Goal: Task Accomplishment & Management: Use online tool/utility

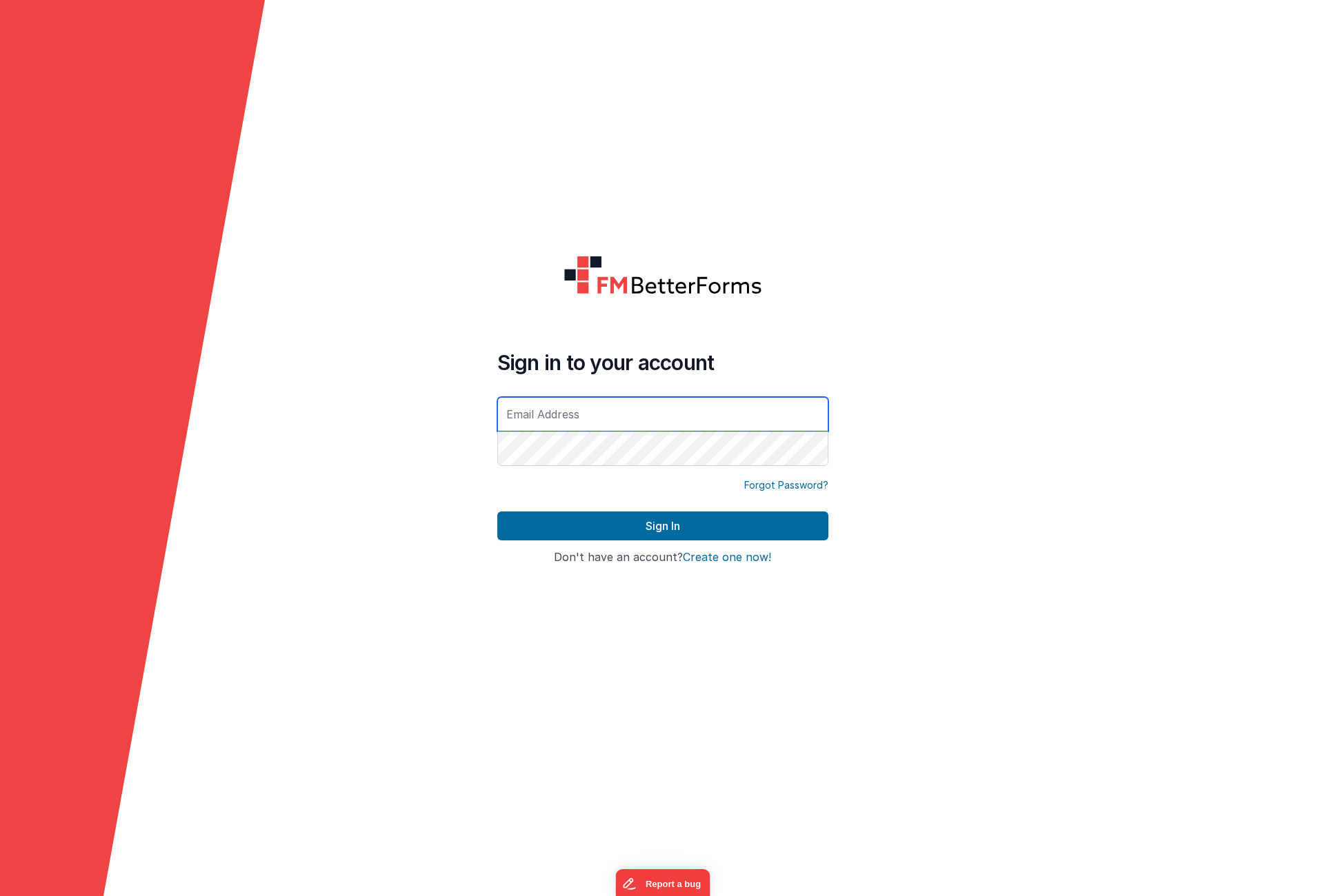
type input "[EMAIL_ADDRESS][DOMAIN_NAME]"
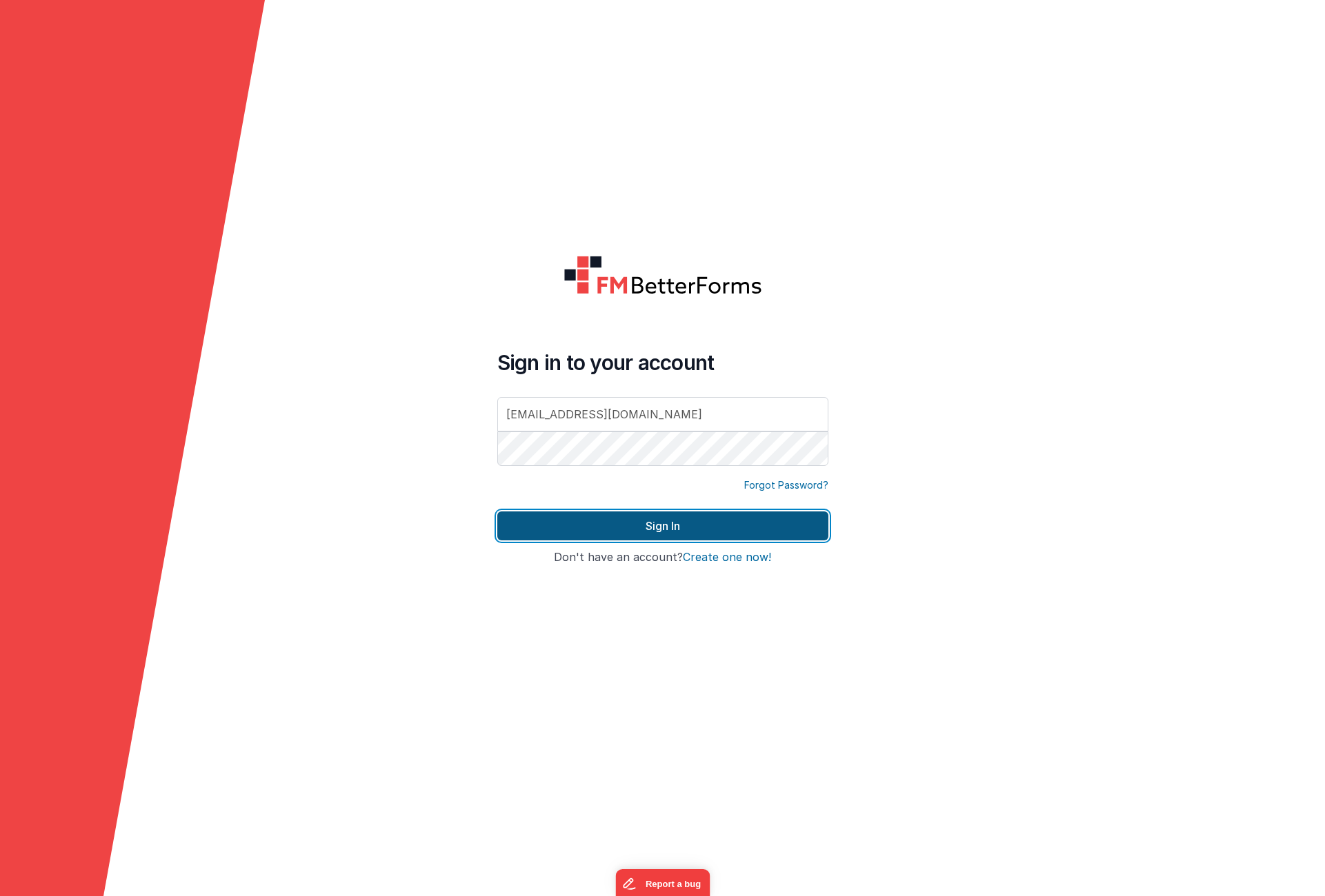
click at [711, 528] on button "Sign In" at bounding box center [663, 526] width 331 height 29
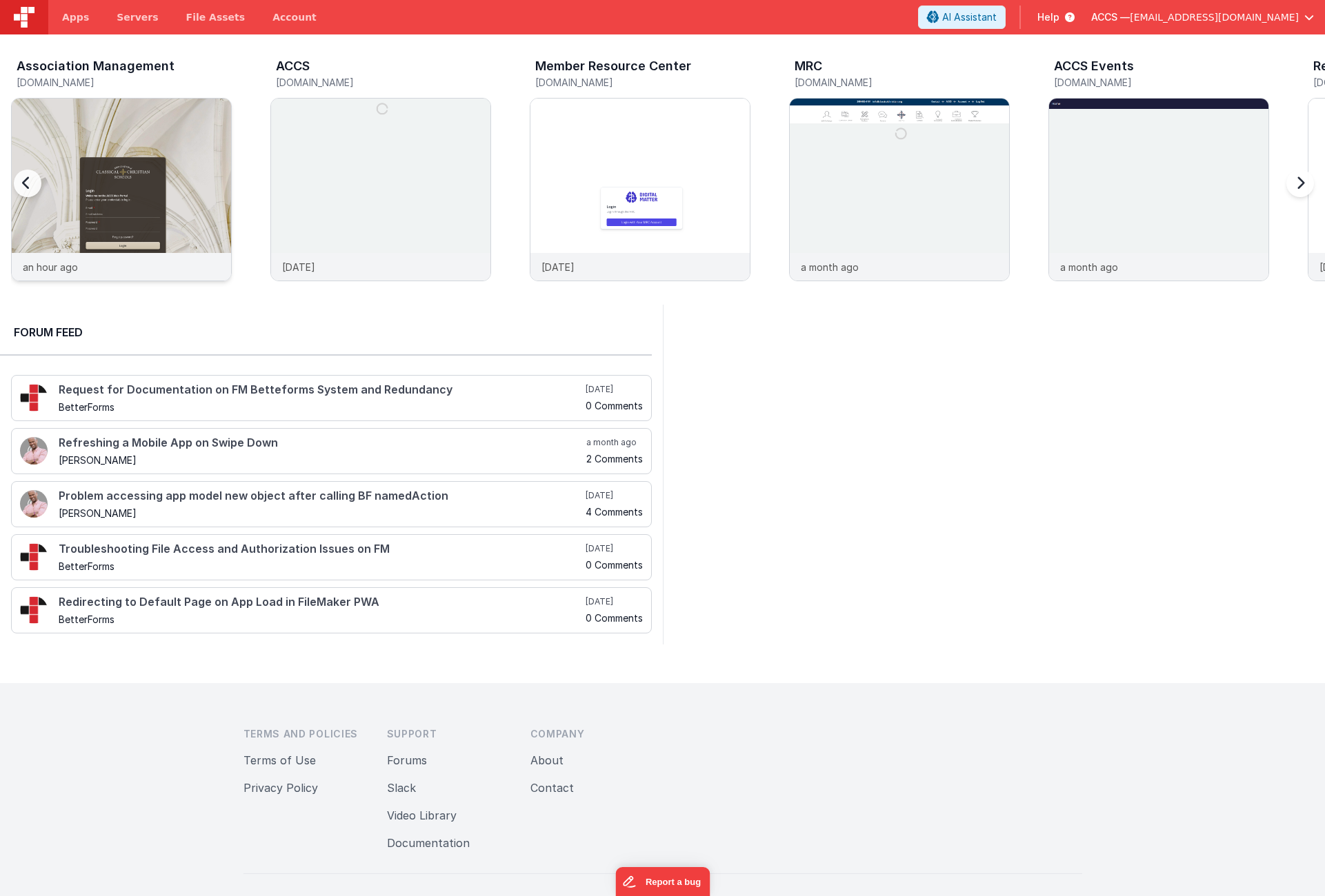
click at [196, 176] on img at bounding box center [121, 208] width 219 height 219
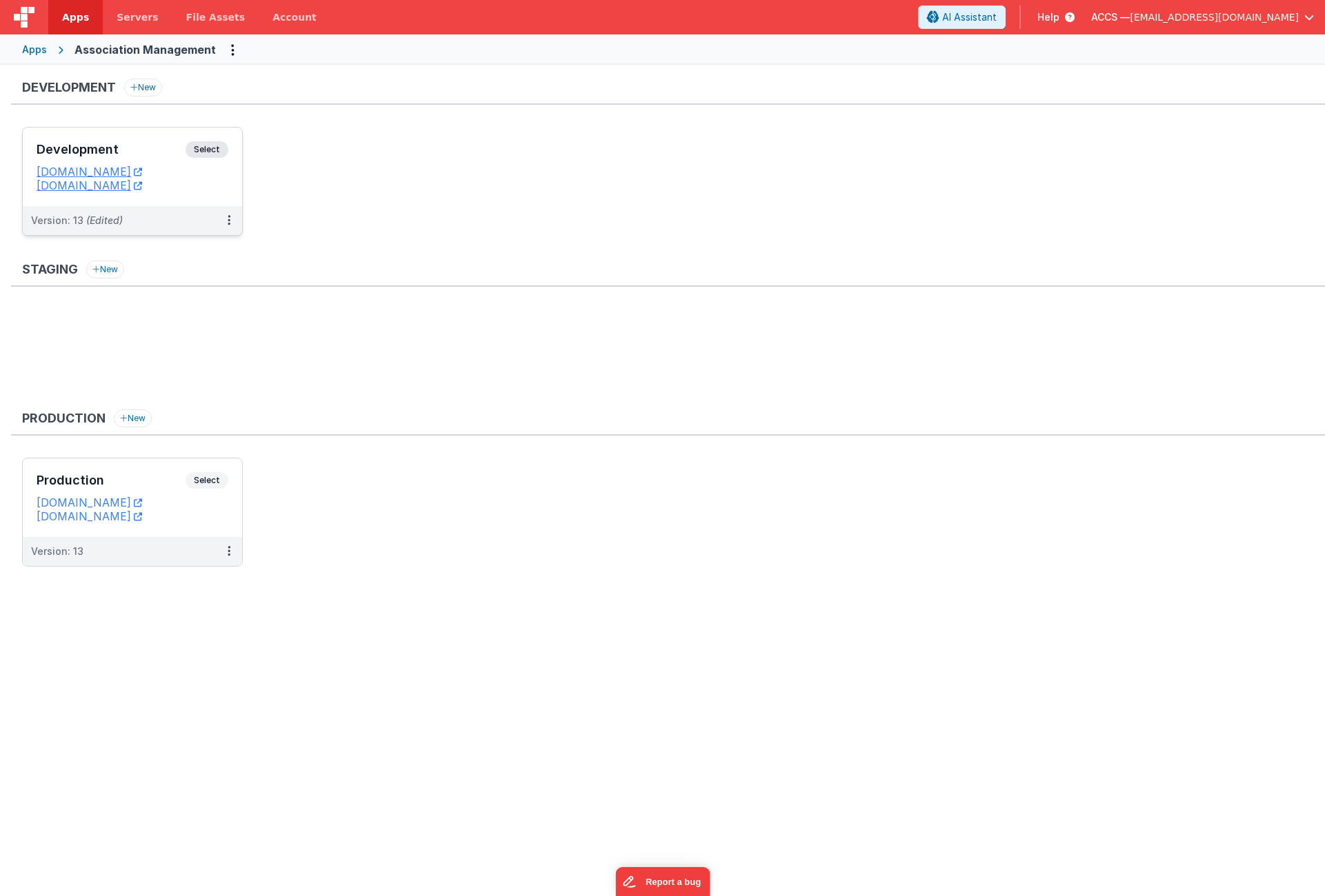
click at [128, 155] on h3 "Development" at bounding box center [111, 150] width 149 height 13
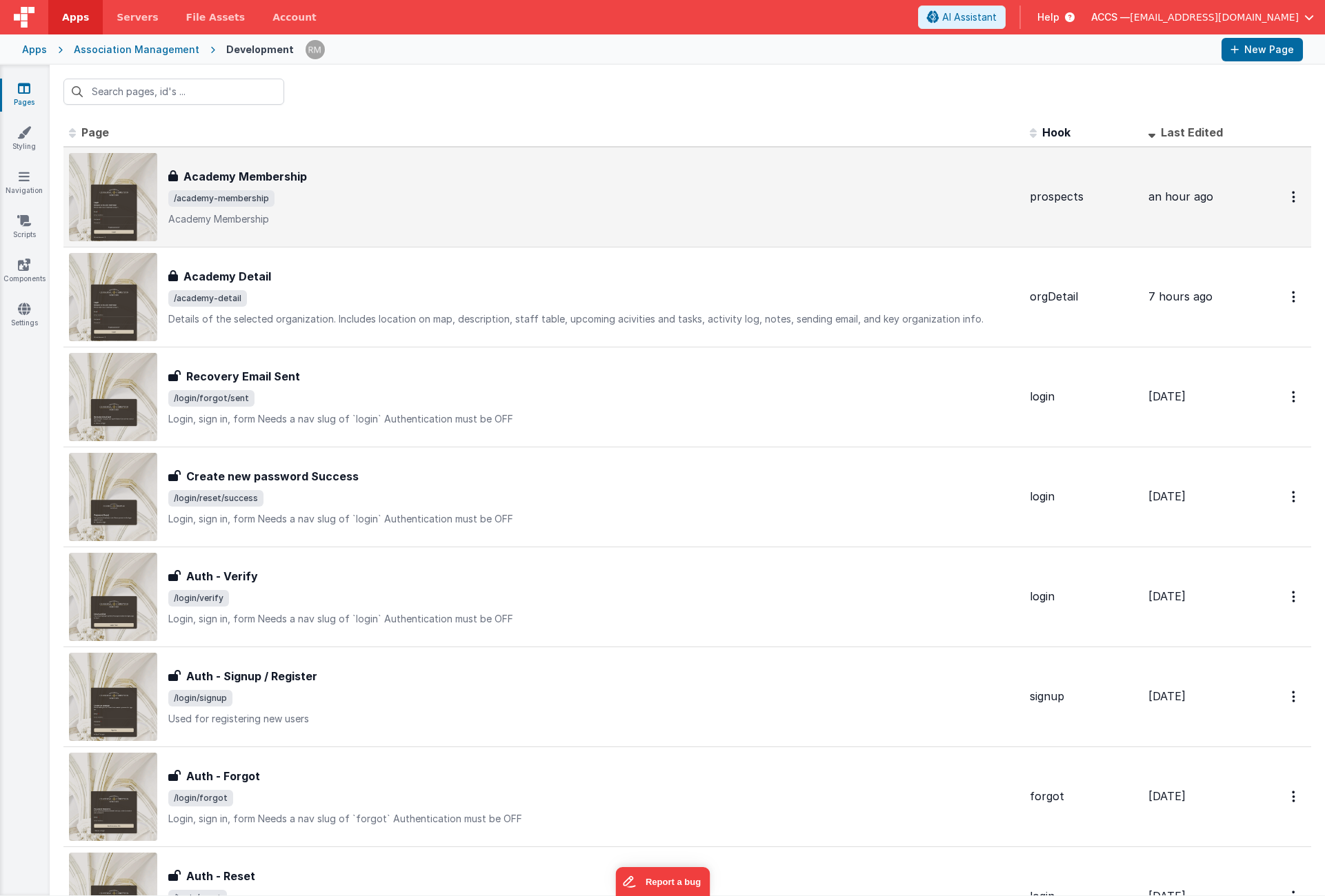
click at [271, 167] on div "Academy Membership Academy Membership /academy-membership Academy Membership" at bounding box center [543, 197] width 950 height 89
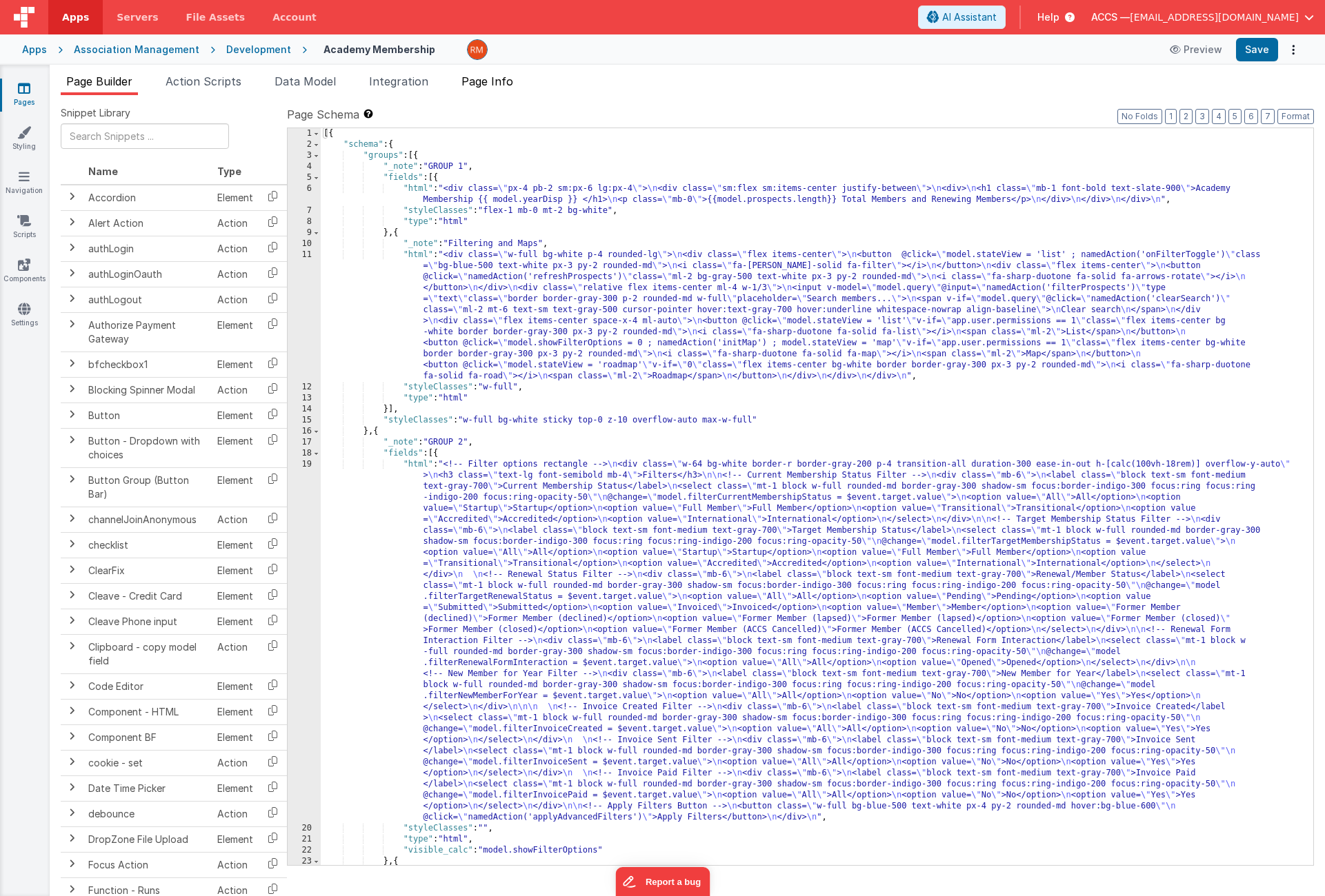
click at [482, 84] on span "Page Info" at bounding box center [487, 81] width 52 height 13
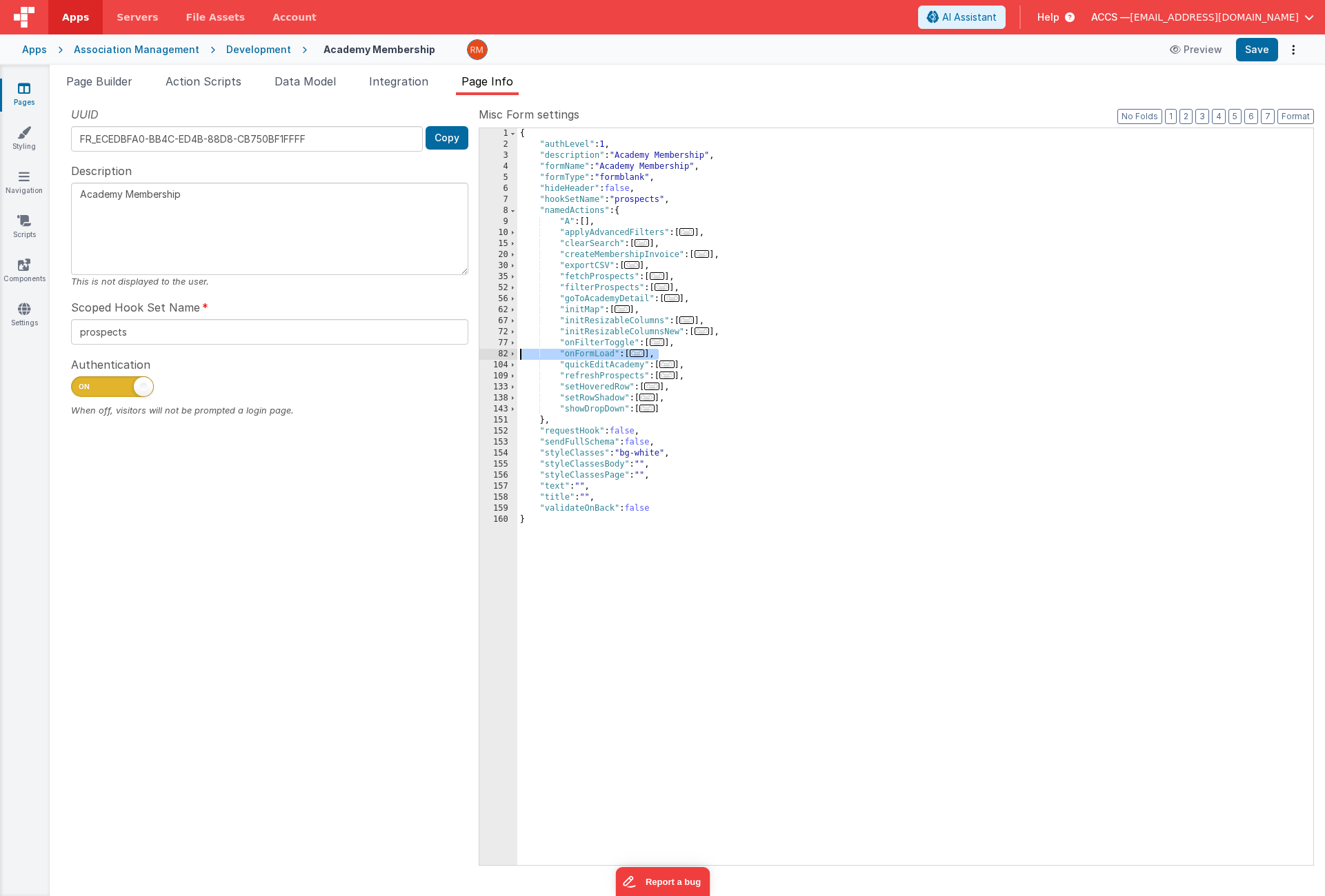
drag, startPoint x: 654, startPoint y: 353, endPoint x: 477, endPoint y: 352, distance: 177.0
click at [477, 352] on div "UUID FR_ECEDBFA0-BB4C-ED4B-88D8-CB750BF1FFFF Copy Description Academy Membershi…" at bounding box center [687, 485] width 1253 height 758
click at [670, 359] on div "{ "authLevel" : 1 , "description" : "Academy Membership" , "formName" : "Academ…" at bounding box center [915, 507] width 796 height 759
click at [613, 357] on div "{ "authLevel" : 1 , "description" : "Academy Membership" , "formName" : "Academ…" at bounding box center [915, 507] width 796 height 759
click at [1258, 47] on button "Save" at bounding box center [1256, 49] width 42 height 23
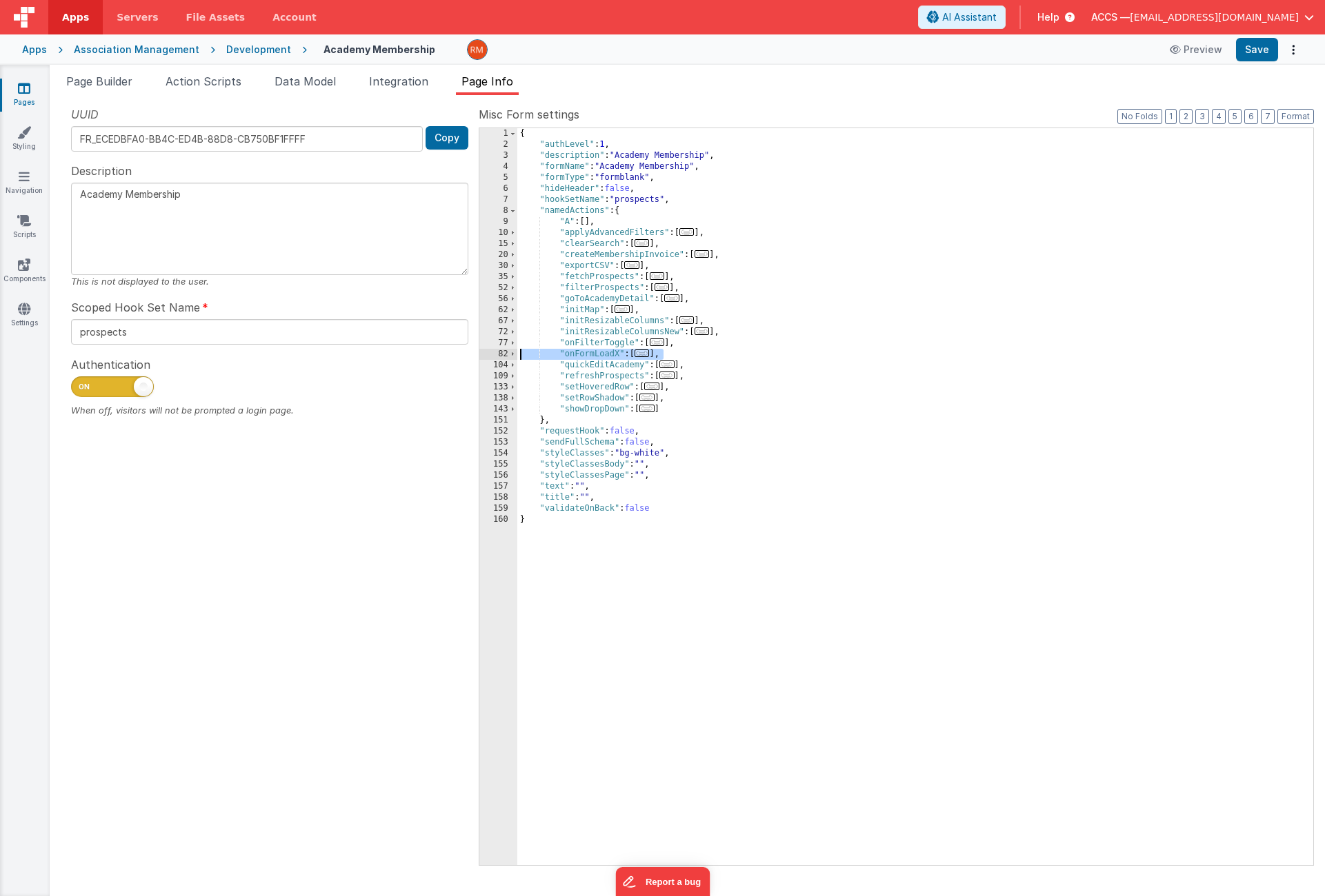
drag, startPoint x: 668, startPoint y: 353, endPoint x: 440, endPoint y: 354, distance: 228.0
click at [440, 354] on div "UUID FR_ECEDBFA0-BB4C-ED4B-88D8-CB750BF1FFFF Copy Description Academy Membershi…" at bounding box center [687, 485] width 1253 height 758
click at [683, 348] on div "{ "authLevel" : 1 , "description" : "Academy Membership" , "formName" : "Academ…" at bounding box center [915, 507] width 796 height 759
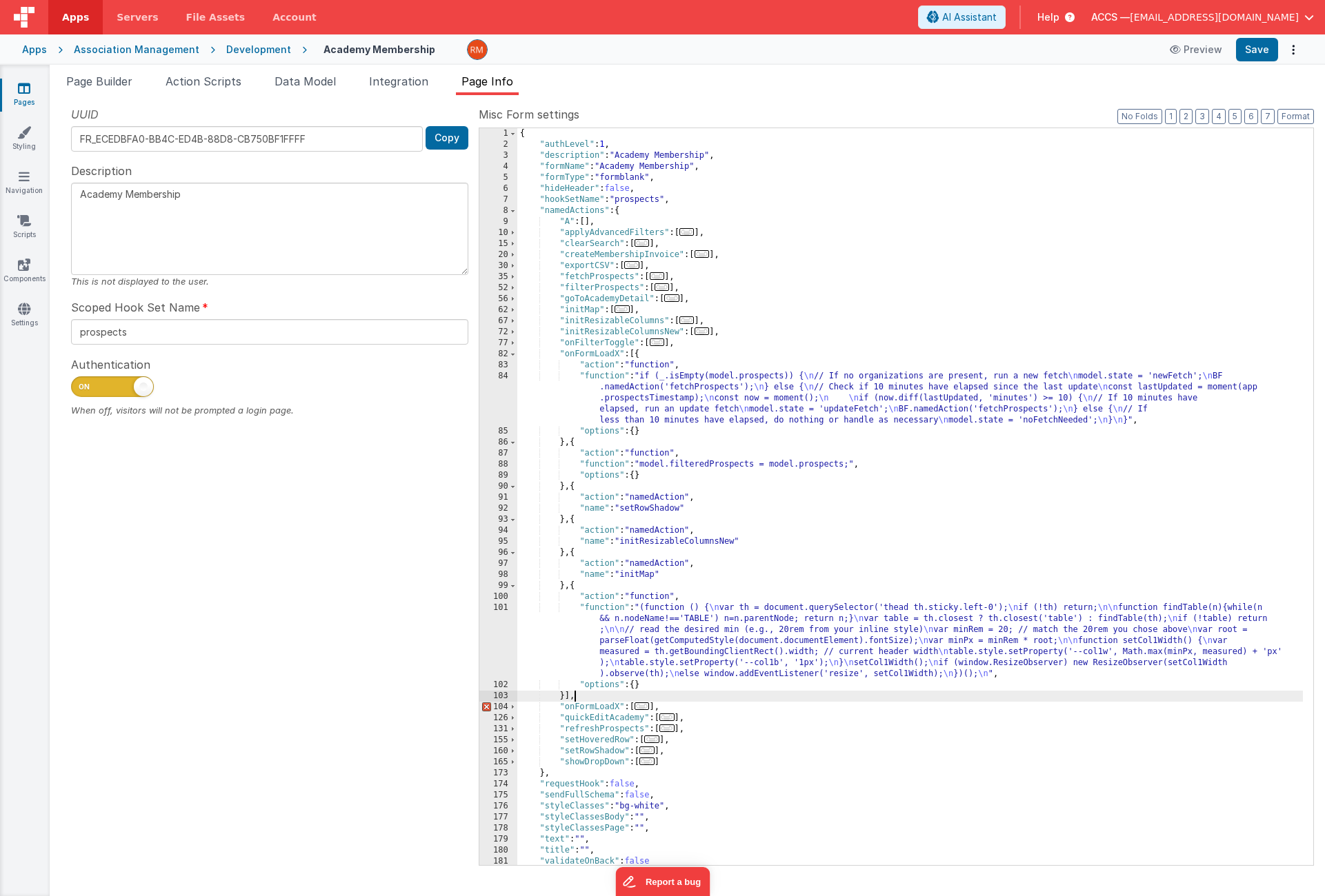
click at [617, 354] on div "{ "authLevel" : 1 , "description" : "Academy Membership" , "formName" : "Academ…" at bounding box center [910, 507] width 786 height 759
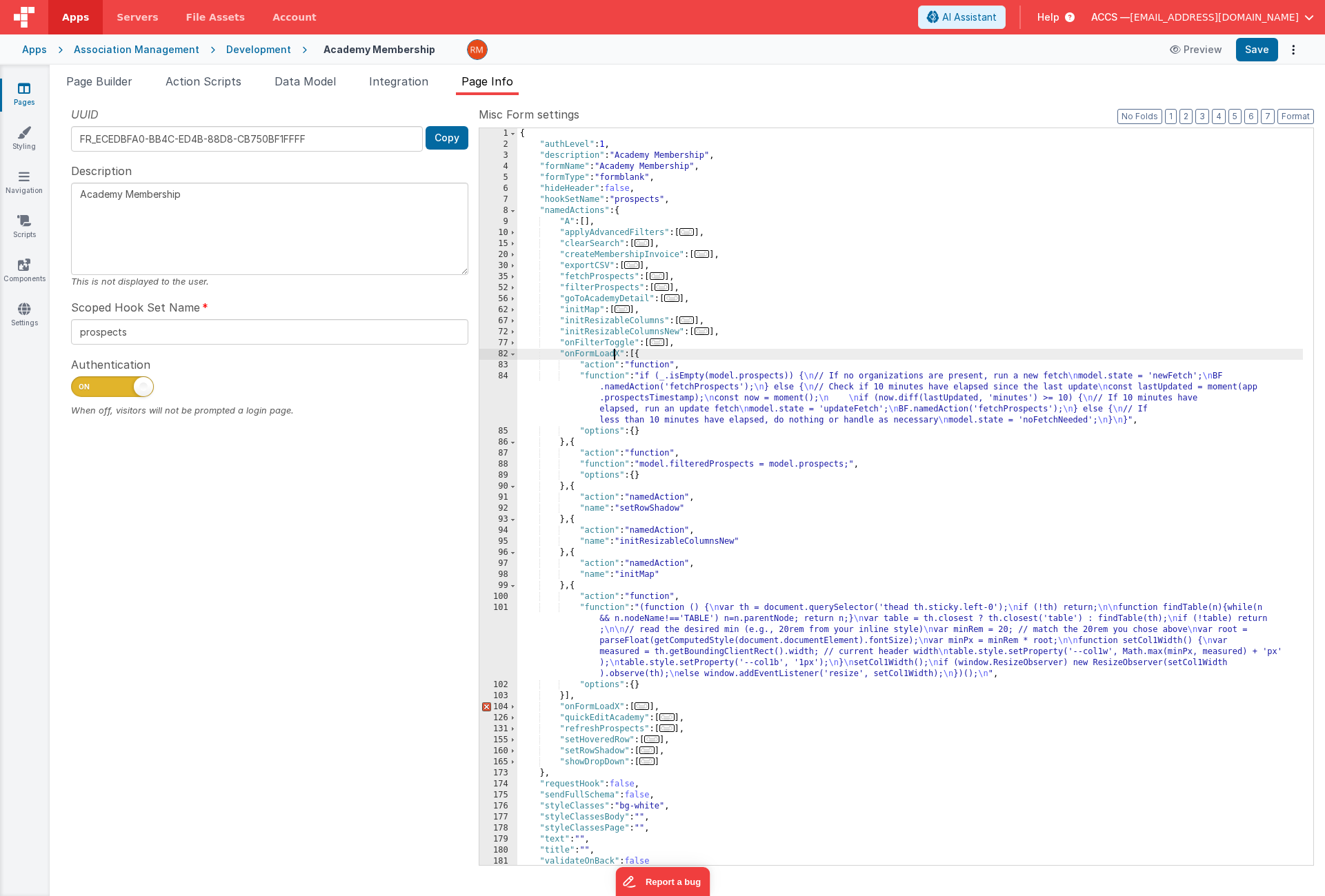
click at [619, 354] on div "{ "authLevel" : 1 , "description" : "Academy Membership" , "formName" : "Academ…" at bounding box center [910, 507] width 786 height 759
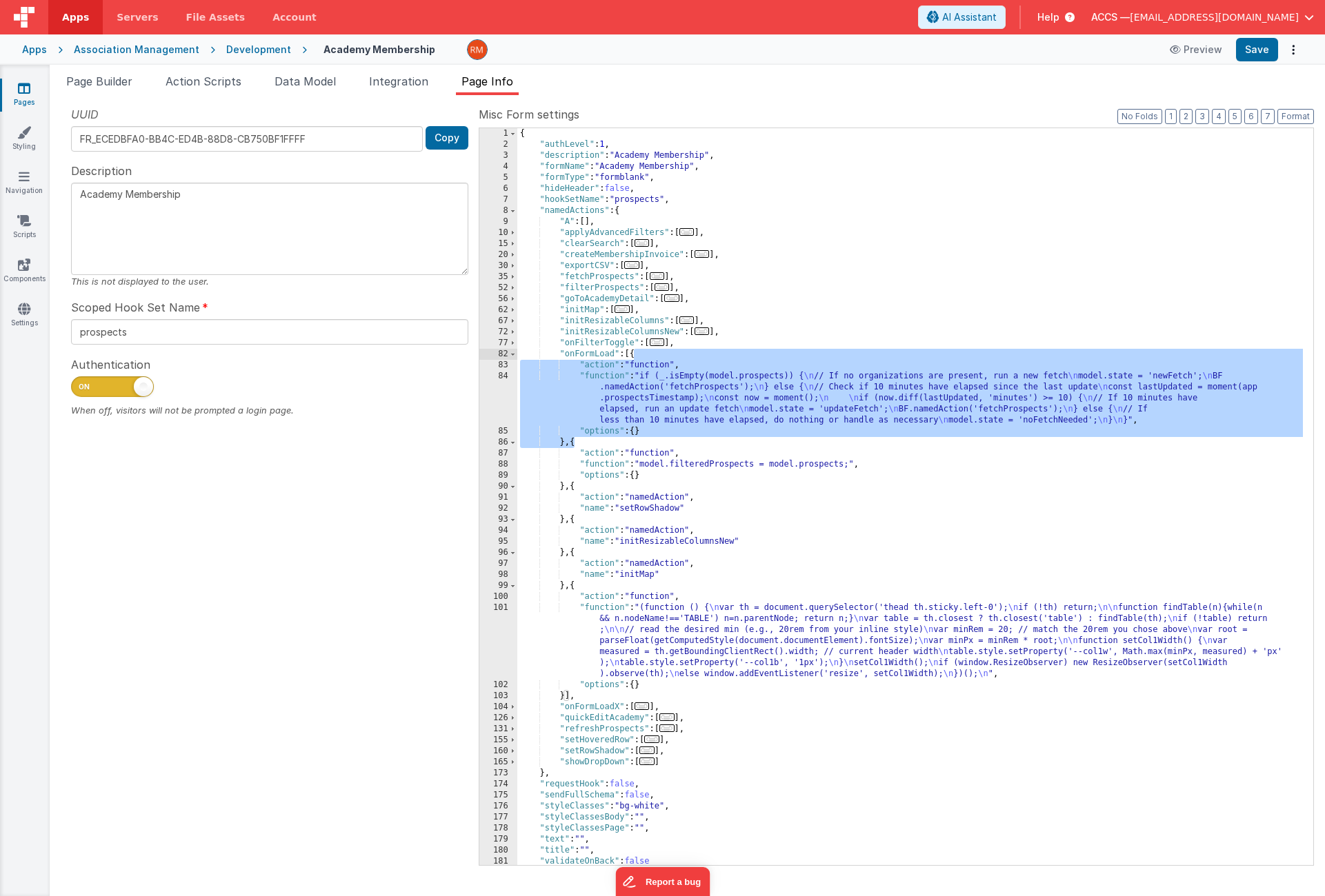
drag, startPoint x: 574, startPoint y: 445, endPoint x: 634, endPoint y: 356, distance: 107.3
click at [634, 356] on div "{ "authLevel" : 1 , "description" : "Academy Membership" , "formName" : "Academ…" at bounding box center [910, 507] width 786 height 759
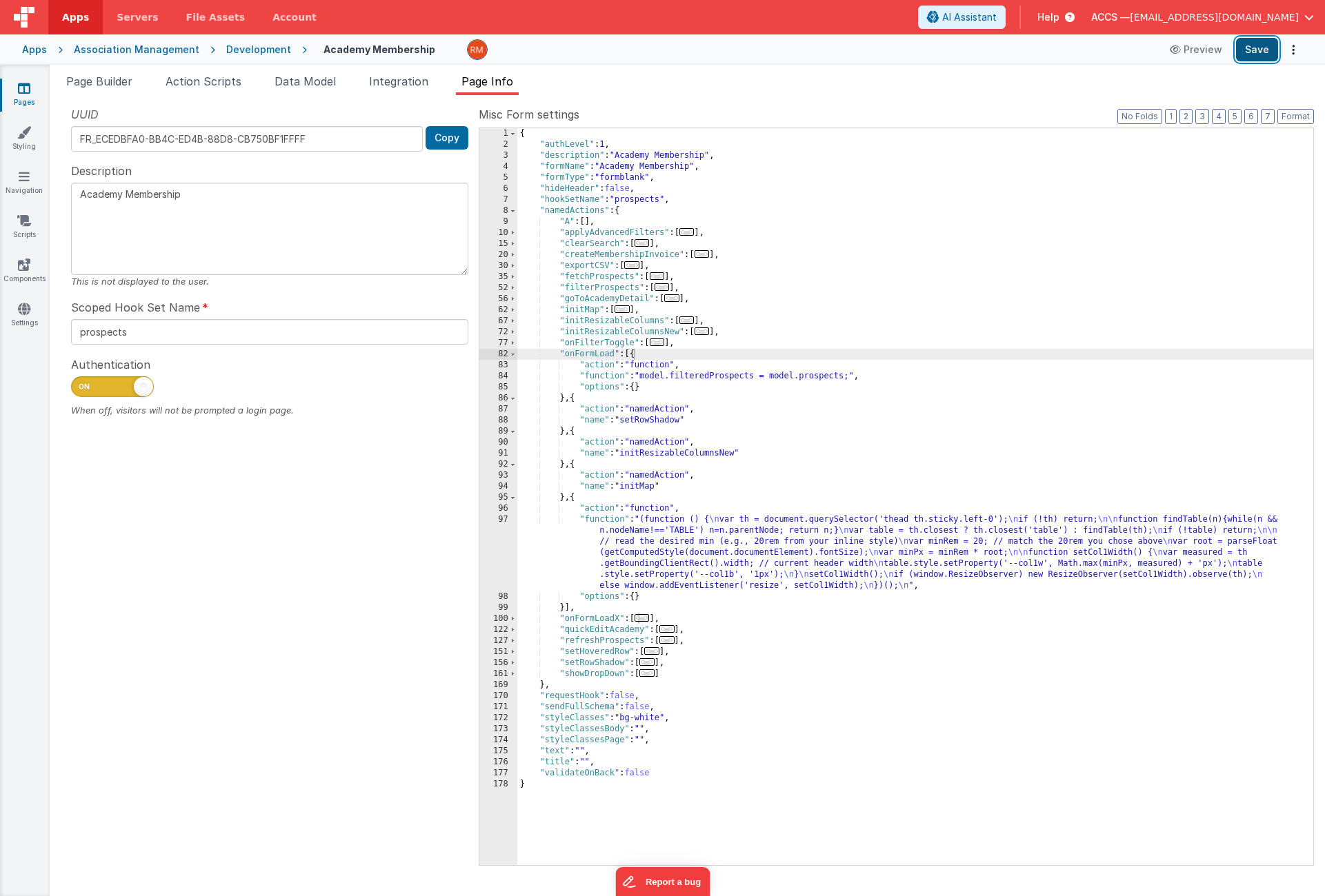
click at [1251, 50] on button "Save" at bounding box center [1256, 49] width 42 height 23
click at [408, 89] on li "Integration" at bounding box center [399, 84] width 70 height 22
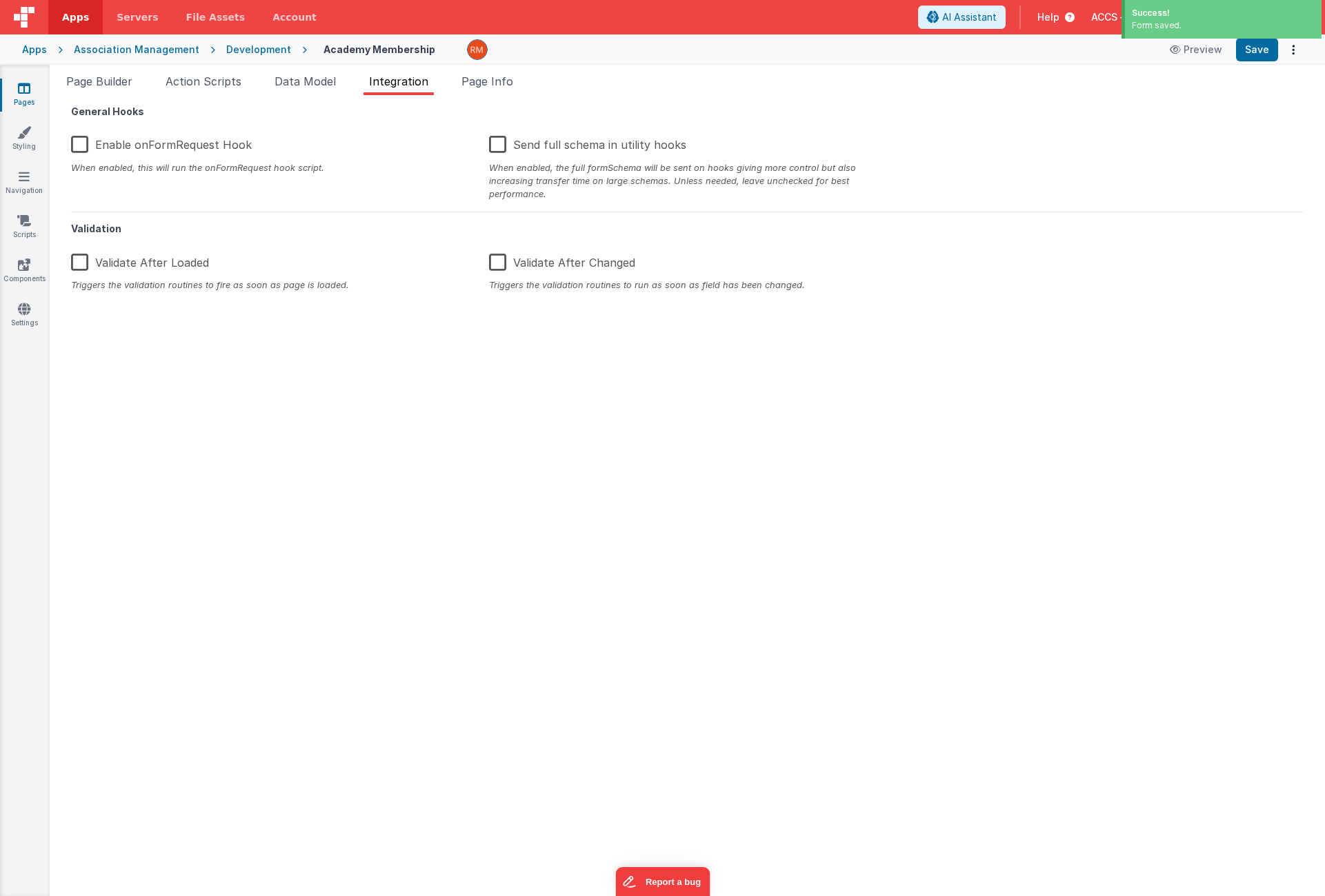
click at [72, 144] on label "Enable onFormRequest Hook" at bounding box center [161, 142] width 181 height 29
click at [0, 0] on input "Enable onFormRequest Hook" at bounding box center [0, 0] width 0 height 0
click at [1251, 53] on button "Save" at bounding box center [1256, 49] width 42 height 23
click at [99, 79] on span "Page Builder" at bounding box center [99, 81] width 66 height 13
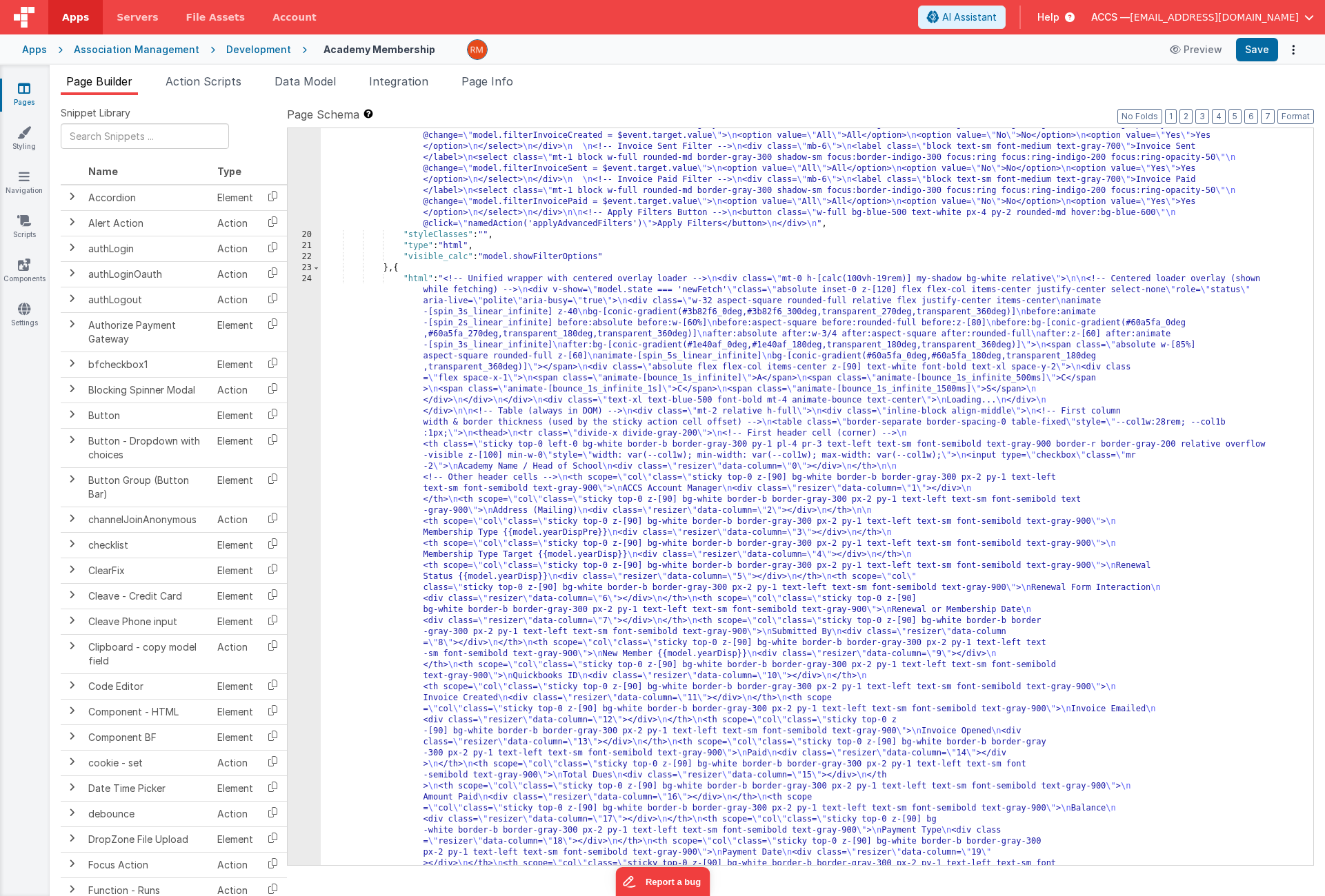
scroll to position [593, 0]
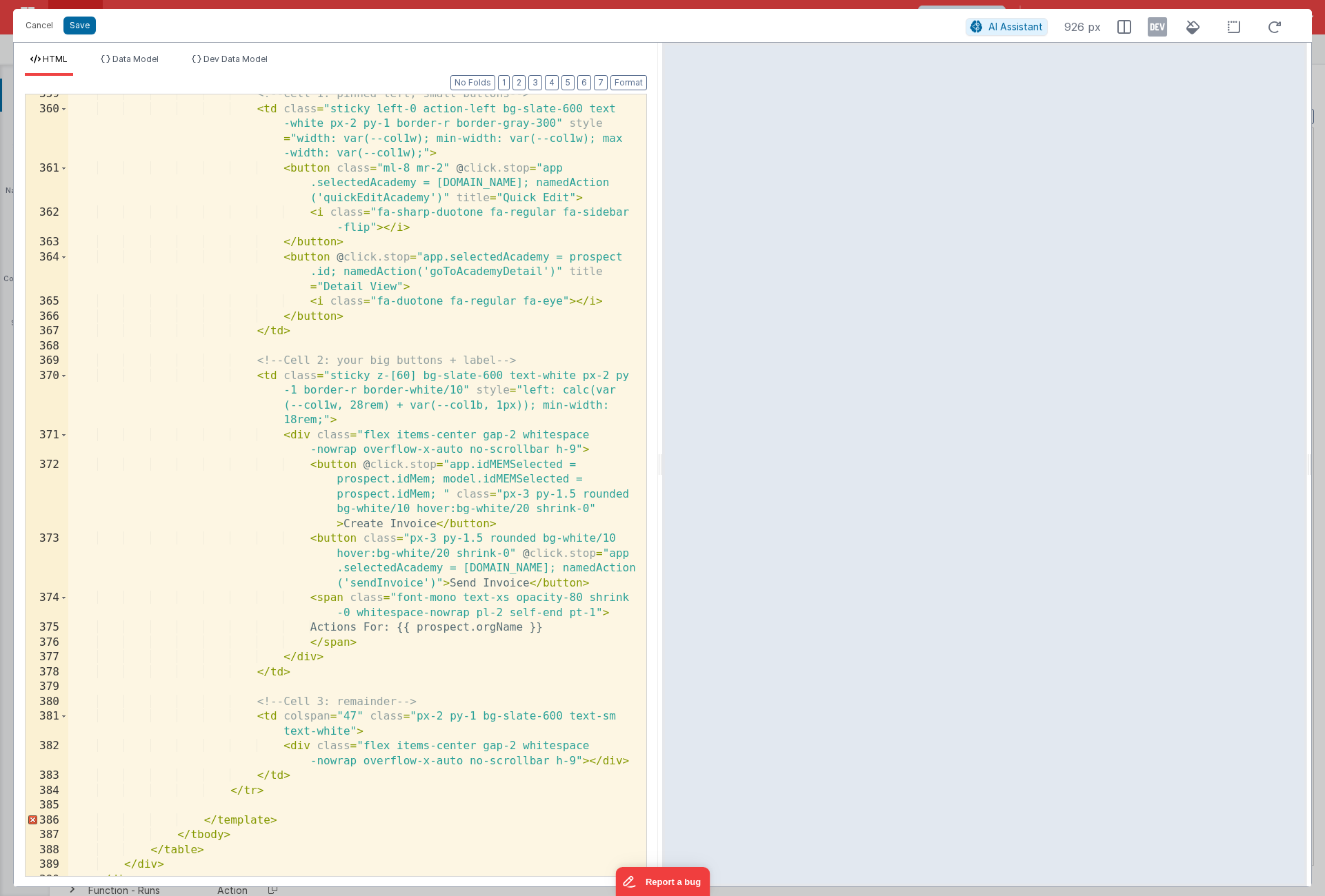
scroll to position [9054, 0]
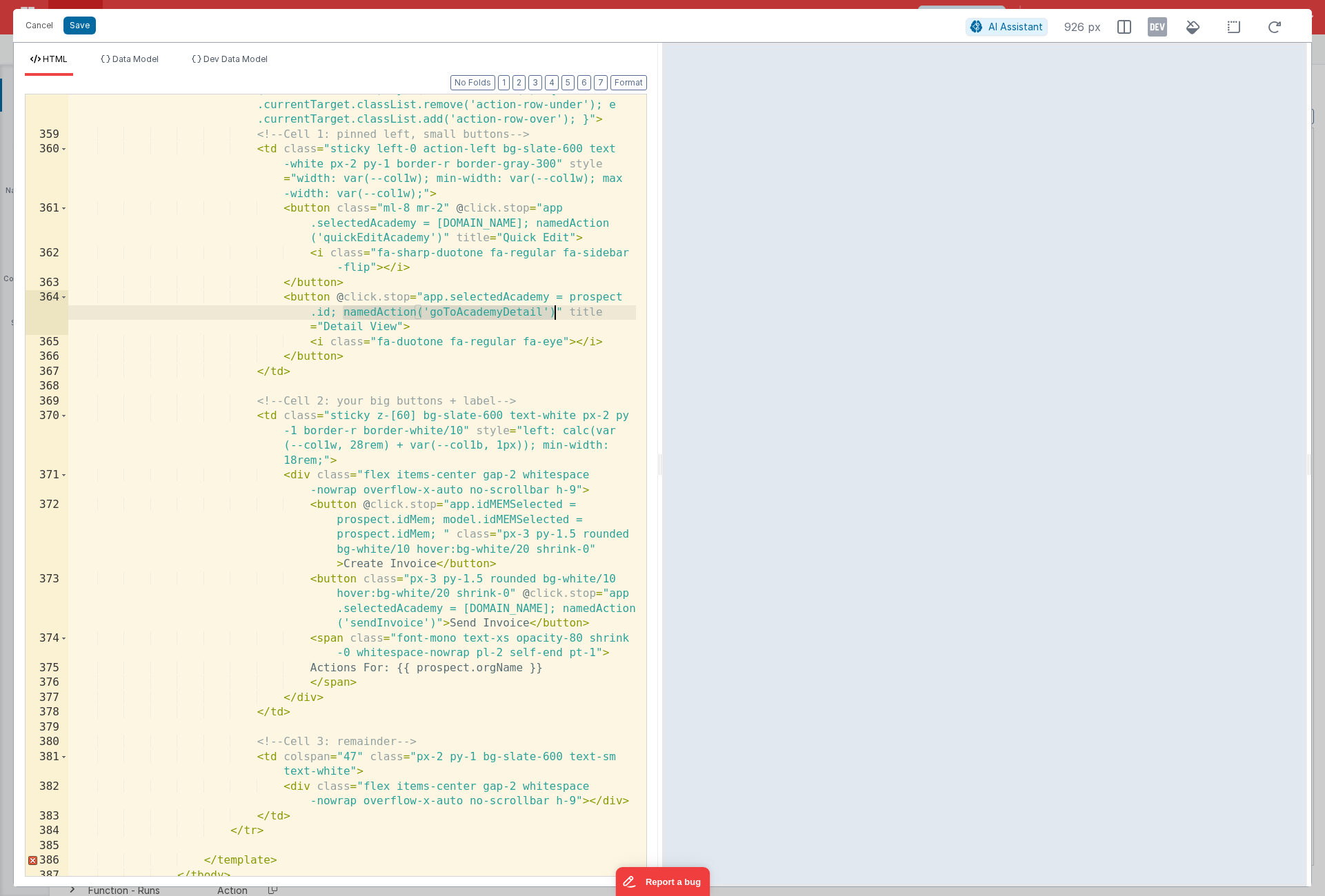
drag, startPoint x: 342, startPoint y: 314, endPoint x: 555, endPoint y: 312, distance: 213.0
click at [555, 312] on div "< tr v-if = "model.activeProspectRow === prospect.id" class = "no -hover animat…" at bounding box center [352, 473] width 568 height 900
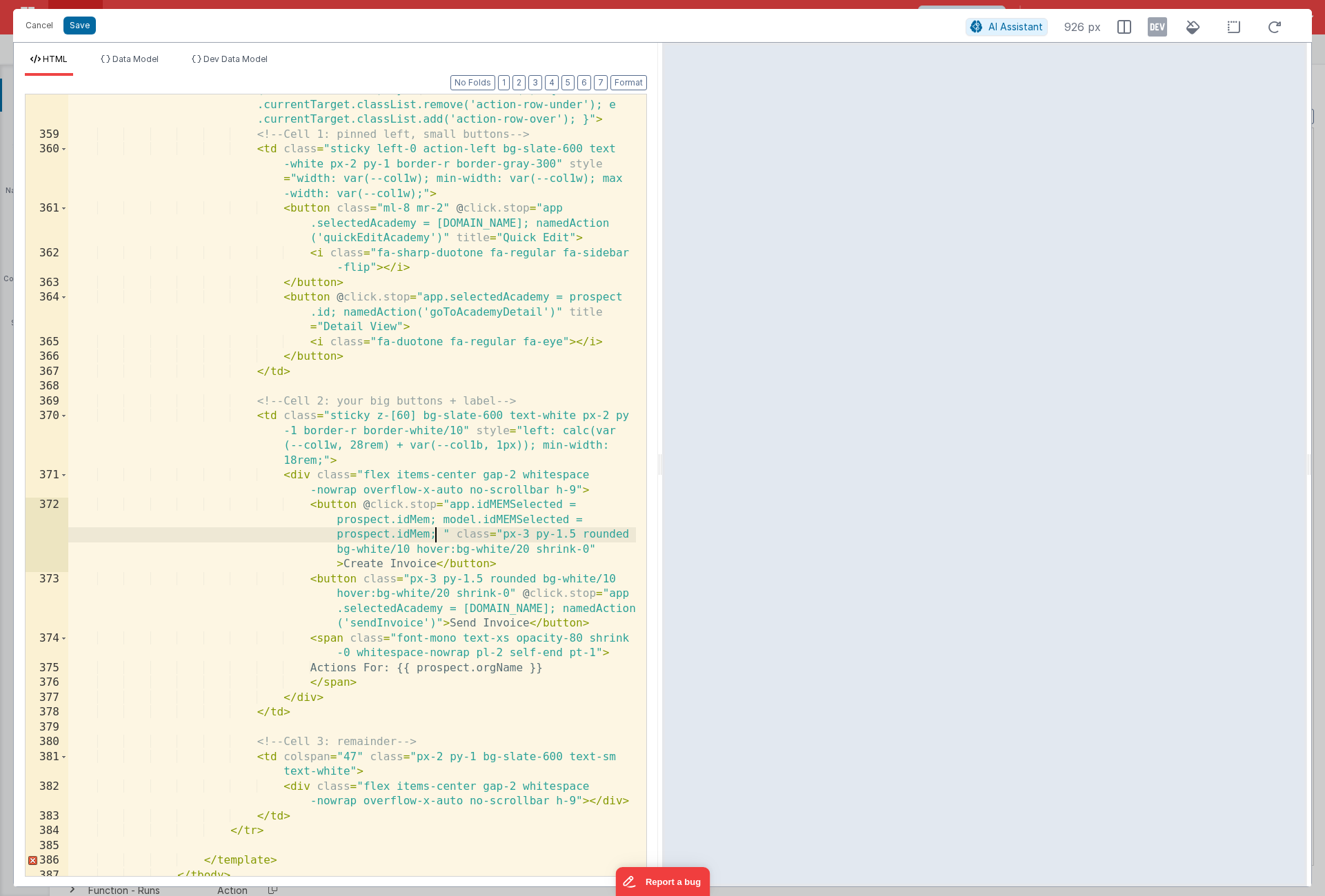
click at [436, 537] on div "< tr v-if = "model.activeProspectRow === prospect.id" class = "no -hover animat…" at bounding box center [352, 473] width 568 height 900
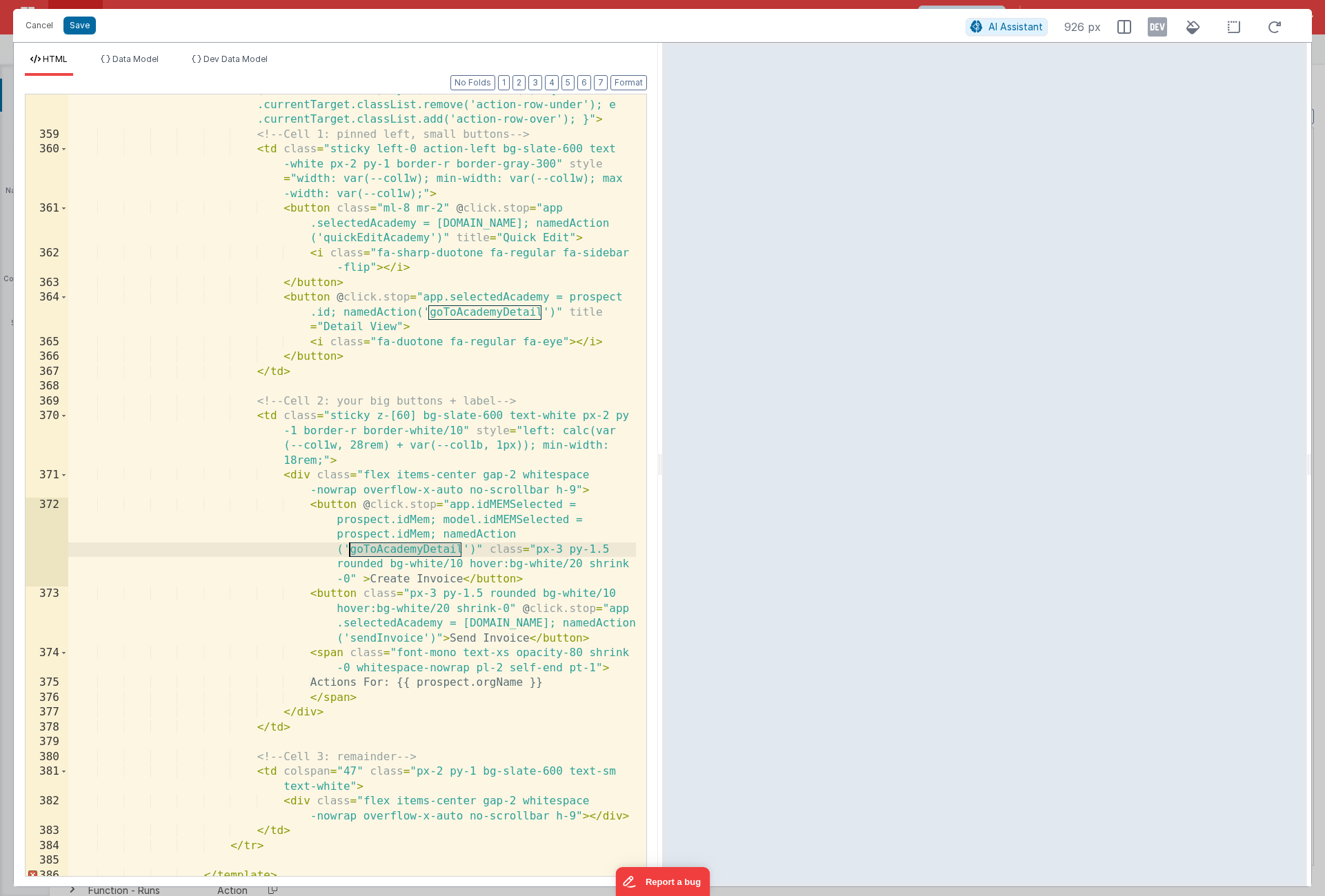
drag, startPoint x: 459, startPoint y: 550, endPoint x: 350, endPoint y: 549, distance: 109.0
click at [350, 549] on div "< tr v-if = "model.activeProspectRow === prospect.id" class = "no -hover animat…" at bounding box center [352, 473] width 568 height 900
click at [84, 27] on button "Save" at bounding box center [79, 25] width 33 height 18
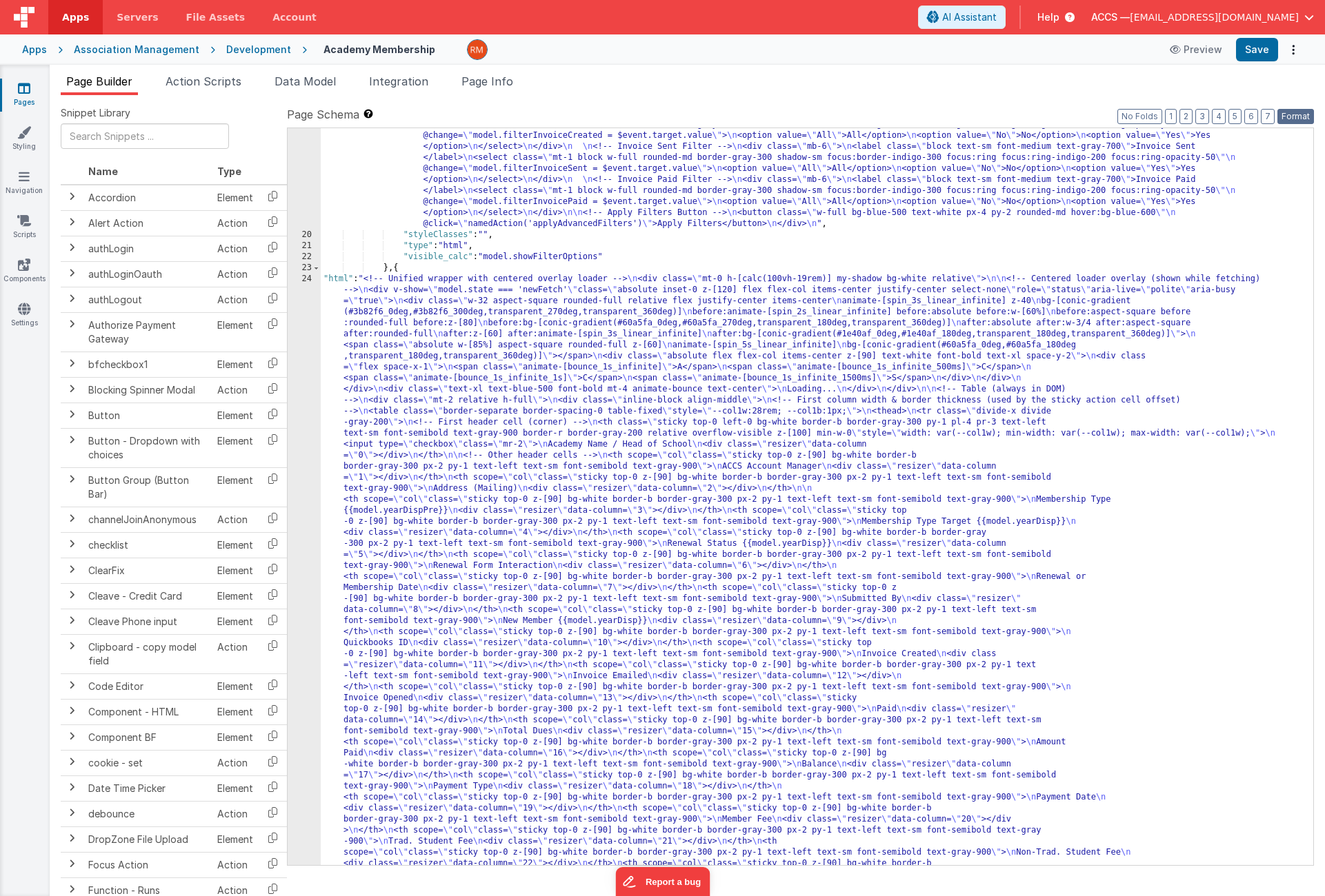
click at [1298, 120] on button "Format" at bounding box center [1296, 116] width 37 height 15
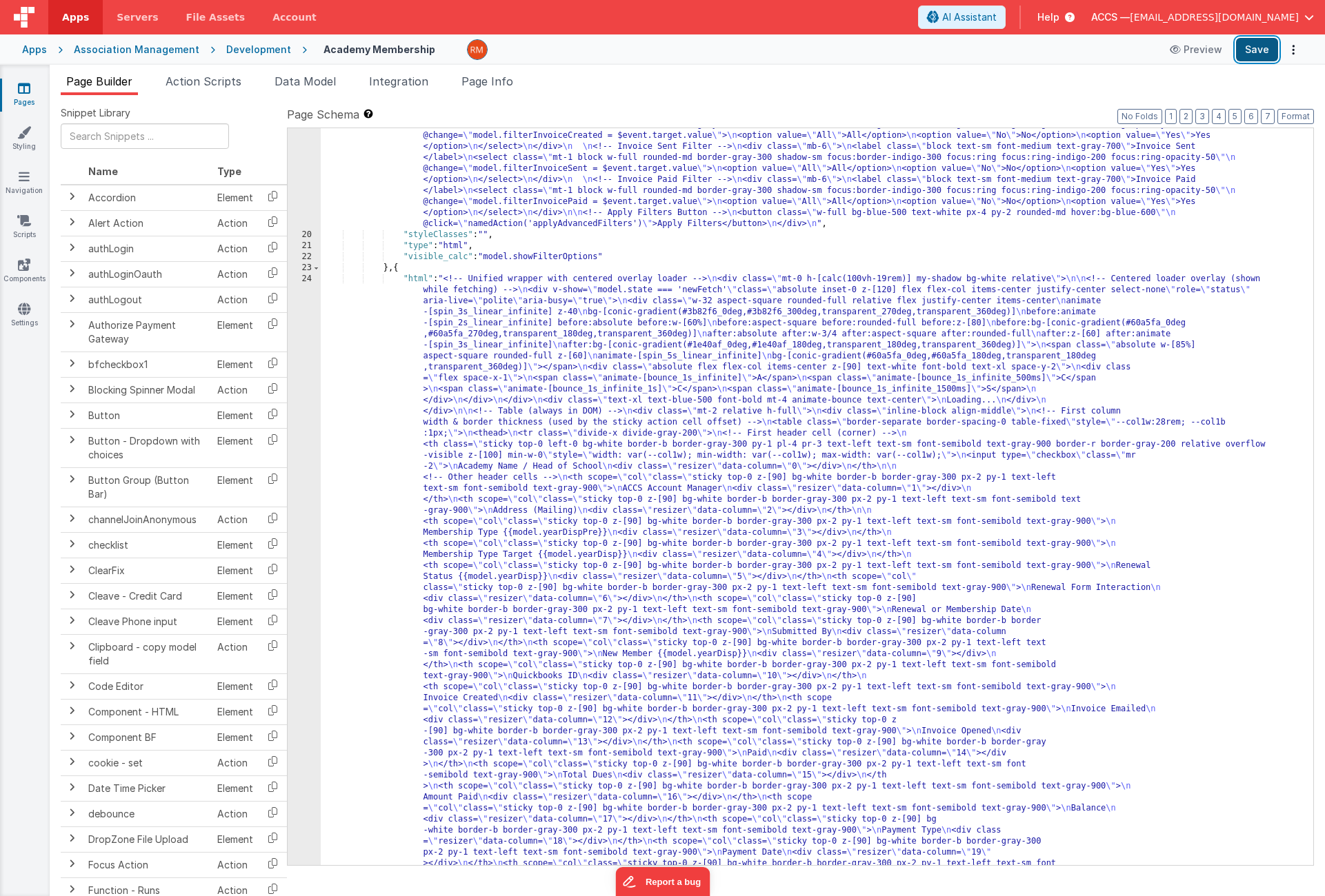
click at [1264, 46] on button "Save" at bounding box center [1256, 49] width 42 height 23
click at [504, 84] on span "Page Info" at bounding box center [487, 81] width 52 height 13
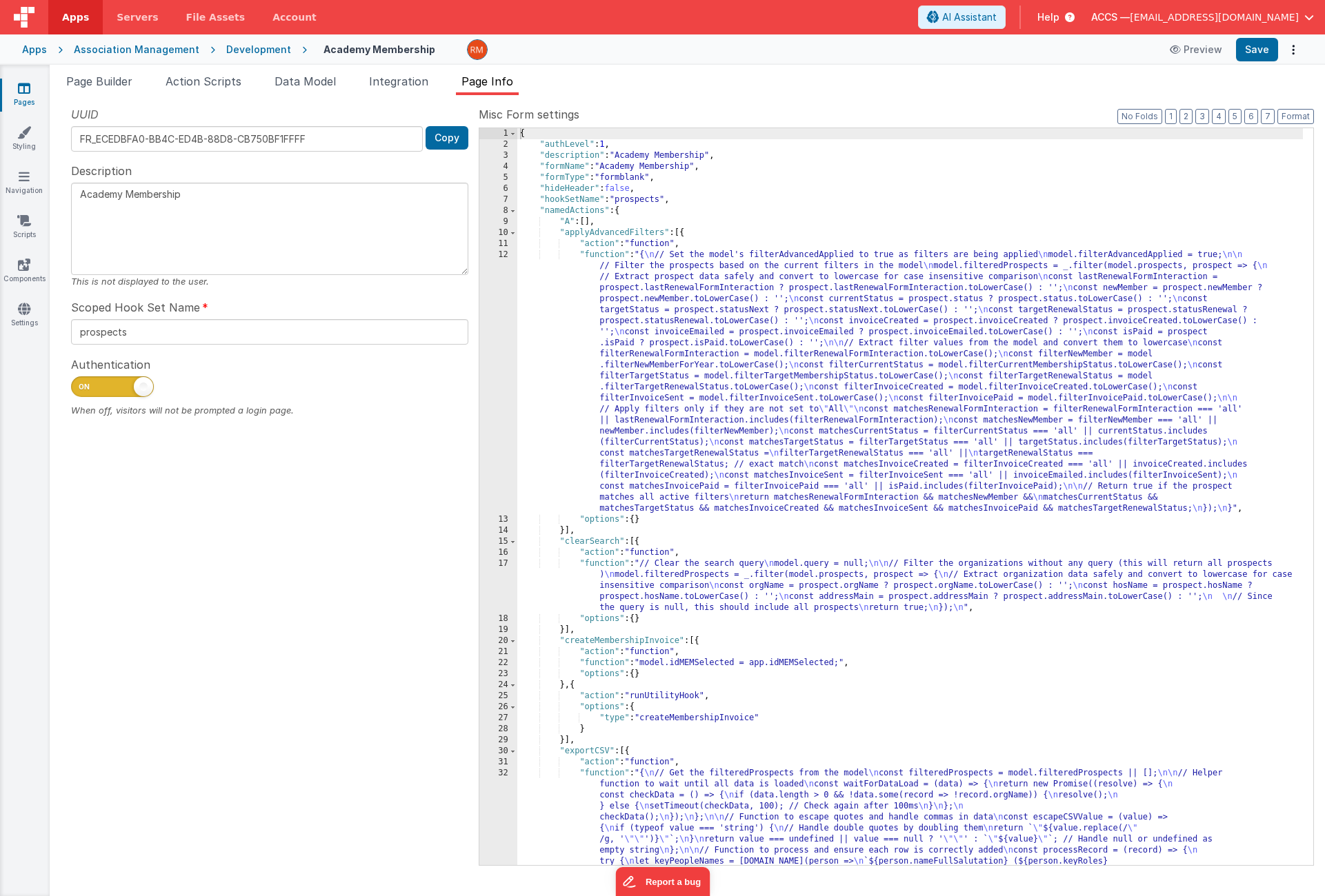
scroll to position [0, 0]
click at [513, 236] on span at bounding box center [512, 232] width 8 height 11
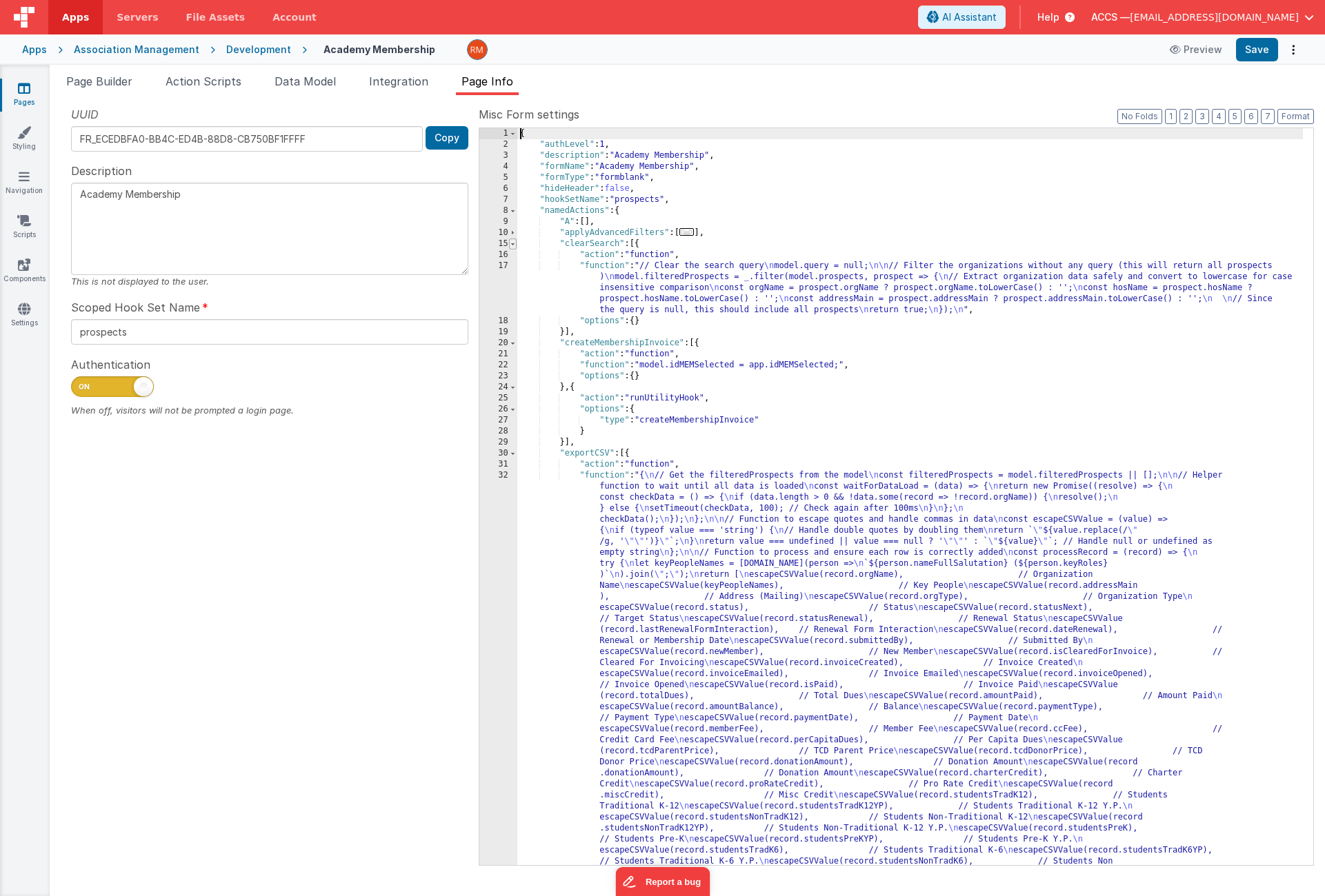
click at [513, 243] on span at bounding box center [512, 243] width 8 height 11
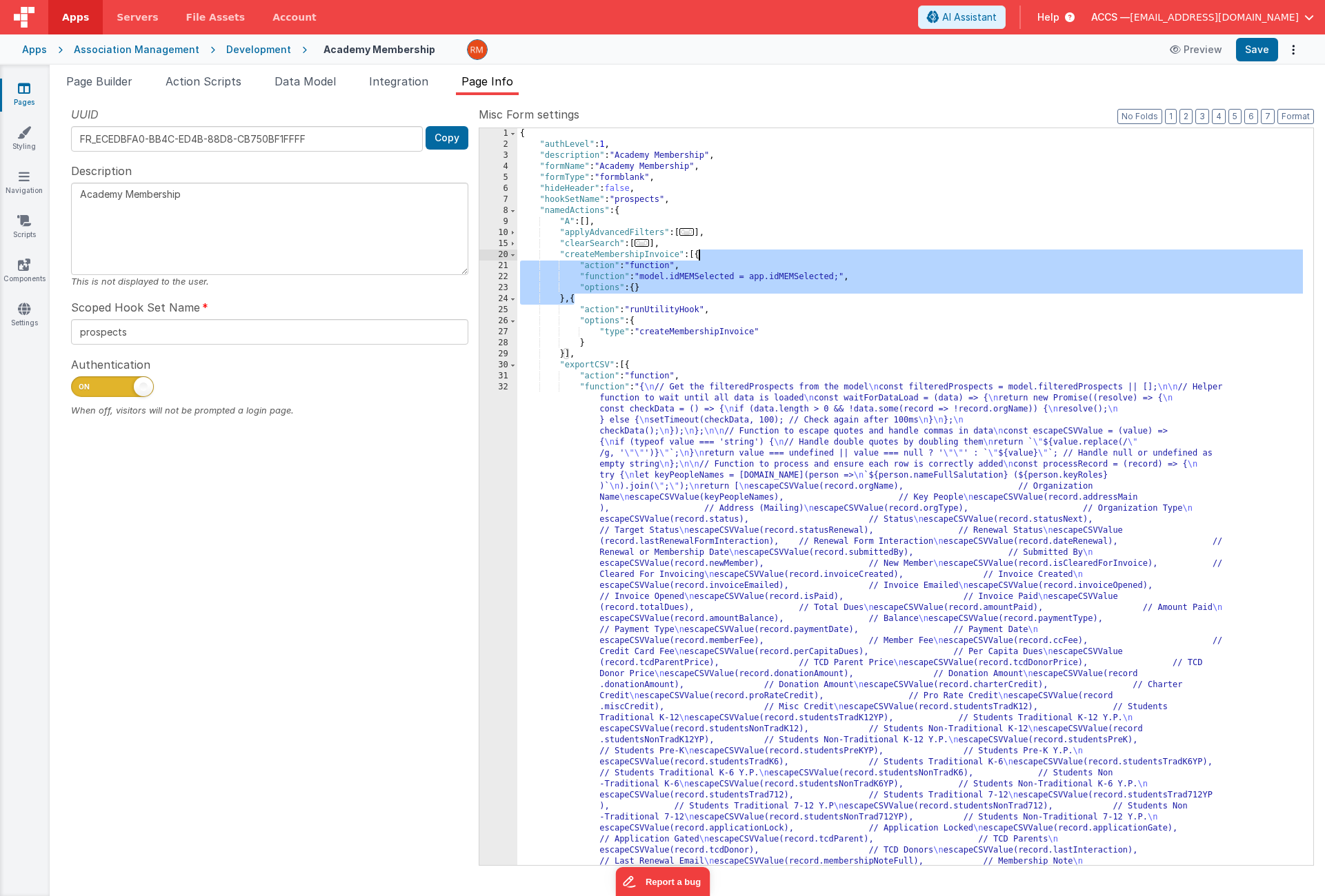
drag, startPoint x: 573, startPoint y: 303, endPoint x: 701, endPoint y: 257, distance: 136.0
click at [701, 257] on div "{ "authLevel" : 1 , "description" : "Academy Membership" , "formName" : "Academ…" at bounding box center [910, 893] width 786 height 1531
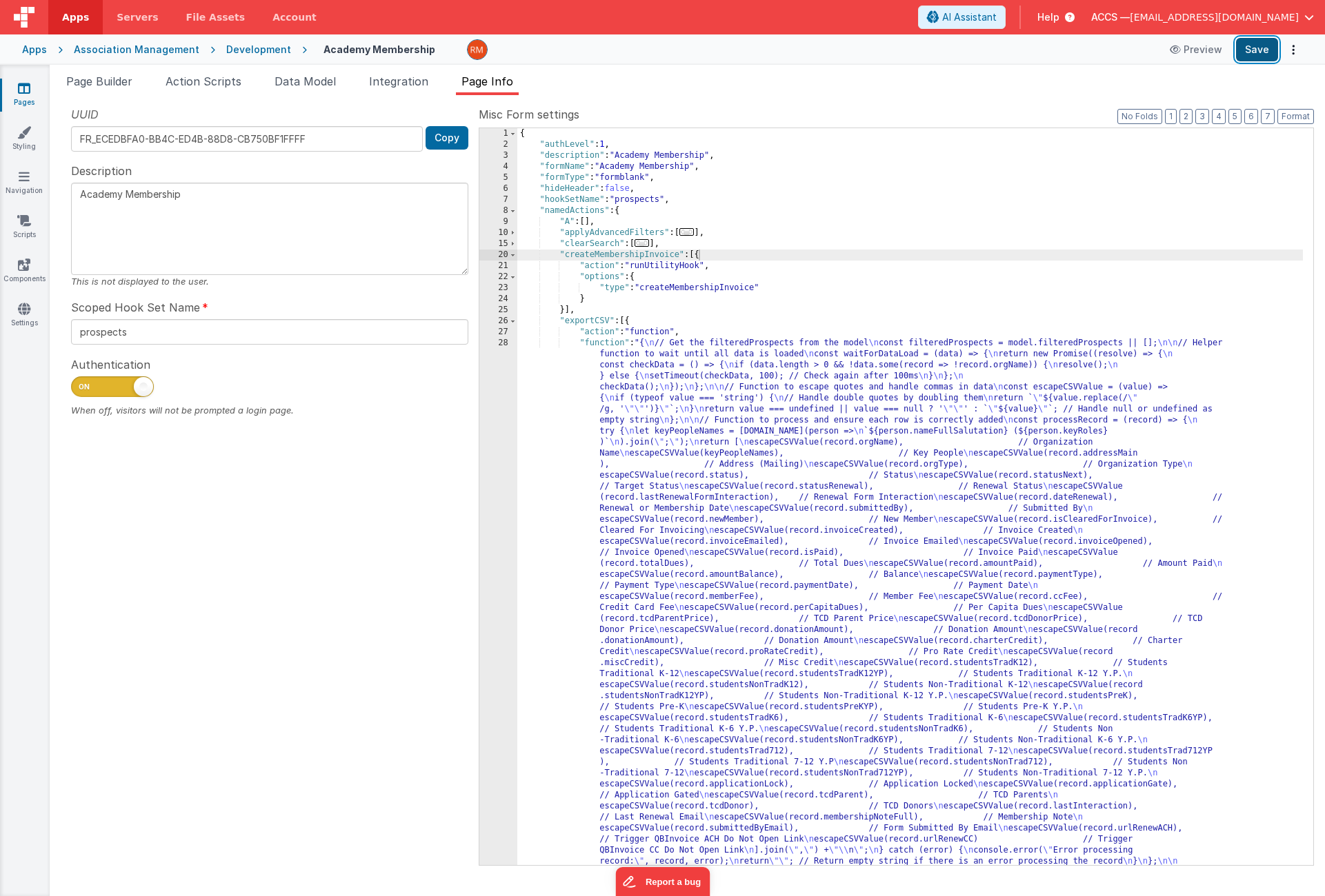
click at [1251, 57] on button "Save" at bounding box center [1256, 49] width 42 height 23
click at [104, 84] on span "Page Builder" at bounding box center [99, 81] width 66 height 13
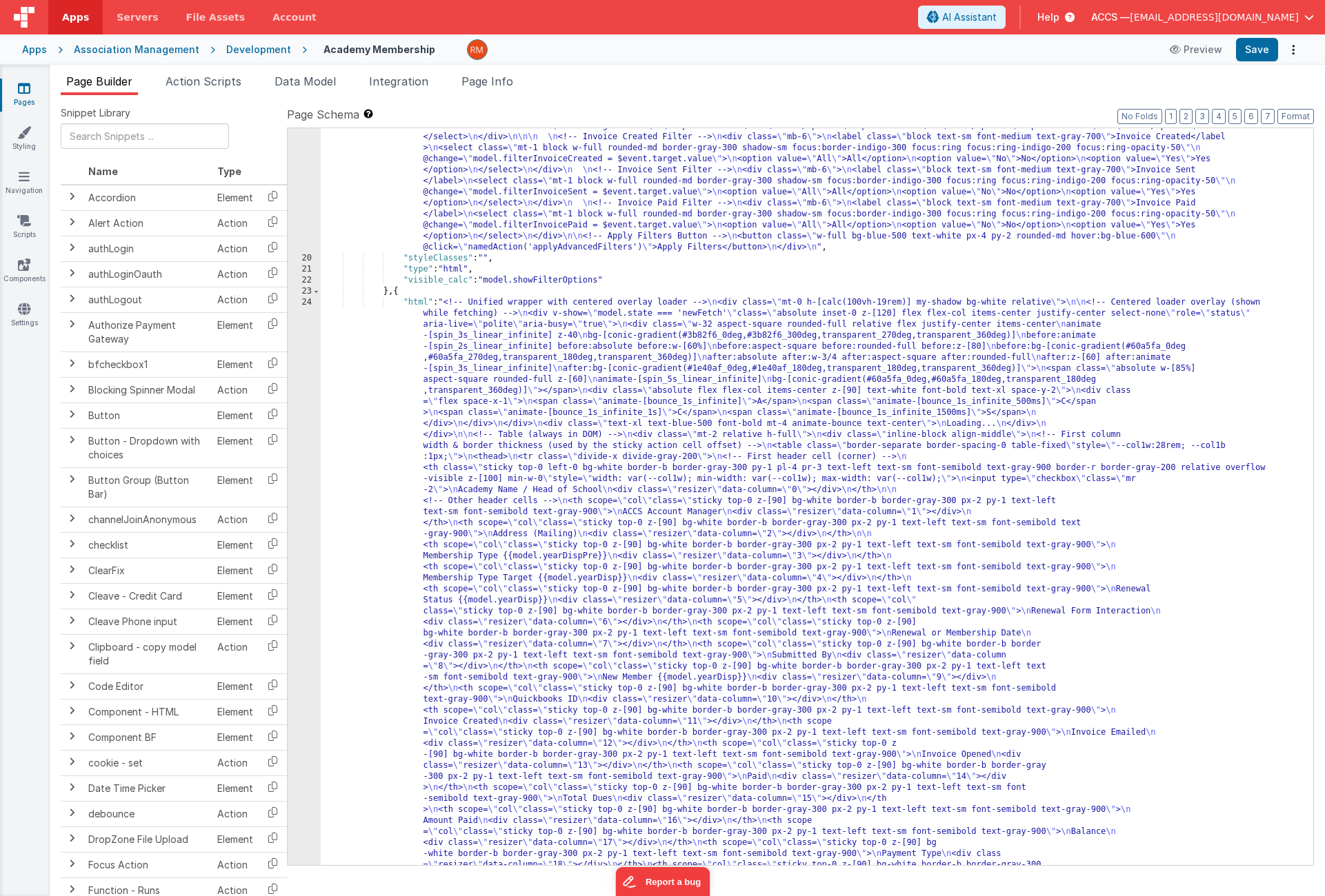
scroll to position [676, 0]
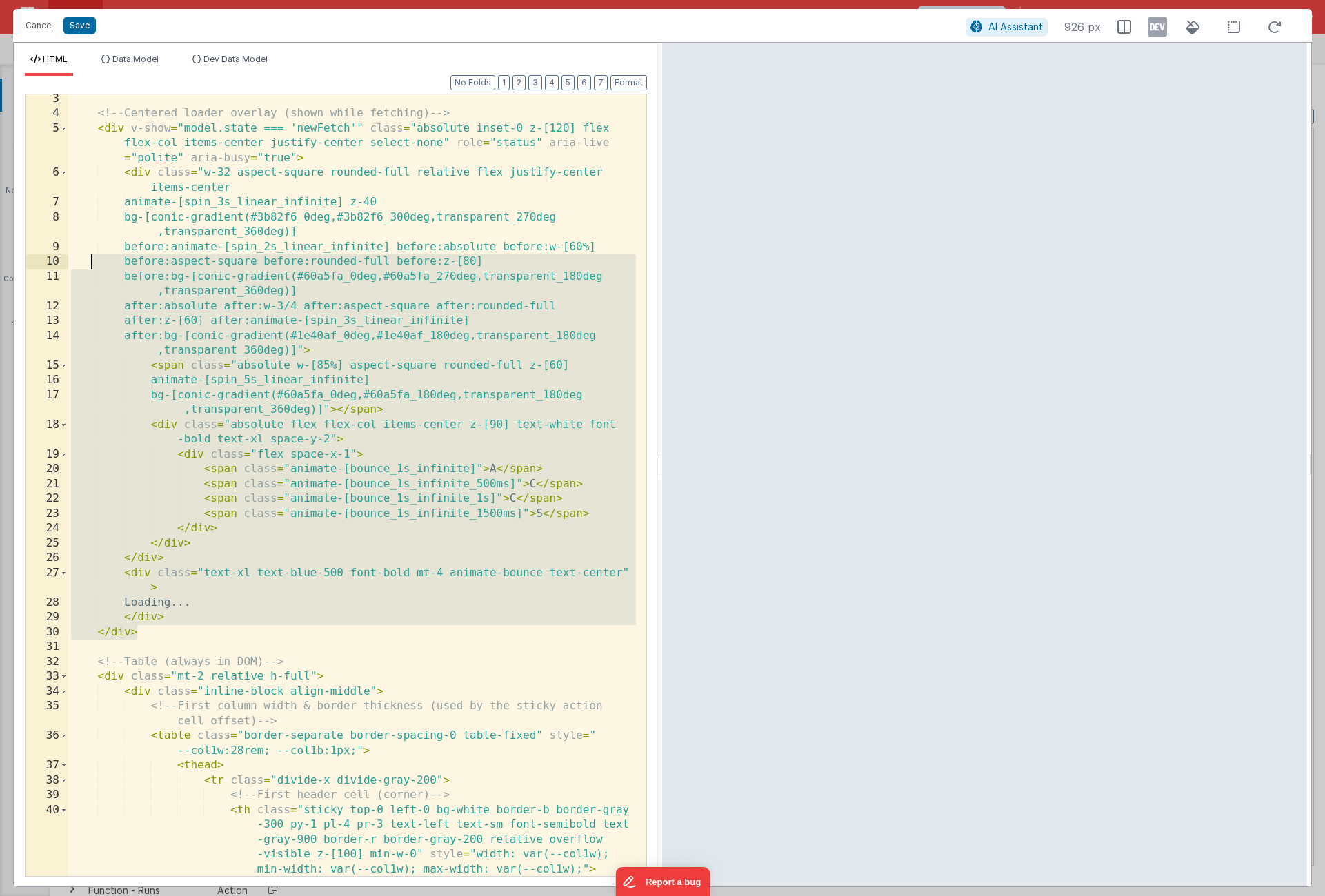
scroll to position [6, 0]
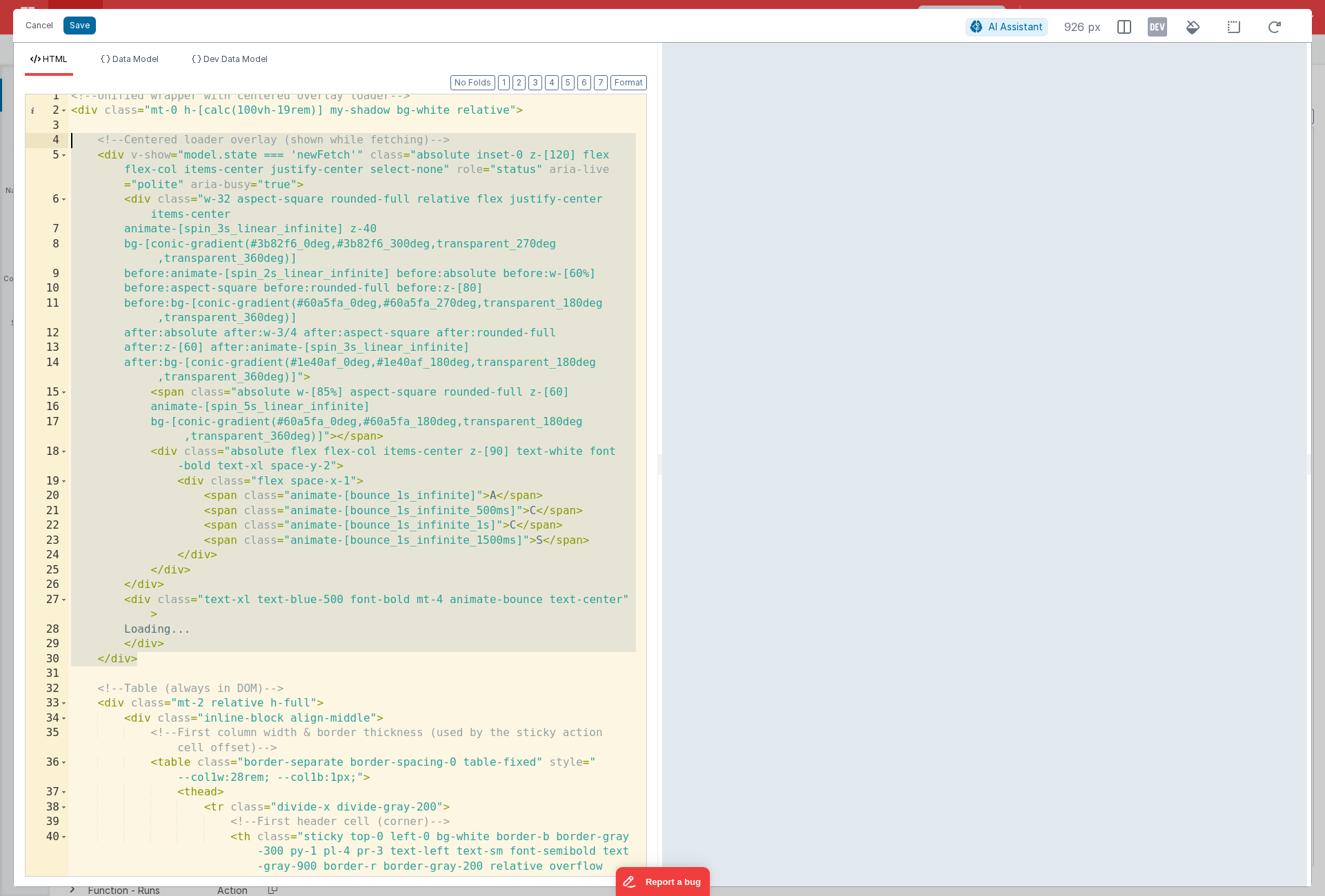
drag, startPoint x: 165, startPoint y: 364, endPoint x: 54, endPoint y: 135, distance: 254.5
click at [54, 135] on div "1 2 3 4 5 6 7 8 9 10 11 12 13 14 15 16 17 18 19 20 21 22 23 24 25 26 27 28 29 3…" at bounding box center [336, 485] width 622 height 783
click at [53, 29] on button "Cancel" at bounding box center [38, 25] width 41 height 19
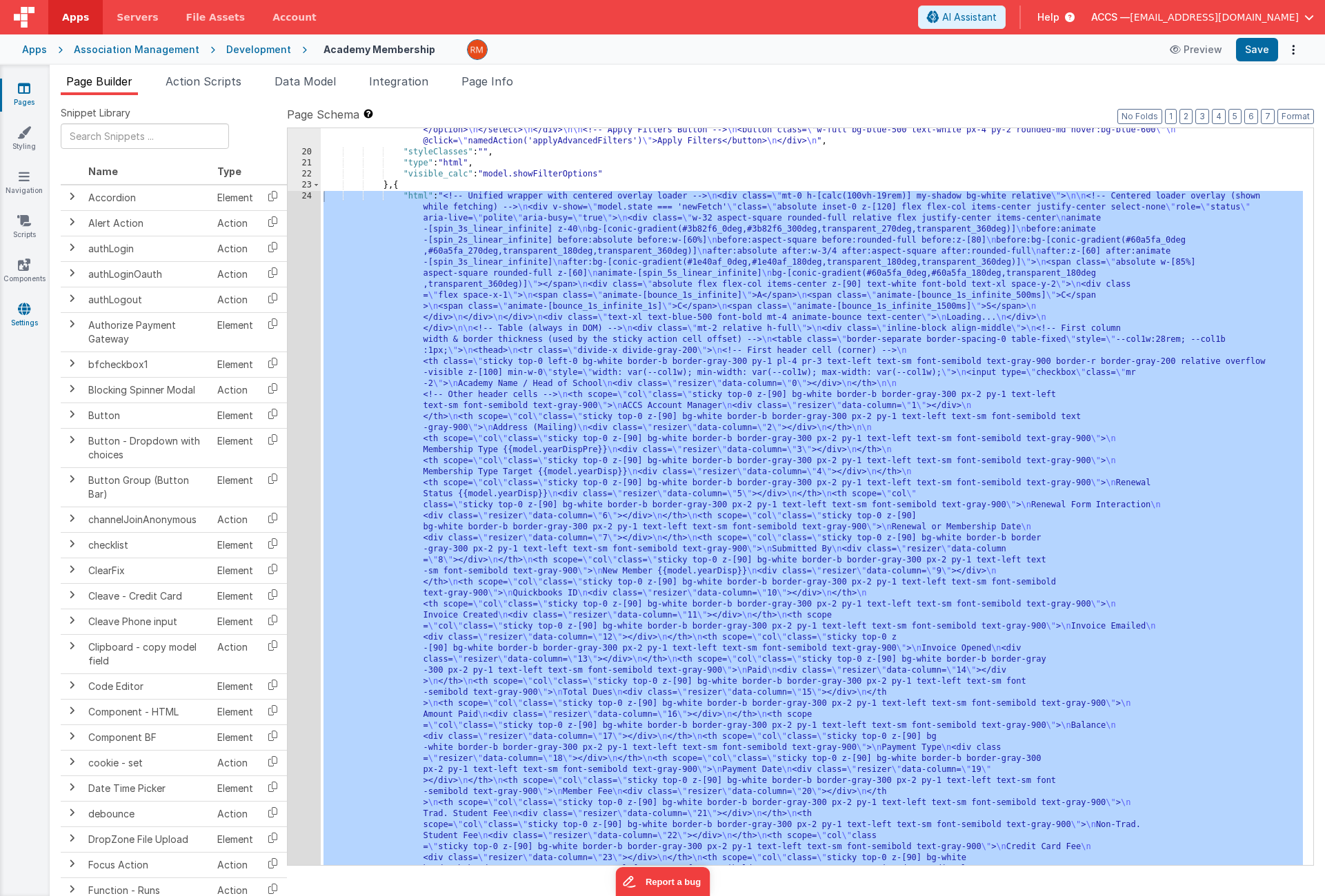
click at [33, 321] on link "Settings" at bounding box center [23, 315] width 49 height 28
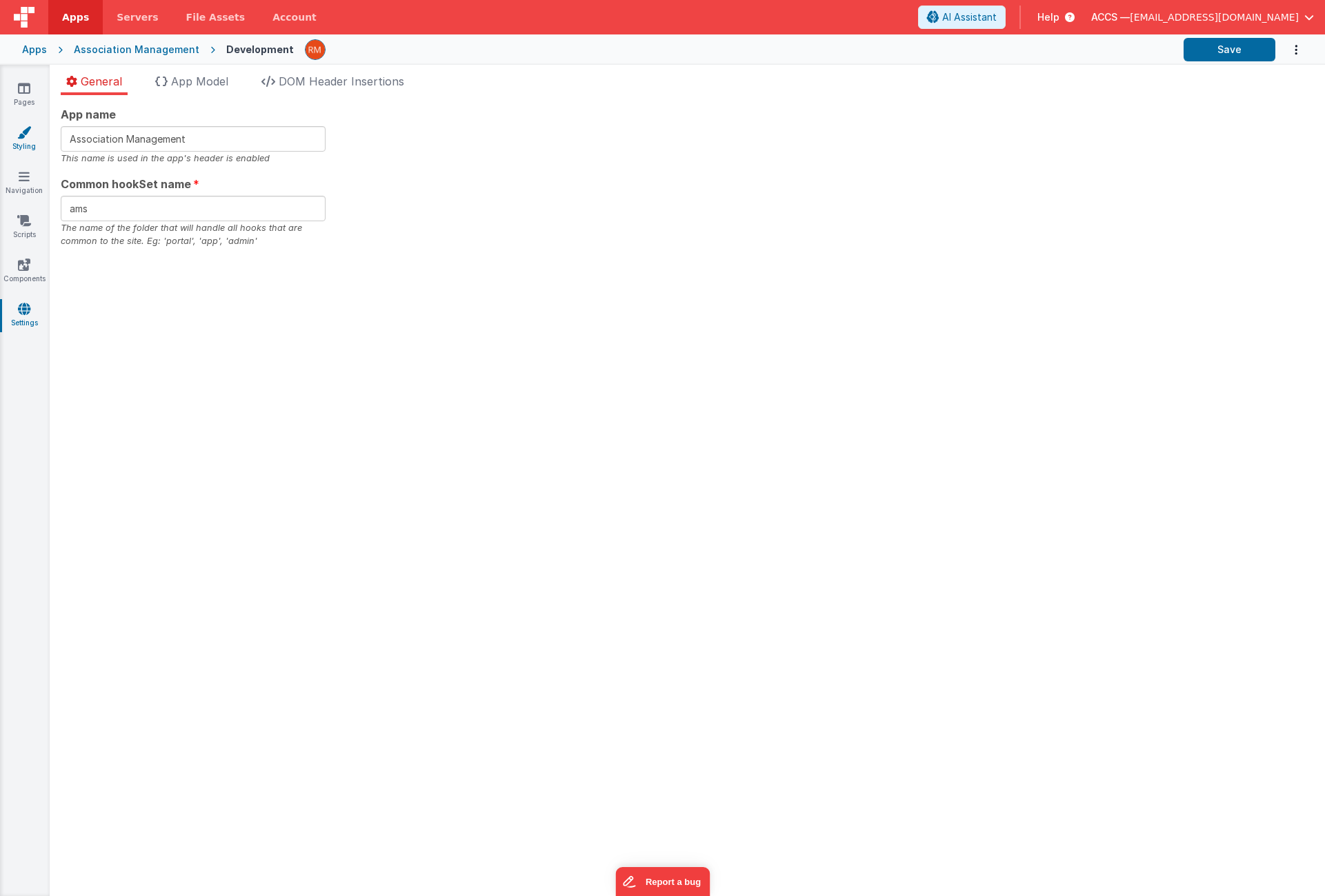
click at [38, 140] on link "Styling" at bounding box center [23, 139] width 49 height 28
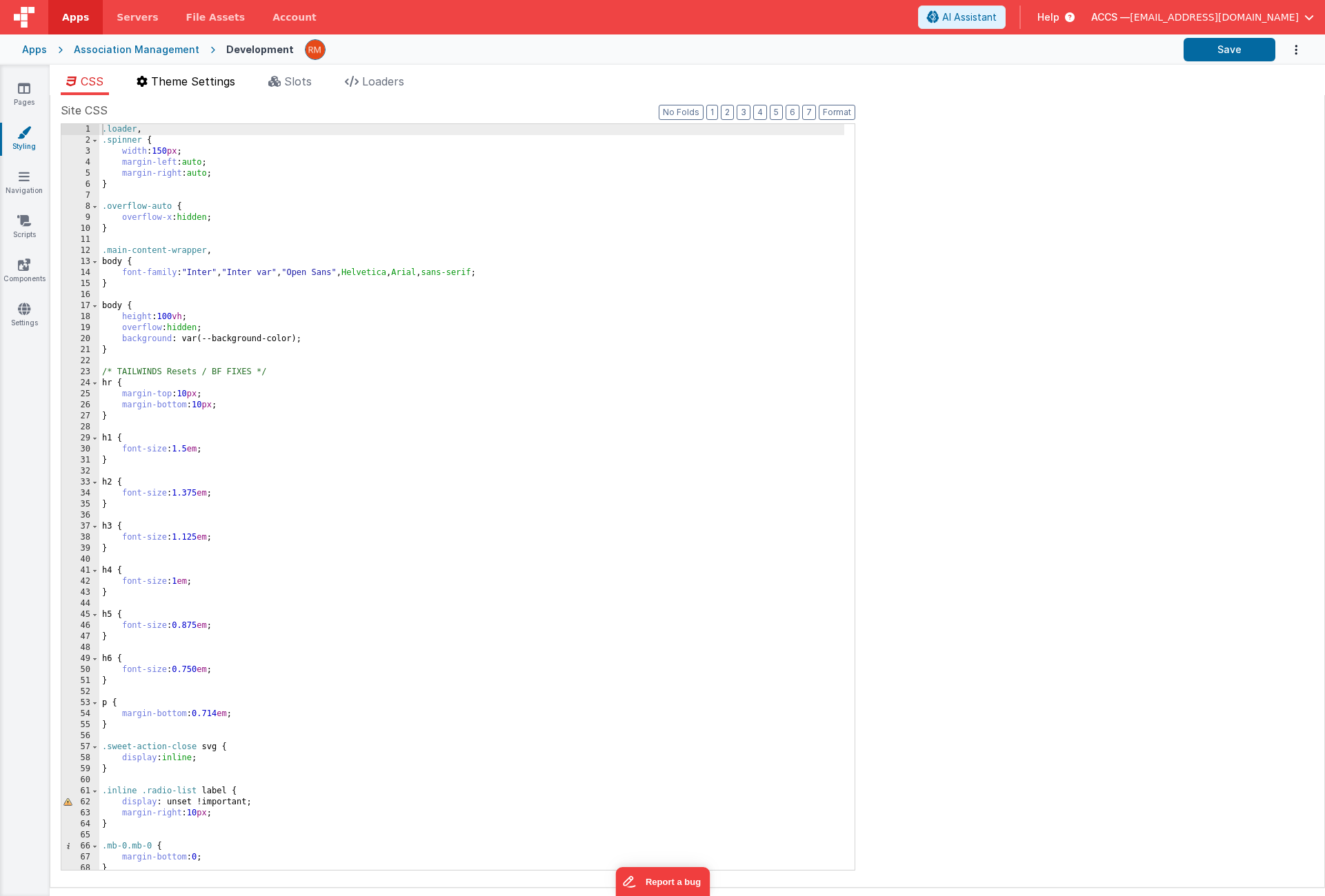
click at [205, 86] on span "Theme Settings" at bounding box center [193, 81] width 84 height 13
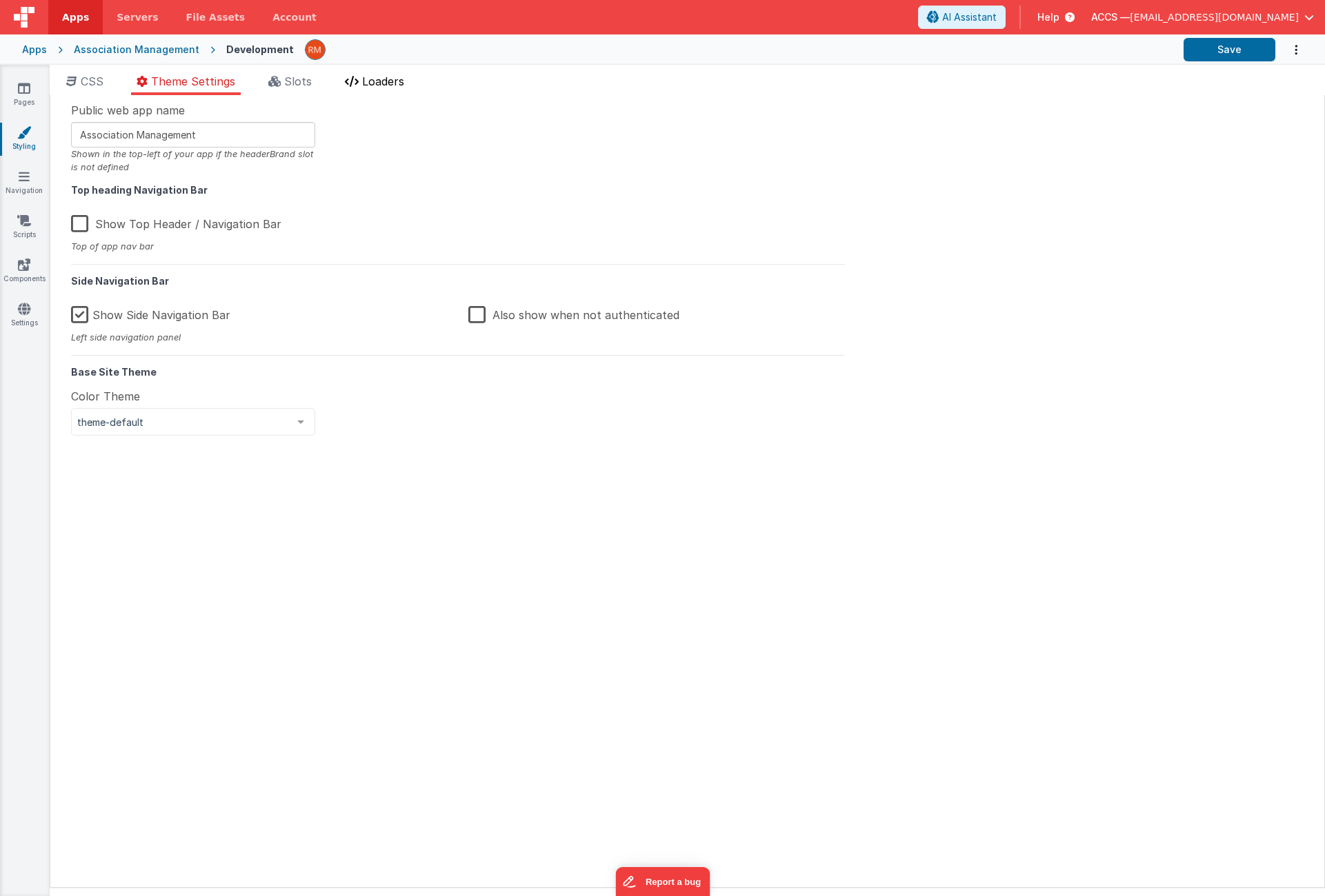
click at [374, 83] on span "Loaders" at bounding box center [383, 81] width 42 height 13
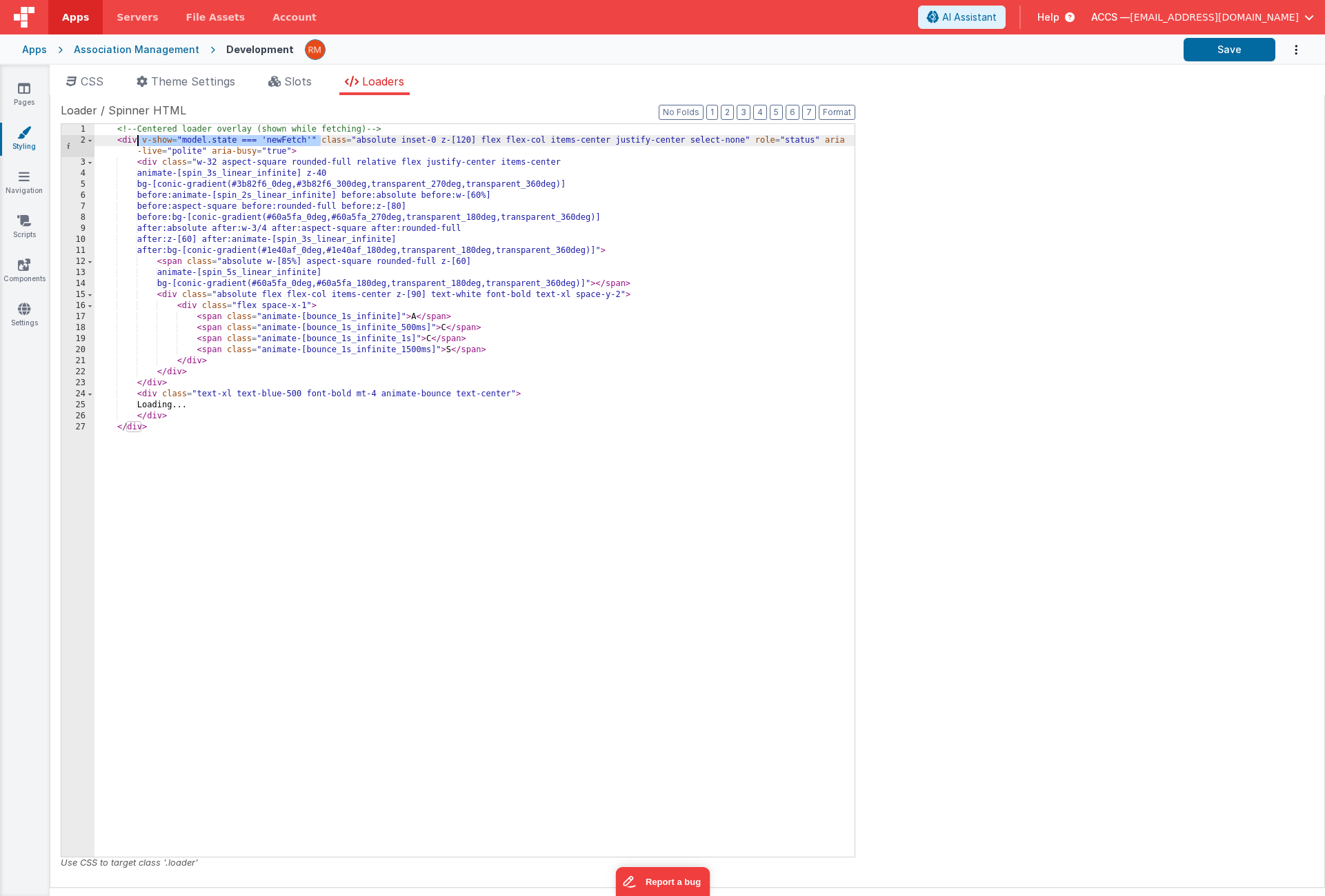
drag, startPoint x: 320, startPoint y: 140, endPoint x: 137, endPoint y: 145, distance: 183.1
click at [137, 145] on div "<!-- Centered loader overlay (shown while fetching) --> < div v-show = "model.s…" at bounding box center [474, 501] width 760 height 755
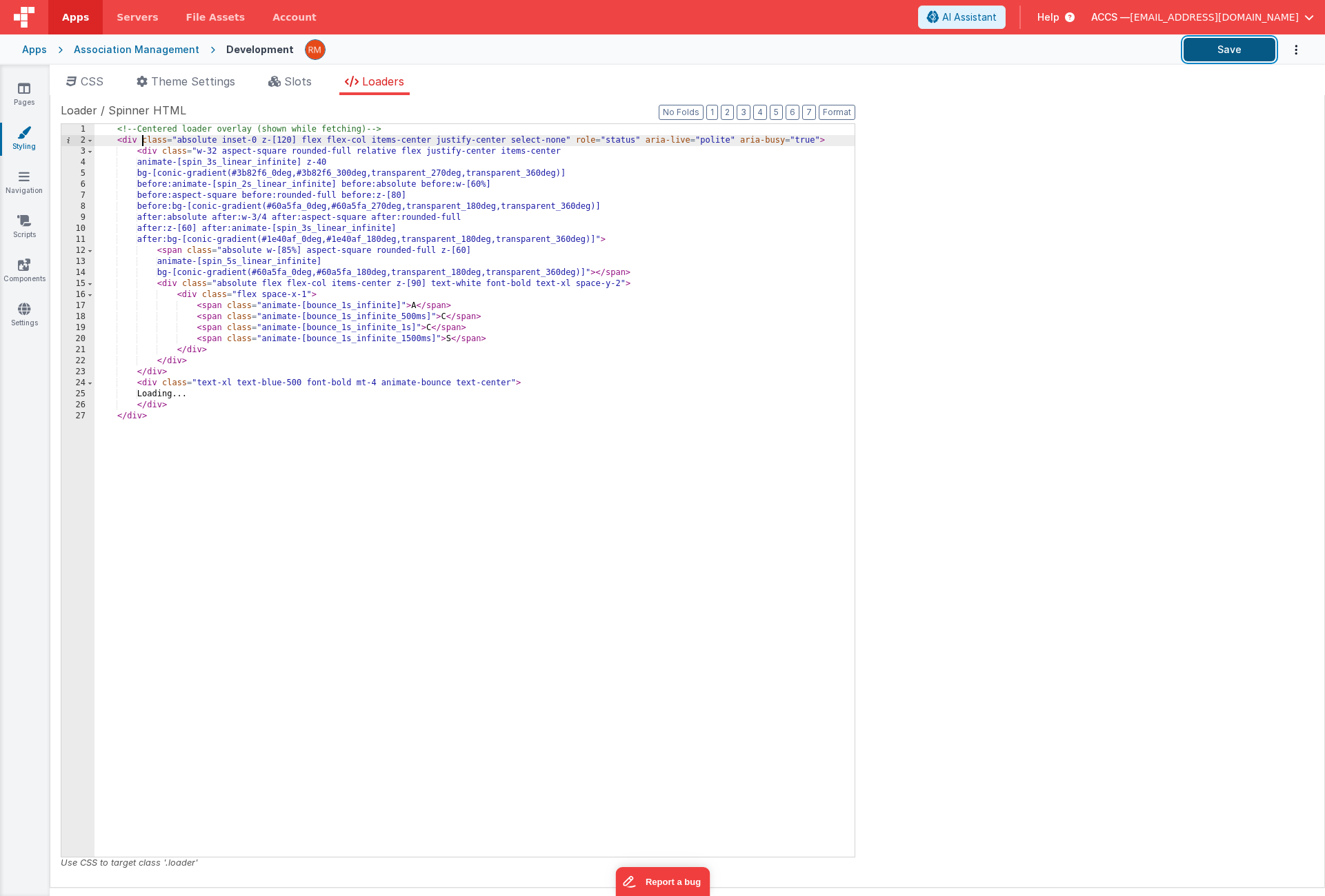
click at [1227, 53] on button "Save" at bounding box center [1230, 49] width 92 height 23
click at [33, 94] on link "Pages" at bounding box center [23, 94] width 49 height 28
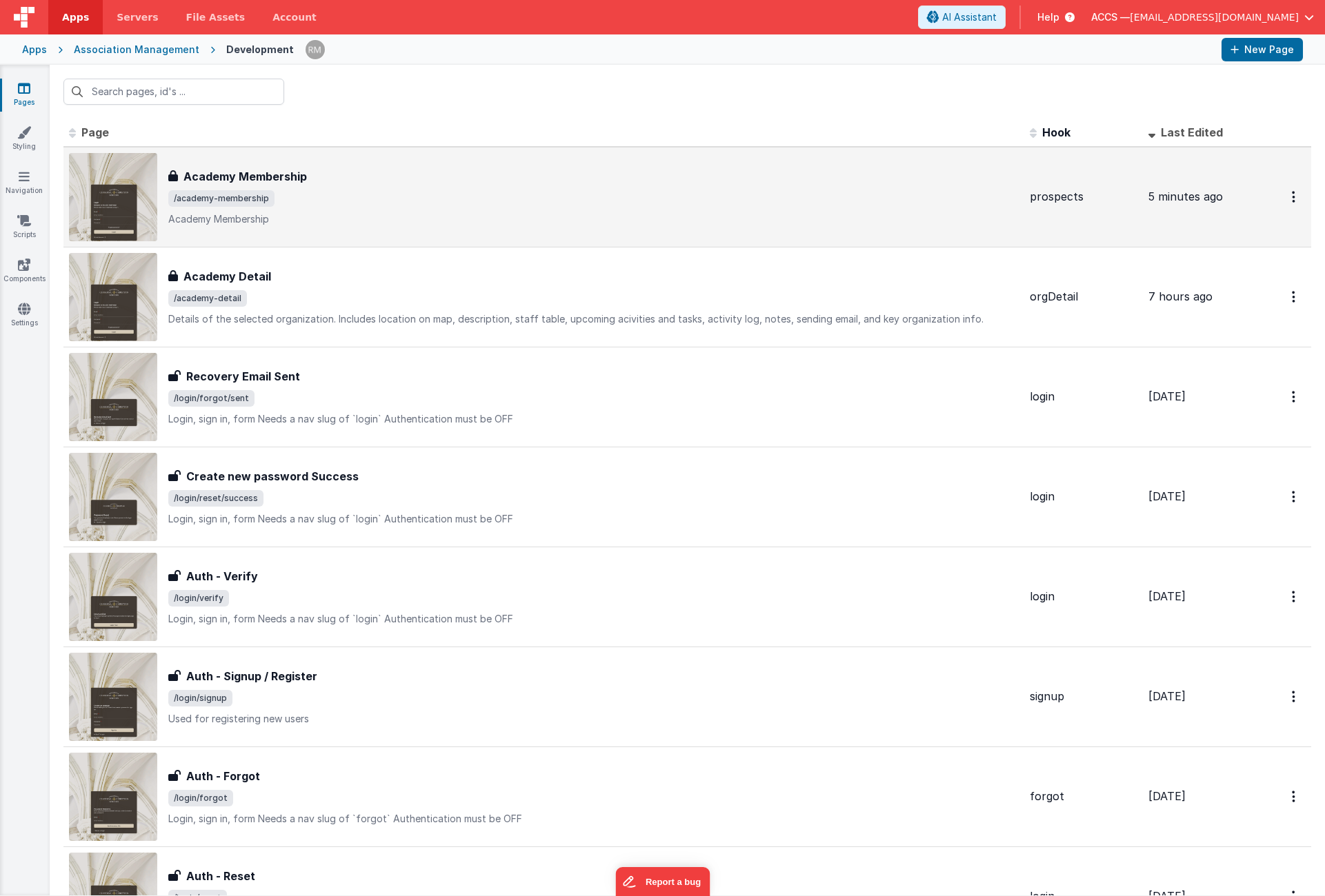
click at [406, 165] on div "Academy Membership Academy Membership /academy-membership Academy Membership" at bounding box center [543, 197] width 950 height 89
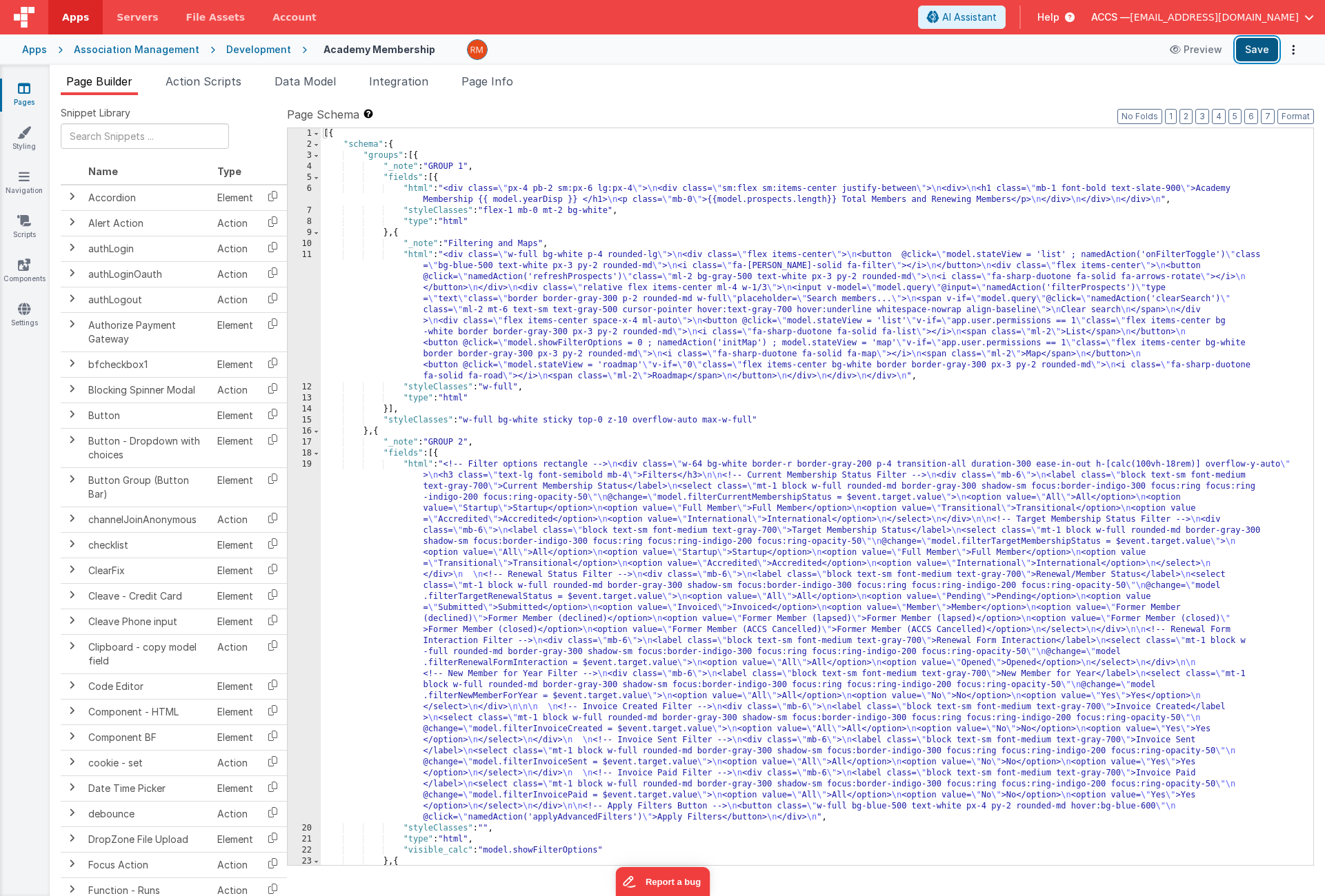
click at [1255, 59] on button "Save" at bounding box center [1256, 49] width 42 height 23
click at [476, 81] on span "Page Info" at bounding box center [487, 81] width 52 height 13
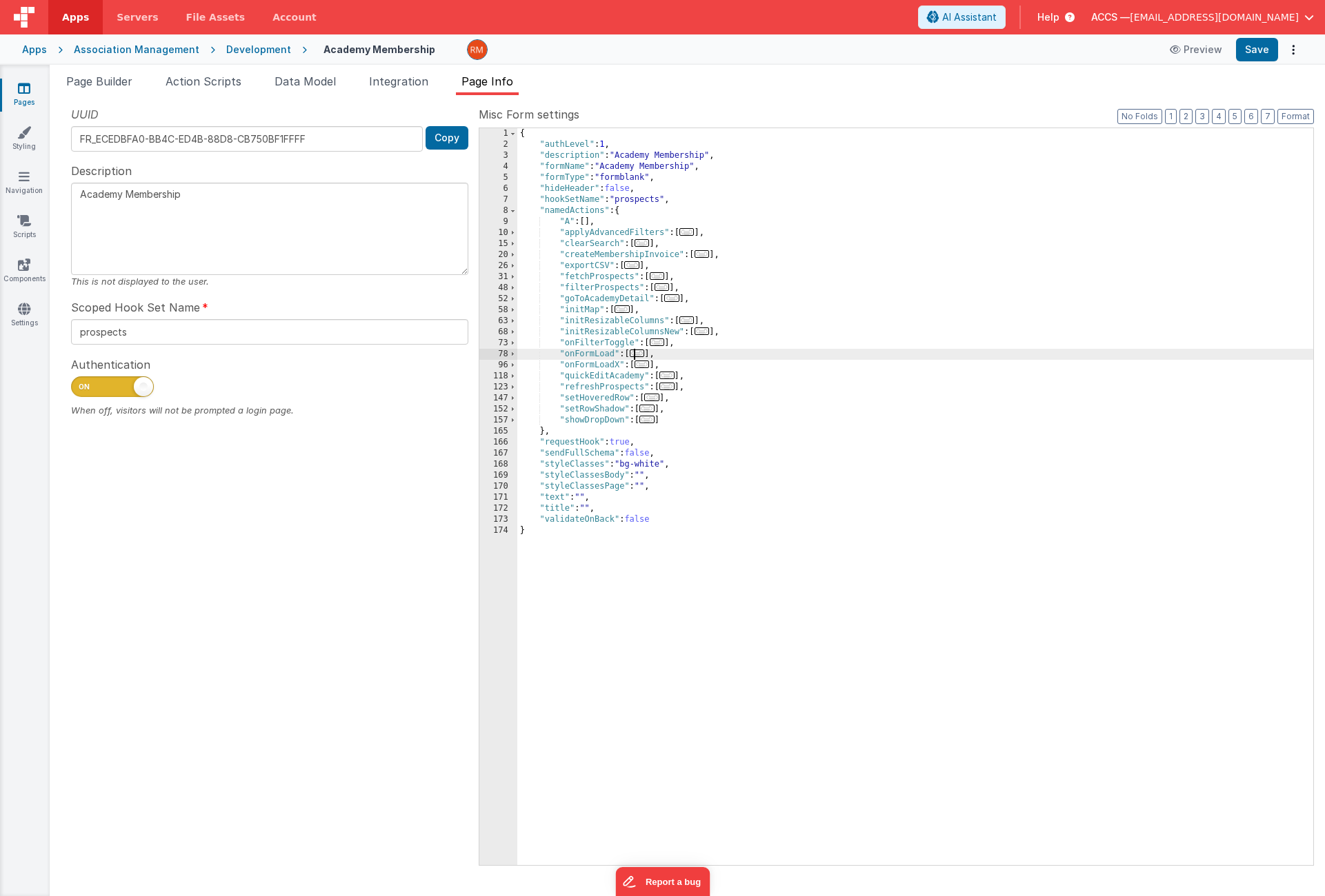
click at [642, 357] on span "..." at bounding box center [637, 353] width 15 height 8
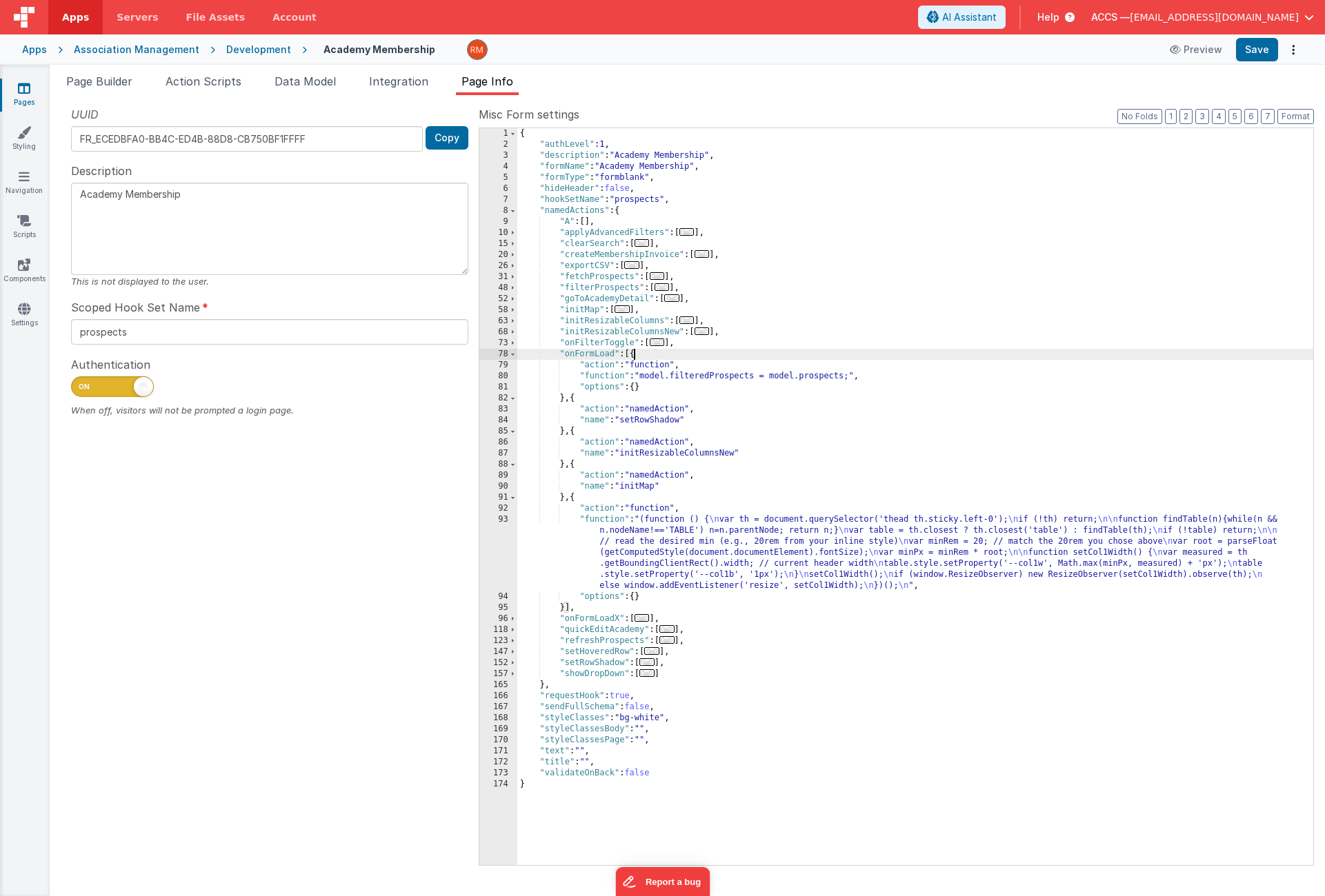
click at [613, 357] on div "{ "authLevel" : 1 , "description" : "Academy Membership" , "formName" : "Academ…" at bounding box center [915, 507] width 796 height 759
drag, startPoint x: 613, startPoint y: 355, endPoint x: 574, endPoint y: 354, distance: 39.0
click at [574, 354] on div "{ "authLevel" : 1 , "description" : "Academy Membership" , "formName" : "Academ…" at bounding box center [915, 507] width 796 height 759
click at [614, 357] on div "{ "authLevel" : 1 , "description" : "Academy Membership" , "formName" : "Academ…" at bounding box center [915, 507] width 796 height 759
click at [1248, 54] on button "Save" at bounding box center [1256, 49] width 42 height 23
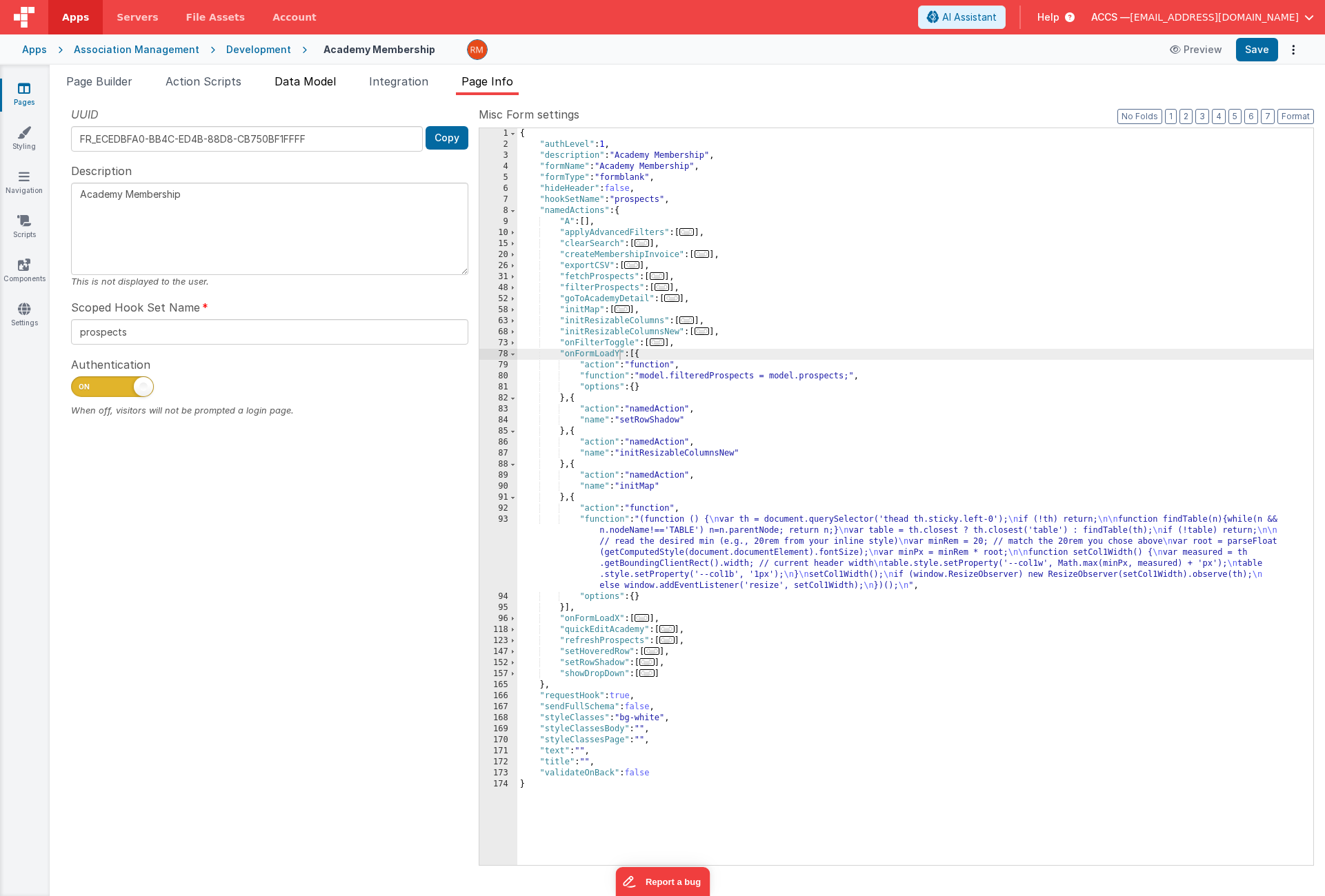
click at [298, 86] on span "Data Model" at bounding box center [304, 81] width 61 height 13
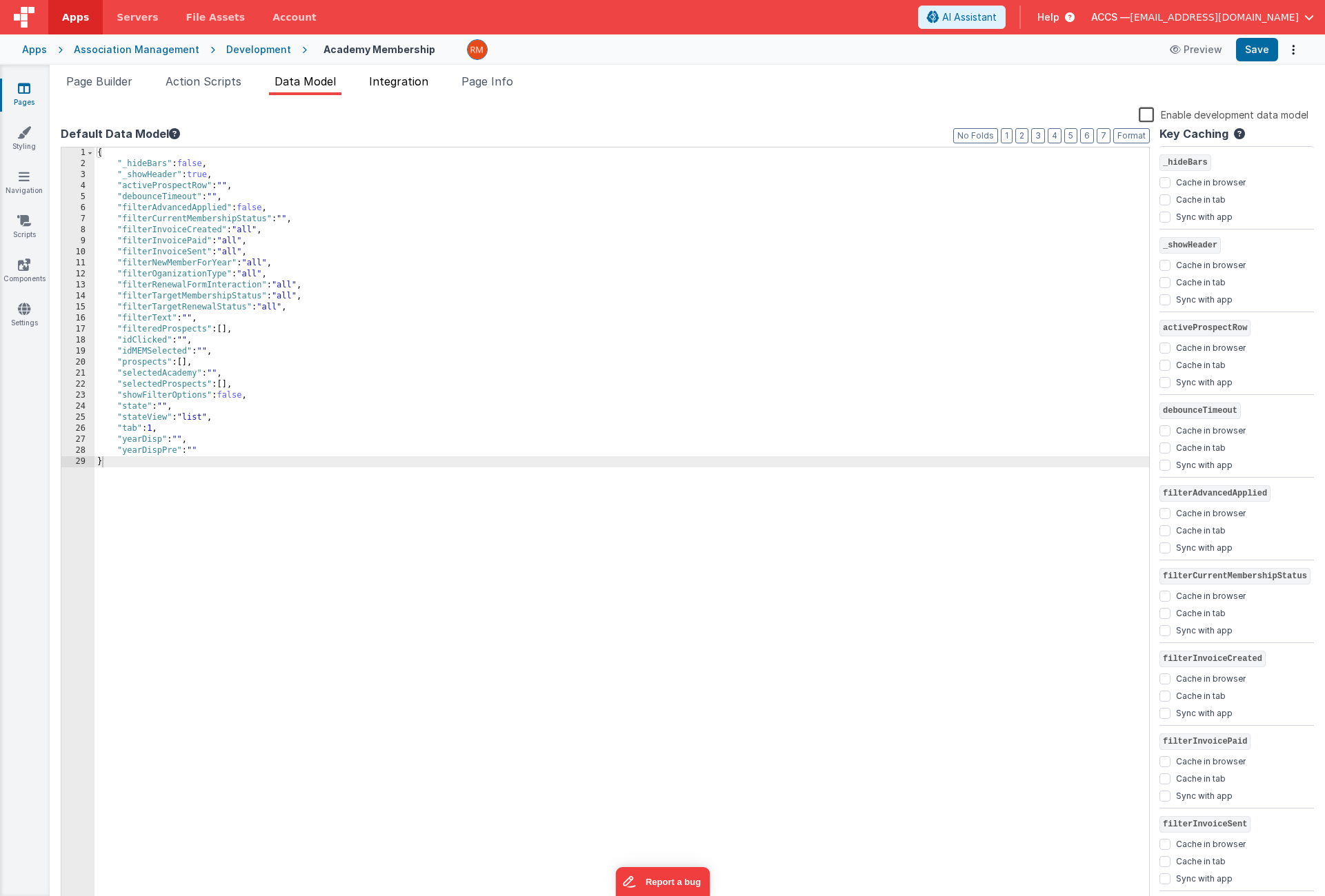
click at [380, 84] on span "Integration" at bounding box center [398, 81] width 59 height 13
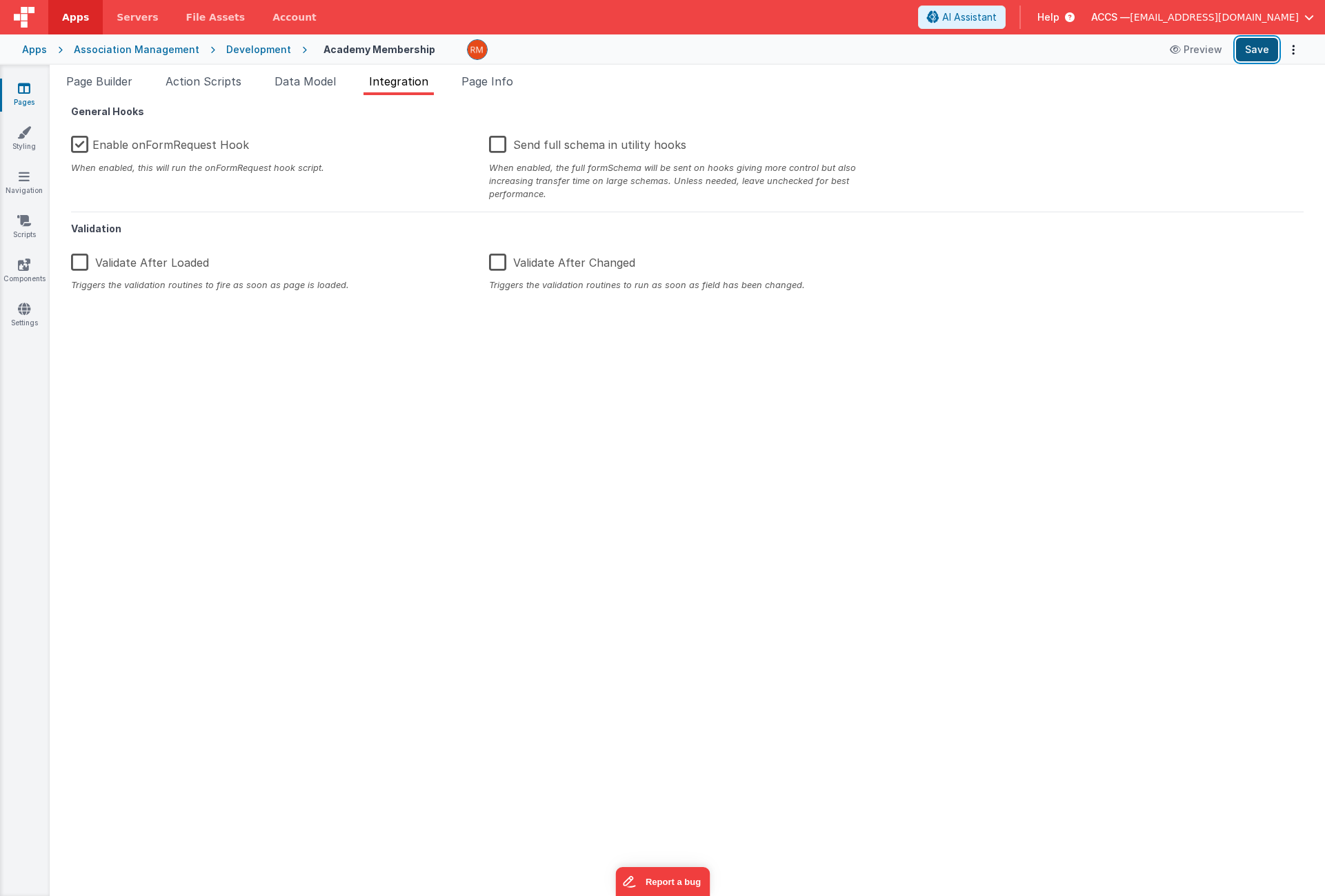
click at [1259, 48] on button "Save" at bounding box center [1256, 49] width 42 height 23
click at [98, 84] on span "Page Builder" at bounding box center [99, 81] width 66 height 13
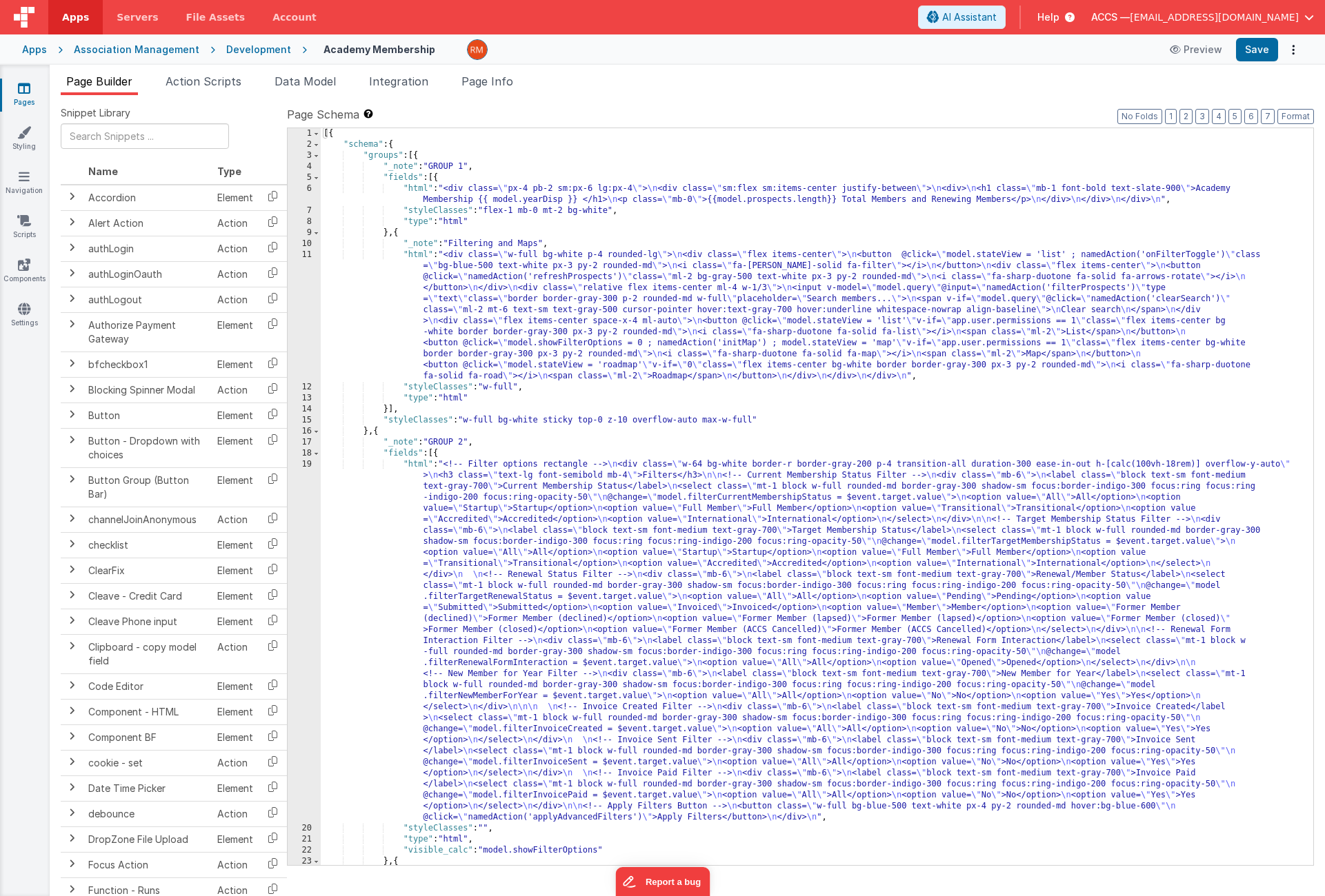
click at [24, 92] on icon at bounding box center [23, 88] width 13 height 13
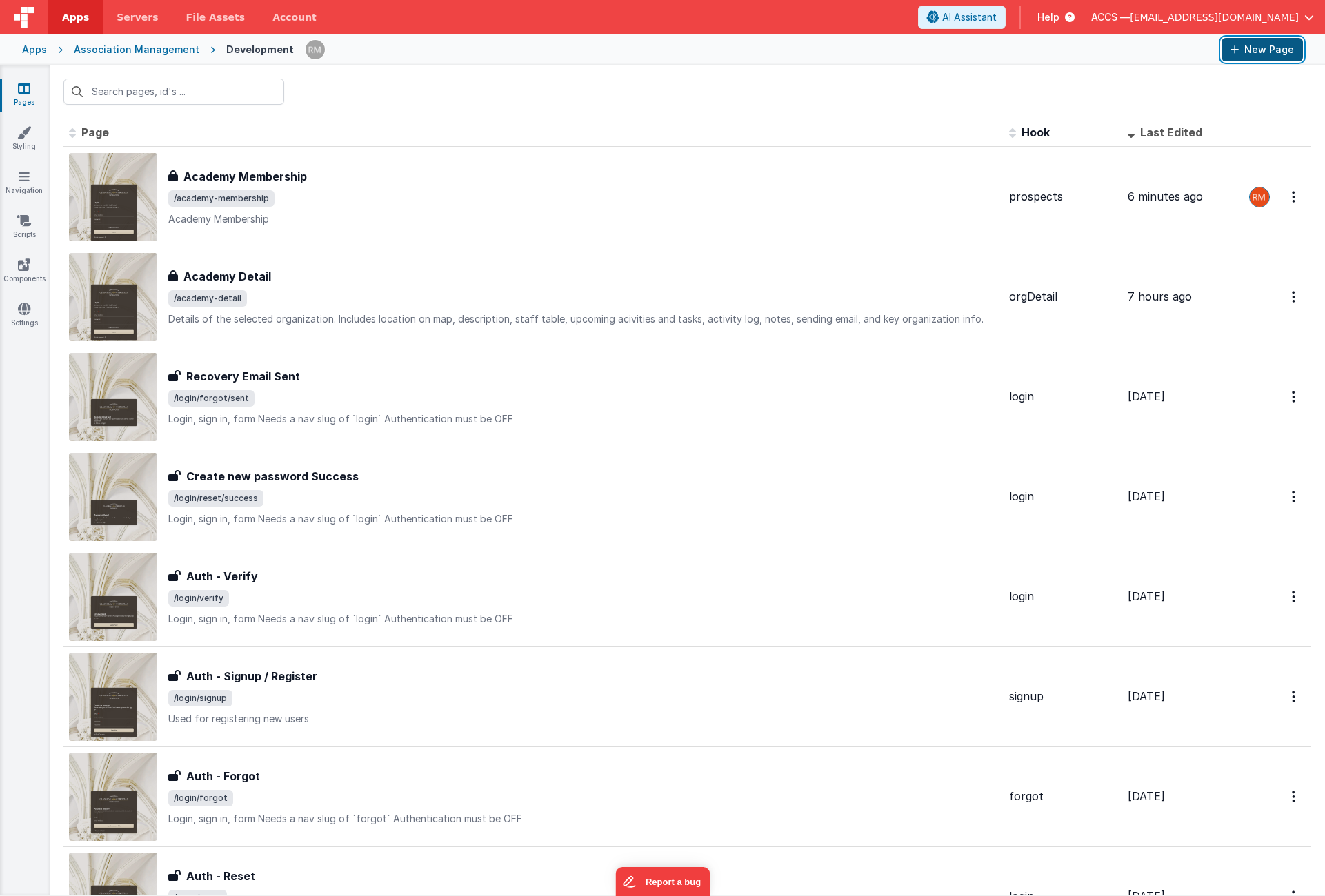
click at [1246, 59] on button "New Page" at bounding box center [1261, 49] width 81 height 23
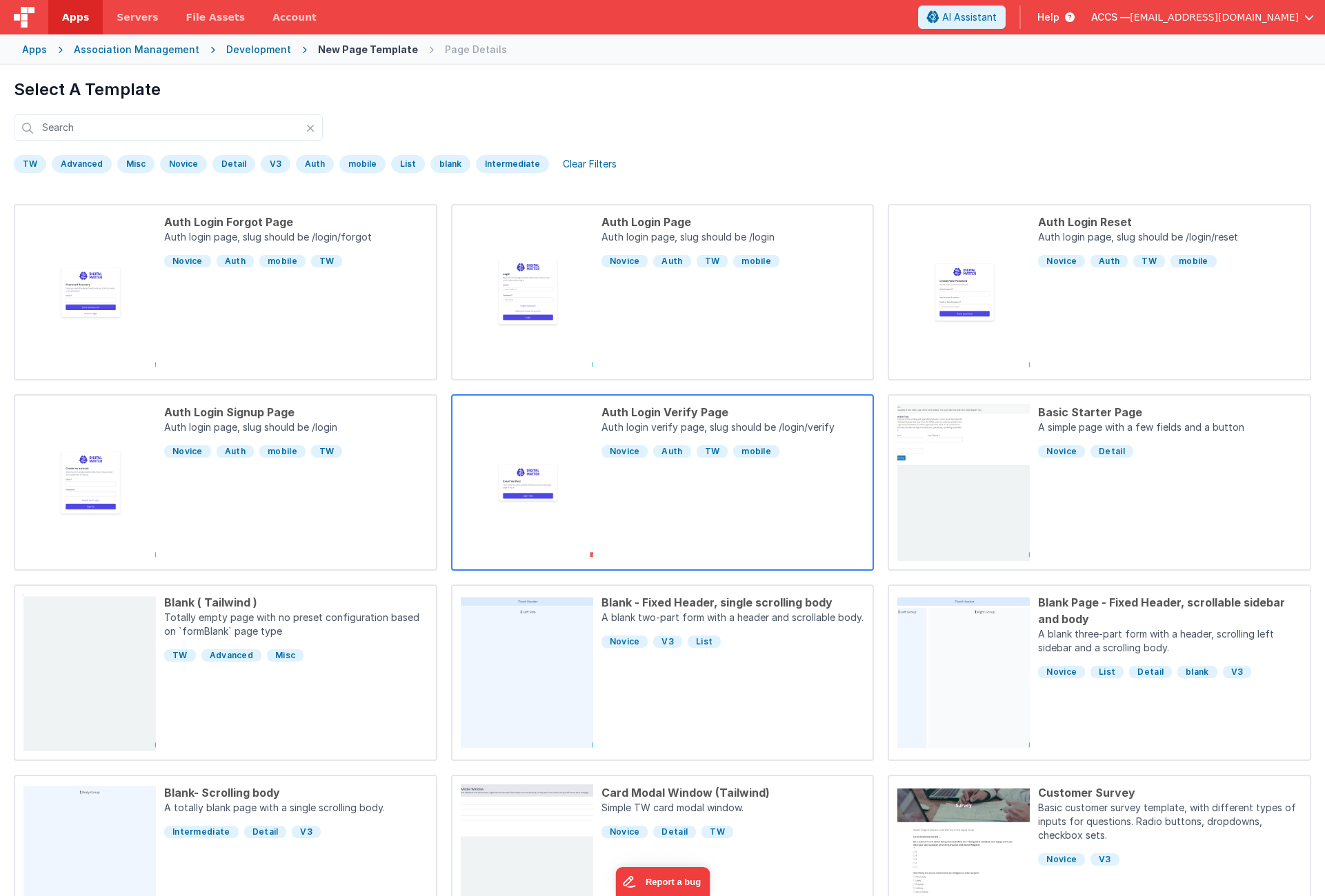
scroll to position [81, 0]
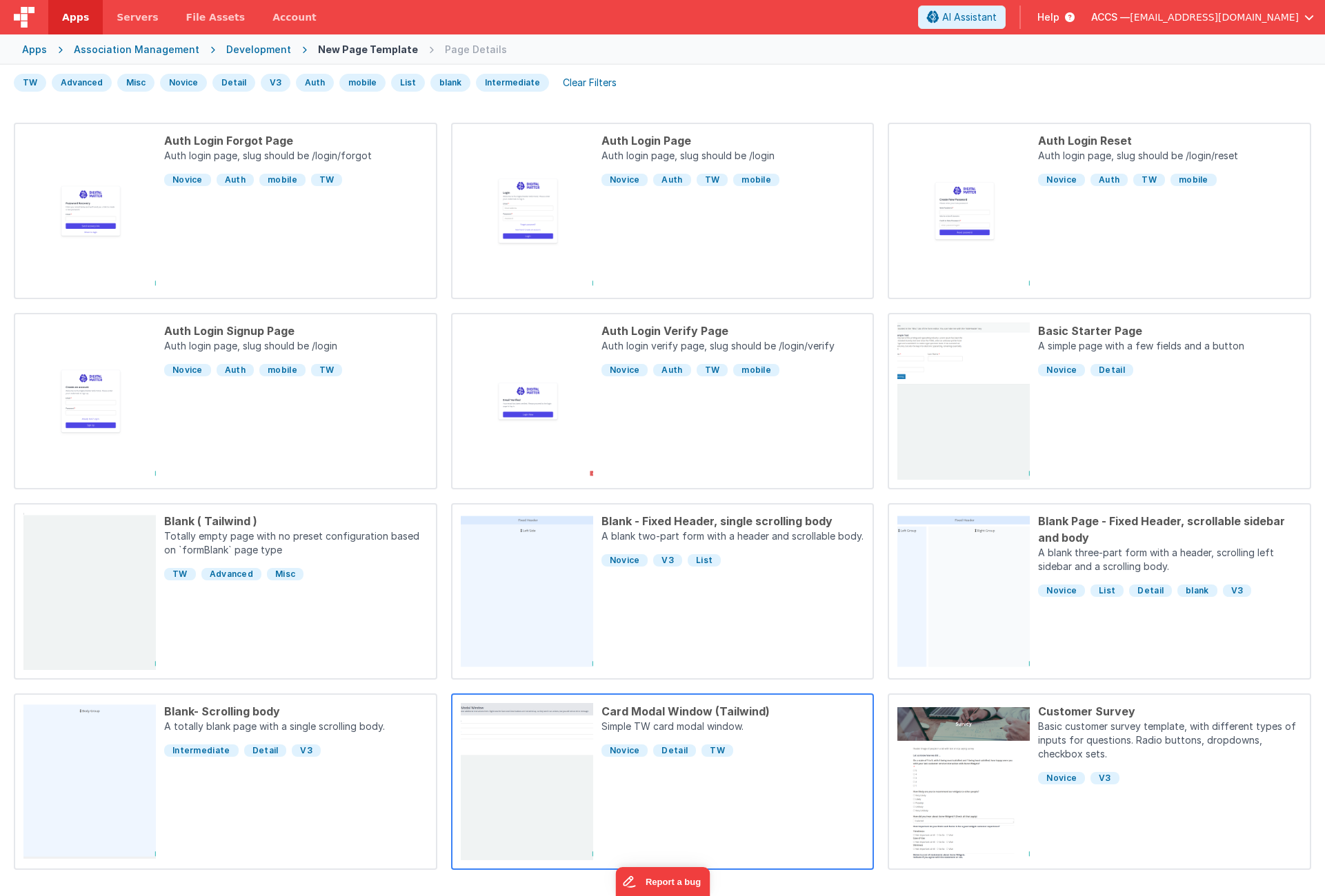
click at [723, 717] on div "Card Modal Window (Tailwind)" at bounding box center [732, 711] width 263 height 17
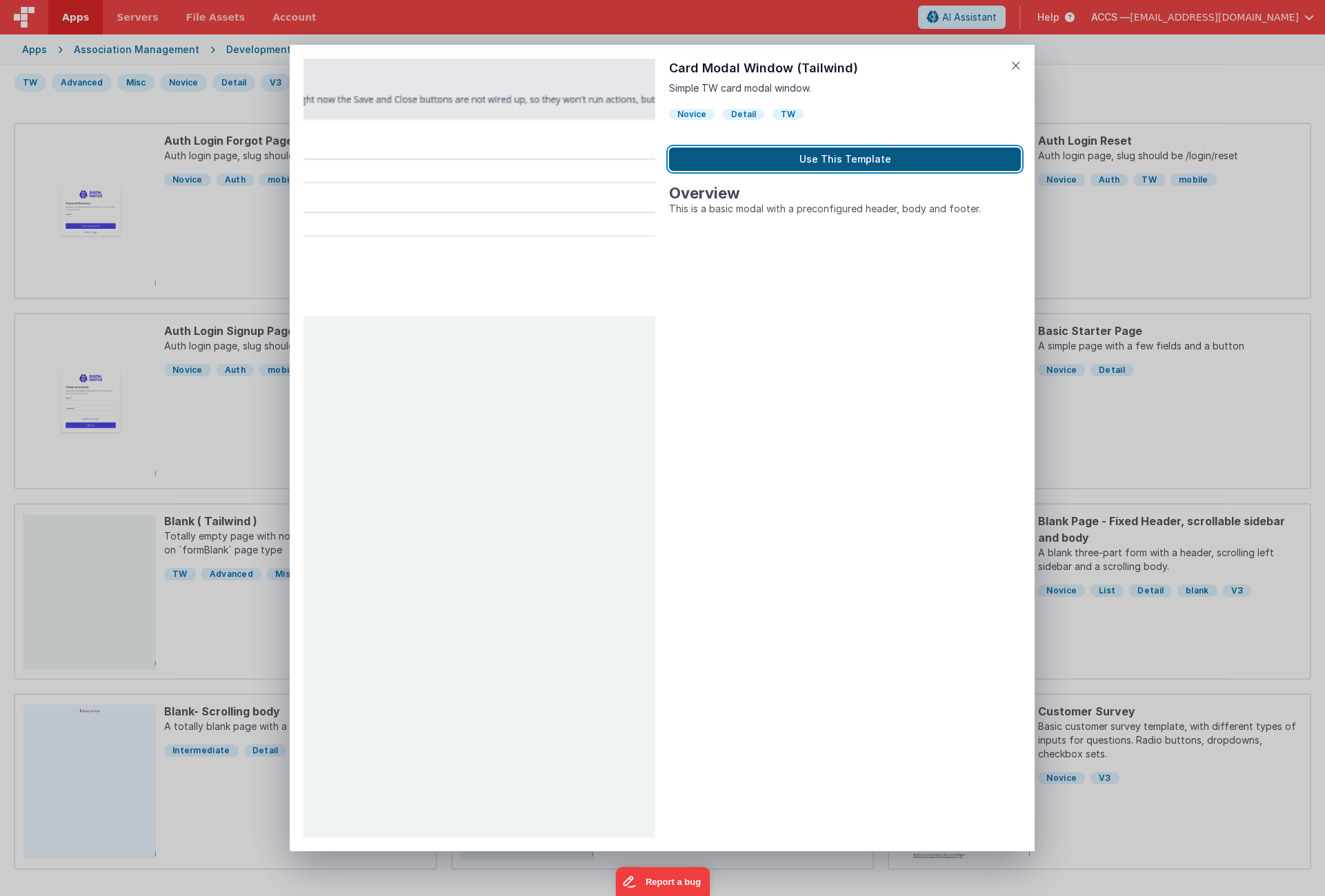
click at [863, 166] on button "Use This Template" at bounding box center [844, 160] width 352 height 23
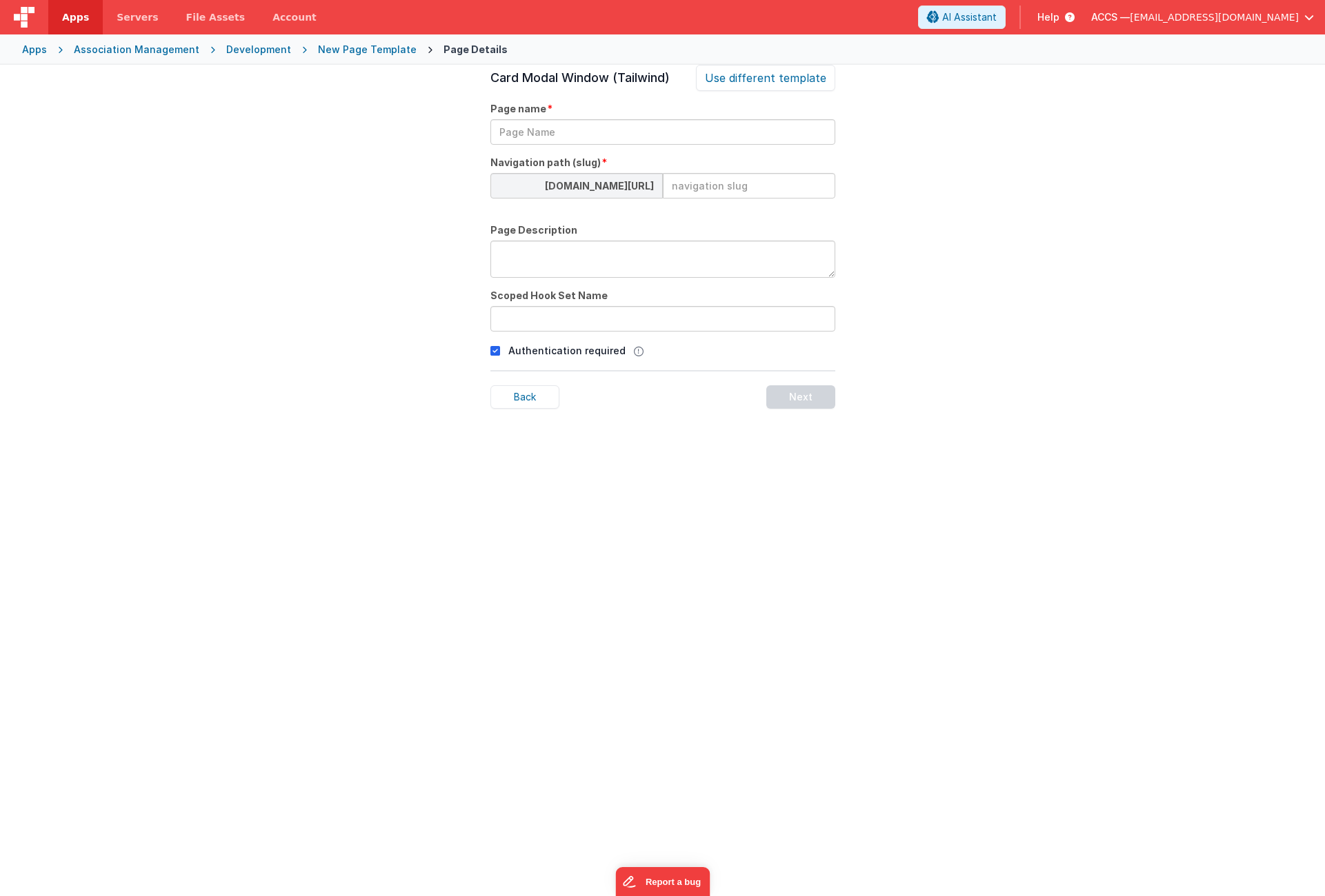
scroll to position [47, 0]
click at [581, 140] on input "text" at bounding box center [663, 132] width 344 height 26
type input "Flash Message"
click at [680, 191] on input at bounding box center [749, 186] width 172 height 26
type input "flash"
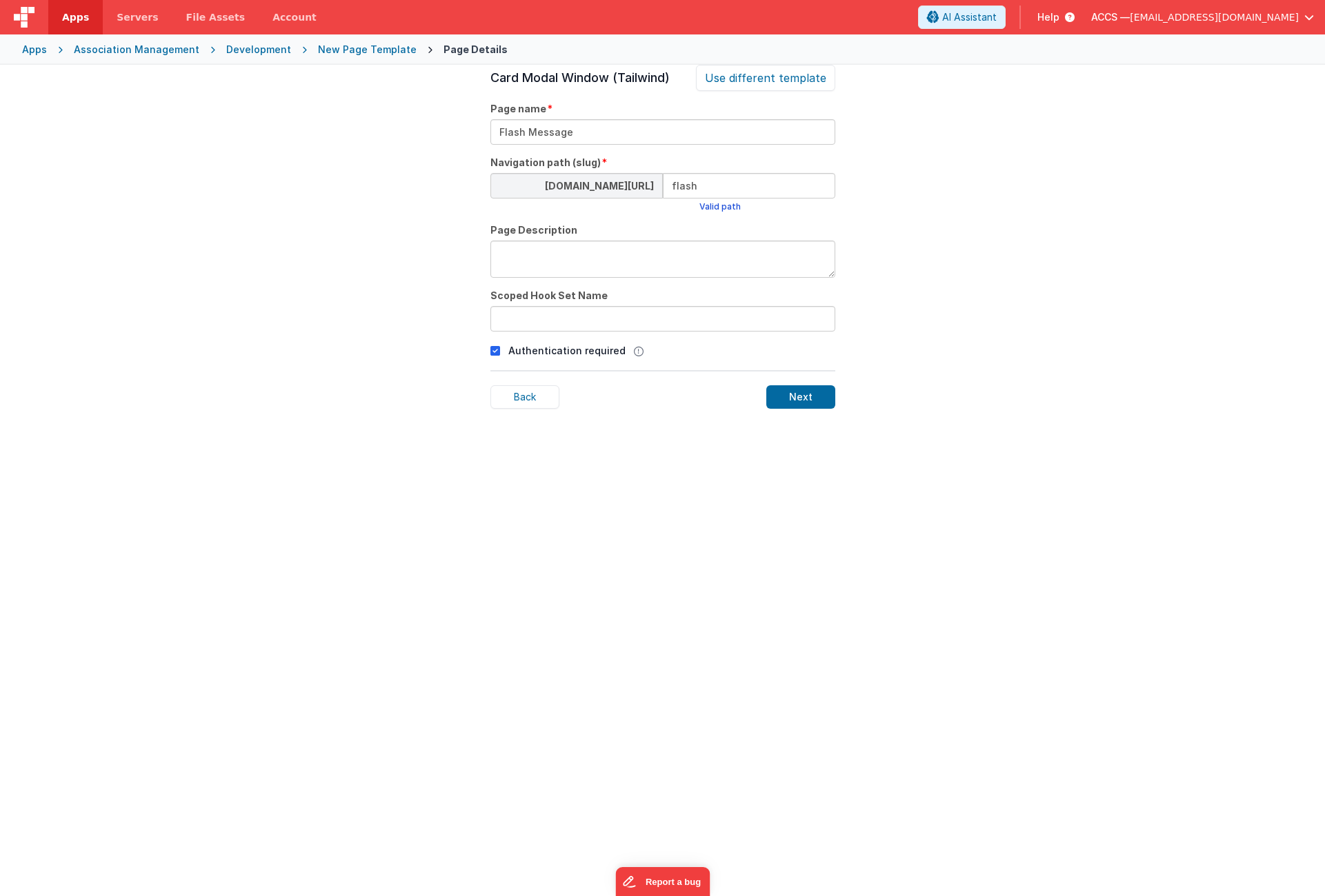
click at [627, 256] on textarea at bounding box center [663, 259] width 344 height 38
type textarea "Flash Message"
click at [609, 310] on input "text" at bounding box center [663, 318] width 344 height 26
type input "flash"
click at [800, 395] on div "Next" at bounding box center [801, 397] width 69 height 23
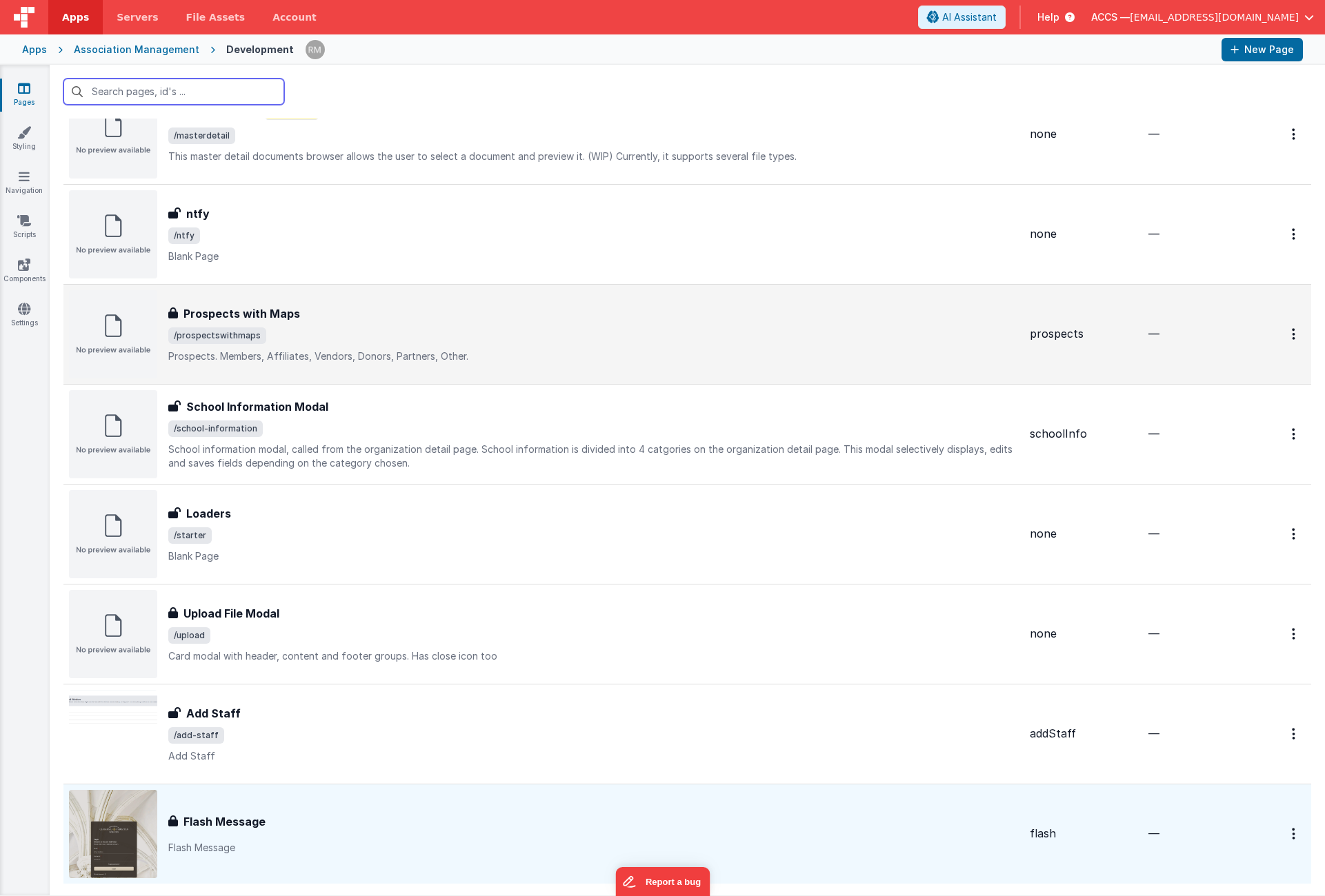
scroll to position [2818, 0]
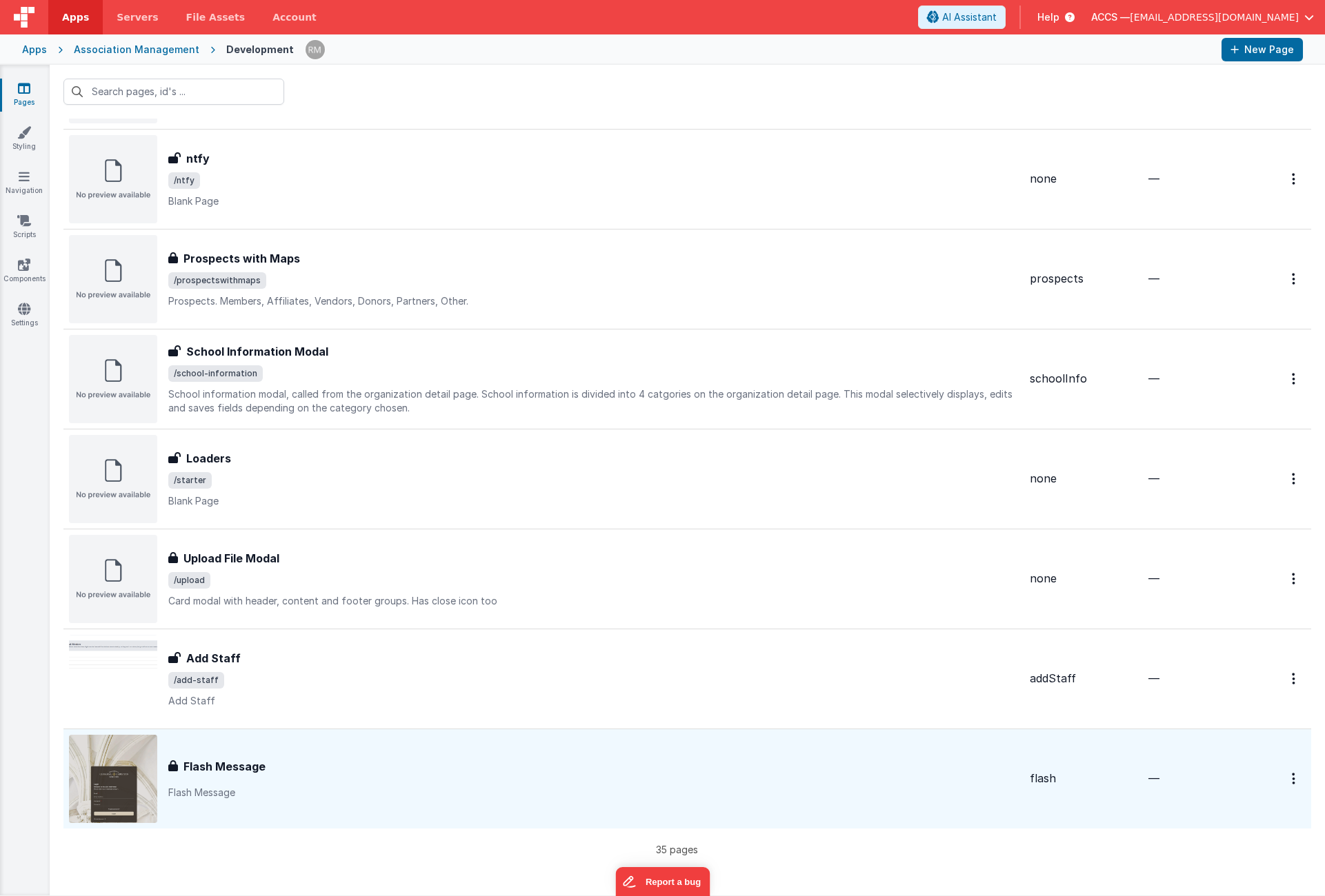
click at [239, 762] on h3 "Flash Message" at bounding box center [224, 766] width 82 height 17
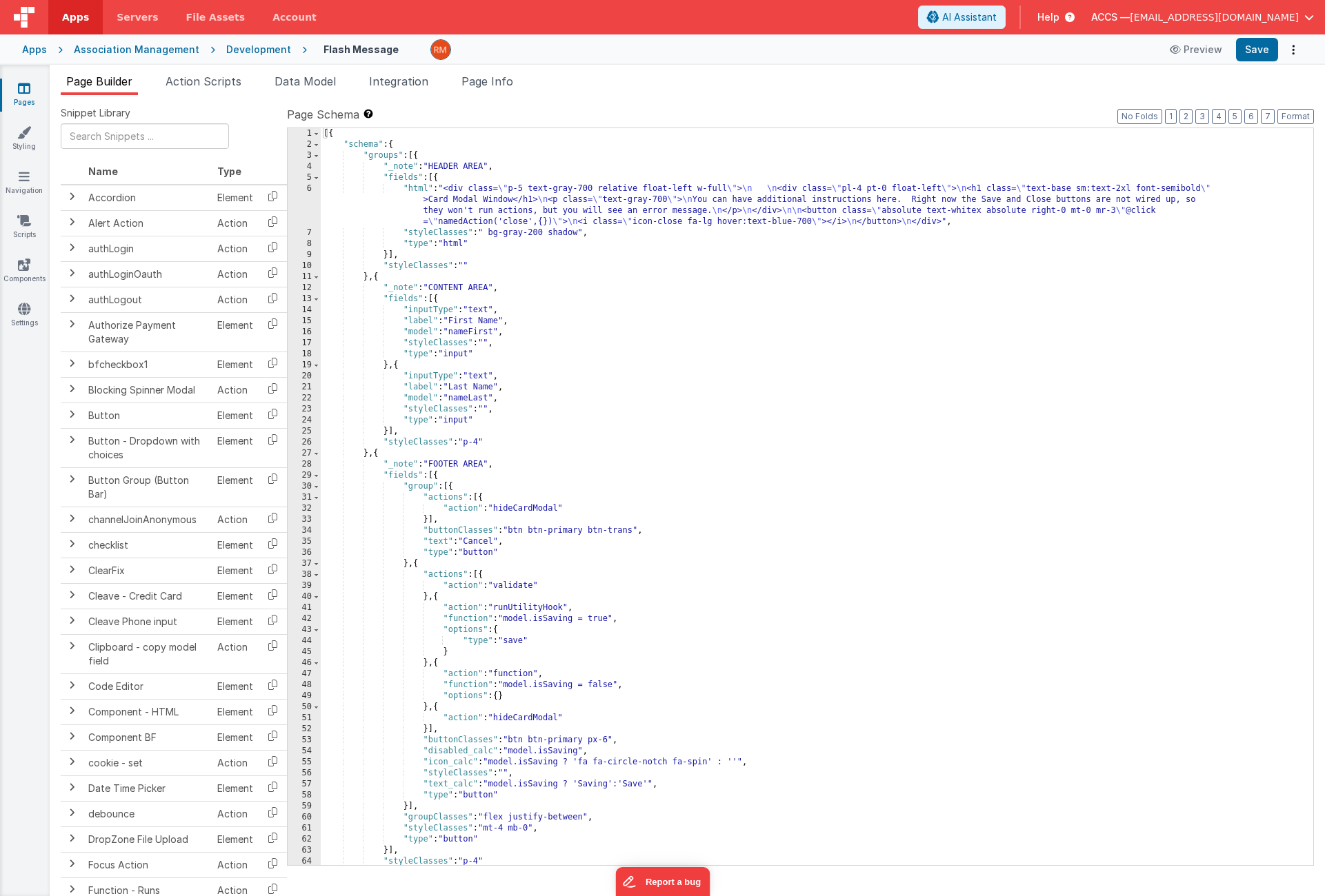
click at [422, 191] on div "[{ "schema" : { "groups" : [{ "_note" : "HEADER AREA" , "fields" : [{ "html" : …" at bounding box center [812, 507] width 982 height 759
click at [313, 189] on div "6" at bounding box center [304, 205] width 33 height 44
click at [309, 187] on div "6" at bounding box center [304, 205] width 33 height 44
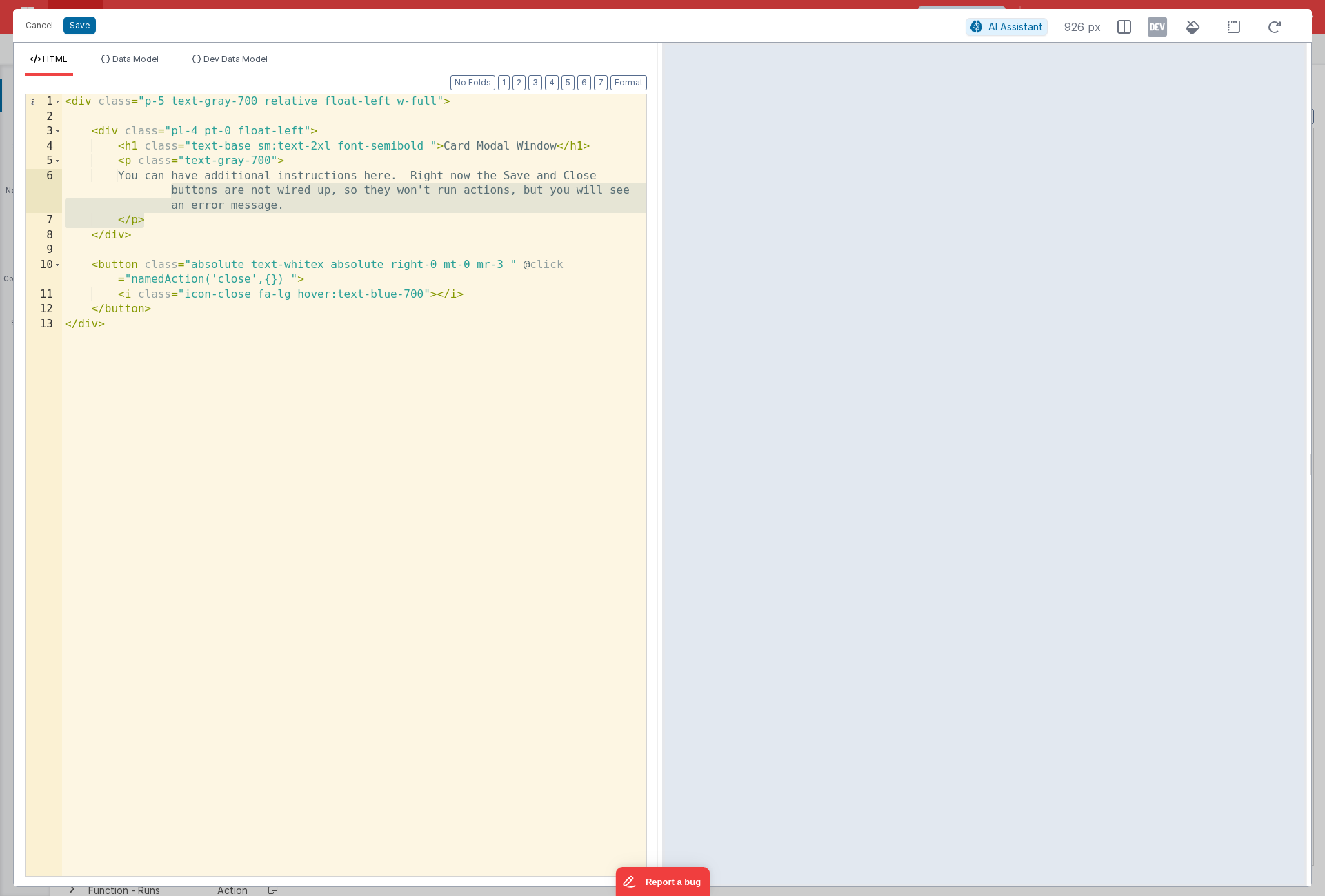
drag, startPoint x: 164, startPoint y: 222, endPoint x: 118, endPoint y: 187, distance: 57.8
click at [118, 187] on div "< div class = "p-5 text-gray-700 relative float-left w-full" > < div class = "p…" at bounding box center [354, 500] width 584 height 812
click at [320, 209] on div "< div class = "p-5 text-gray-700 relative float-left w-full" > < div class = "p…" at bounding box center [354, 500] width 584 height 812
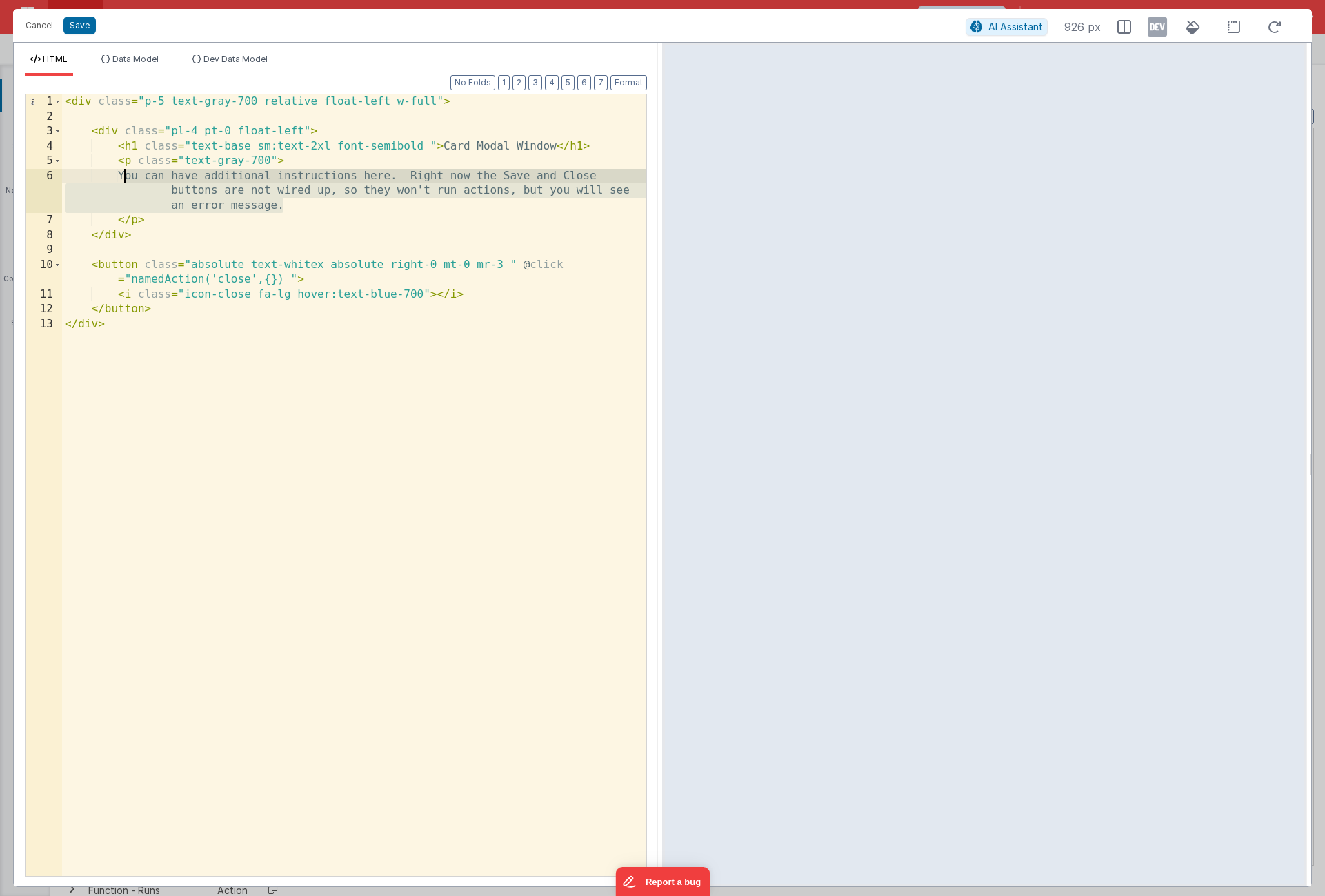
drag, startPoint x: 314, startPoint y: 206, endPoint x: 124, endPoint y: 175, distance: 192.5
click at [124, 175] on div "< div class = "p-5 text-gray-700 relative float-left w-full" > < div class = "p…" at bounding box center [354, 500] width 584 height 812
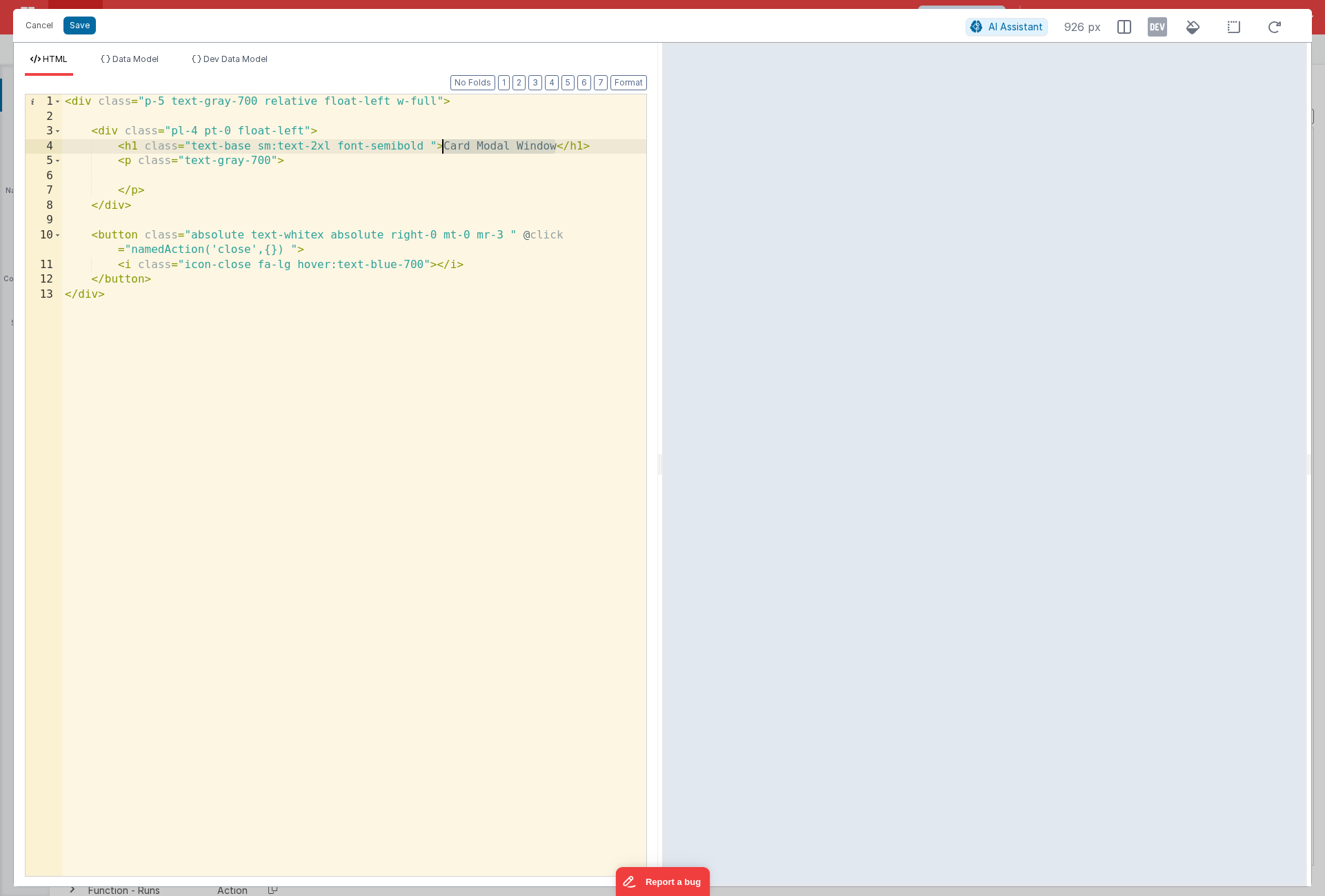
drag, startPoint x: 556, startPoint y: 148, endPoint x: 445, endPoint y: 144, distance: 111.1
click at [445, 144] on div "< div class = "p-5 text-gray-700 relative float-left w-full" > < div class = "p…" at bounding box center [354, 500] width 584 height 812
click at [141, 236] on div "< div class = "p-5 text-gray-700 relative float-left w-full" > < div class = "p…" at bounding box center [354, 500] width 584 height 812
click at [186, 237] on div "< div class = "p-5 text-gray-700 relative float-left w-full" > < div class = "p…" at bounding box center [354, 500] width 584 height 812
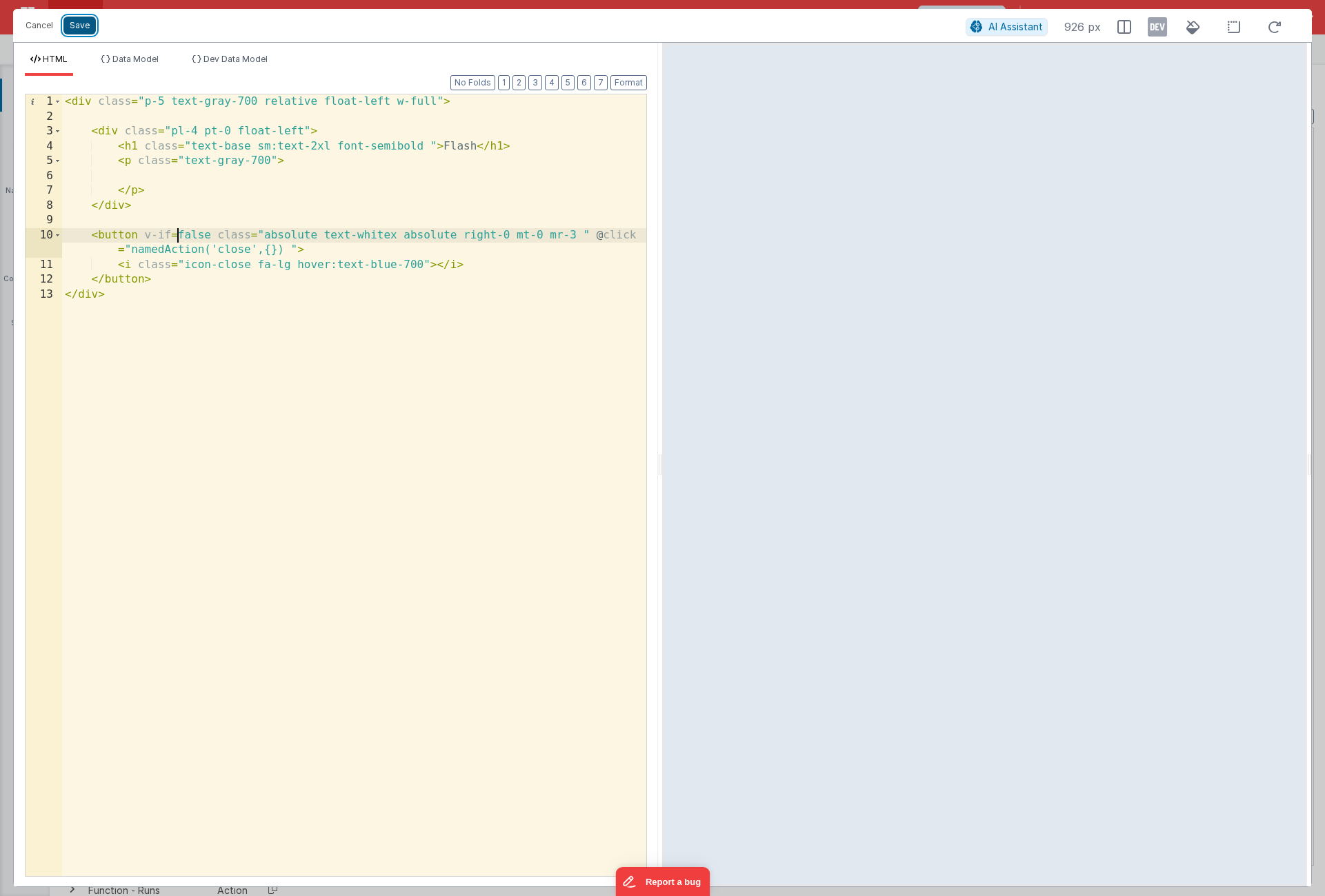
click at [89, 28] on button "Save" at bounding box center [79, 25] width 33 height 18
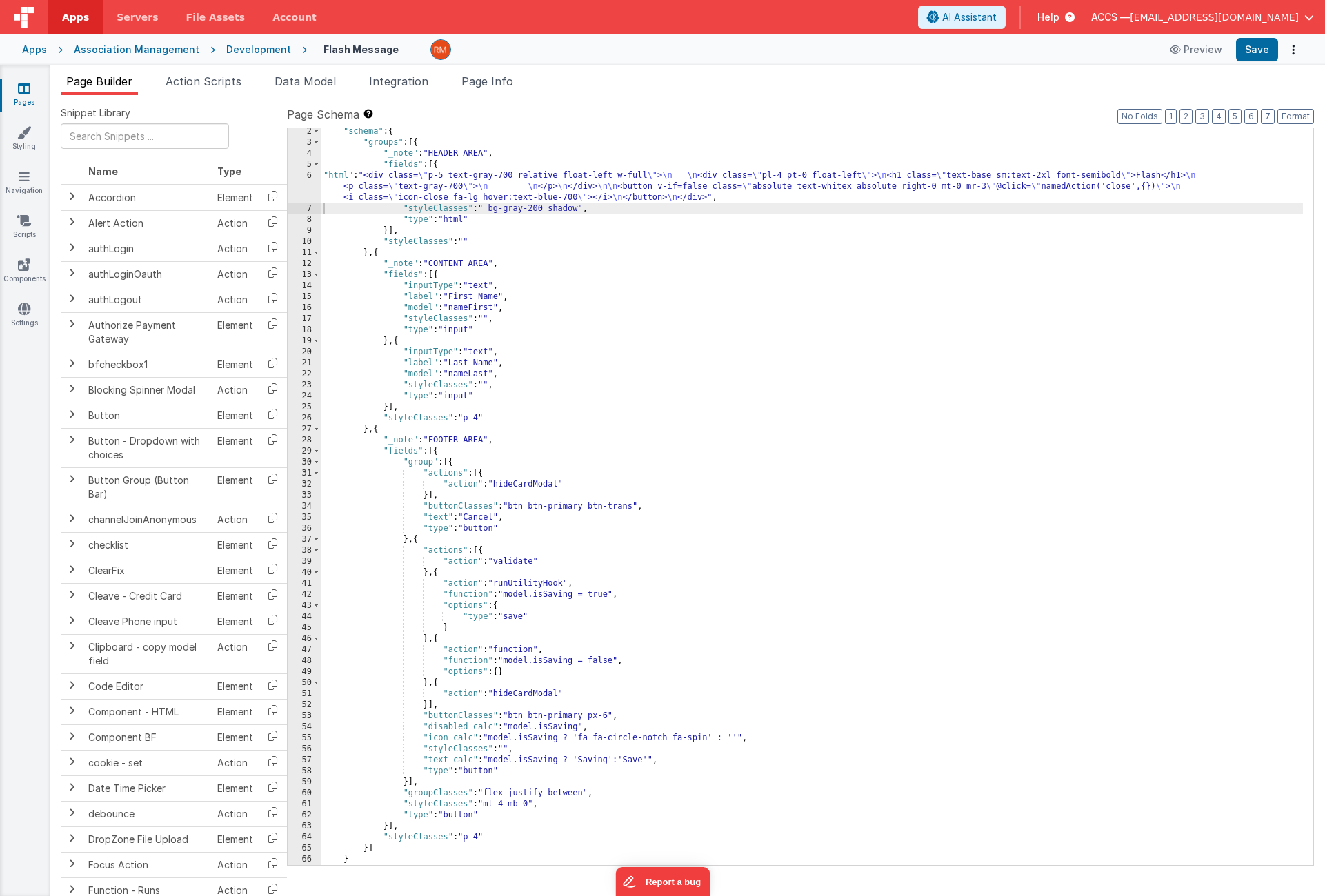
scroll to position [24, 0]
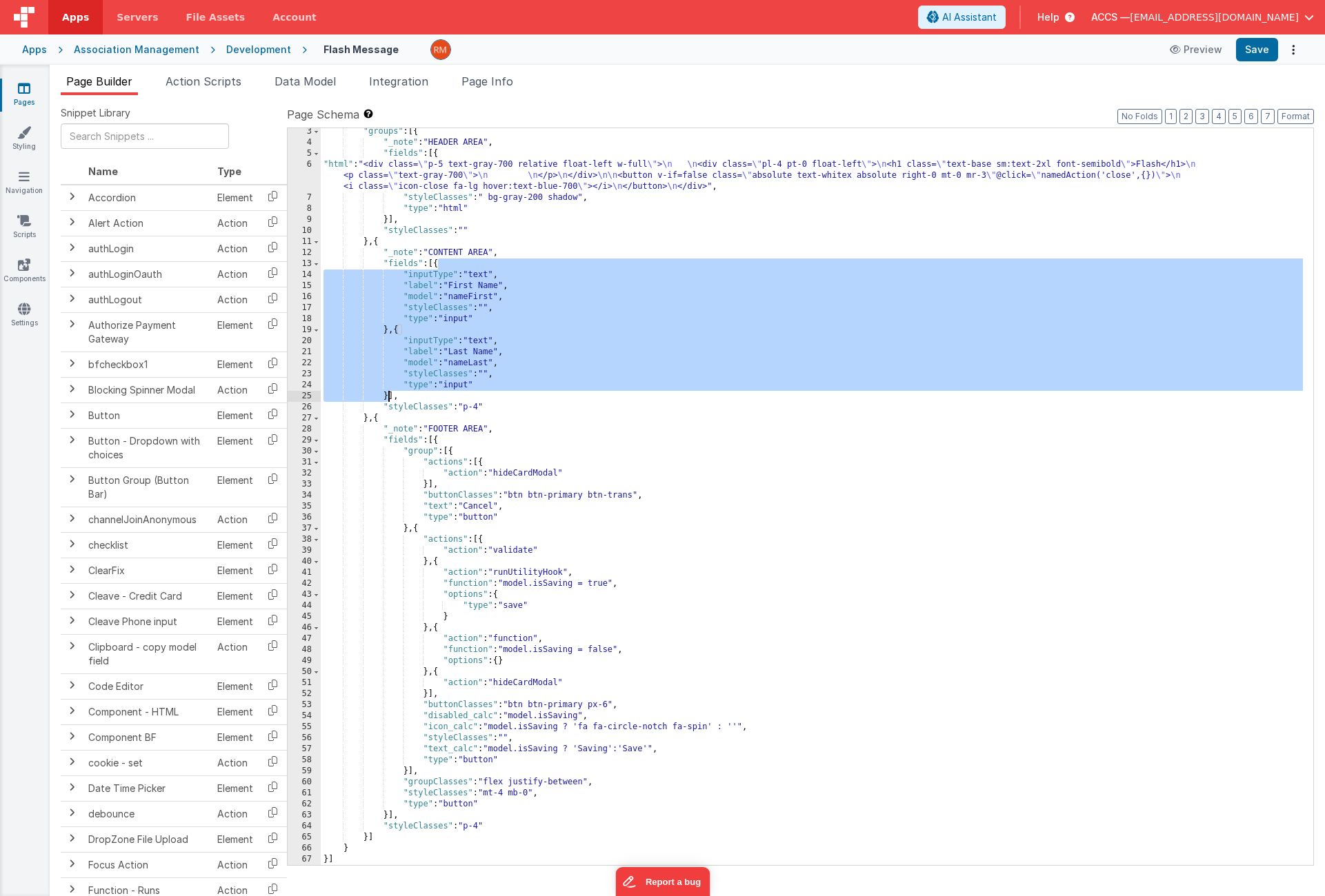
drag, startPoint x: 438, startPoint y: 266, endPoint x: 389, endPoint y: 395, distance: 138.0
click at [389, 395] on div ""groups" : [{ "_note" : "HEADER AREA" , "fields" : [{ "html" : "<div class= \" …" at bounding box center [812, 506] width 982 height 759
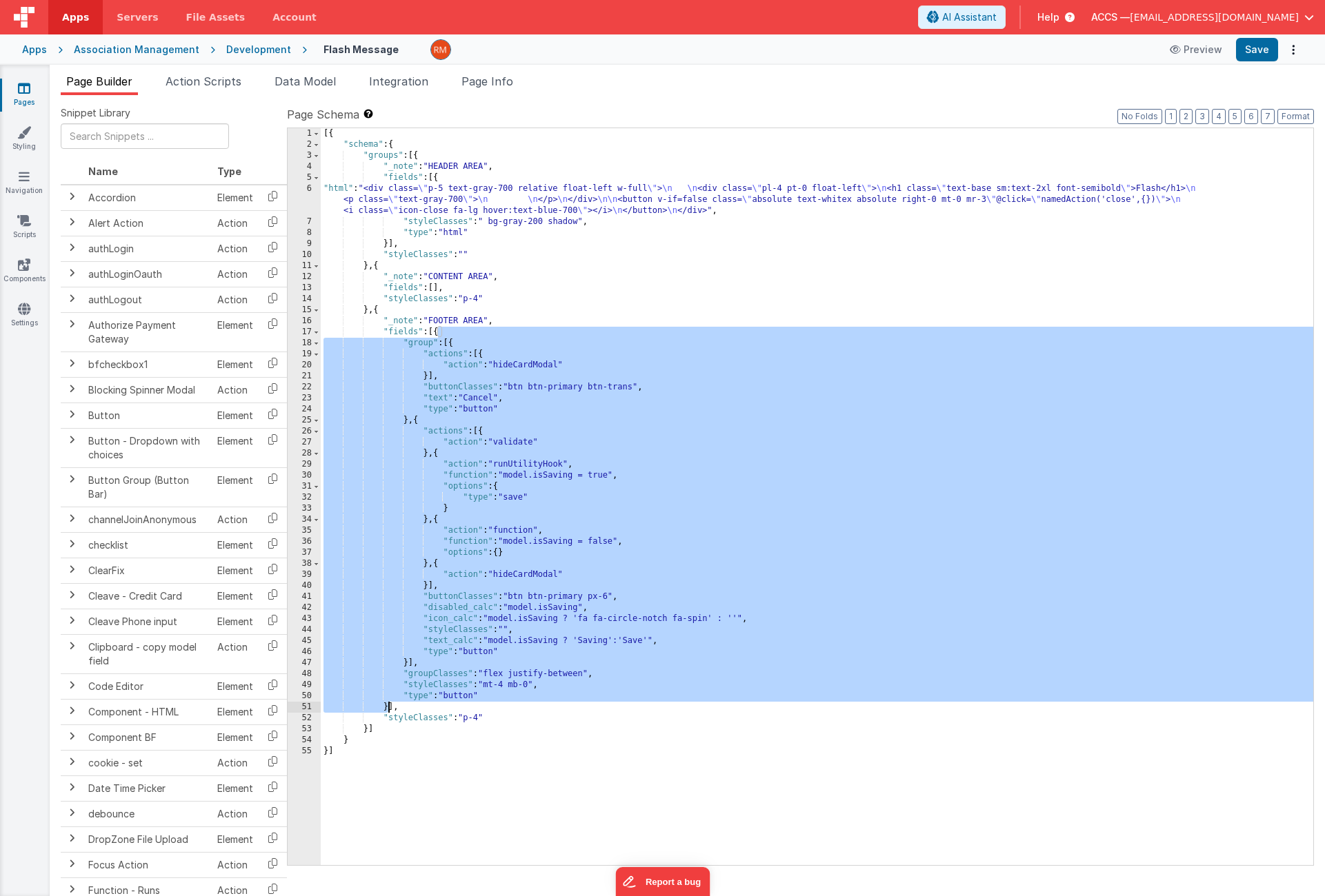
drag, startPoint x: 439, startPoint y: 334, endPoint x: 389, endPoint y: 703, distance: 372.4
click at [389, 703] on div "[{ "schema" : { "groups" : [{ "_note" : "HEADER AREA" , "fields" : [{ "html" : …" at bounding box center [817, 507] width 992 height 759
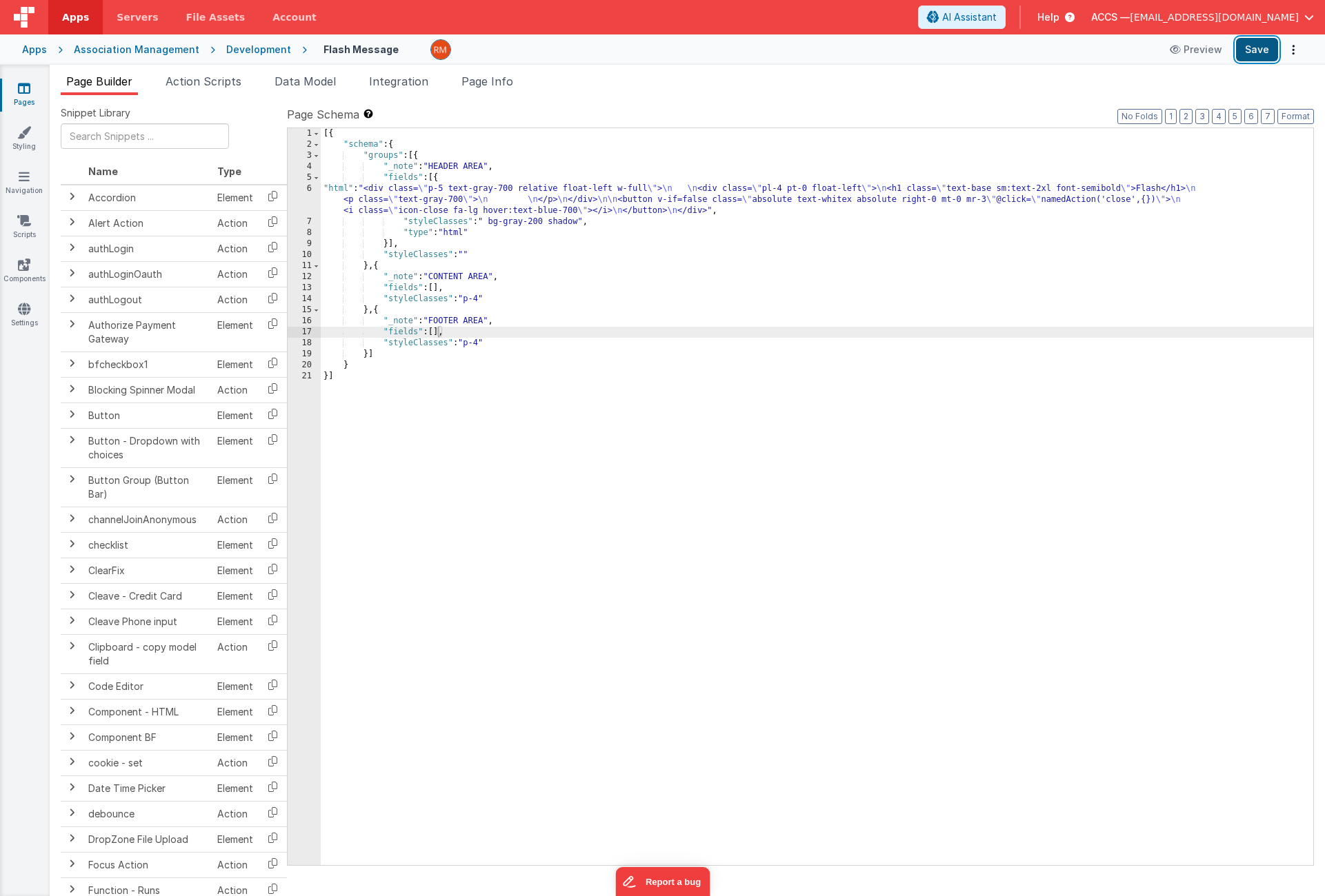
click at [1246, 58] on button "Save" at bounding box center [1256, 49] width 42 height 23
click at [488, 85] on span "Page Info" at bounding box center [487, 81] width 52 height 13
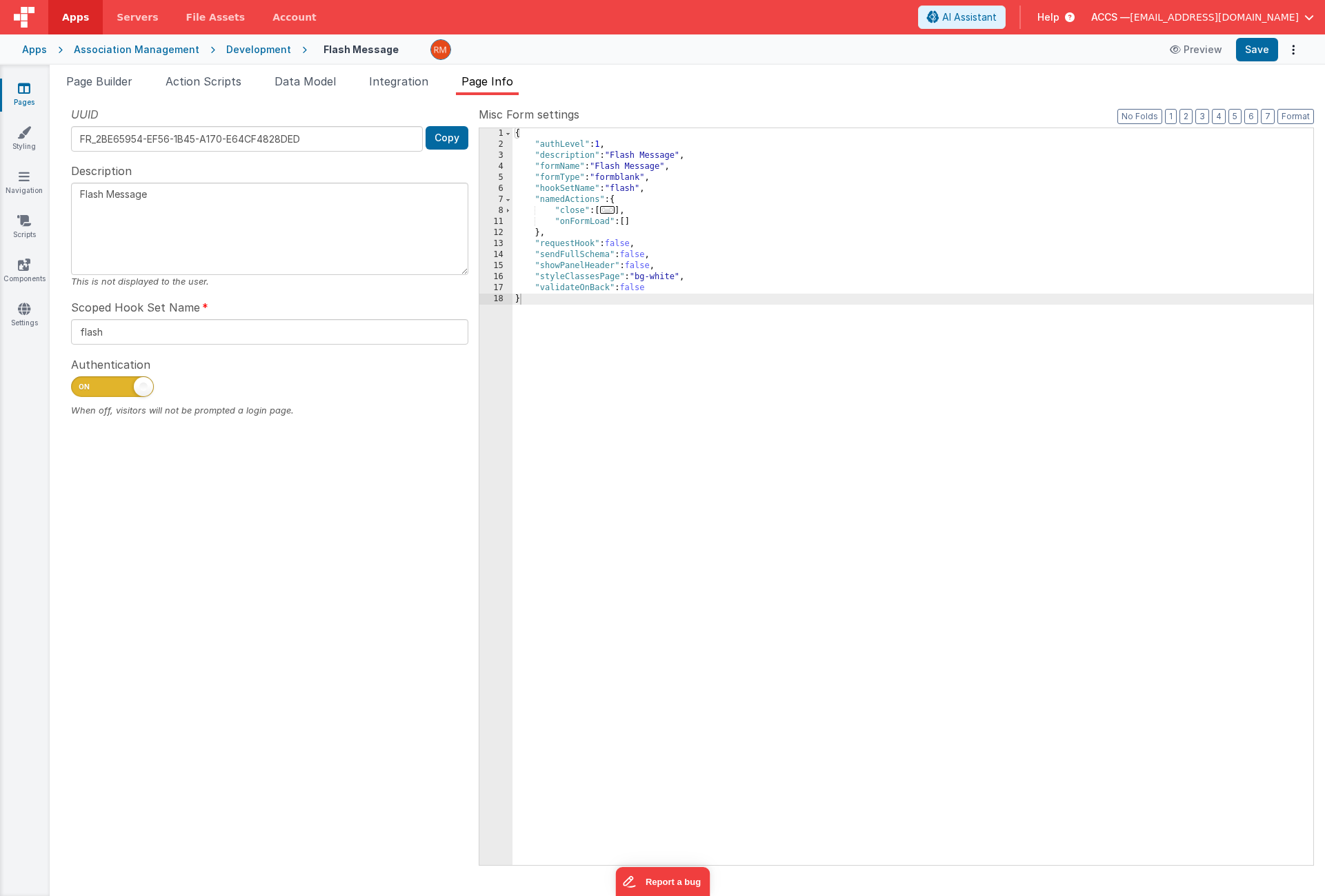
click at [629, 223] on div "{ "authLevel" : 1 , "description" : "Flash Message" , "formName" : "Flash Messa…" at bounding box center [913, 507] width 801 height 759
click at [81, 85] on span "Page Builder" at bounding box center [99, 81] width 66 height 13
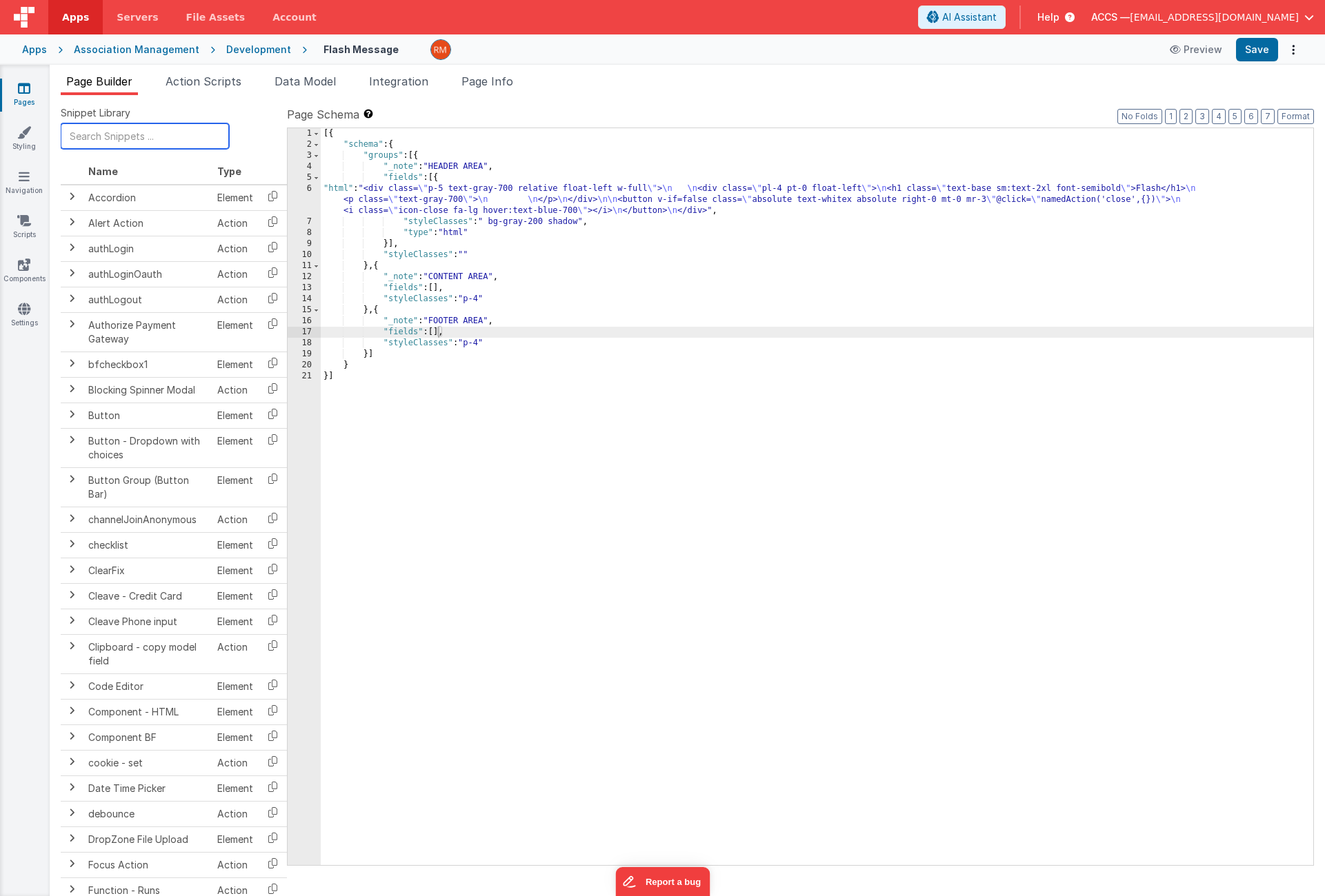
click at [115, 134] on input "text" at bounding box center [145, 136] width 168 height 26
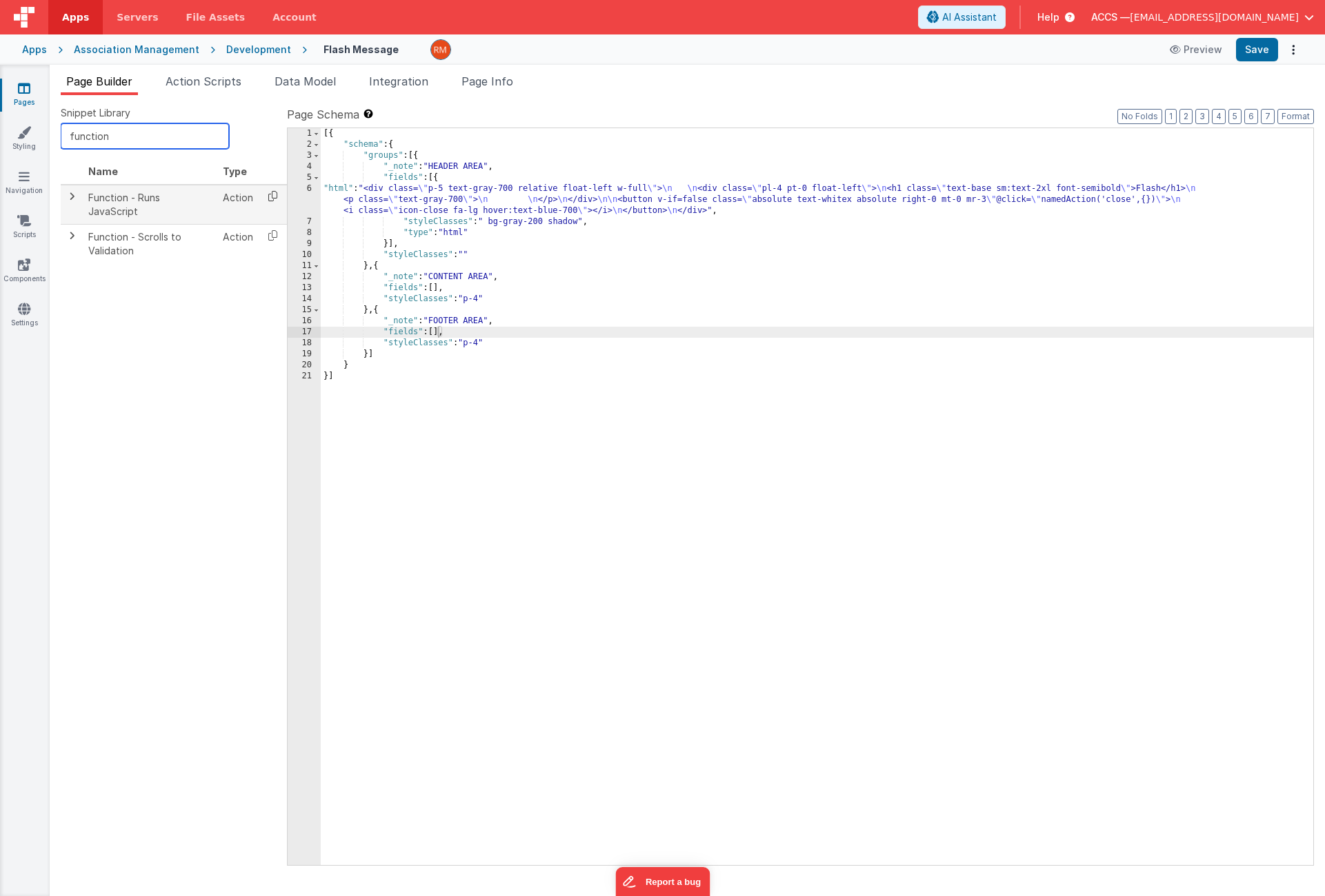
type input "function"
click at [277, 199] on icon at bounding box center [273, 196] width 28 height 22
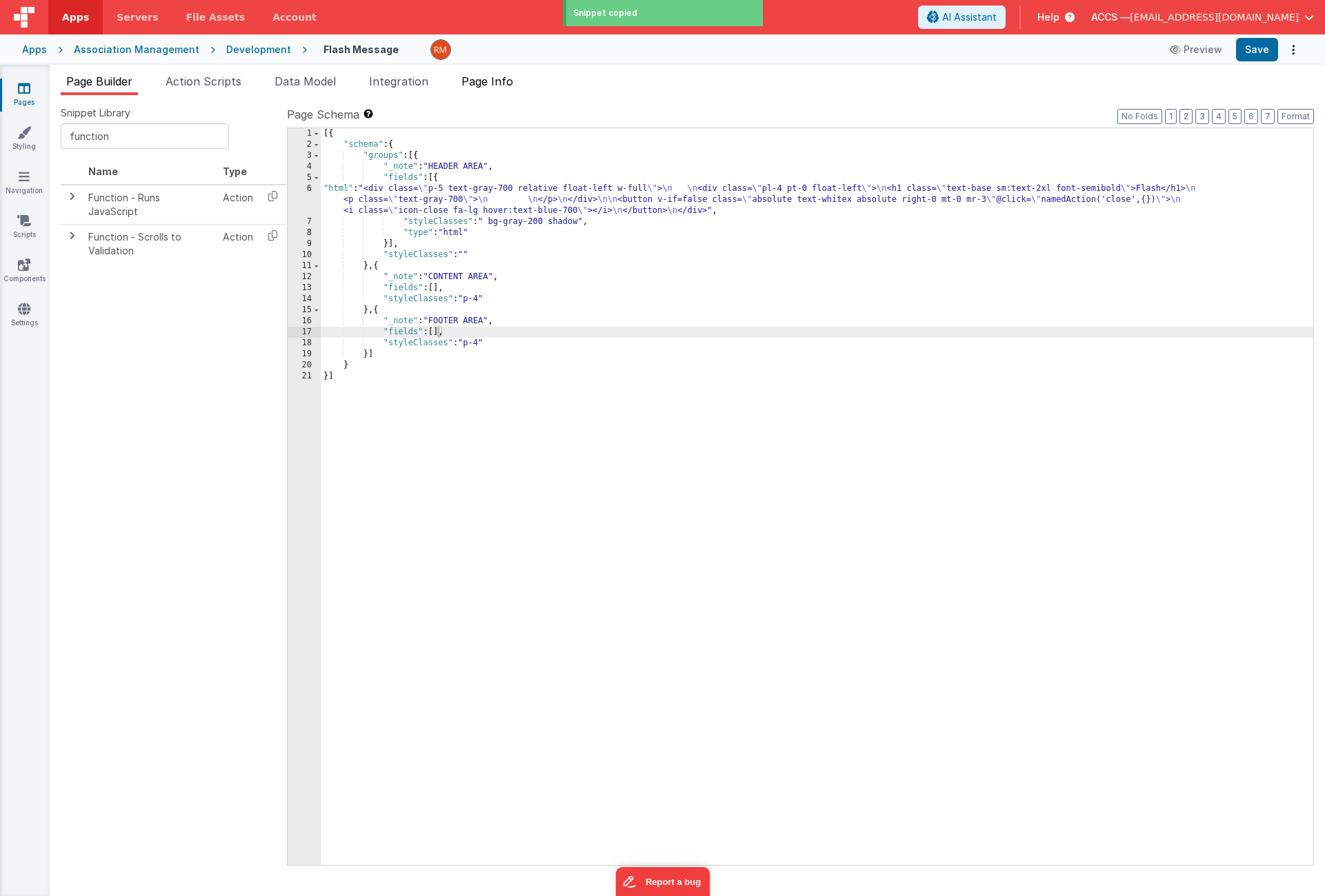
click at [496, 81] on span "Page Info" at bounding box center [487, 81] width 52 height 13
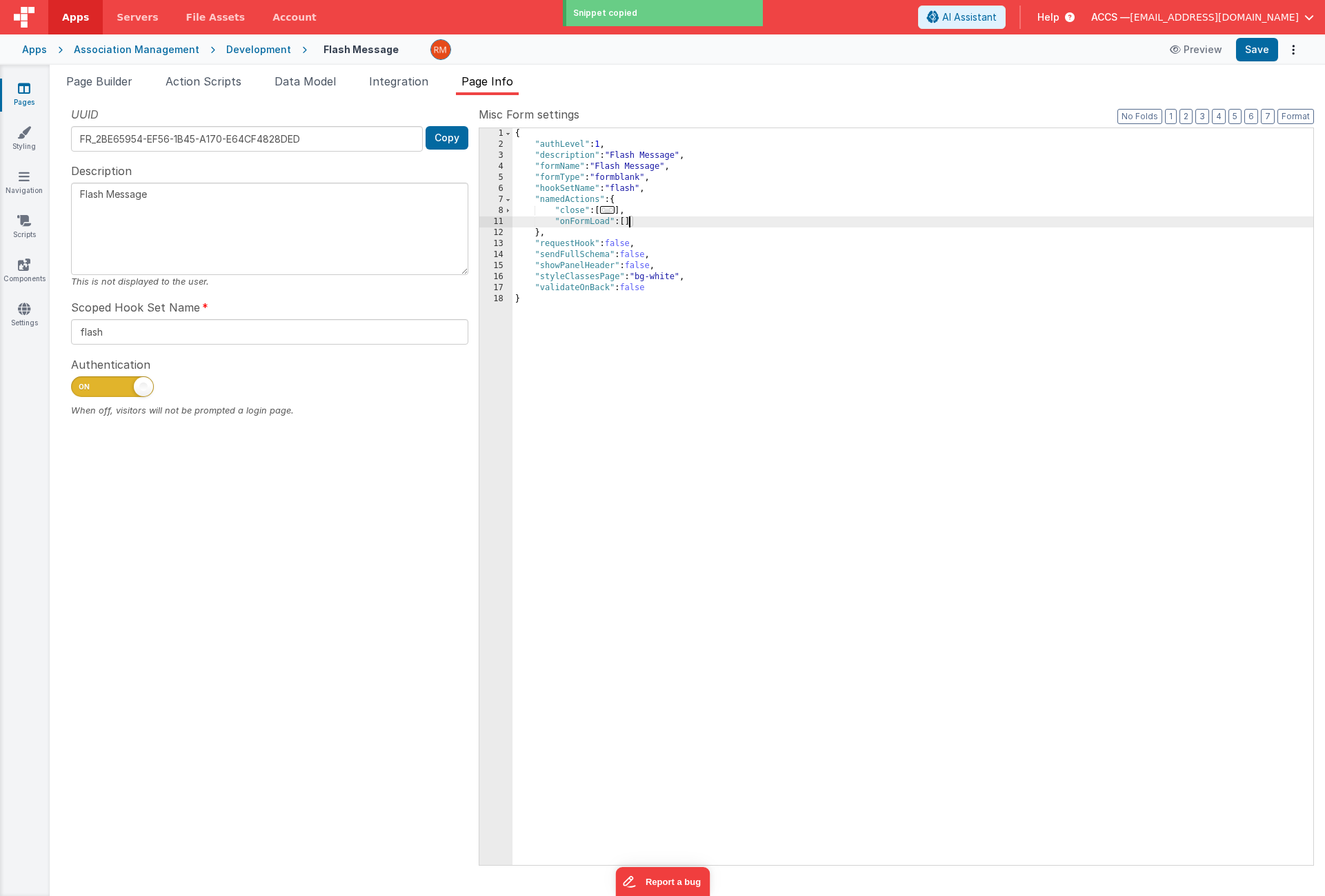
click at [628, 223] on div "{ "authLevel" : 1 , "description" : "Flash Message" , "formName" : "Flash Messa…" at bounding box center [913, 507] width 801 height 759
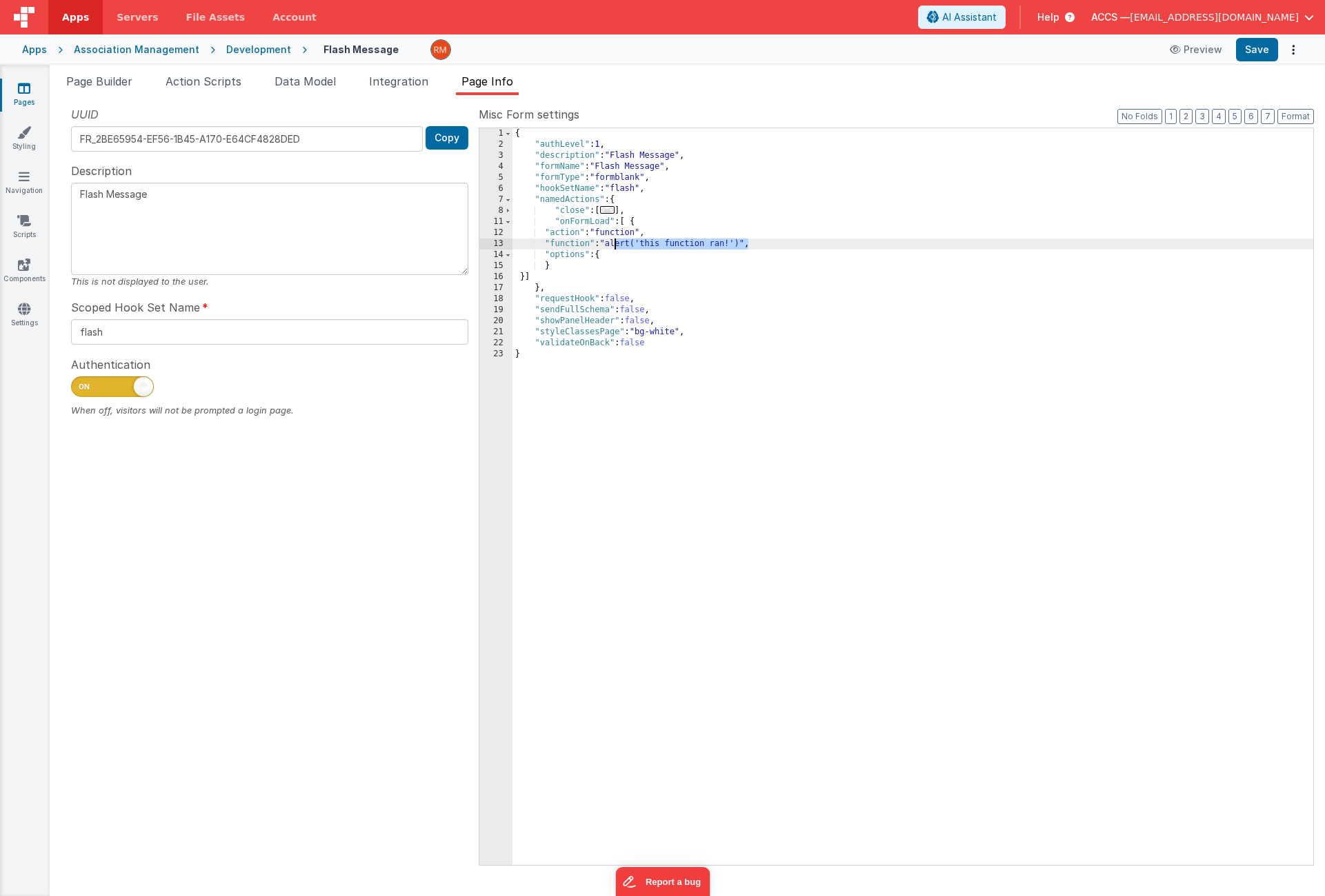
drag, startPoint x: 748, startPoint y: 246, endPoint x: 614, endPoint y: 245, distance: 134.0
click at [614, 245] on div "{ "authLevel" : 1 , "description" : "Flash Message" , "formName" : "Flash Messa…" at bounding box center [913, 507] width 801 height 759
click at [500, 243] on div "13" at bounding box center [496, 243] width 33 height 11
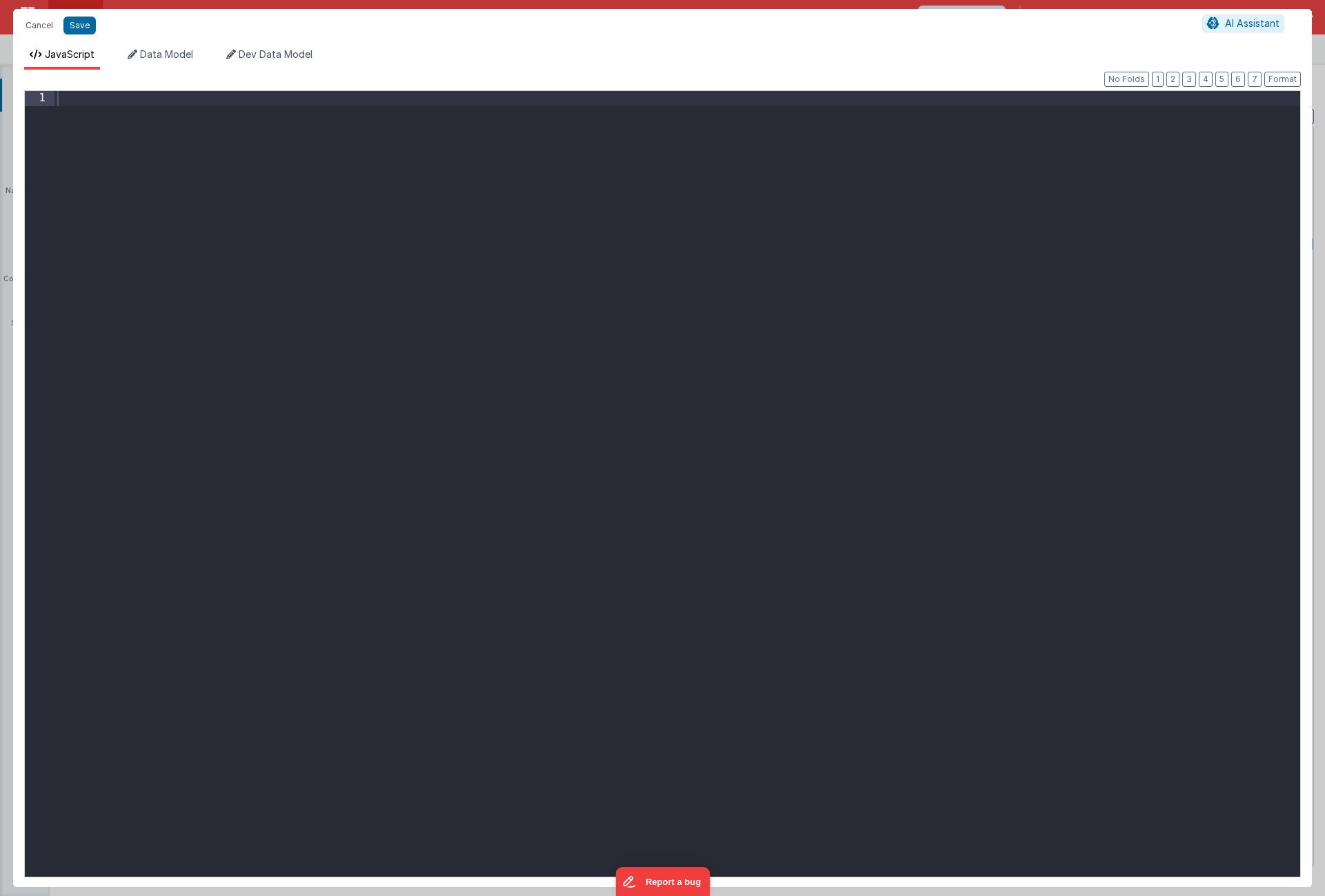
click at [250, 188] on div at bounding box center [677, 499] width 1246 height 816
click at [243, 100] on div "model . idMEMSelected = app . IDMEMSelected" at bounding box center [677, 499] width 1246 height 816
click at [359, 99] on div "model . idMEMSelected = app . idMEMSelected" at bounding box center [677, 499] width 1246 height 816
click at [81, 28] on button "Save" at bounding box center [79, 25] width 33 height 18
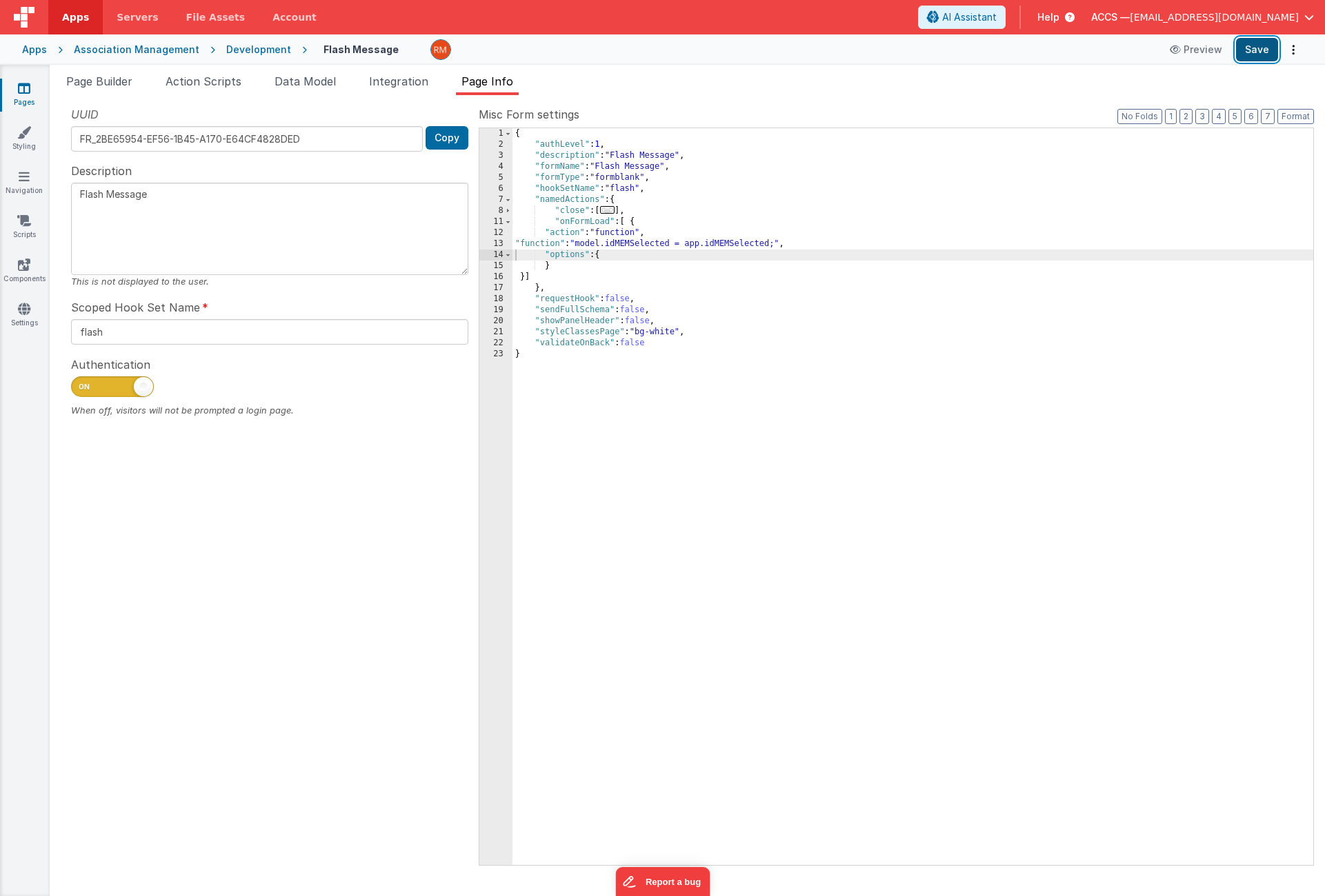
click at [1252, 54] on button "Save" at bounding box center [1256, 49] width 42 height 23
click at [1296, 110] on button "Format" at bounding box center [1296, 116] width 37 height 15
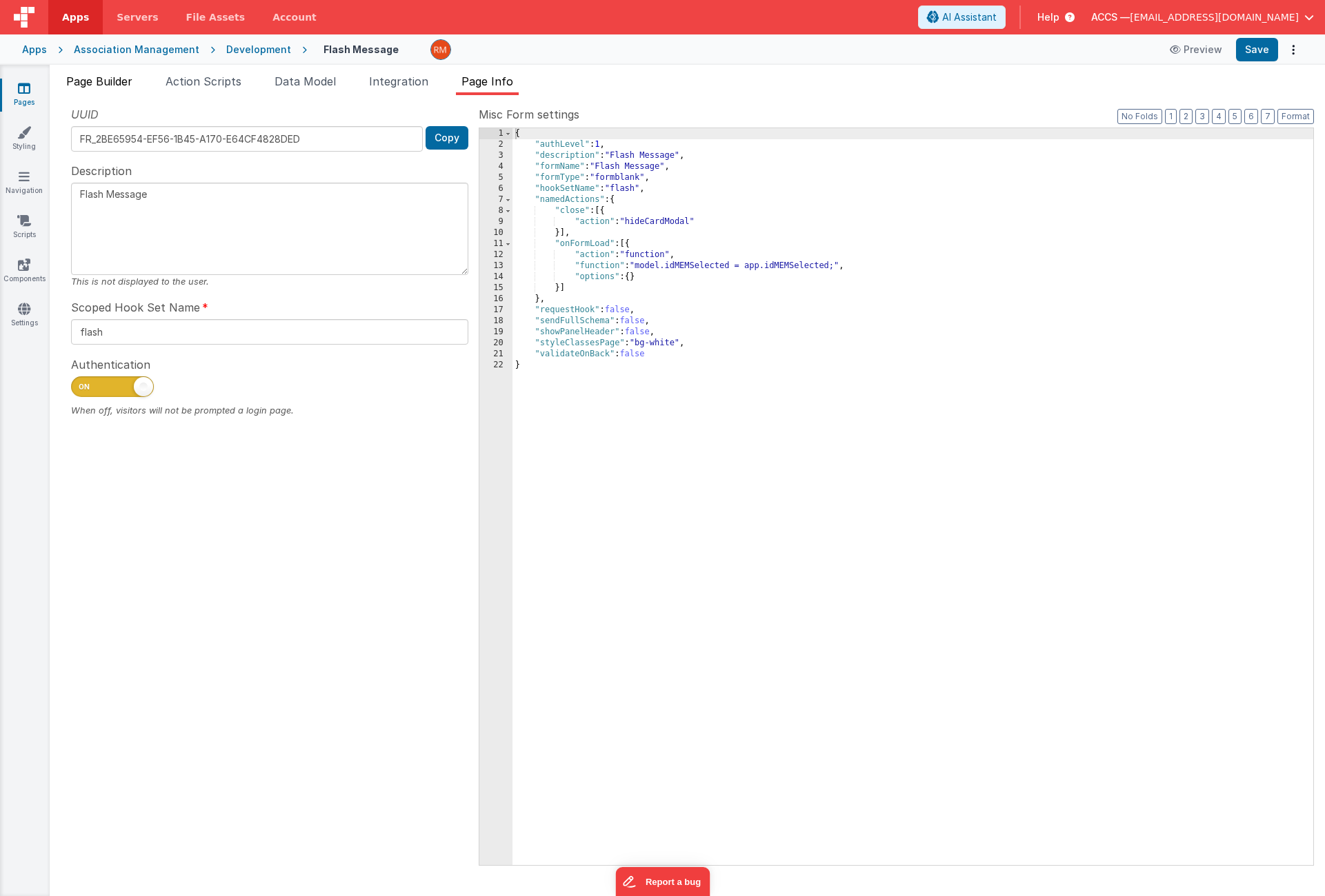
click at [130, 83] on span "Page Builder" at bounding box center [99, 81] width 66 height 13
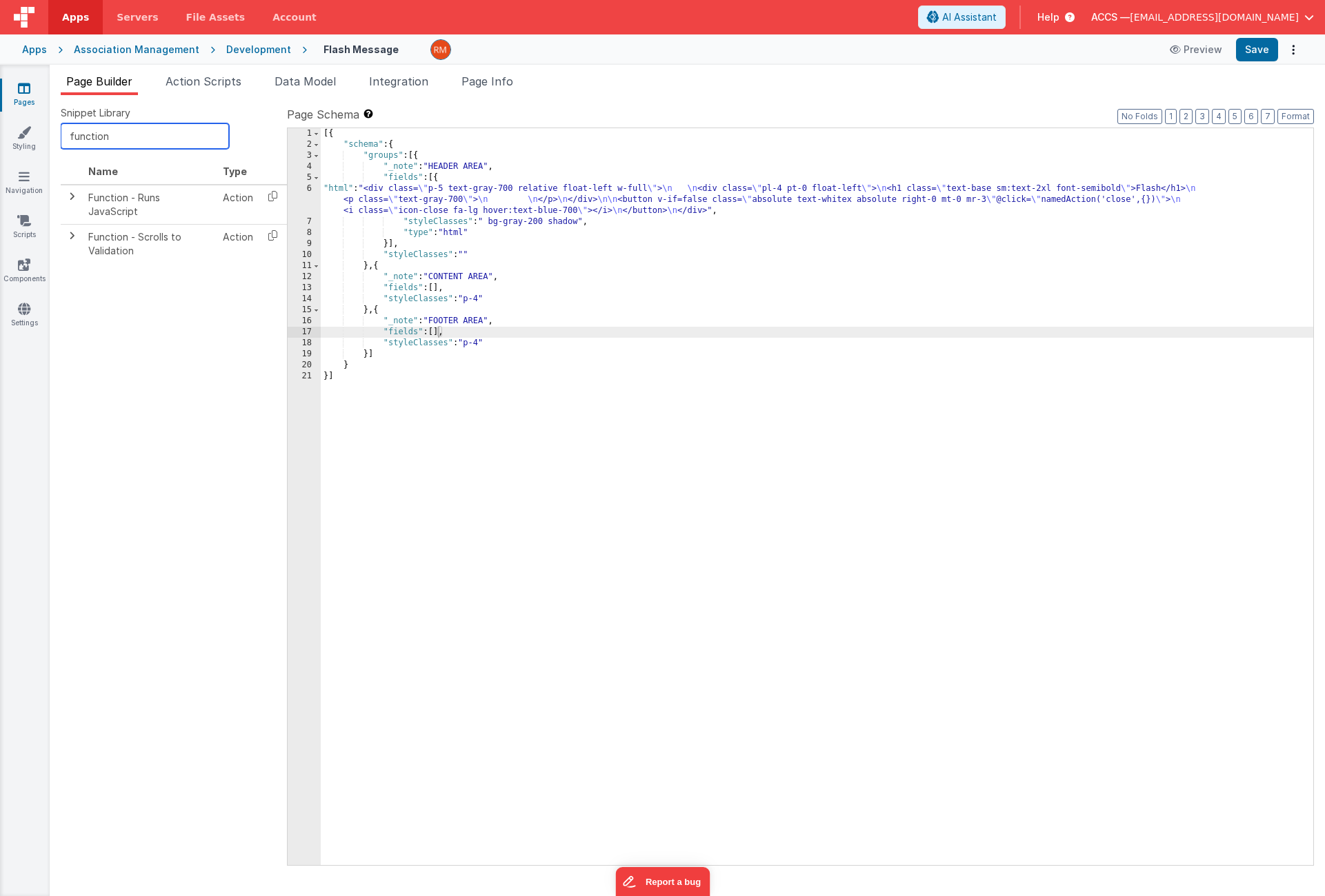
click at [123, 141] on input "function" at bounding box center [145, 136] width 168 height 26
drag, startPoint x: 124, startPoint y: 140, endPoint x: 34, endPoint y: 120, distance: 92.2
click at [34, 120] on section "Pages Styling Navigation Scripts Components Settings Page Builder Action Script…" at bounding box center [662, 481] width 1325 height 832
type input "utility"
click at [273, 193] on icon at bounding box center [273, 196] width 28 height 22
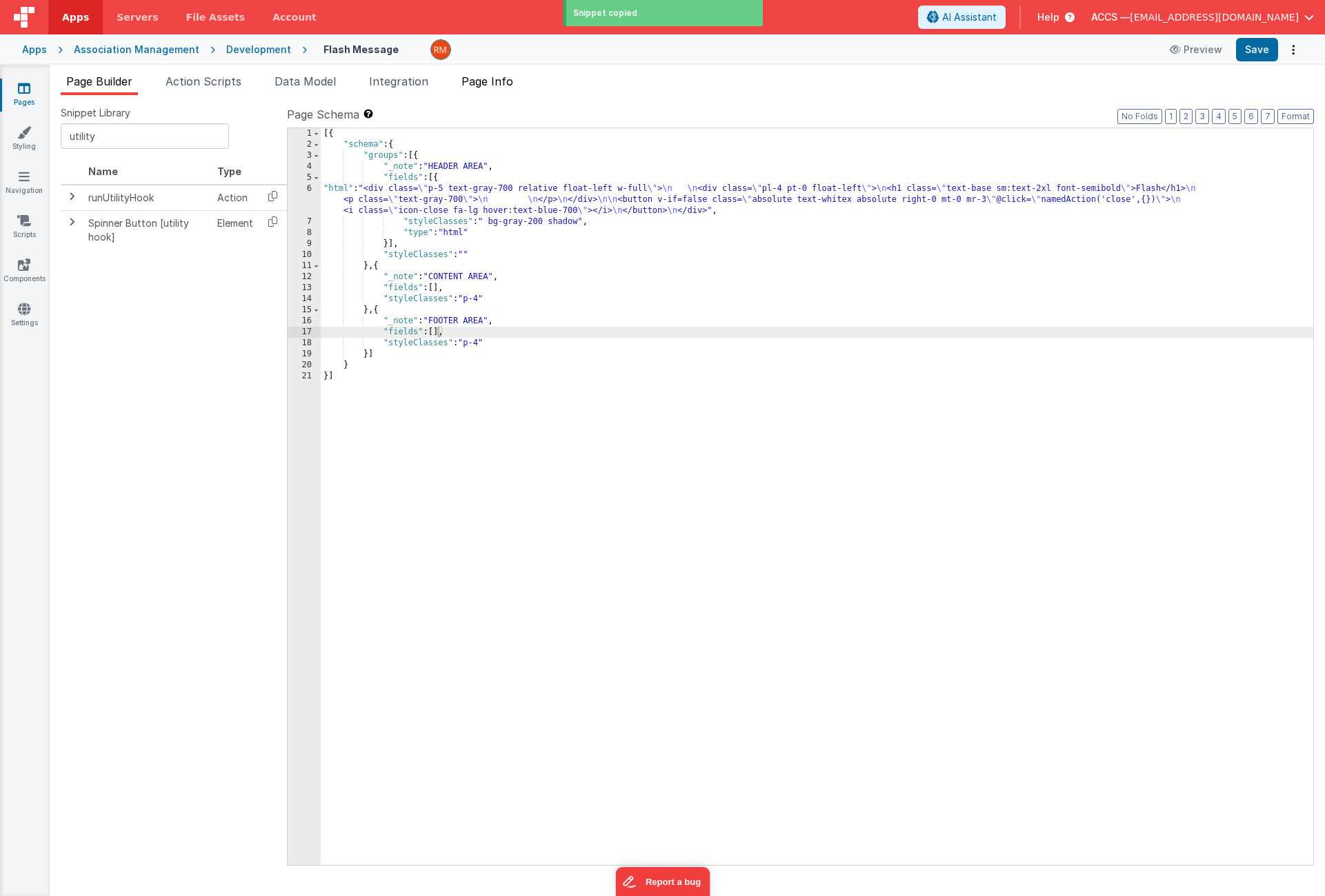
click at [513, 84] on span "Page Info" at bounding box center [487, 81] width 52 height 13
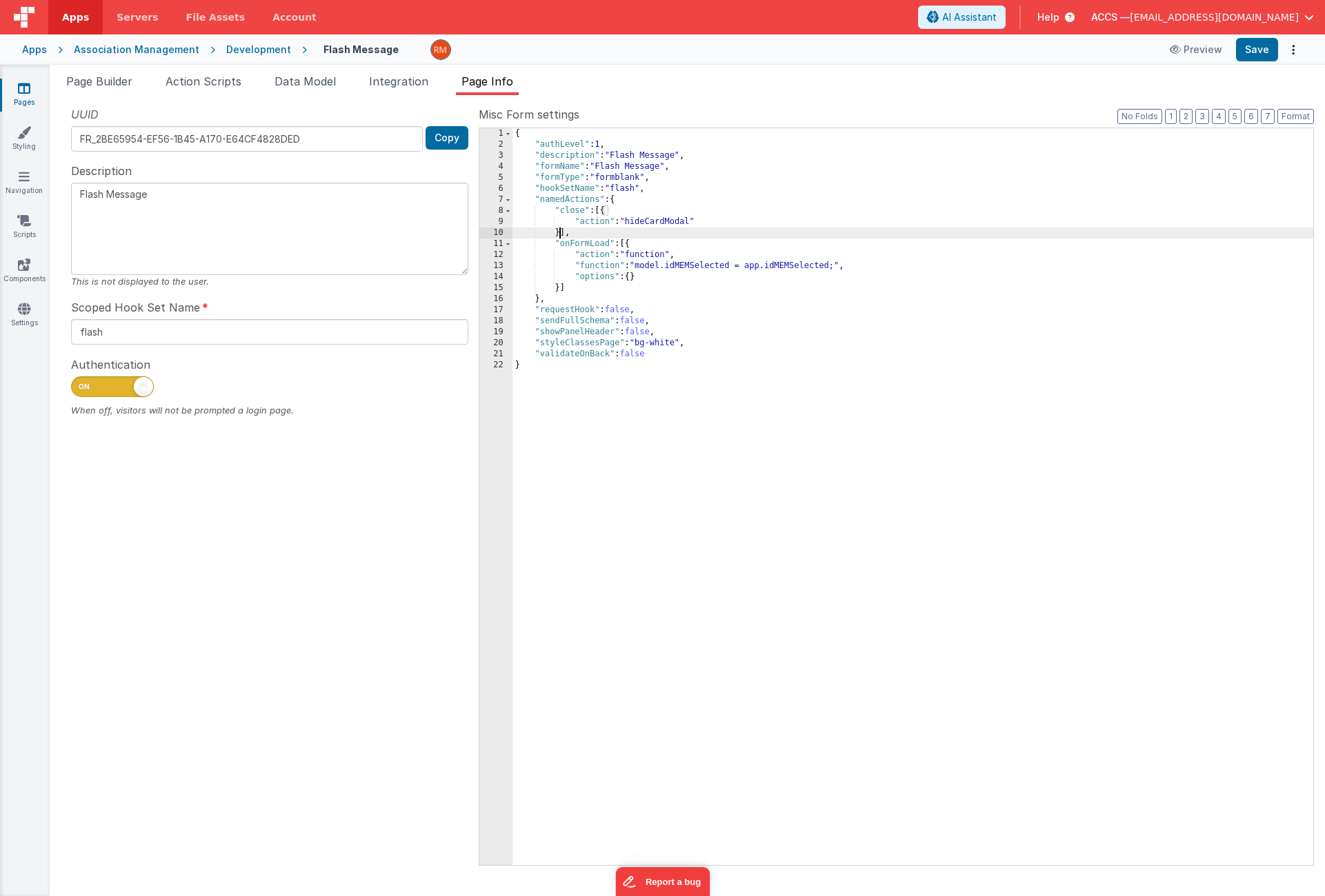
click at [560, 234] on div "{ "authLevel" : 1 , "description" : "Flash Message" , "formName" : "Flash Messa…" at bounding box center [913, 507] width 801 height 759
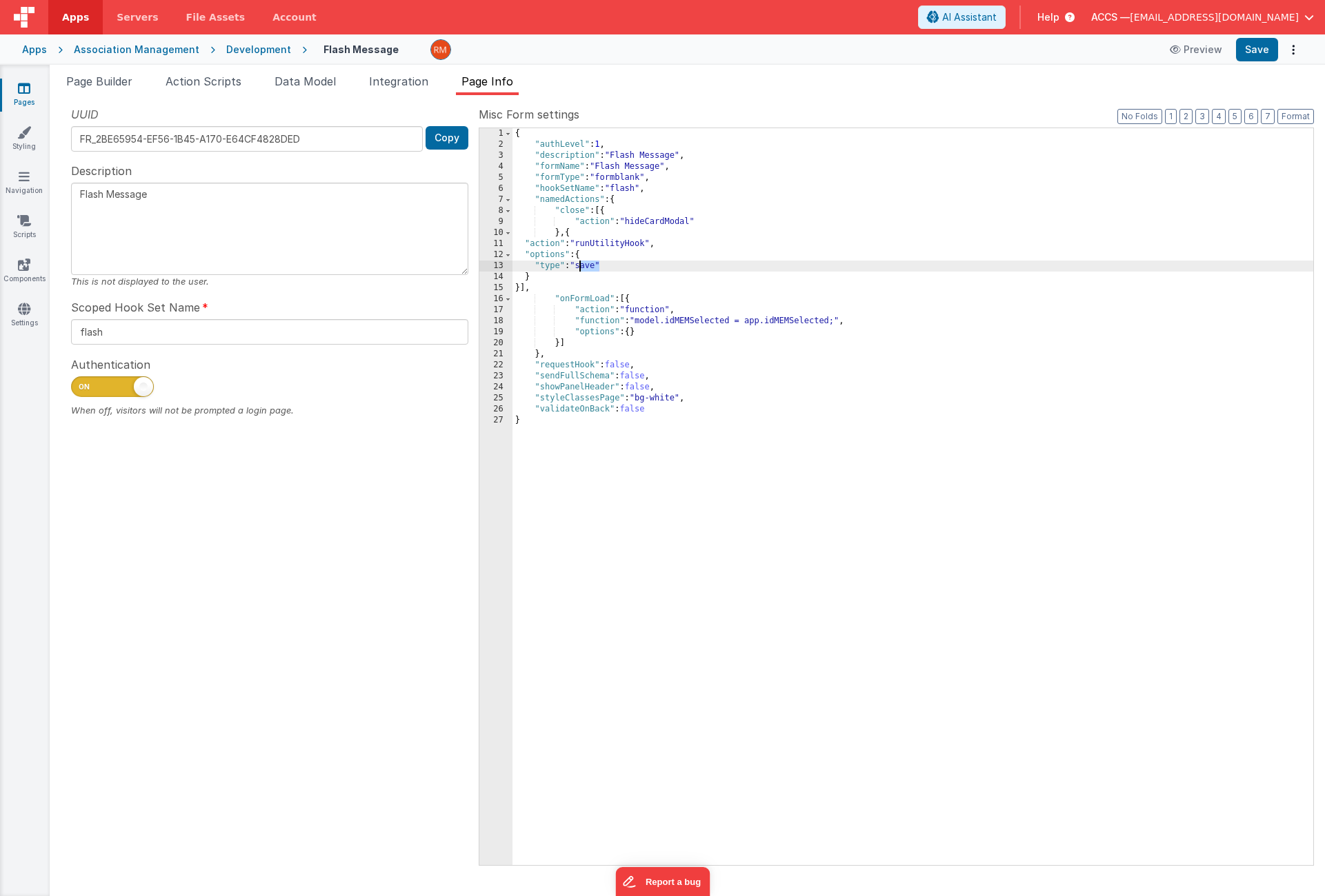
drag, startPoint x: 599, startPoint y: 265, endPoint x: 580, endPoint y: 266, distance: 19.0
click at [580, 266] on div "{ "authLevel" : 1 , "description" : "Flash Message" , "formName" : "Flash Messa…" at bounding box center [913, 507] width 801 height 759
click at [1246, 56] on button "Save" at bounding box center [1256, 49] width 42 height 23
click at [321, 86] on span "Data Model" at bounding box center [304, 81] width 61 height 13
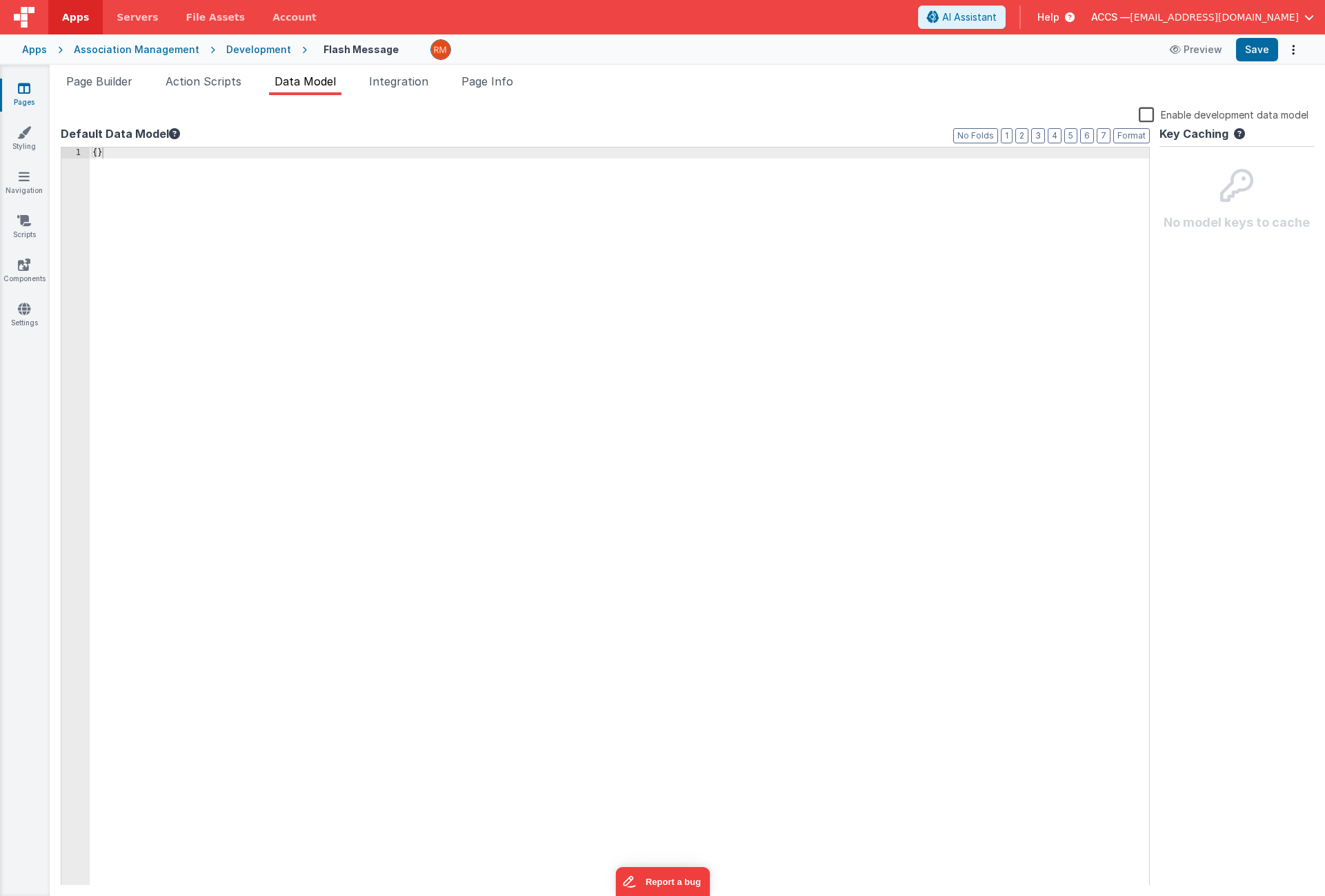
click at [99, 153] on div "{ }" at bounding box center [619, 528] width 1059 height 761
click at [191, 163] on div "{ "idMEMSelected" }" at bounding box center [619, 528] width 1059 height 761
click at [1248, 46] on button "Save" at bounding box center [1256, 49] width 42 height 23
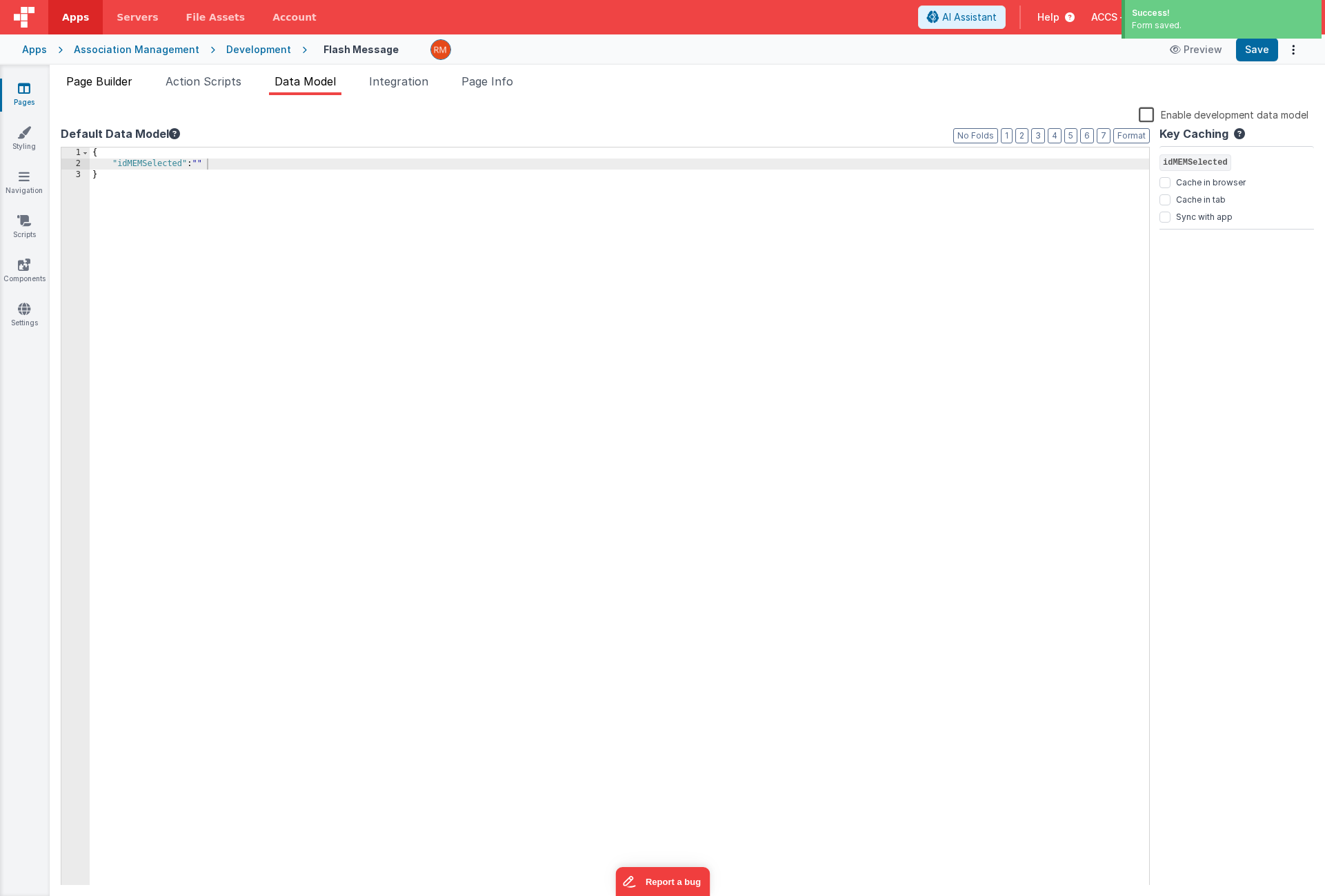
click at [128, 88] on li "Page Builder" at bounding box center [99, 84] width 77 height 22
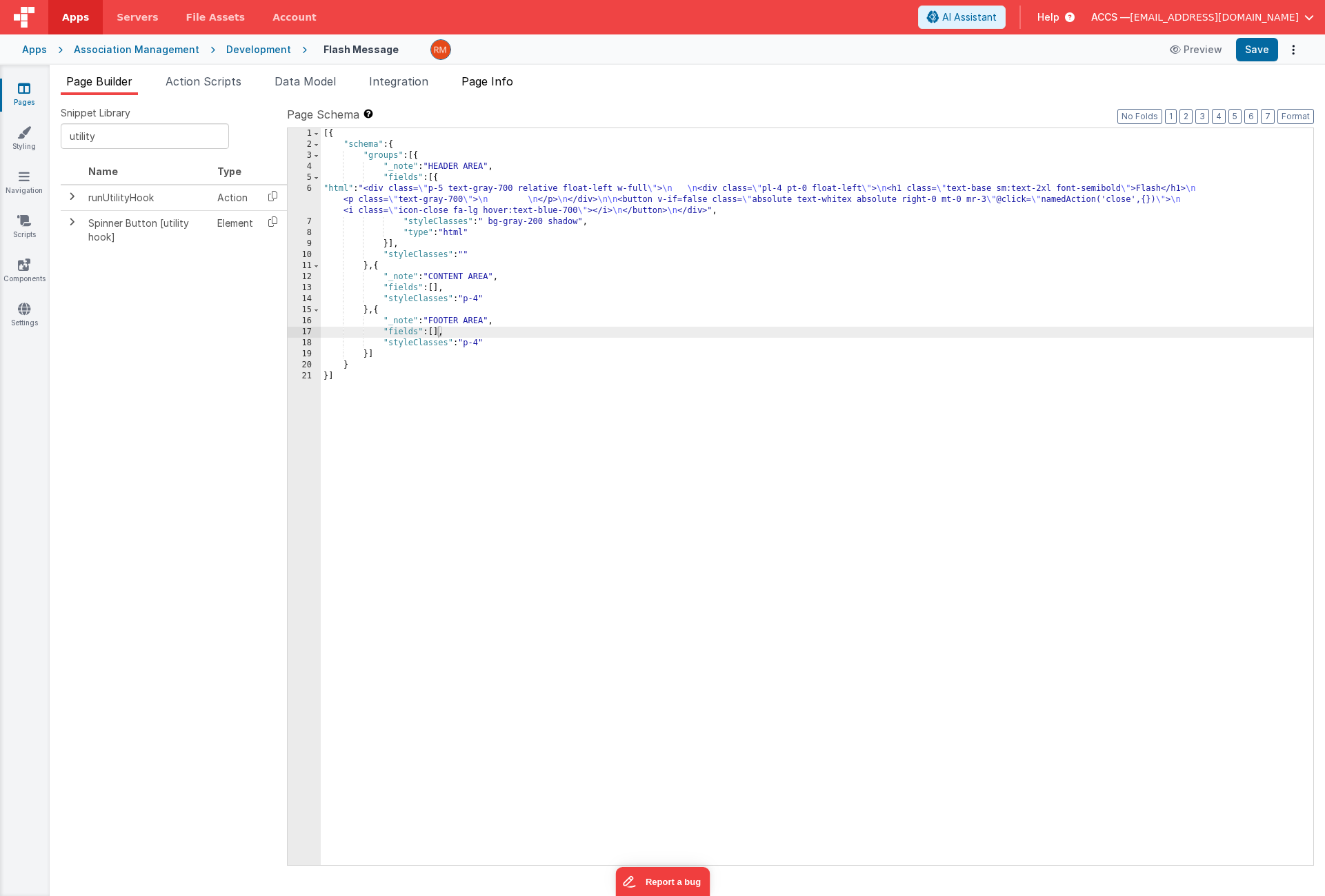
click at [492, 84] on span "Page Info" at bounding box center [487, 81] width 52 height 13
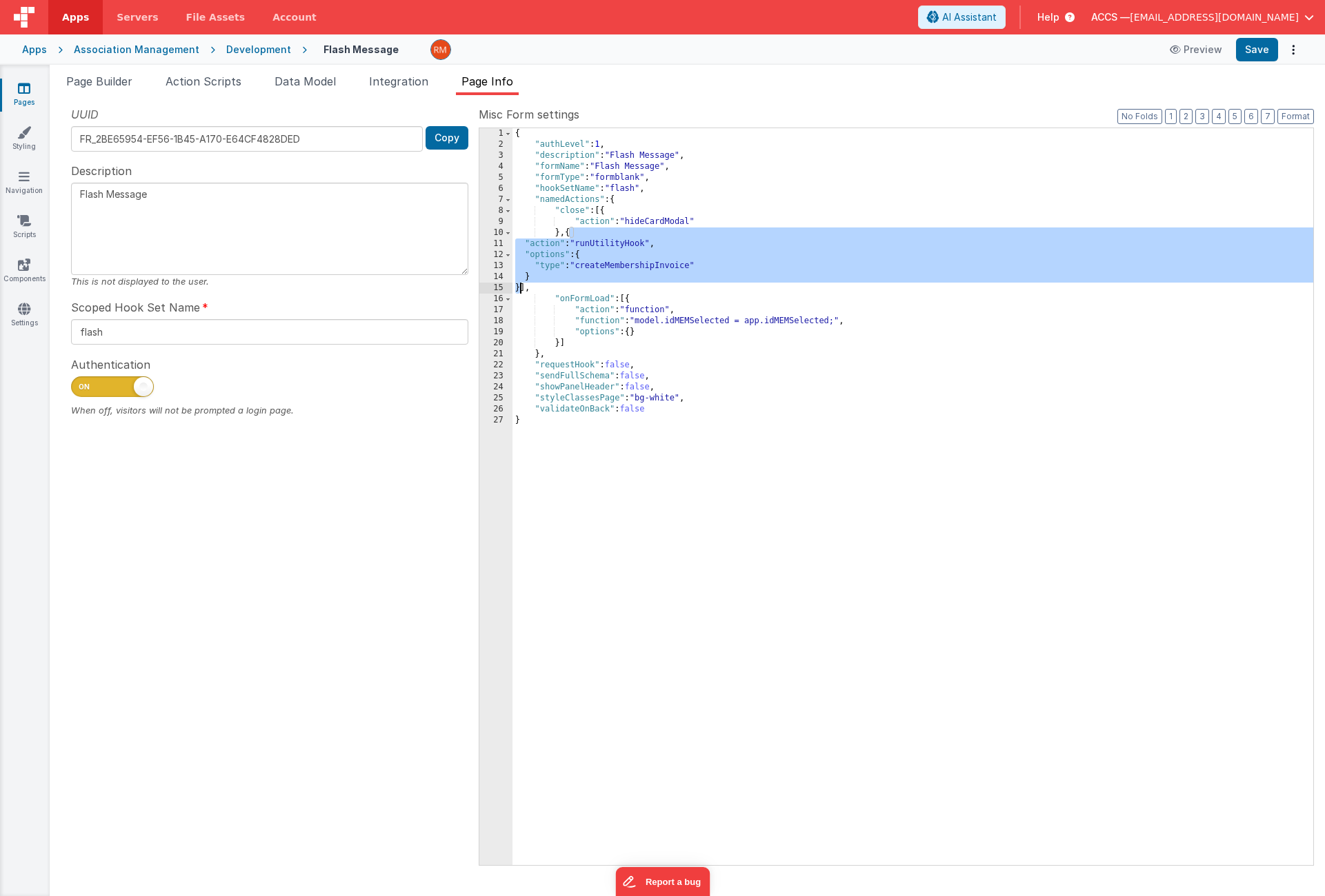
drag, startPoint x: 568, startPoint y: 235, endPoint x: 522, endPoint y: 285, distance: 67.9
click at [522, 285] on div "{ "authLevel" : 1 , "description" : "Flash Message" , "formName" : "Flash Messa…" at bounding box center [913, 507] width 801 height 759
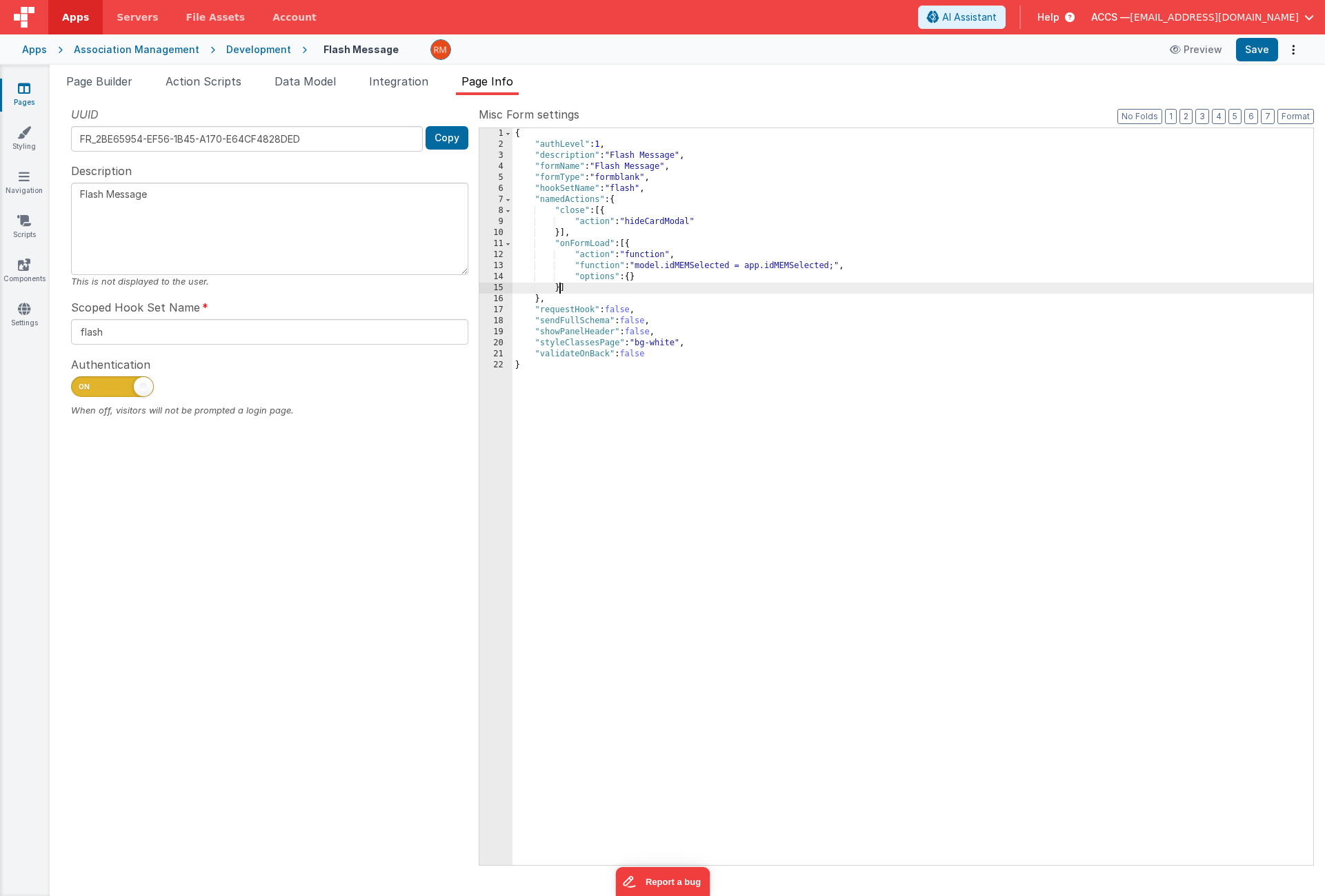
click at [558, 290] on div "{ "authLevel" : 1 , "description" : "Flash Message" , "formName" : "Flash Messa…" at bounding box center [913, 507] width 801 height 759
click at [558, 289] on div "{ "authLevel" : 1 , "description" : "Flash Message" , "formName" : "Flash Messa…" at bounding box center [913, 507] width 801 height 759
click at [1256, 50] on button "Save" at bounding box center [1256, 49] width 42 height 23
click at [385, 86] on span "Integration" at bounding box center [398, 81] width 59 height 13
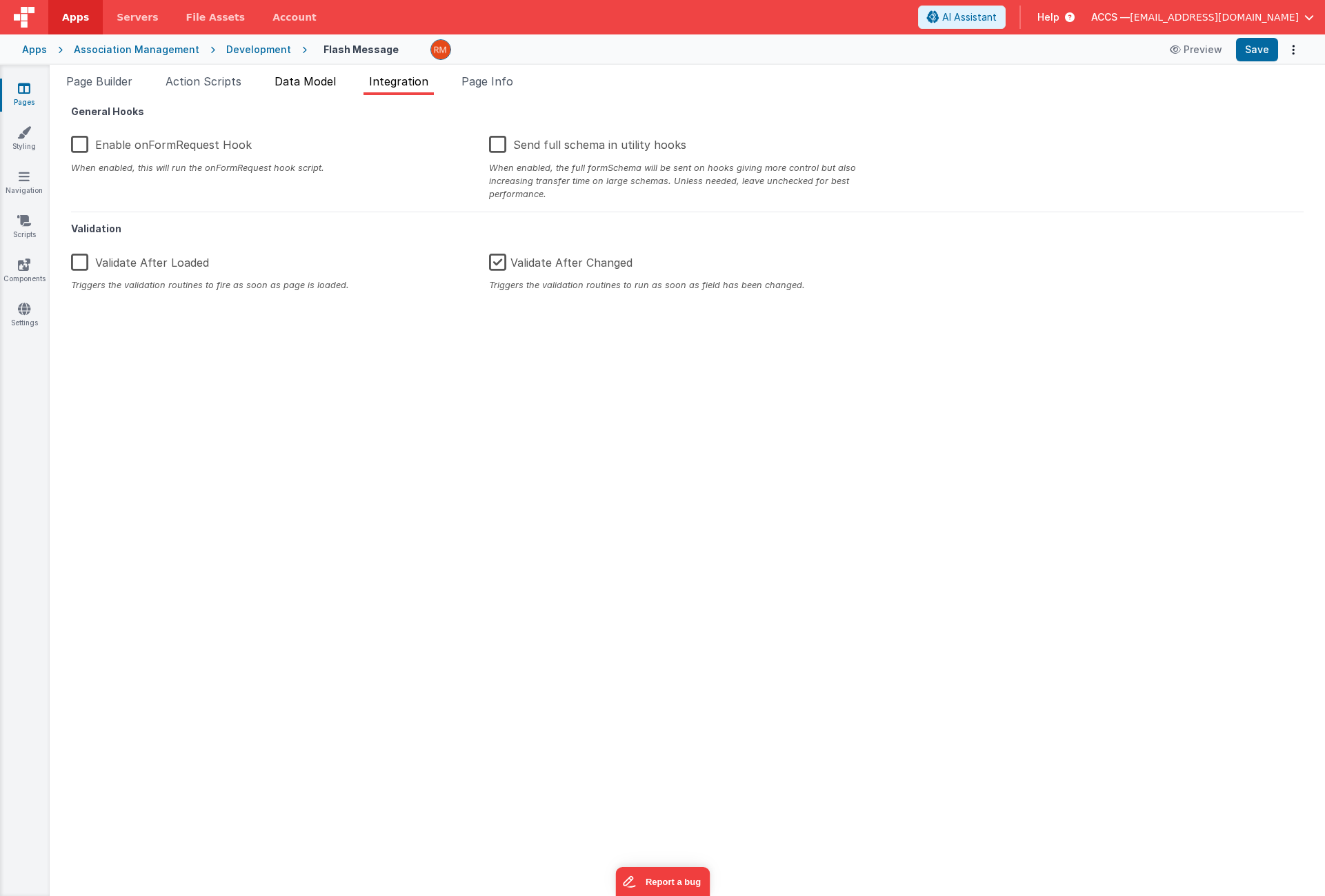
click at [306, 85] on span "Data Model" at bounding box center [304, 81] width 61 height 13
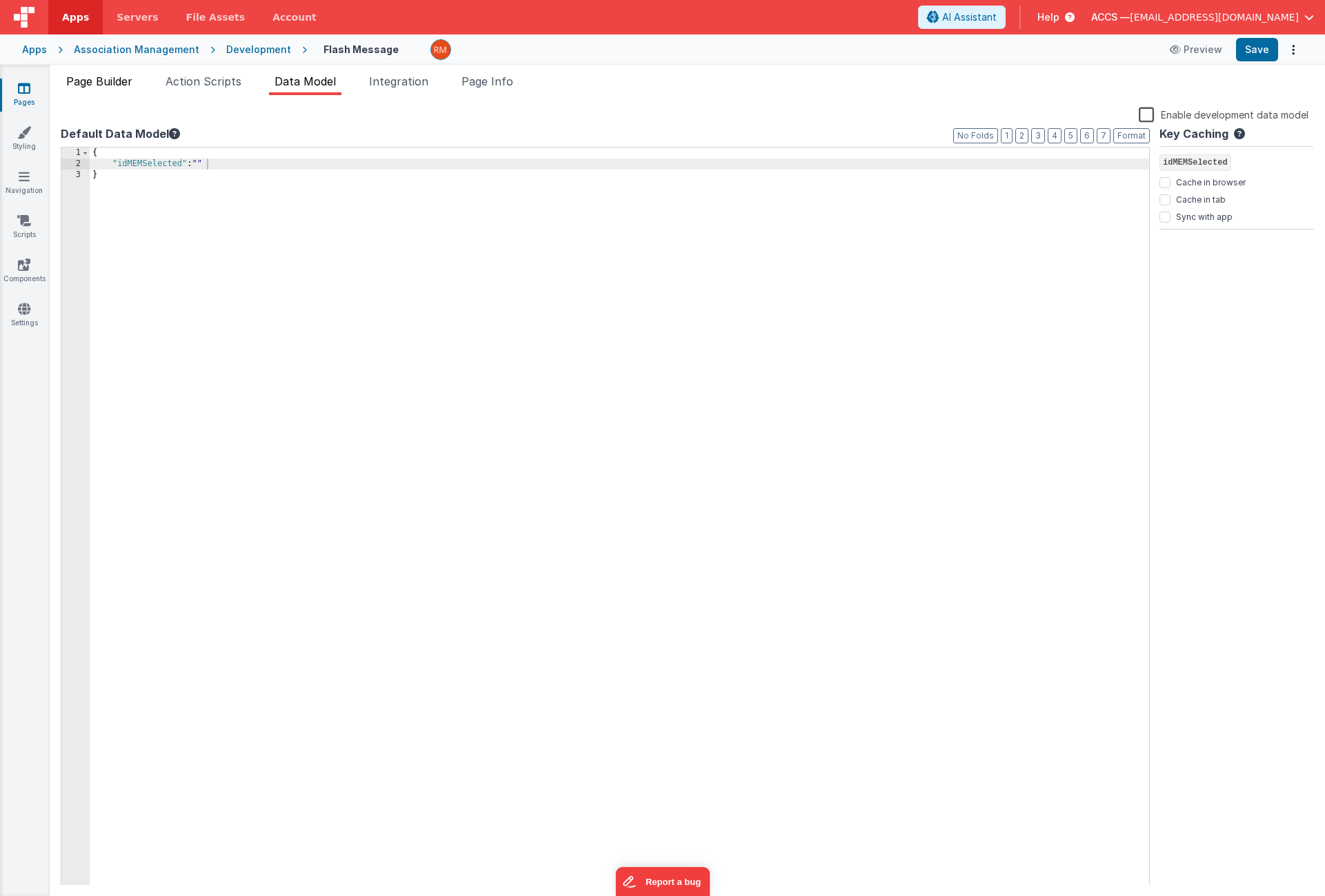
click at [98, 86] on span "Page Builder" at bounding box center [99, 81] width 66 height 13
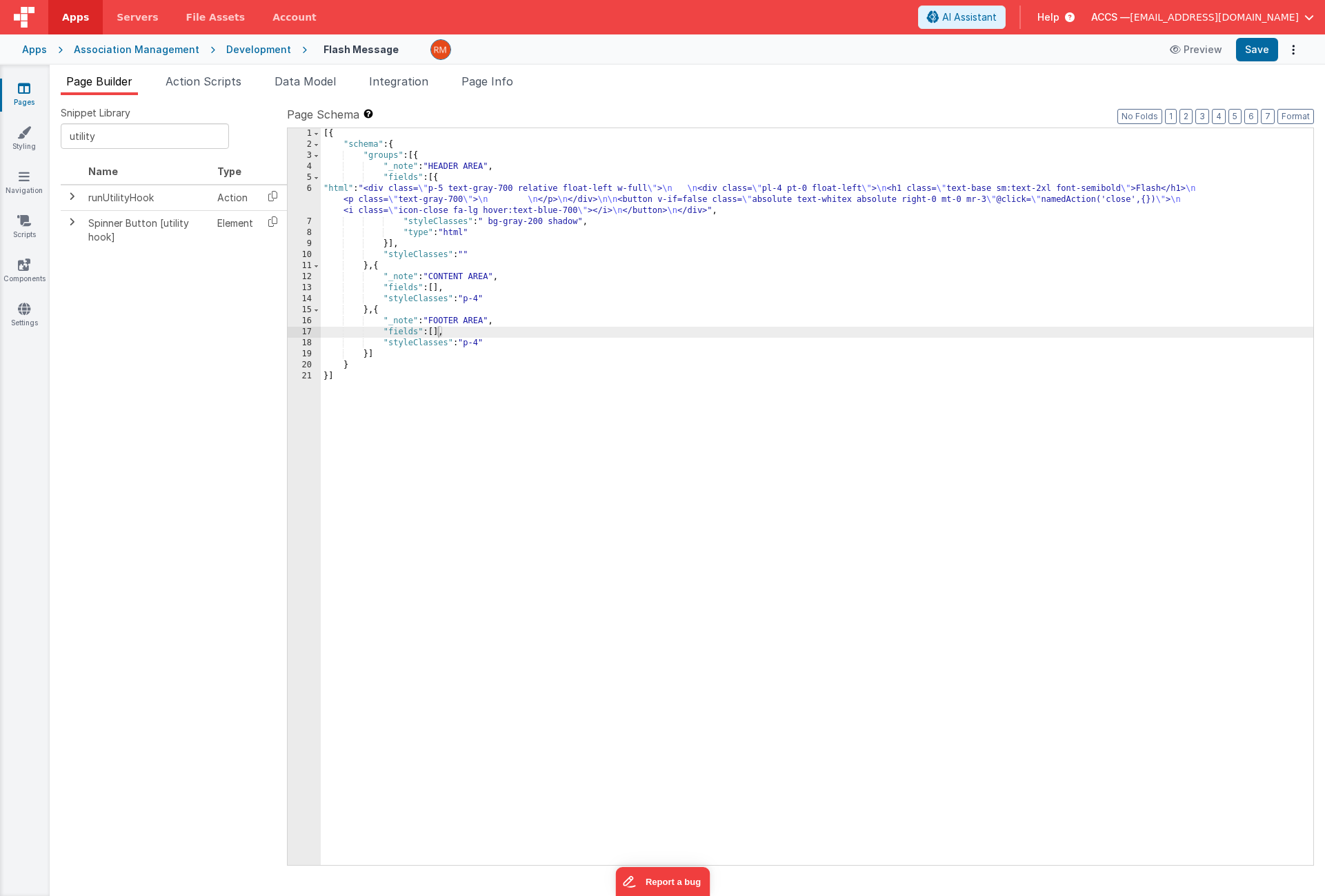
click at [23, 102] on link "Pages" at bounding box center [23, 94] width 49 height 28
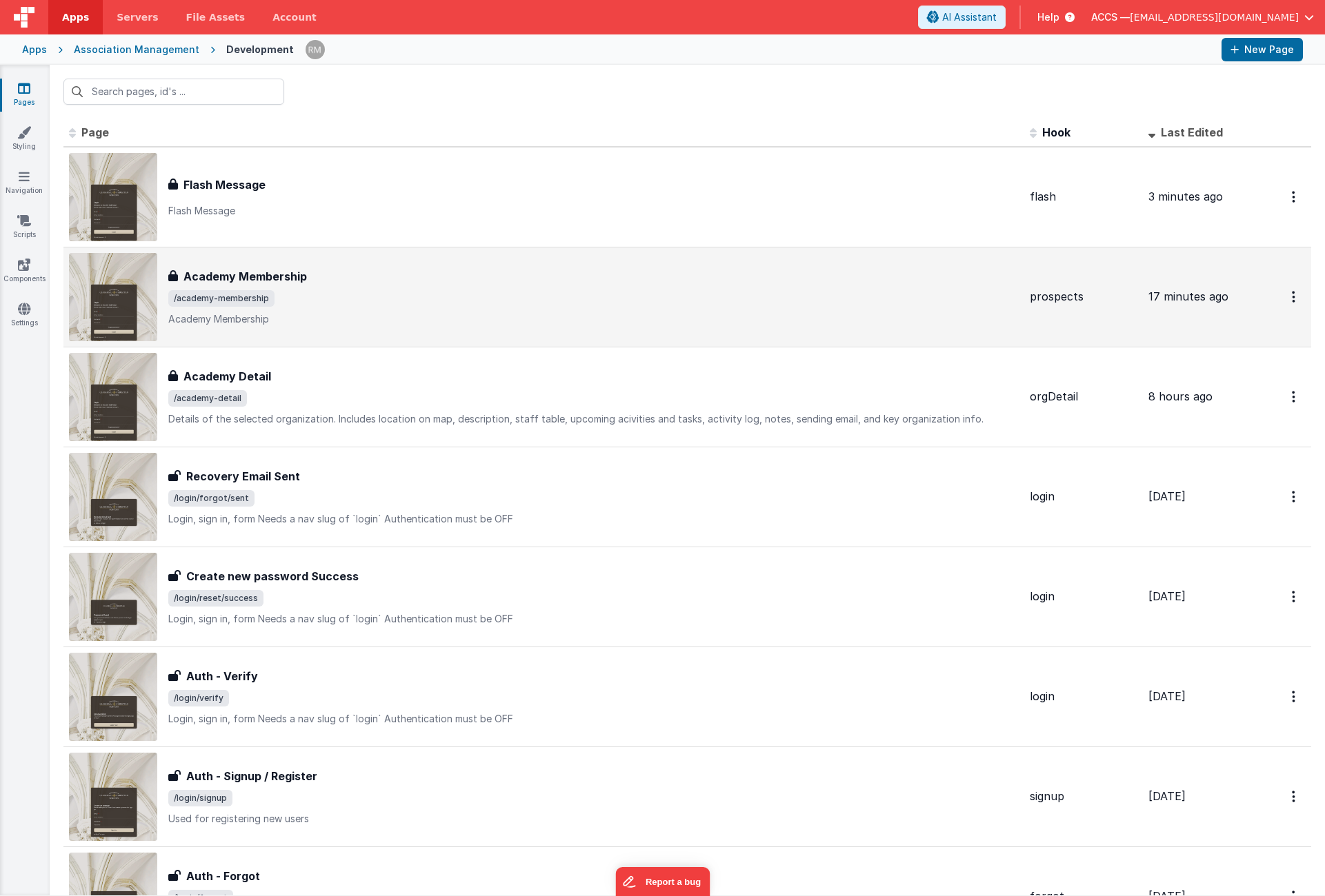
click at [308, 290] on span "/academy-membership" at bounding box center [593, 298] width 850 height 17
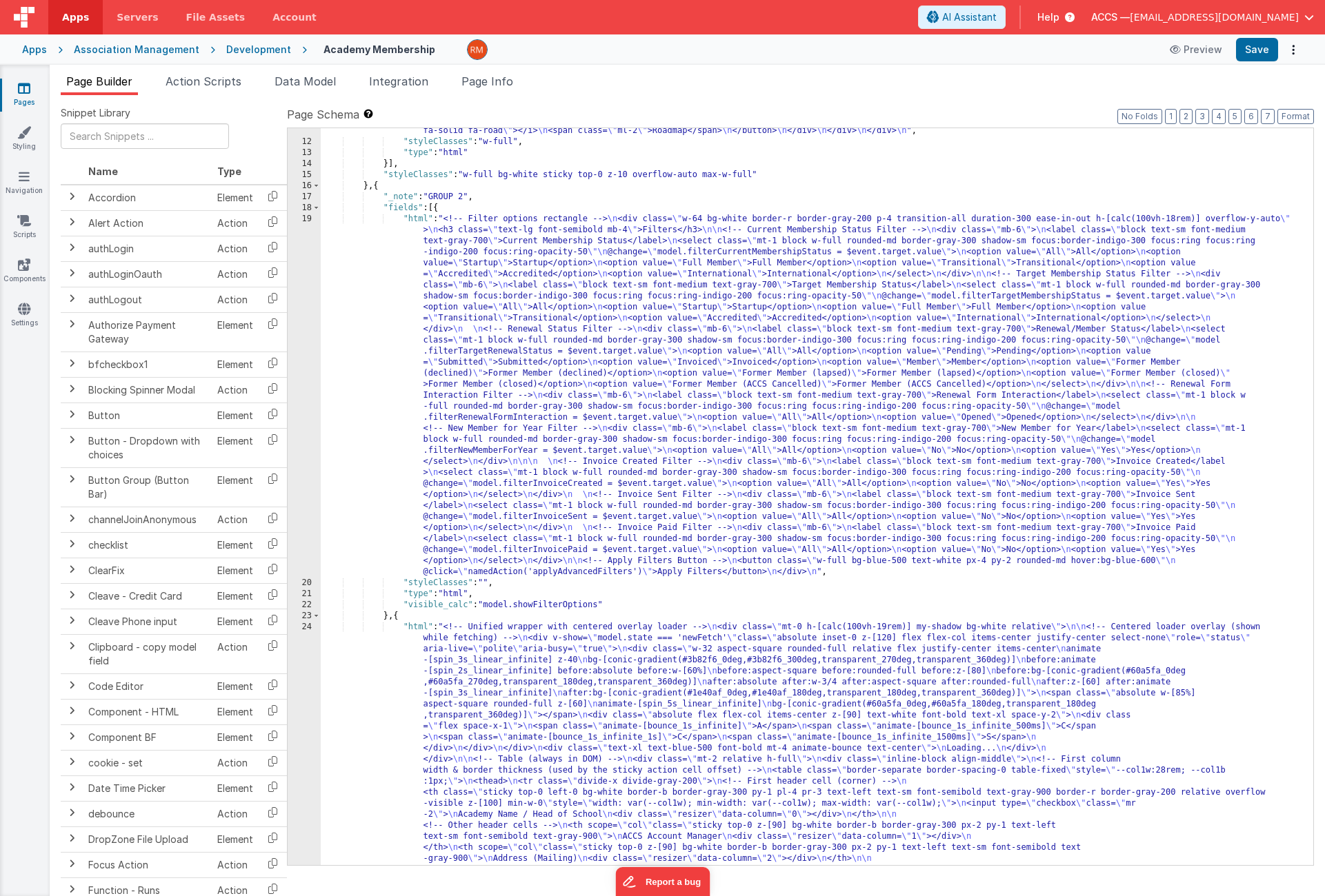
scroll to position [458, 0]
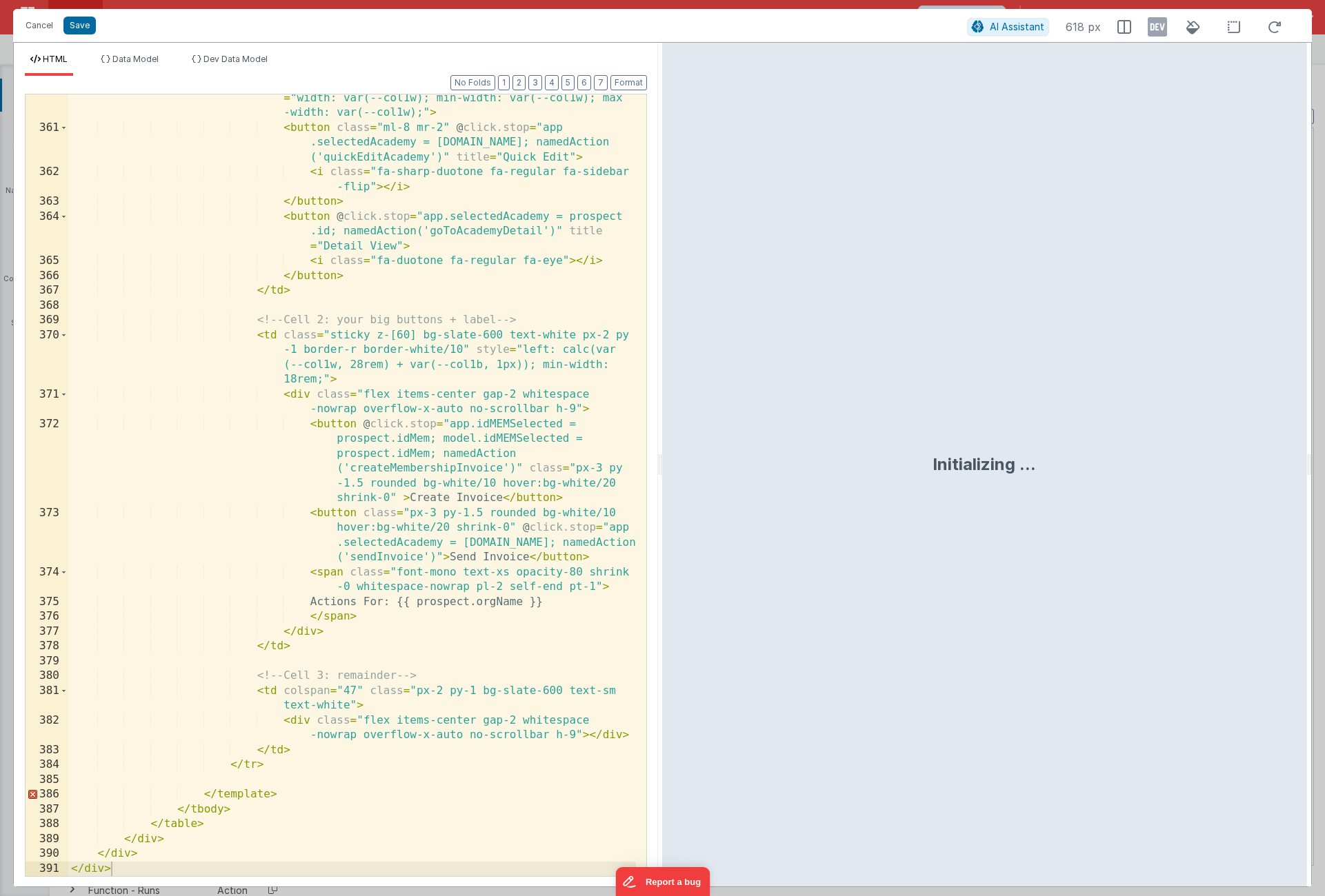
scroll to position [9136, 0]
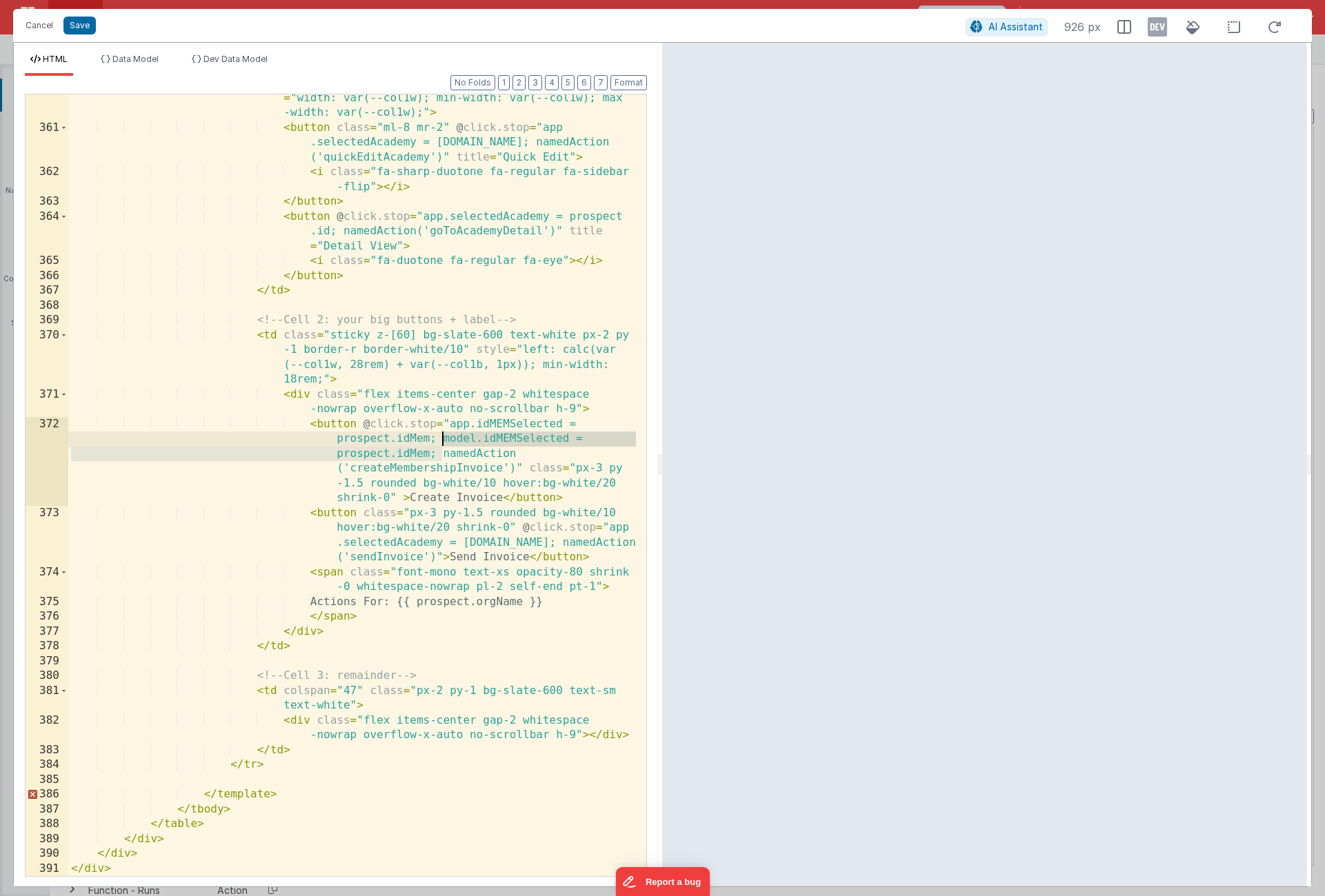
drag, startPoint x: 440, startPoint y: 454, endPoint x: 441, endPoint y: 441, distance: 13.0
click at [441, 441] on div "< td class = "sticky left-0 action-left bg-slate-600 text -white px-2 py-1 bord…" at bounding box center [352, 489] width 568 height 857
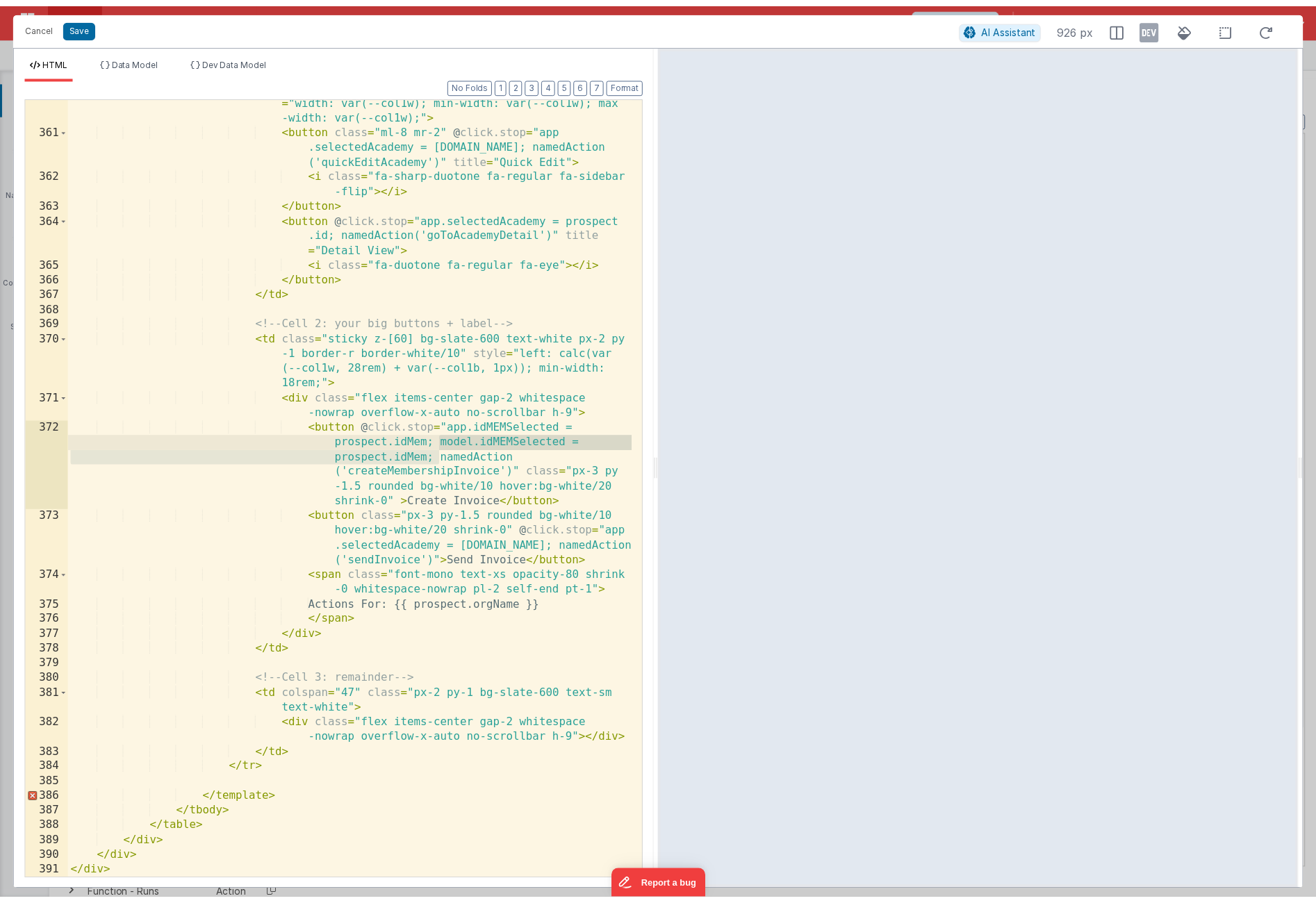
scroll to position [9193, 0]
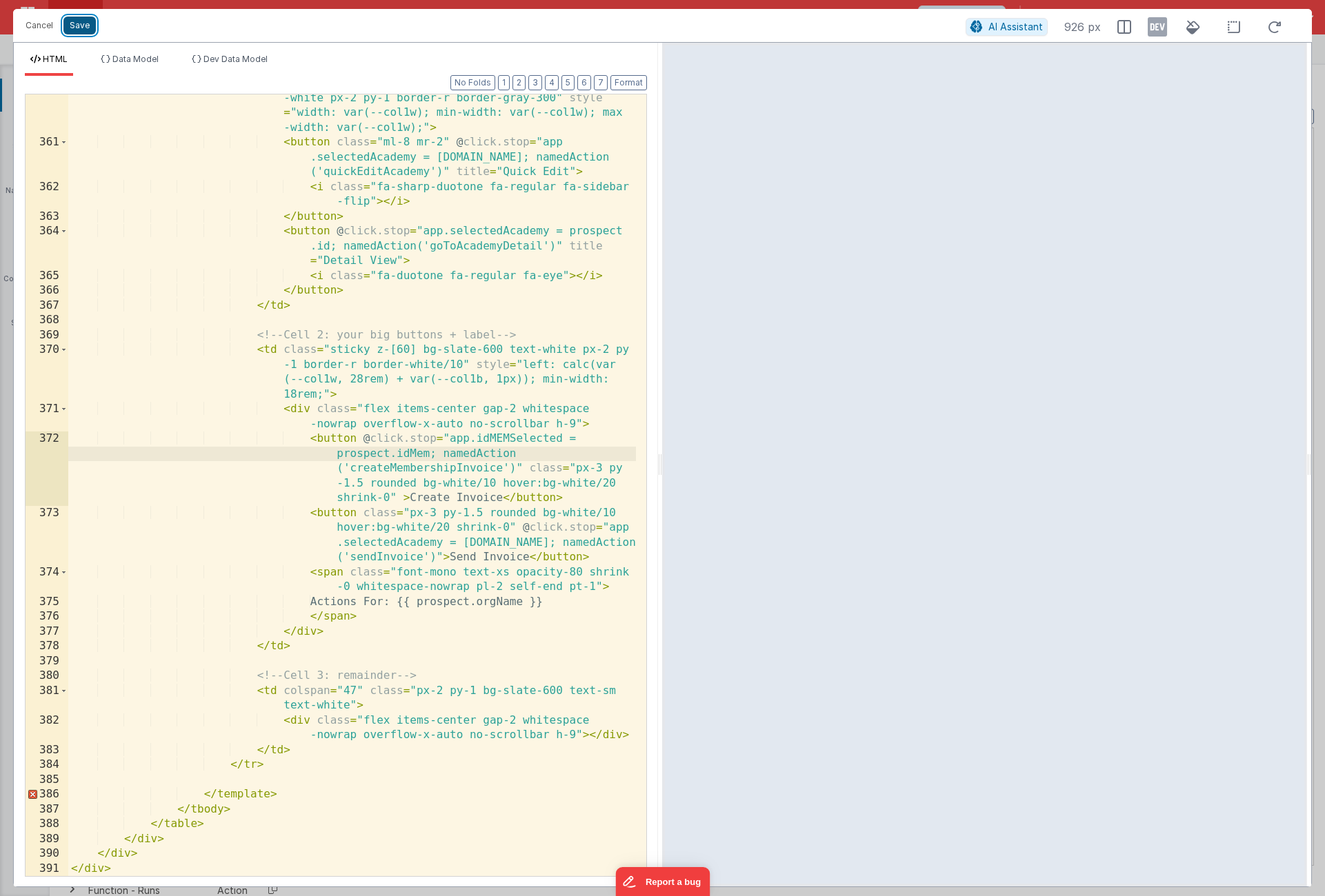
click at [87, 33] on button "Save" at bounding box center [79, 25] width 33 height 18
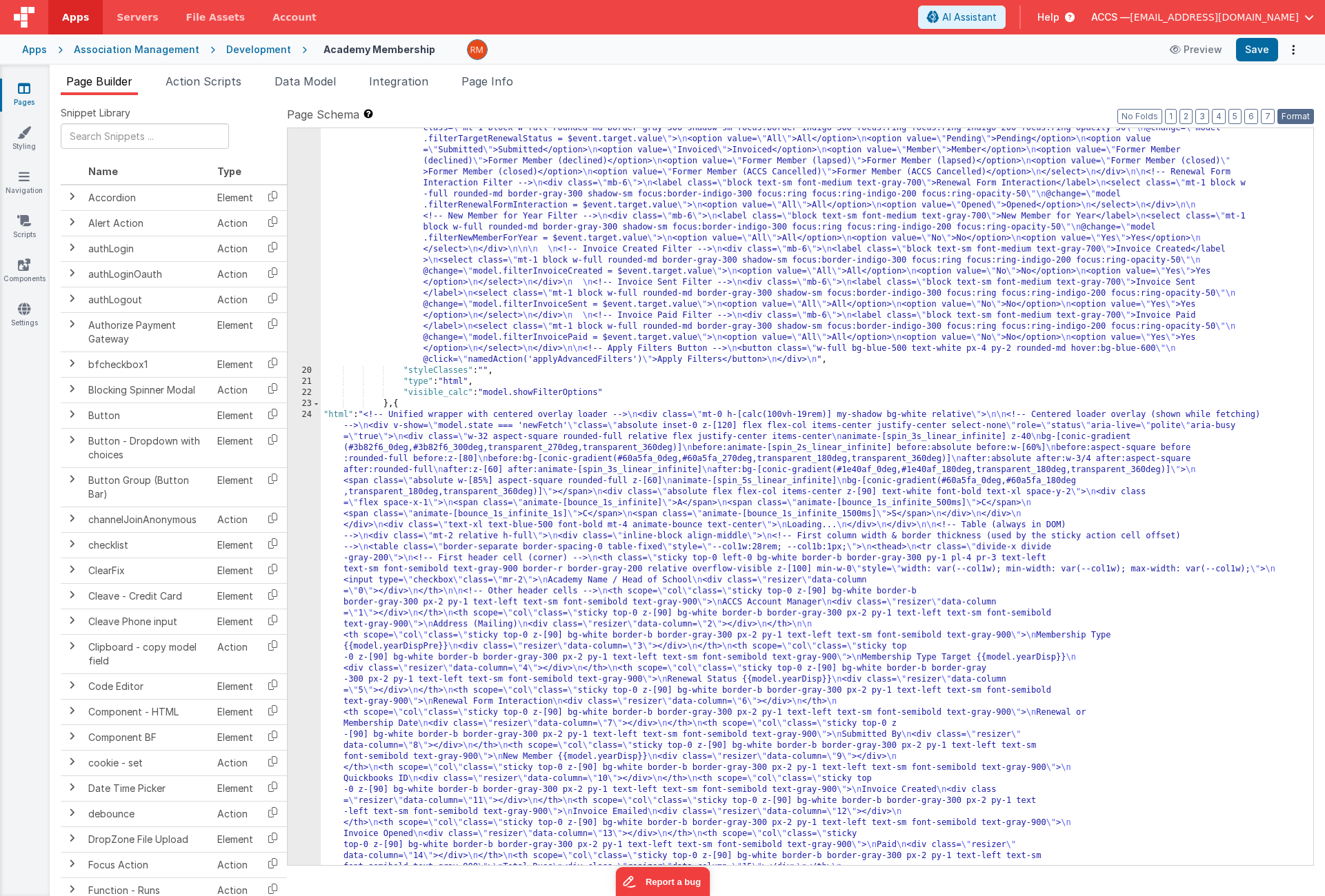
click at [1290, 115] on button "Format" at bounding box center [1296, 116] width 37 height 15
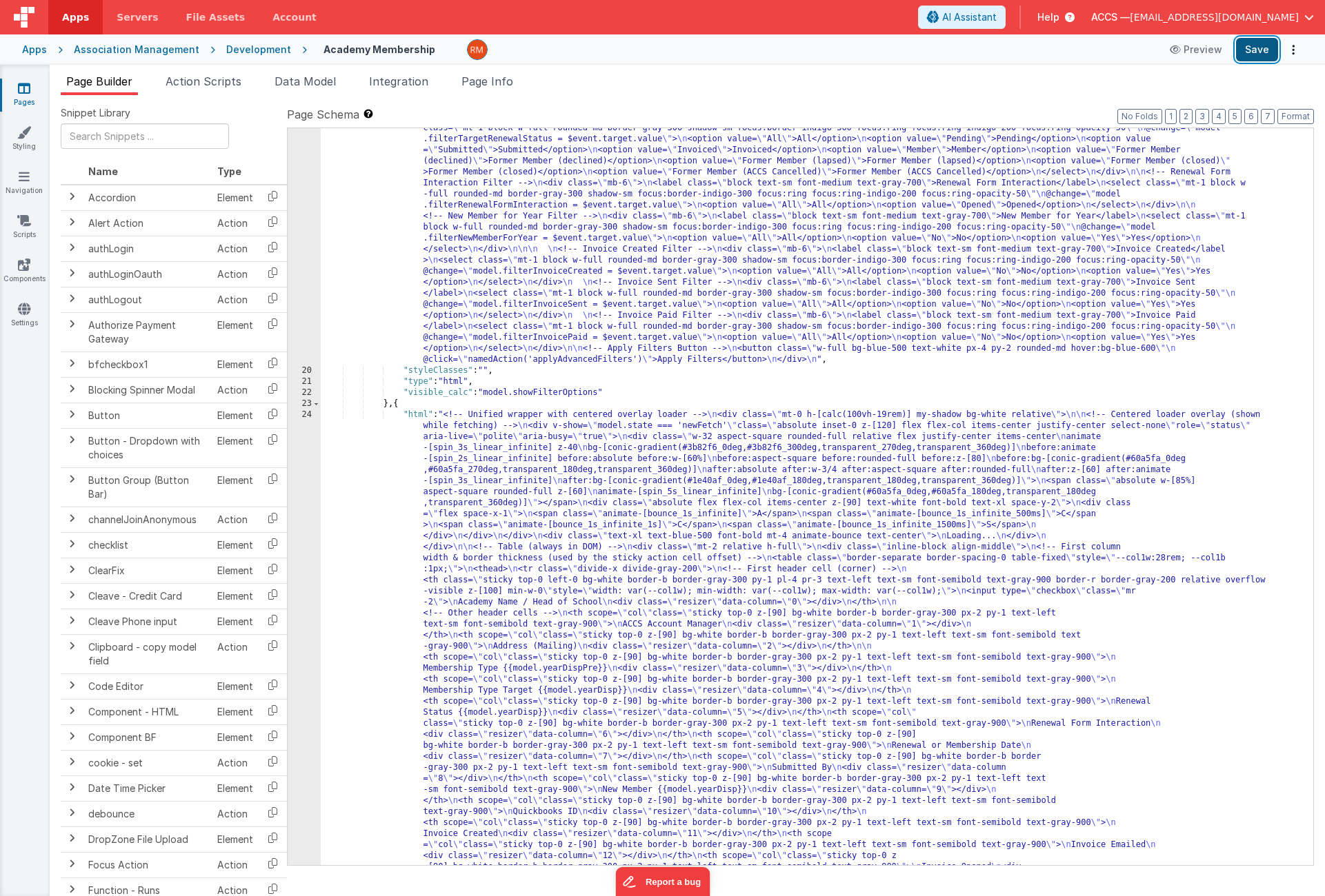
click at [1266, 53] on button "Save" at bounding box center [1256, 49] width 42 height 23
click at [492, 82] on span "Page Info" at bounding box center [487, 81] width 52 height 13
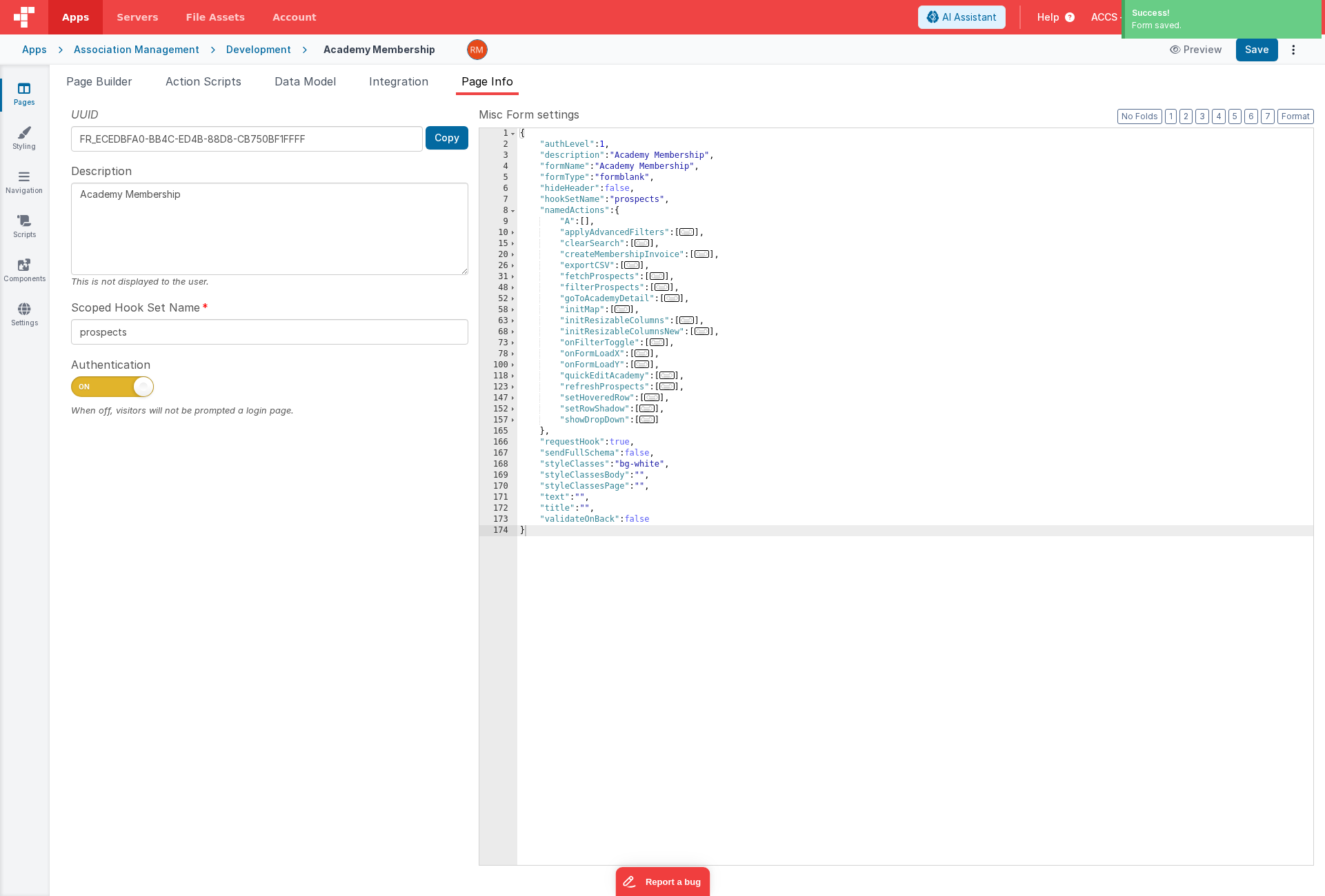
click at [645, 365] on span "..." at bounding box center [642, 364] width 15 height 8
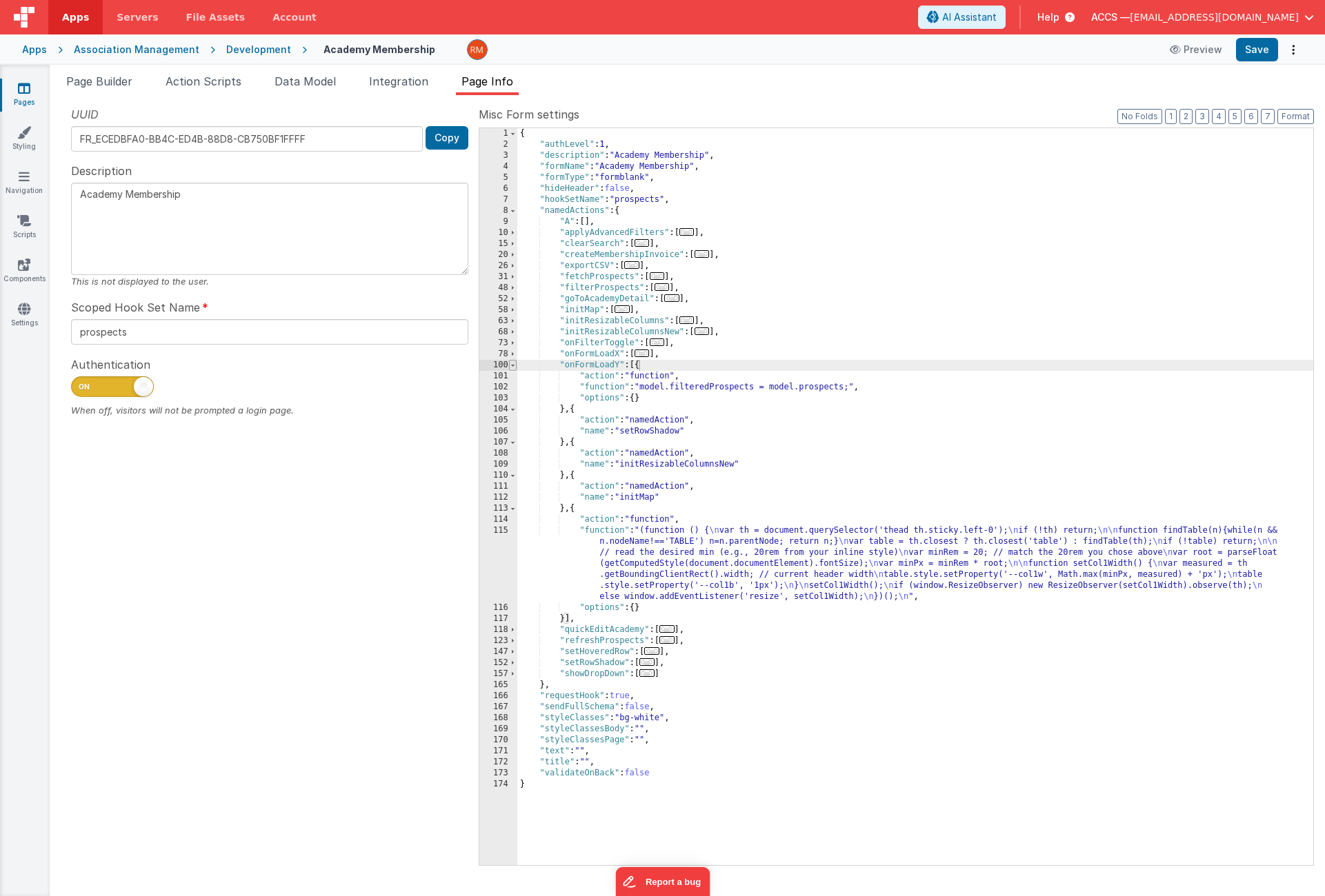
click at [511, 369] on span at bounding box center [512, 365] width 8 height 11
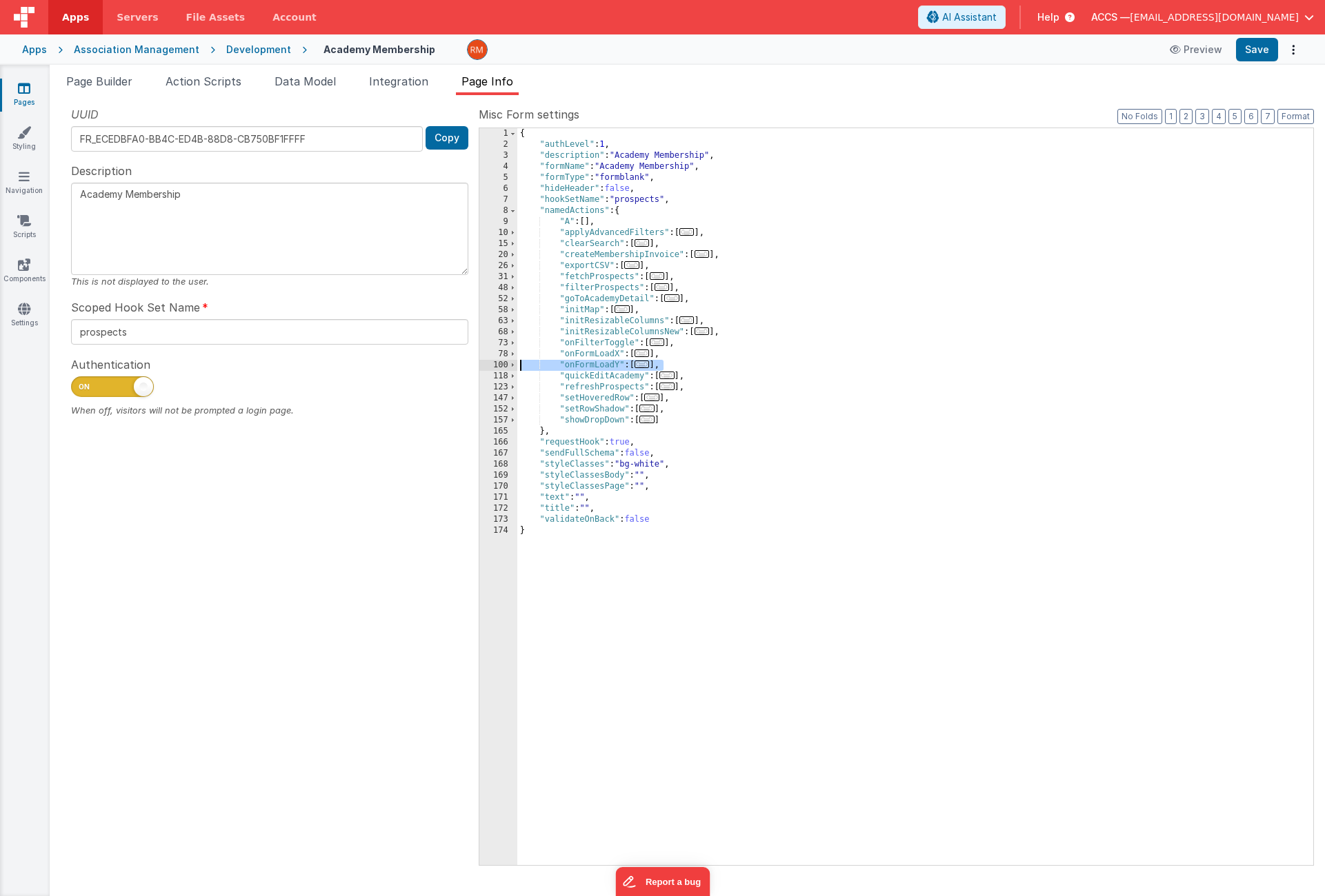
drag, startPoint x: 677, startPoint y: 363, endPoint x: 471, endPoint y: 365, distance: 206.0
click at [471, 365] on div "UUID FR_ECEDBFA0-BB4C-ED4B-88D8-CB750BF1FFFF Copy Description Academy Membershi…" at bounding box center [687, 485] width 1253 height 758
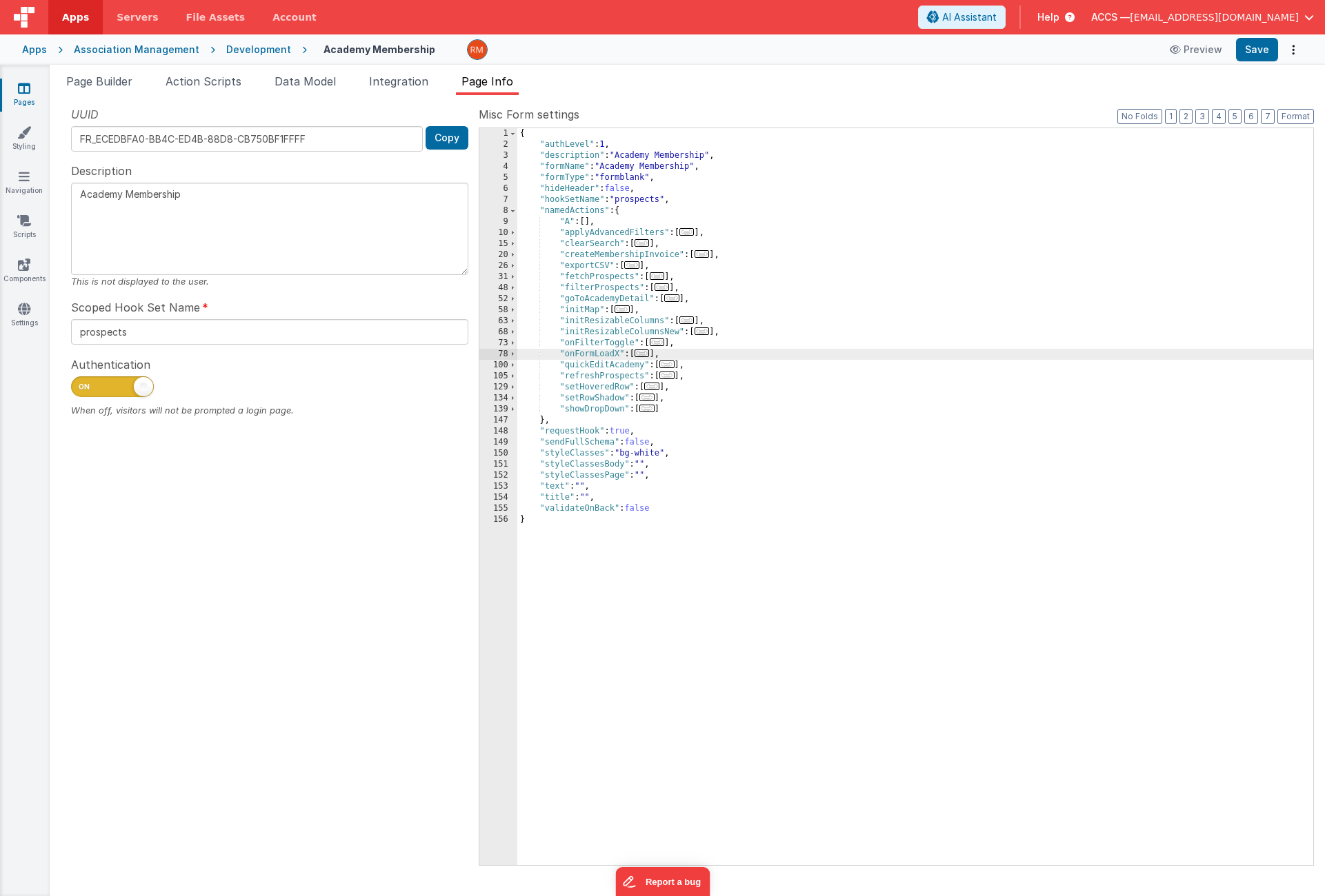
click at [619, 354] on div "{ "authLevel" : 1 , "description" : "Academy Membership" , "formName" : "Academ…" at bounding box center [915, 507] width 796 height 759
click at [643, 356] on span "..." at bounding box center [637, 353] width 15 height 8
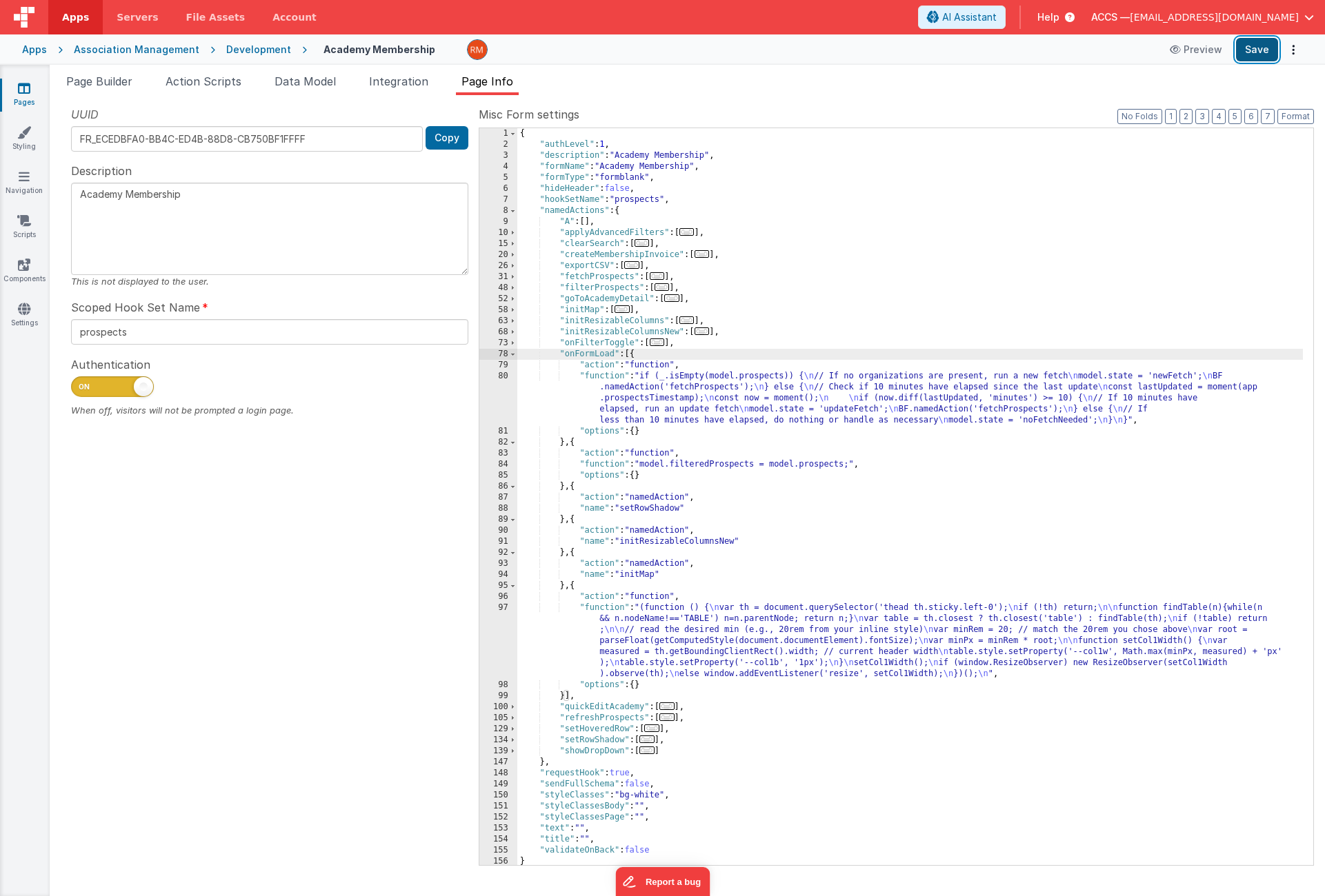
click at [1268, 52] on button "Save" at bounding box center [1256, 49] width 42 height 23
click at [385, 86] on span "Integration" at bounding box center [398, 81] width 59 height 13
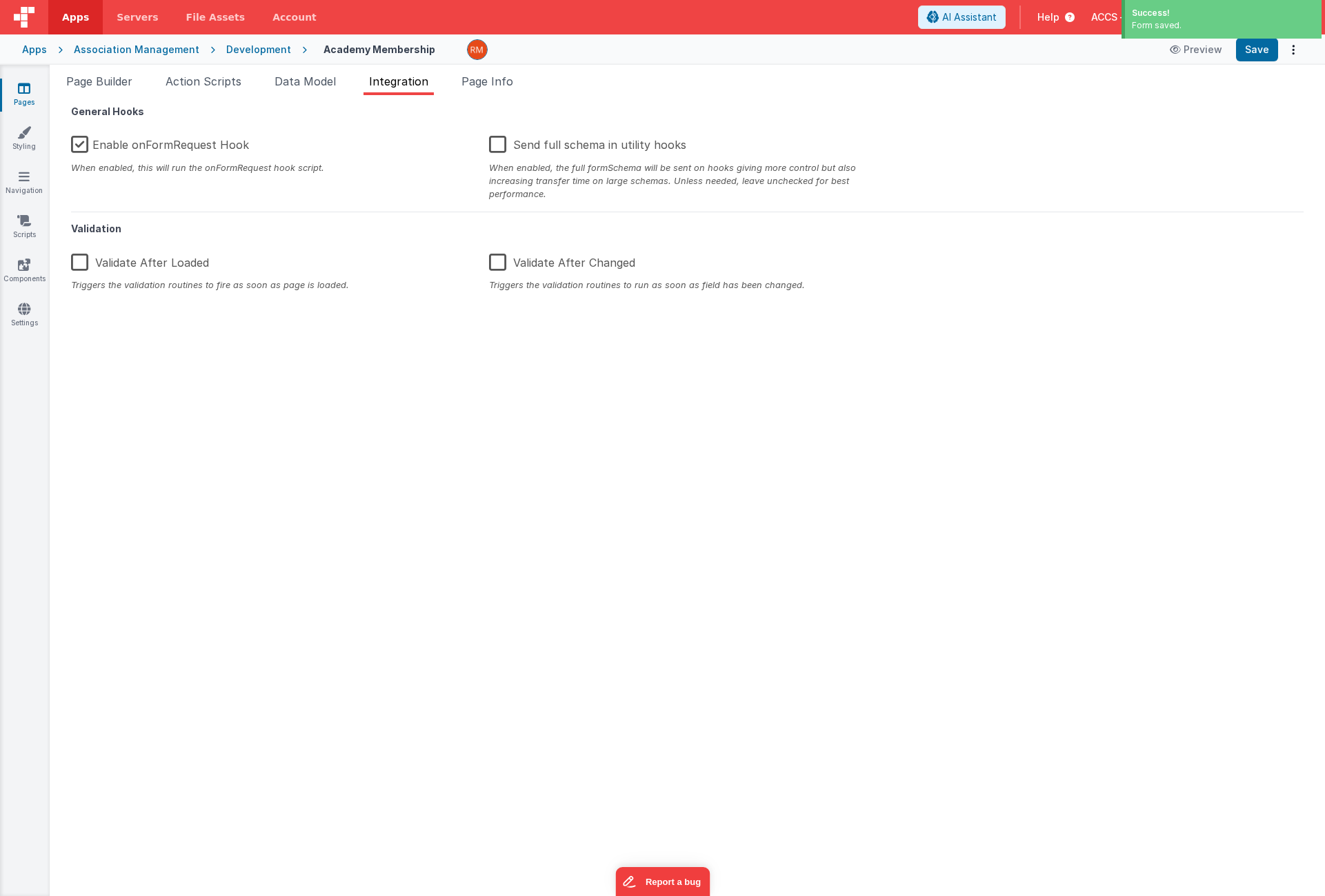
click at [82, 147] on label "Enable onFormRequest Hook" at bounding box center [160, 142] width 178 height 29
click at [0, 0] on input "Enable onFormRequest Hook" at bounding box center [0, 0] width 0 height 0
click at [1255, 53] on button "Save" at bounding box center [1256, 49] width 42 height 23
click at [116, 84] on span "Page Builder" at bounding box center [99, 81] width 66 height 13
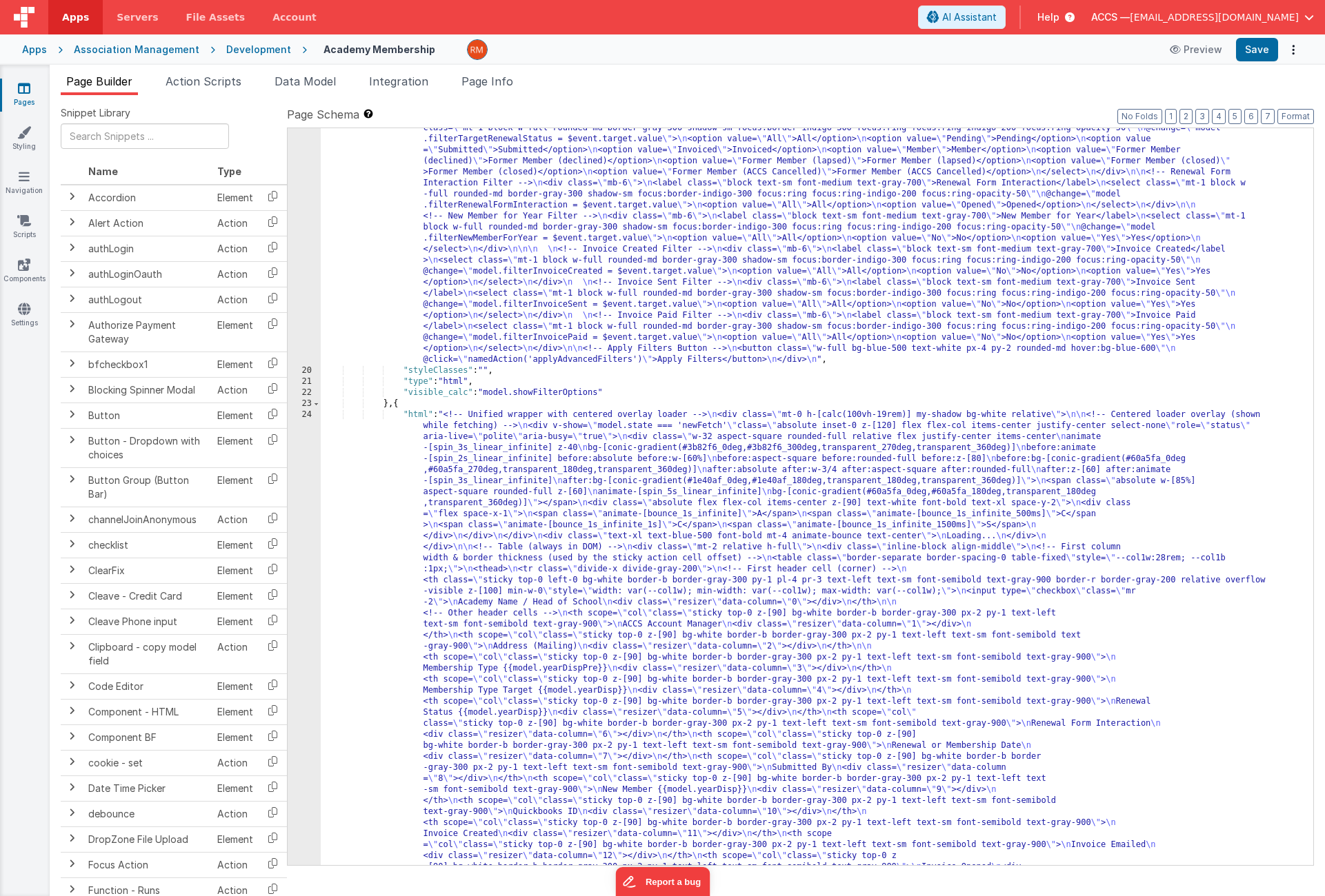
click at [455, 90] on ul "Page Builder Action Scripts Data Model Integration Page Info" at bounding box center [686, 84] width 1275 height 22
click at [482, 87] on span "Page Info" at bounding box center [487, 81] width 52 height 13
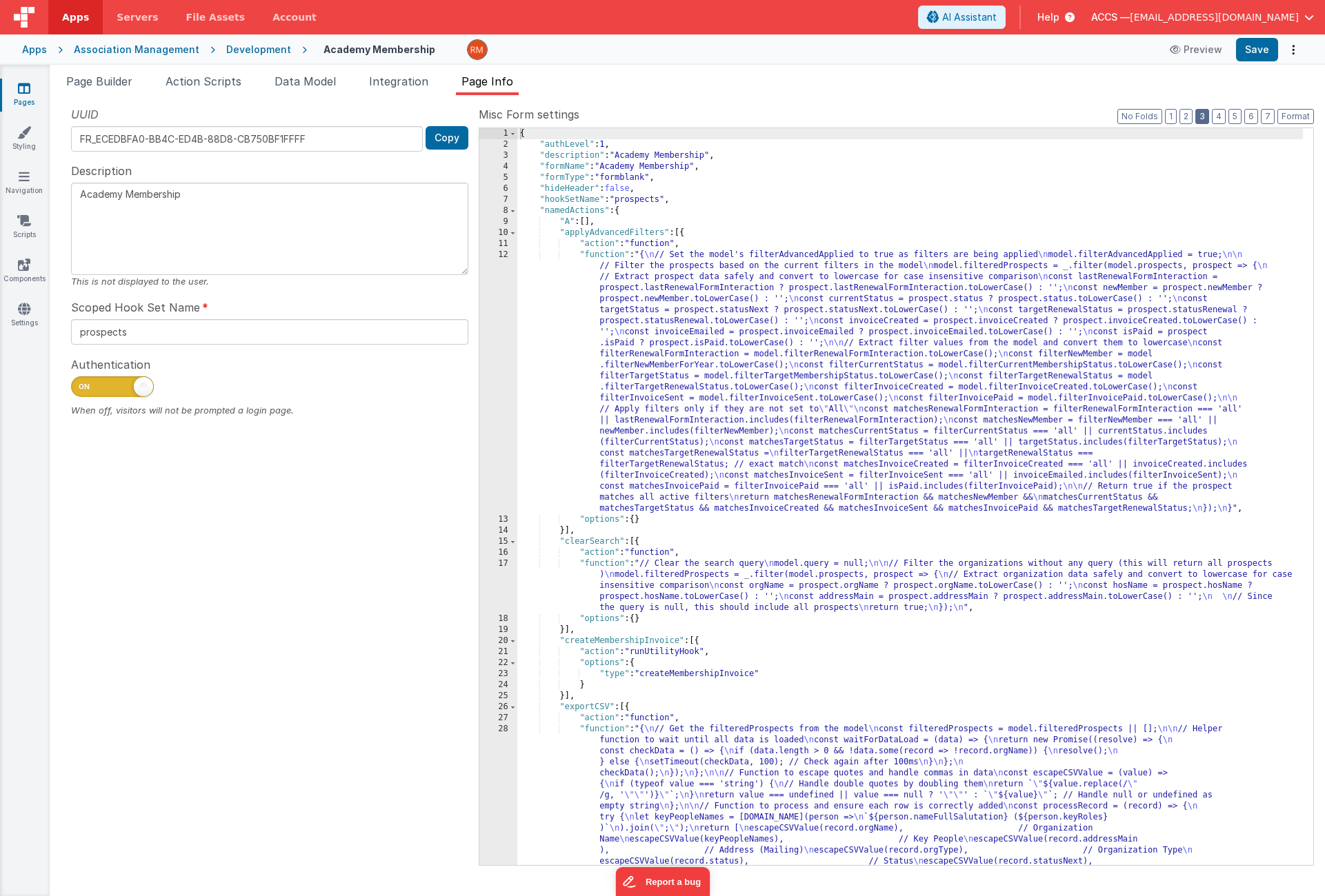
click at [1206, 120] on button "3" at bounding box center [1202, 116] width 13 height 15
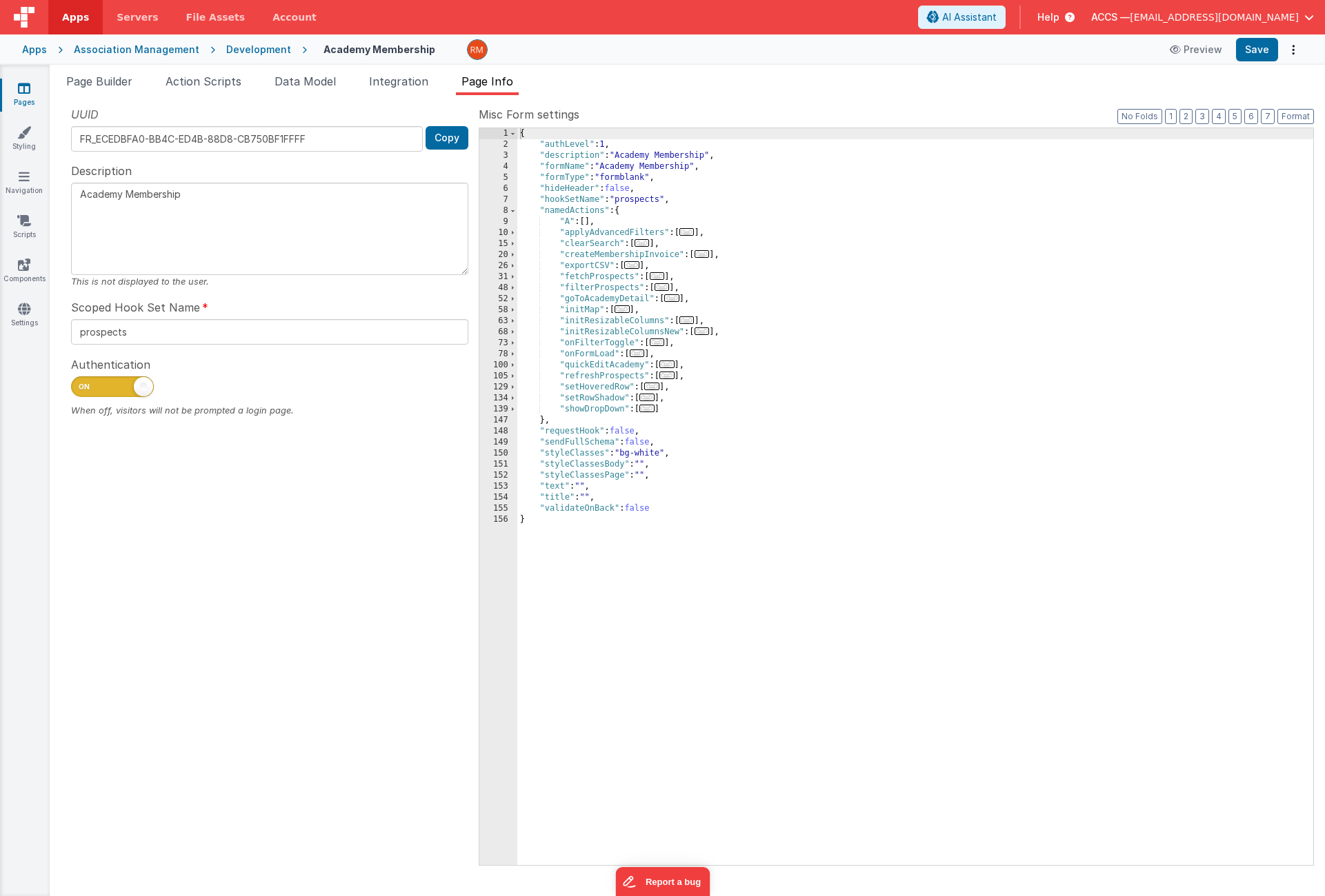
click at [703, 257] on span "..." at bounding box center [702, 253] width 15 height 8
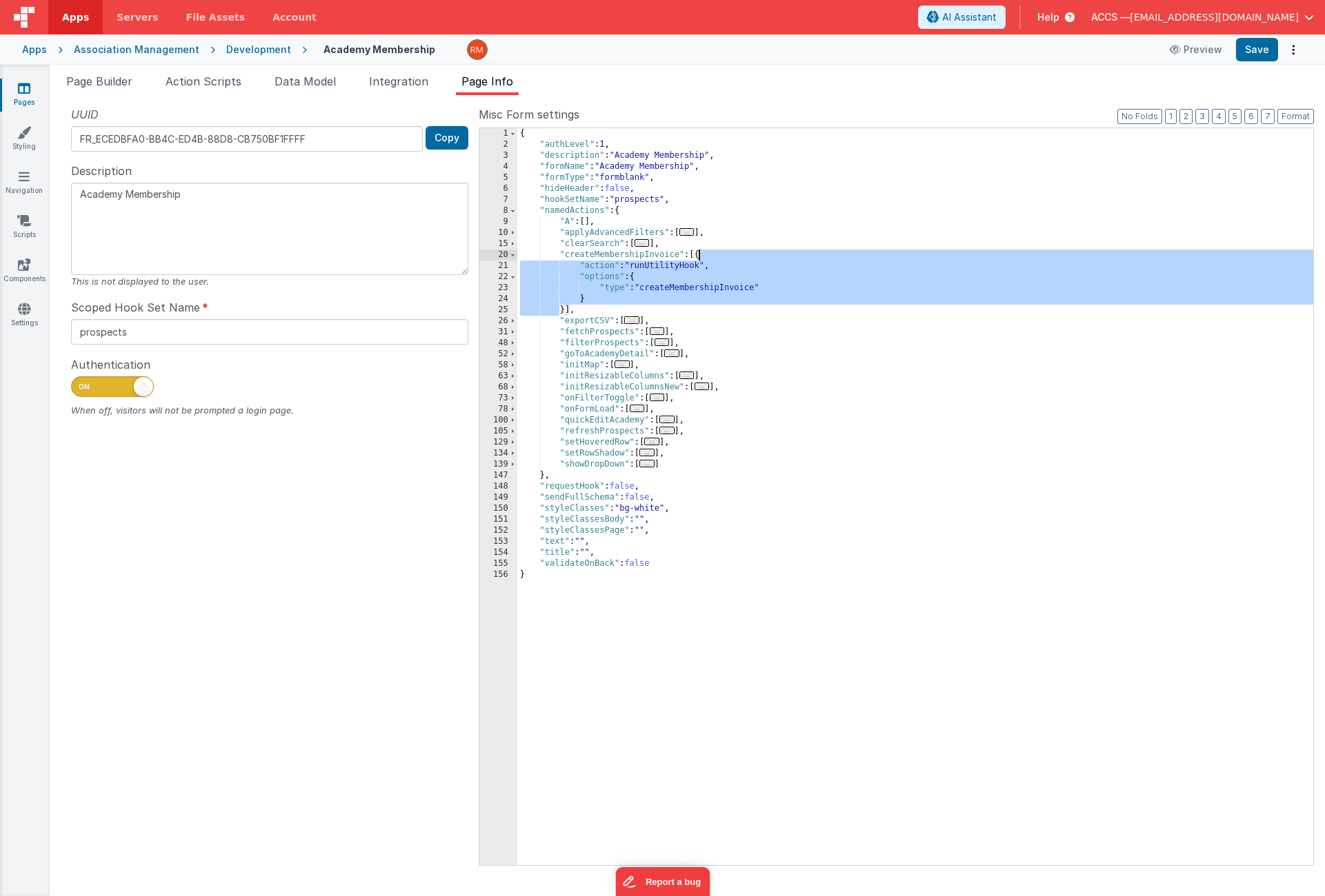
drag, startPoint x: 562, startPoint y: 311, endPoint x: 700, endPoint y: 257, distance: 148.2
click at [700, 257] on div "{ "authLevel" : 1 , "description" : "Academy Membership" , "formName" : "Academ…" at bounding box center [915, 507] width 796 height 759
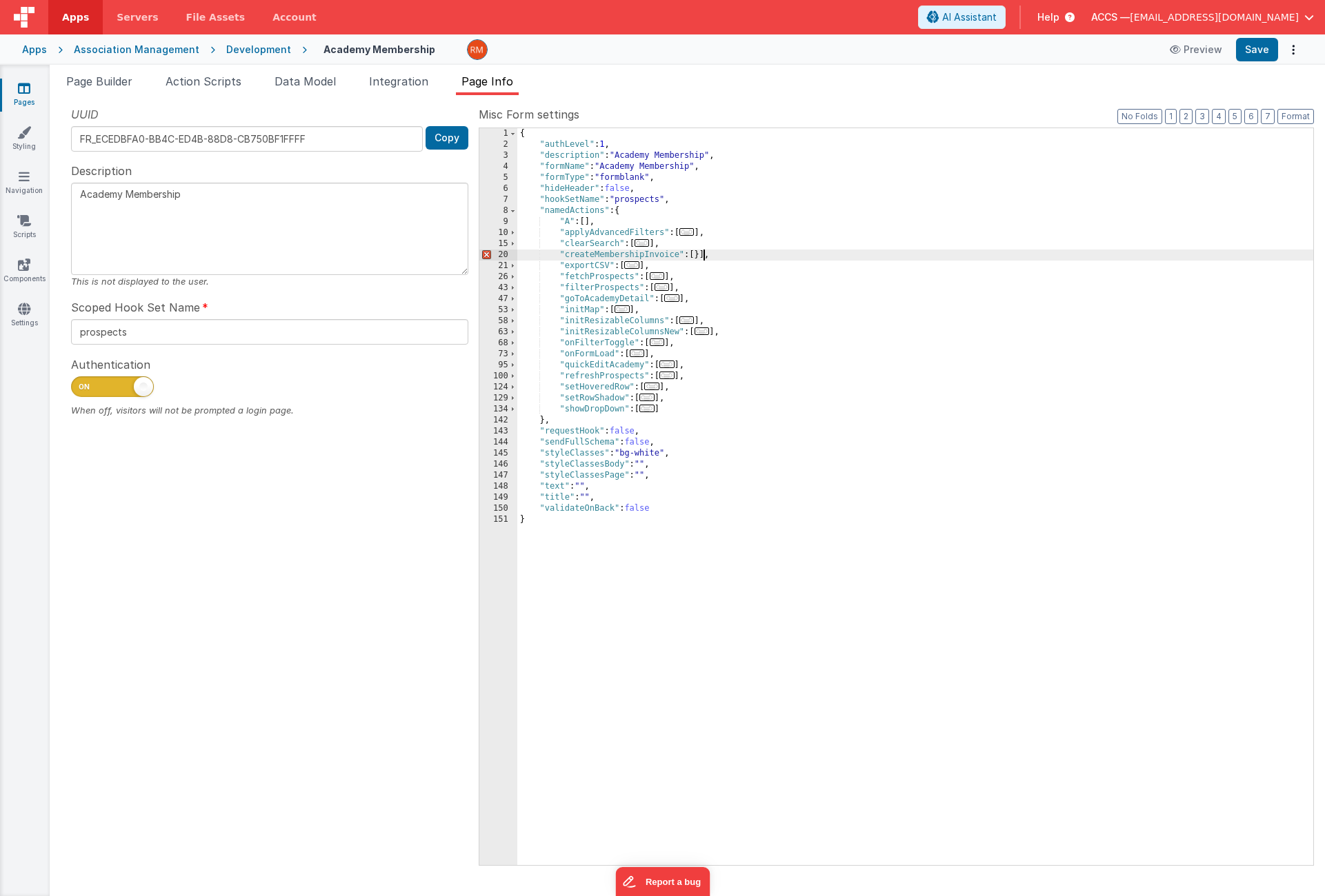
click at [702, 257] on div "{ "authLevel" : 1 , "description" : "Academy Membership" , "formName" : "Academ…" at bounding box center [915, 507] width 796 height 759
click at [1242, 49] on button "Save" at bounding box center [1256, 49] width 42 height 23
click at [95, 84] on span "Page Builder" at bounding box center [99, 81] width 66 height 13
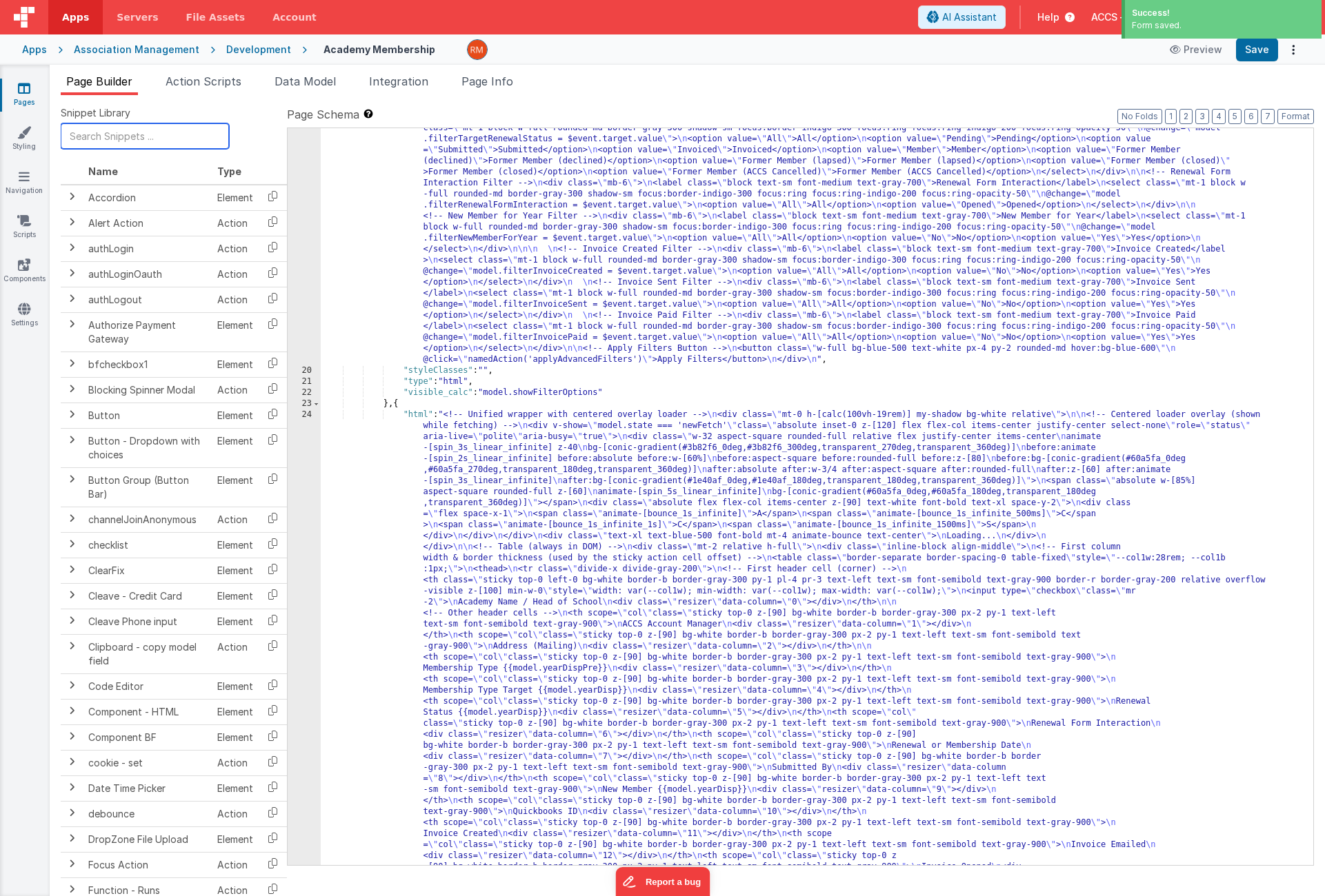
click at [158, 142] on input "text" at bounding box center [145, 136] width 168 height 26
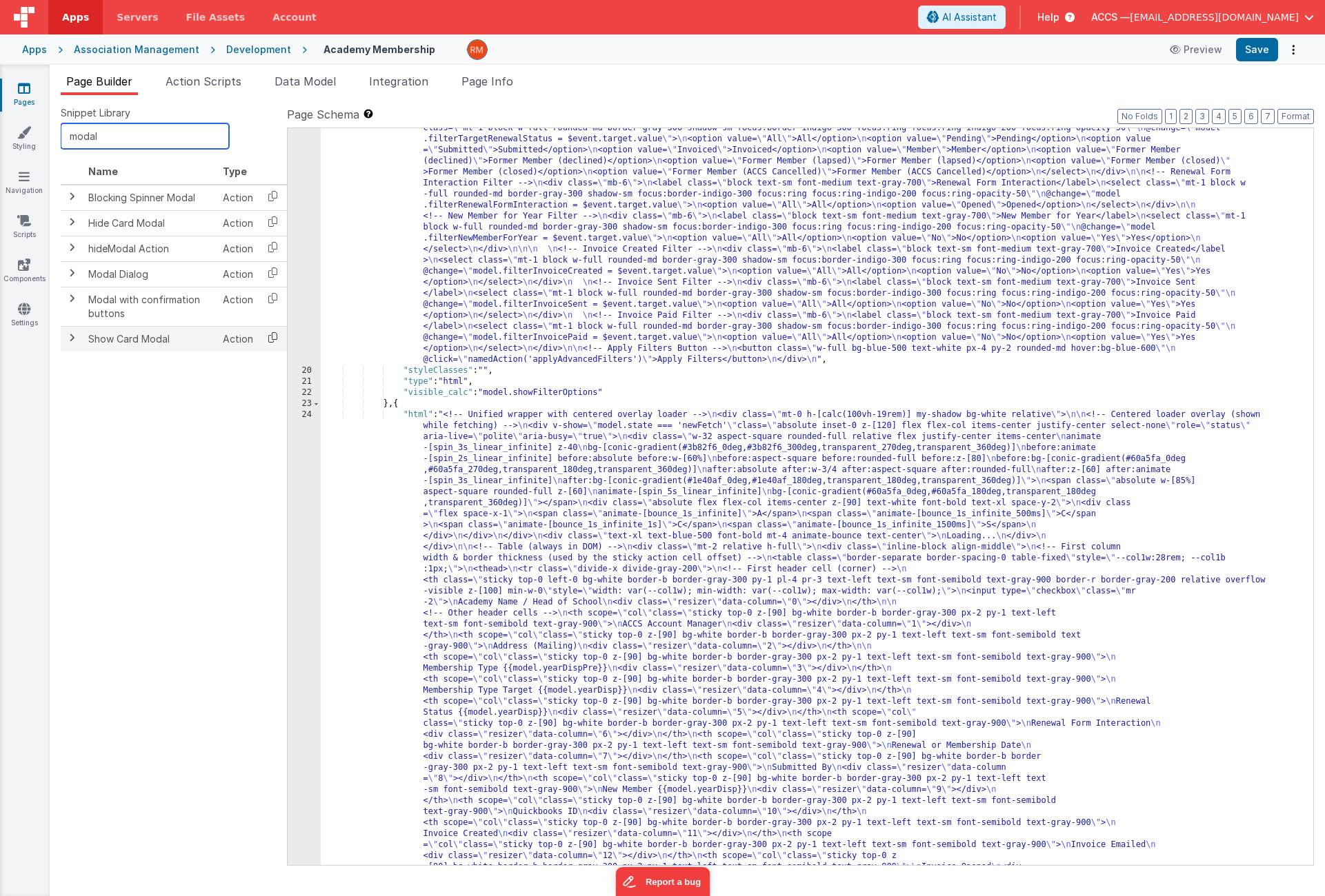
type input "modal"
click at [278, 338] on icon at bounding box center [273, 338] width 28 height 22
click at [465, 84] on li "Page Info" at bounding box center [487, 84] width 63 height 22
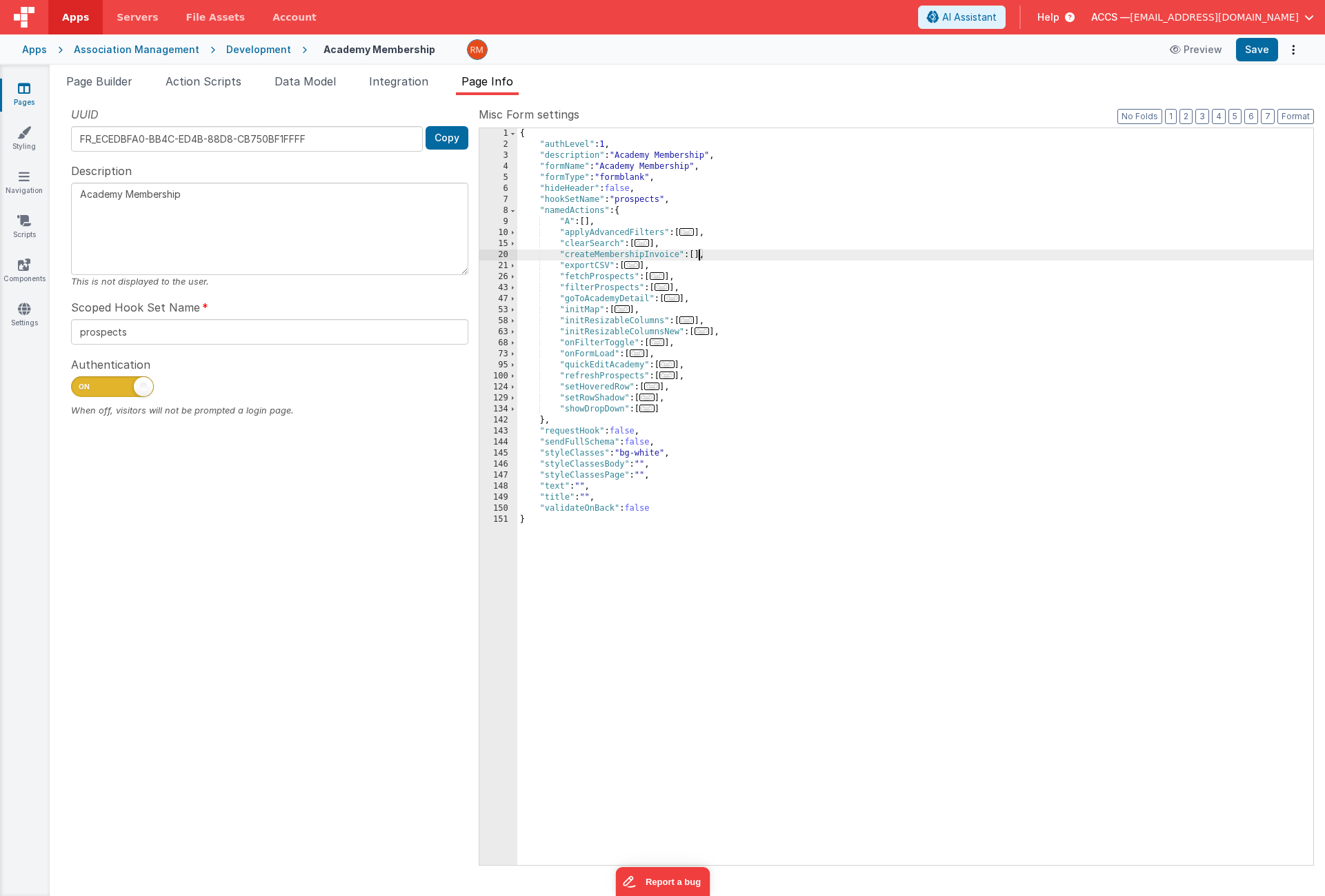
click at [696, 254] on div "{ "authLevel" : 1 , "description" : "Academy Membership" , "formName" : "Academ…" at bounding box center [915, 507] width 796 height 759
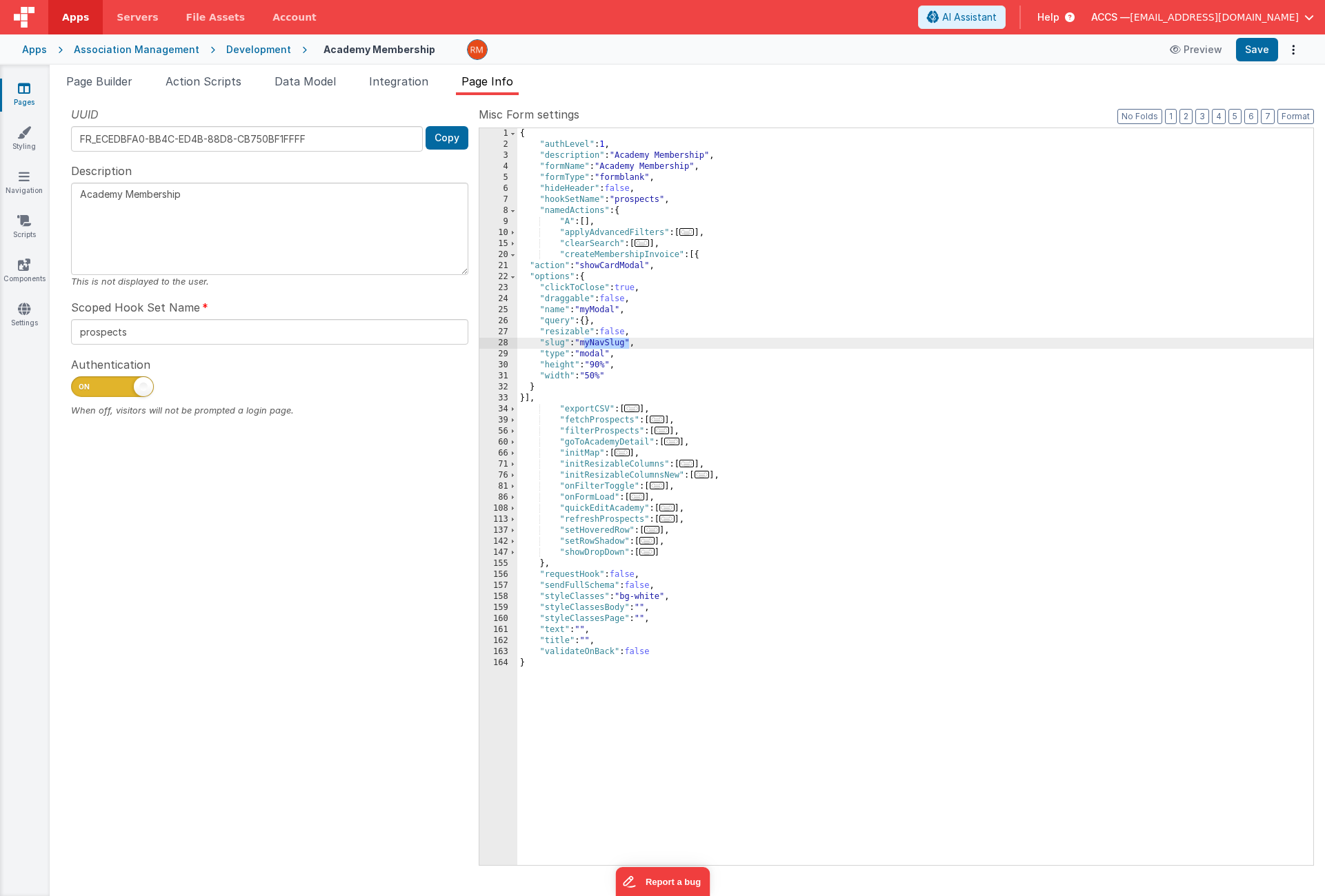
drag, startPoint x: 629, startPoint y: 344, endPoint x: 584, endPoint y: 343, distance: 45.0
click at [584, 343] on div "{ "authLevel" : 1 , "description" : "Academy Membership" , "formName" : "Academ…" at bounding box center [915, 507] width 796 height 759
drag, startPoint x: 620, startPoint y: 311, endPoint x: 585, endPoint y: 310, distance: 35.0
click at [585, 310] on div "{ "authLevel" : 1 , "description" : "Academy Membership" , "formName" : "Academ…" at bounding box center [915, 507] width 796 height 759
drag, startPoint x: 638, startPoint y: 292, endPoint x: 619, endPoint y: 289, distance: 19.2
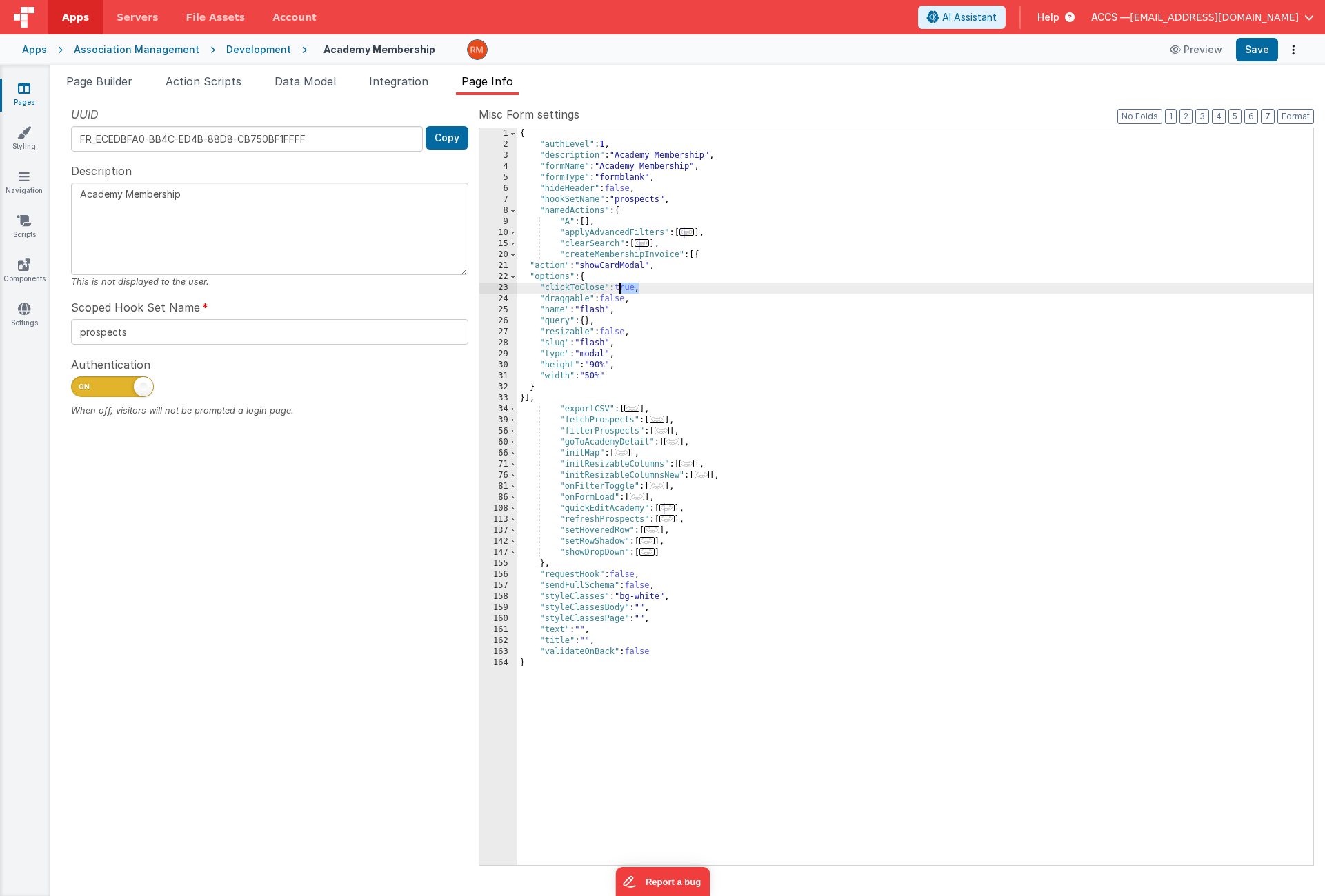
click at [619, 289] on div "{ "authLevel" : 1 , "description" : "Academy Membership" , "formName" : "Academ…" at bounding box center [915, 507] width 796 height 759
click at [1239, 59] on button "Save" at bounding box center [1256, 49] width 42 height 23
click at [33, 97] on link "Pages" at bounding box center [23, 94] width 49 height 28
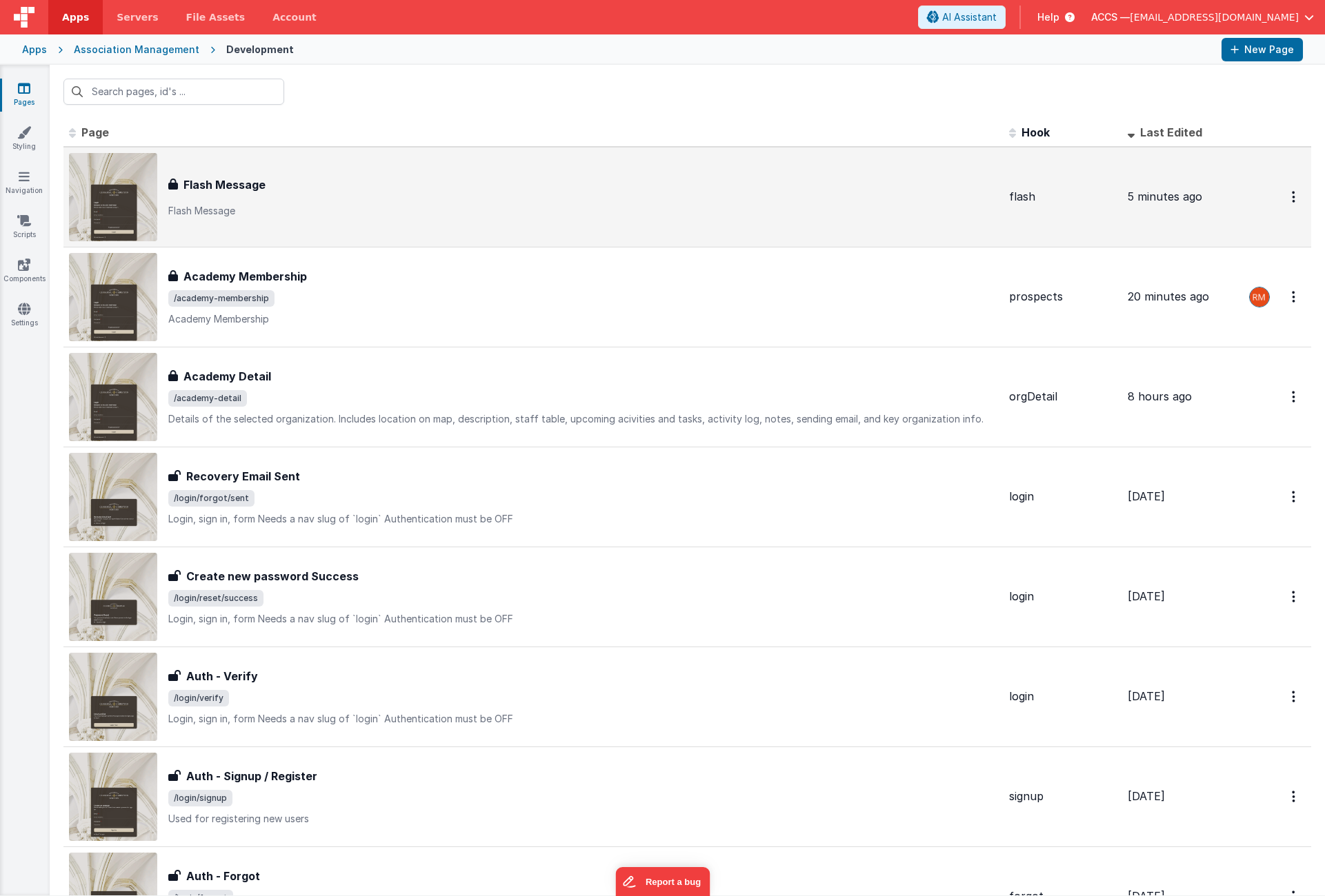
click at [329, 199] on span at bounding box center [583, 199] width 829 height 0
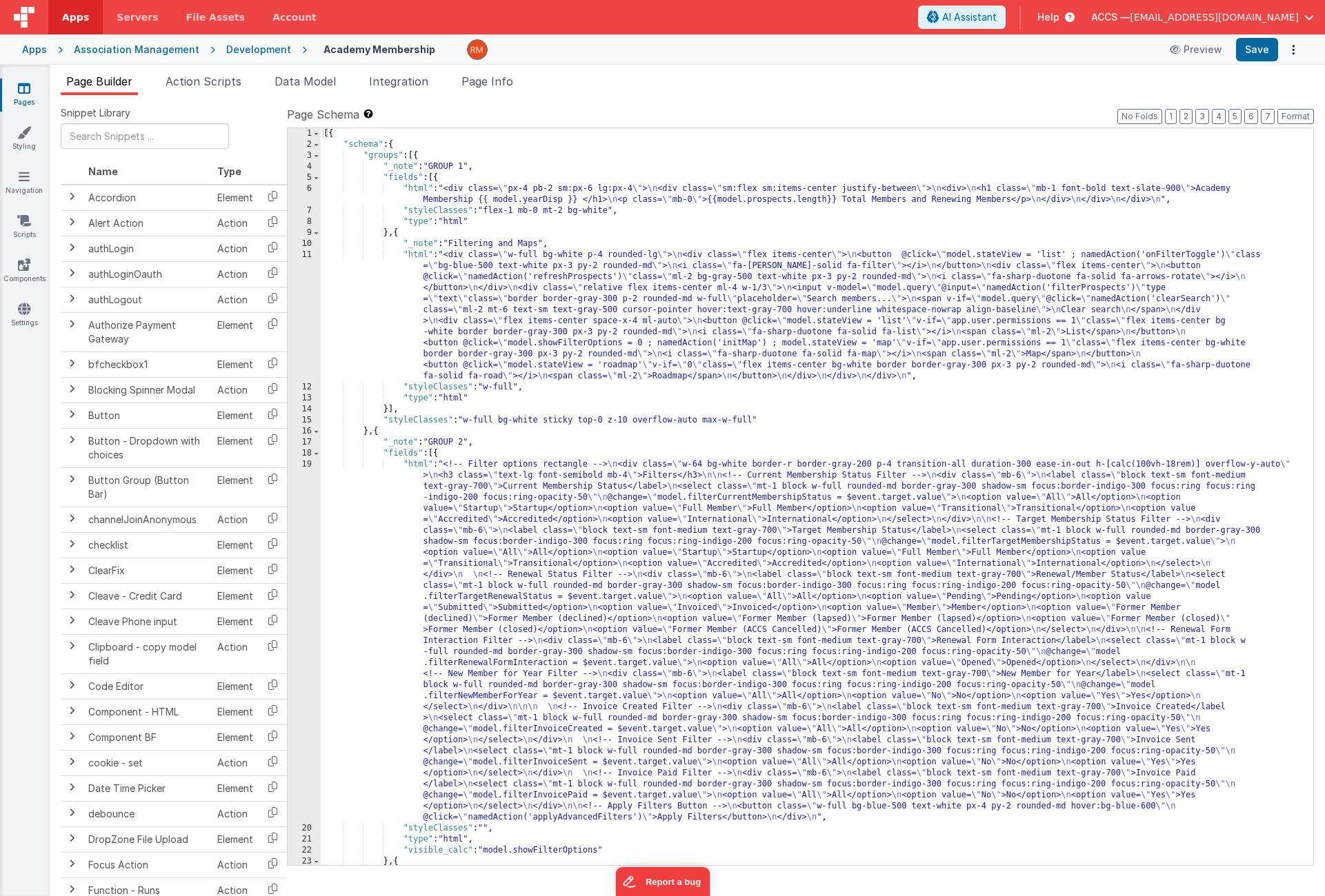
click at [18, 94] on icon at bounding box center [23, 88] width 13 height 13
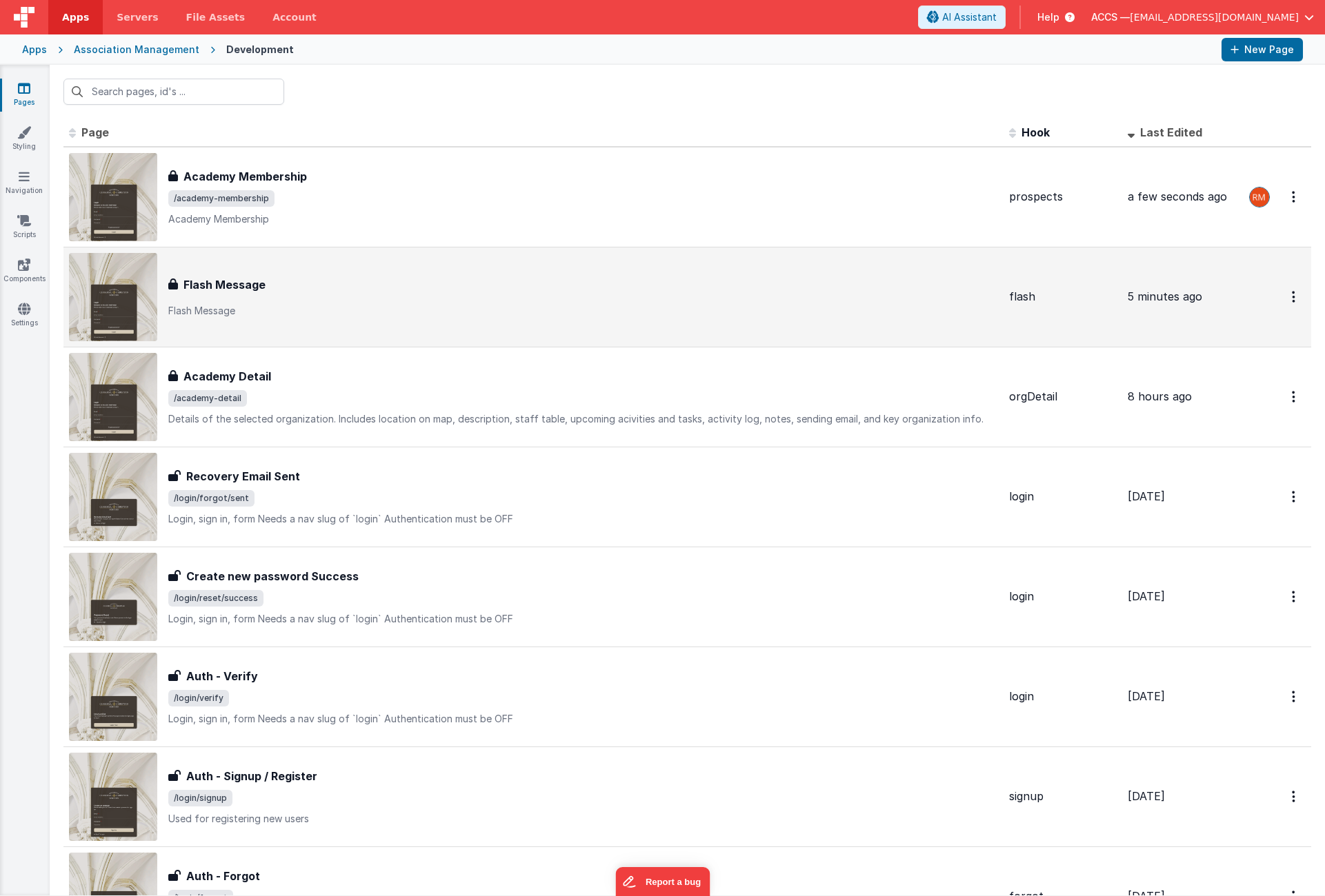
click at [268, 280] on div "Flash Message" at bounding box center [583, 285] width 829 height 17
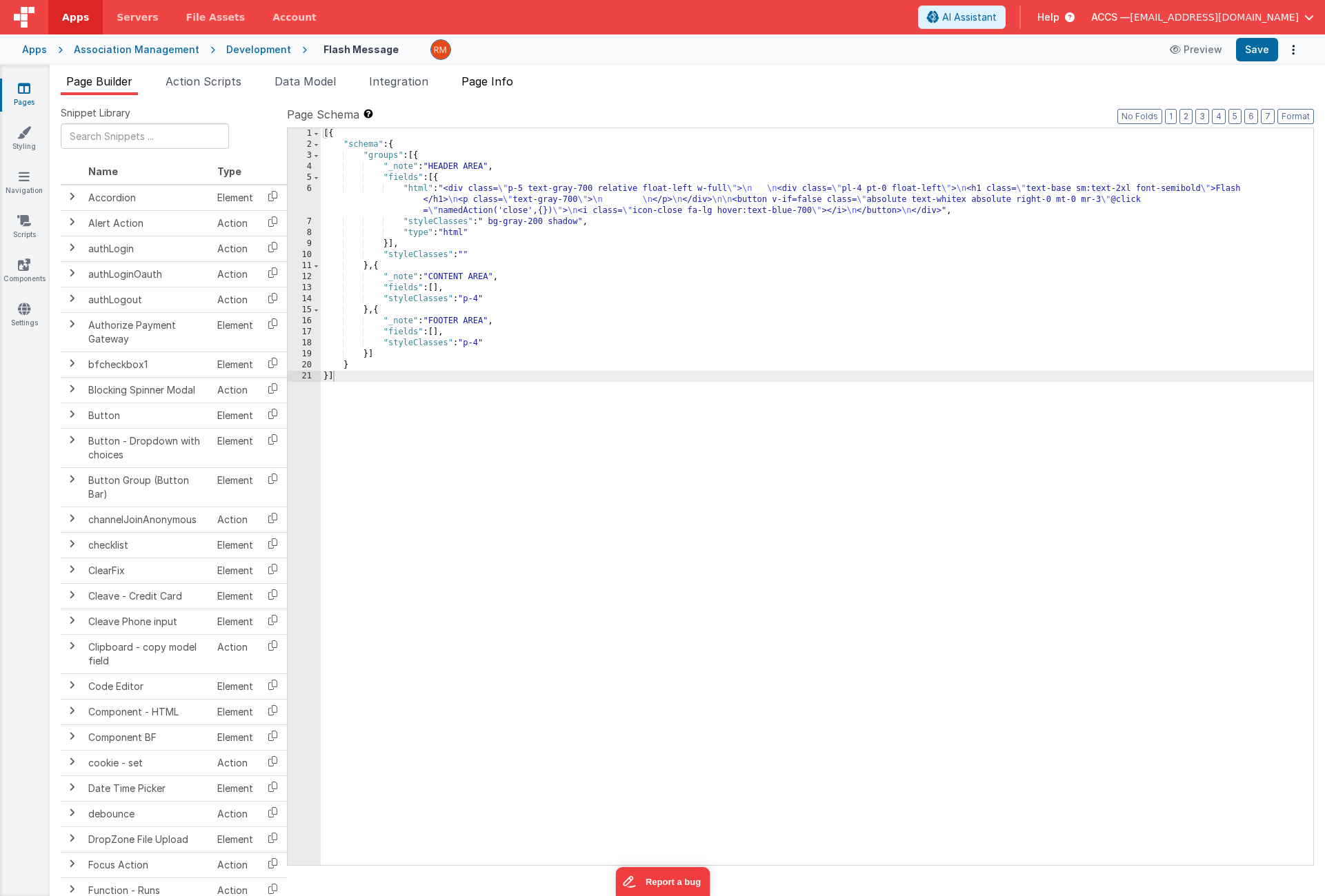
click at [483, 89] on li "Page Info" at bounding box center [487, 84] width 63 height 22
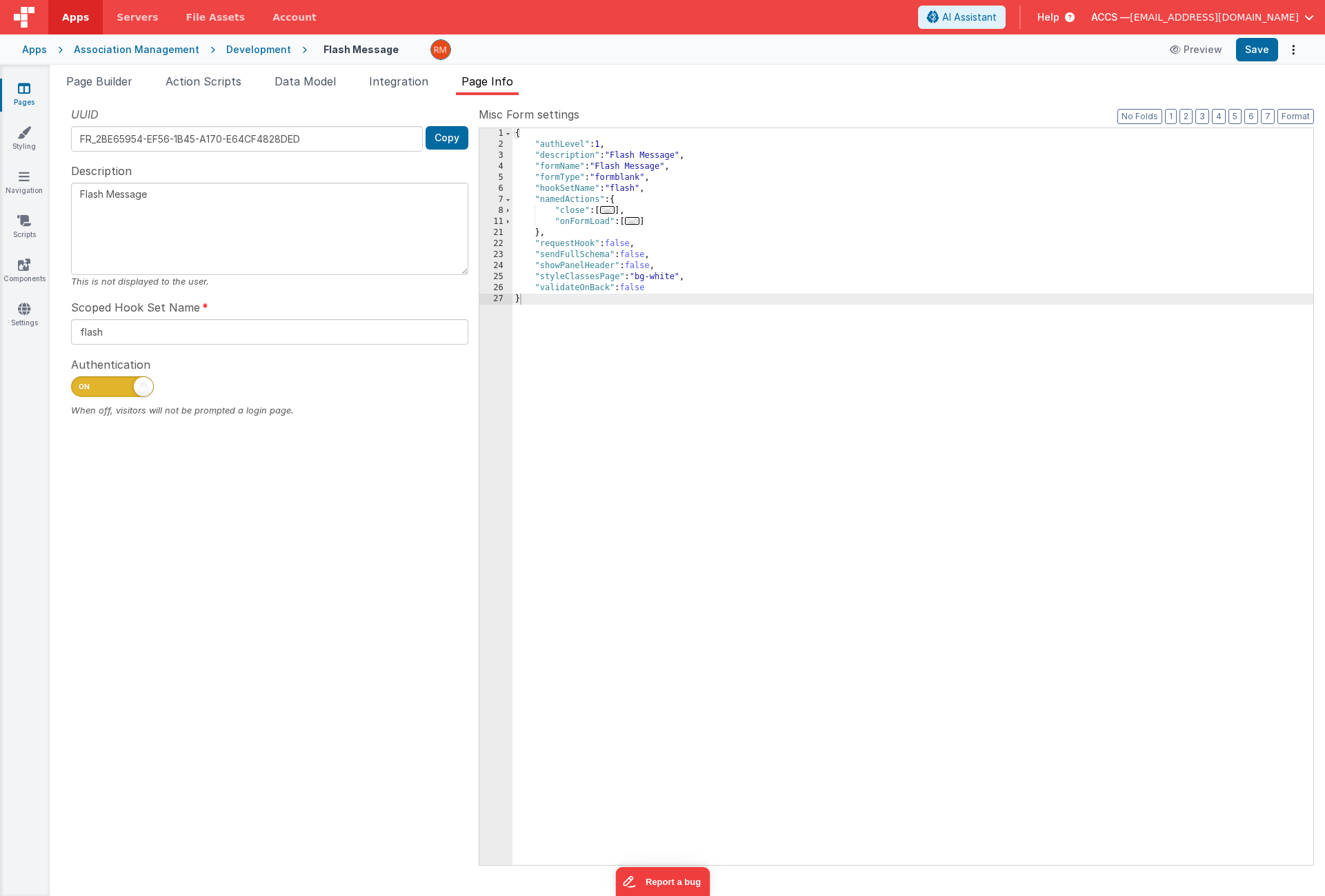
click at [614, 213] on span "..." at bounding box center [608, 210] width 15 height 8
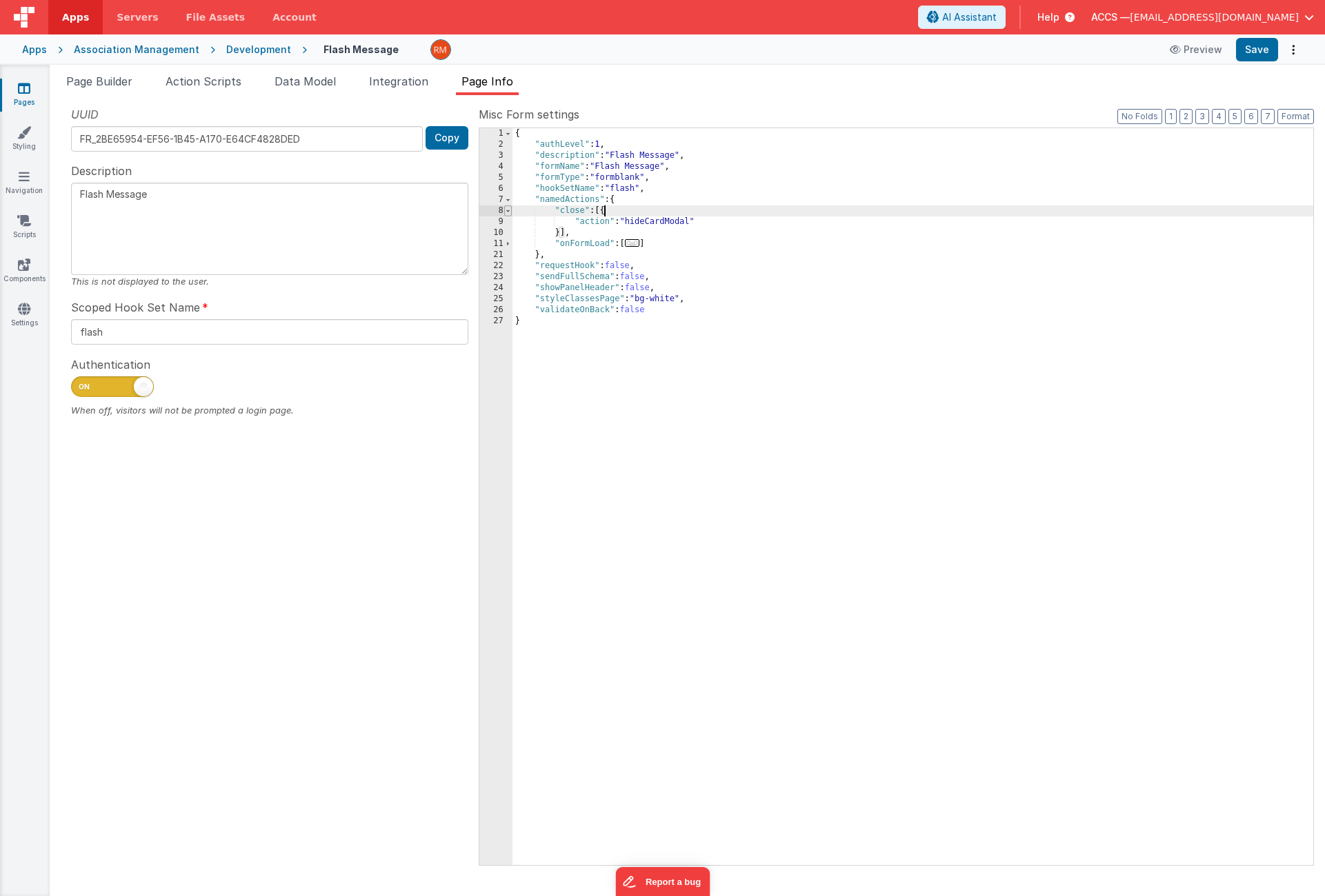
click at [509, 211] on span at bounding box center [507, 211] width 8 height 11
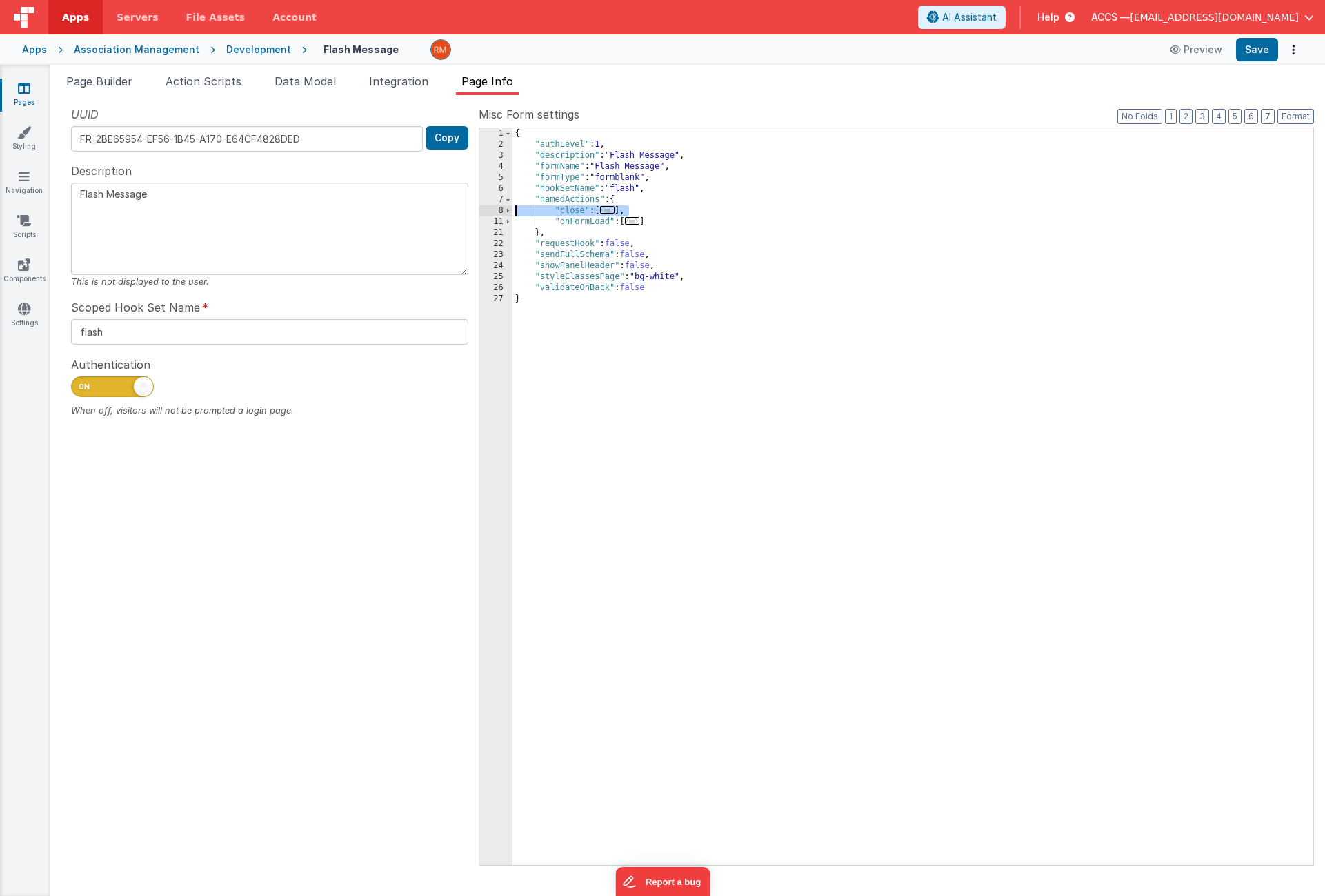
drag, startPoint x: 640, startPoint y: 211, endPoint x: 470, endPoint y: 208, distance: 170.0
click at [471, 209] on div "UUID FR_2BE65954-EF56-1B45-A170-E64CF4828DED Copy Description Flash Message Thi…" at bounding box center [687, 485] width 1253 height 758
click at [31, 93] on link "Pages" at bounding box center [23, 94] width 49 height 28
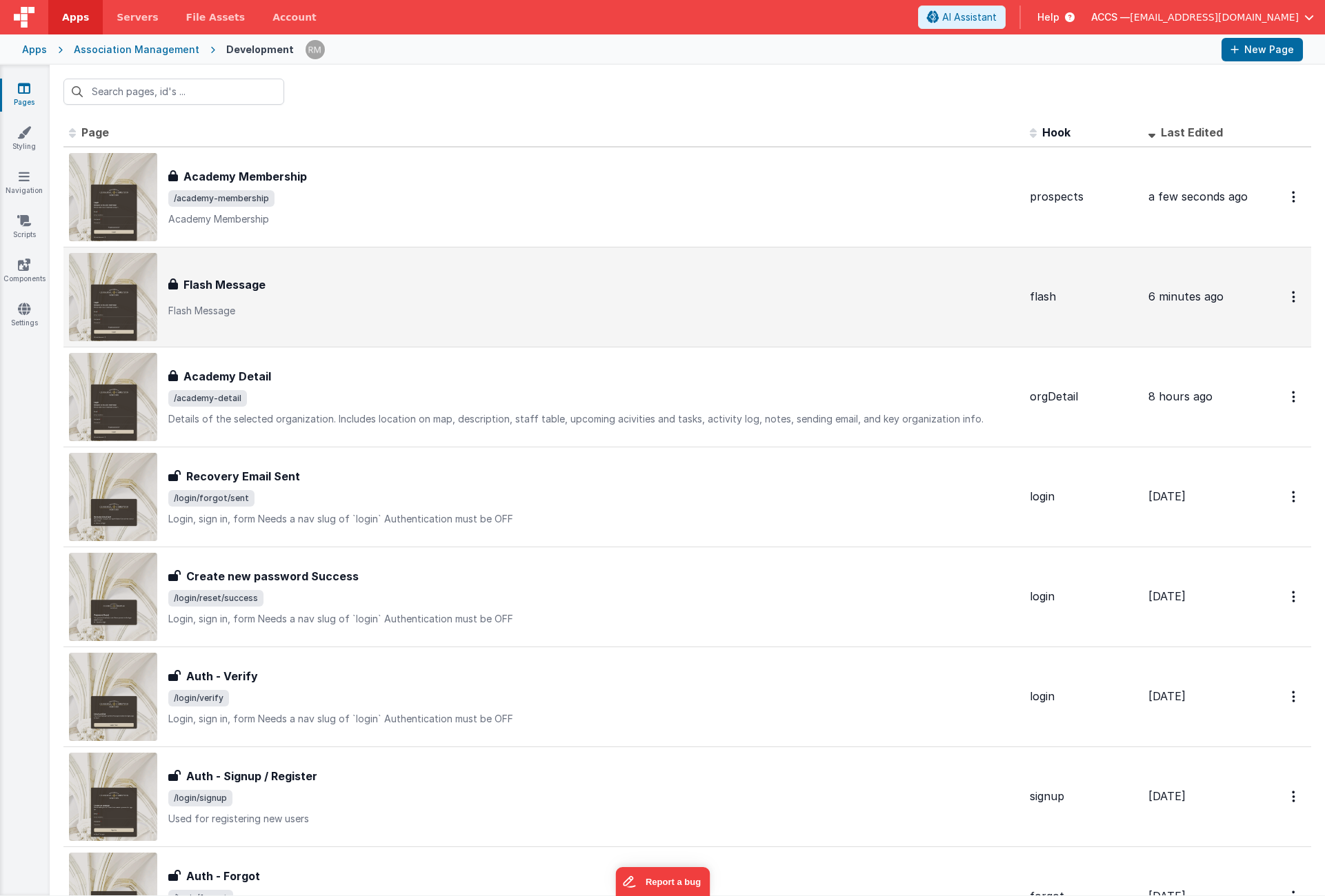
click at [405, 305] on p "Flash Message" at bounding box center [593, 311] width 850 height 13
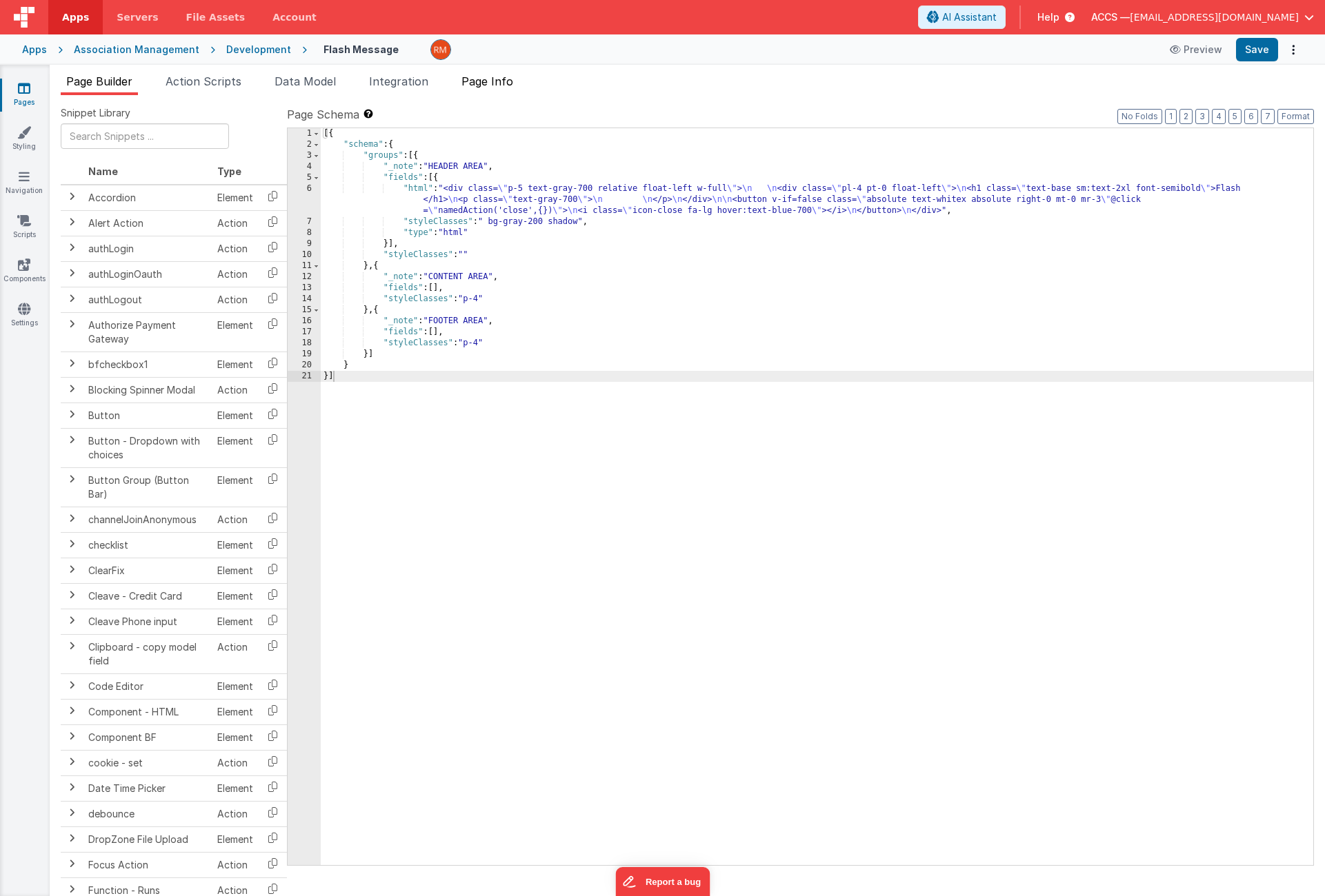
click at [487, 85] on span "Page Info" at bounding box center [487, 81] width 52 height 13
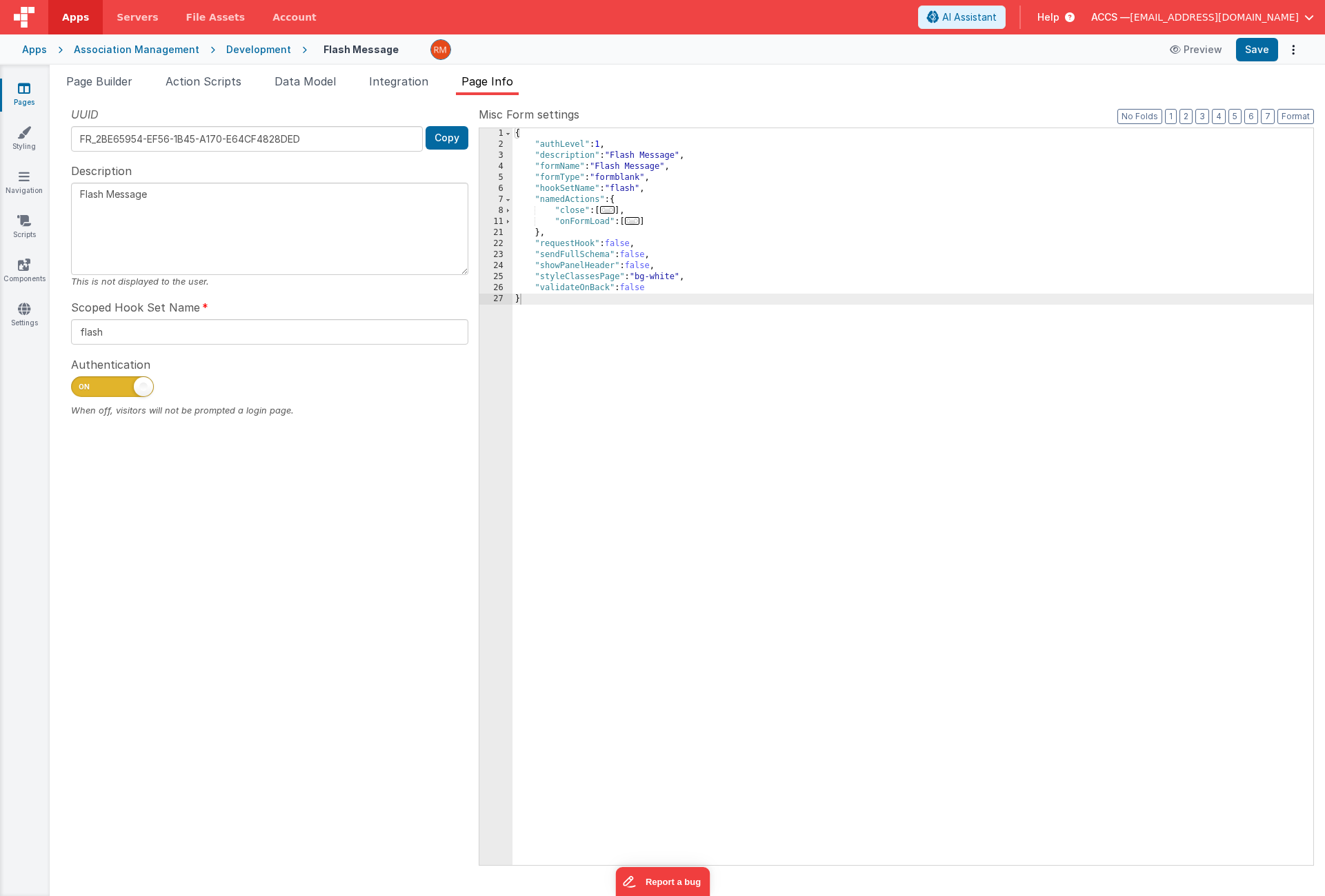
click at [32, 90] on link "Pages" at bounding box center [23, 94] width 49 height 28
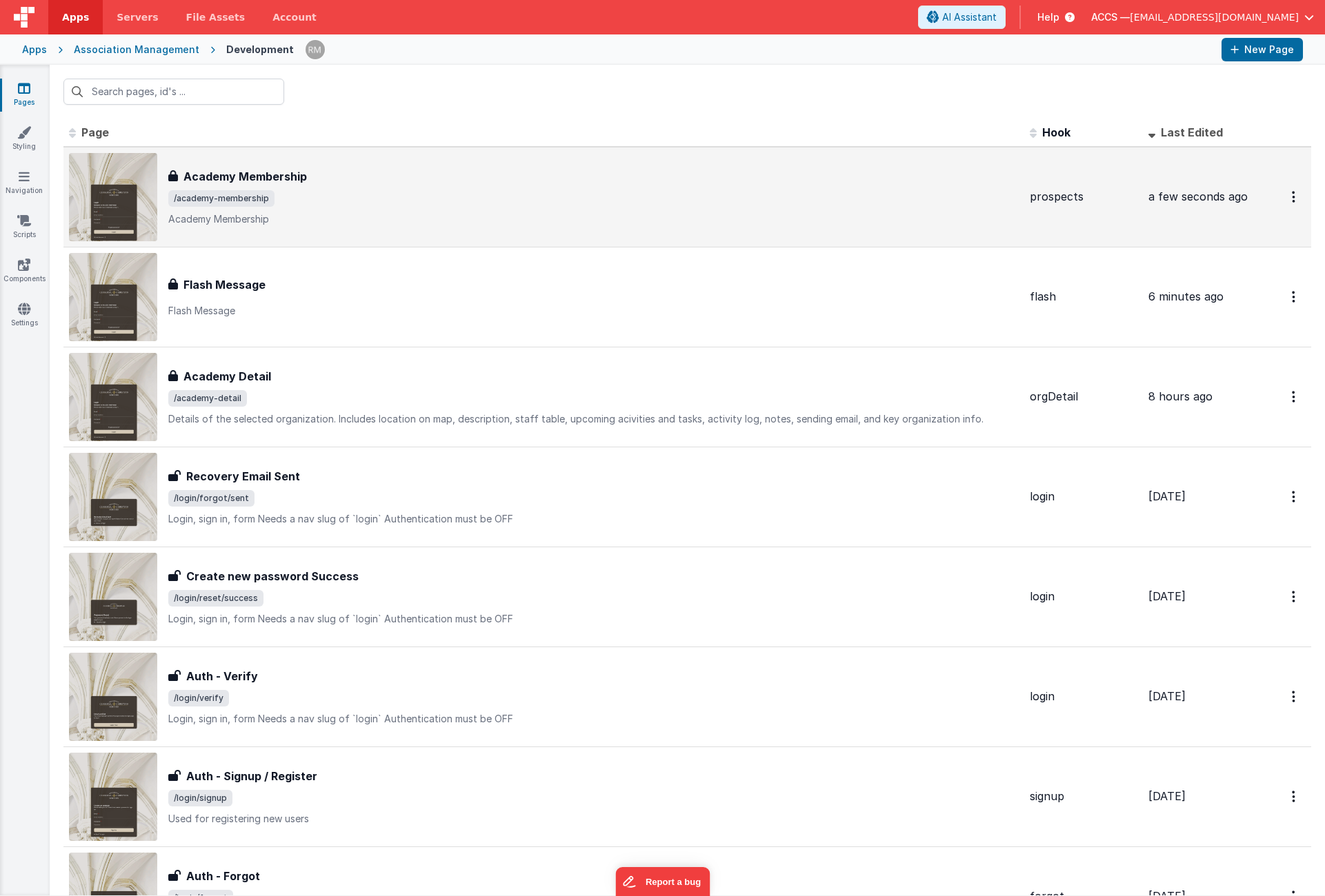
click at [308, 202] on span "/academy-membership" at bounding box center [593, 199] width 850 height 17
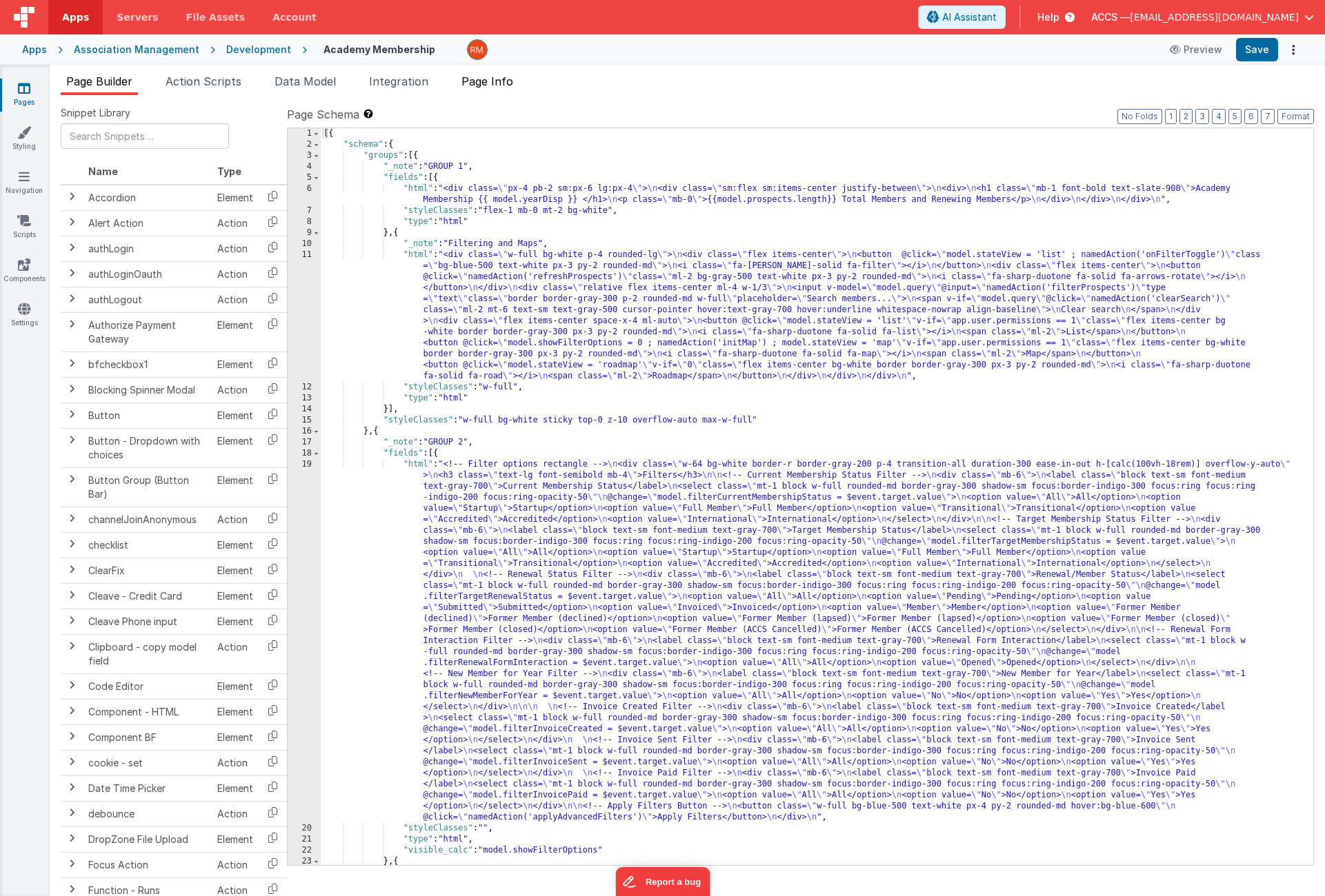
click at [511, 77] on span "Page Info" at bounding box center [487, 81] width 52 height 13
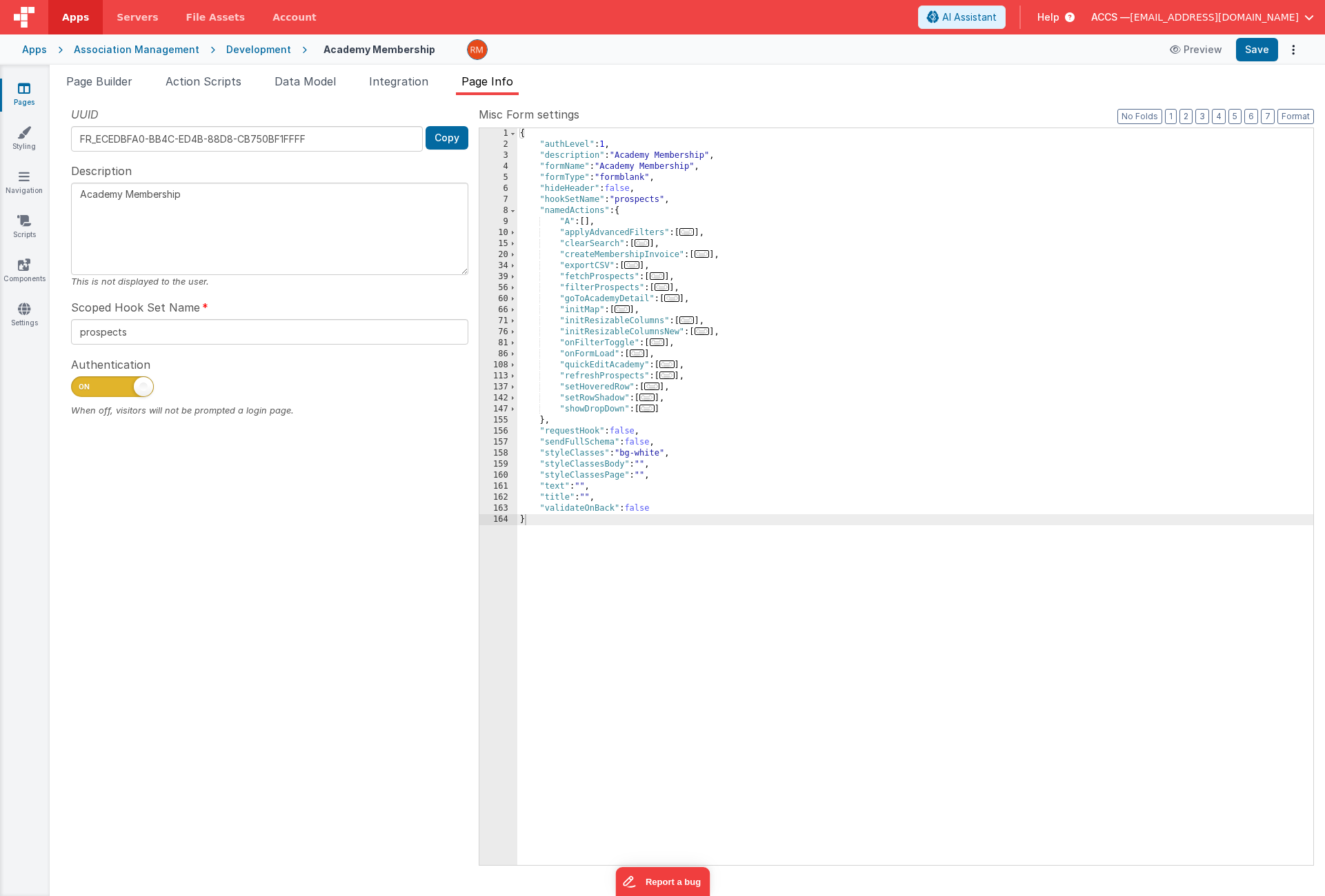
click at [672, 247] on div "{ "authLevel" : 1 , "description" : "Academy Membership" , "formName" : "Academ…" at bounding box center [915, 507] width 796 height 759
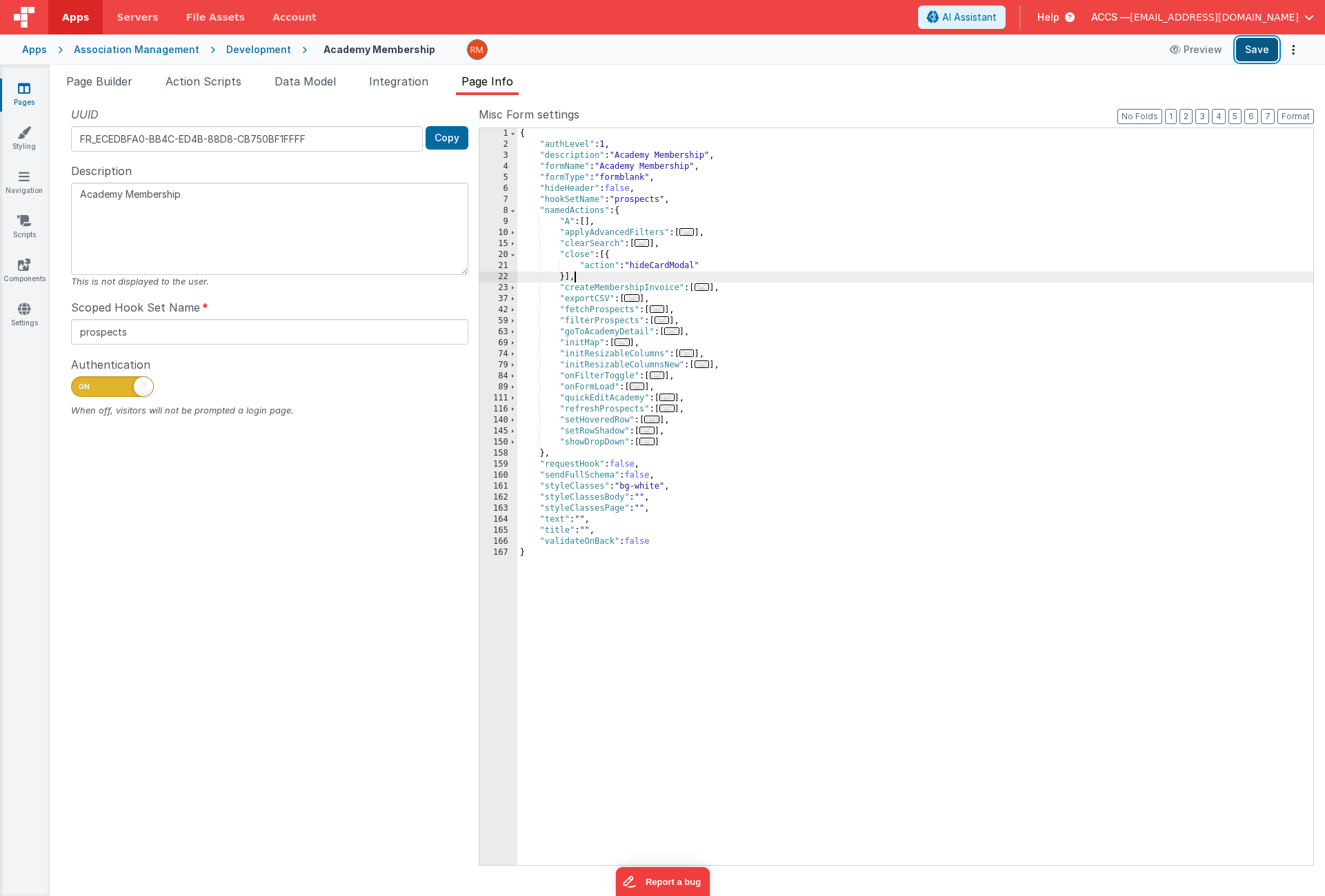
click at [1246, 54] on button "Save" at bounding box center [1256, 49] width 42 height 23
click at [34, 89] on link "Pages" at bounding box center [23, 94] width 49 height 28
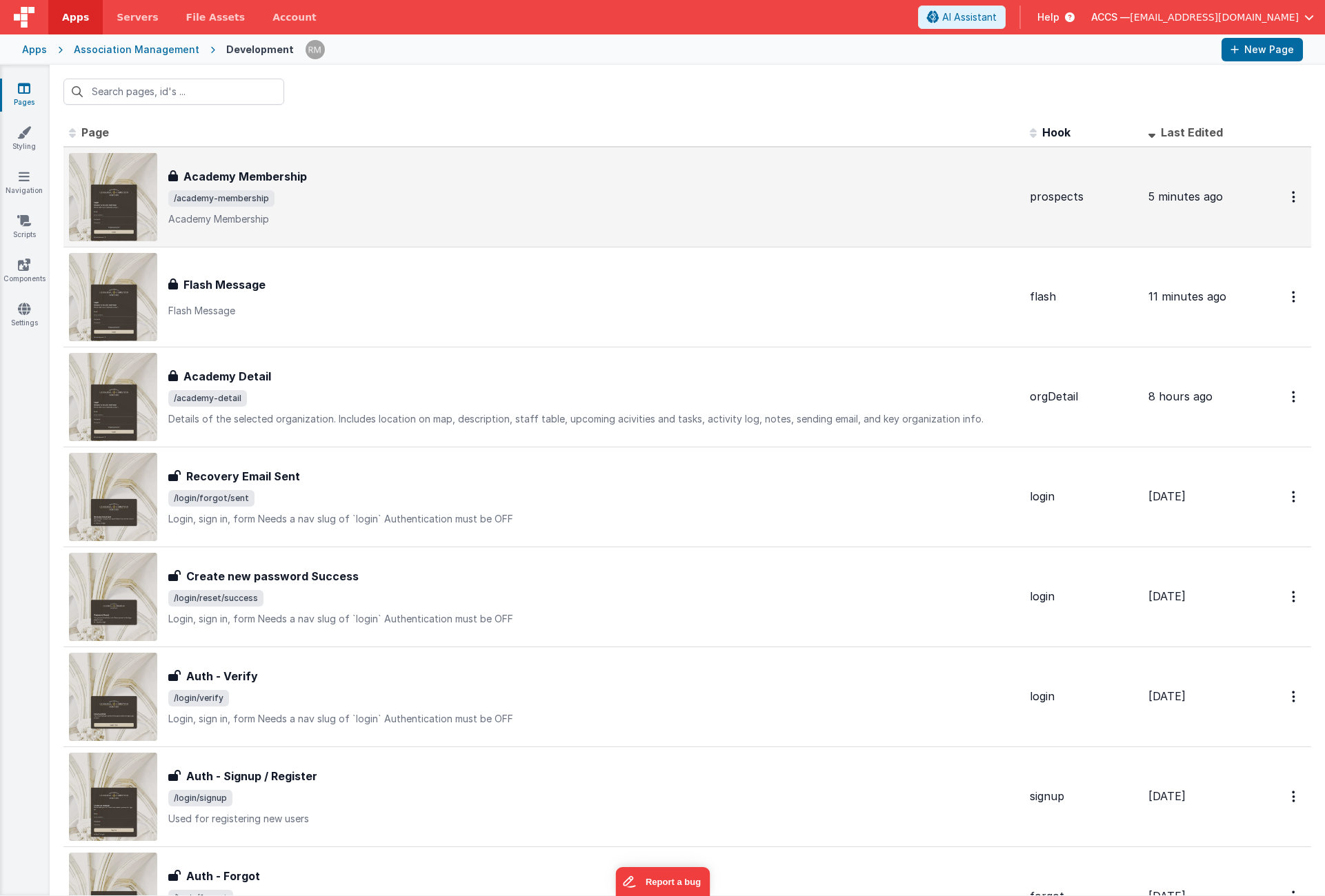
click at [334, 184] on div "Academy Membership" at bounding box center [593, 176] width 850 height 17
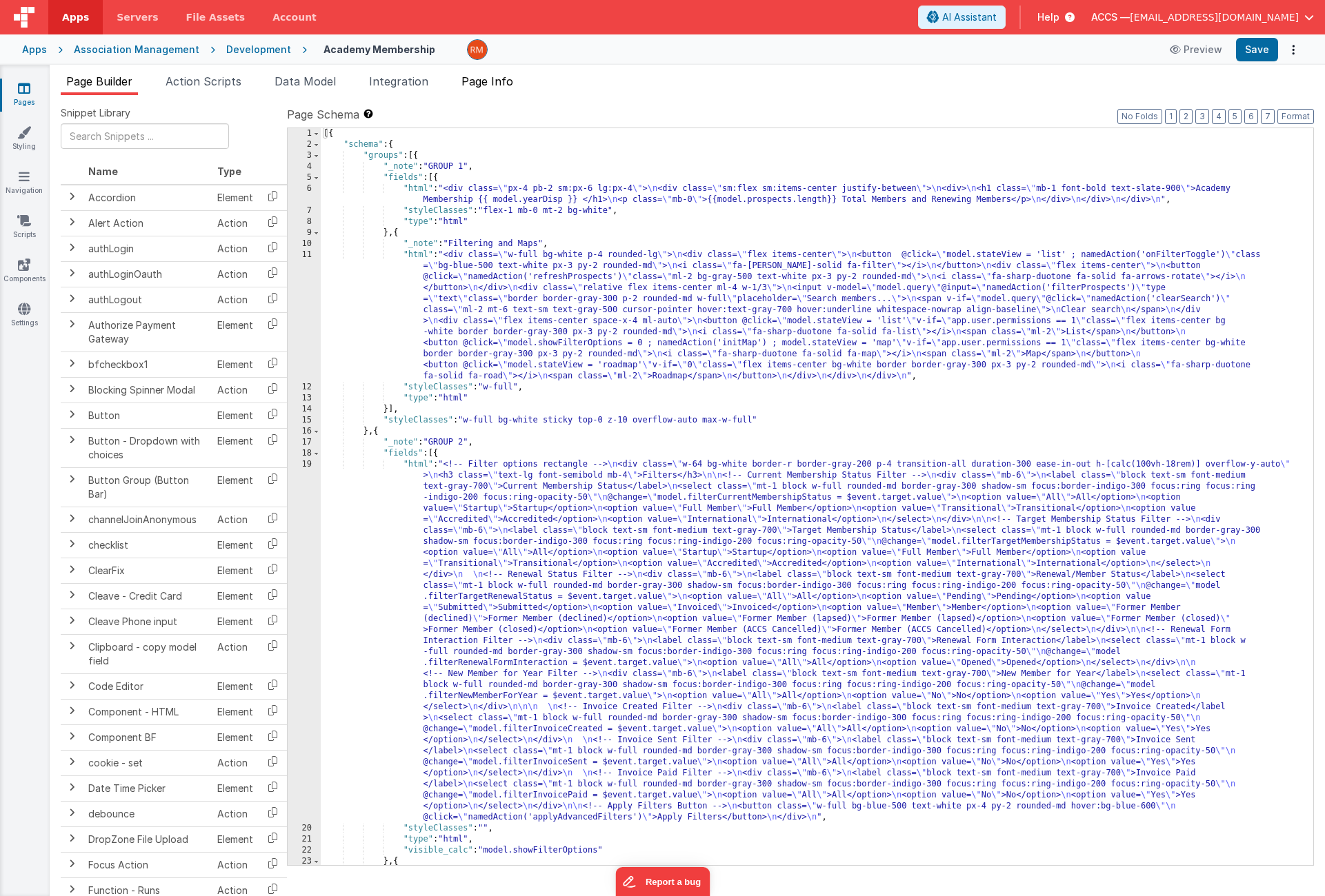
click at [479, 89] on li "Page Info" at bounding box center [487, 84] width 63 height 22
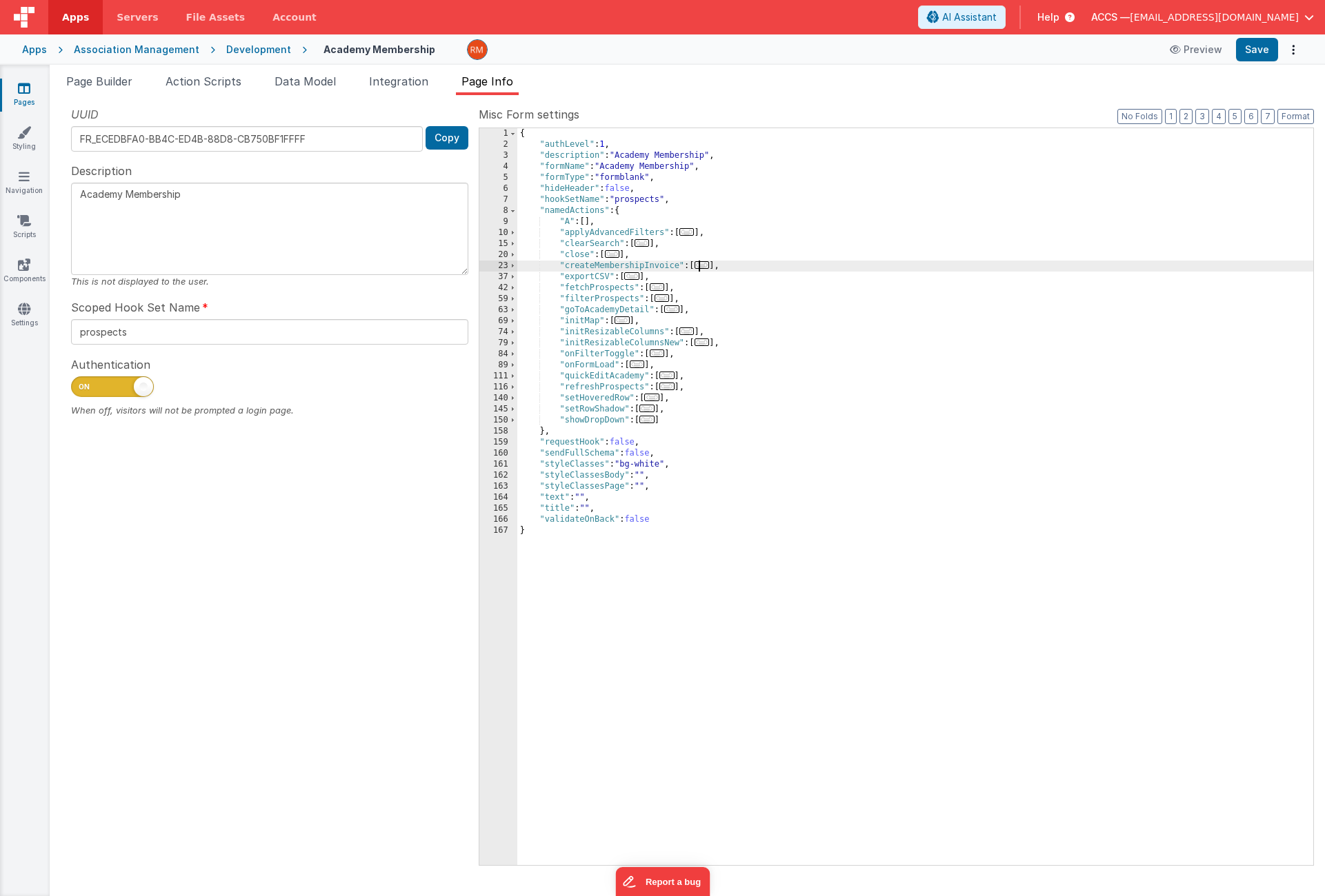
click at [702, 266] on span "..." at bounding box center [702, 265] width 15 height 8
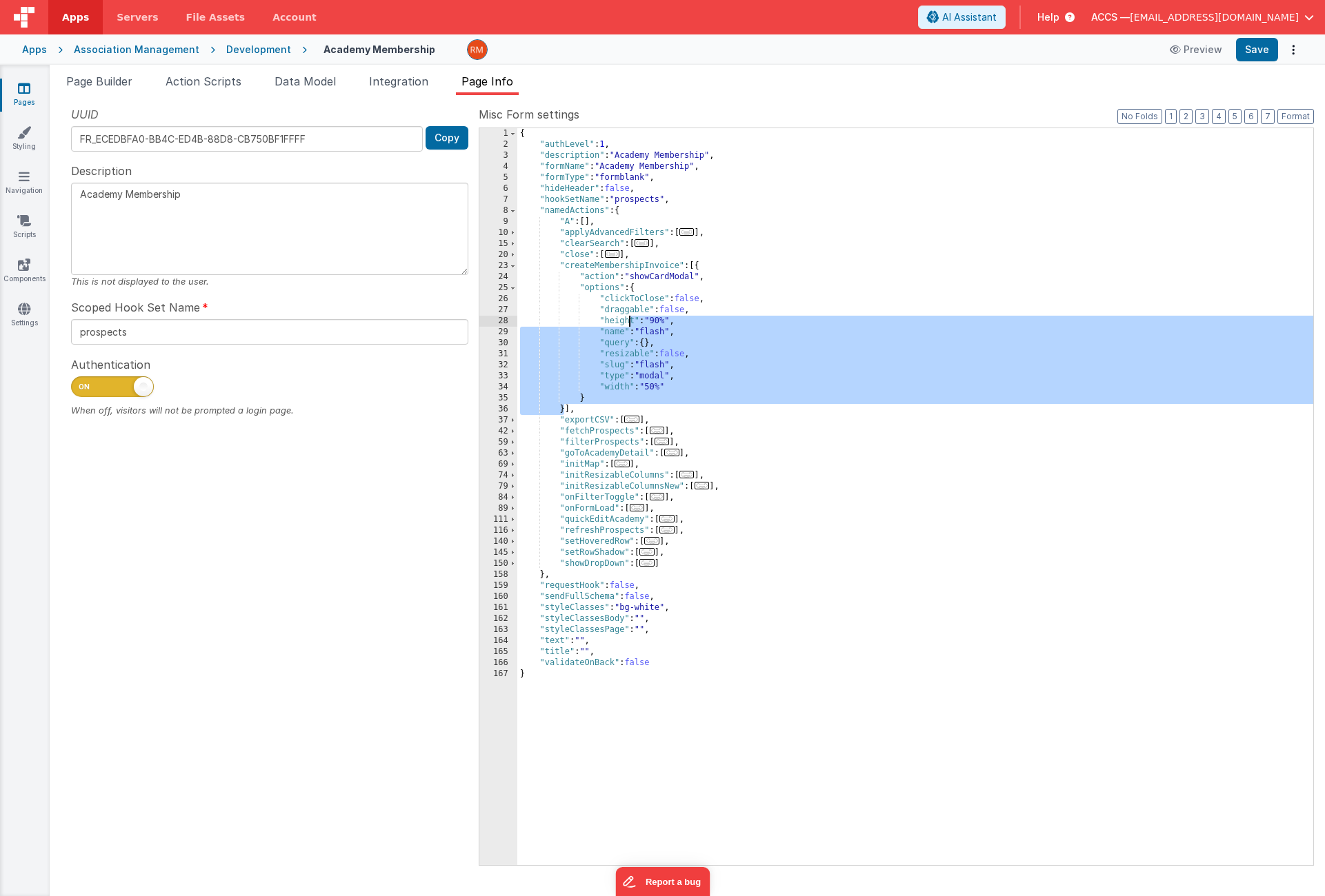
drag, startPoint x: 563, startPoint y: 411, endPoint x: 628, endPoint y: 325, distance: 107.8
click at [628, 325] on div "{ "authLevel" : 1 , "description" : "Academy Membership" , "formName" : "Academ…" at bounding box center [915, 507] width 796 height 759
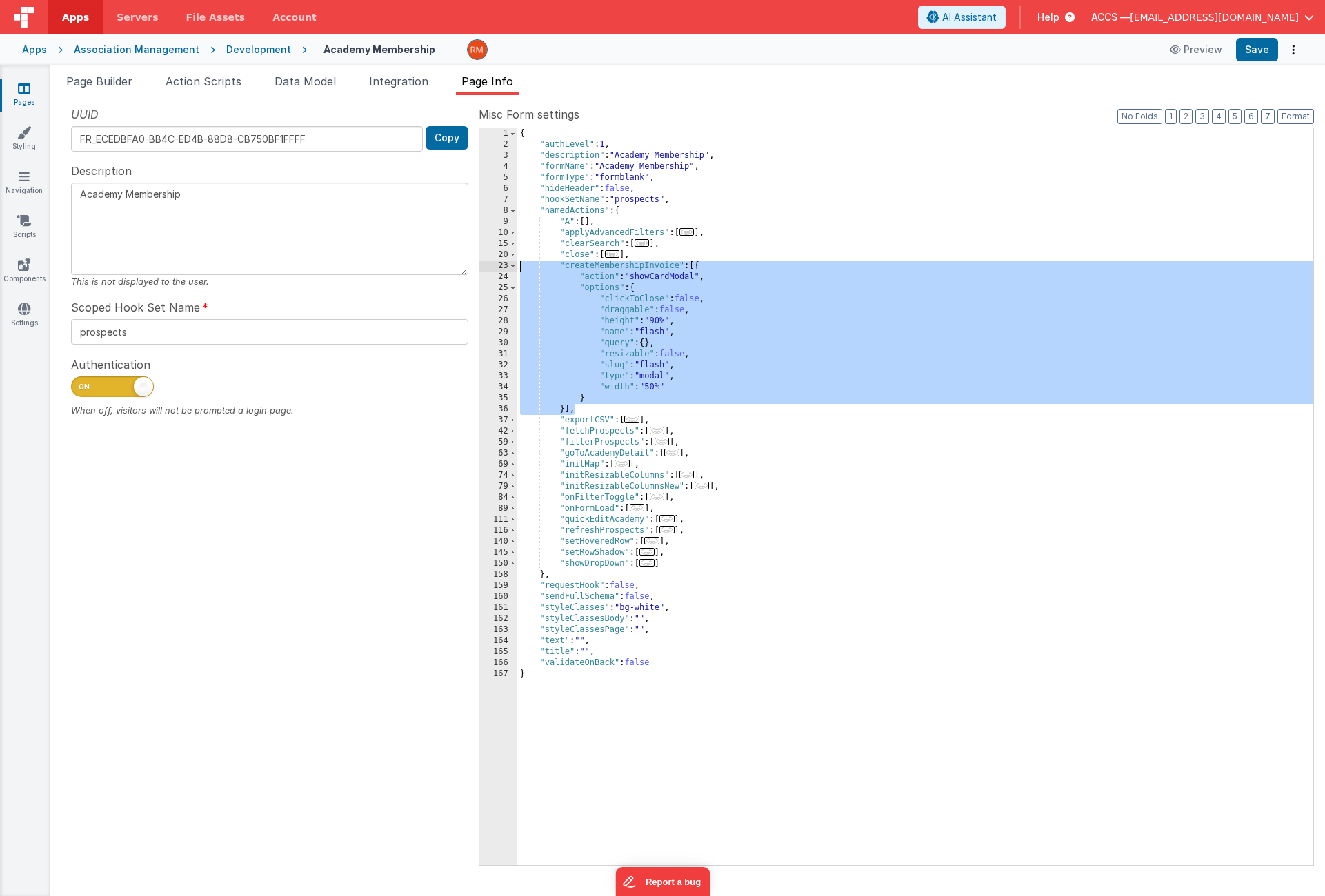
drag, startPoint x: 577, startPoint y: 411, endPoint x: 480, endPoint y: 268, distance: 172.8
click at [480, 268] on div "1 2 3 4 5 6 7 8 9 10 15 20 23 24 25 26 27 28 29 30 31 32 33 34 35 36 37 42 59 6…" at bounding box center [896, 497] width 835 height 739
click at [666, 321] on div "{ "authLevel" : 1 , "description" : "Academy Membership" , "formName" : "Academ…" at bounding box center [915, 507] width 796 height 759
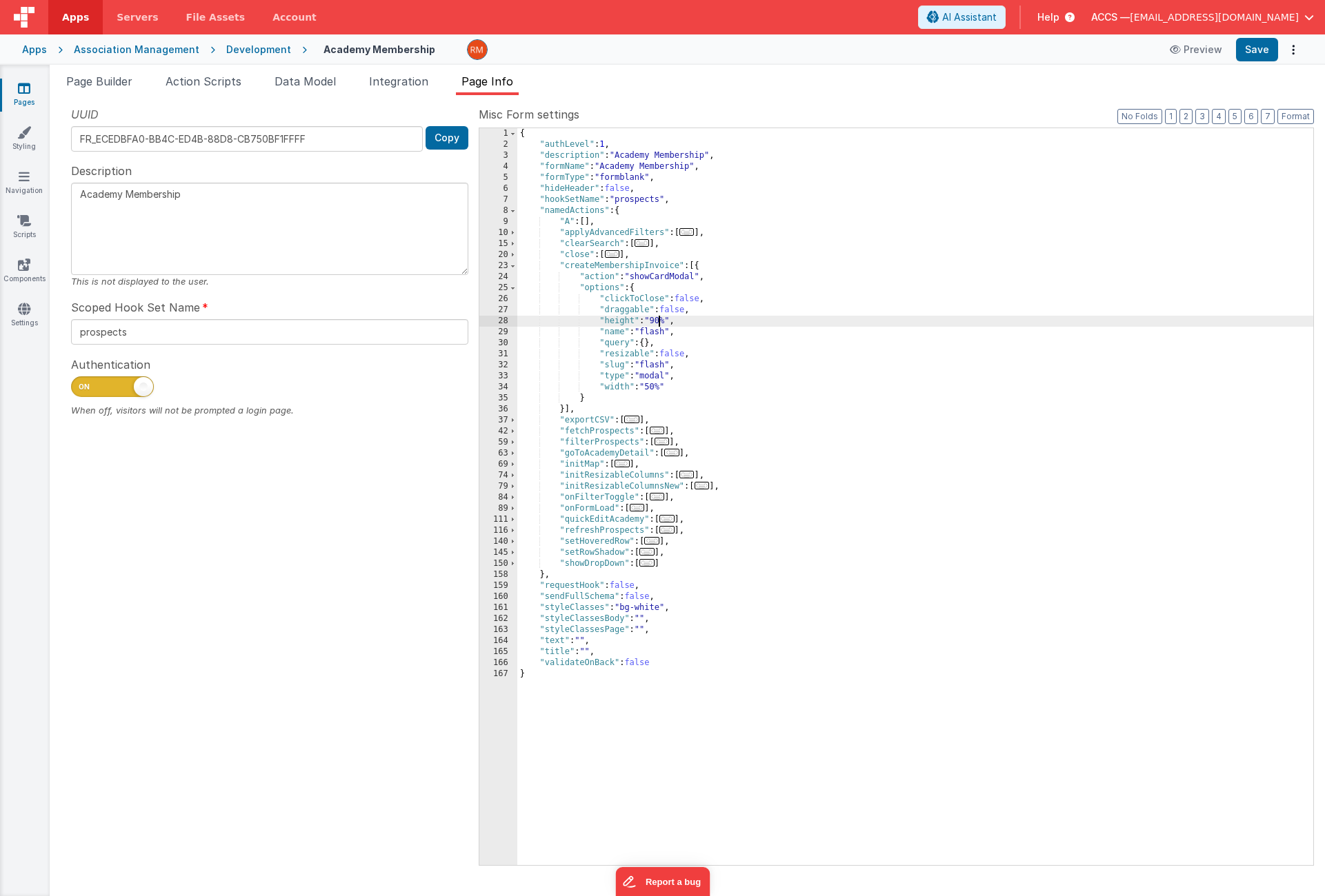
click at [660, 322] on div "{ "authLevel" : 1 , "description" : "Academy Membership" , "formName" : "Academ…" at bounding box center [915, 507] width 796 height 759
click at [656, 387] on div "{ "authLevel" : 1 , "description" : "Academy Membership" , "formName" : "Academ…" at bounding box center [915, 507] width 796 height 759
click at [1248, 53] on button "Save" at bounding box center [1256, 49] width 42 height 23
click at [18, 145] on link "Styling" at bounding box center [23, 139] width 49 height 28
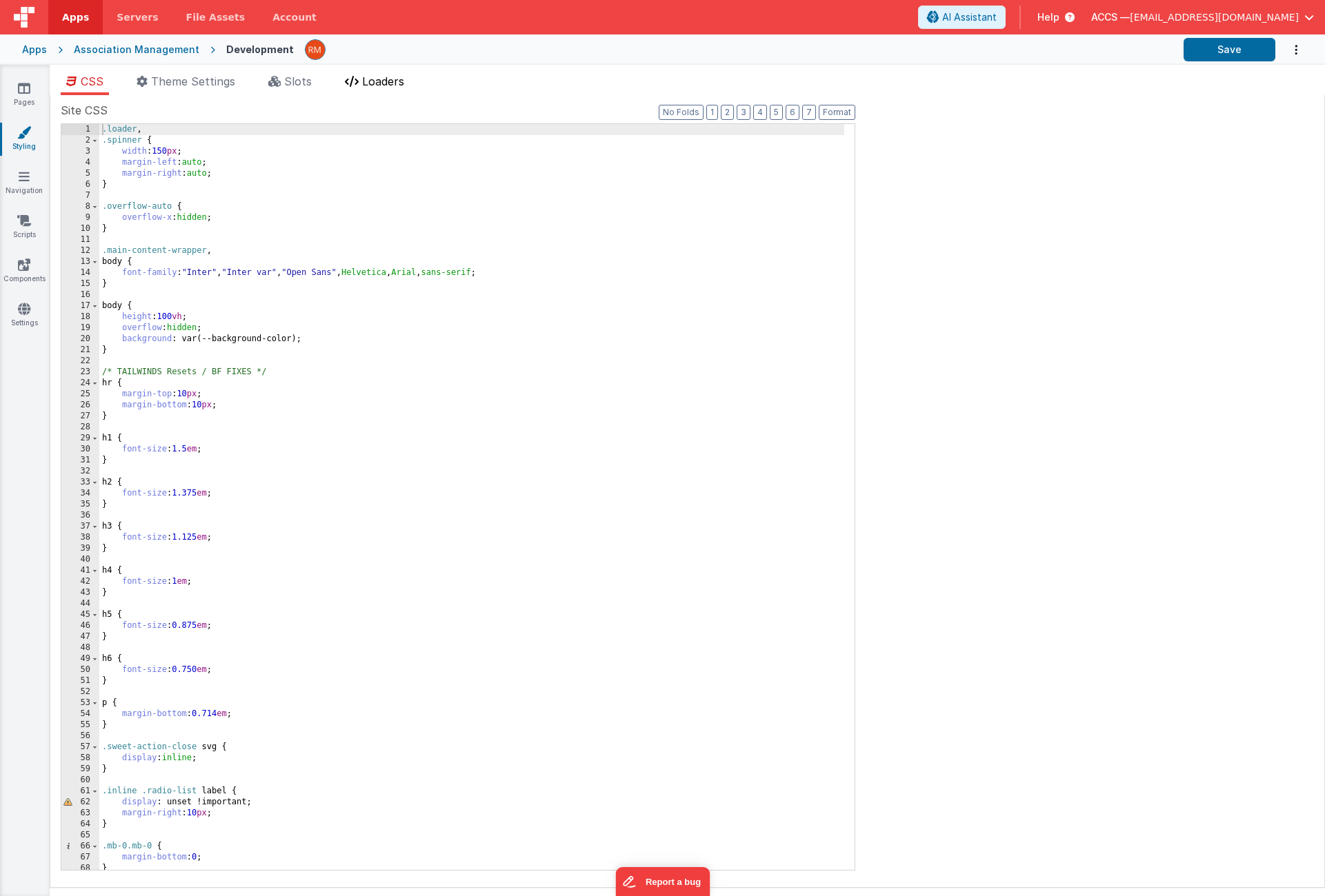
click at [373, 85] on span "Loaders" at bounding box center [383, 81] width 42 height 13
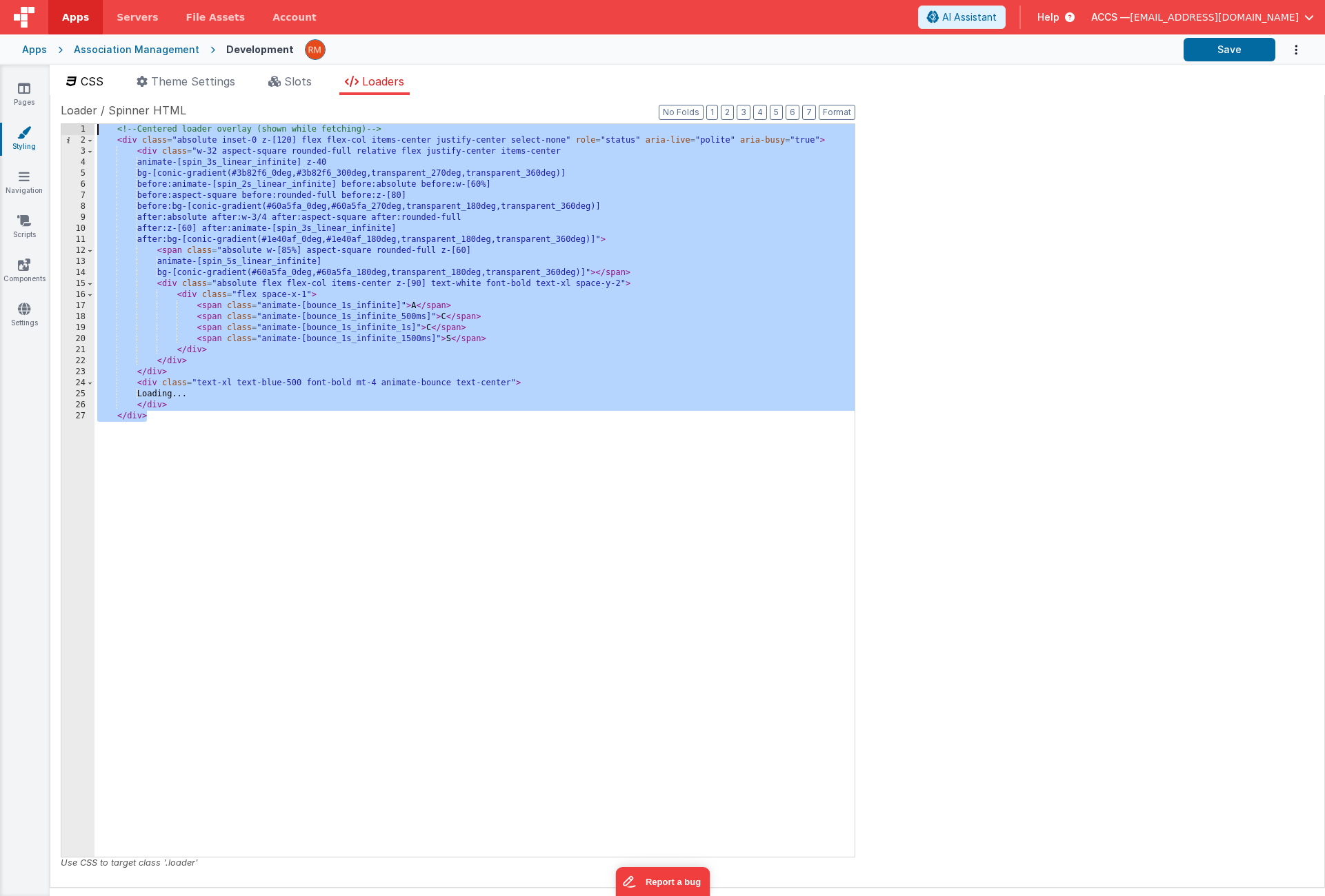
drag, startPoint x: 169, startPoint y: 420, endPoint x: 62, endPoint y: 87, distance: 349.8
click at [62, 87] on div "CSS Theme Settings Slots Loaders Site CSS Format 7 6 5 4 3 2 1 No Folds 1 2 3 4…" at bounding box center [686, 480] width 1275 height 815
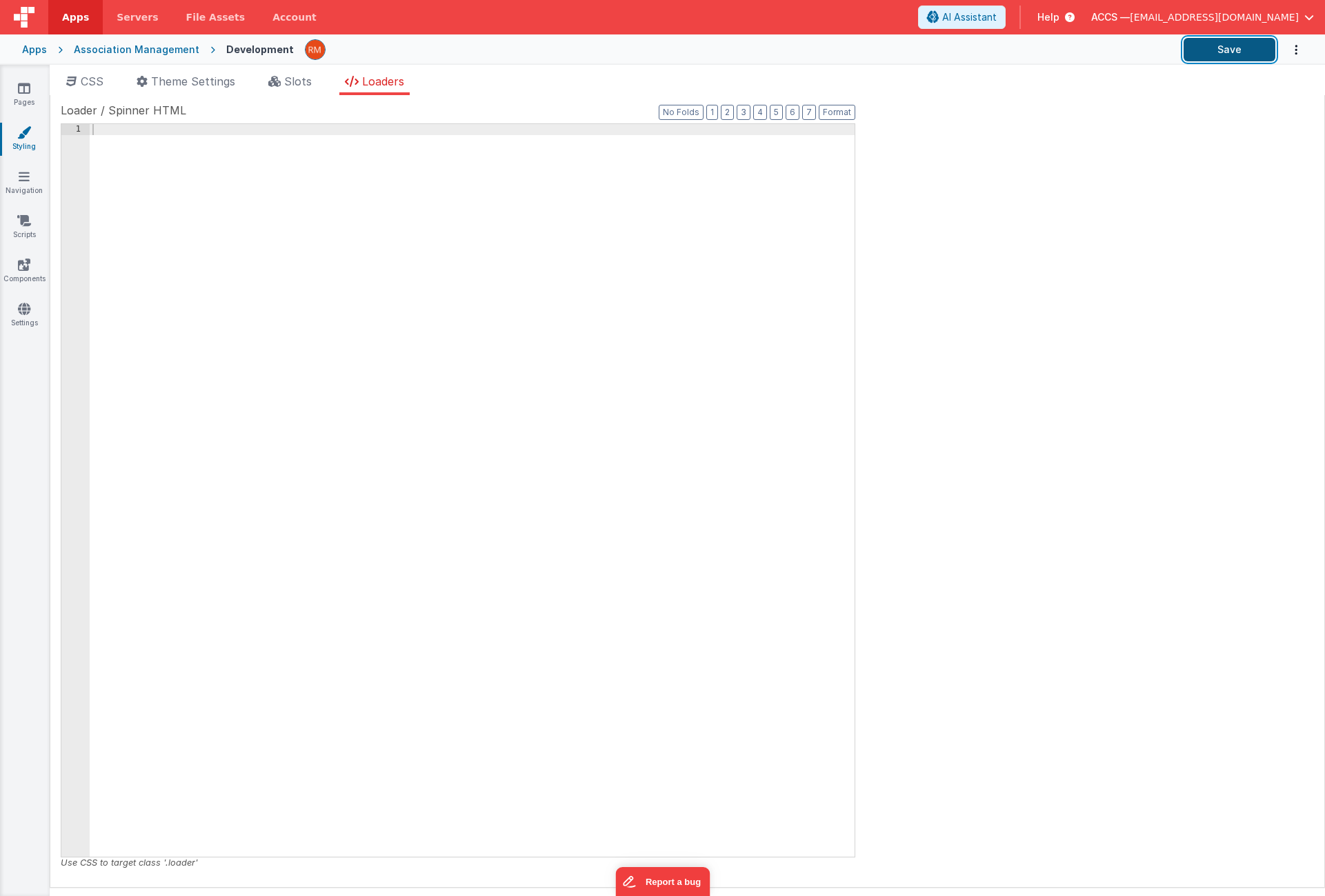
click at [1236, 49] on button "Save" at bounding box center [1230, 49] width 92 height 23
click at [18, 92] on icon at bounding box center [23, 88] width 13 height 13
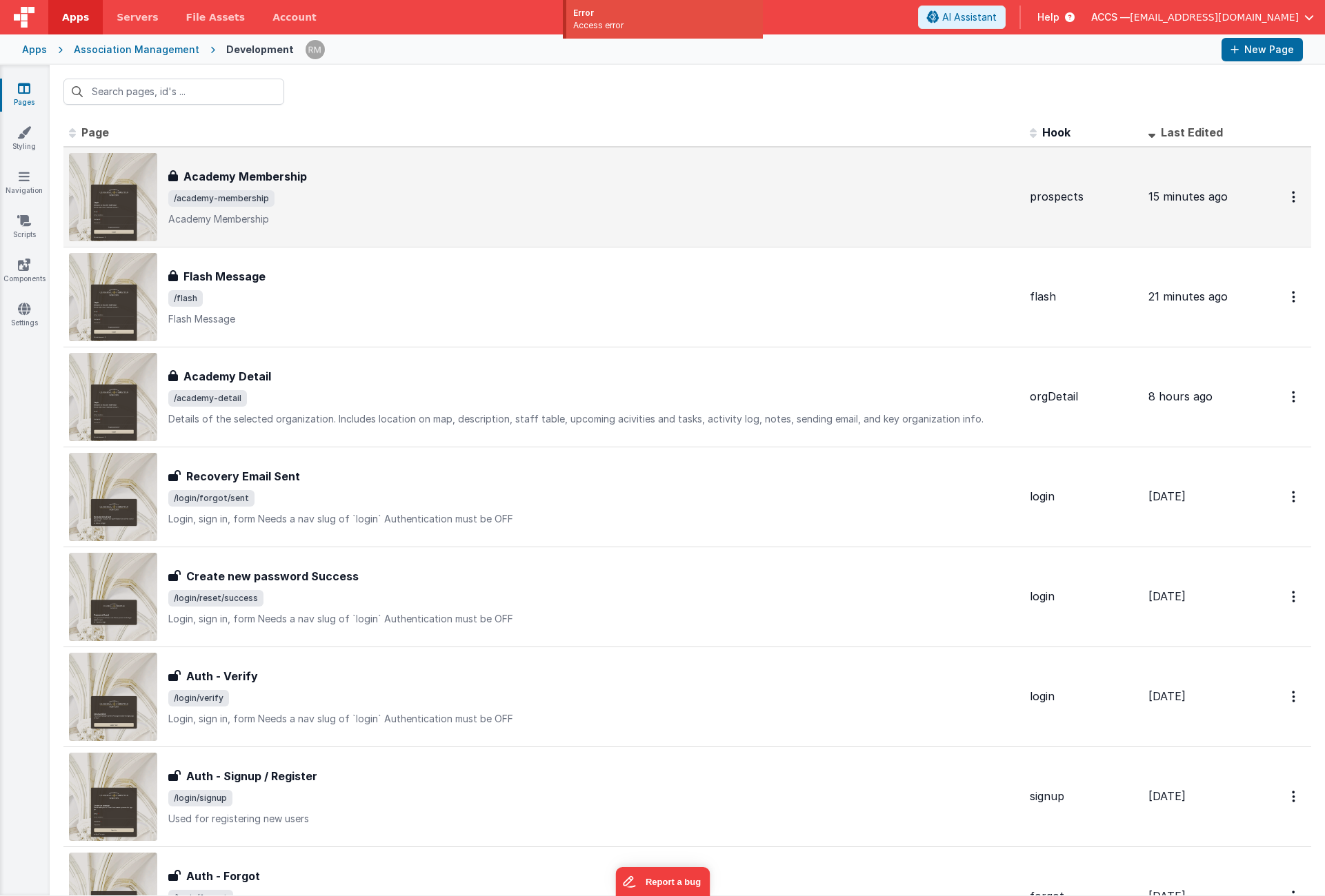
click at [268, 188] on div "Academy Membership Academy Membership /academy-membership Academy Membership" at bounding box center [593, 196] width 850 height 58
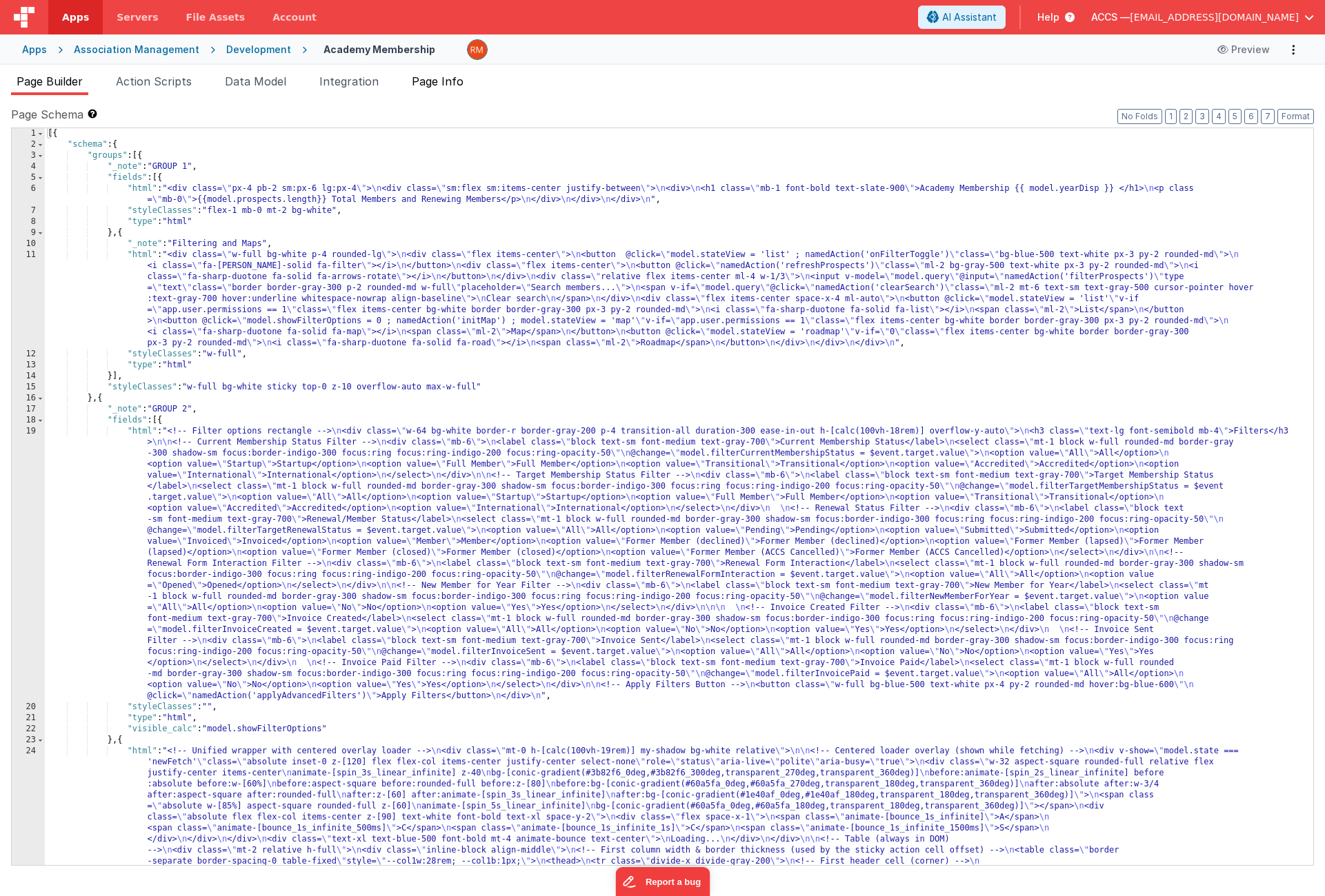
click at [437, 87] on span "Page Info" at bounding box center [438, 81] width 52 height 13
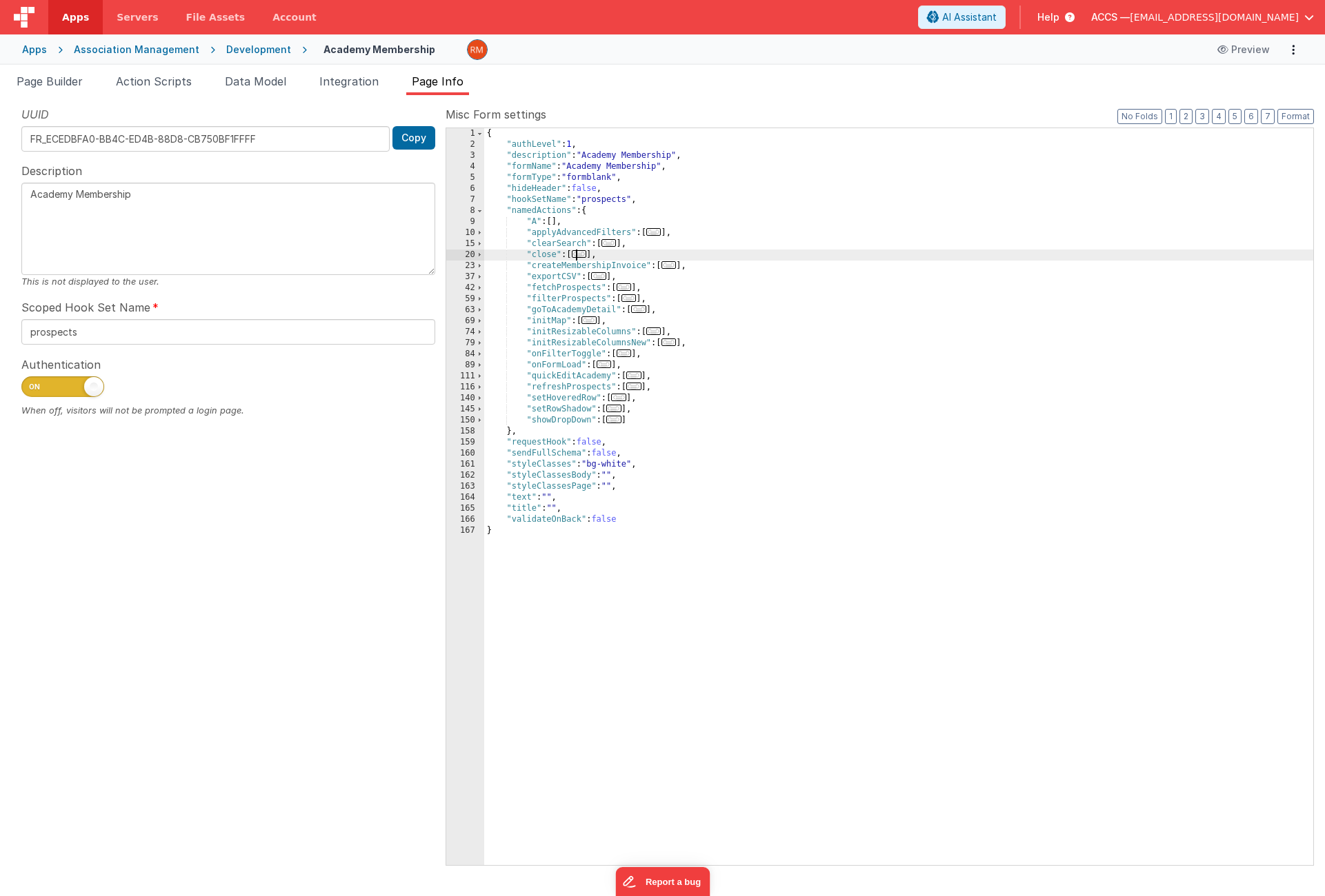
click at [578, 256] on span "..." at bounding box center [579, 253] width 15 height 8
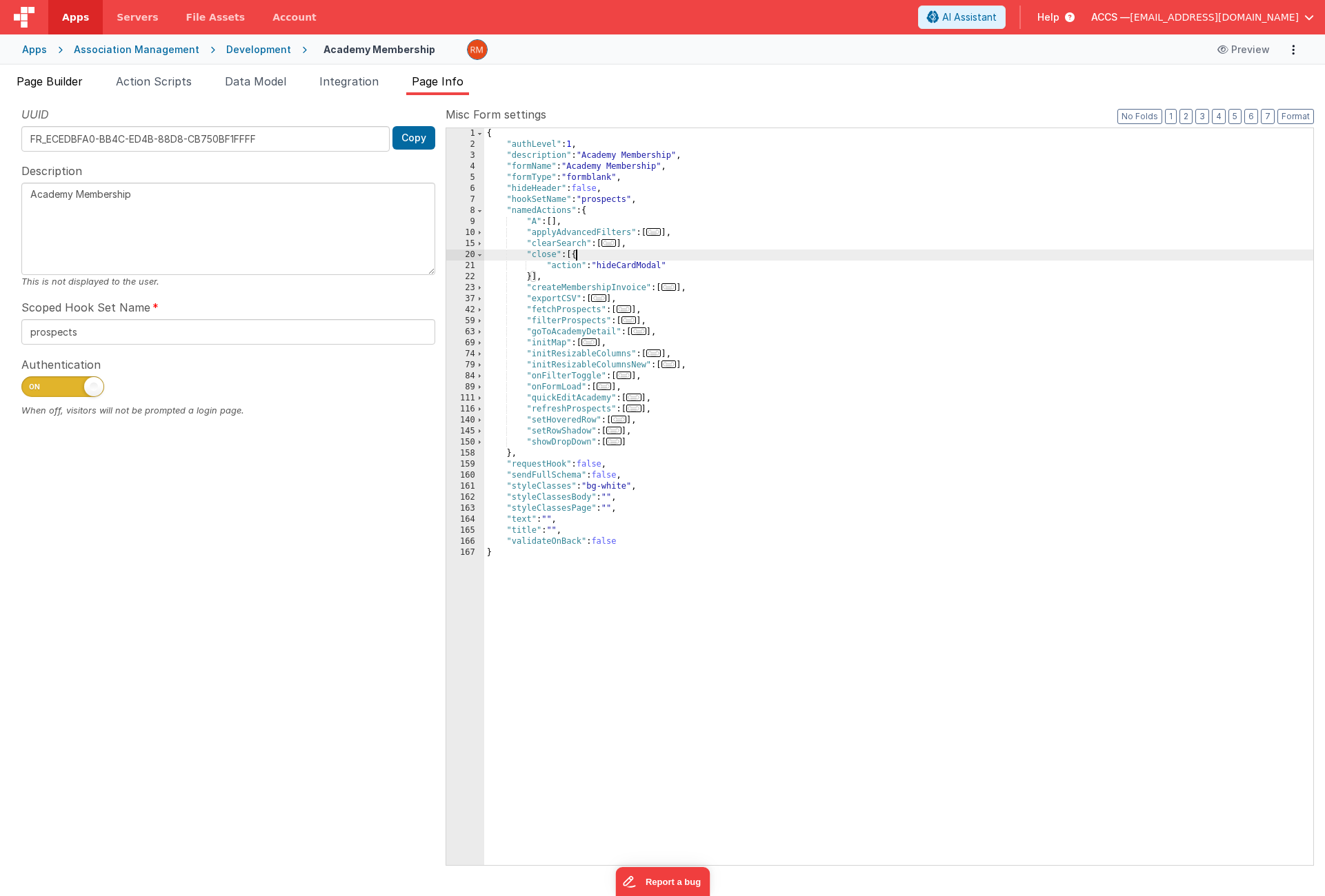
click at [44, 89] on li "Page Builder" at bounding box center [49, 84] width 77 height 22
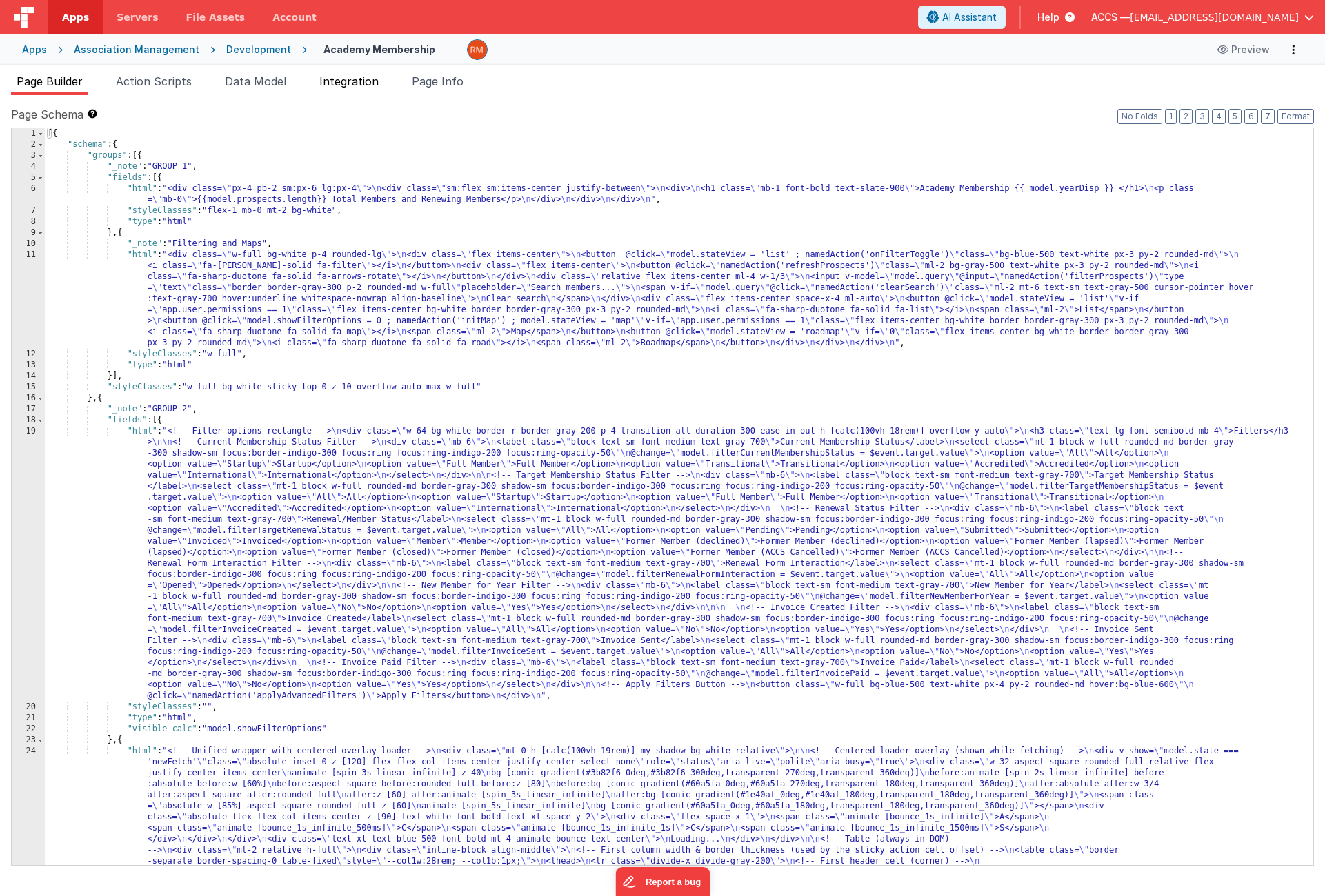
click at [344, 84] on span "Integration" at bounding box center [349, 81] width 59 height 13
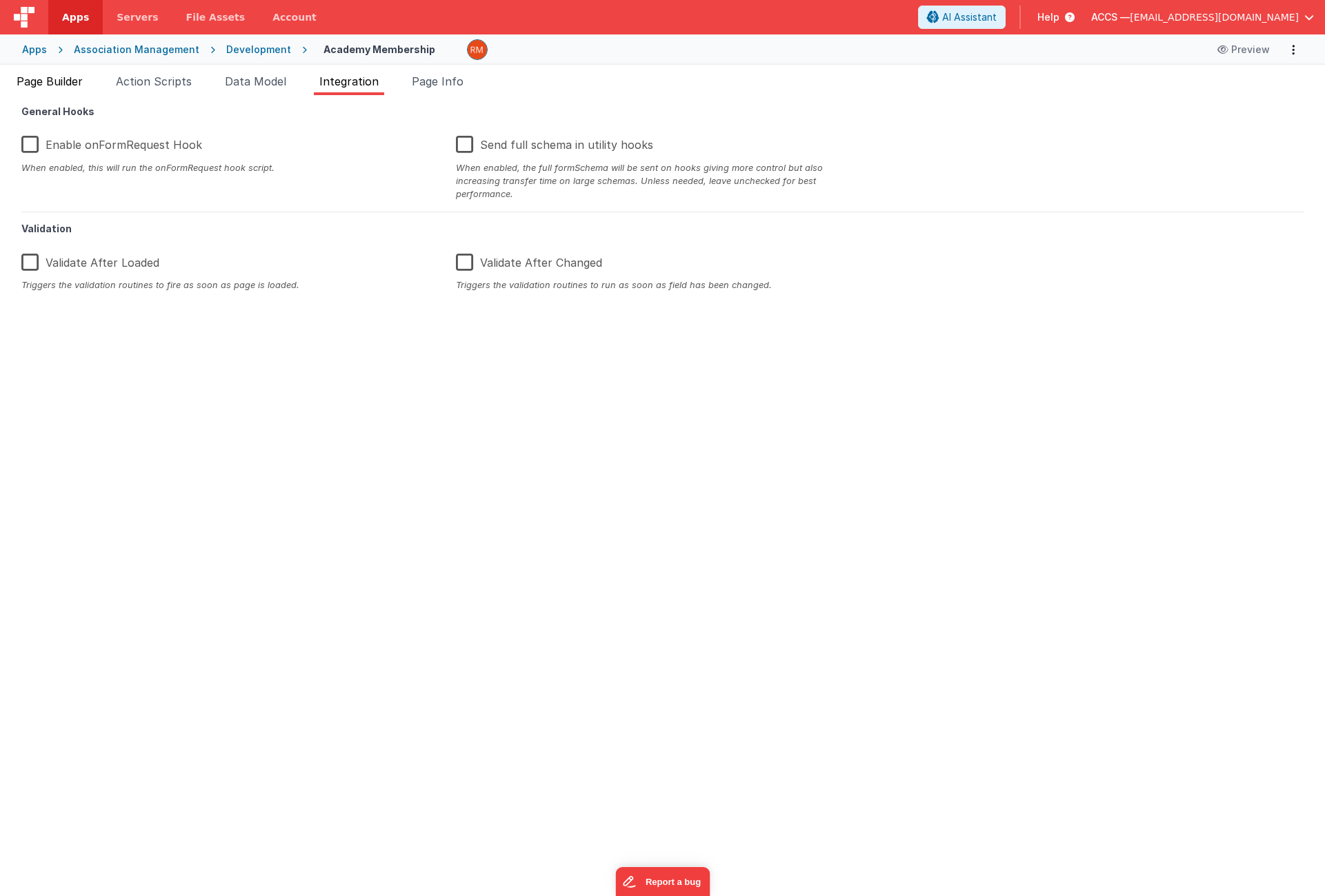
click at [72, 89] on li "Page Builder" at bounding box center [49, 84] width 77 height 22
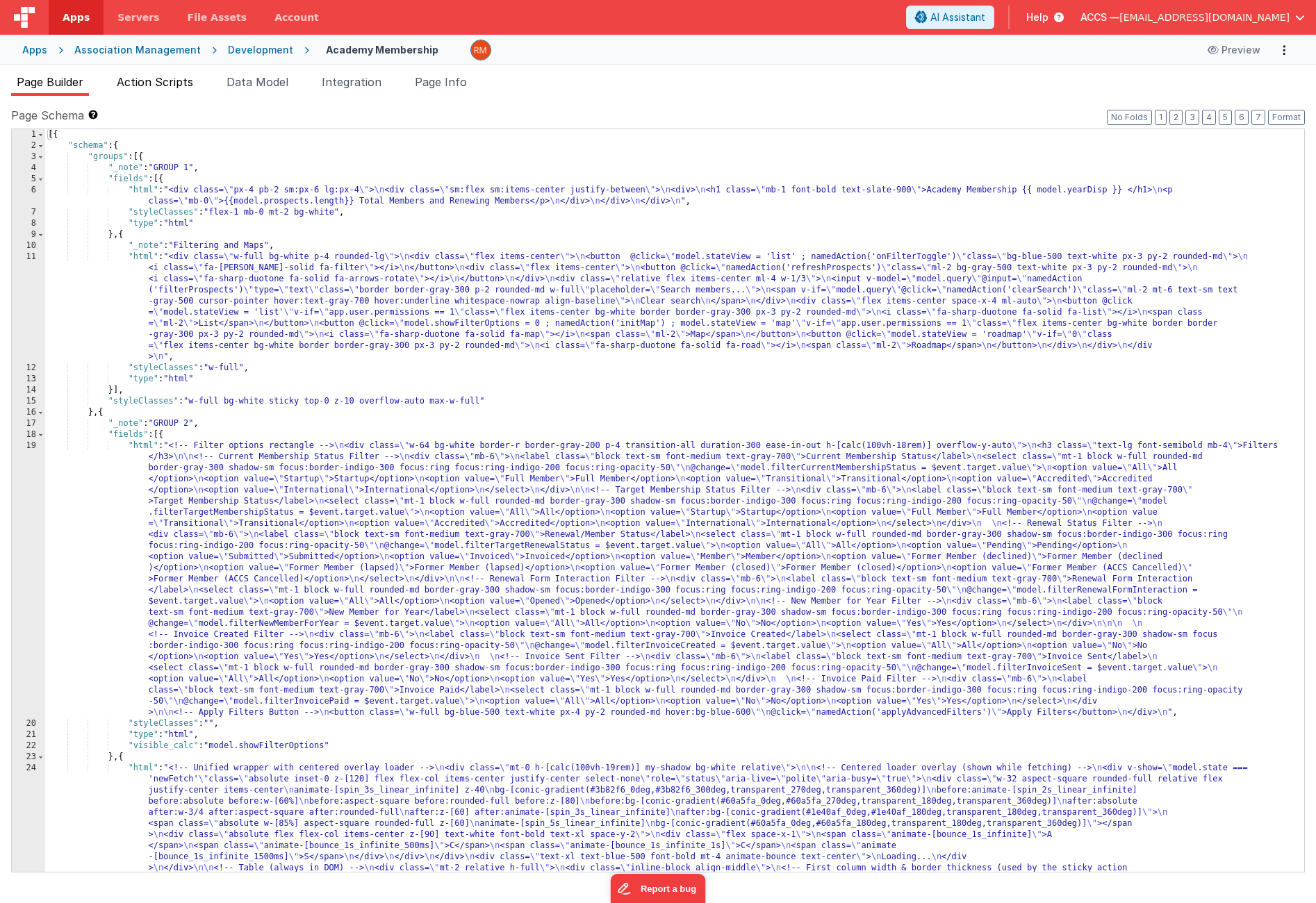
click at [164, 89] on li "Action Scripts" at bounding box center [155, 84] width 88 height 22
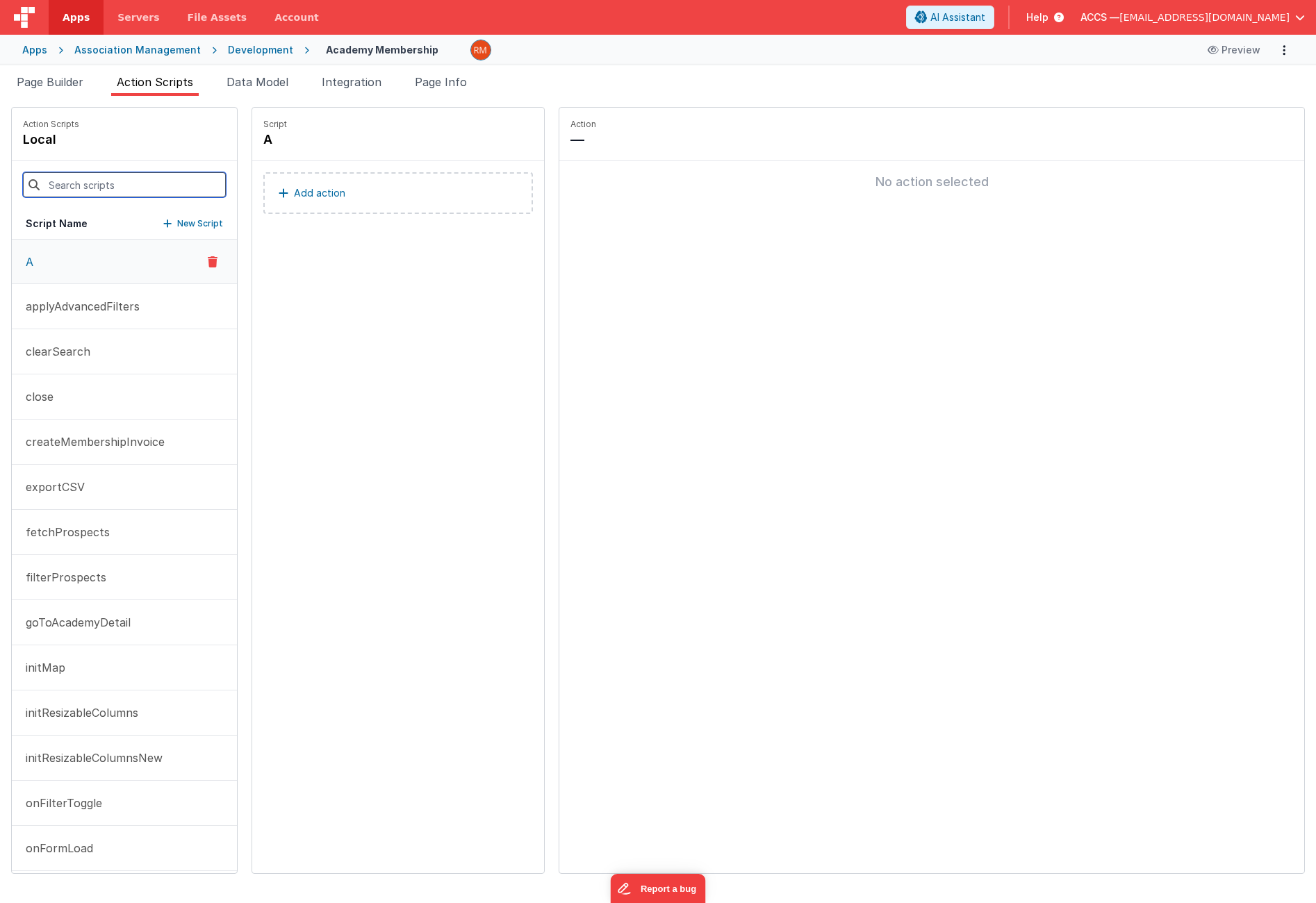
click at [117, 182] on input at bounding box center [124, 185] width 203 height 25
click at [43, 93] on li "Page Builder" at bounding box center [50, 84] width 78 height 22
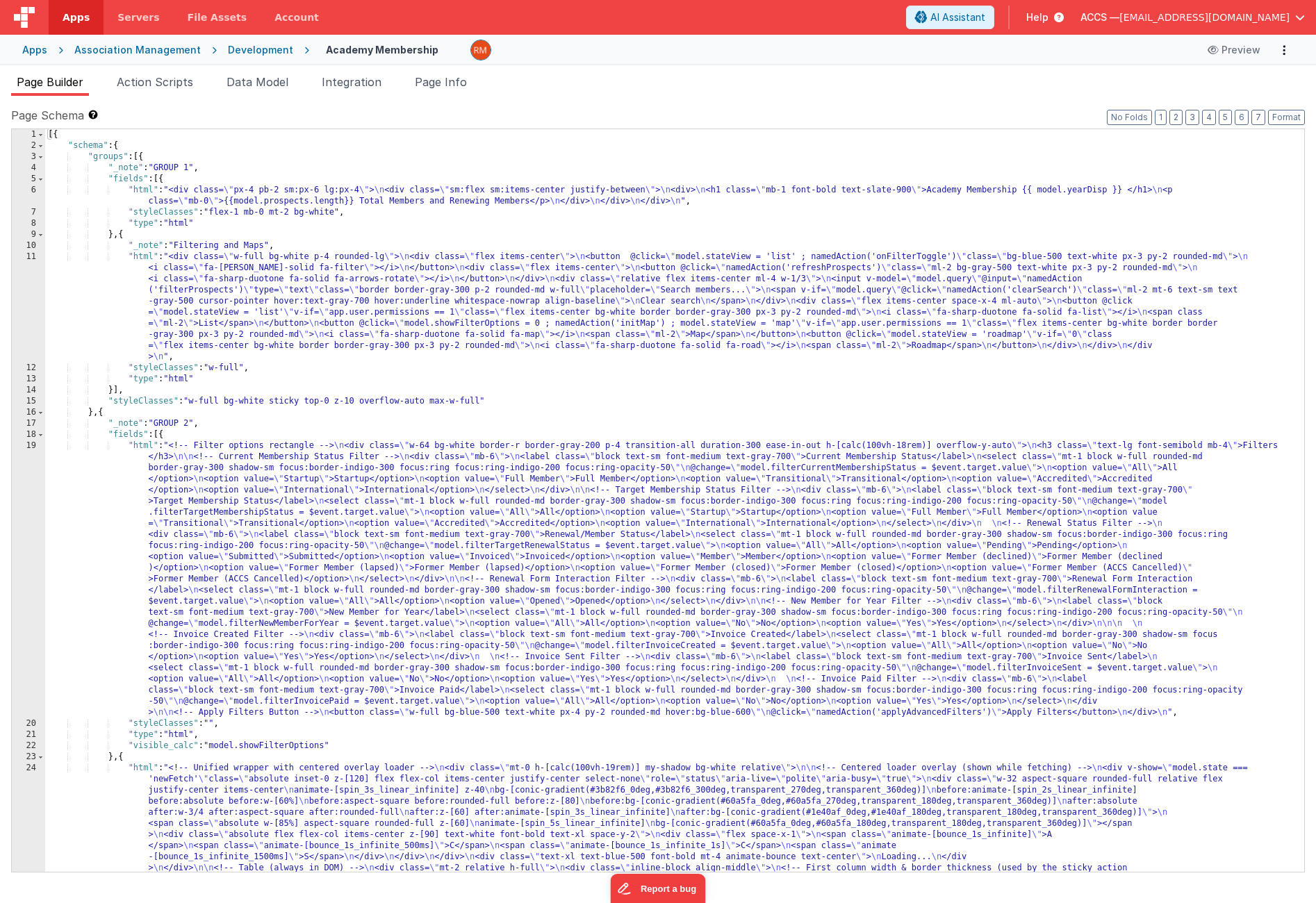
click at [78, 22] on span "Apps" at bounding box center [76, 17] width 27 height 13
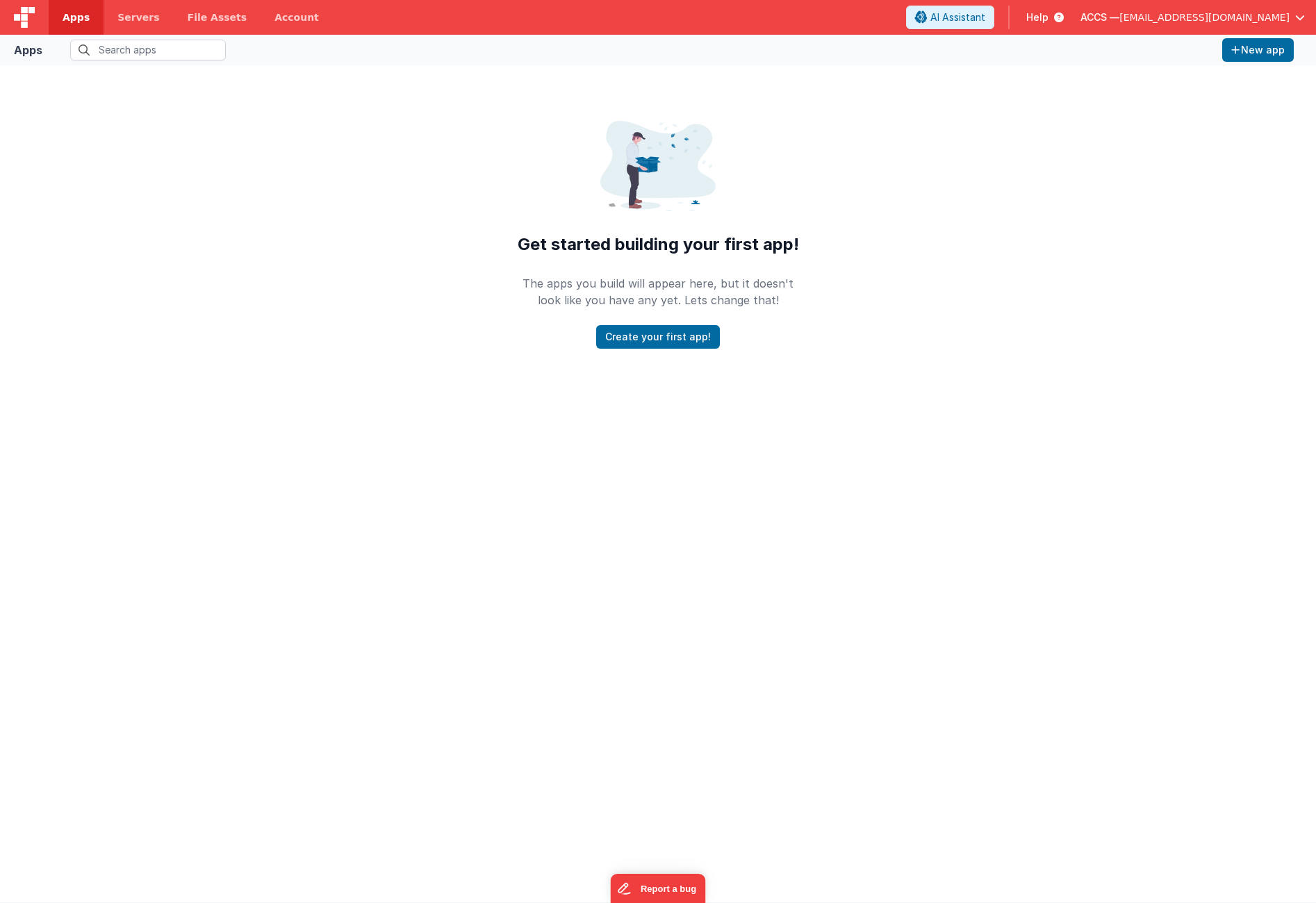
click at [1253, 20] on span "[EMAIL_ADDRESS][DOMAIN_NAME]" at bounding box center [1205, 17] width 170 height 13
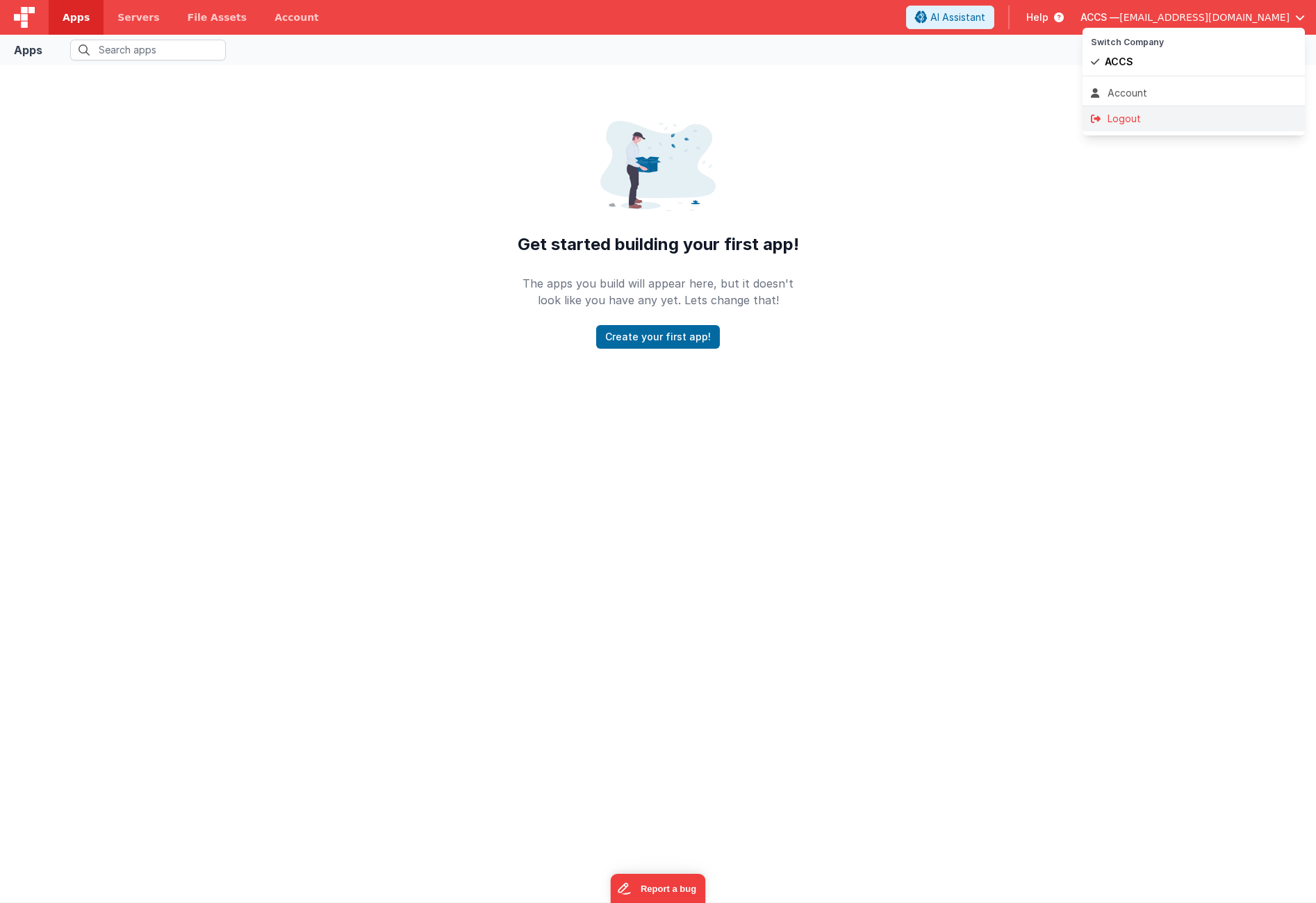
click at [1169, 115] on div "Logout" at bounding box center [1194, 119] width 206 height 13
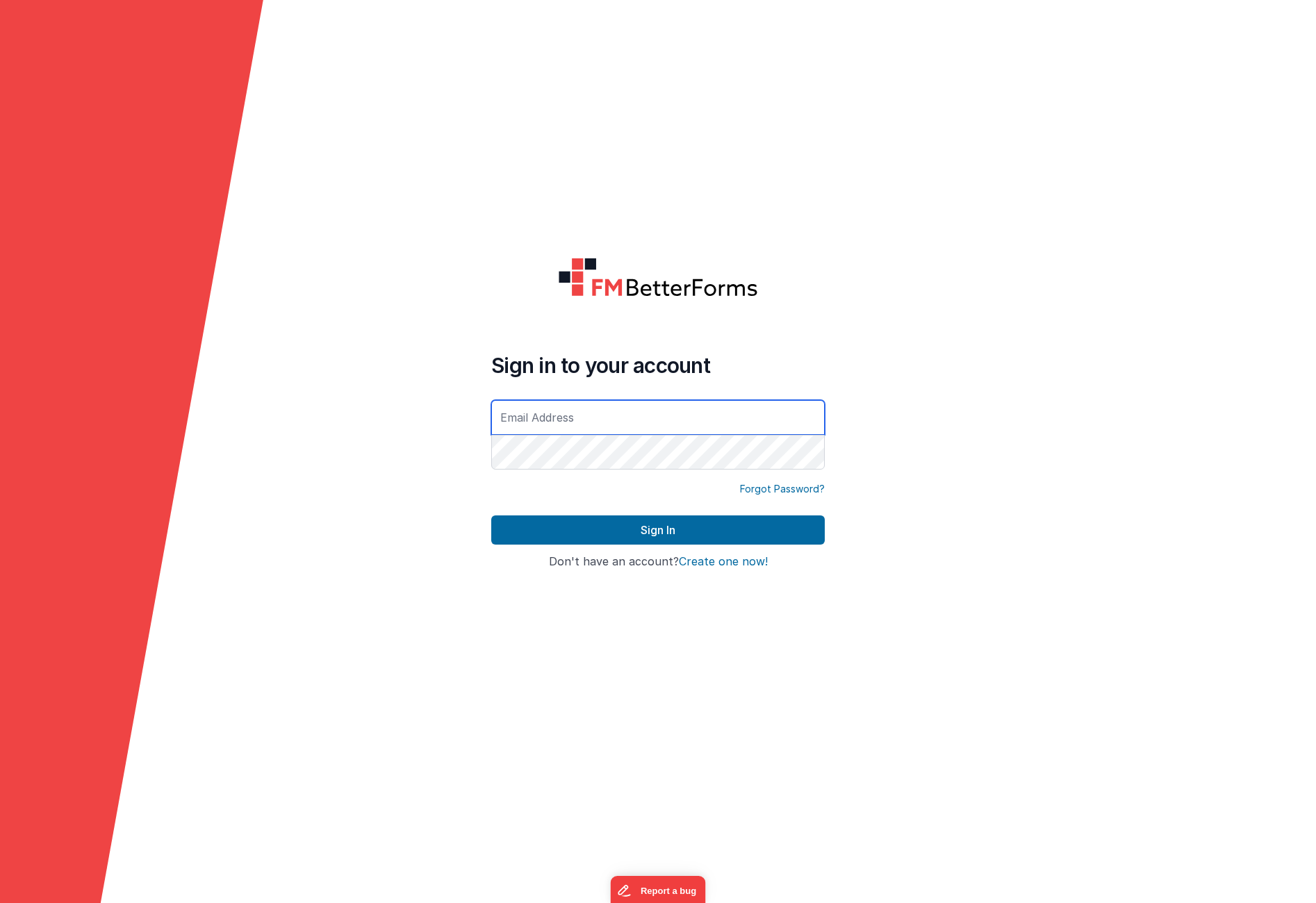
type input "[EMAIL_ADDRESS][DOMAIN_NAME]"
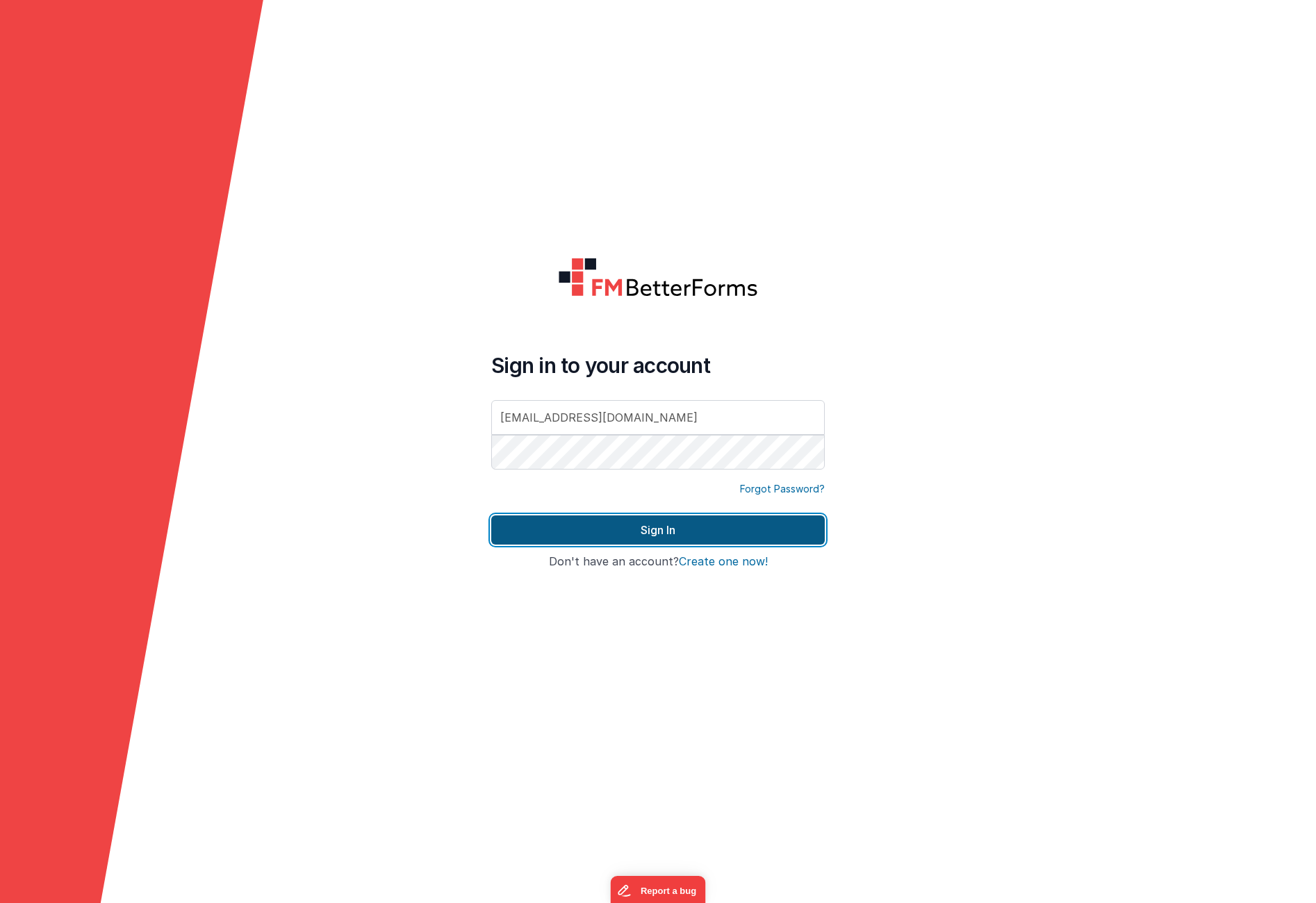
click at [745, 520] on button "Sign In" at bounding box center [658, 530] width 334 height 29
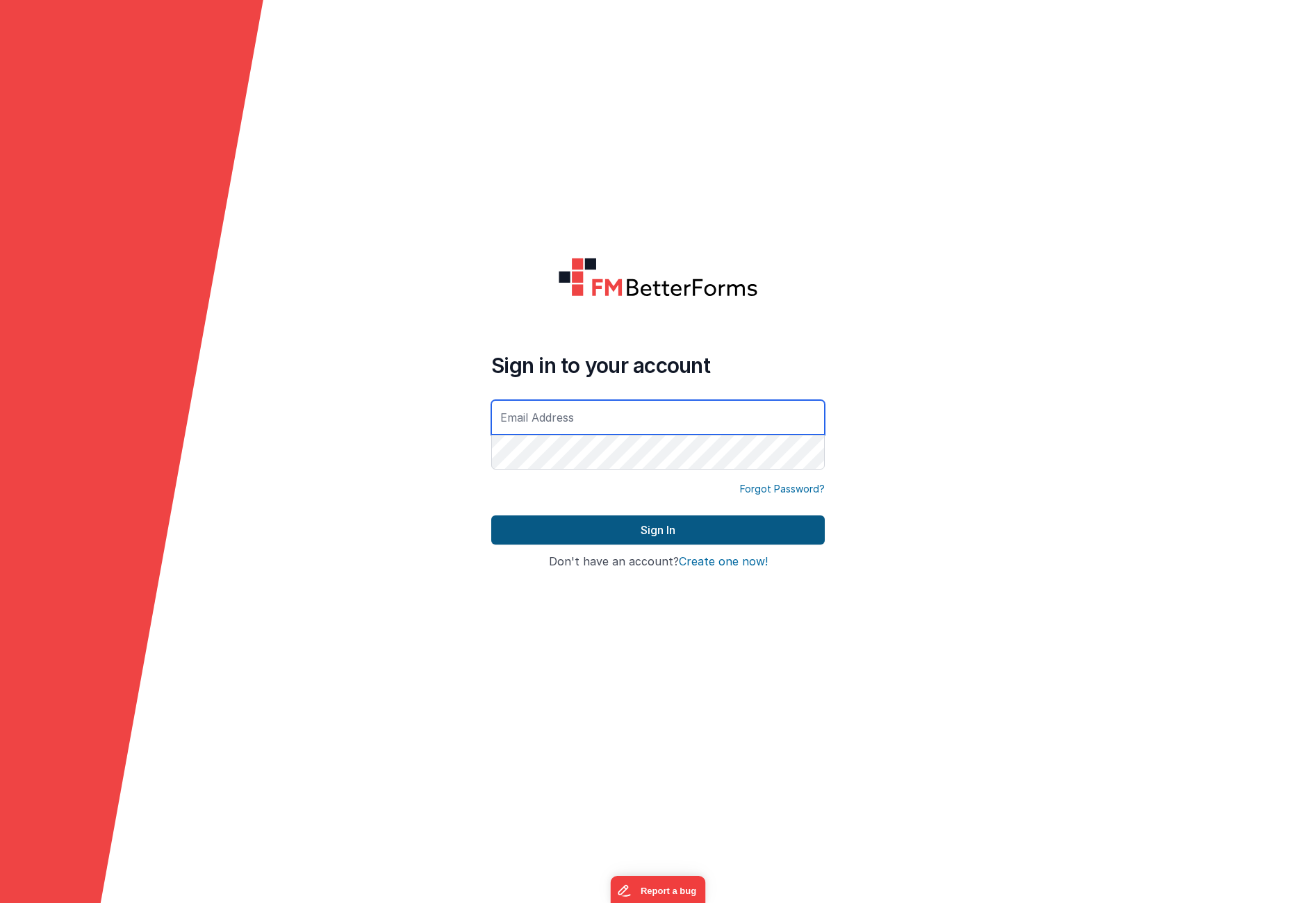
type input "[EMAIL_ADDRESS][DOMAIN_NAME]"
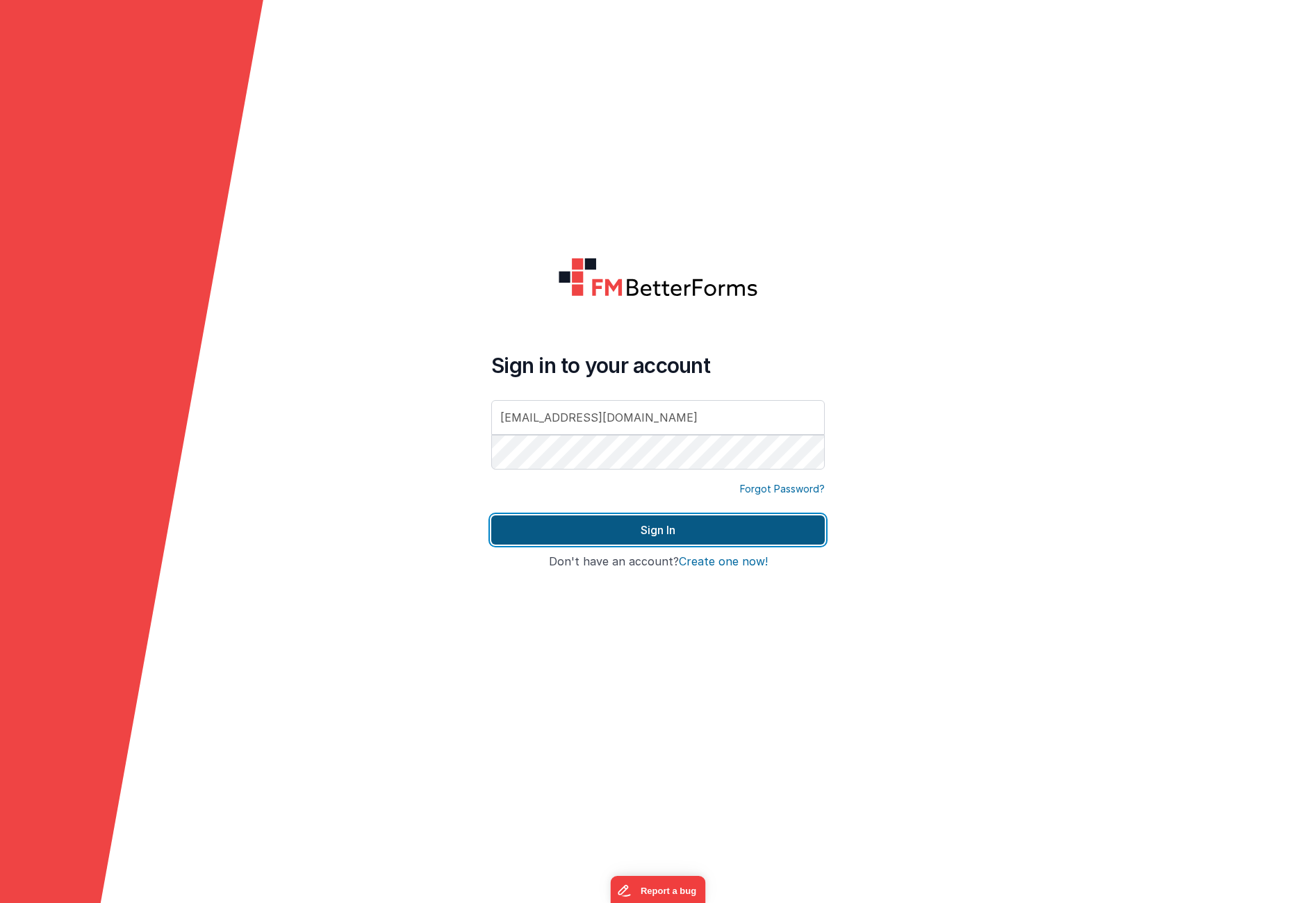
click at [710, 539] on button "Sign In" at bounding box center [658, 530] width 334 height 29
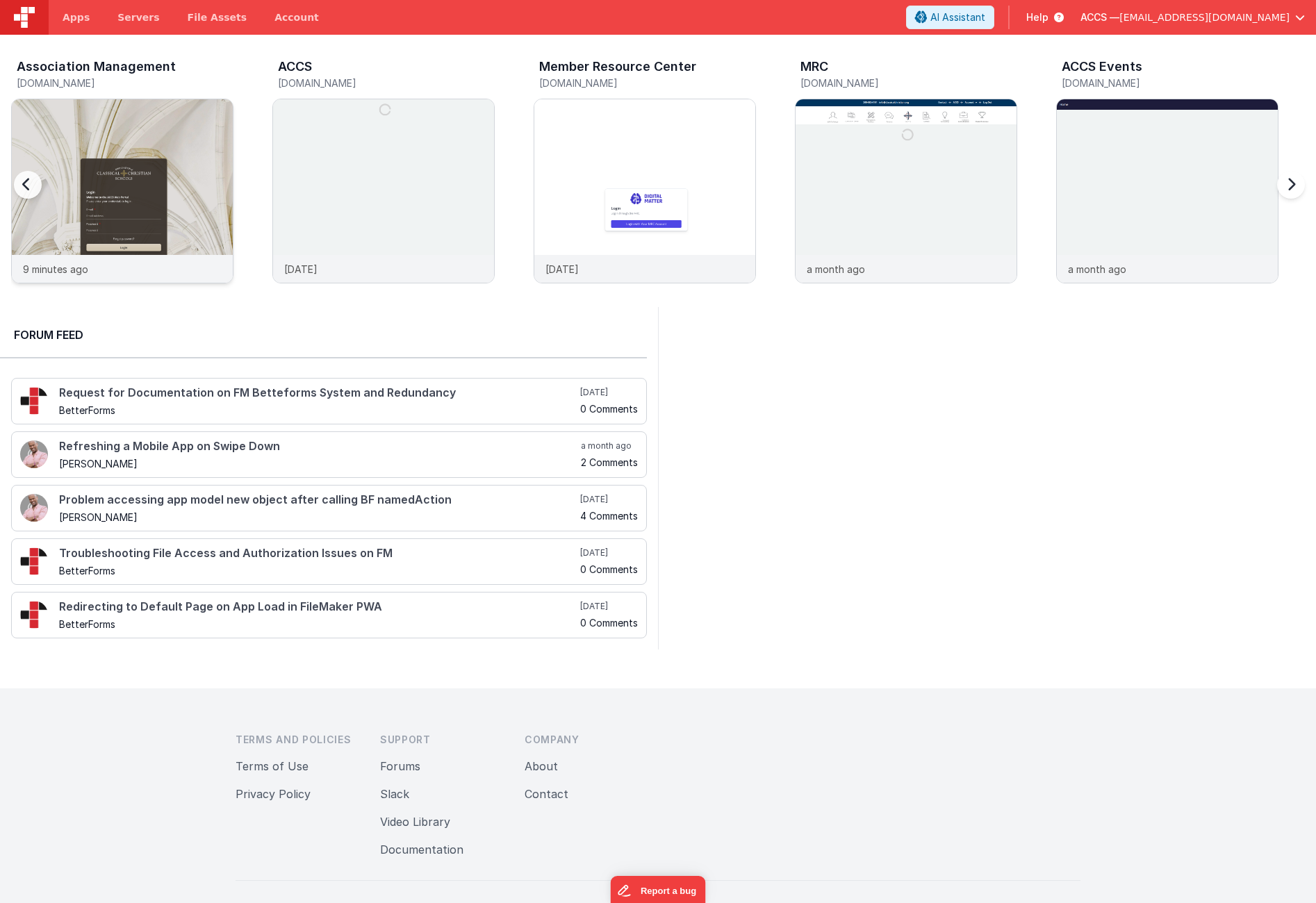
click at [190, 141] on img at bounding box center [122, 210] width 221 height 221
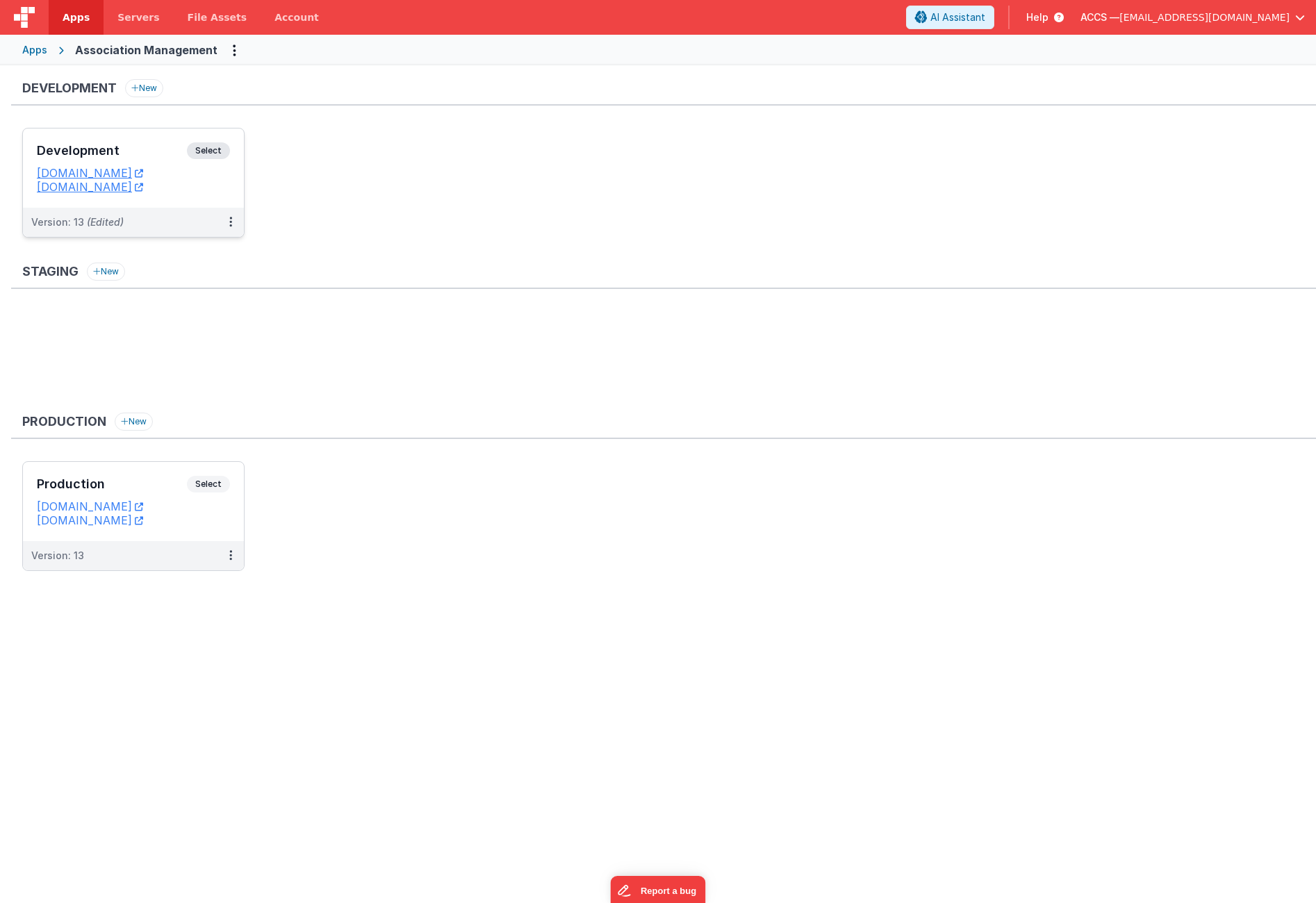
click at [181, 161] on div "Development Select" at bounding box center [133, 154] width 193 height 24
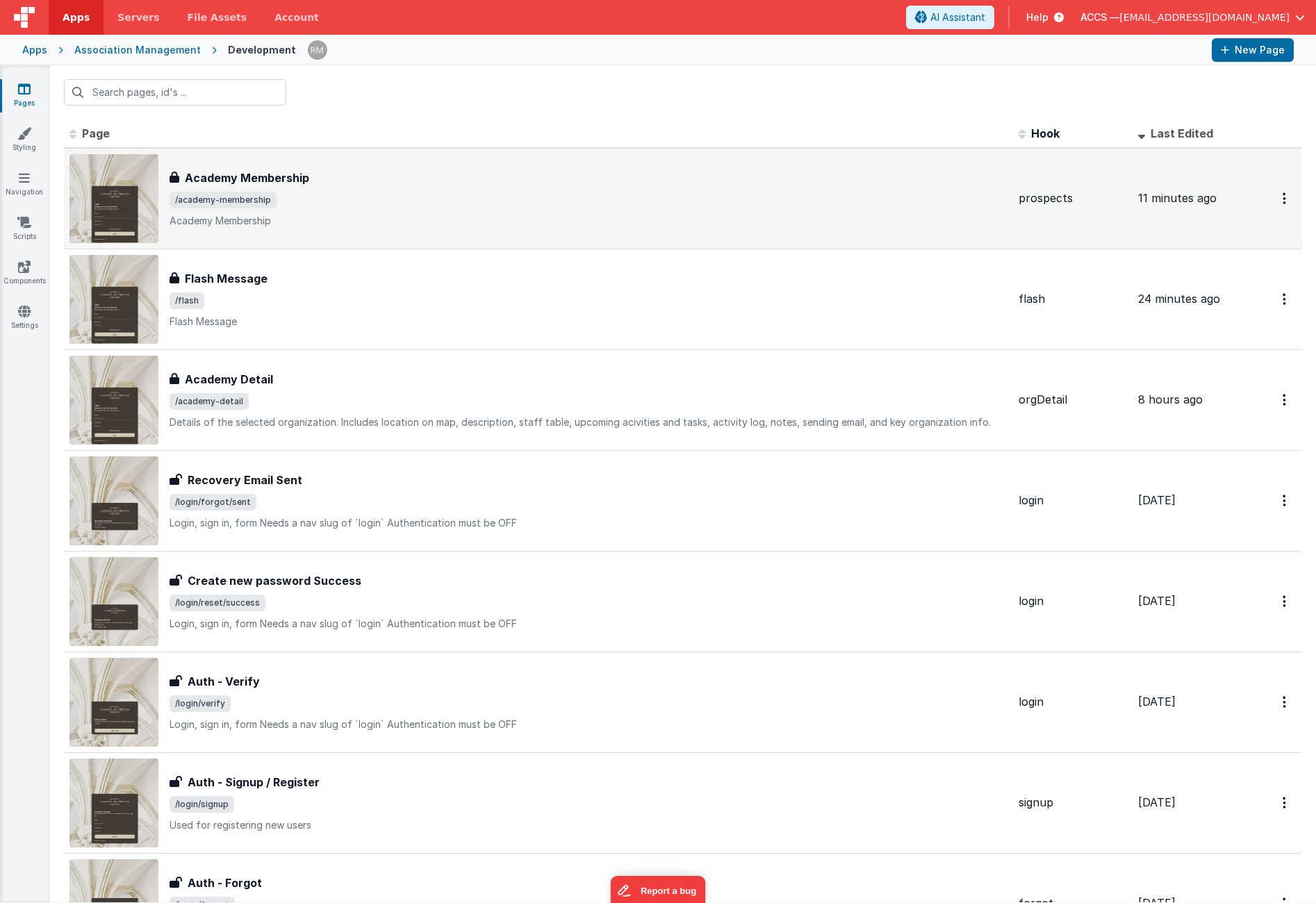
click at [430, 216] on p "Academy Membership" at bounding box center [588, 221] width 838 height 13
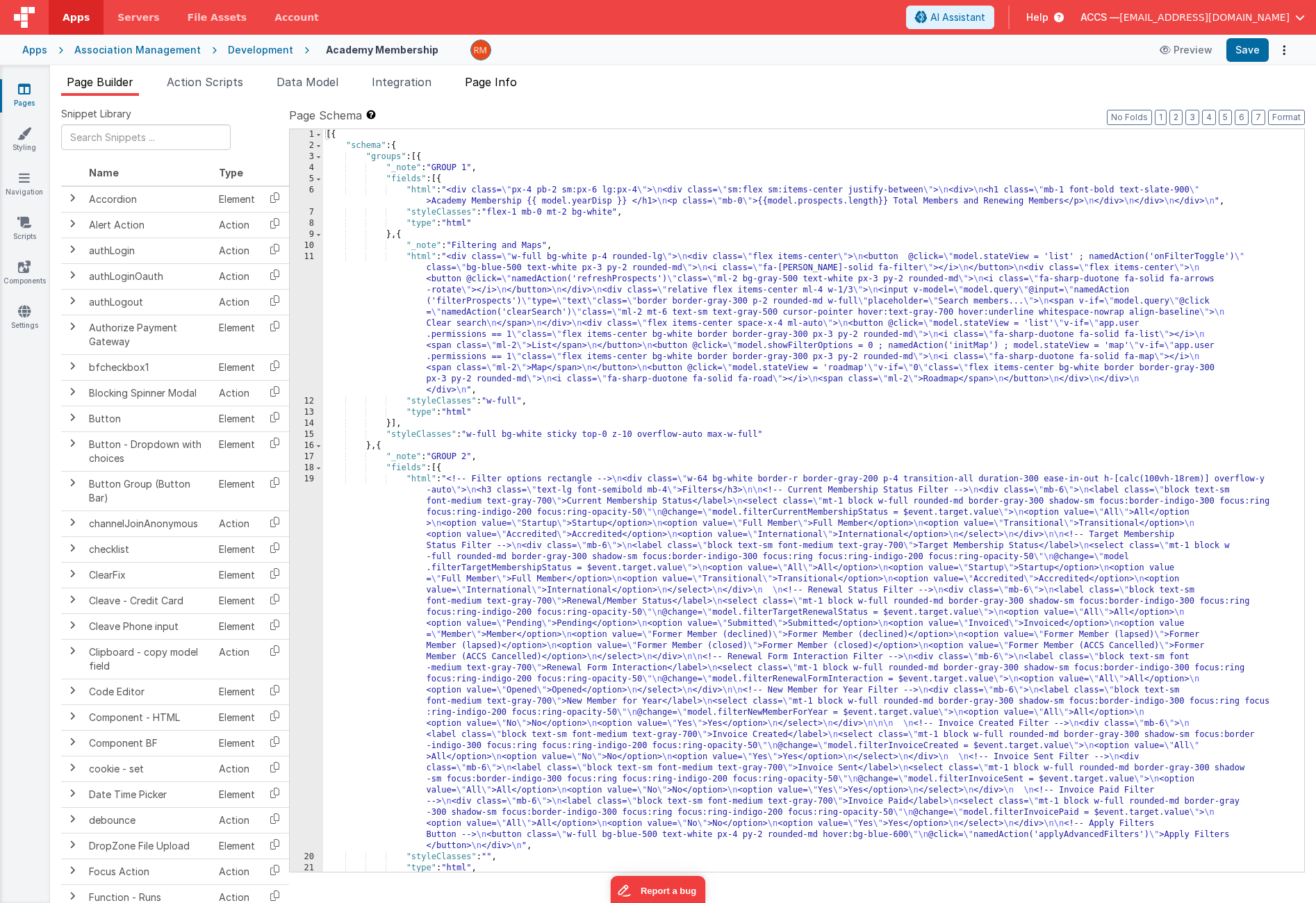
click at [487, 89] on li "Page Info" at bounding box center [490, 84] width 63 height 22
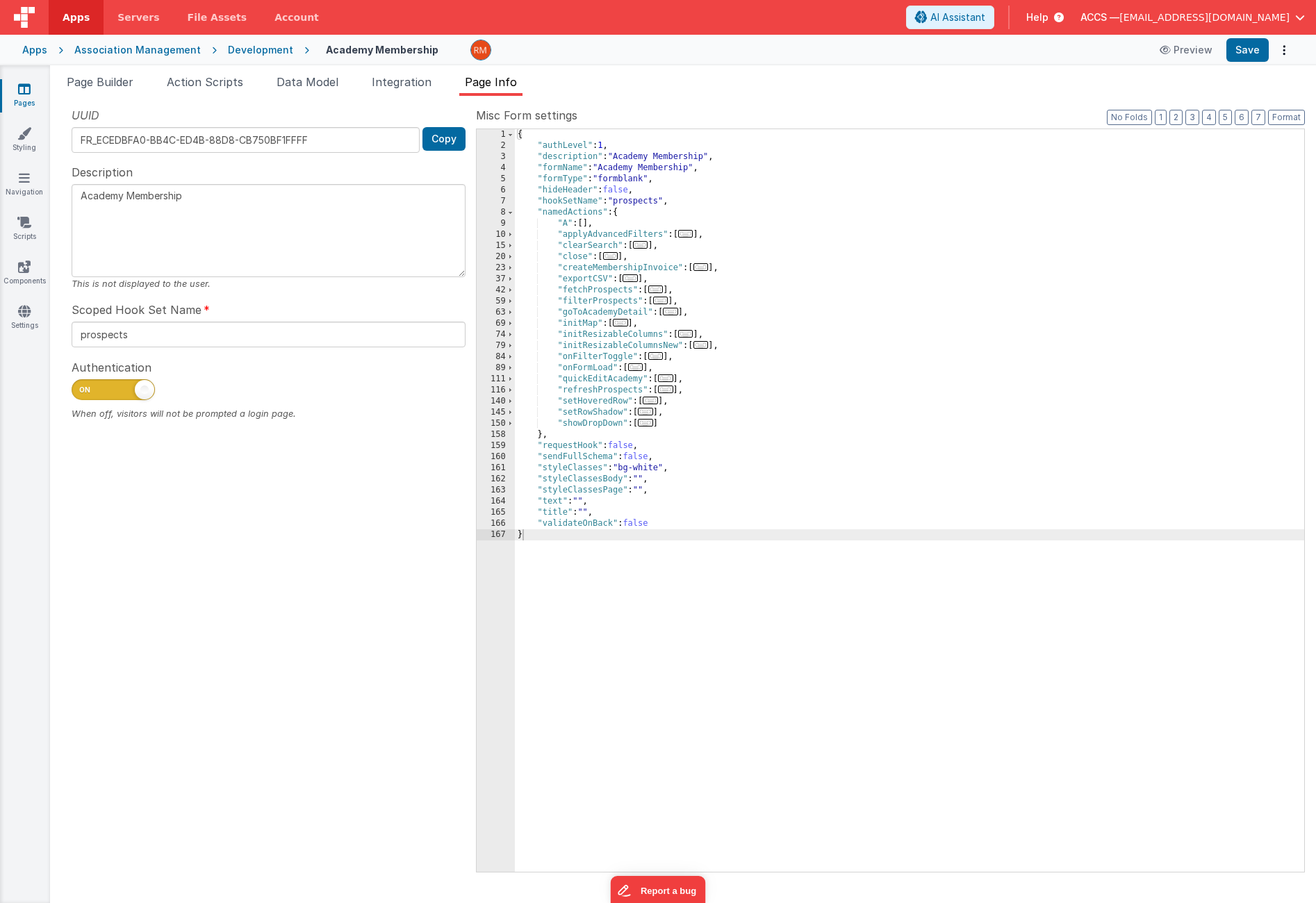
click at [611, 259] on span "..." at bounding box center [611, 255] width 15 height 8
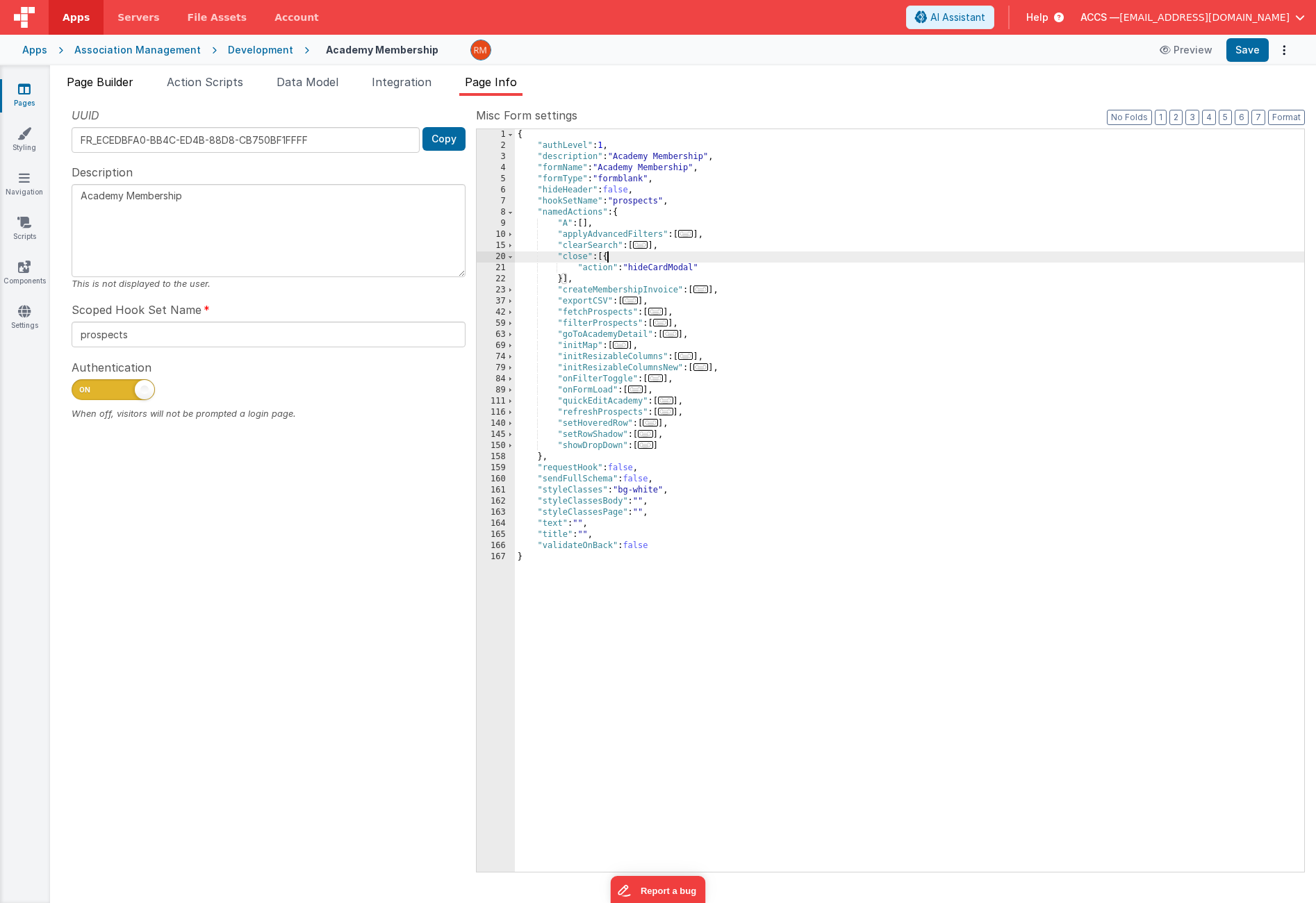
click at [133, 83] on span "Page Builder" at bounding box center [99, 82] width 67 height 13
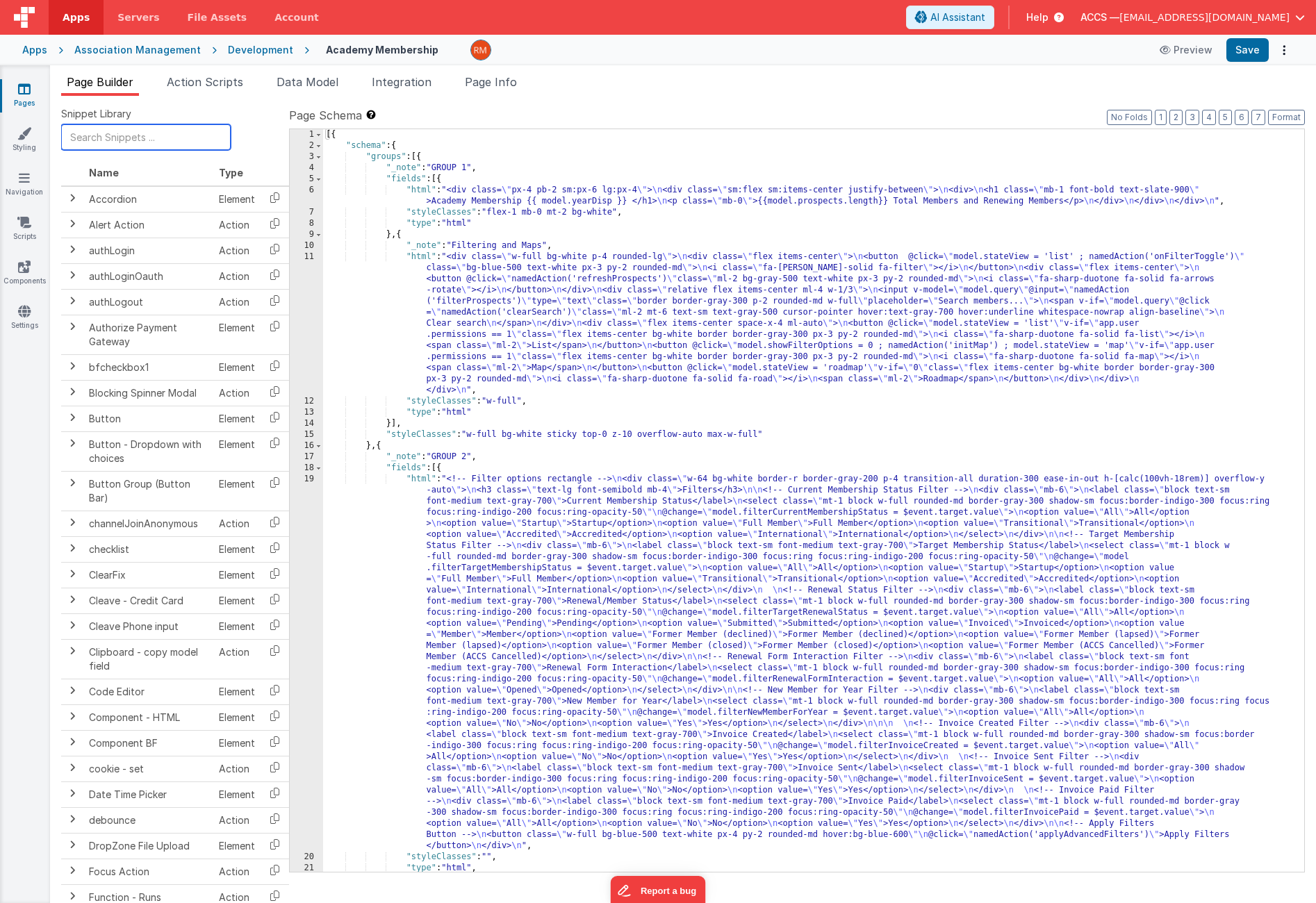
click at [136, 138] on input "text" at bounding box center [146, 137] width 169 height 26
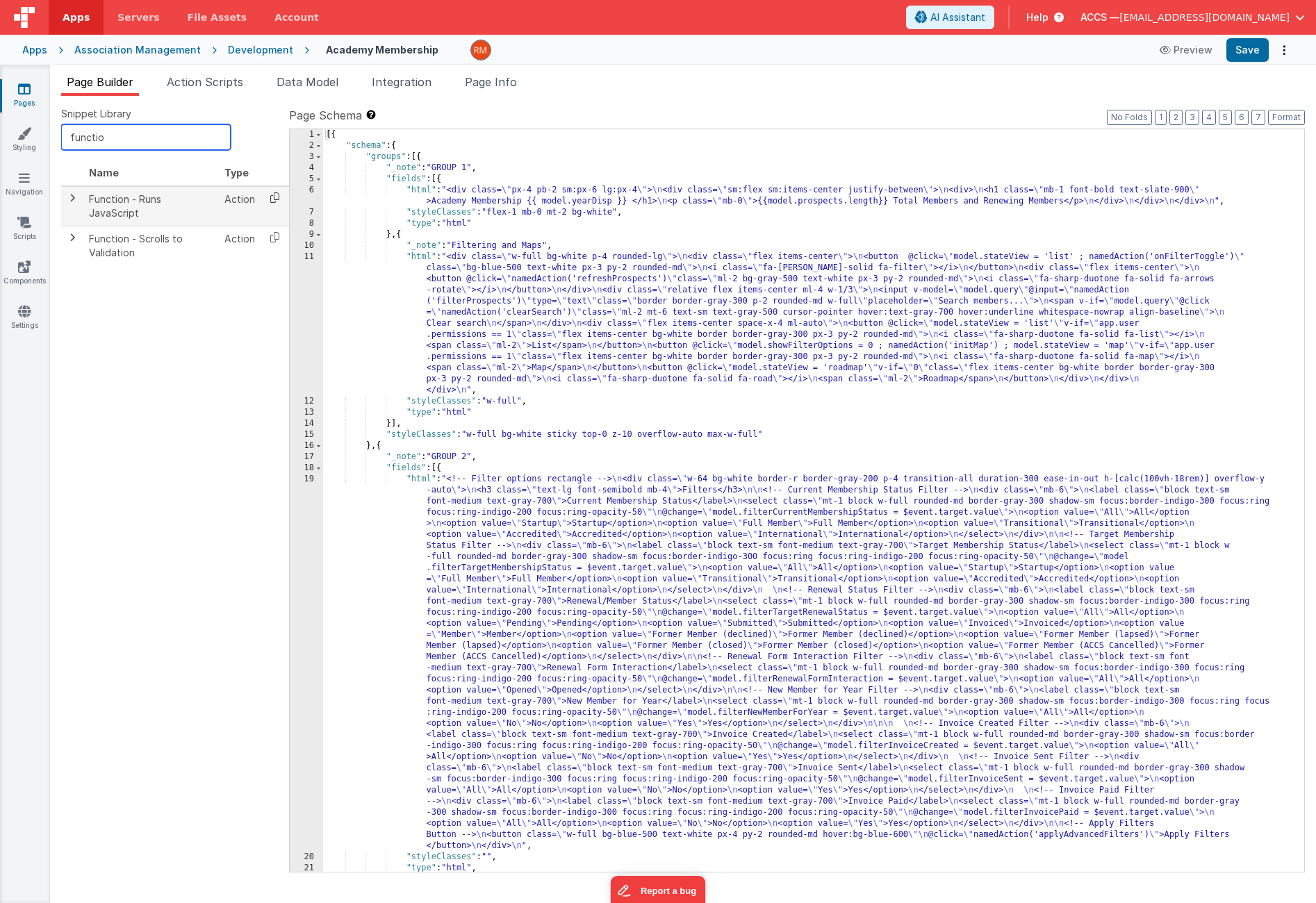
type input "functio"
click at [272, 201] on icon at bounding box center [275, 198] width 29 height 22
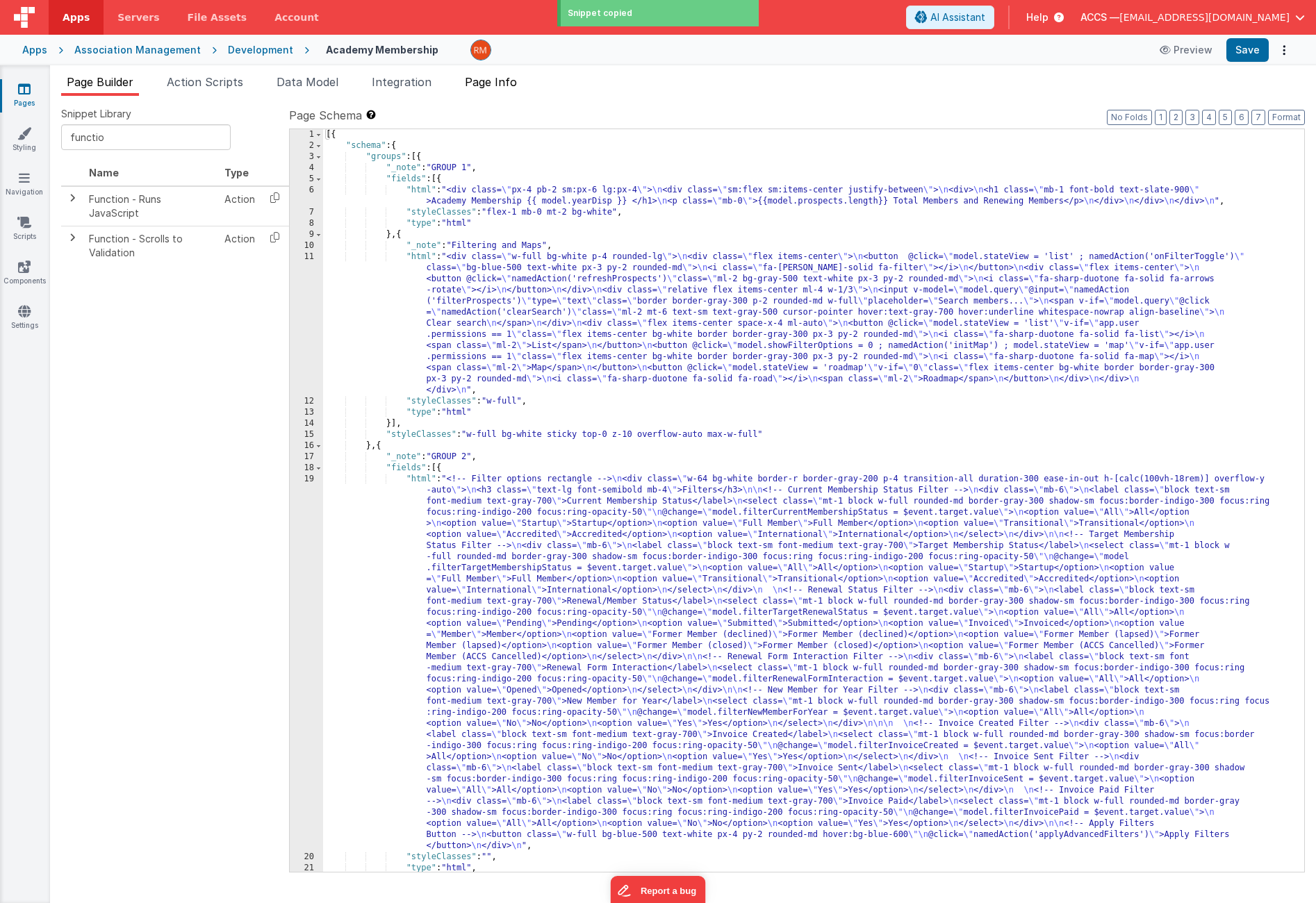
click at [522, 85] on li "Page Info" at bounding box center [490, 84] width 63 height 22
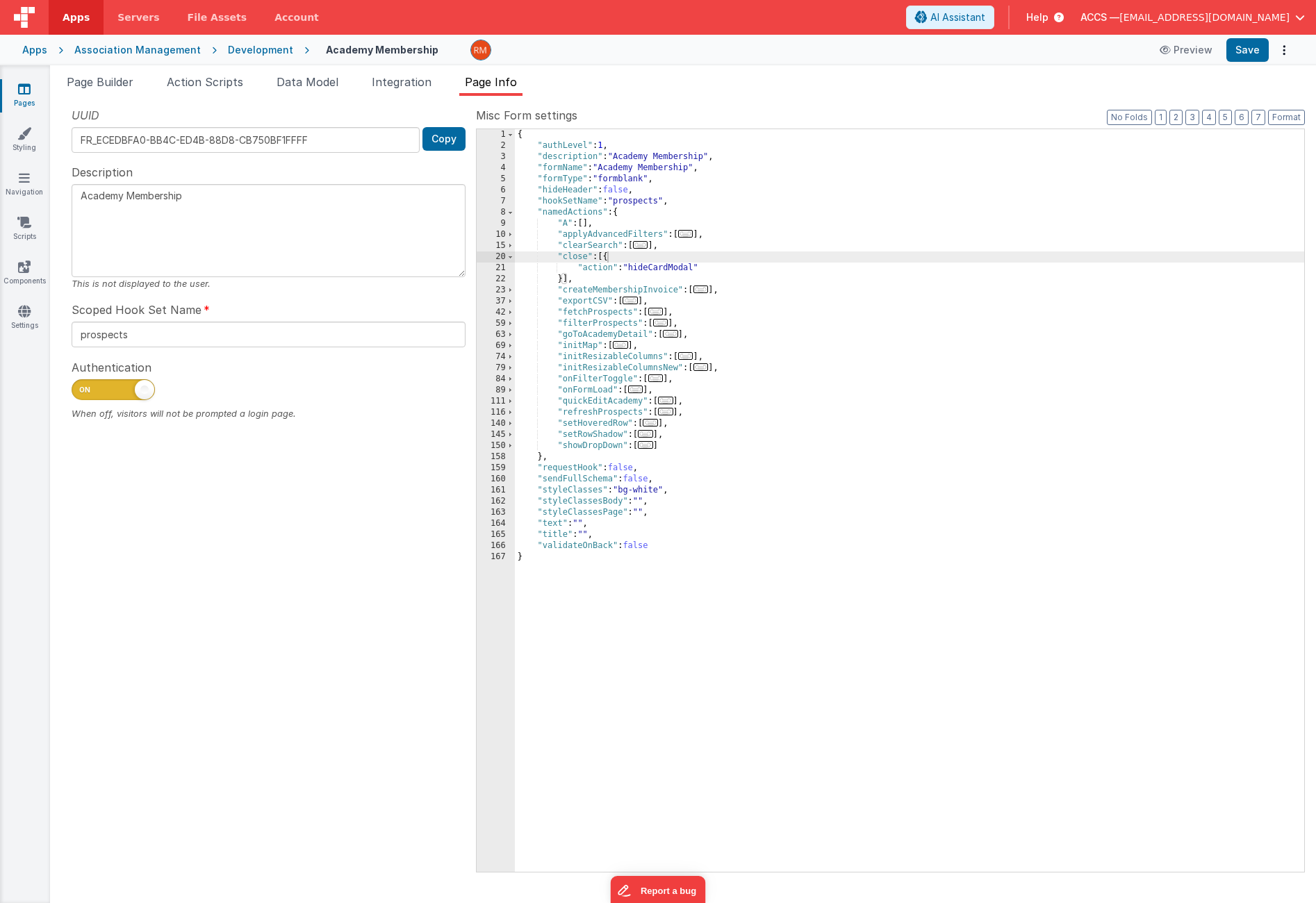
click at [564, 280] on div "{ "authLevel" : 1 , "description" : "Academy Membership" , "formName" : "Academ…" at bounding box center [909, 511] width 789 height 765
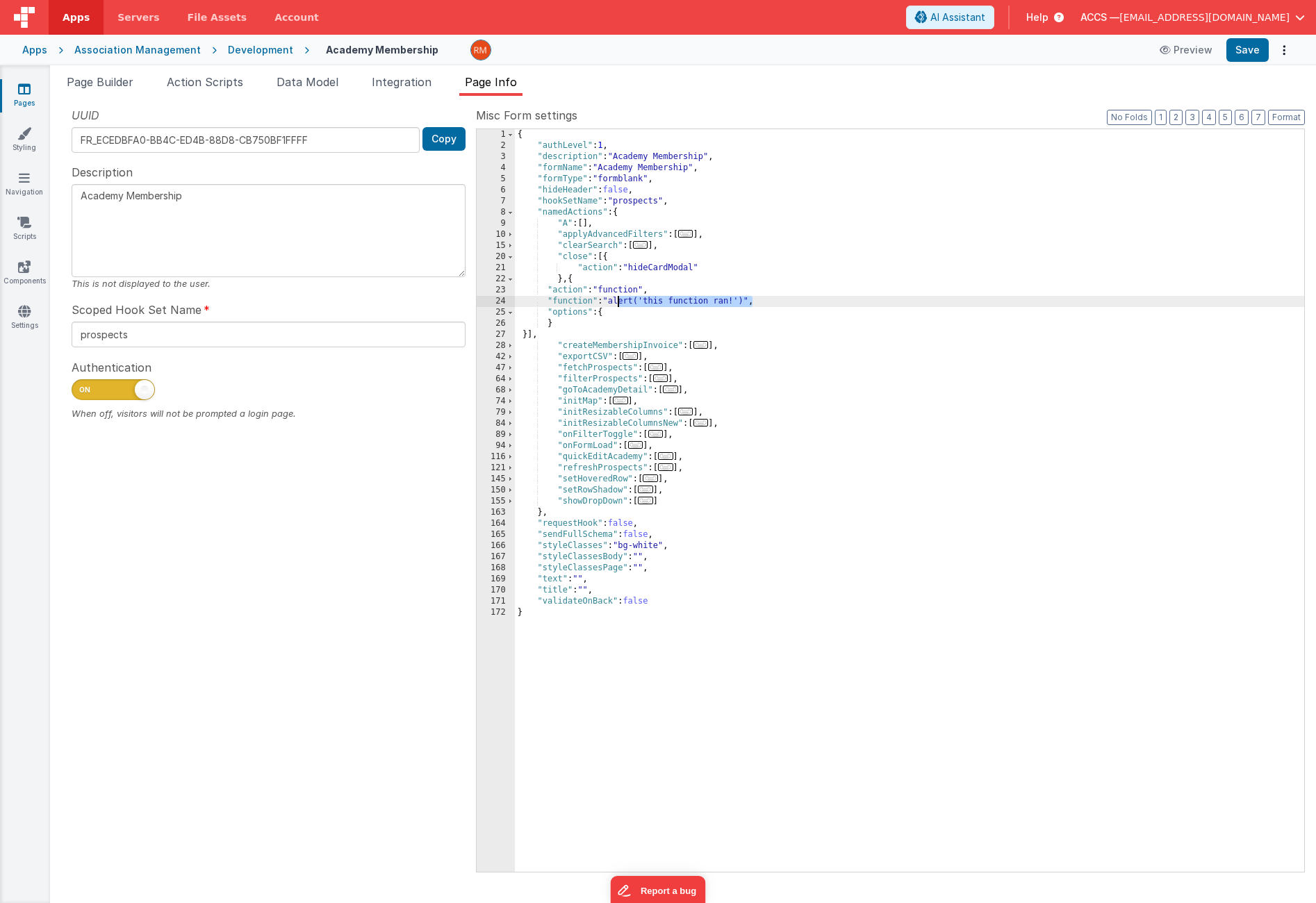
drag, startPoint x: 753, startPoint y: 303, endPoint x: 617, endPoint y: 306, distance: 136.0
click at [617, 306] on div "{ "authLevel" : 1 , "description" : "Academy Membership" , "formName" : "Academ…" at bounding box center [909, 511] width 789 height 765
click at [565, 297] on div "{ "authLevel" : 1 , "description" : "Academy Membership" , "formName" : "Academ…" at bounding box center [909, 511] width 789 height 765
click at [500, 301] on div "24" at bounding box center [495, 301] width 38 height 11
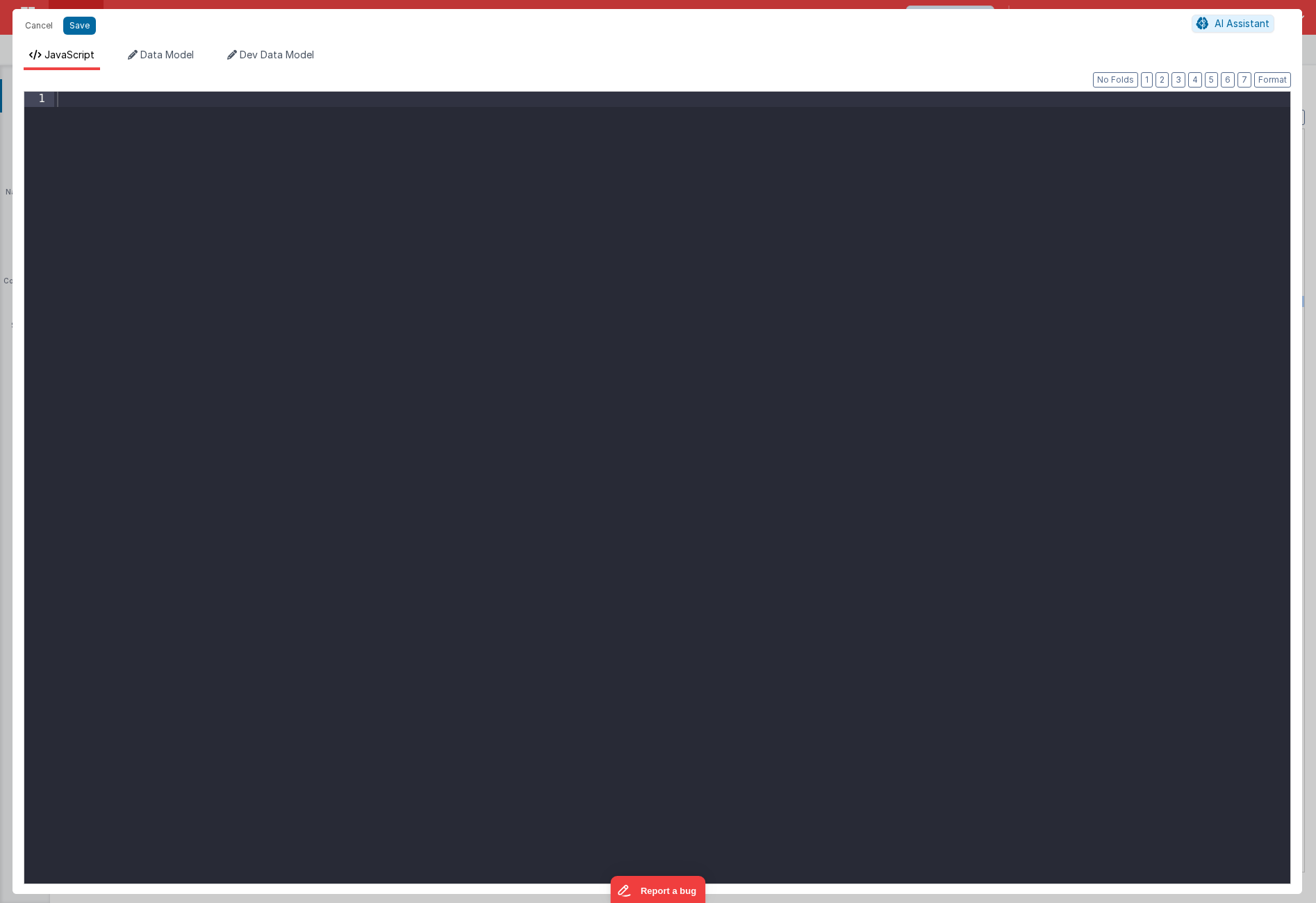
click at [391, 168] on div at bounding box center [672, 502] width 1237 height 820
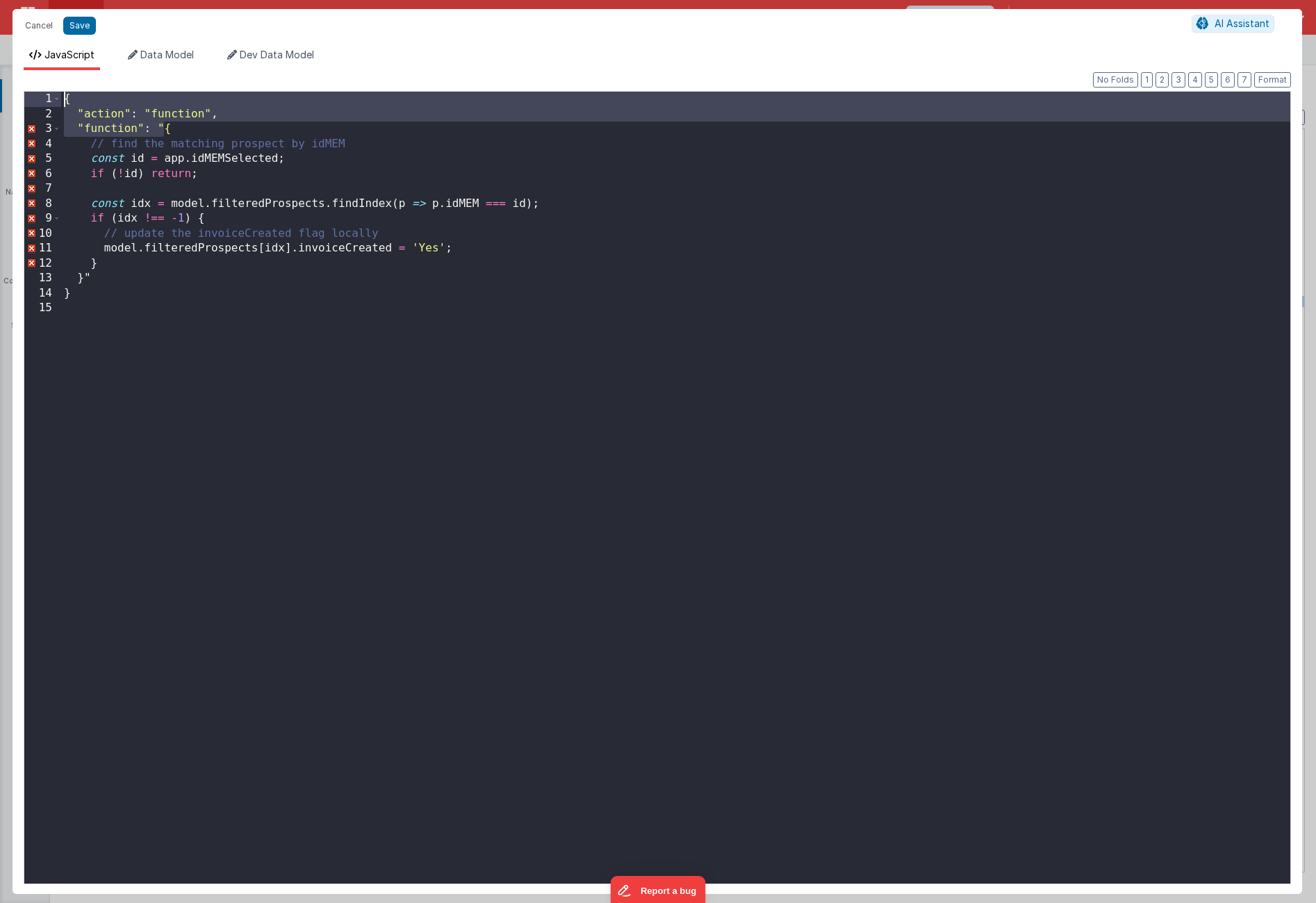
drag, startPoint x: 164, startPoint y: 129, endPoint x: 40, endPoint y: 94, distance: 128.8
click at [40, 94] on div "1 2 3 4 5 6 7 8 9 10 11 12 13 14 15 { "action" : "function" , "function" : "{ /…" at bounding box center [657, 488] width 1268 height 793
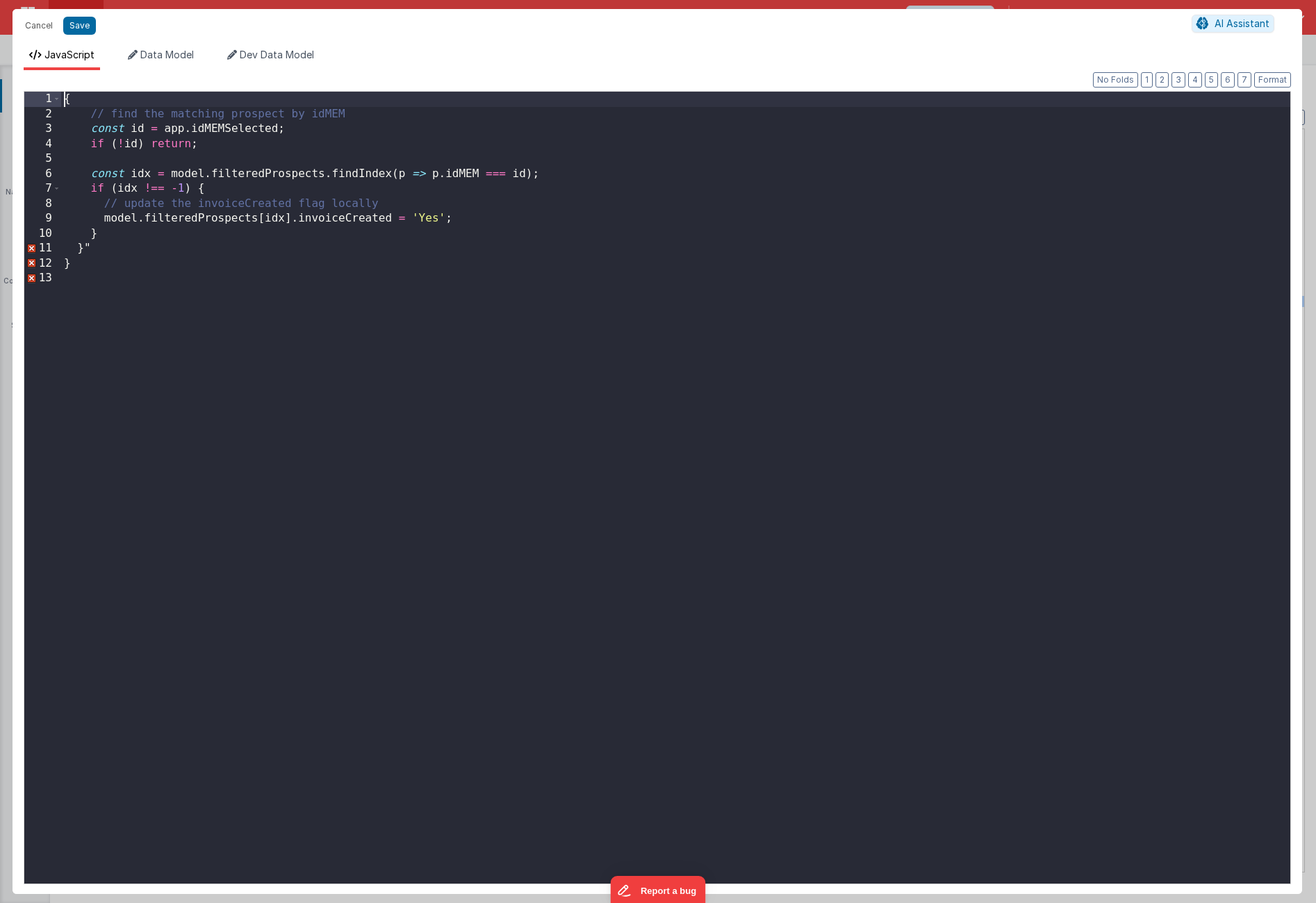
click at [110, 263] on div "{ // find the matching prospect by idMEM const id = app . idMEMSelected ; if ( …" at bounding box center [676, 502] width 1229 height 820
click at [1271, 77] on button "Format" at bounding box center [1273, 80] width 37 height 15
click at [89, 29] on button "Save" at bounding box center [79, 25] width 33 height 18
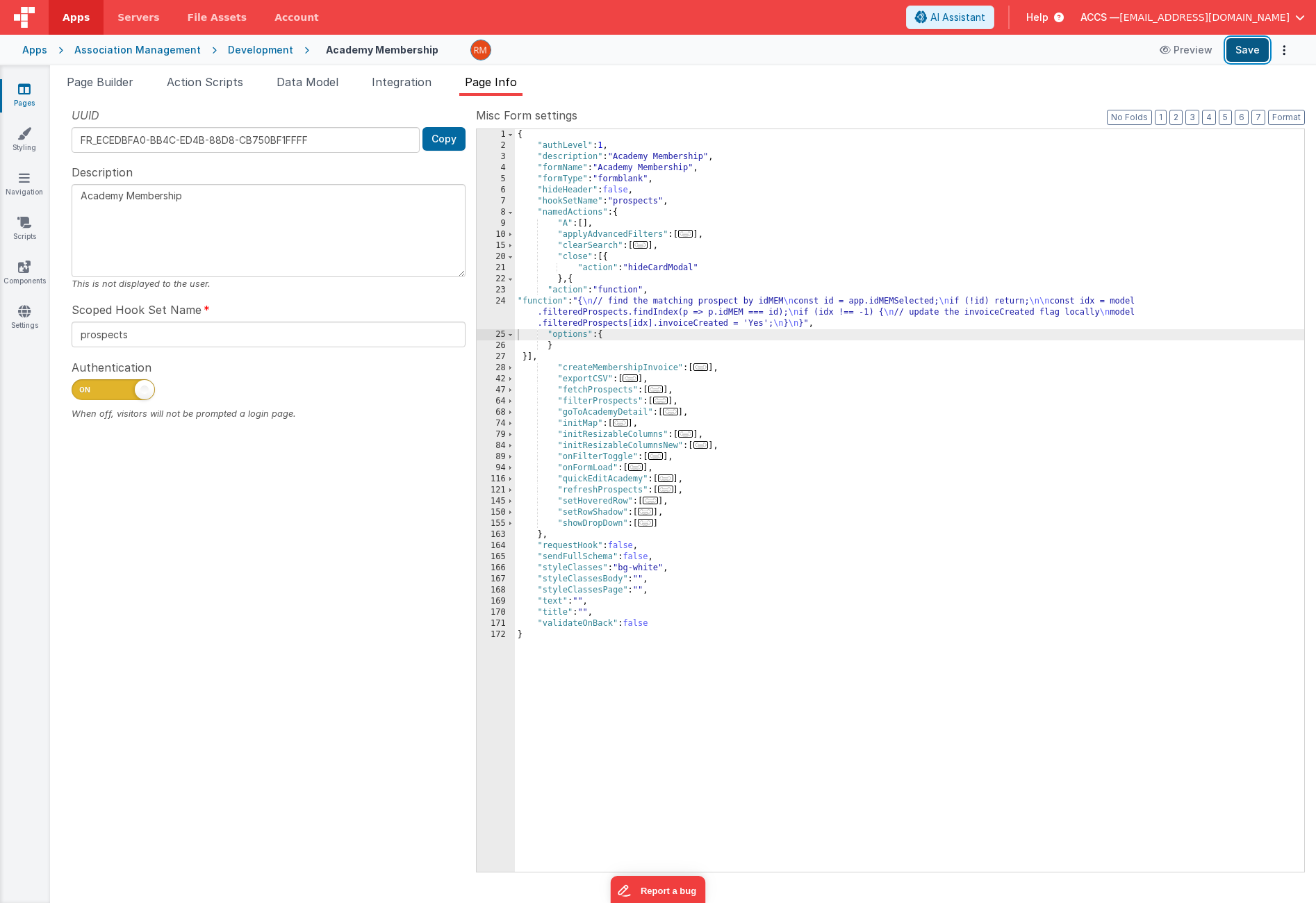
click at [1238, 53] on button "Save" at bounding box center [1248, 50] width 42 height 24
click at [1283, 122] on button "Format" at bounding box center [1287, 117] width 37 height 15
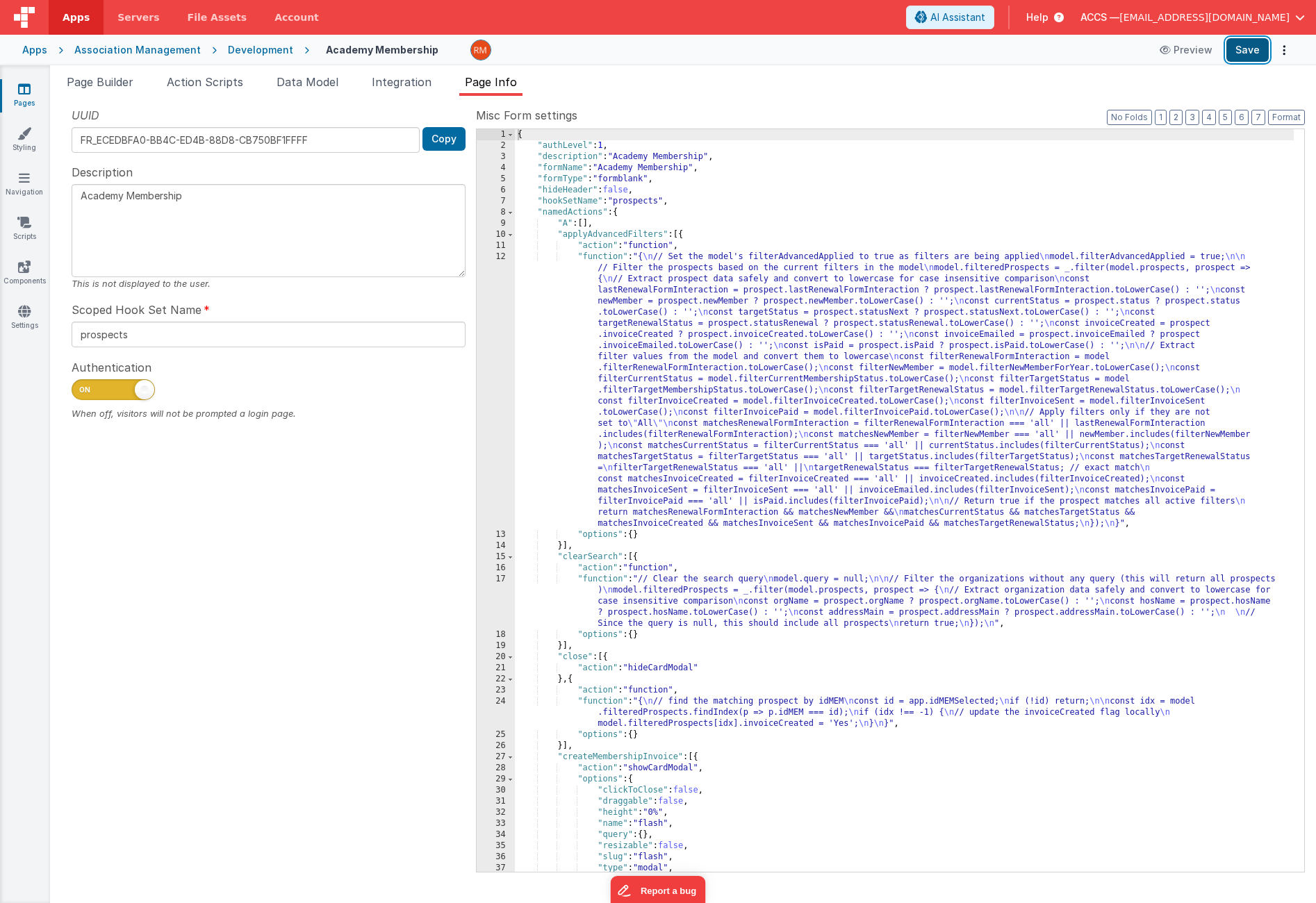
click at [1249, 57] on button "Save" at bounding box center [1248, 50] width 42 height 24
click at [370, 89] on ul "Page Builder Action Scripts Data Model Integration Page Info" at bounding box center [682, 84] width 1266 height 22
click at [393, 88] on span "Integration" at bounding box center [401, 82] width 60 height 13
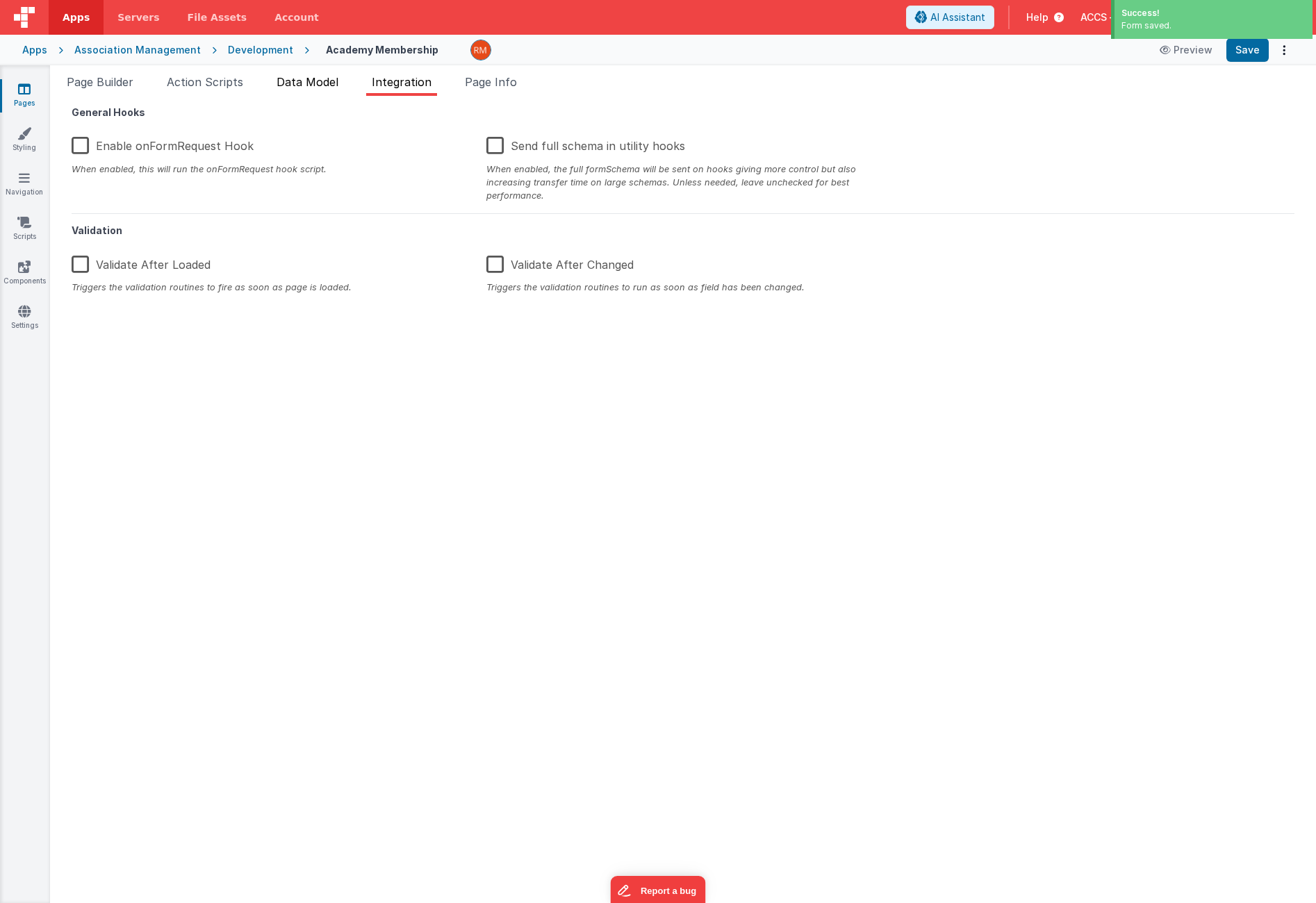
click at [326, 91] on li "Data Model" at bounding box center [308, 84] width 73 height 22
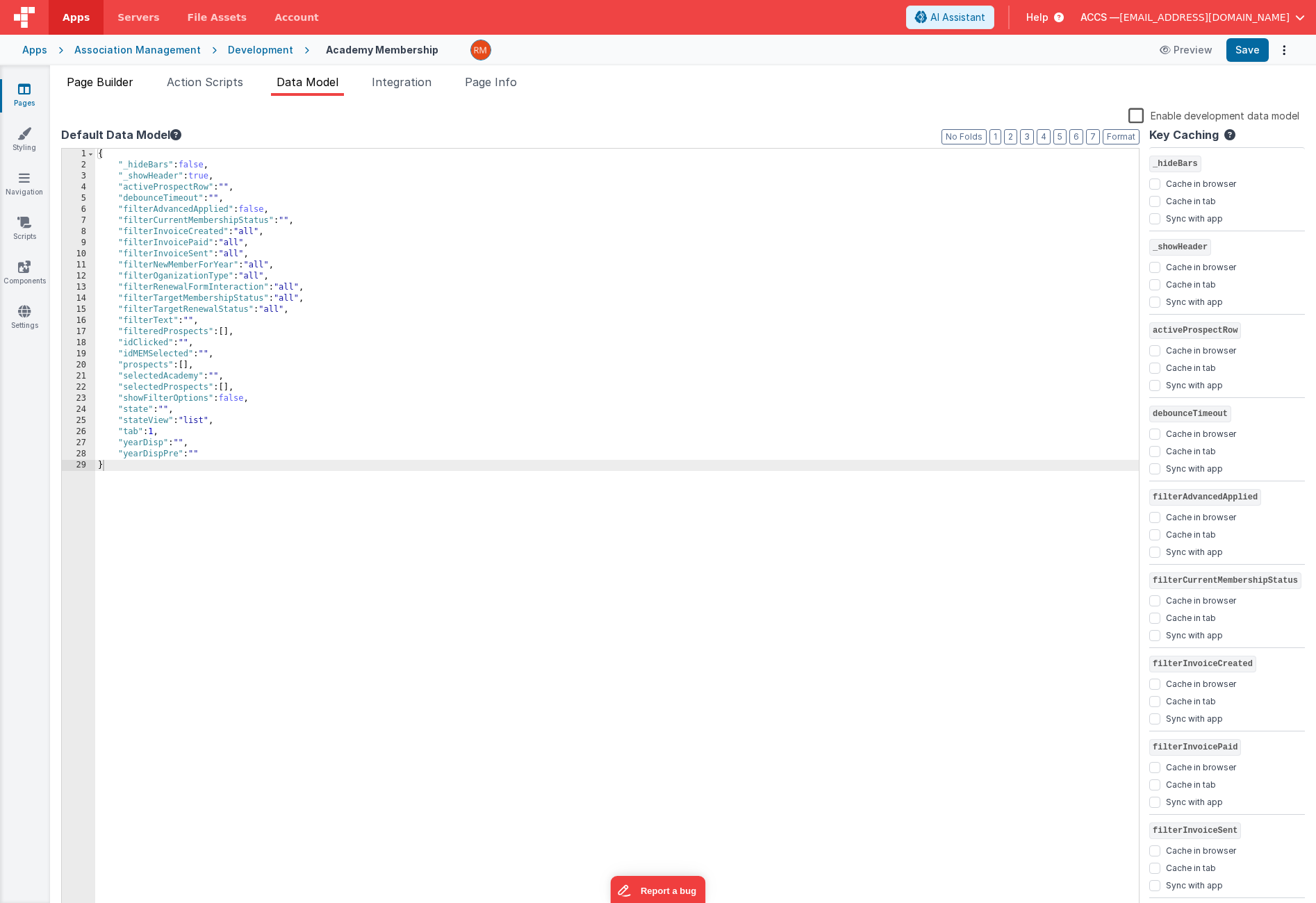
click at [113, 84] on span "Page Builder" at bounding box center [99, 82] width 67 height 13
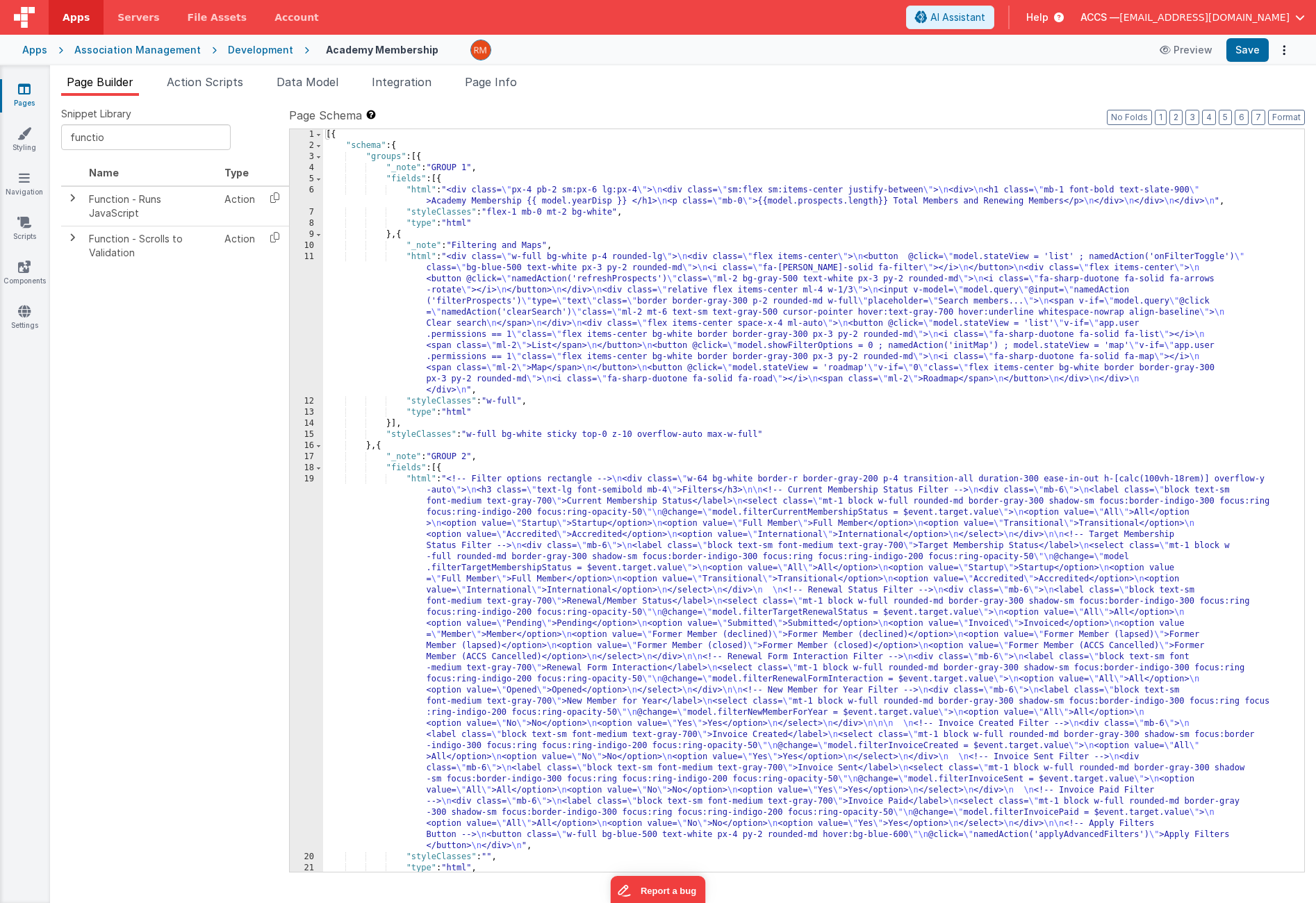
click at [425, 479] on div "[{ "schema" : { "groups" : [{ "_note" : "GROUP 1" , "fields" : [{ "html" : "<di…" at bounding box center [809, 511] width 971 height 765
click at [314, 479] on div "19" at bounding box center [307, 663] width 34 height 378
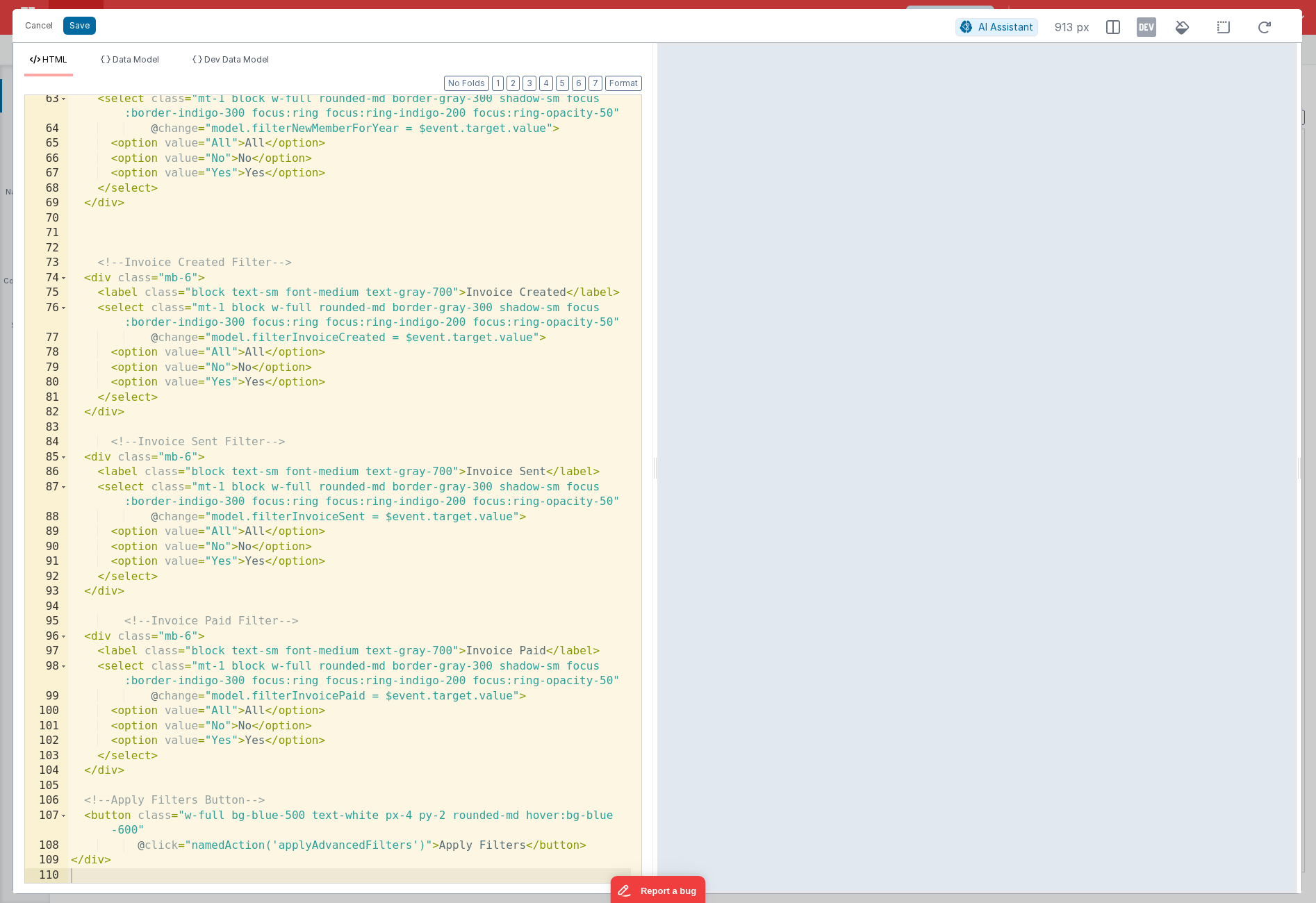
scroll to position [1094, 0]
click at [29, 32] on button "Cancel" at bounding box center [38, 25] width 41 height 19
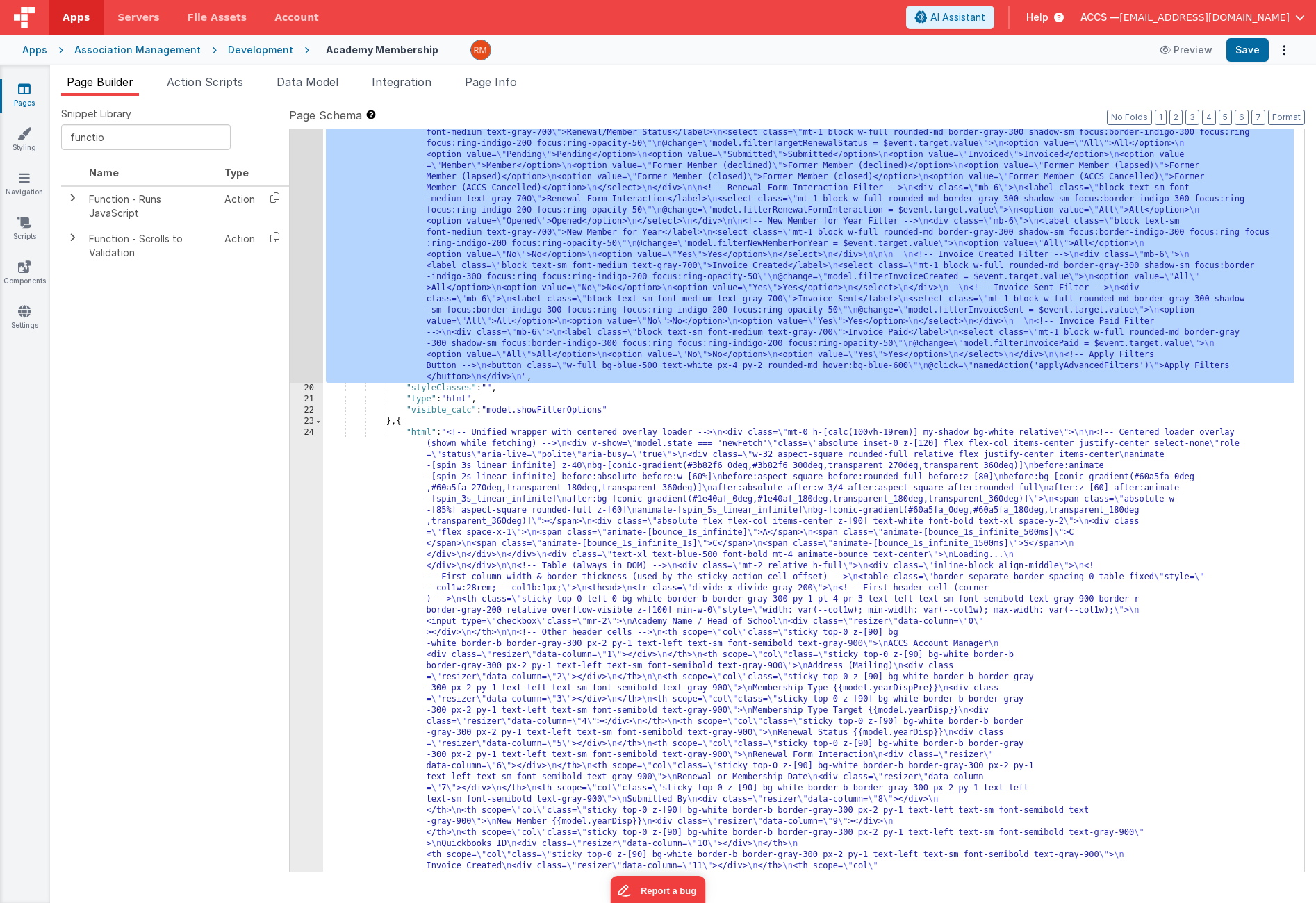
scroll to position [576, 0]
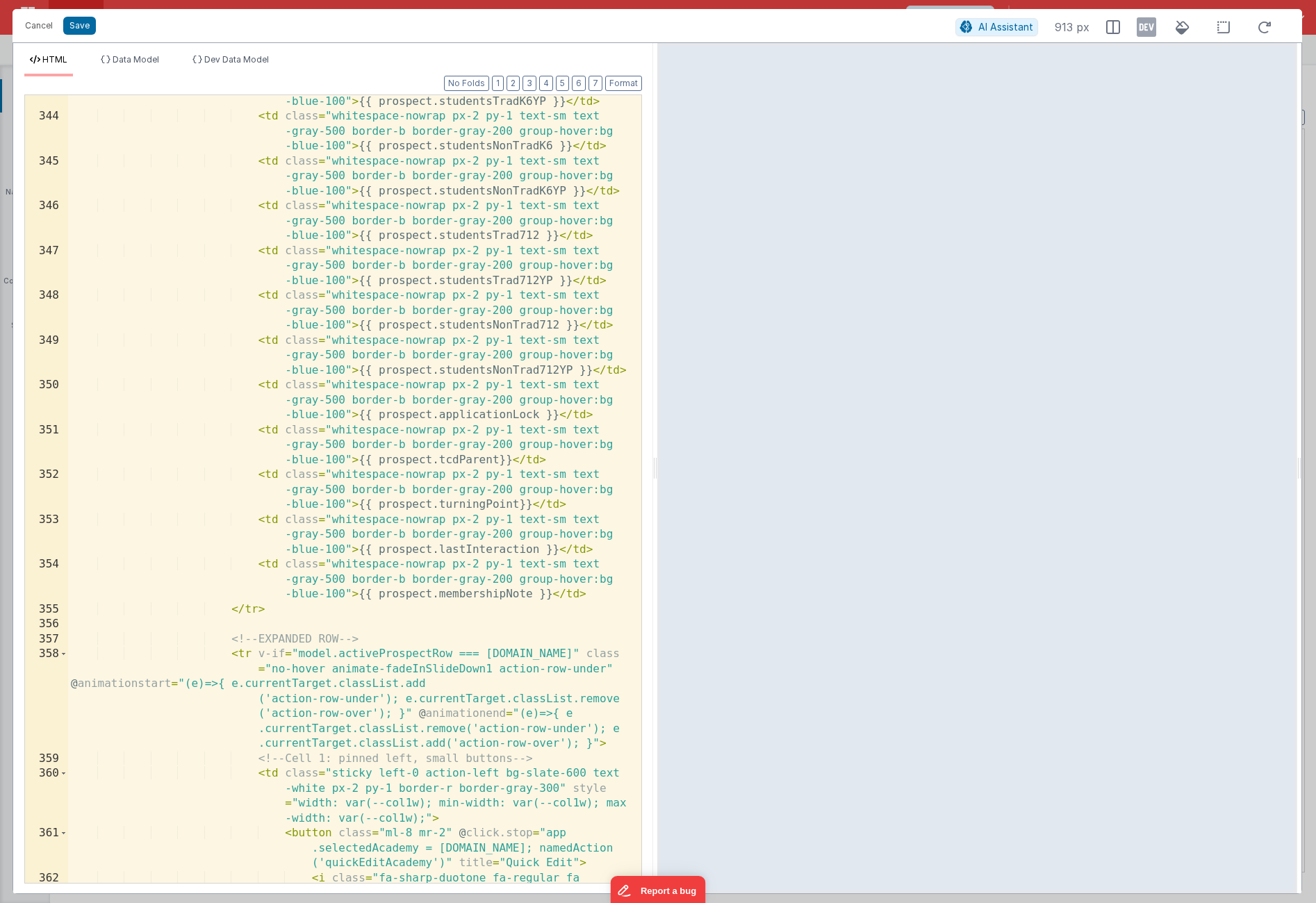
scroll to position [9282, 0]
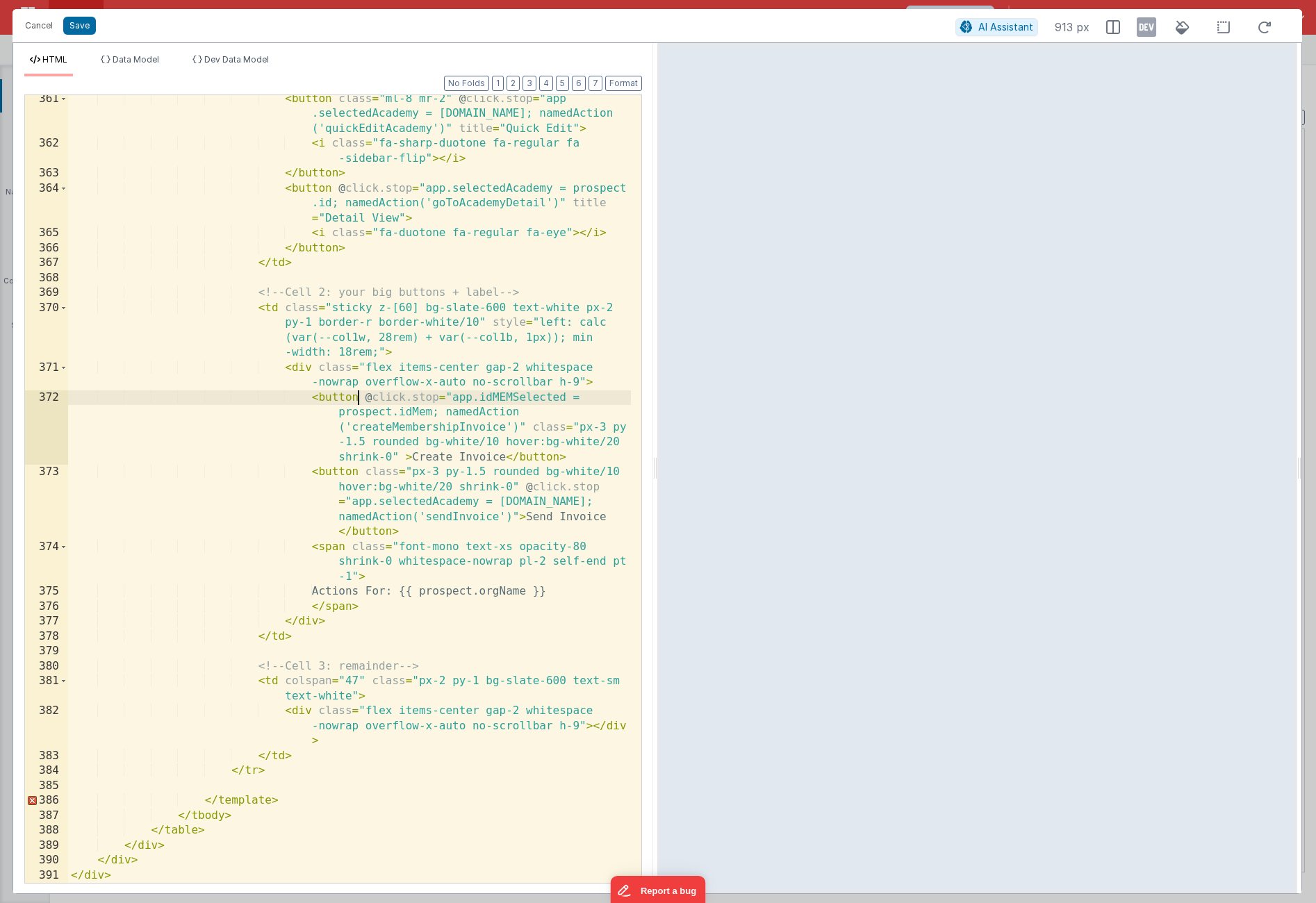
click at [360, 397] on div "< button class = "ml-8 mr-2" @ click.stop = "app .selectedAcademy = [DOMAIN_NAM…" at bounding box center [350, 516] width 563 height 847
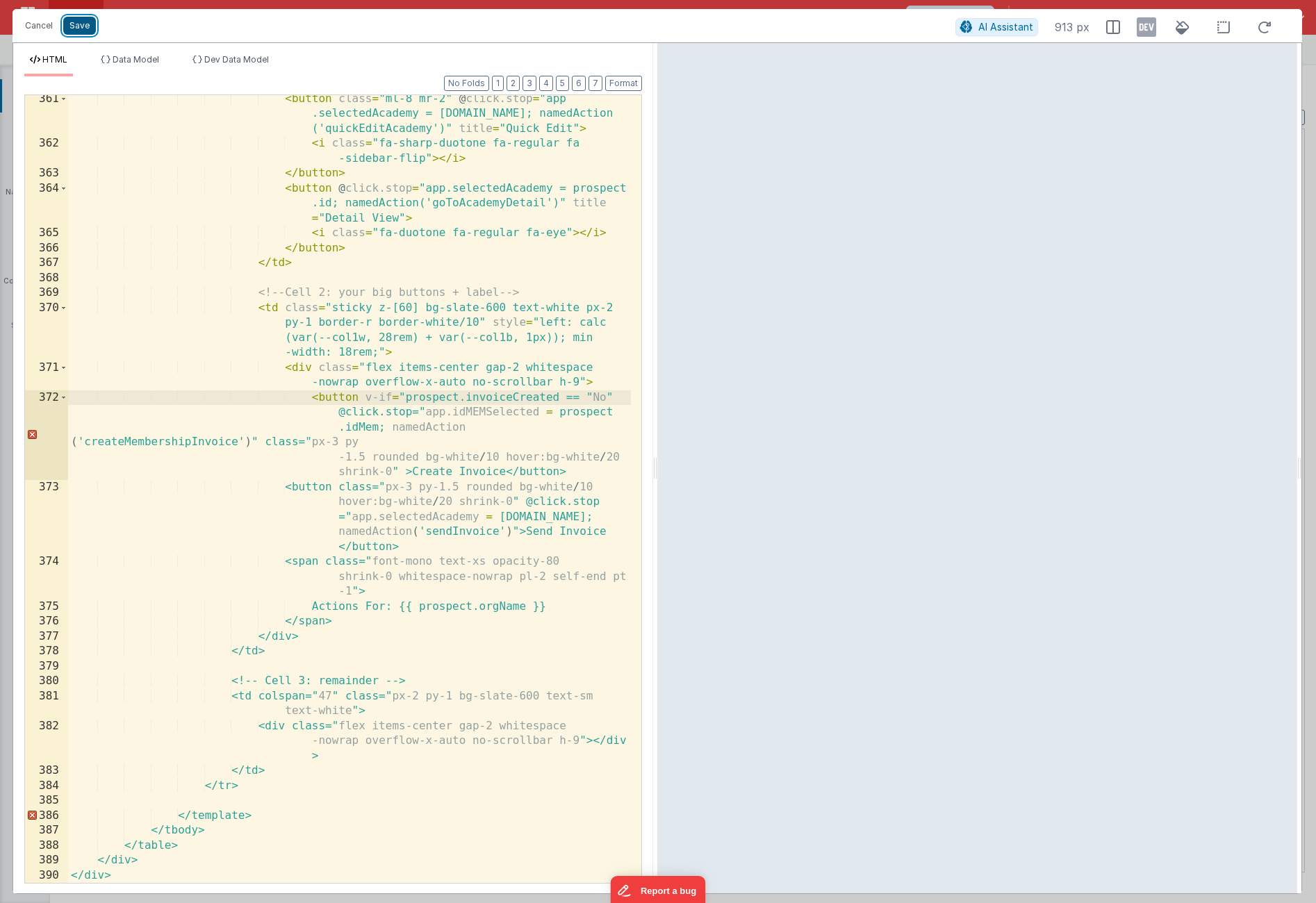
click at [83, 29] on button "Save" at bounding box center [79, 25] width 33 height 18
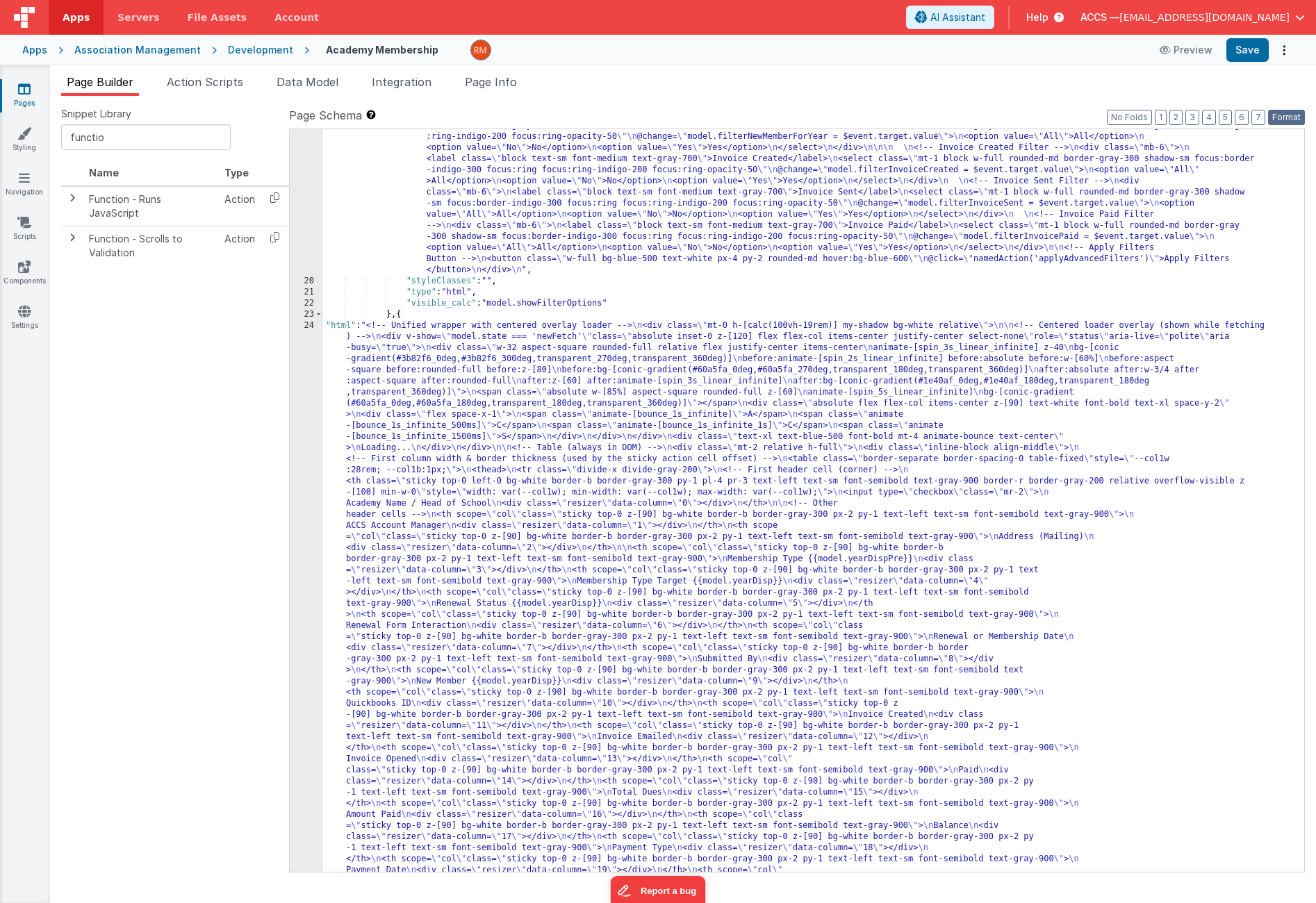
click at [1288, 120] on button "Format" at bounding box center [1287, 117] width 37 height 15
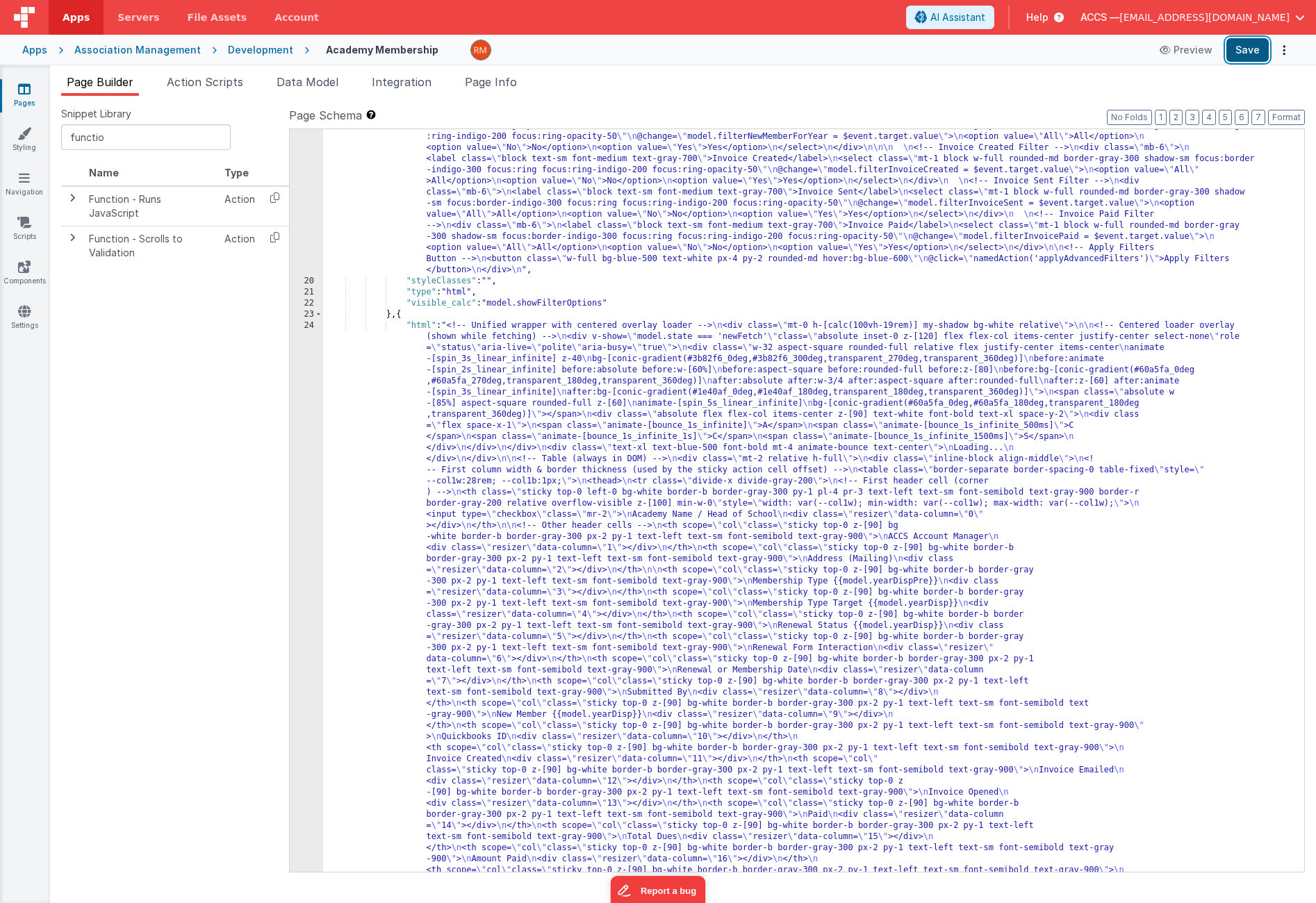
click at [1254, 53] on button "Save" at bounding box center [1248, 50] width 42 height 24
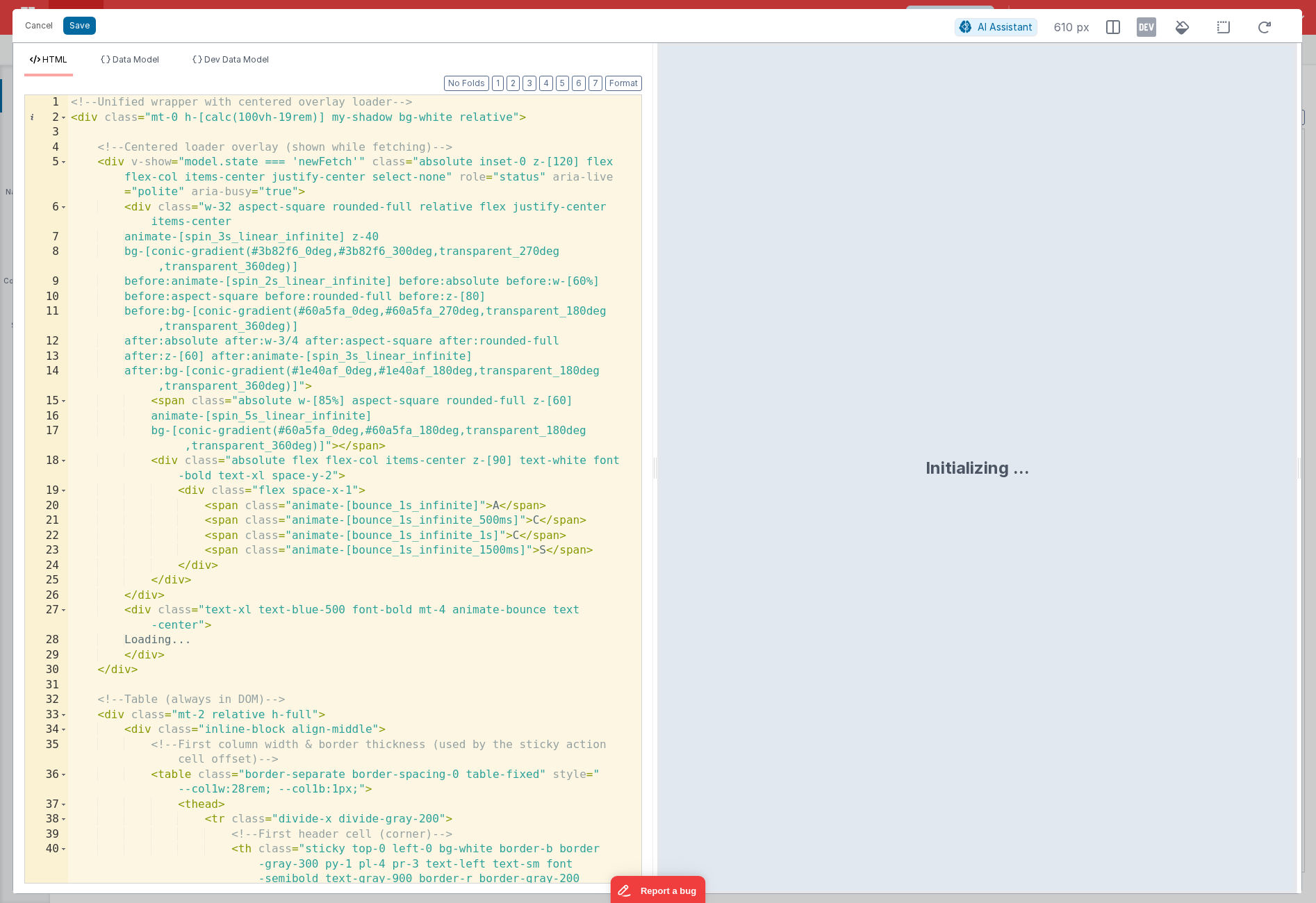
click at [504, 234] on div "<!-- Unified wrapper with centered overlay loader --> < div class = "mt-0 h-[ca…" at bounding box center [350, 542] width 563 height 893
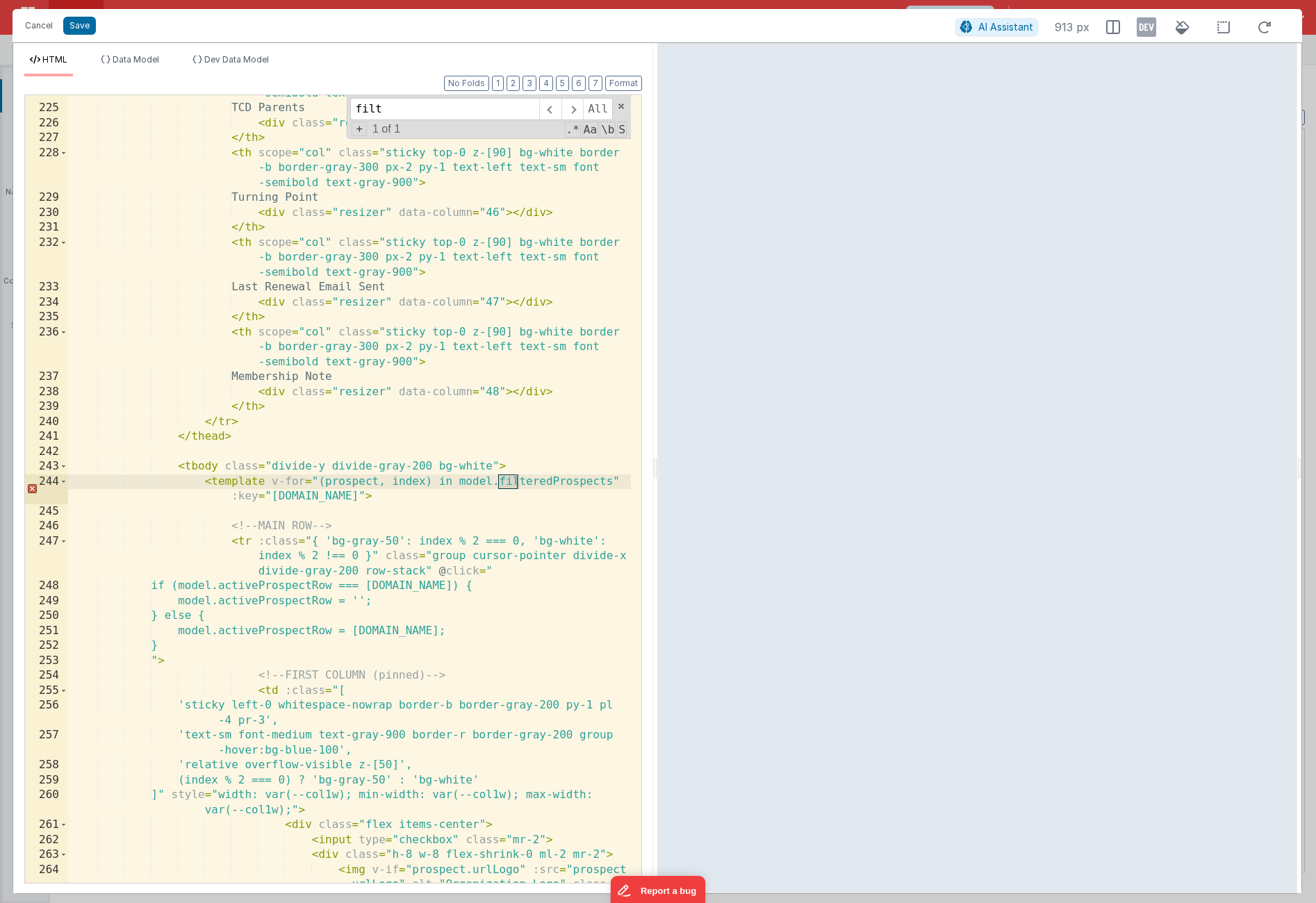
scroll to position [4925, 0]
type input "filtere"
click at [51, 21] on button "Cancel" at bounding box center [38, 25] width 41 height 19
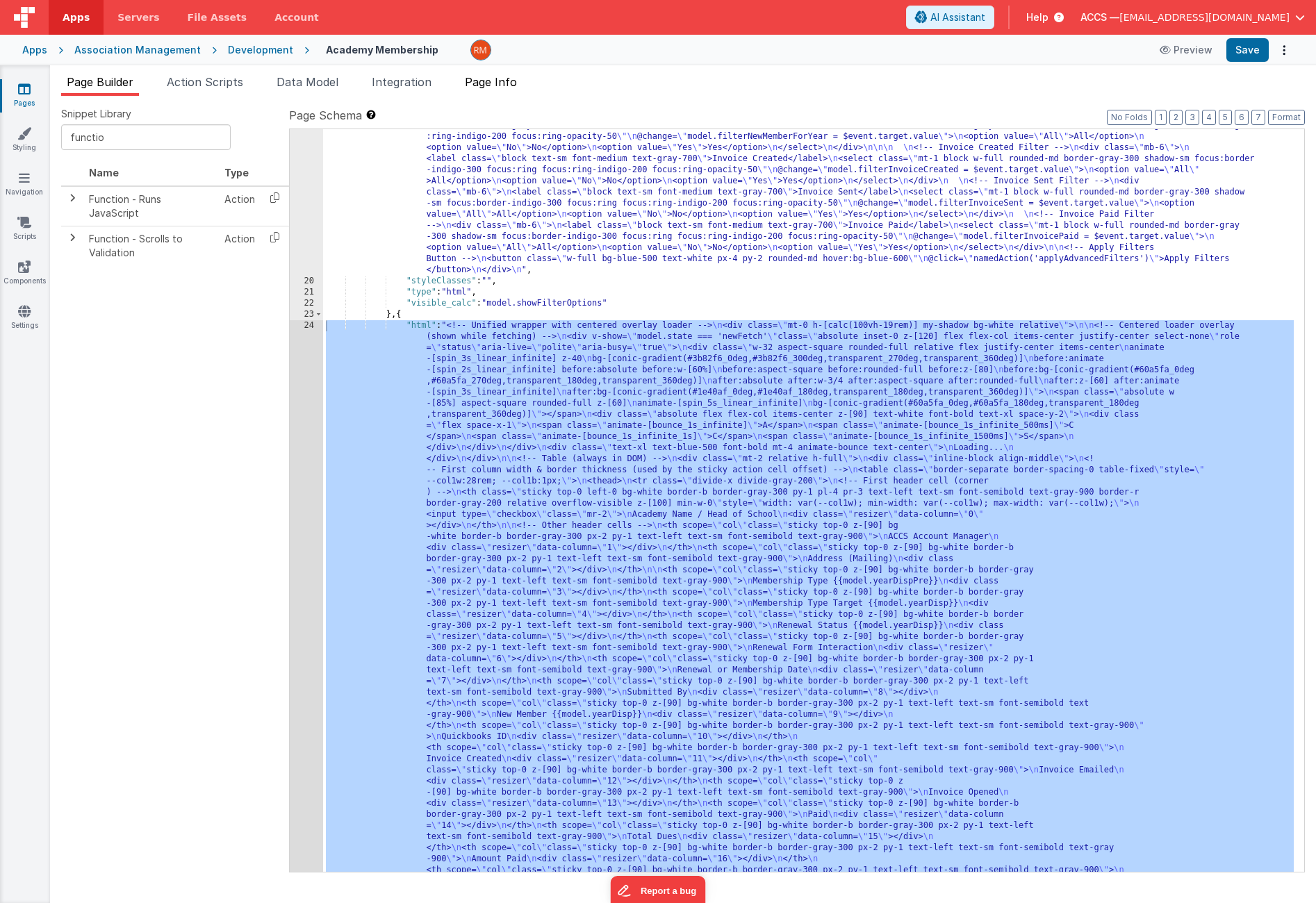
click at [508, 87] on span "Page Info" at bounding box center [491, 82] width 52 height 13
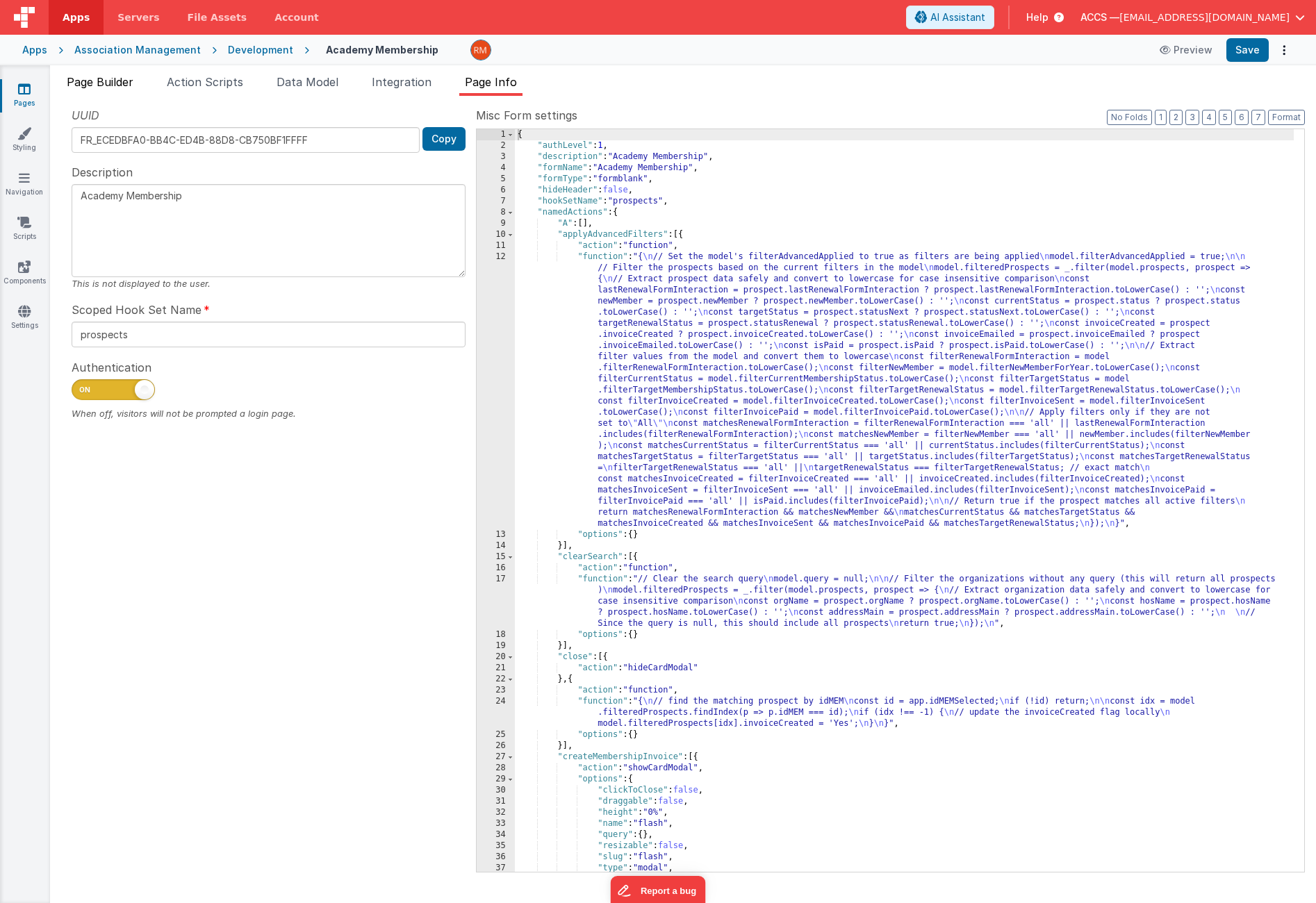
click at [105, 82] on span "Page Builder" at bounding box center [99, 82] width 67 height 13
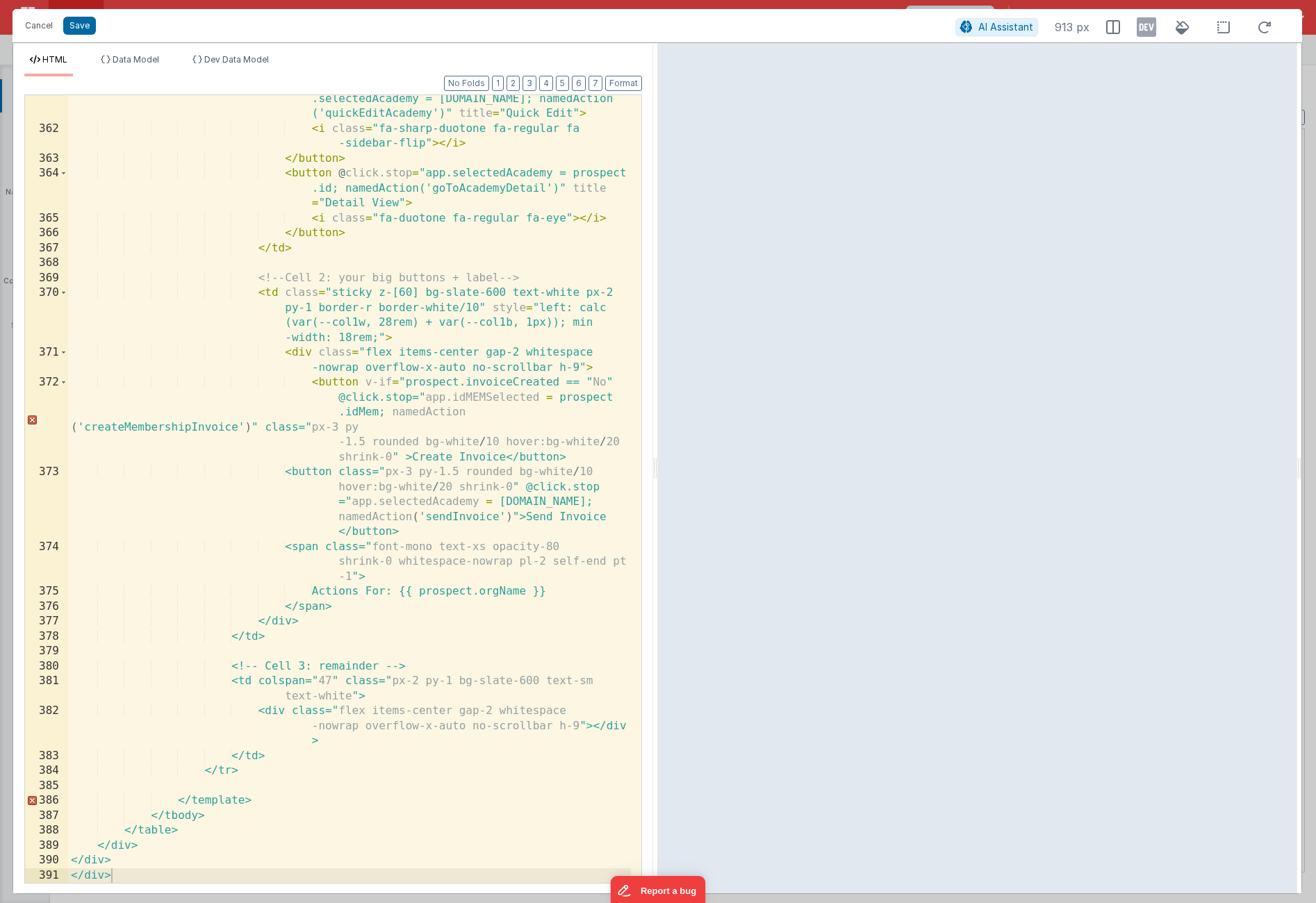
scroll to position [9296, 0]
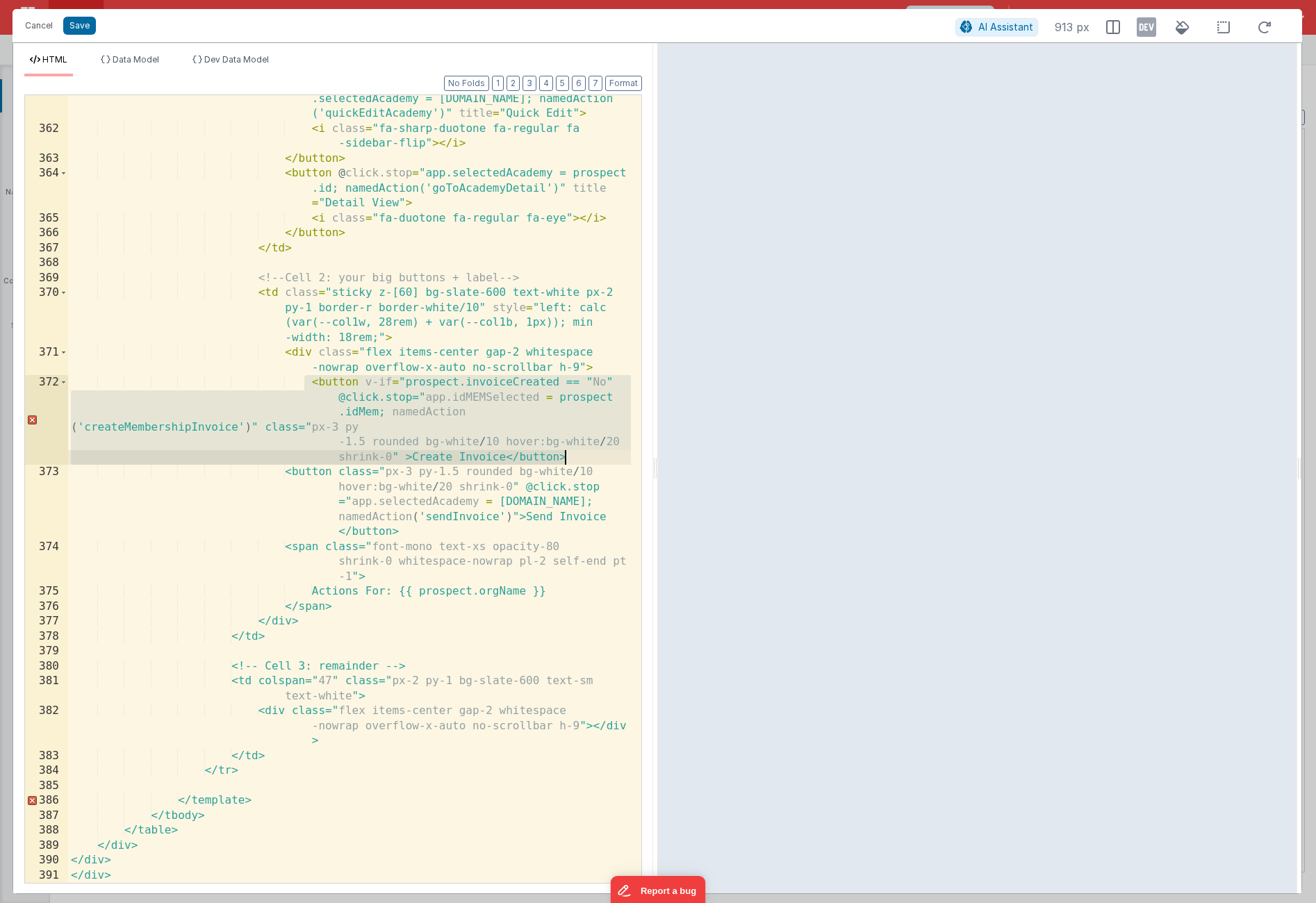
drag, startPoint x: 306, startPoint y: 380, endPoint x: 572, endPoint y: 458, distance: 277.2
click at [572, 458] on div "< button class = "ml-8 mr-2" @ click.stop = "app .selectedAcademy = [DOMAIN_NAM…" at bounding box center [350, 500] width 563 height 847
click at [481, 433] on div "< button class = "ml-8 mr-2" @ click.stop = "app .selectedAcademy = [DOMAIN_NAM…" at bounding box center [350, 500] width 563 height 847
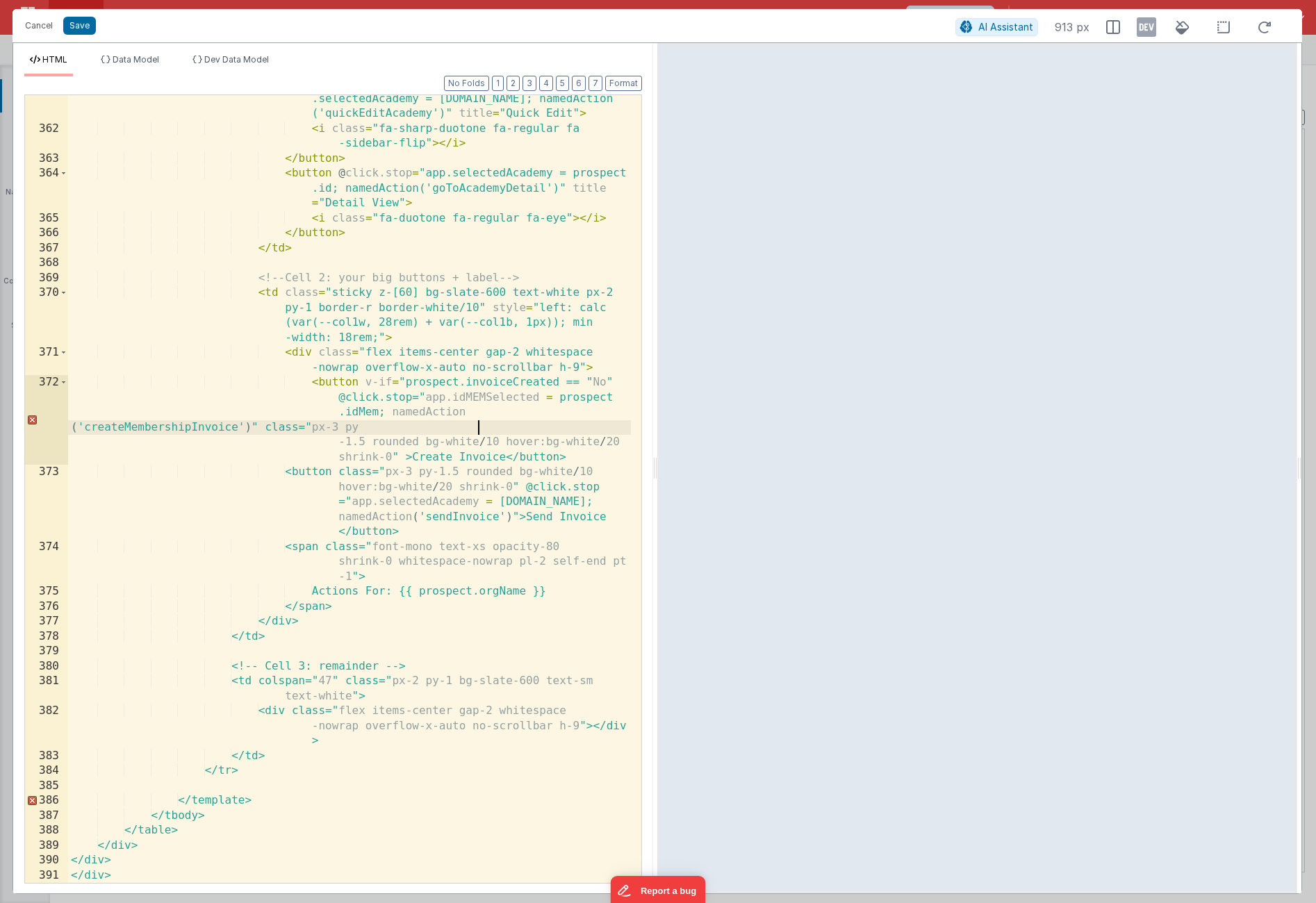
click at [590, 381] on div "< button class = "ml-8 mr-2" @ click.stop = "app .selectedAcademy = [DOMAIN_NAM…" at bounding box center [350, 500] width 563 height 847
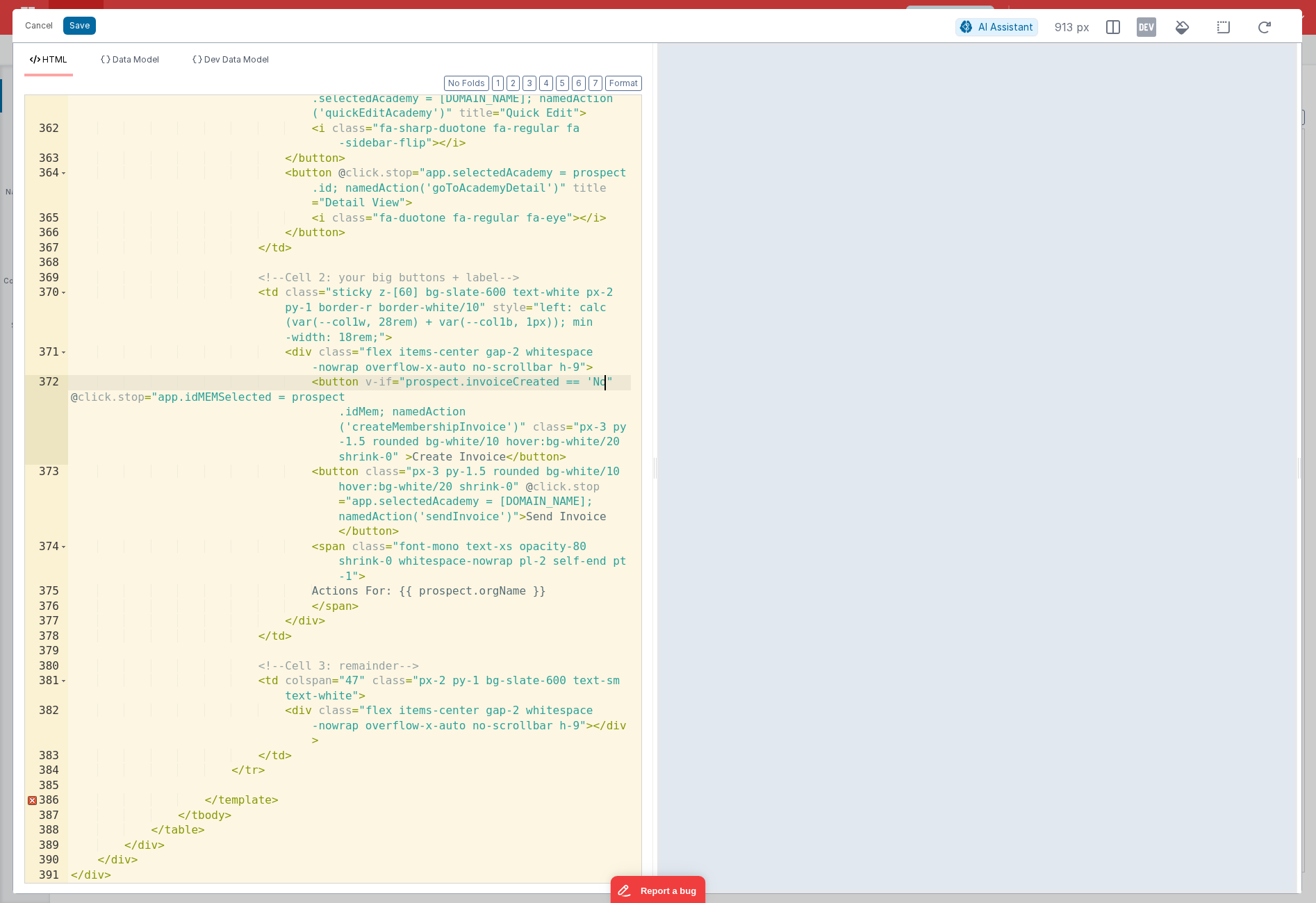
click at [607, 380] on div "< button class = "ml-8 mr-2" @ click.stop = "app .selectedAcademy = [DOMAIN_NAM…" at bounding box center [350, 500] width 563 height 847
click at [81, 29] on button "Save" at bounding box center [79, 25] width 33 height 18
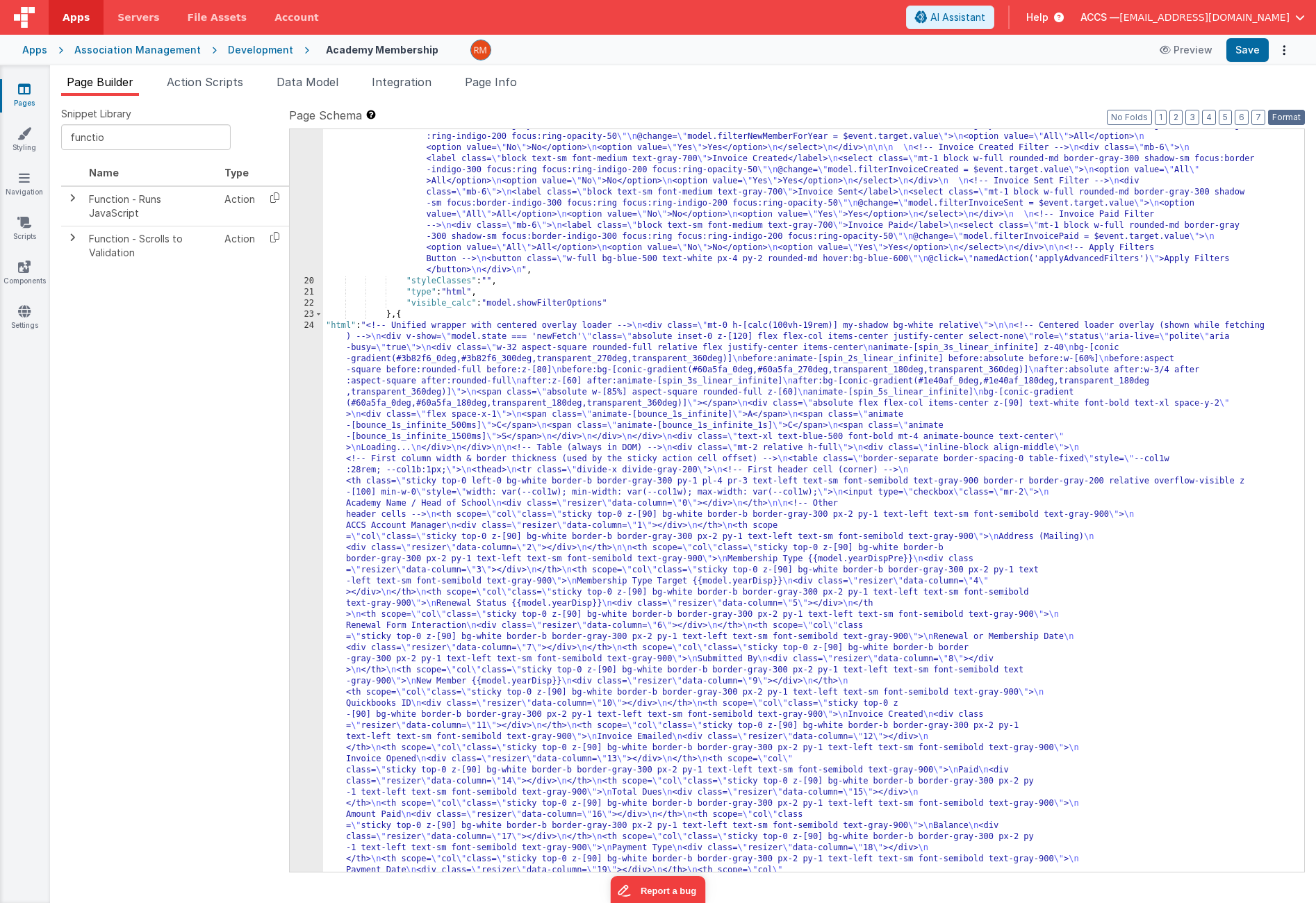
click at [1280, 110] on button "Format" at bounding box center [1287, 117] width 37 height 15
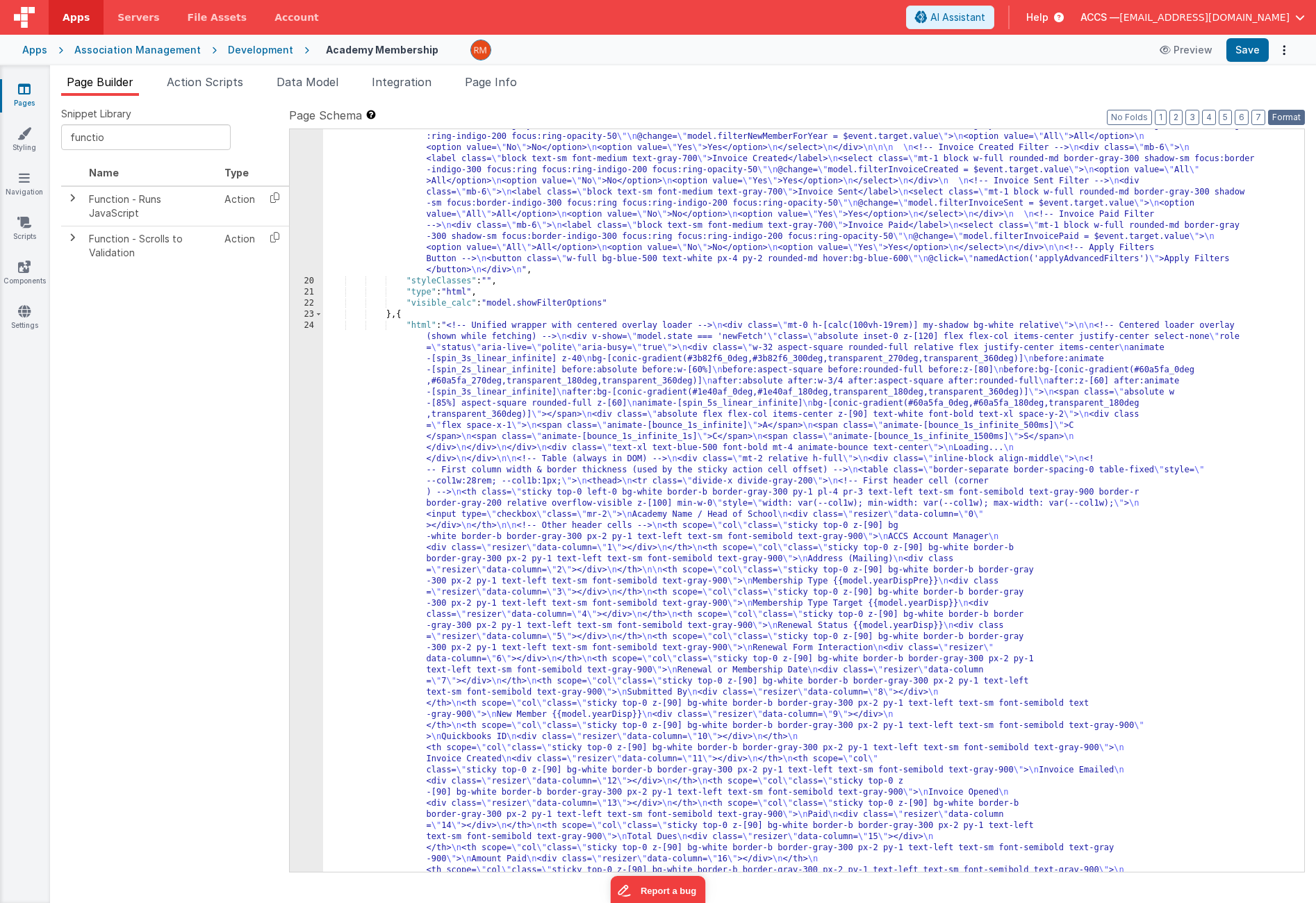
click at [1287, 114] on button "Format" at bounding box center [1287, 117] width 37 height 15
click at [1248, 55] on button "Save" at bounding box center [1248, 50] width 42 height 24
click at [485, 85] on span "Page Info" at bounding box center [491, 82] width 52 height 13
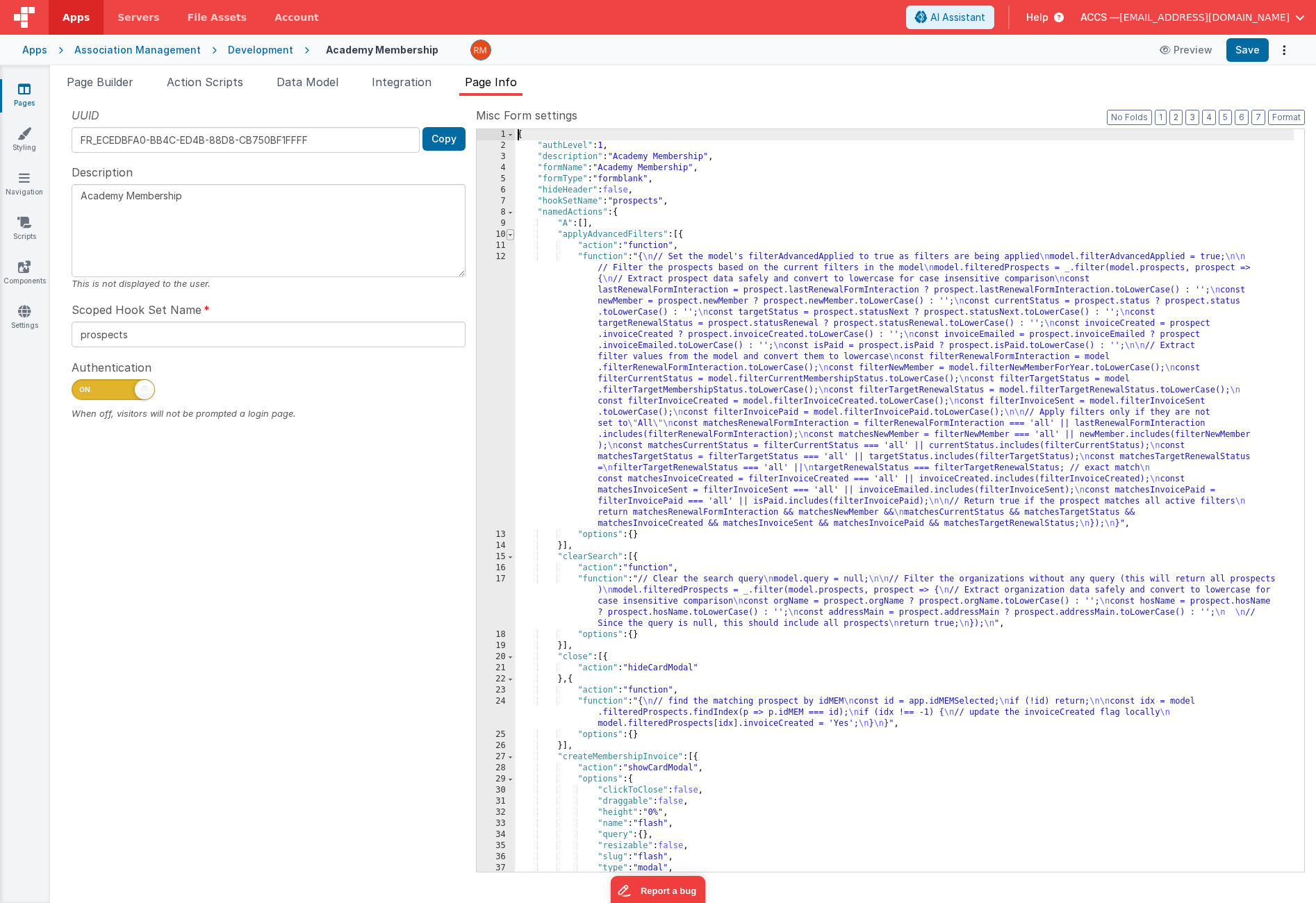
click at [511, 236] on span at bounding box center [510, 234] width 8 height 11
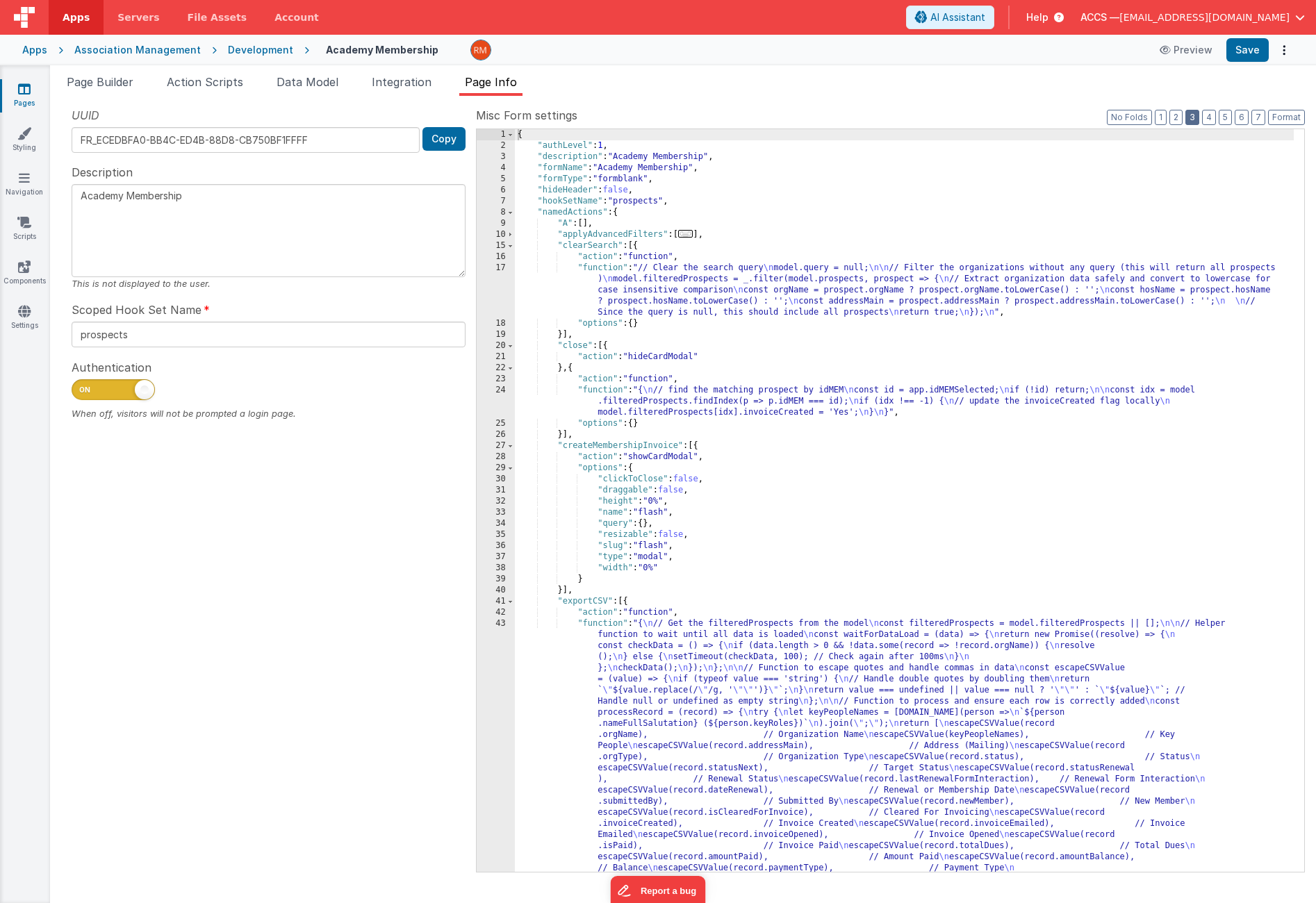
click at [1192, 116] on button "3" at bounding box center [1192, 117] width 13 height 15
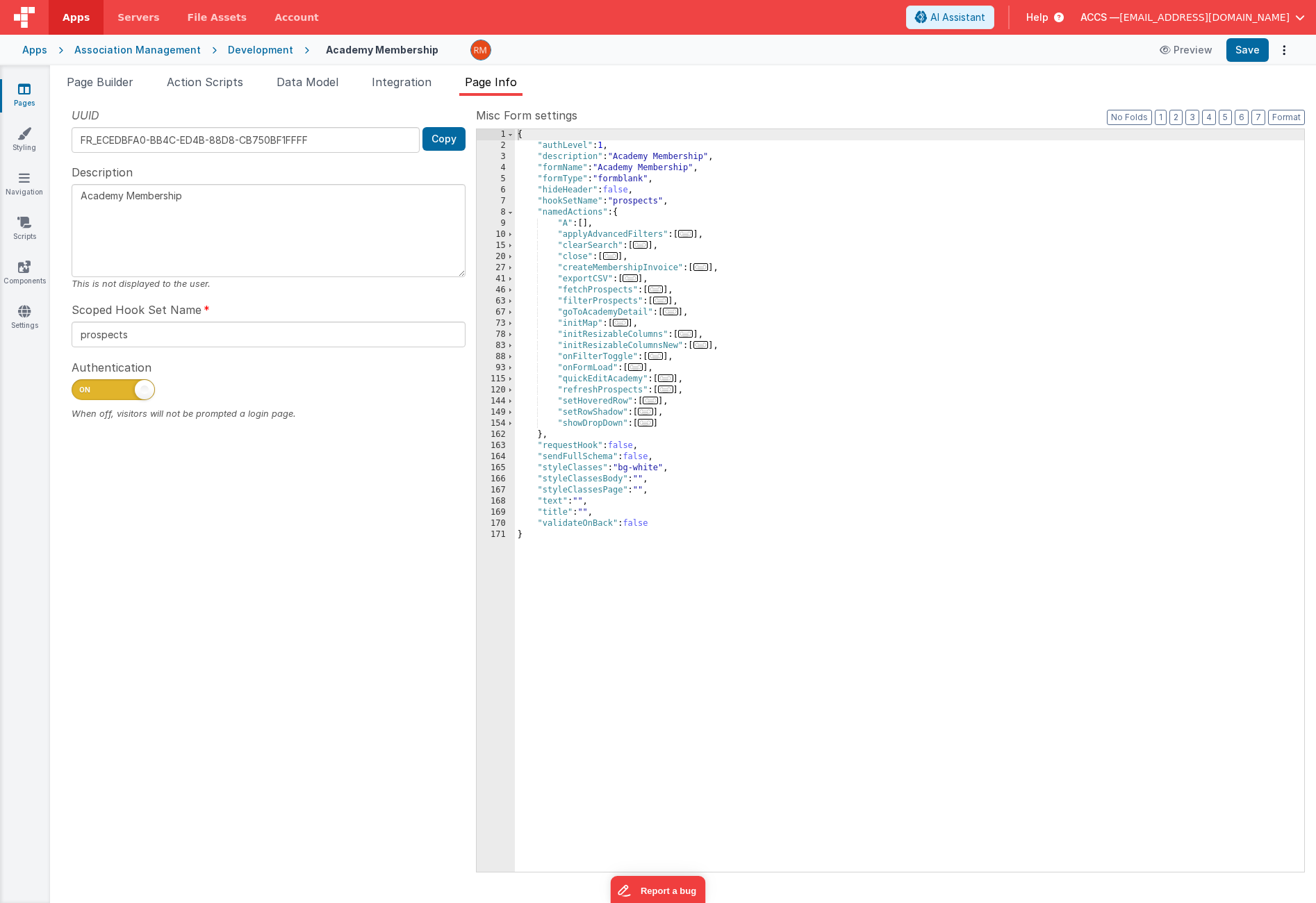
click at [618, 258] on span "..." at bounding box center [611, 255] width 15 height 8
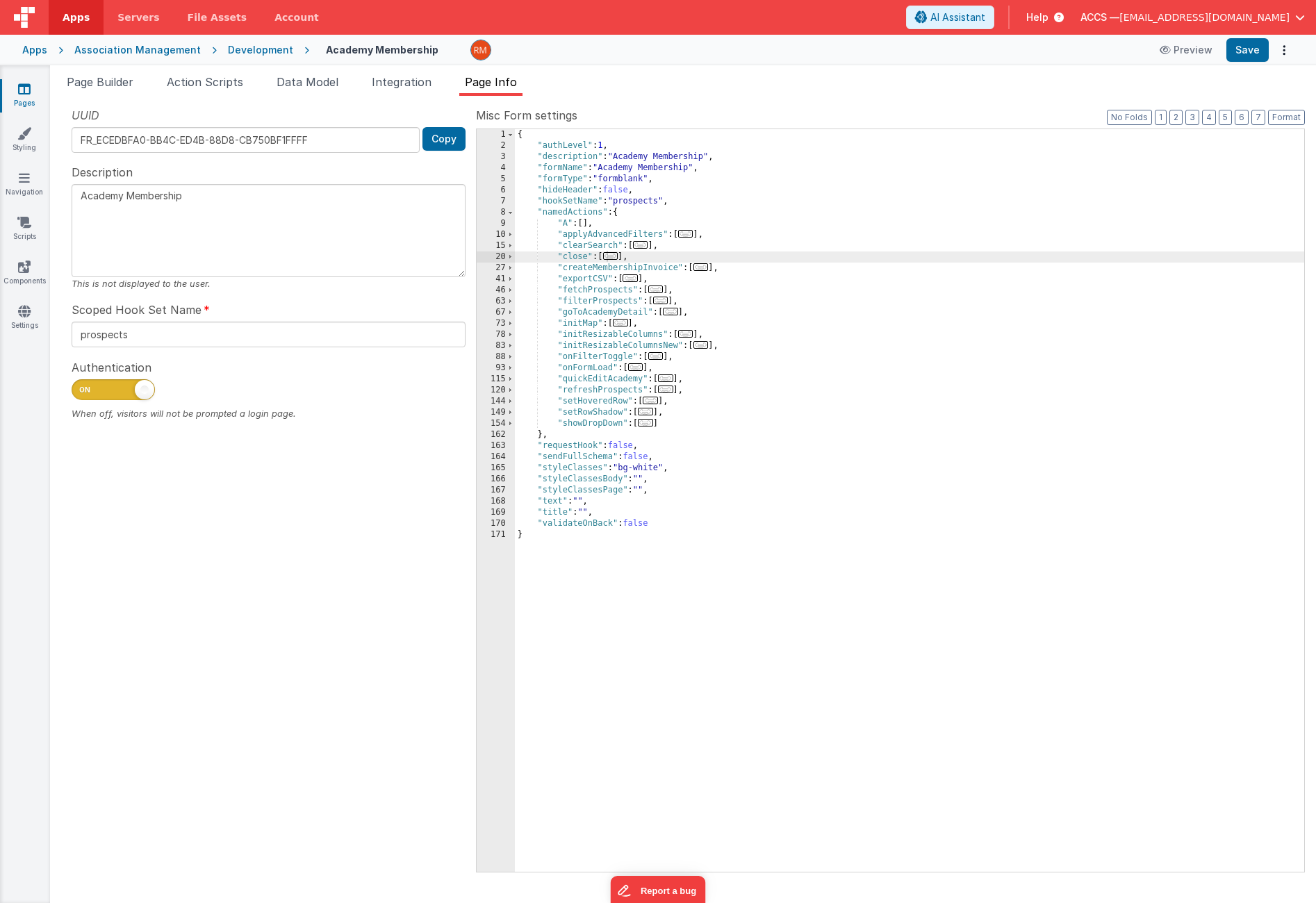
click at [618, 259] on span "..." at bounding box center [611, 255] width 15 height 8
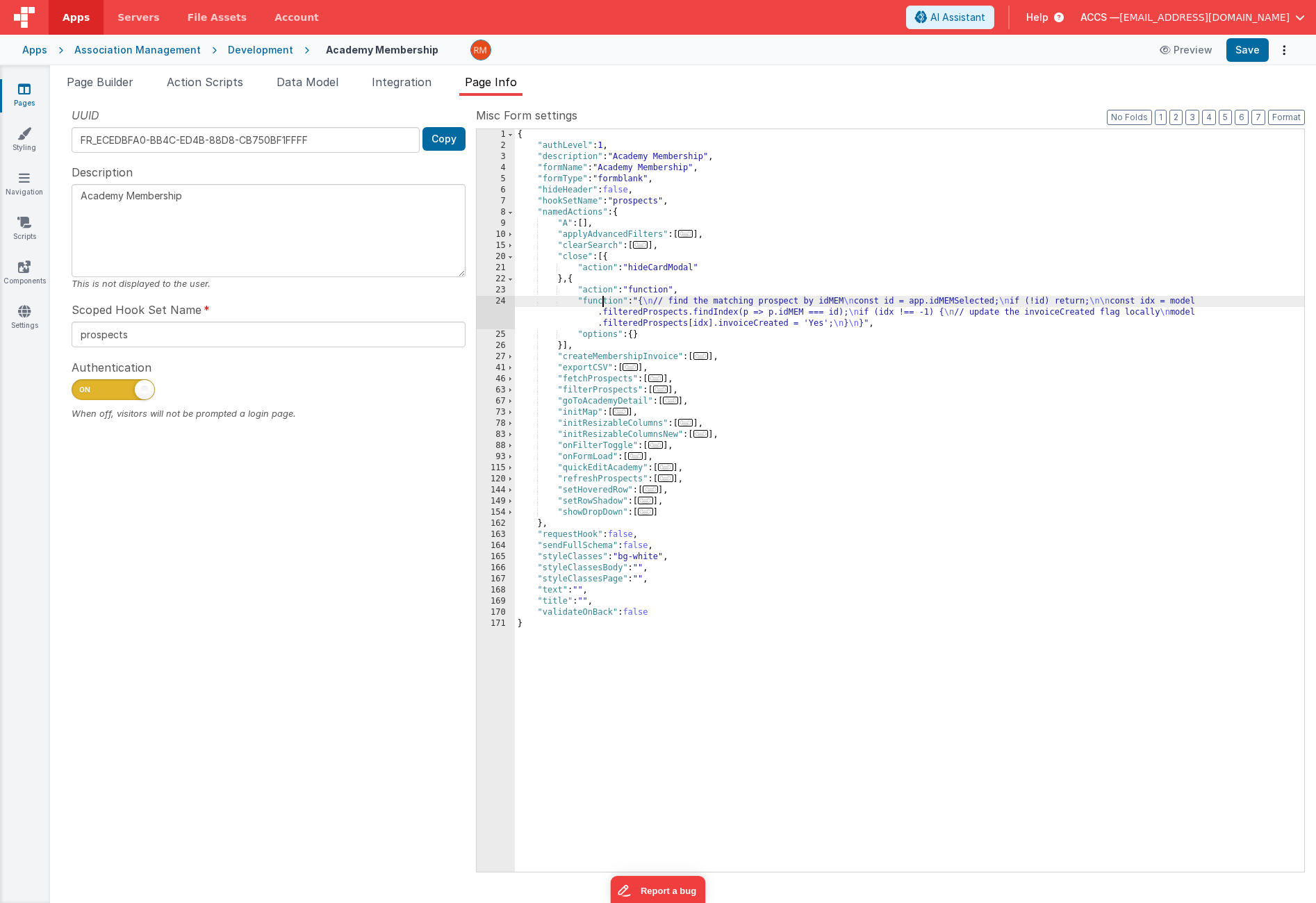
click at [602, 303] on div "{ "authLevel" : 1 , "description" : "Academy Membership" , "formName" : "Academ…" at bounding box center [909, 511] width 789 height 765
click at [503, 300] on div "24" at bounding box center [495, 313] width 38 height 34
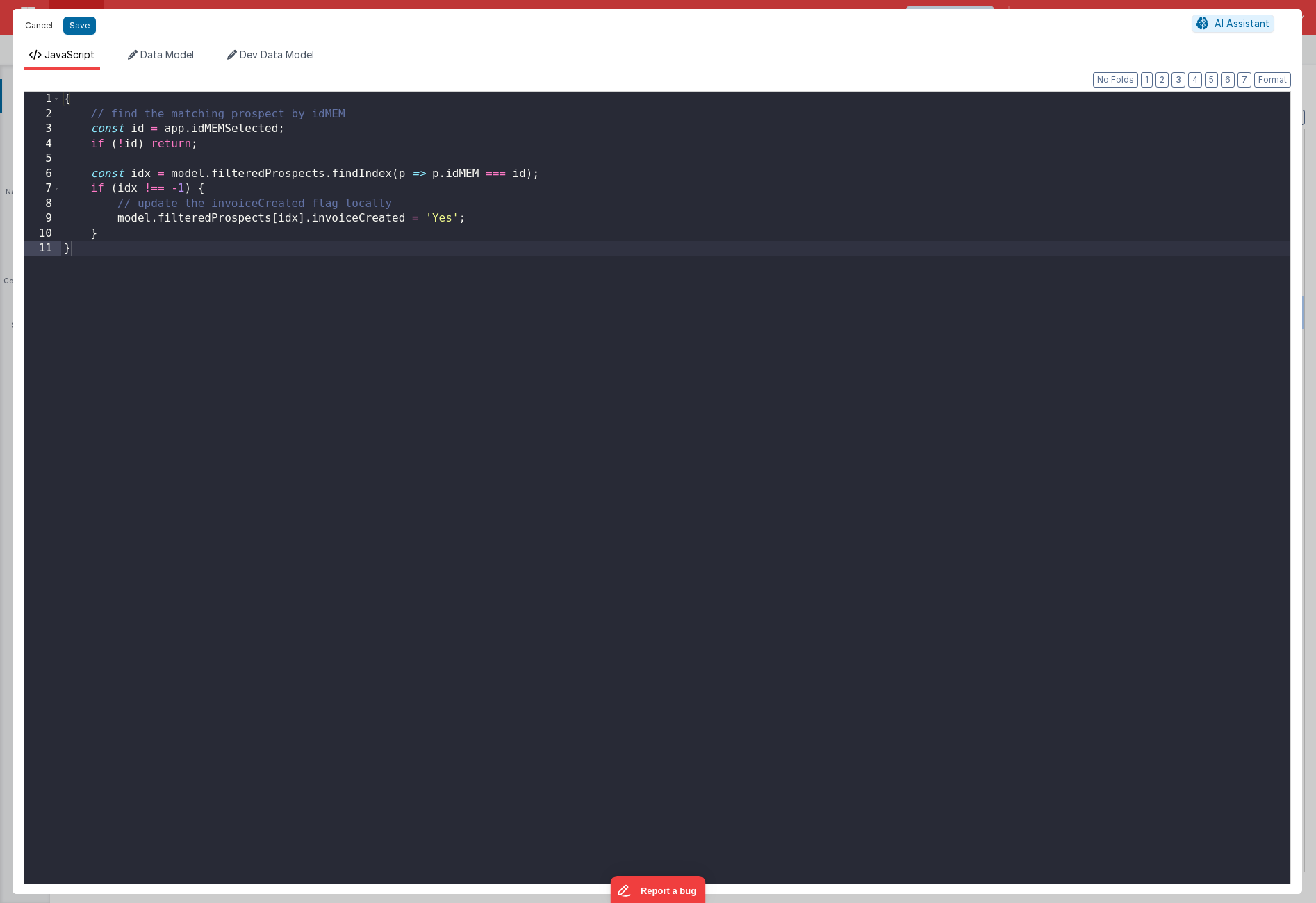
click at [45, 26] on button "Cancel" at bounding box center [38, 25] width 41 height 19
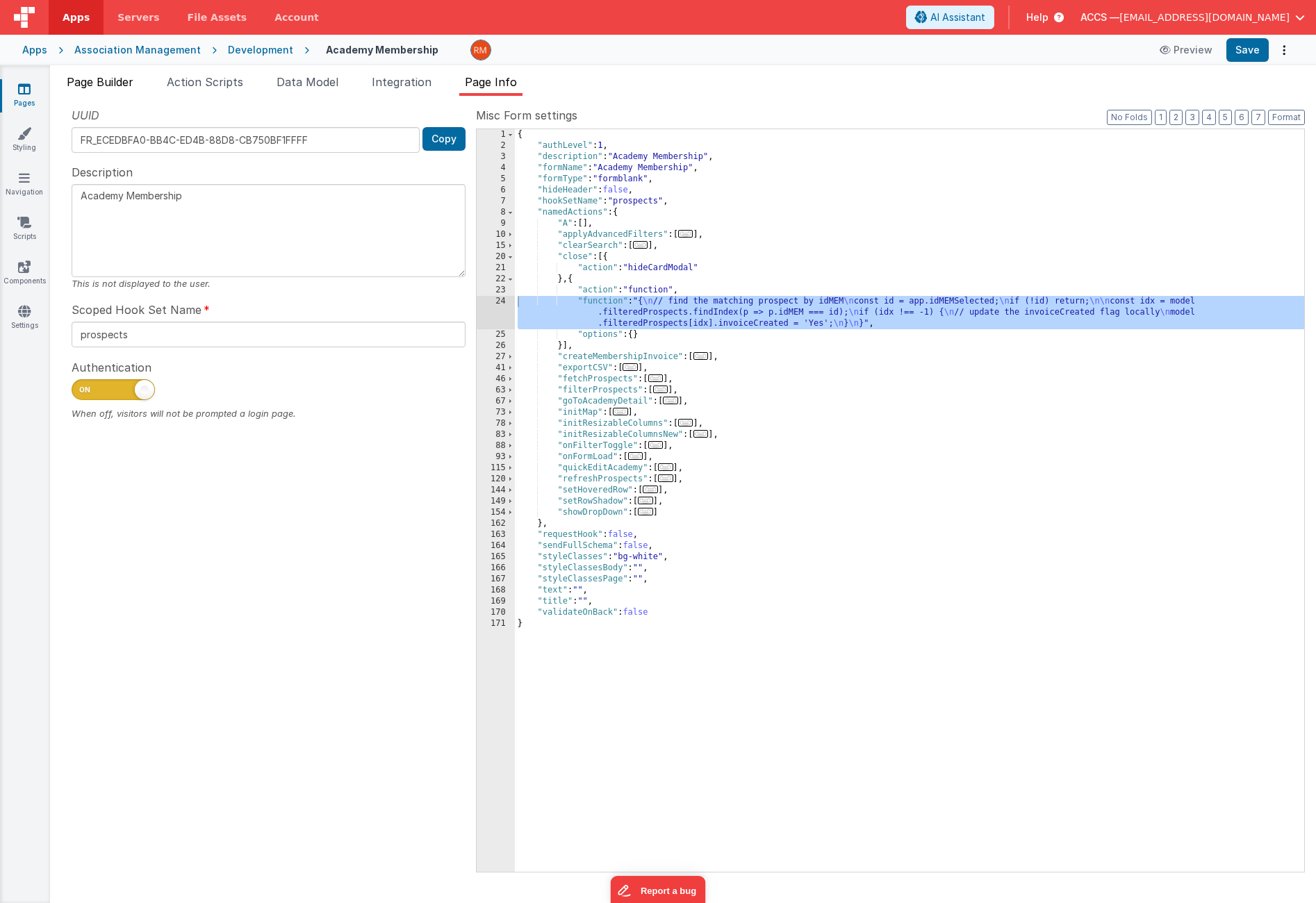
click at [107, 84] on span "Page Builder" at bounding box center [99, 82] width 67 height 13
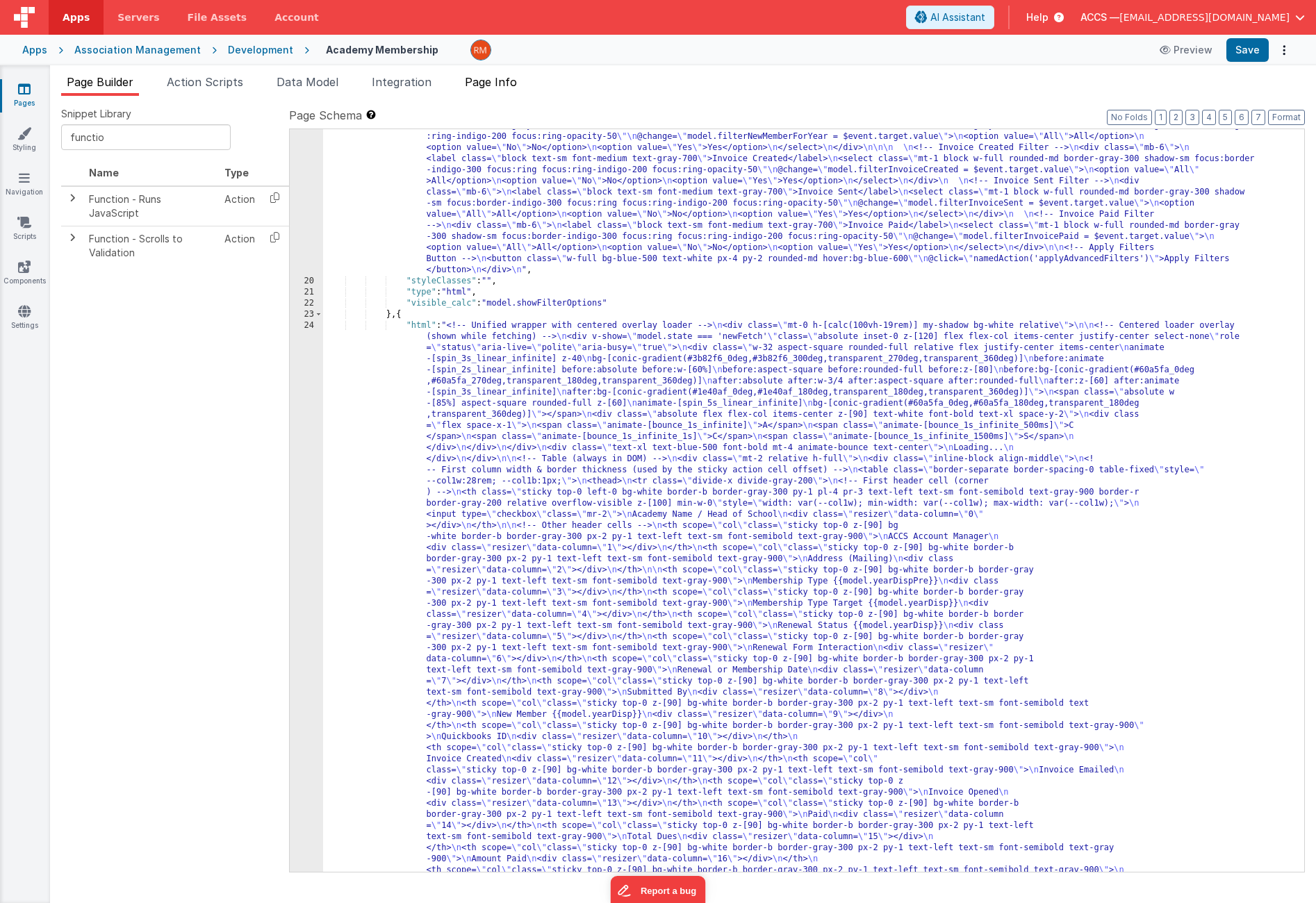
click at [511, 86] on span "Page Info" at bounding box center [491, 82] width 52 height 13
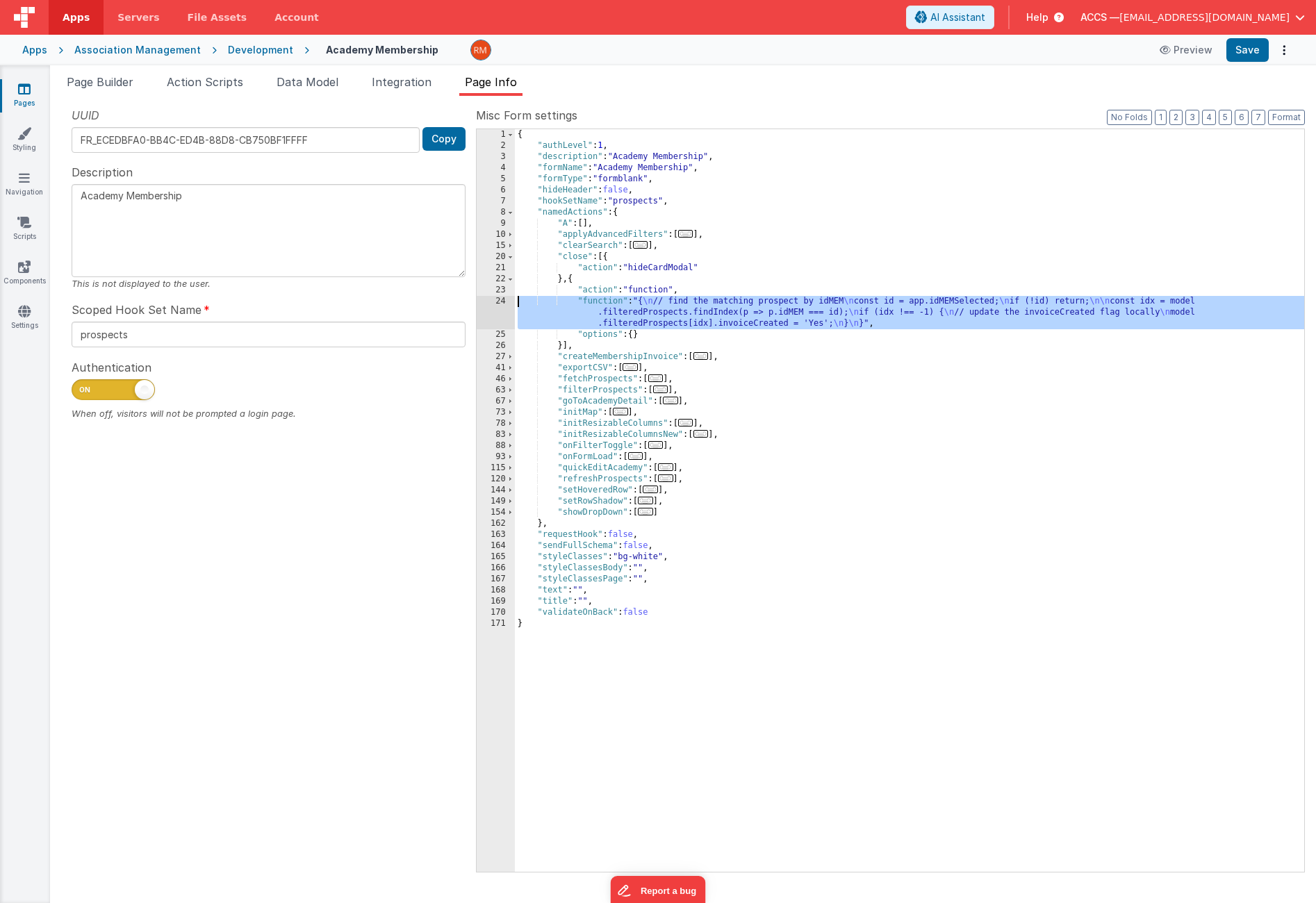
click at [610, 303] on div "{ "authLevel" : 1 , "description" : "Academy Membership" , "formName" : "Academ…" at bounding box center [909, 511] width 789 height 765
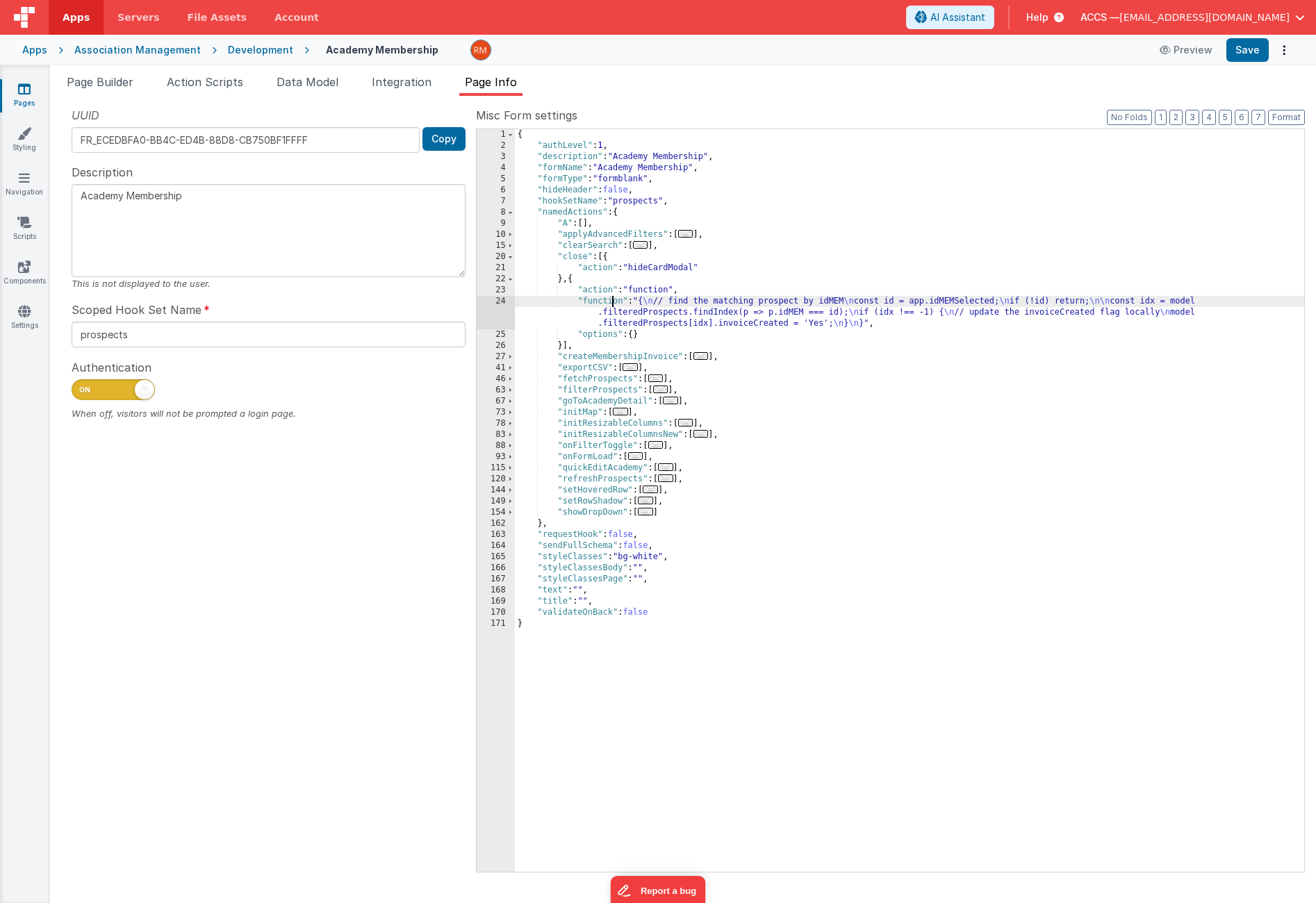
click at [506, 301] on div "24" at bounding box center [495, 313] width 38 height 34
click at [502, 302] on div "24" at bounding box center [495, 313] width 38 height 34
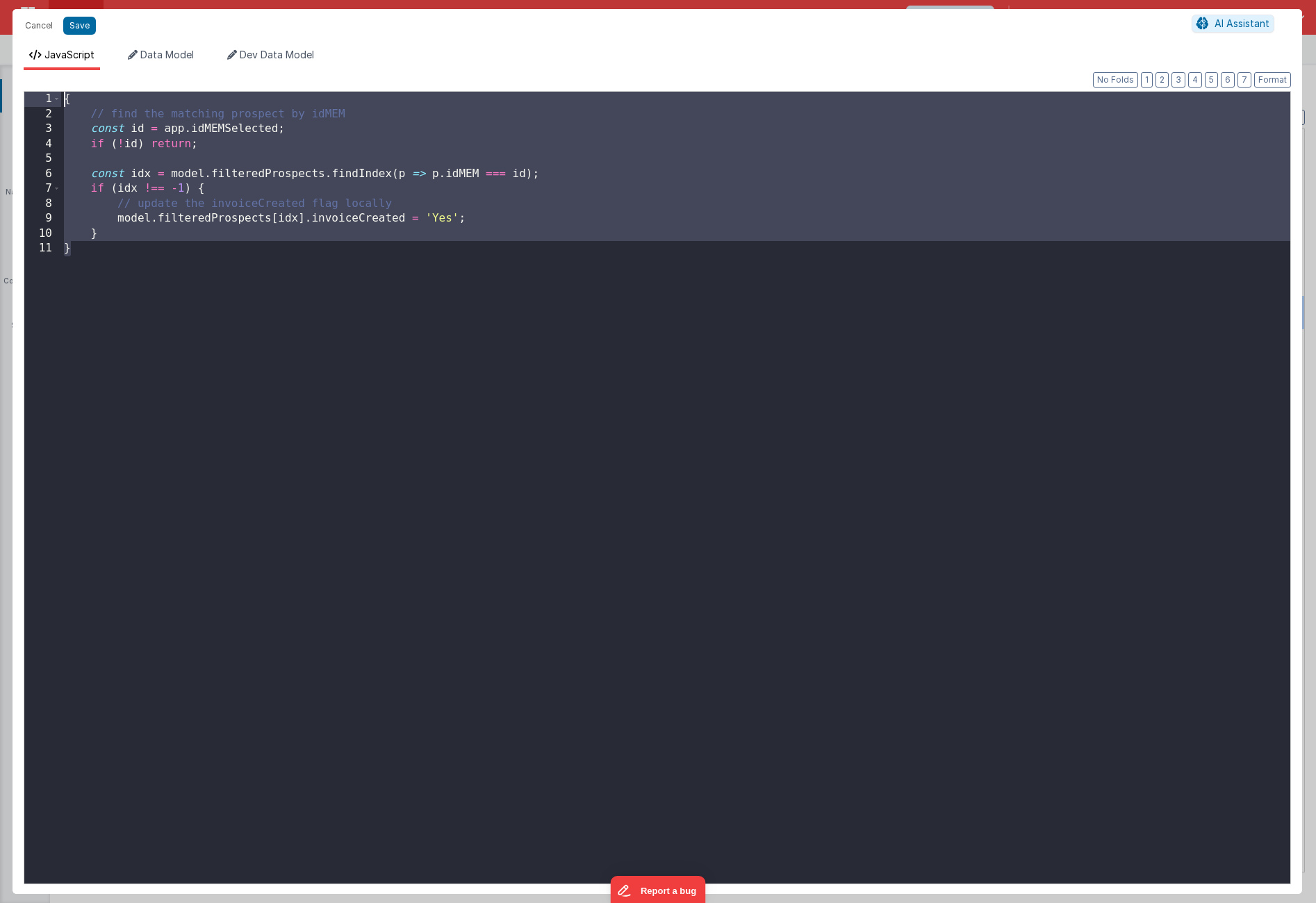
drag, startPoint x: 193, startPoint y: 348, endPoint x: 54, endPoint y: 45, distance: 333.4
click at [54, 45] on div "JavaScript Data Model Dev Data Model Format 7 6 5 4 3 2 1 No Folds 1 2 3 4 5 6 …" at bounding box center [657, 468] width 1290 height 852
click at [425, 189] on div "{ // find the matching prospect by idMEM const id = app . idMEMSelected ; if ( …" at bounding box center [676, 503] width 1229 height 822
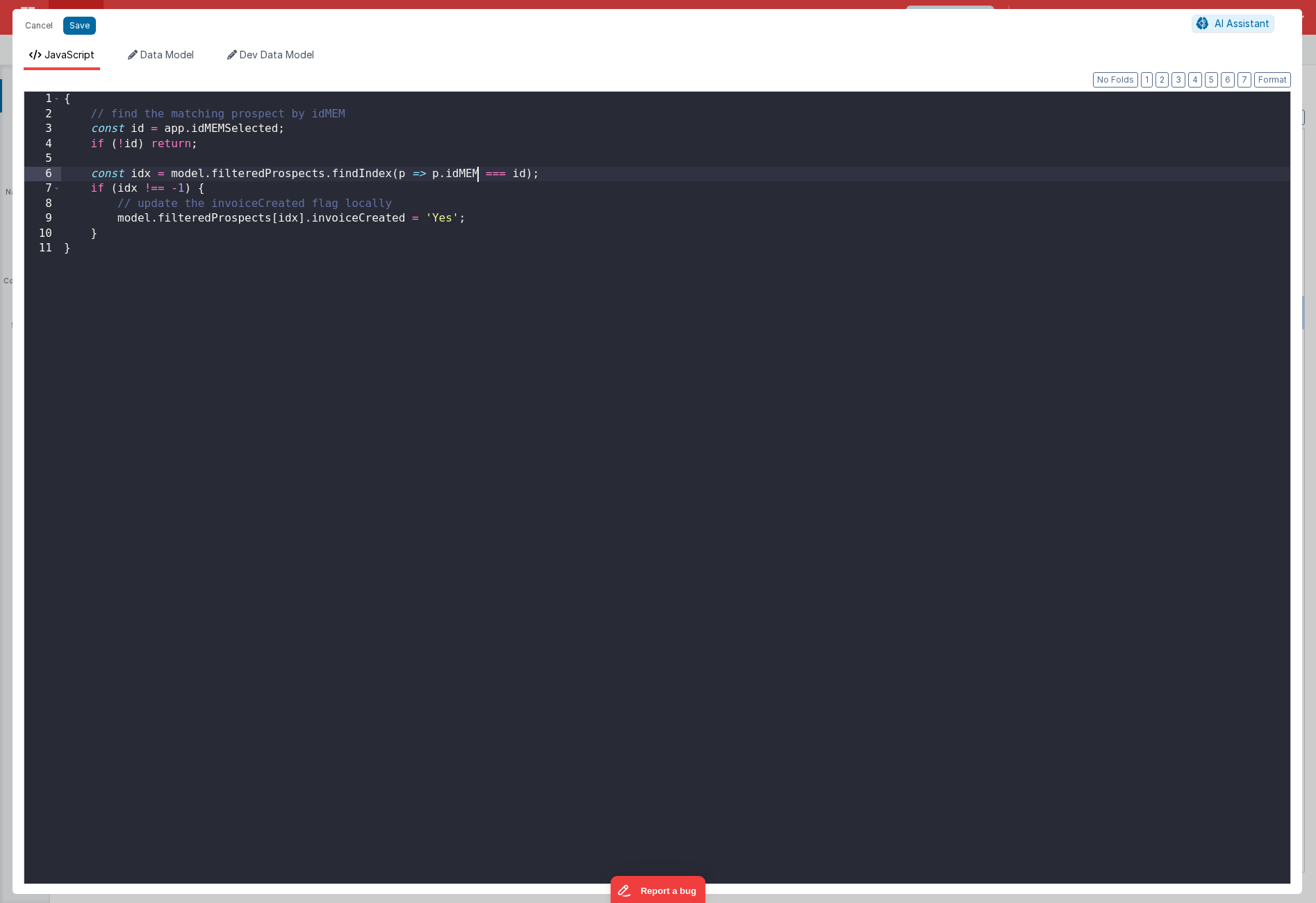
click at [476, 174] on div "{ // find the matching prospect by idMEM const id = app . idMEMSelected ; if ( …" at bounding box center [676, 503] width 1229 height 822
click at [91, 29] on button "Save" at bounding box center [79, 25] width 33 height 18
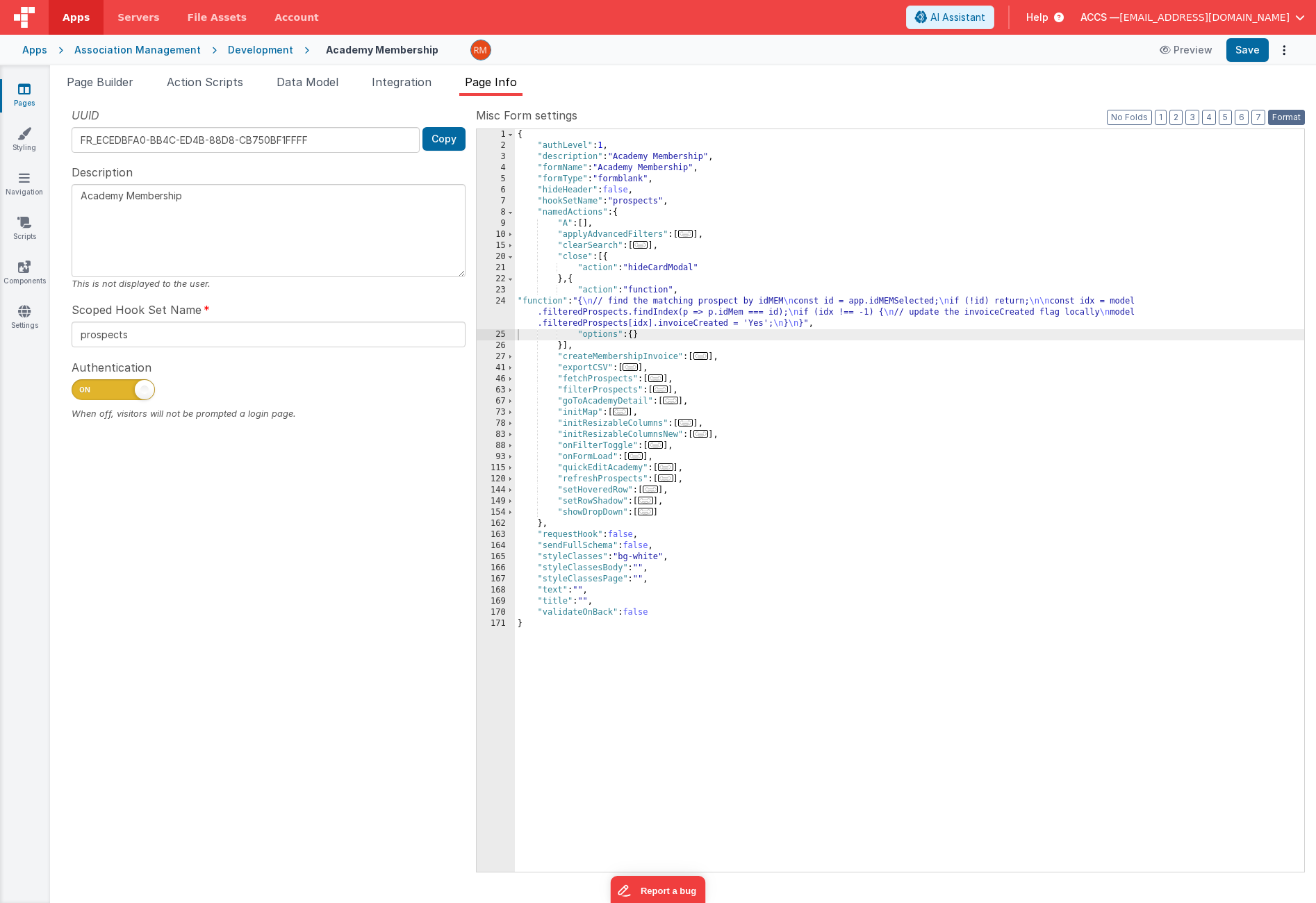
click at [1284, 121] on button "Format" at bounding box center [1287, 117] width 37 height 15
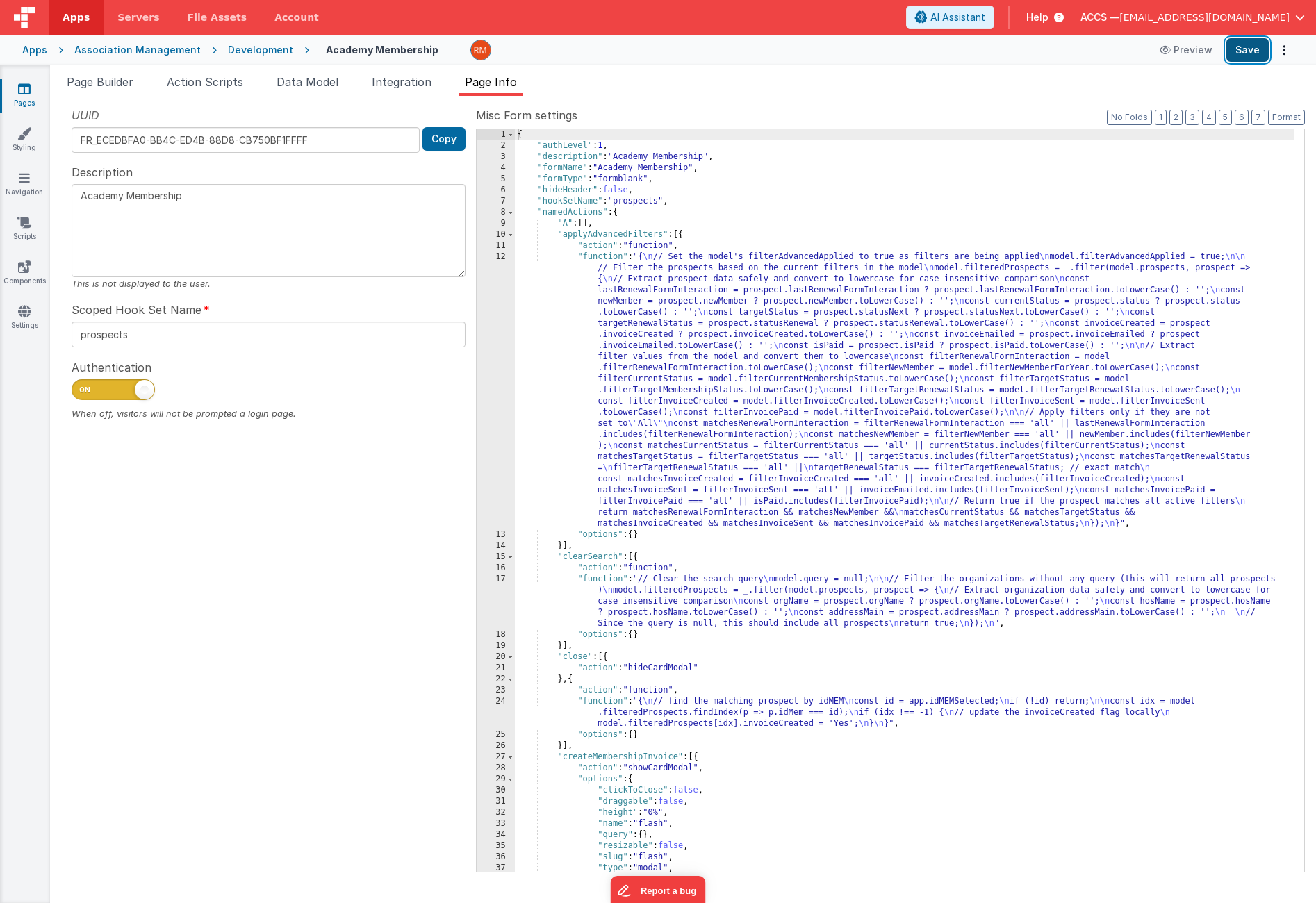
click at [1243, 43] on button "Save" at bounding box center [1248, 50] width 42 height 24
click at [388, 82] on span "Integration" at bounding box center [401, 82] width 60 height 13
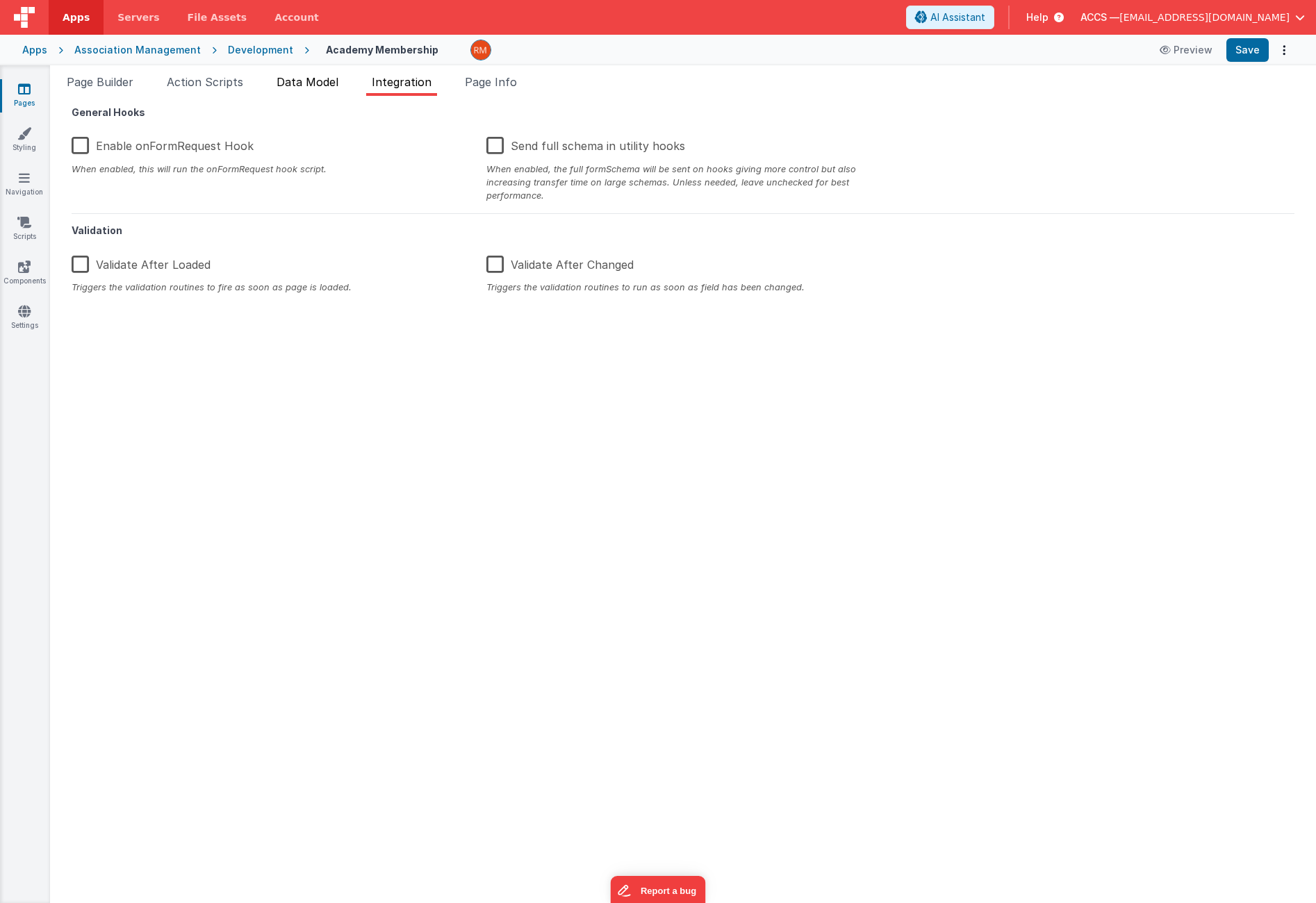
click at [333, 85] on span "Data Model" at bounding box center [307, 82] width 62 height 13
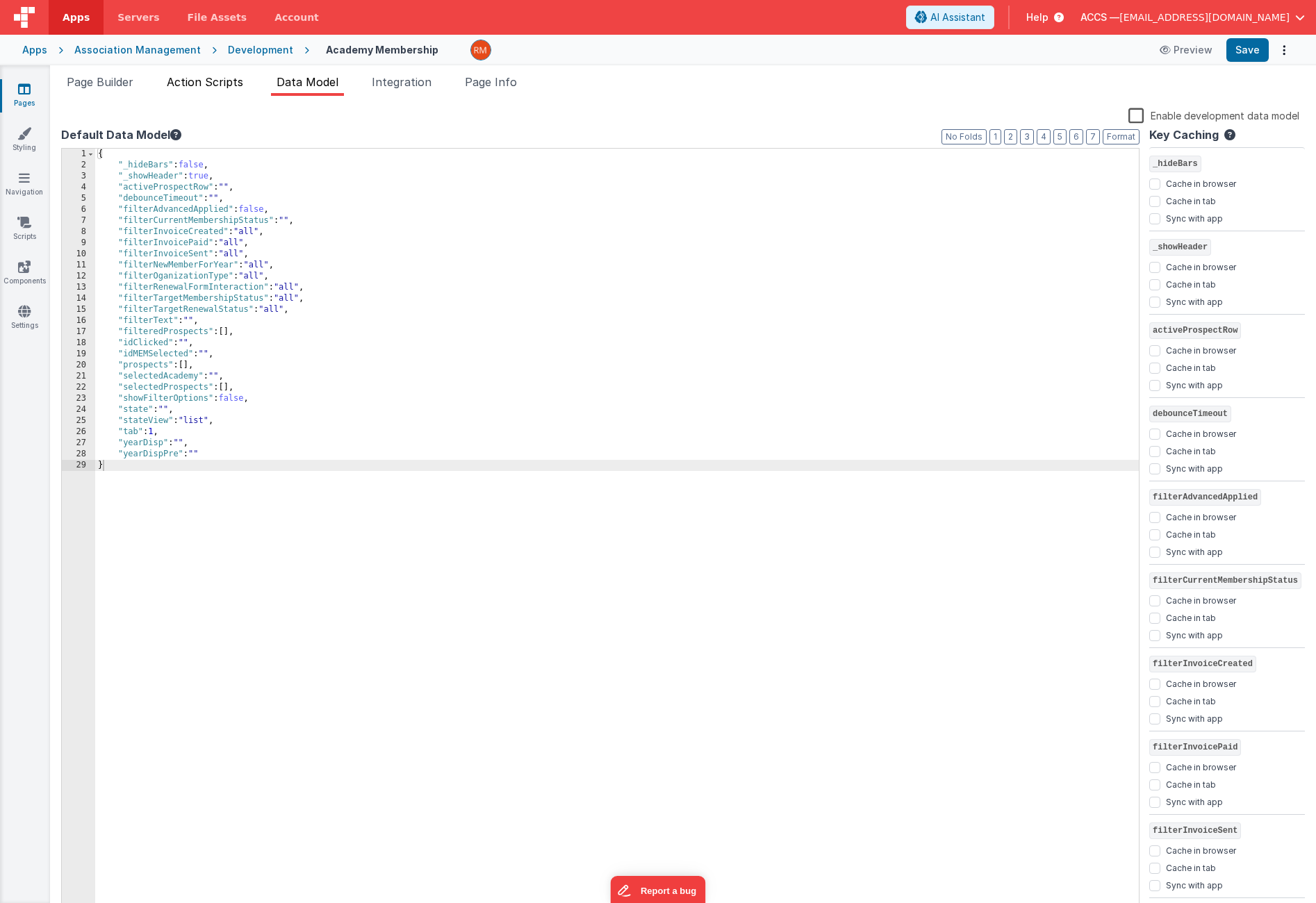
click at [221, 90] on li "Action Scripts" at bounding box center [205, 84] width 88 height 22
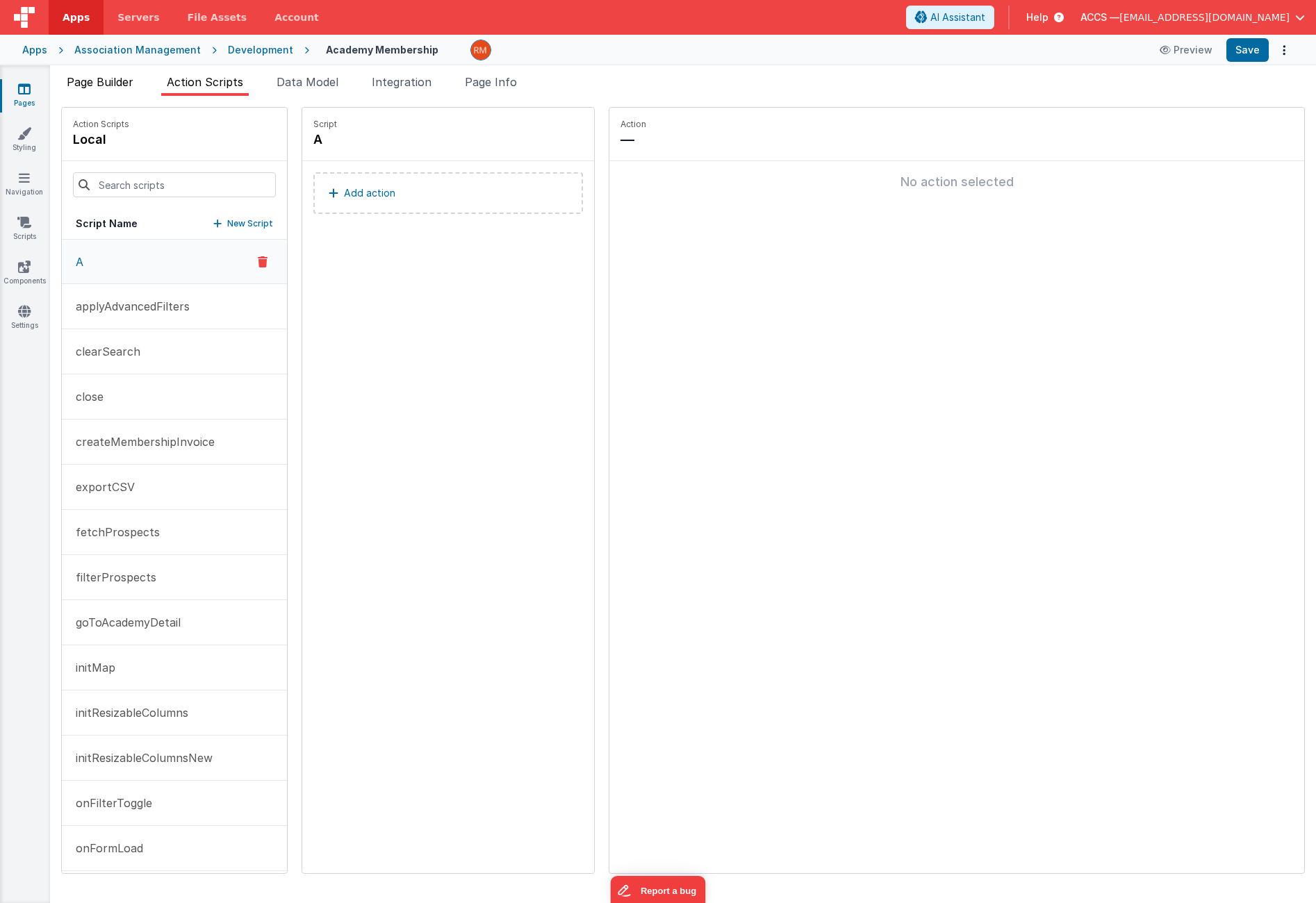
click at [116, 85] on span "Page Builder" at bounding box center [99, 82] width 67 height 13
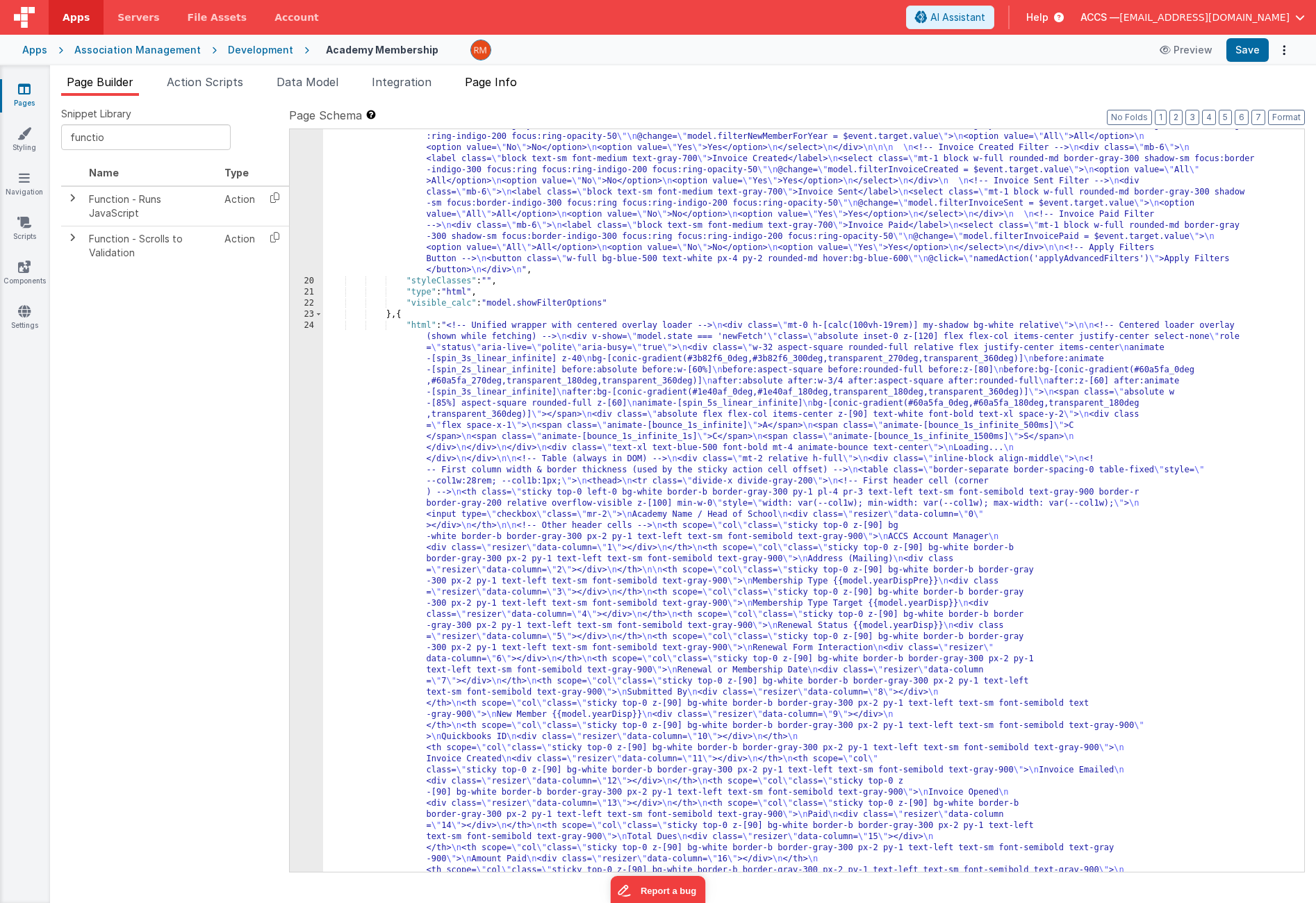
click at [516, 82] on span "Page Info" at bounding box center [491, 82] width 52 height 13
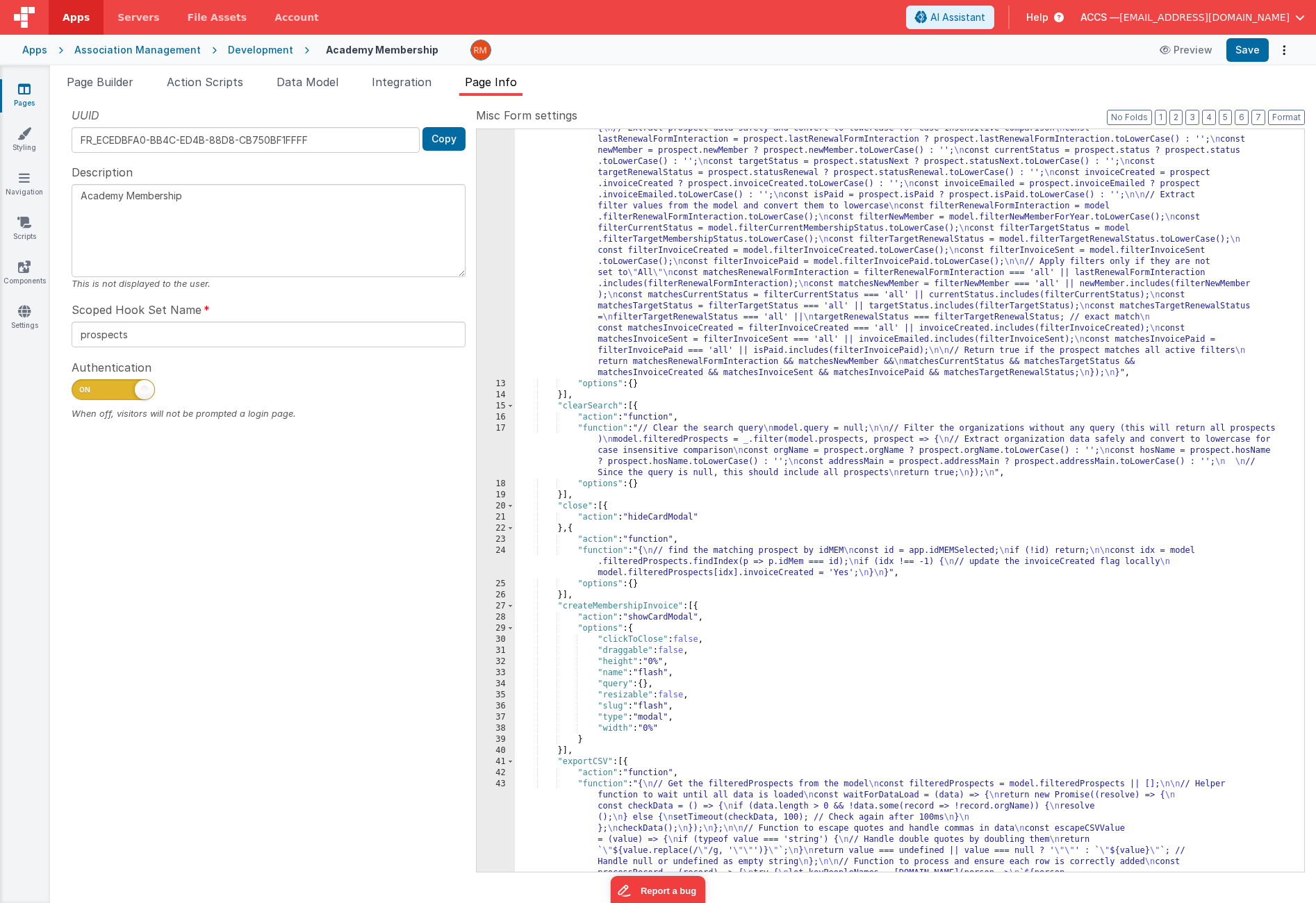
scroll to position [151, 0]
click at [506, 550] on div "24" at bounding box center [495, 563] width 38 height 34
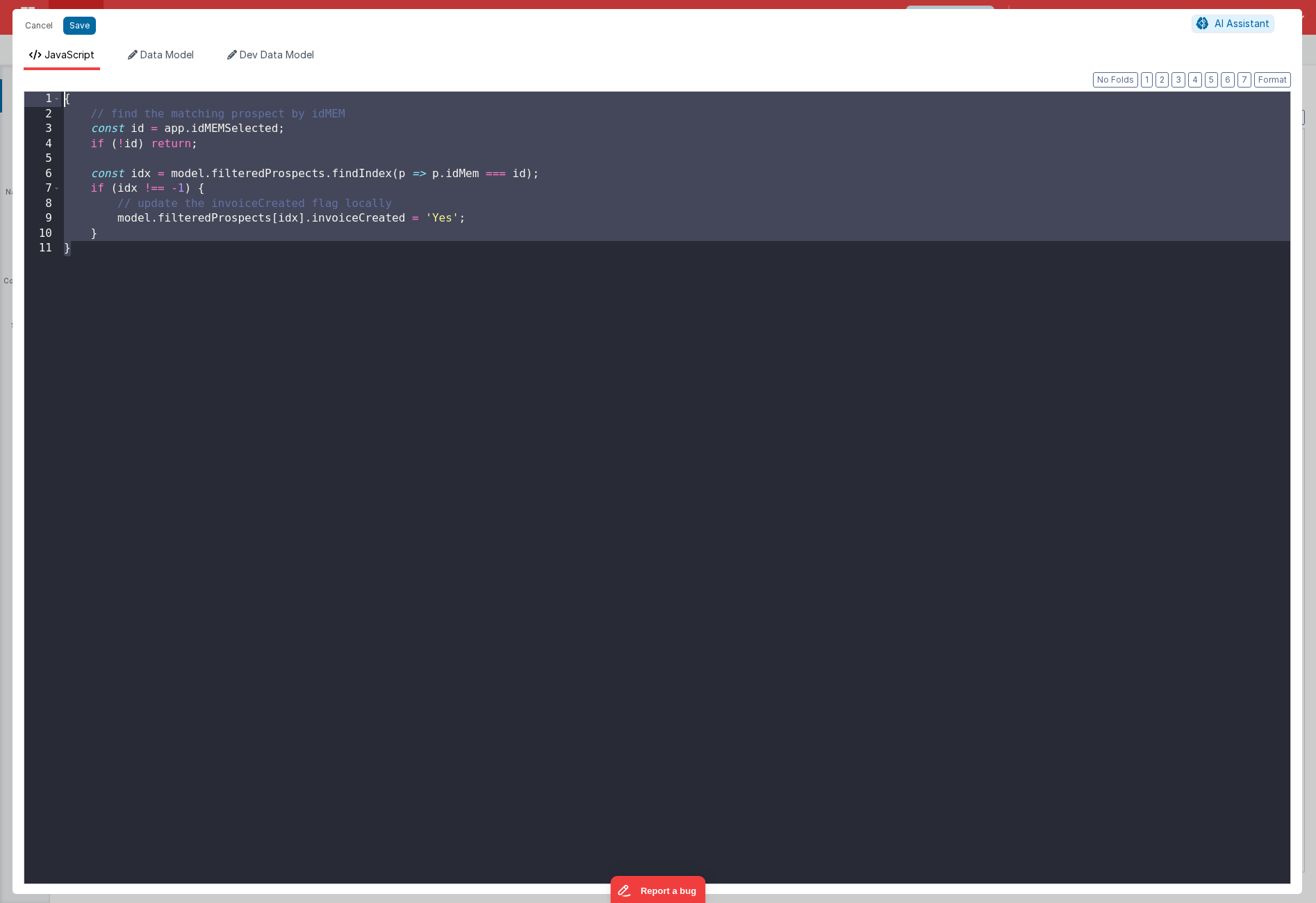
drag, startPoint x: 236, startPoint y: 307, endPoint x: 42, endPoint y: 41, distance: 329.2
click at [42, 41] on div "Cancel Save AI Assistant JavaScript Data Model Dev Data Model Format 7 6 5 4 3 …" at bounding box center [657, 452] width 1290 height 885
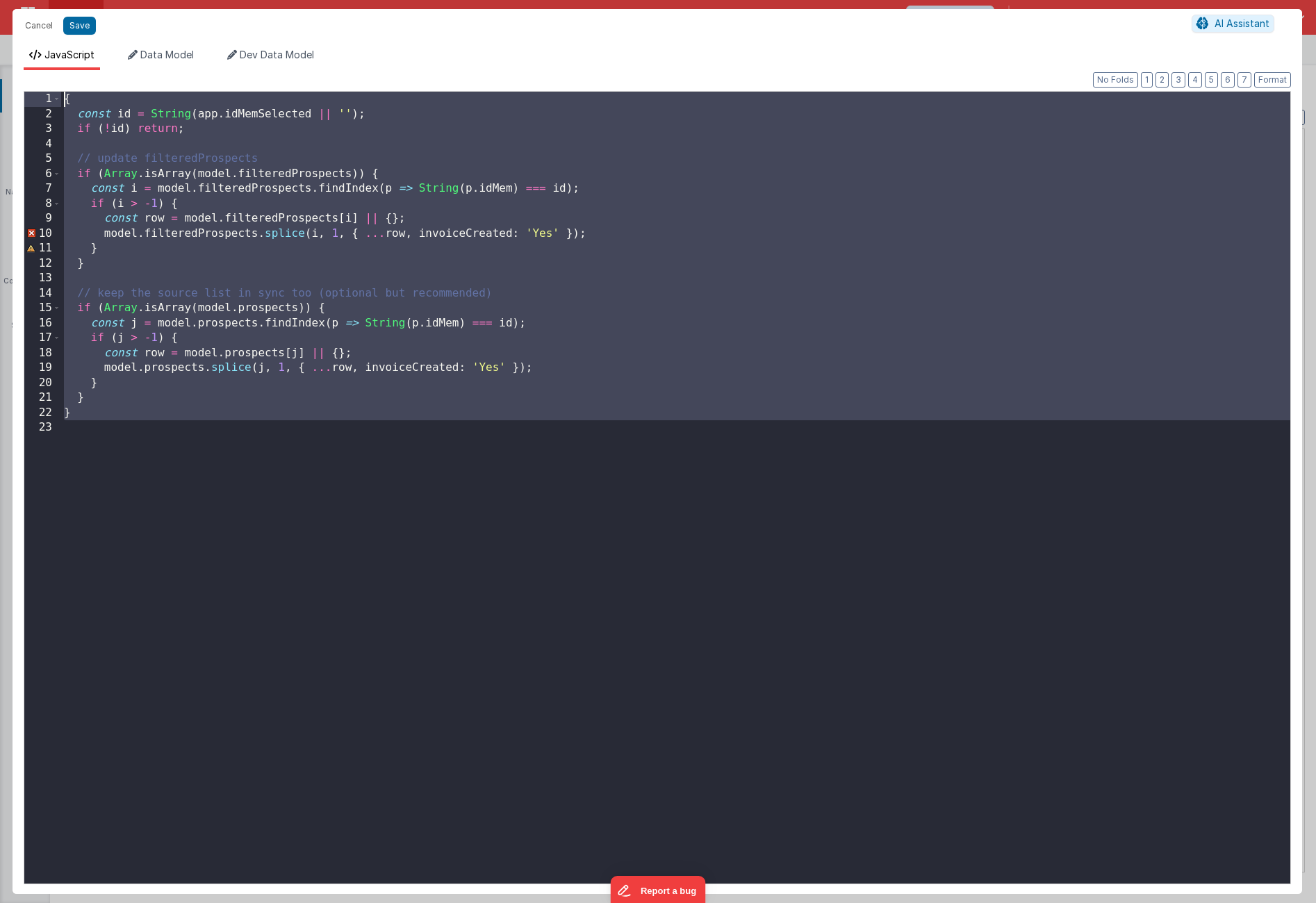
drag, startPoint x: 202, startPoint y: 439, endPoint x: -38, endPoint y: -43, distance: 538.4
click at [0, 0] on html "Cancel Save AI Assistant JavaScript Data Model Dev Data Model Format 7 6 5 4 3 …" at bounding box center [658, 452] width 1316 height 903
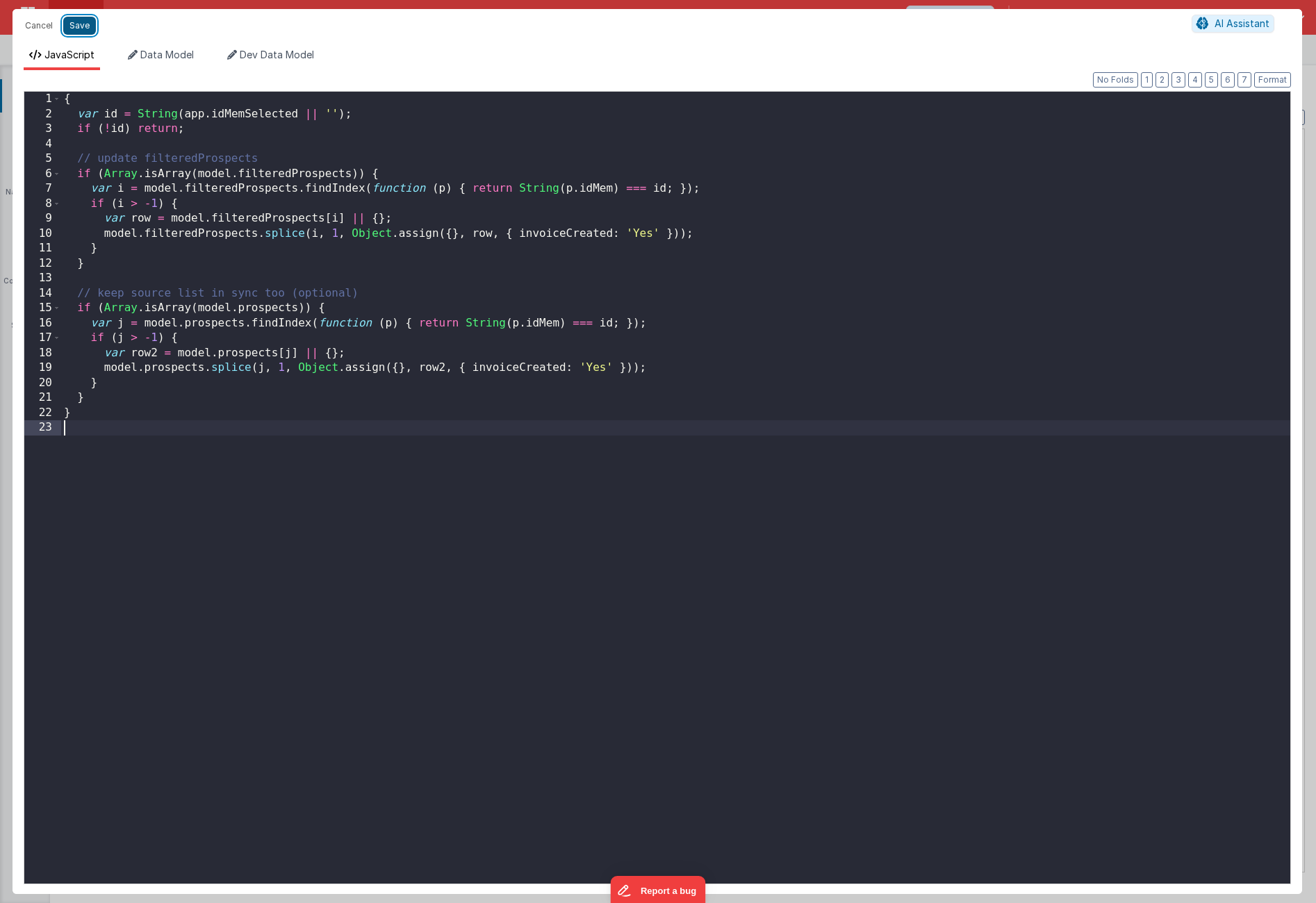
click at [89, 29] on button "Save" at bounding box center [79, 25] width 33 height 18
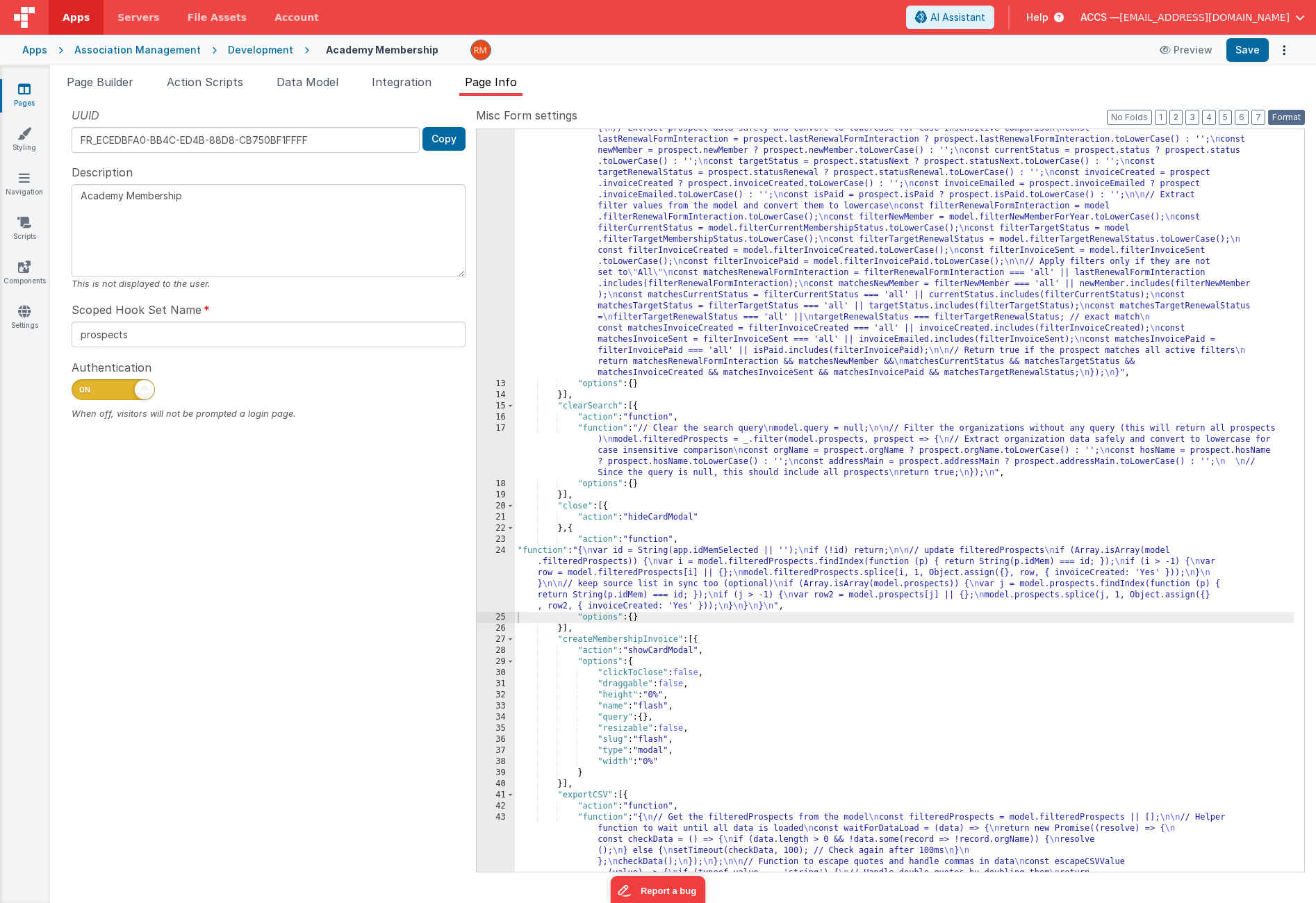
click at [1304, 117] on button "Format" at bounding box center [1287, 117] width 37 height 15
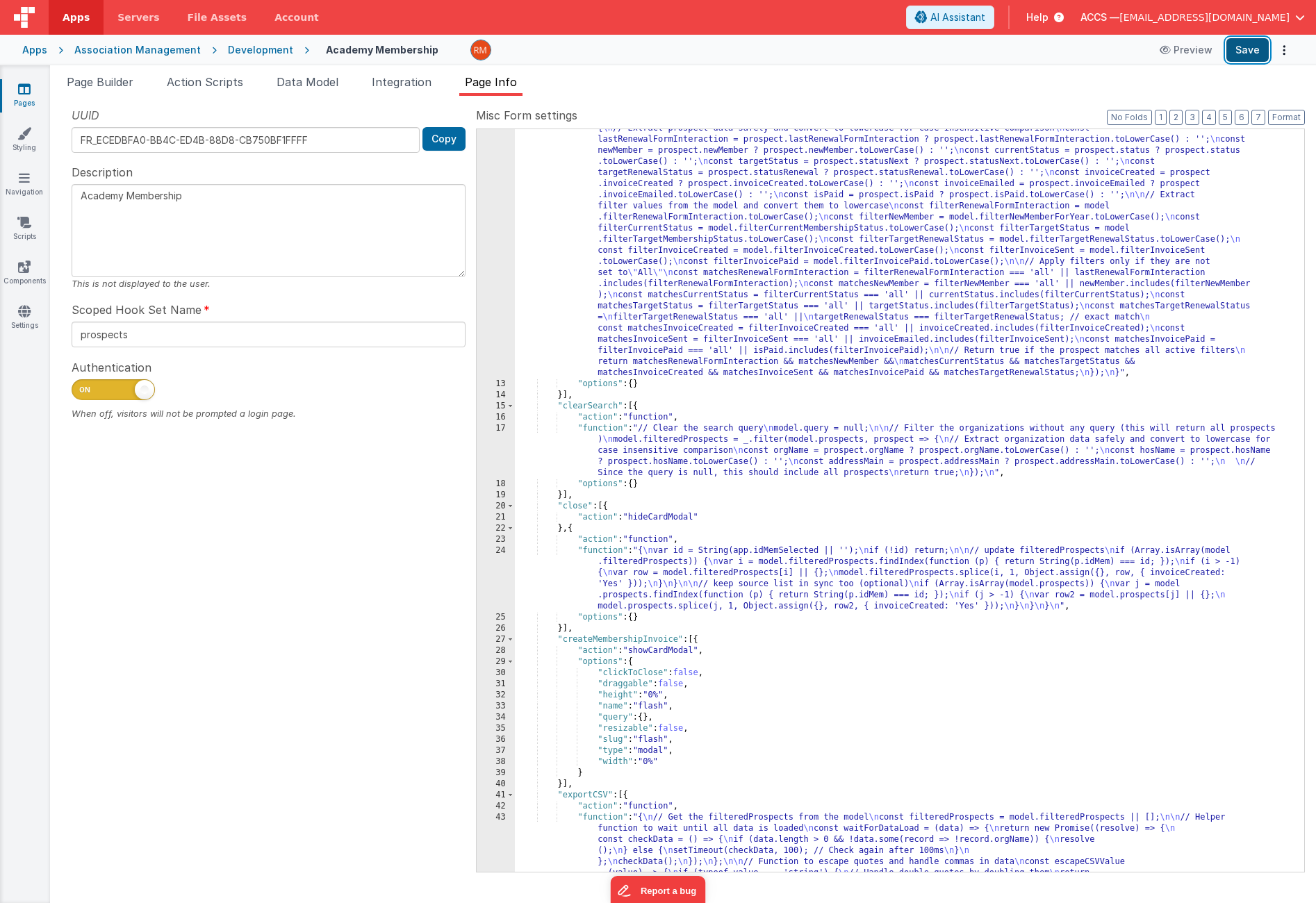
click at [1246, 45] on button "Save" at bounding box center [1248, 50] width 42 height 24
click at [31, 89] on link "Pages" at bounding box center [24, 95] width 50 height 28
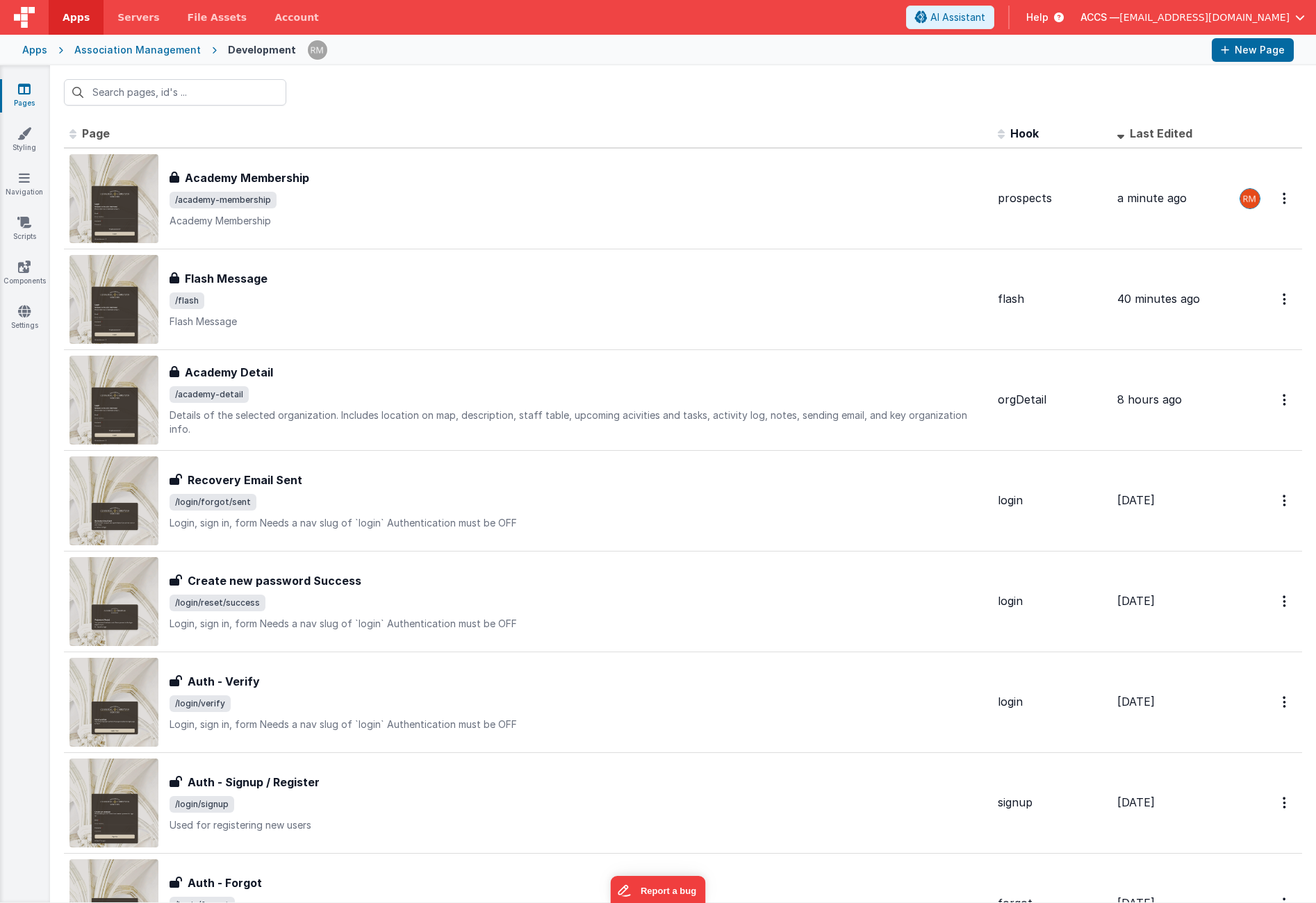
click at [41, 53] on div "Apps" at bounding box center [35, 50] width 25 height 13
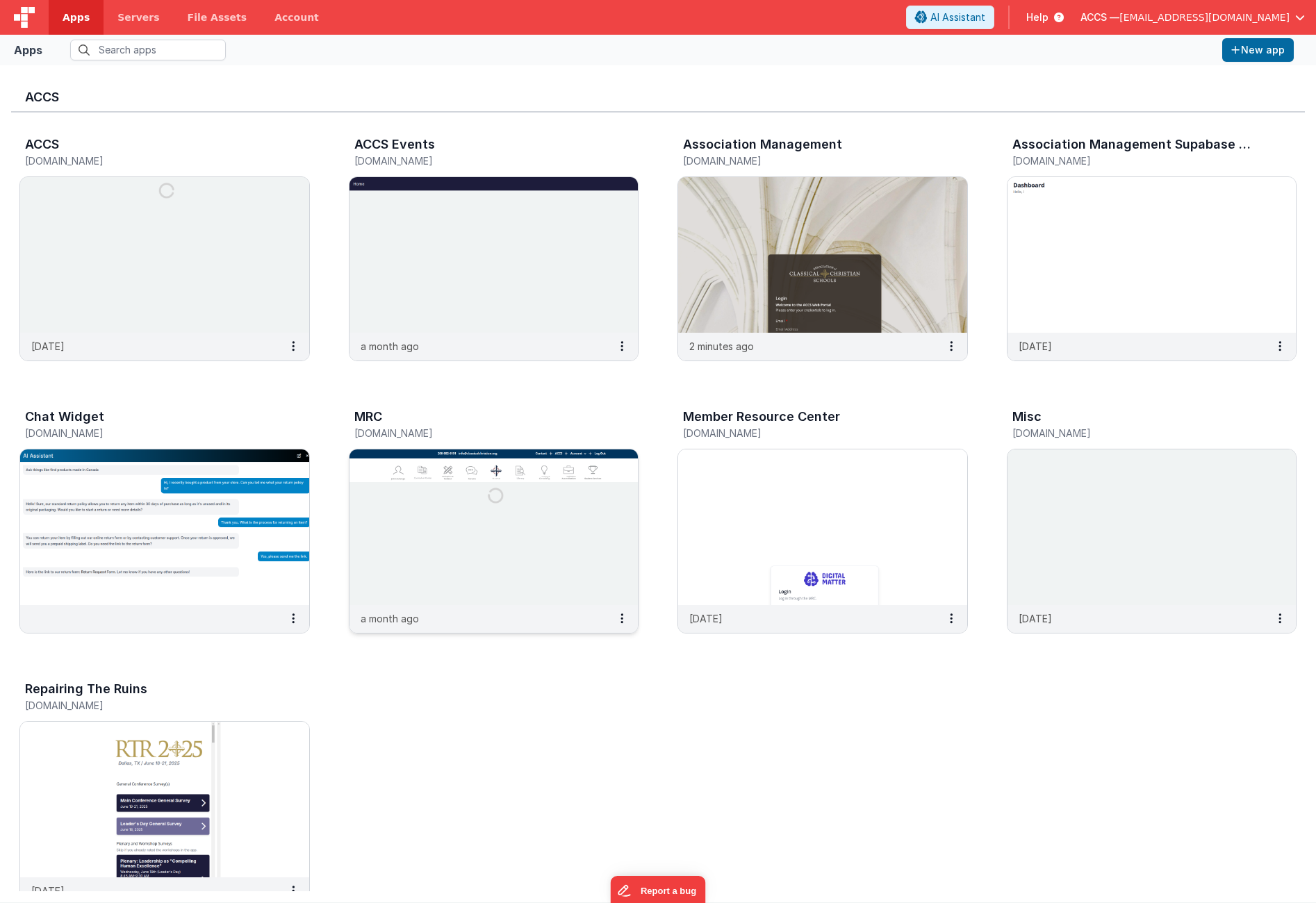
click at [496, 548] on img at bounding box center [494, 527] width 289 height 156
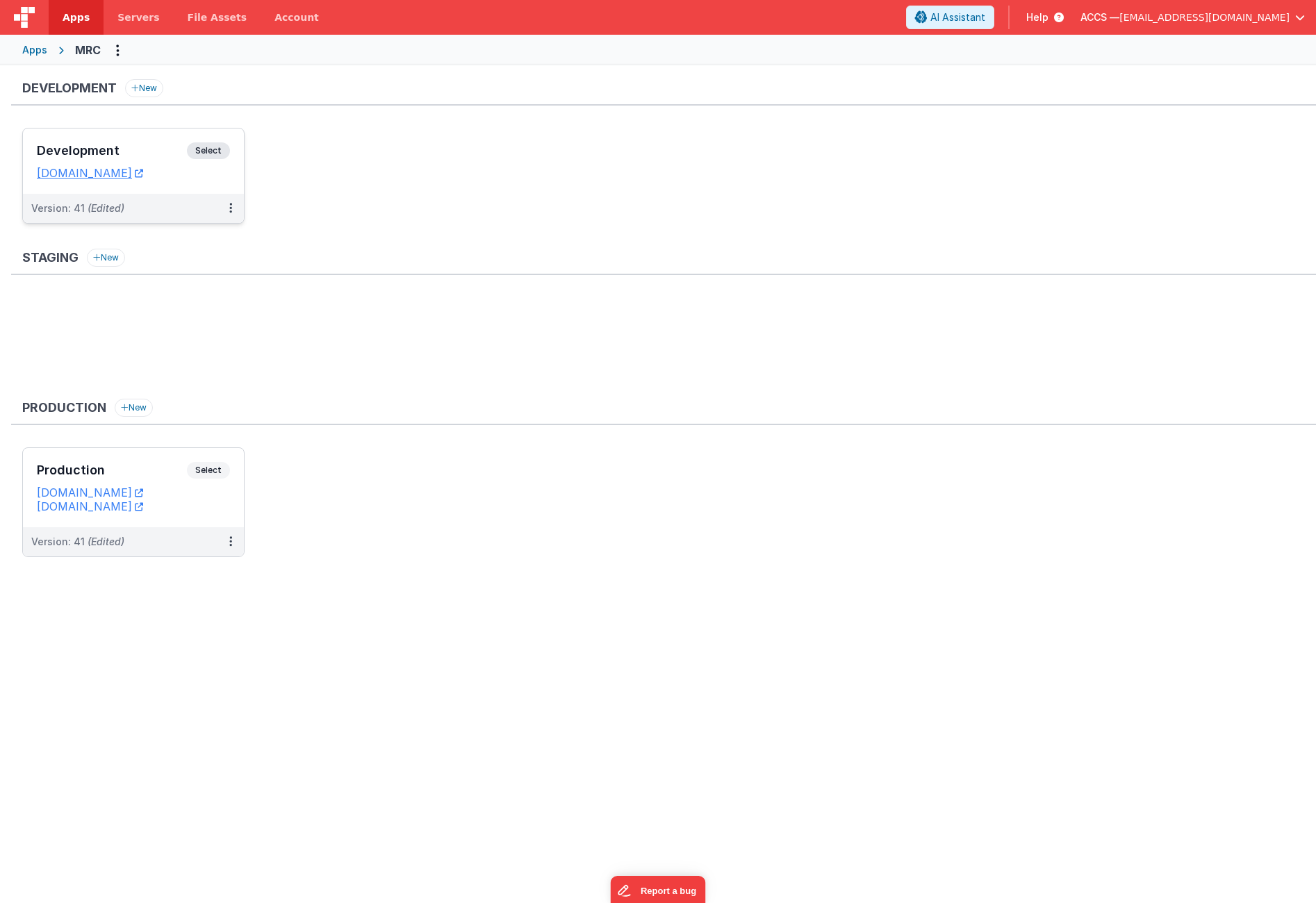
click at [165, 149] on h3 "Development" at bounding box center [112, 151] width 150 height 13
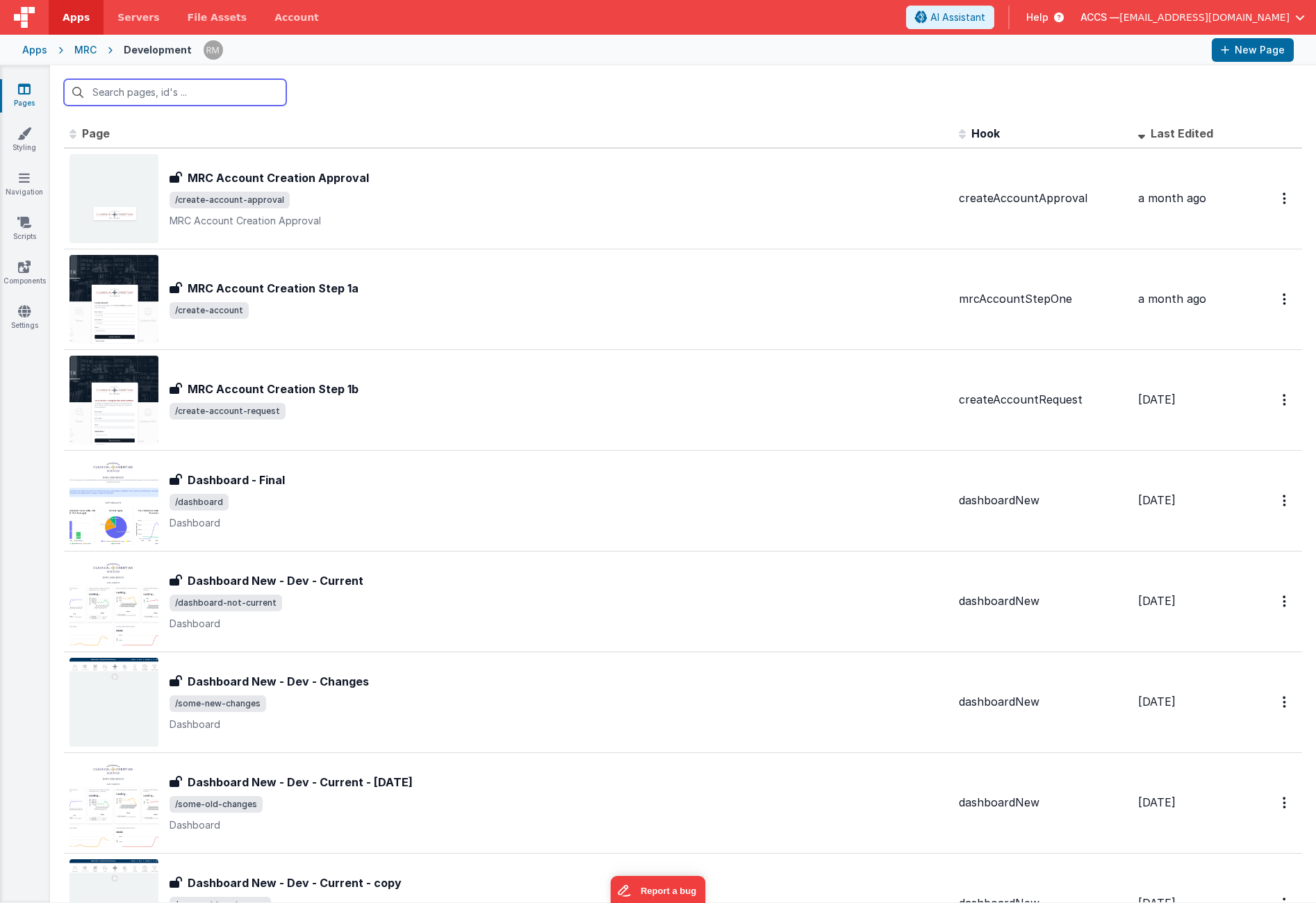
click at [214, 98] on input "text" at bounding box center [175, 92] width 222 height 26
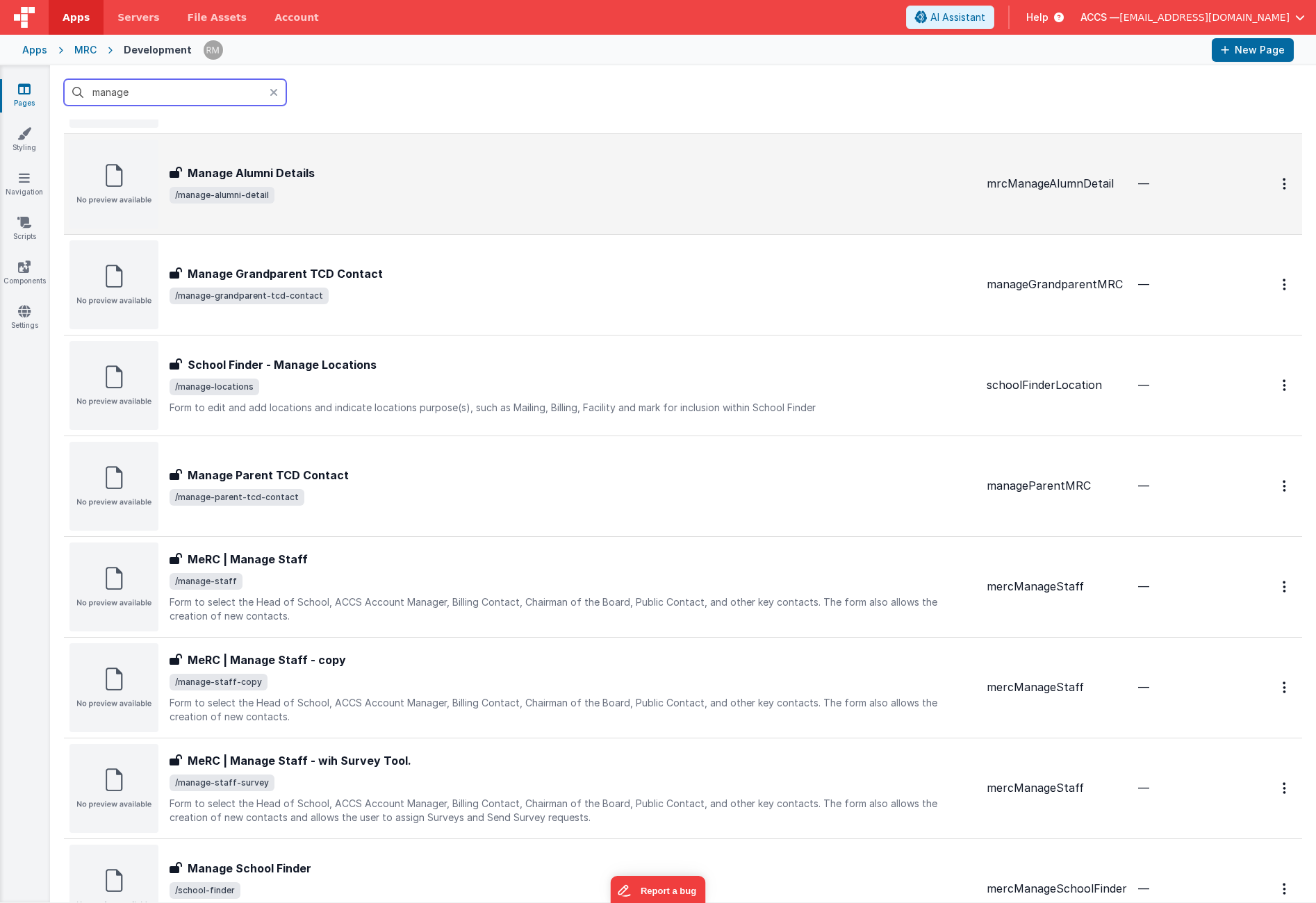
scroll to position [171, 0]
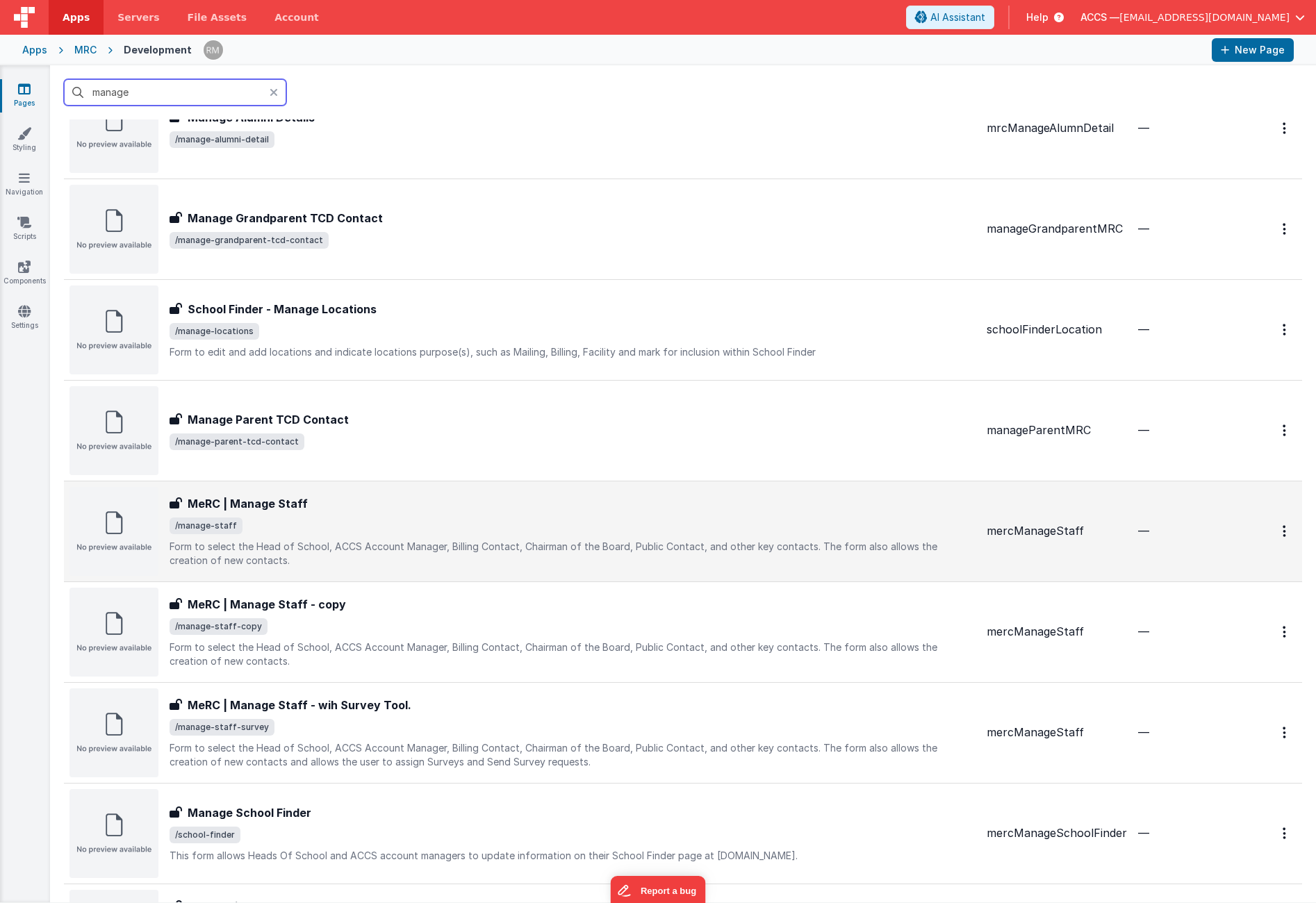
type input "manage"
click at [325, 510] on div "MeRC | Manage Staff" at bounding box center [572, 504] width 806 height 17
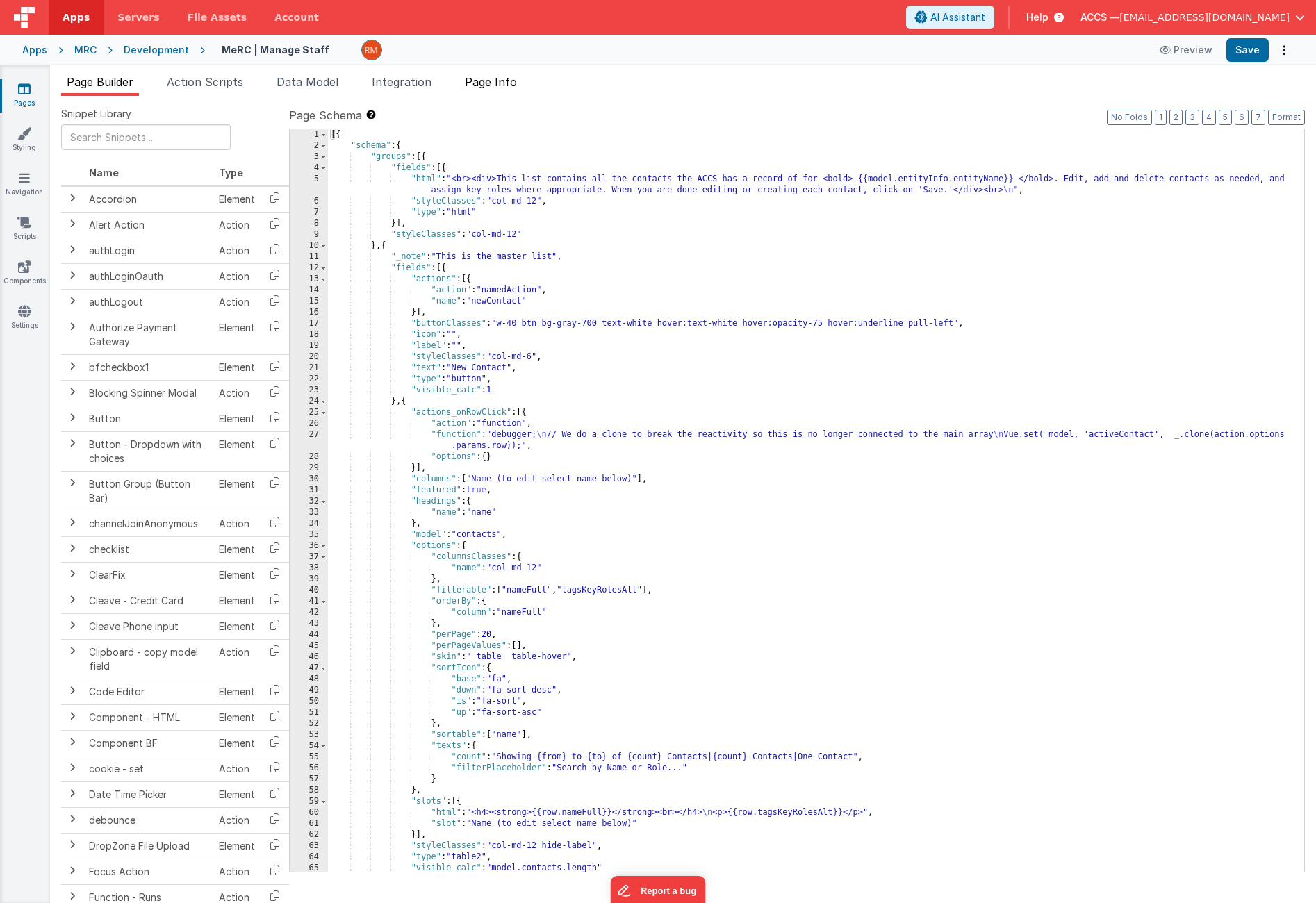
click at [488, 89] on li "Page Info" at bounding box center [490, 84] width 63 height 22
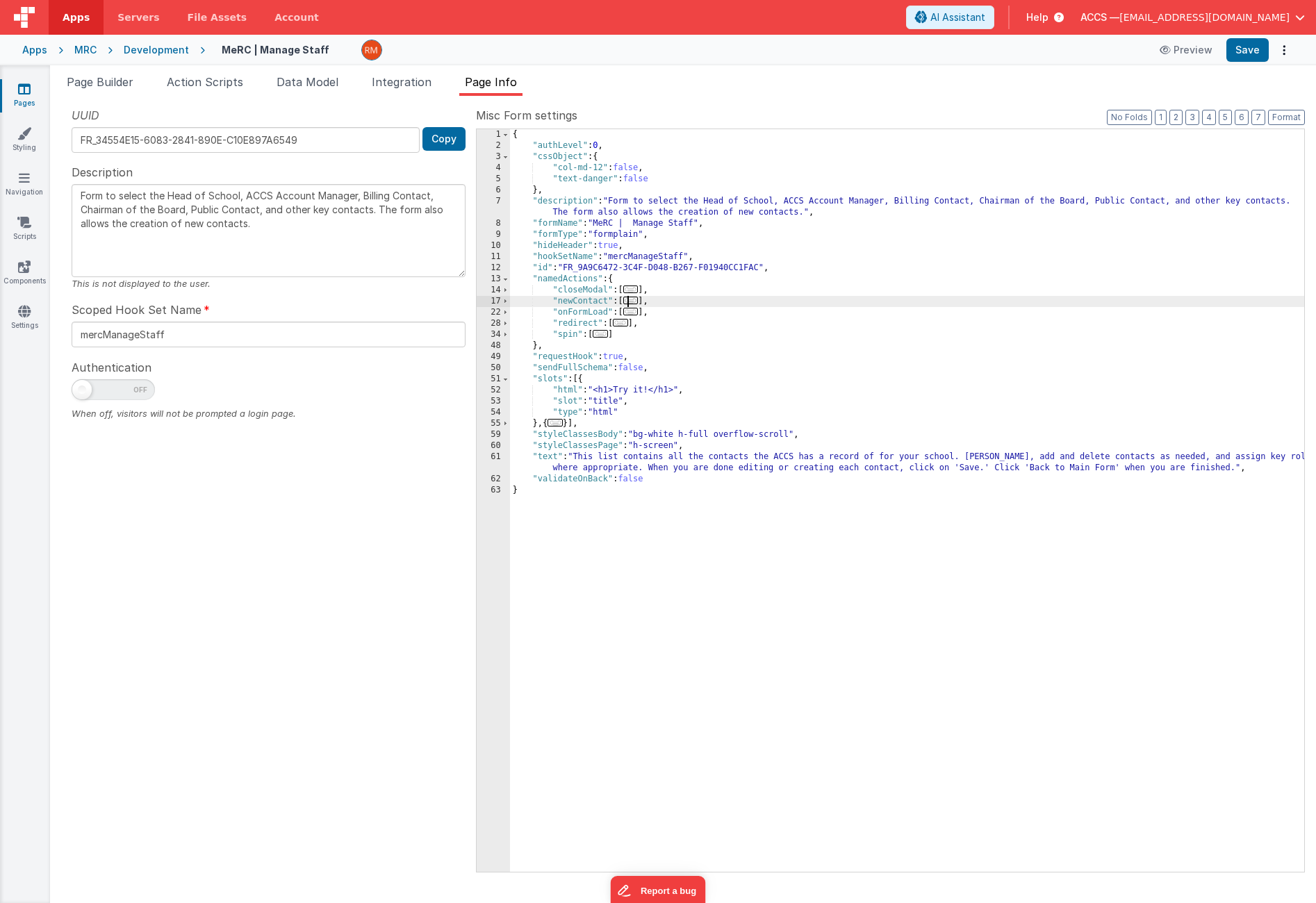
click at [637, 304] on span "..." at bounding box center [631, 300] width 15 height 8
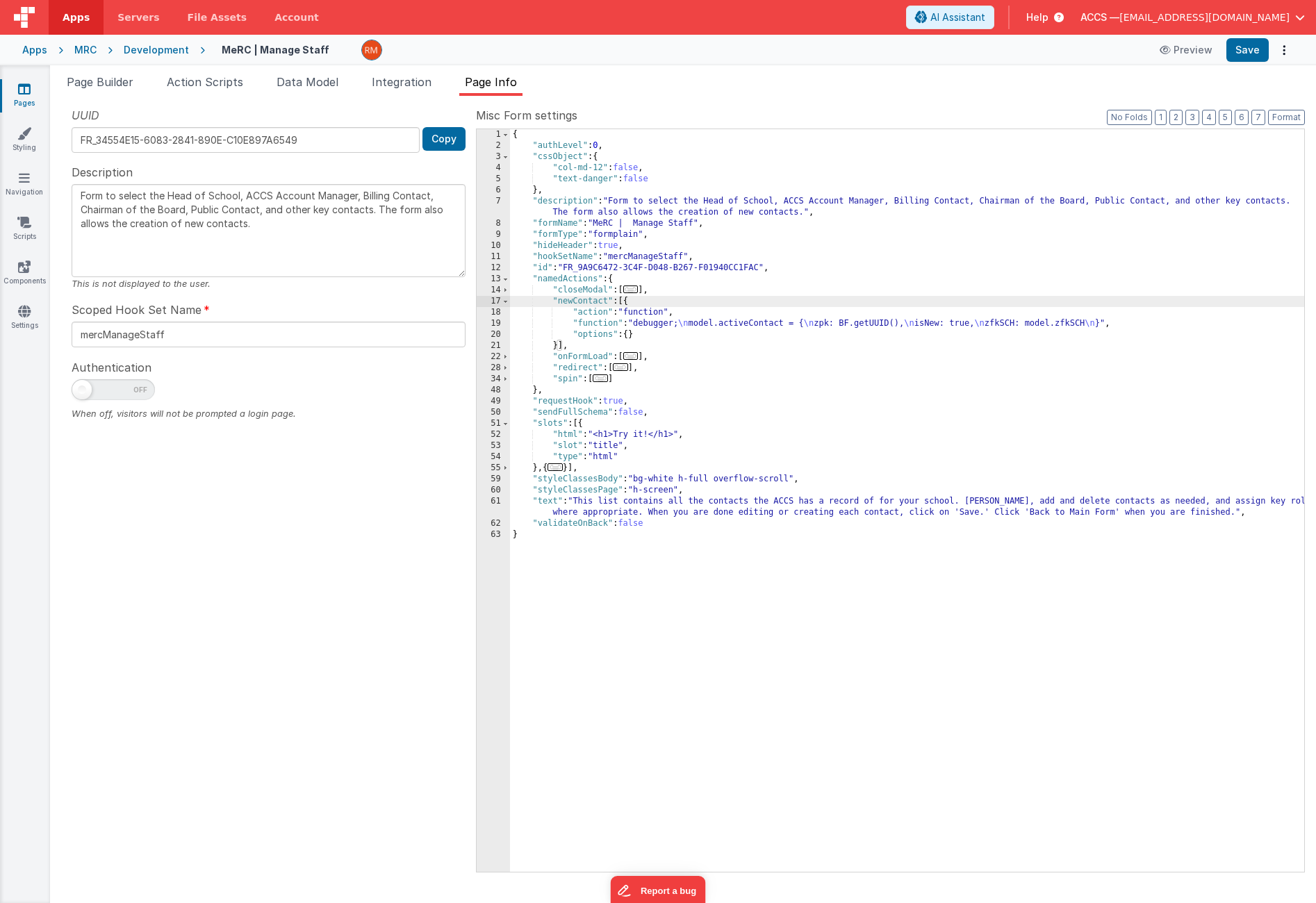
click at [626, 366] on span "..." at bounding box center [621, 366] width 15 height 8
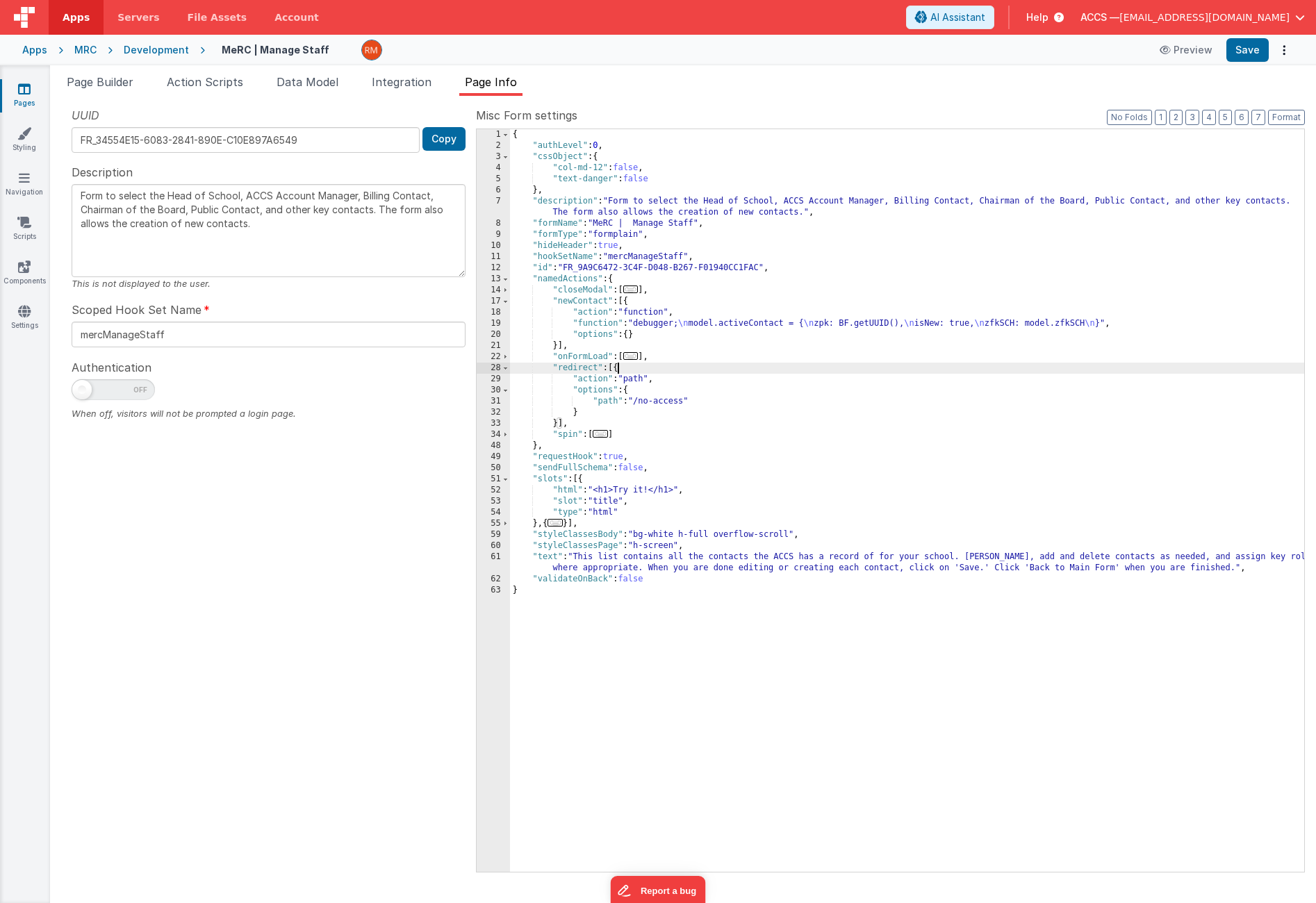
click at [37, 93] on link "Pages" at bounding box center [24, 95] width 50 height 28
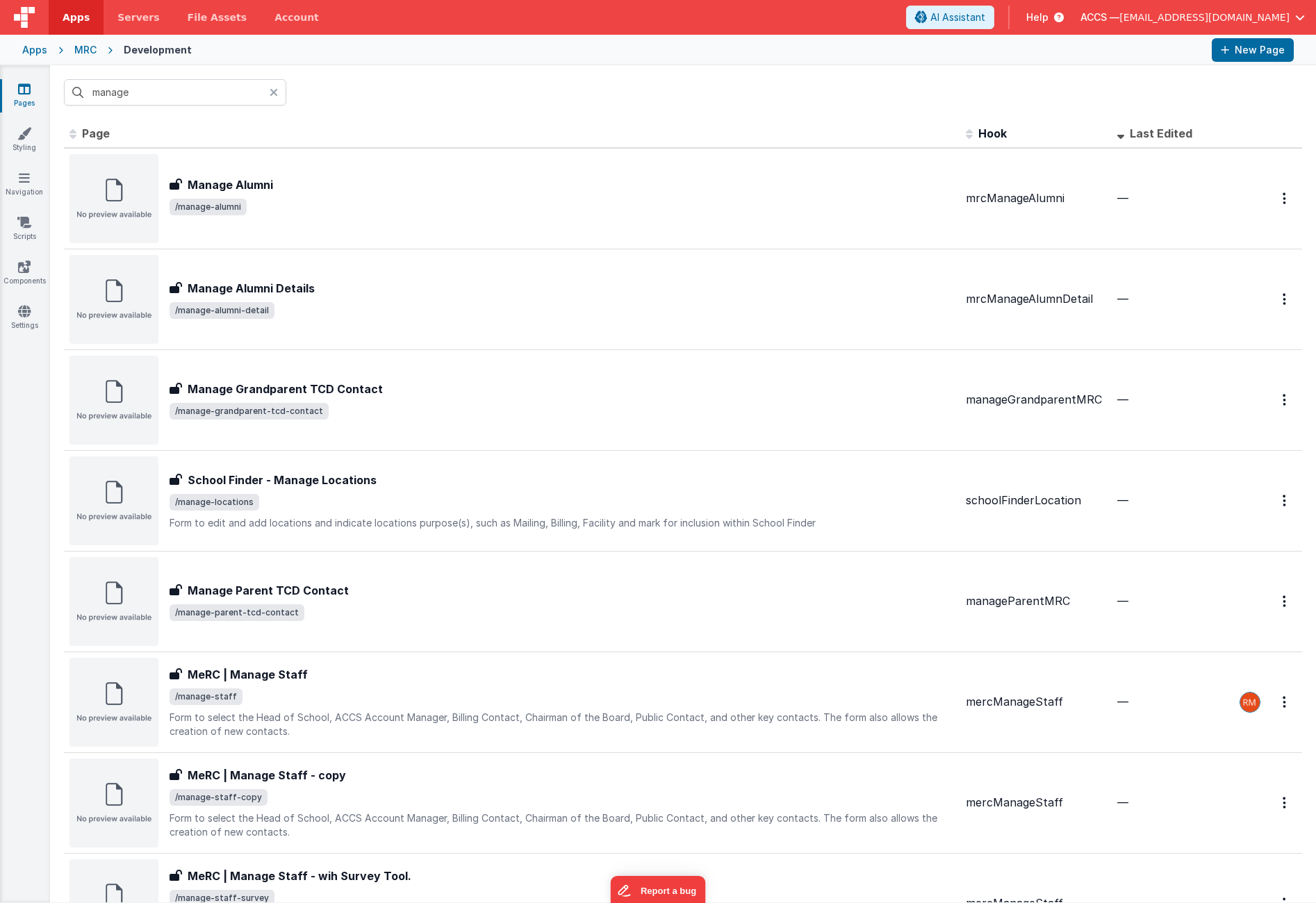
click at [39, 54] on div "Apps" at bounding box center [35, 50] width 25 height 13
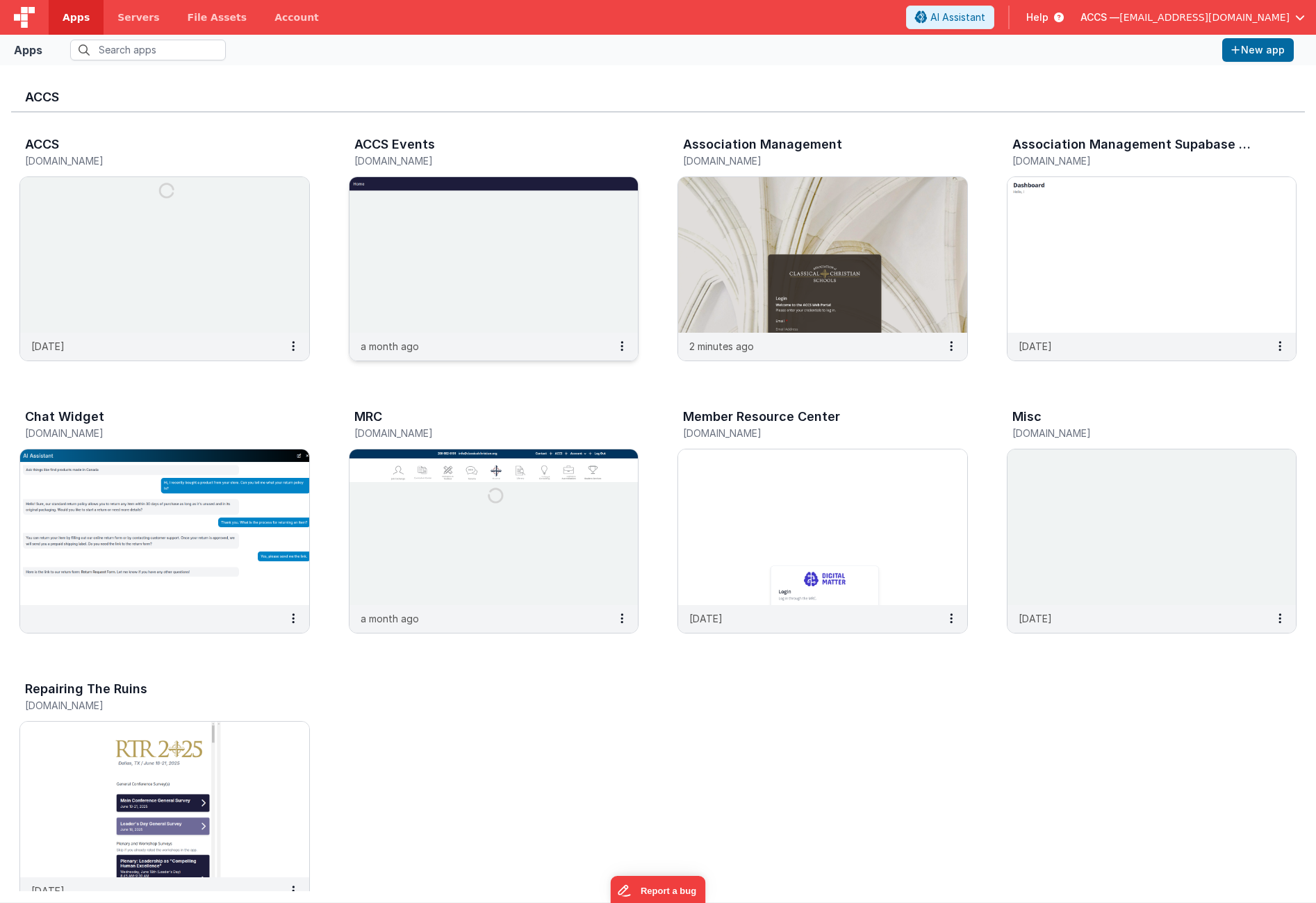
click at [445, 297] on img at bounding box center [494, 254] width 289 height 156
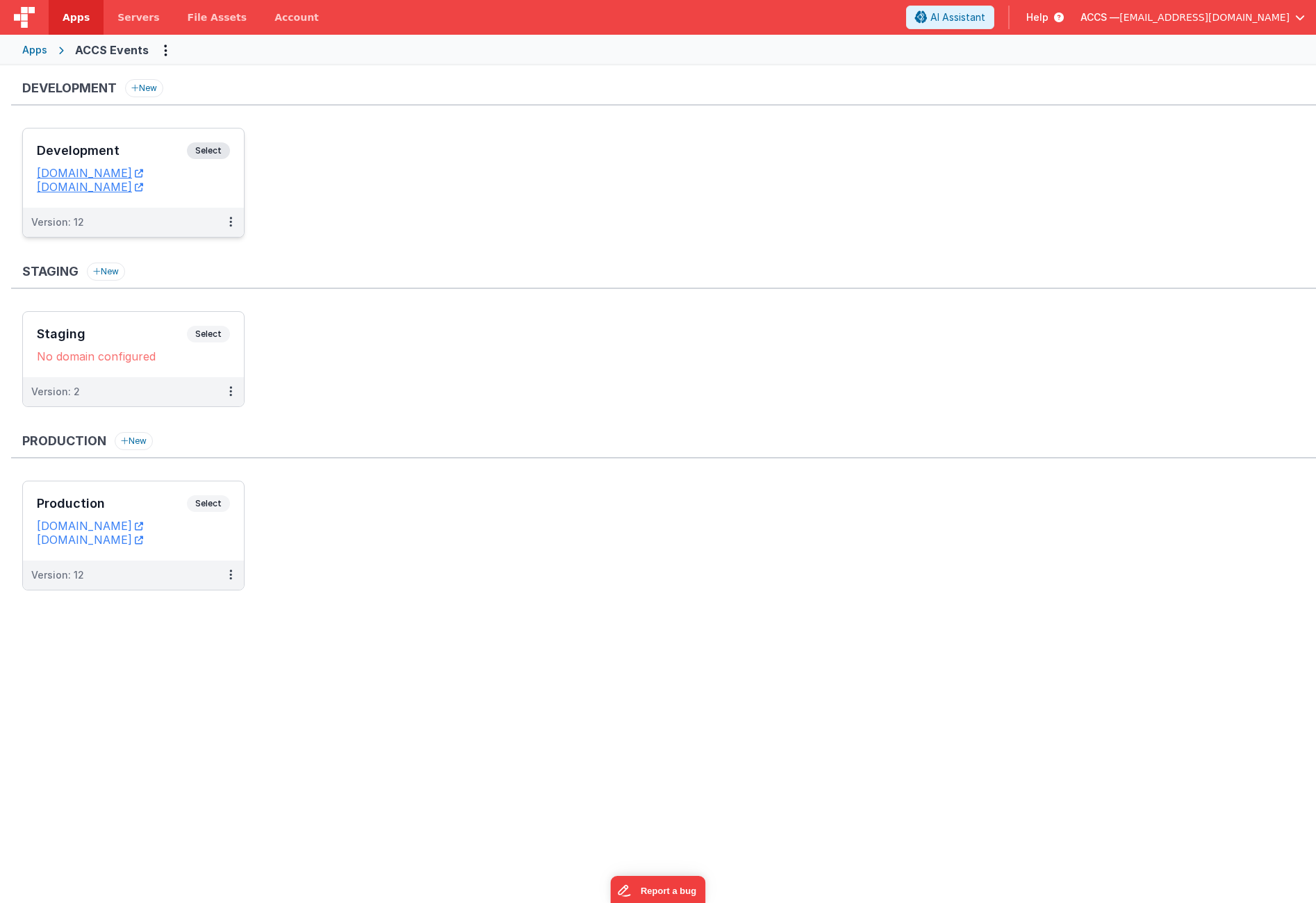
click at [154, 140] on div "Development Select URLs [DOMAIN_NAME] [DOMAIN_NAME]" at bounding box center [133, 168] width 221 height 79
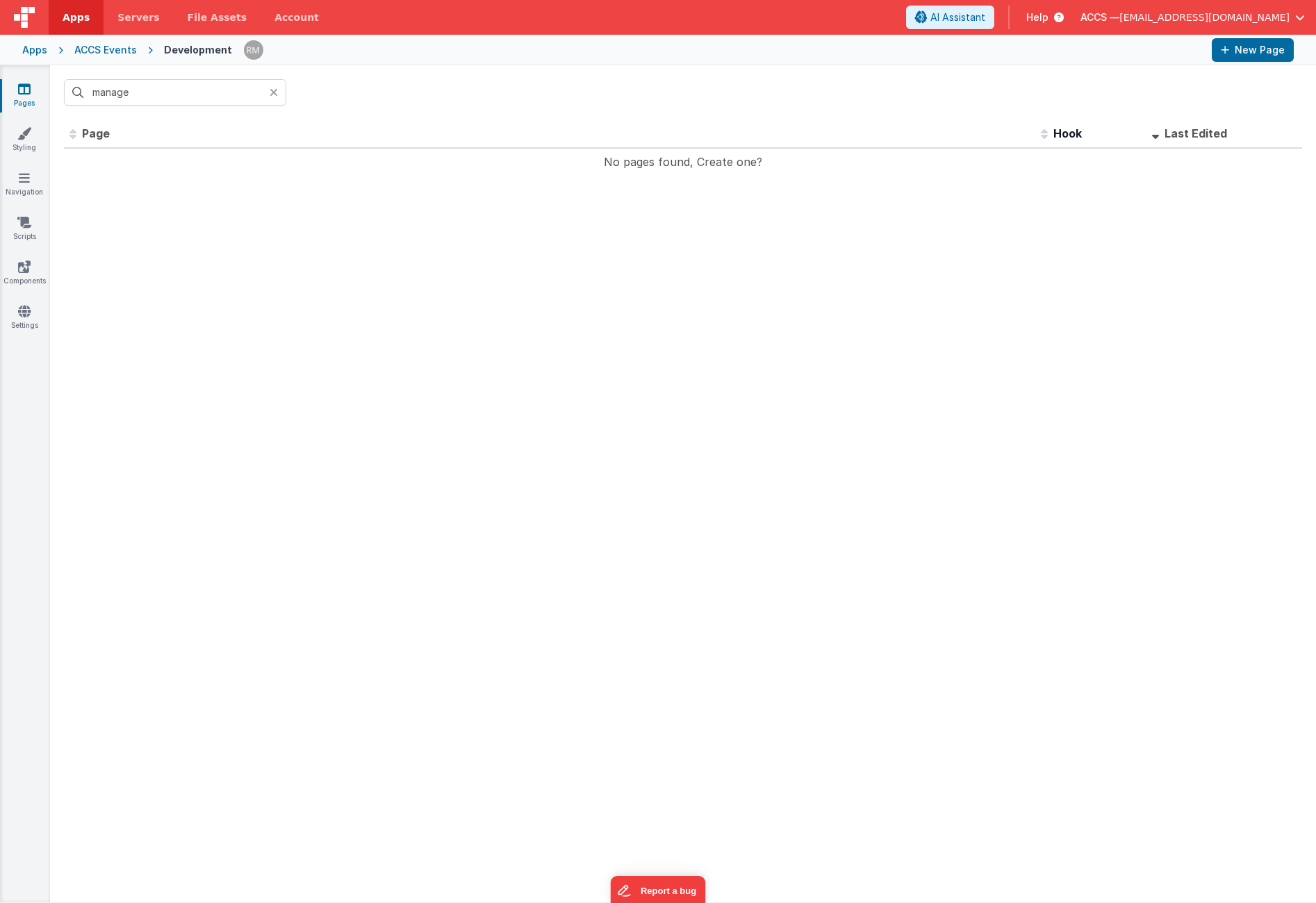
click at [270, 95] on icon at bounding box center [274, 92] width 8 height 11
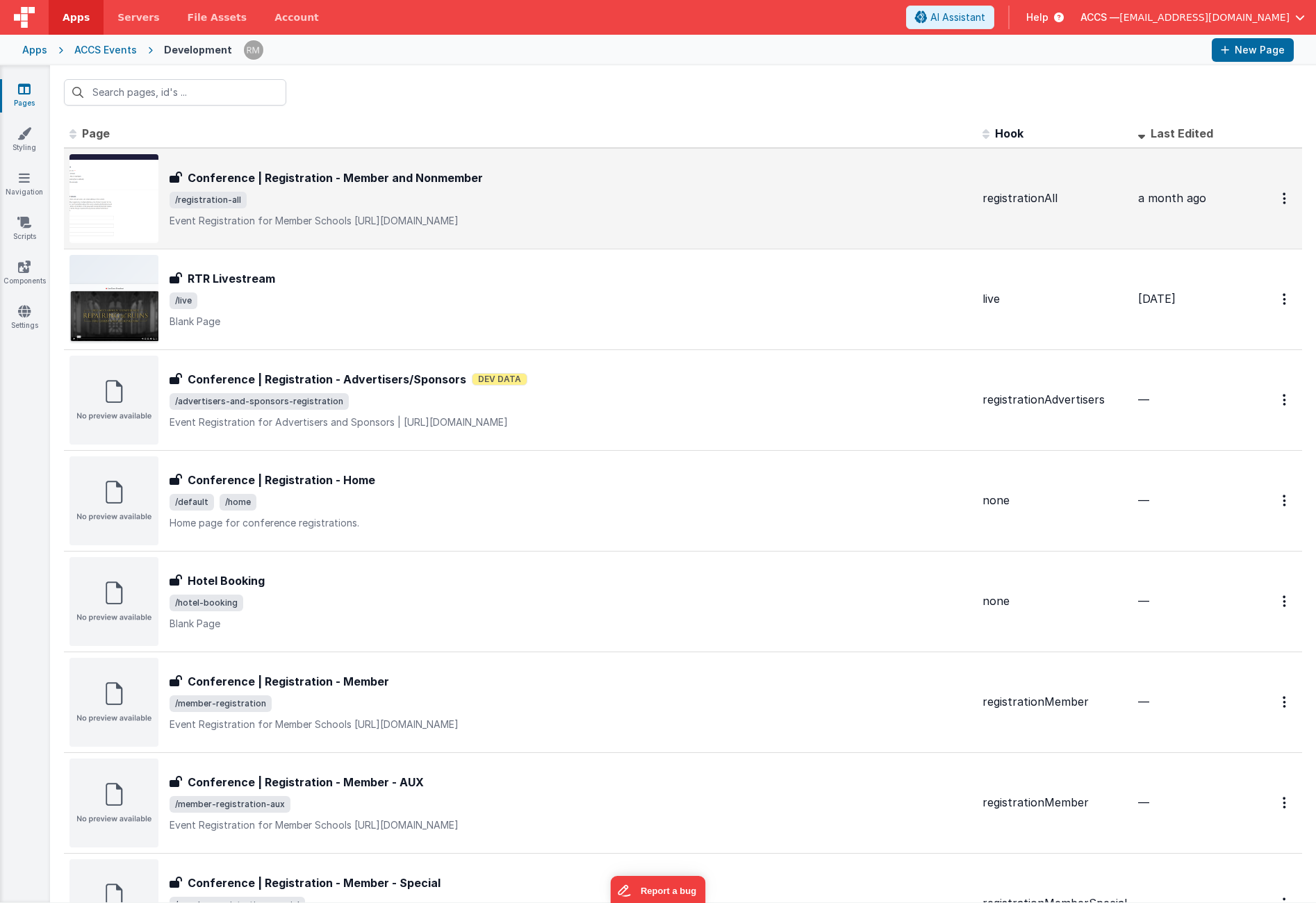
click at [333, 224] on p "Event Registration for Member Schools[URL][DOMAIN_NAME]" at bounding box center [570, 221] width 802 height 13
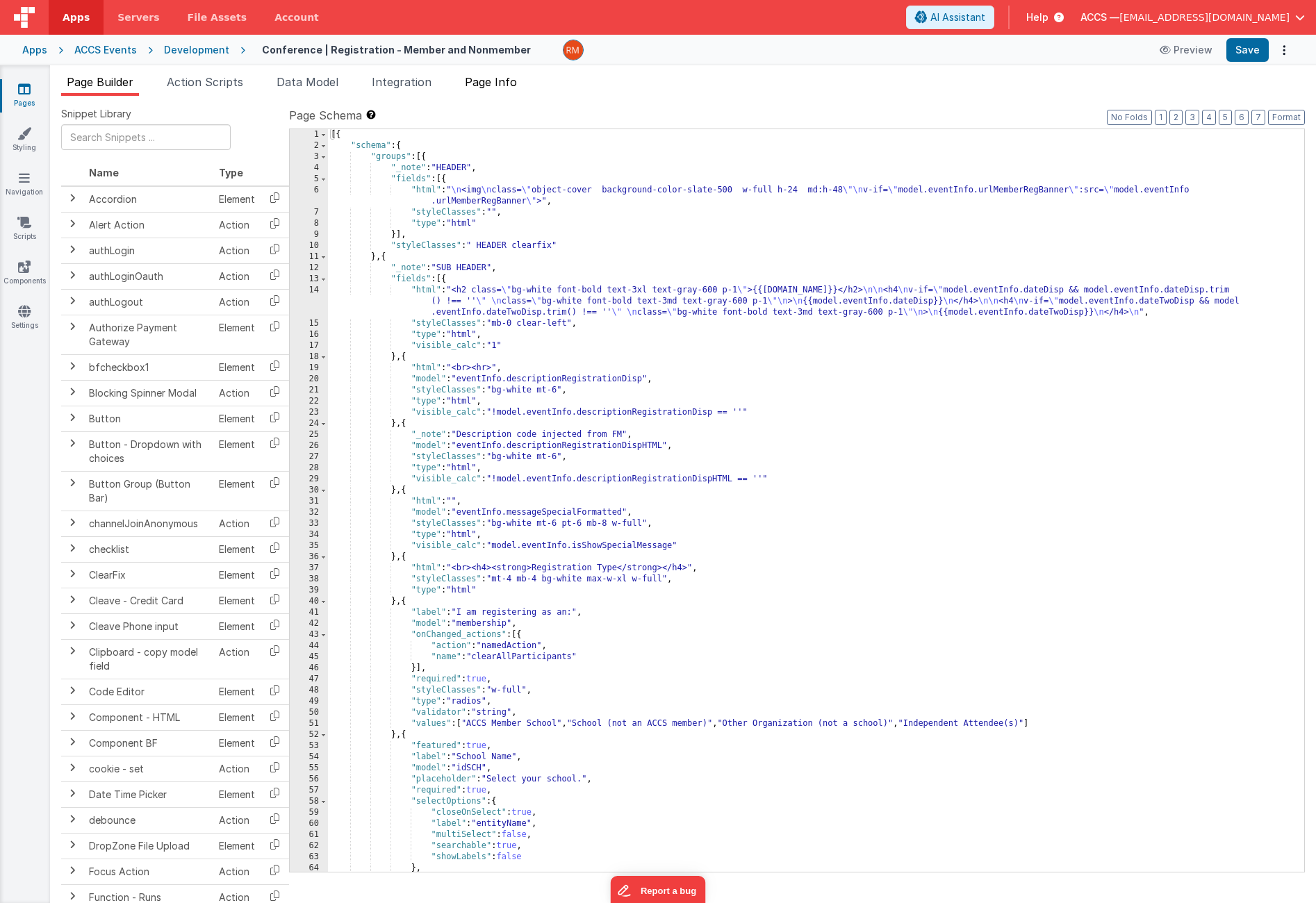
click at [489, 93] on li "Page Info" at bounding box center [490, 84] width 63 height 22
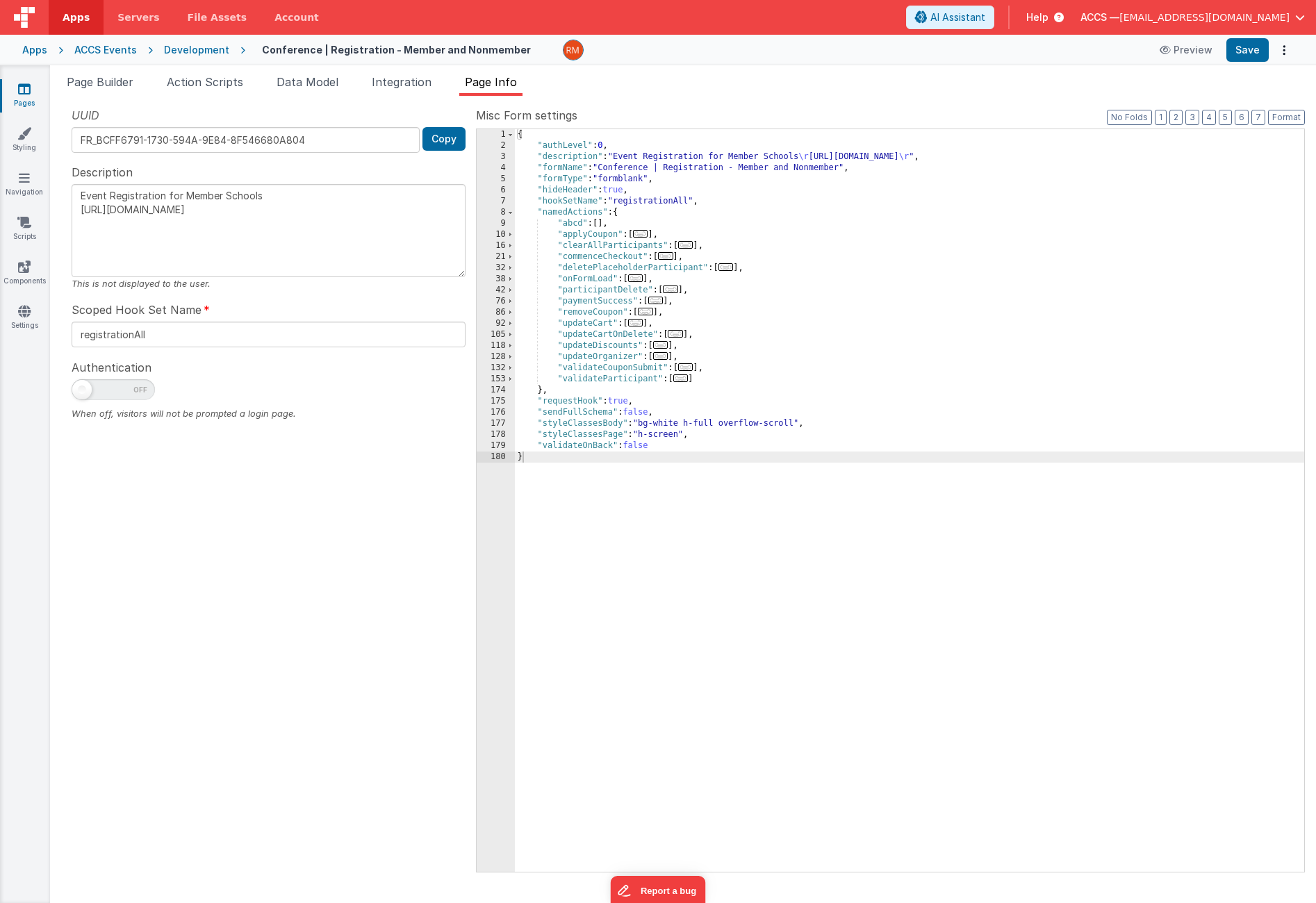
click at [730, 270] on span "..." at bounding box center [726, 267] width 15 height 8
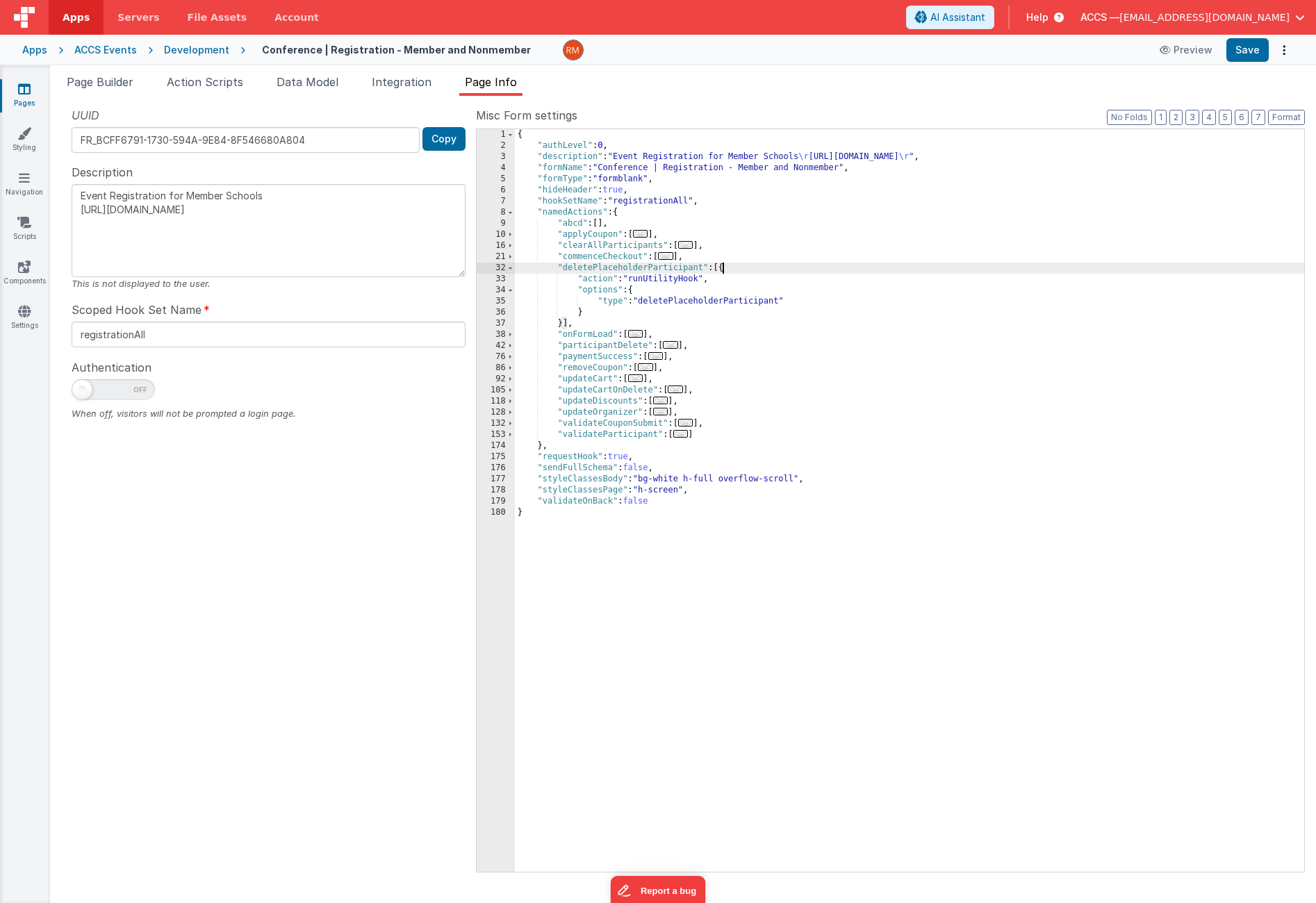
click at [672, 347] on span "..." at bounding box center [671, 345] width 15 height 8
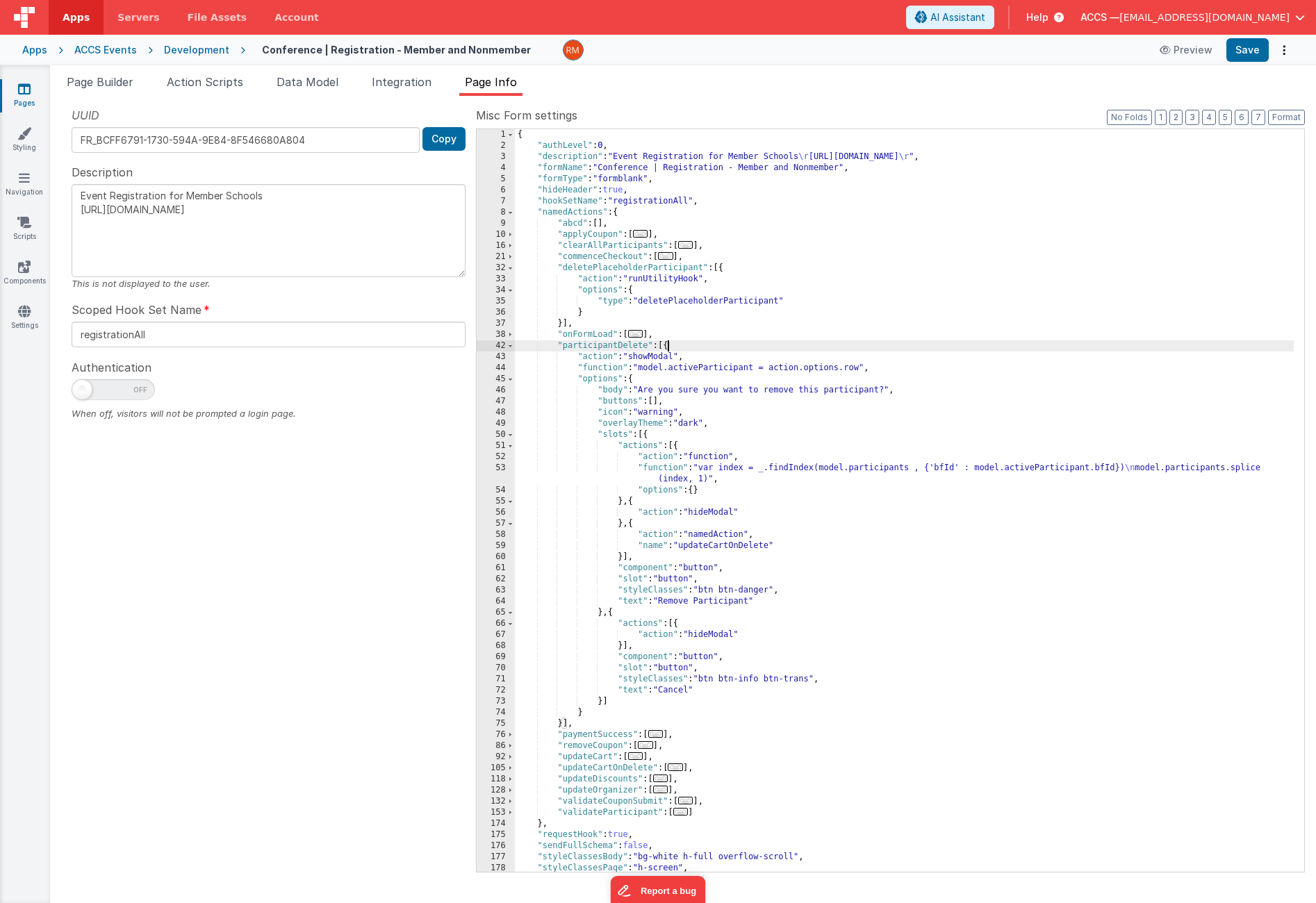
click at [666, 467] on div "{ "authLevel" : 0 , "description" : "Event Registration for Member Schools \r […" at bounding box center [904, 511] width 779 height 765
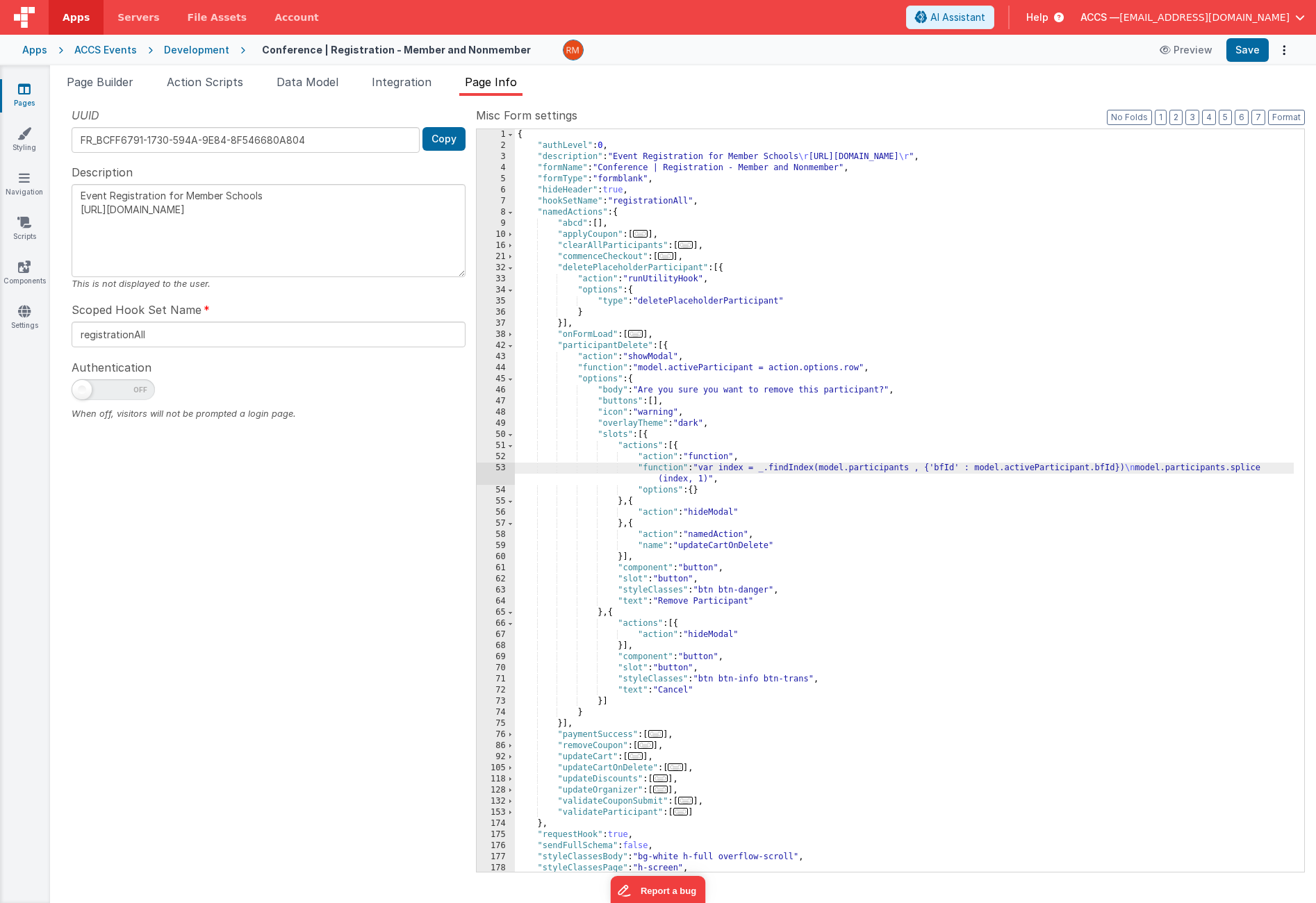
click at [504, 468] on div "53" at bounding box center [495, 473] width 38 height 22
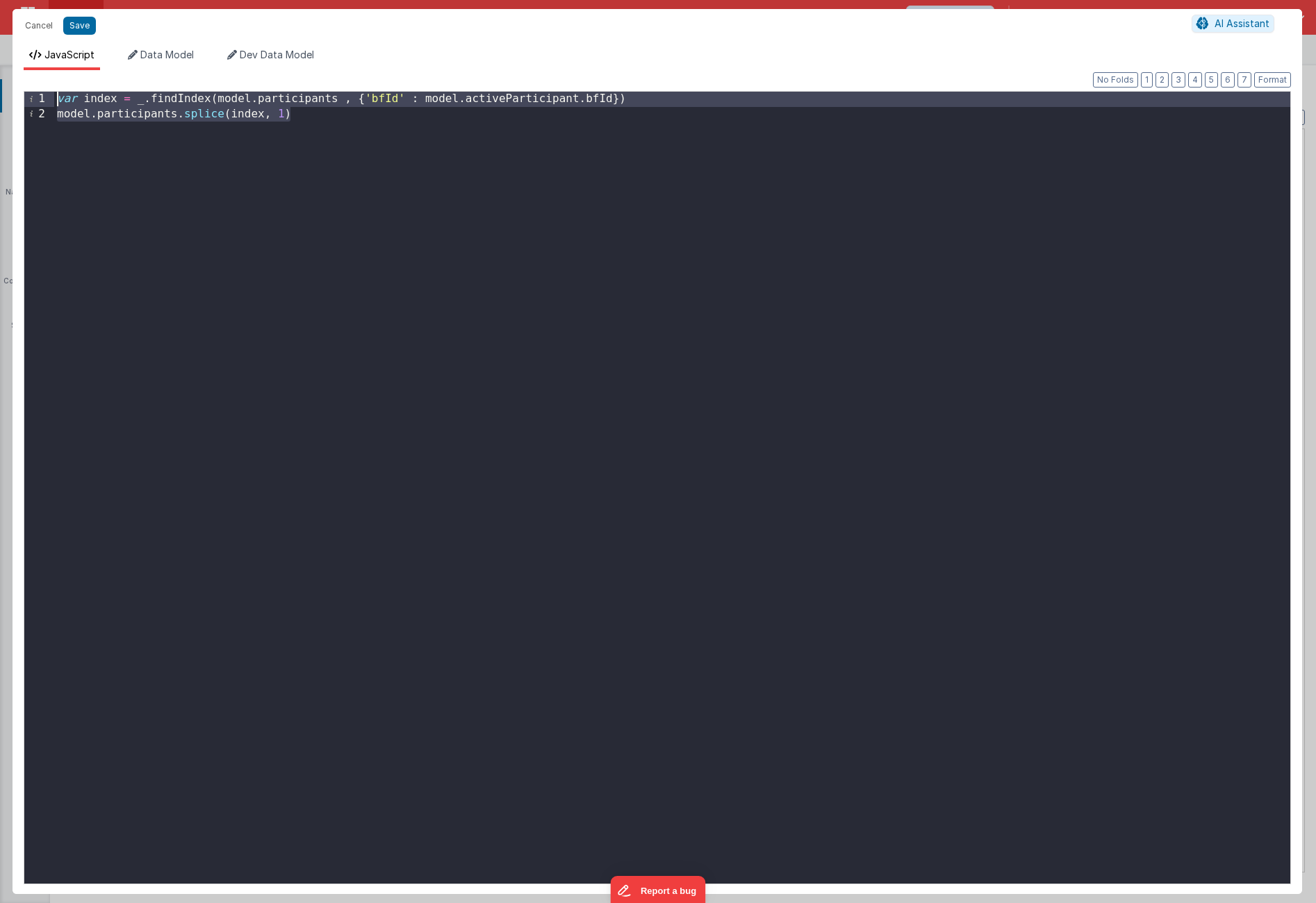
drag, startPoint x: 340, startPoint y: 130, endPoint x: -38, endPoint y: 68, distance: 383.1
click at [0, 68] on html "Cancel Save AI Assistant JavaScript Data Model Dev Data Model Format 7 6 5 4 3 …" at bounding box center [658, 452] width 1316 height 903
click at [40, 34] on button "Cancel" at bounding box center [38, 25] width 41 height 19
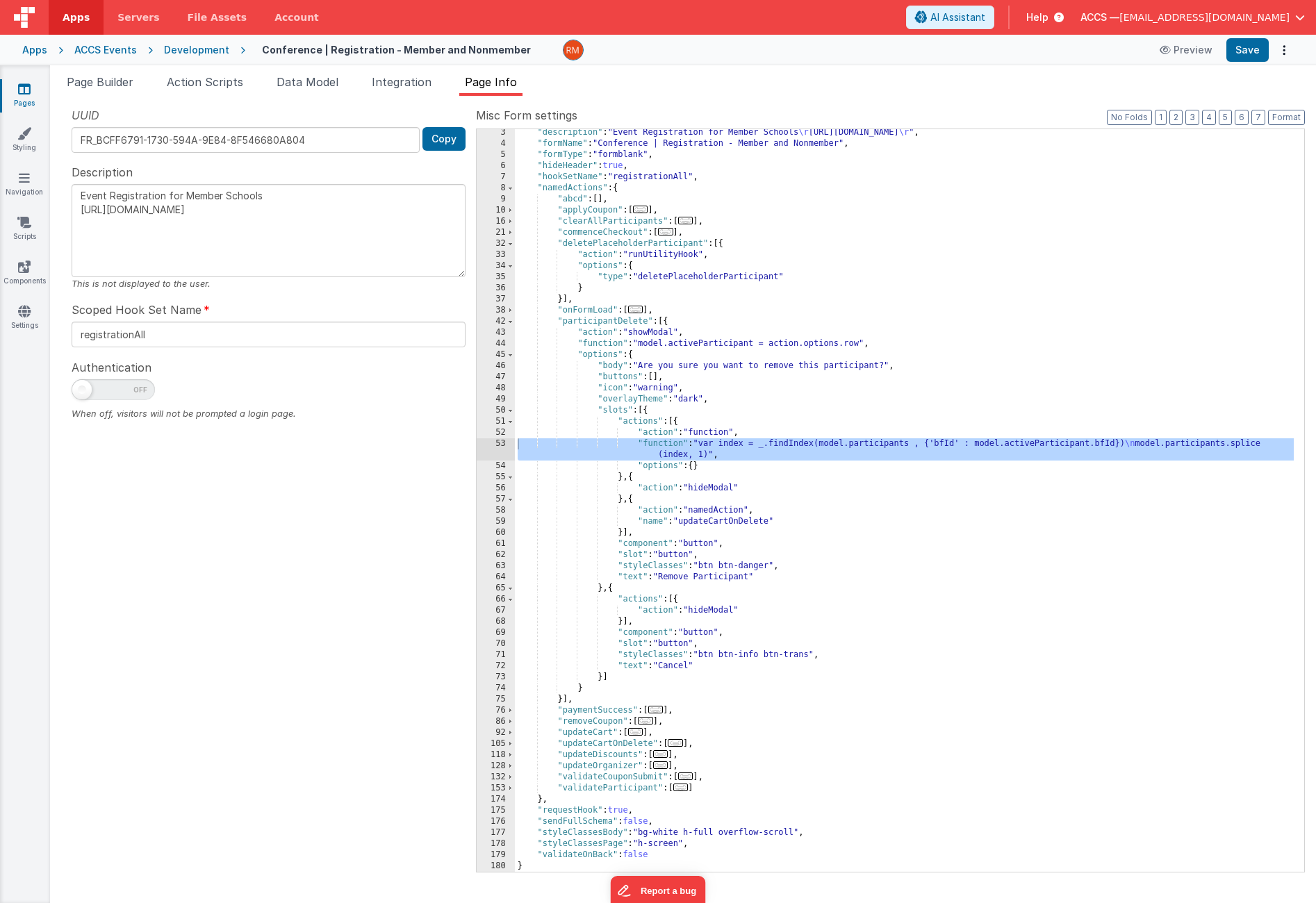
scroll to position [24, 0]
click at [656, 713] on span "..." at bounding box center [656, 709] width 15 height 8
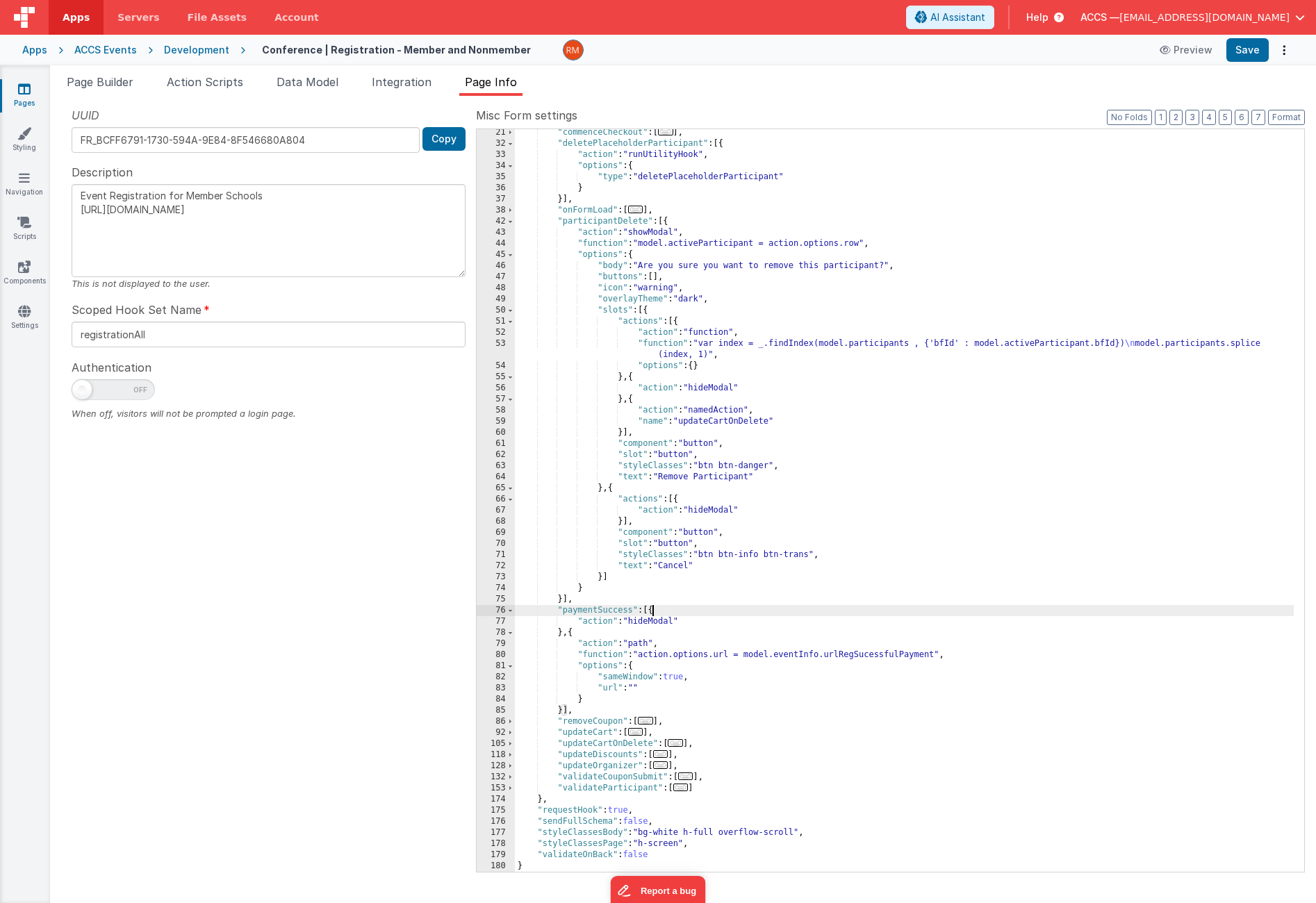
scroll to position [125, 0]
click at [669, 756] on span "..." at bounding box center [661, 754] width 15 height 8
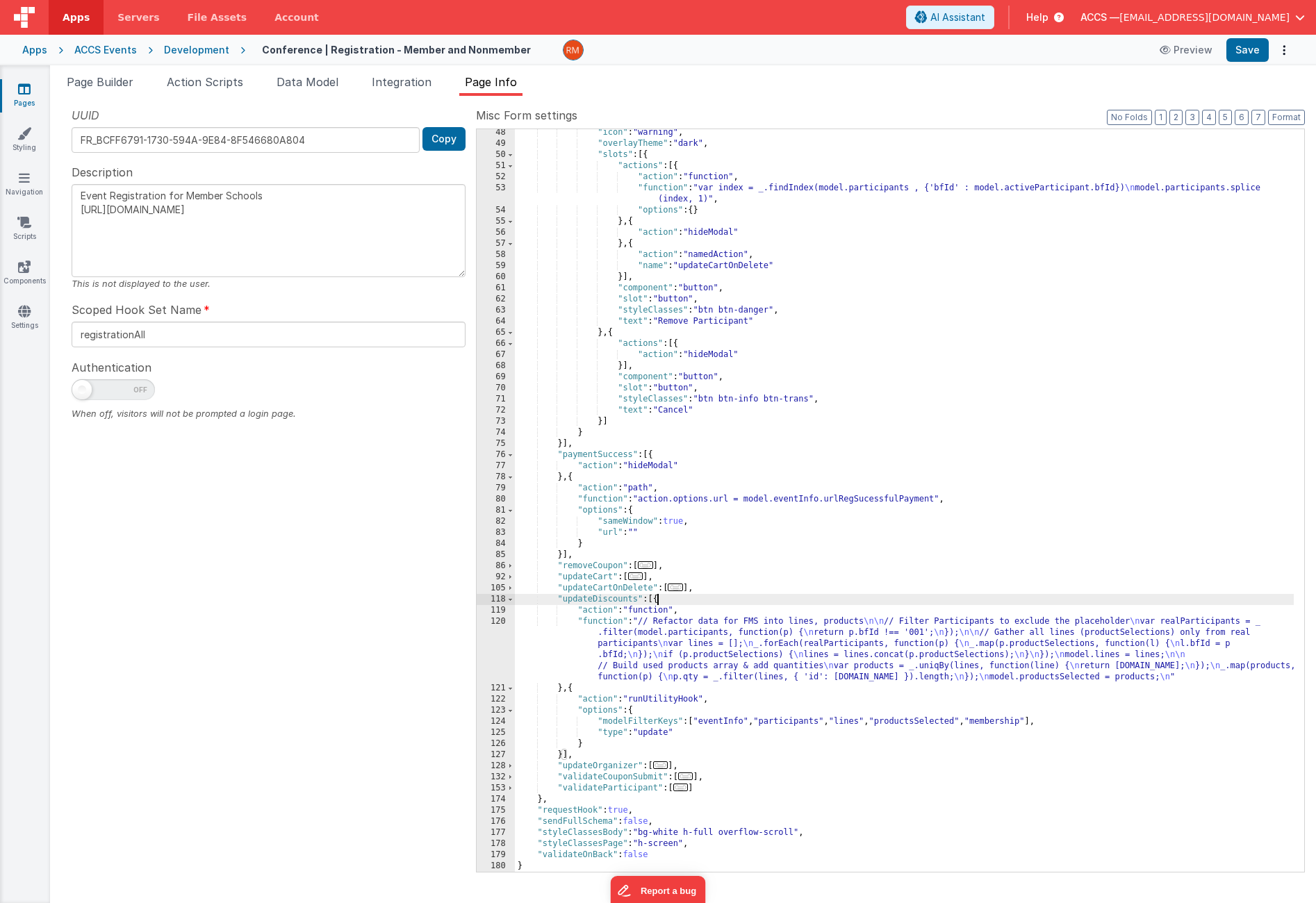
scroll to position [280, 0]
click at [613, 624] on div ""icon" : "warning" , "overlayTheme" : "dark" , "slots" : [{ "actions" : [{ "act…" at bounding box center [904, 510] width 779 height 765
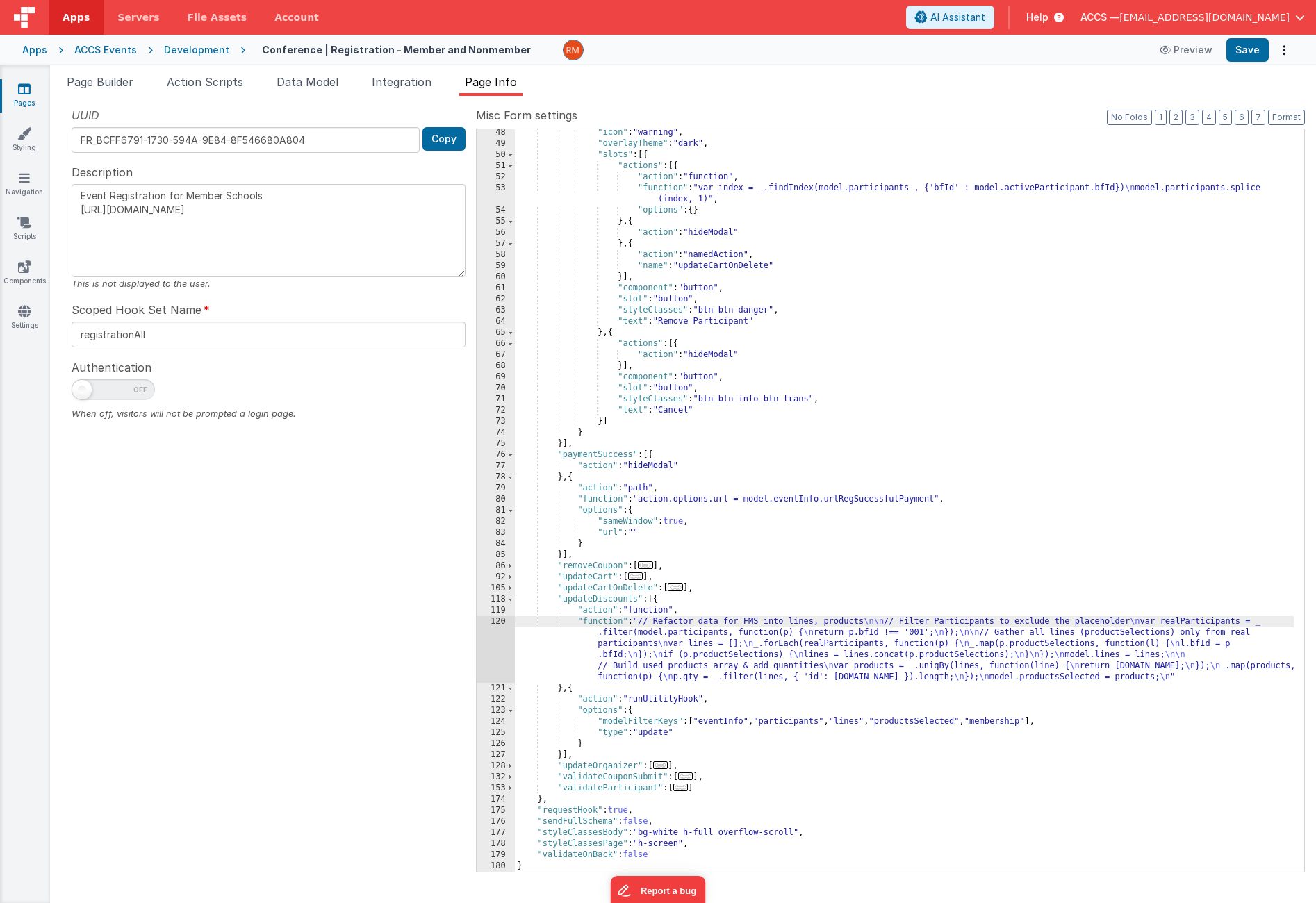
click at [500, 620] on div "120" at bounding box center [495, 649] width 38 height 67
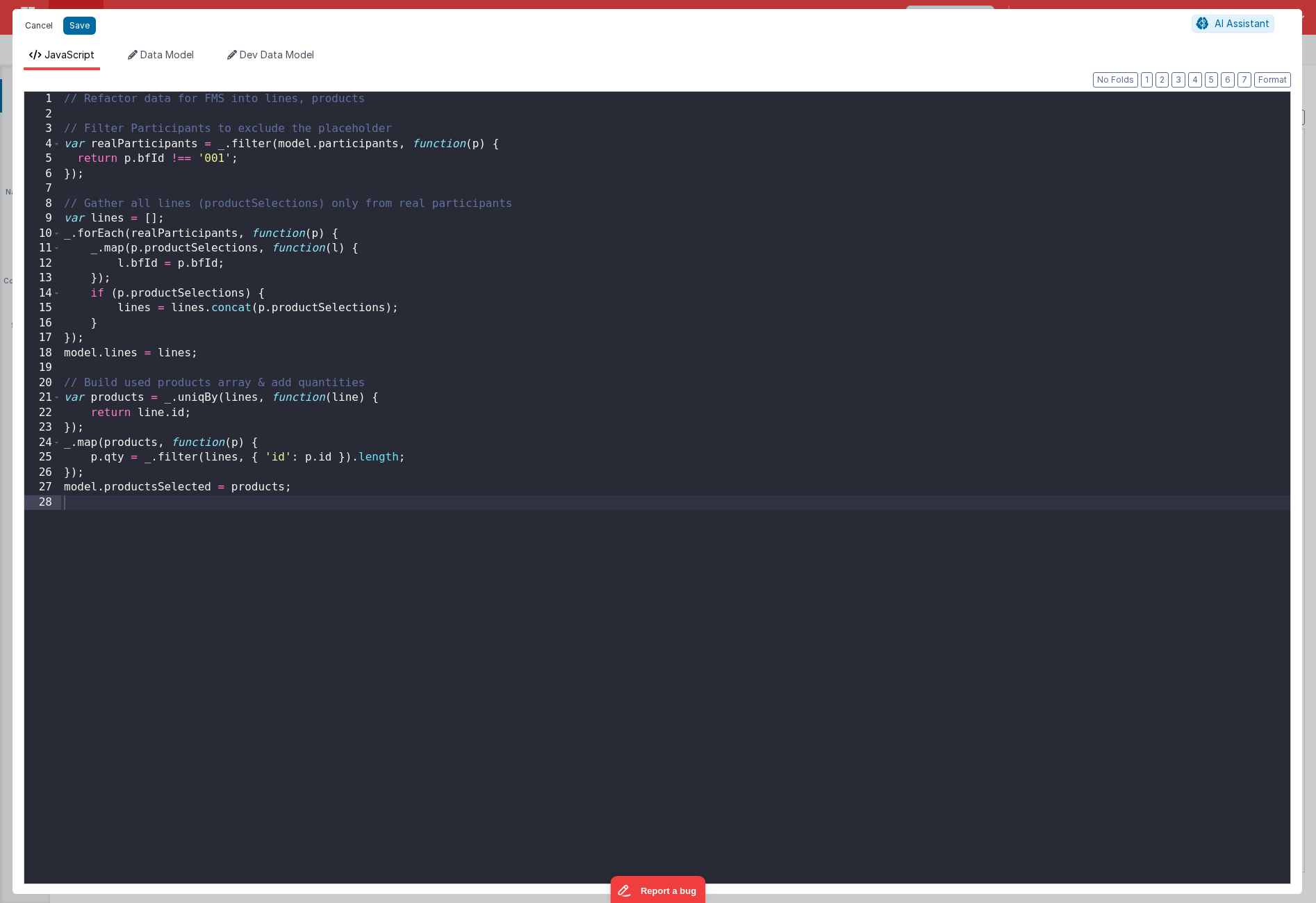
click at [39, 26] on button "Cancel" at bounding box center [38, 25] width 41 height 19
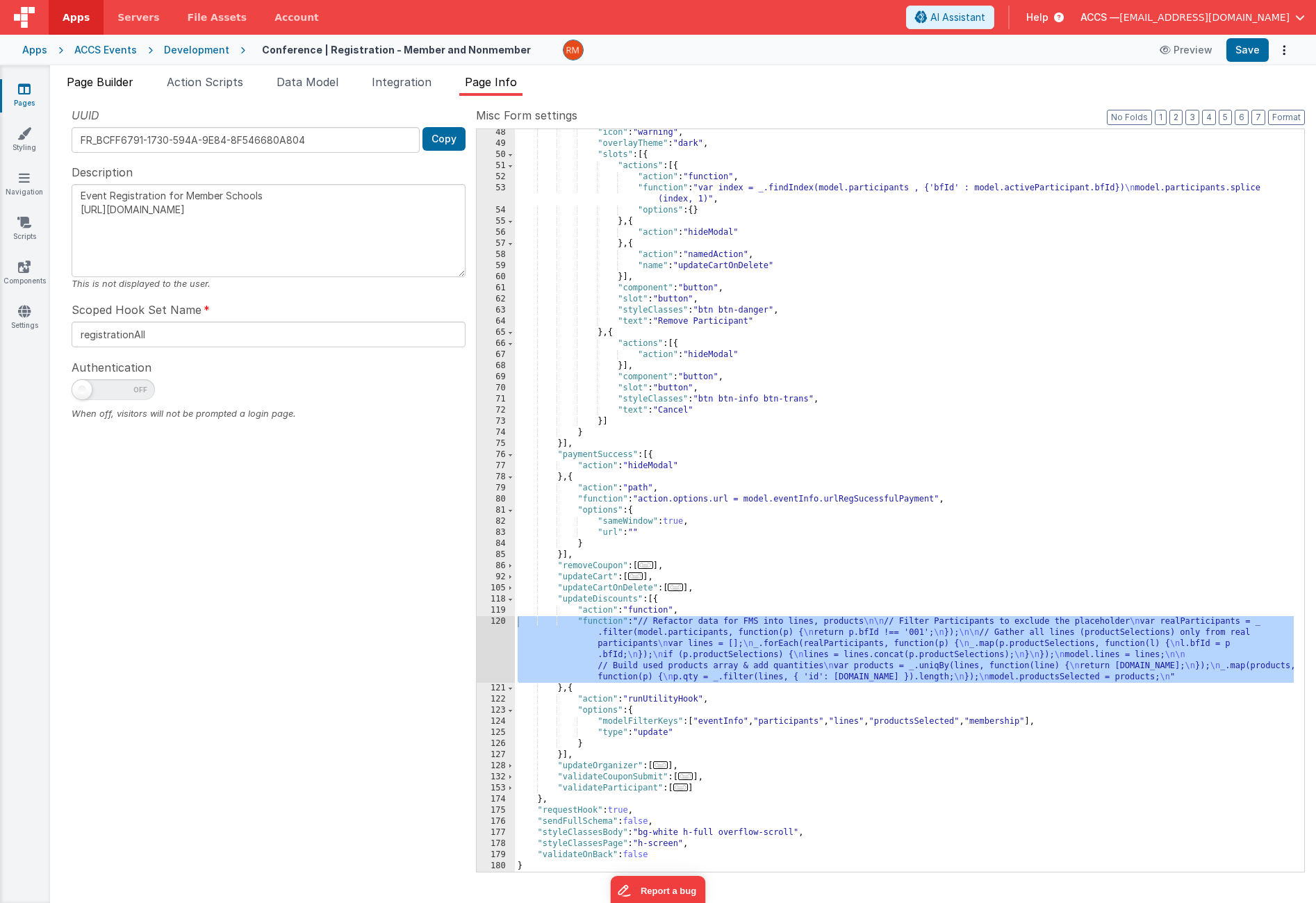
click at [129, 85] on span "Page Builder" at bounding box center [99, 82] width 67 height 13
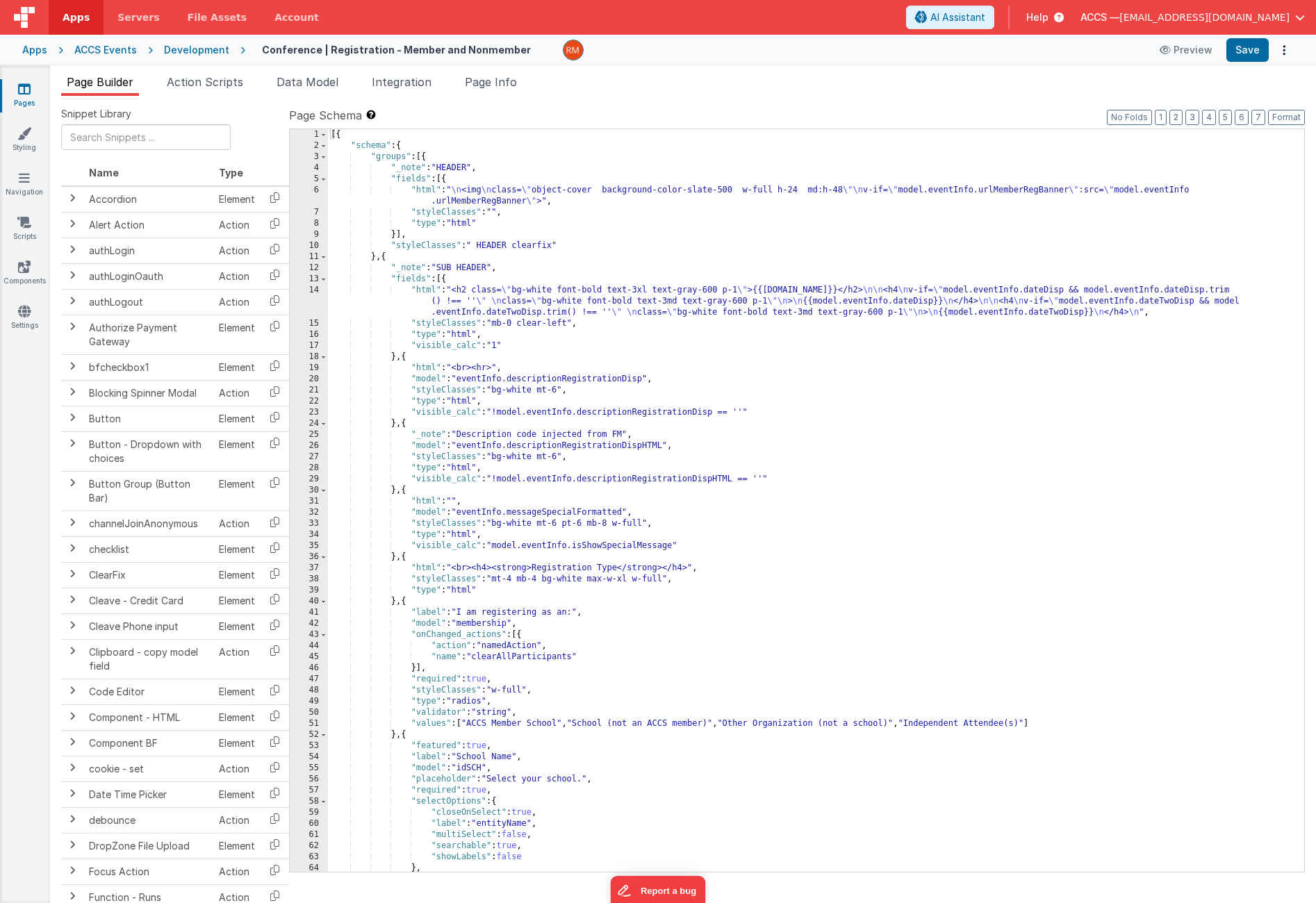
click at [34, 99] on link "Pages" at bounding box center [24, 95] width 50 height 28
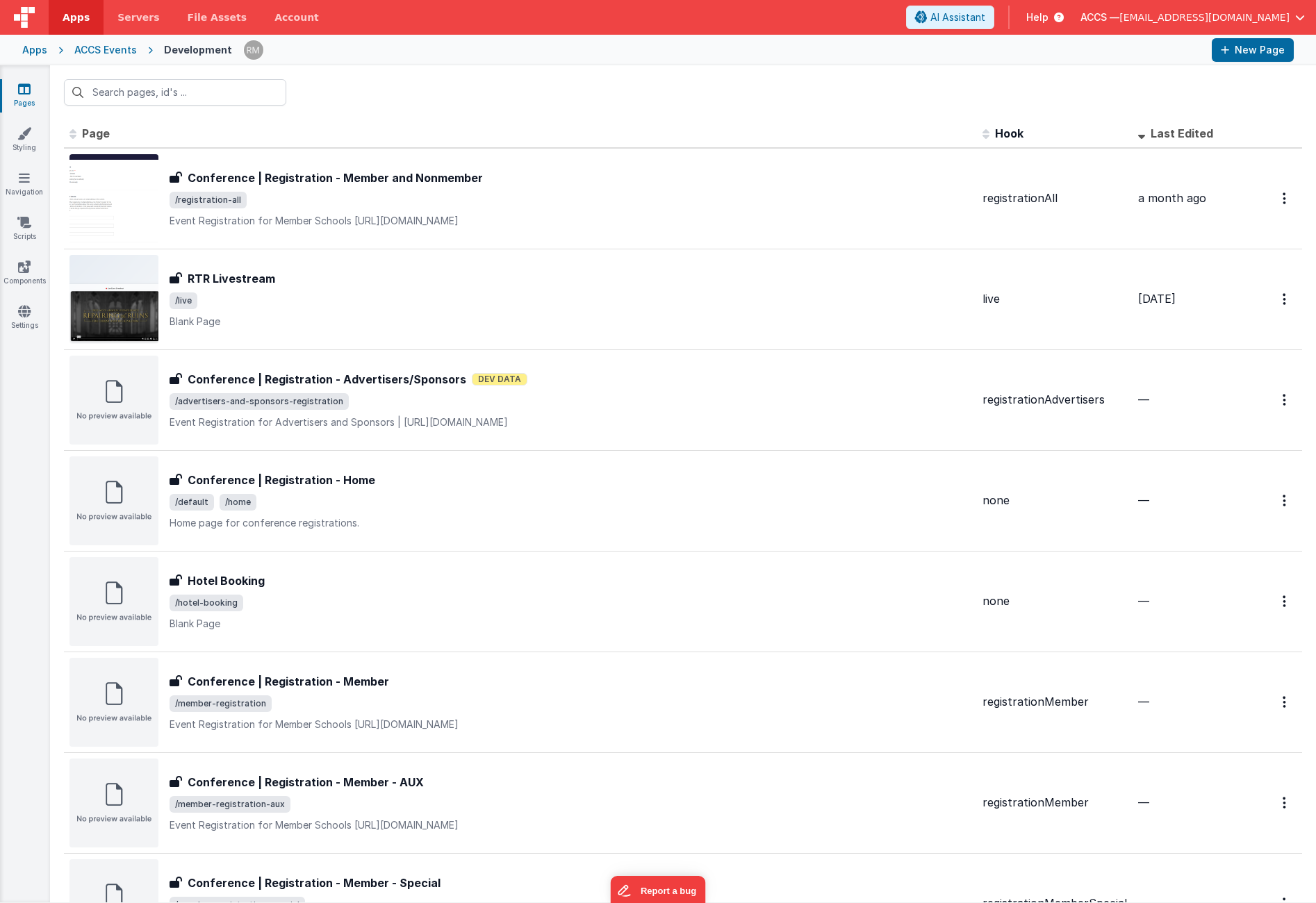
click at [45, 54] on div "Apps" at bounding box center [35, 50] width 25 height 13
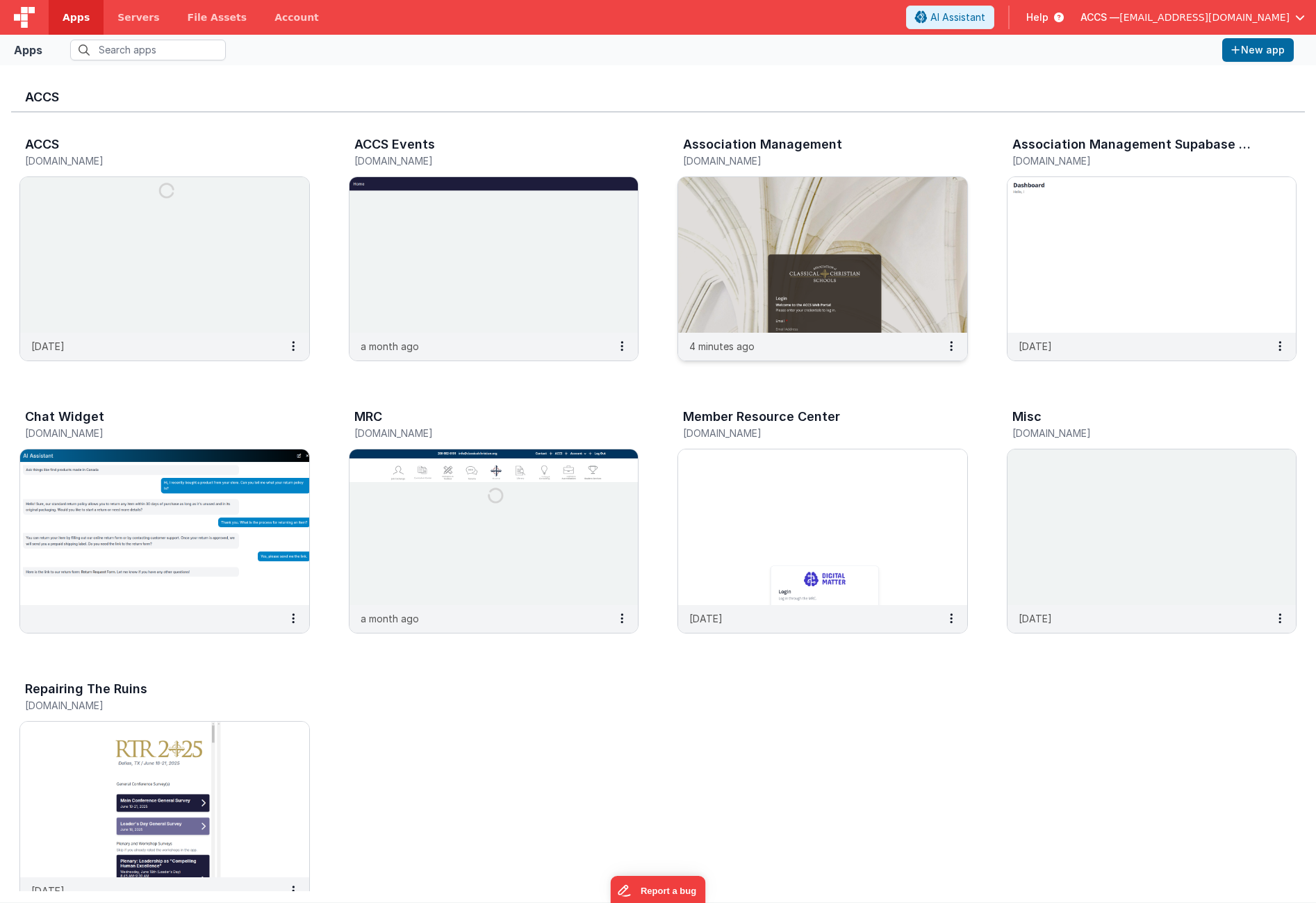
click at [714, 206] on img at bounding box center [822, 254] width 289 height 156
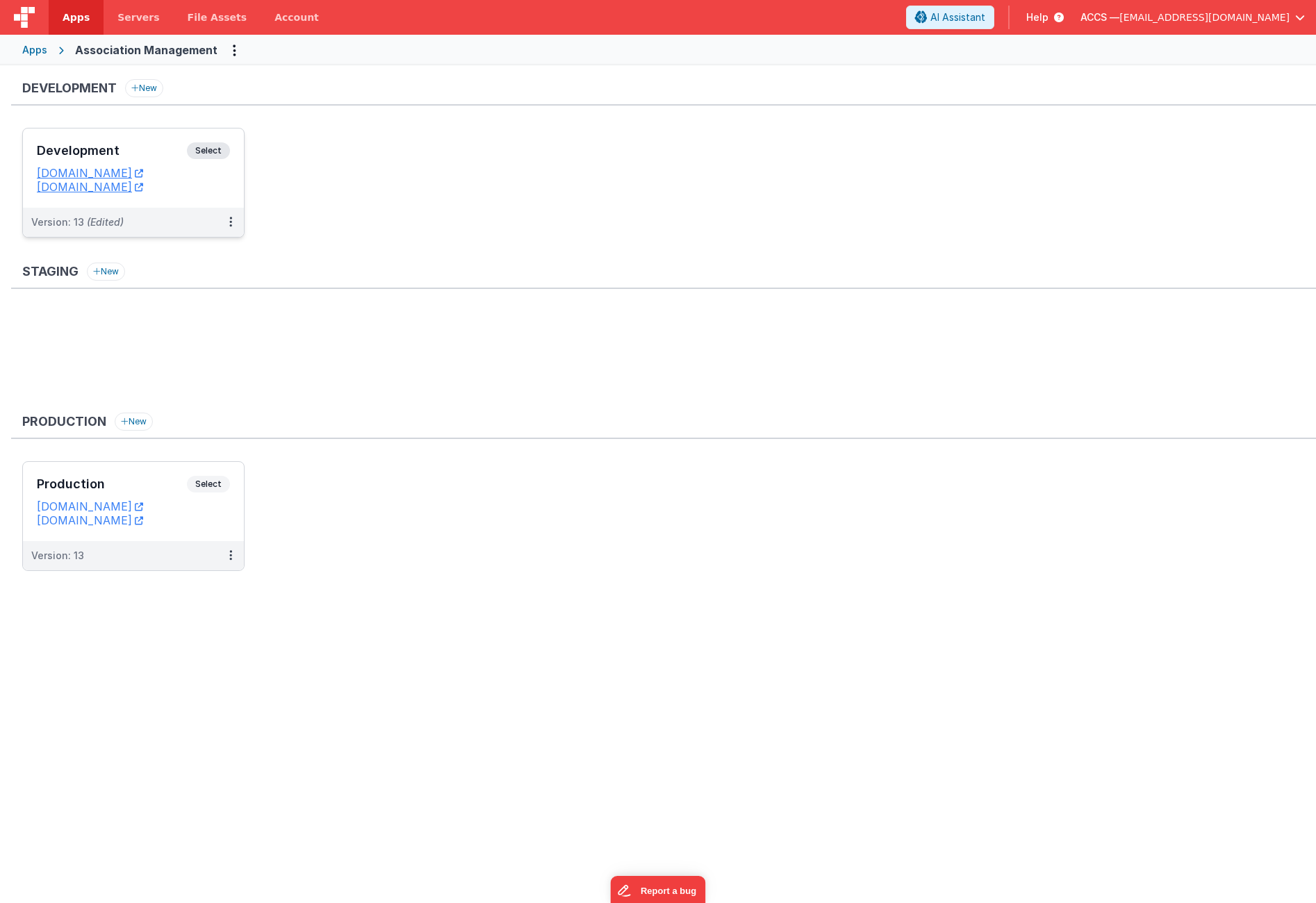
click at [161, 152] on h3 "Development" at bounding box center [112, 151] width 150 height 13
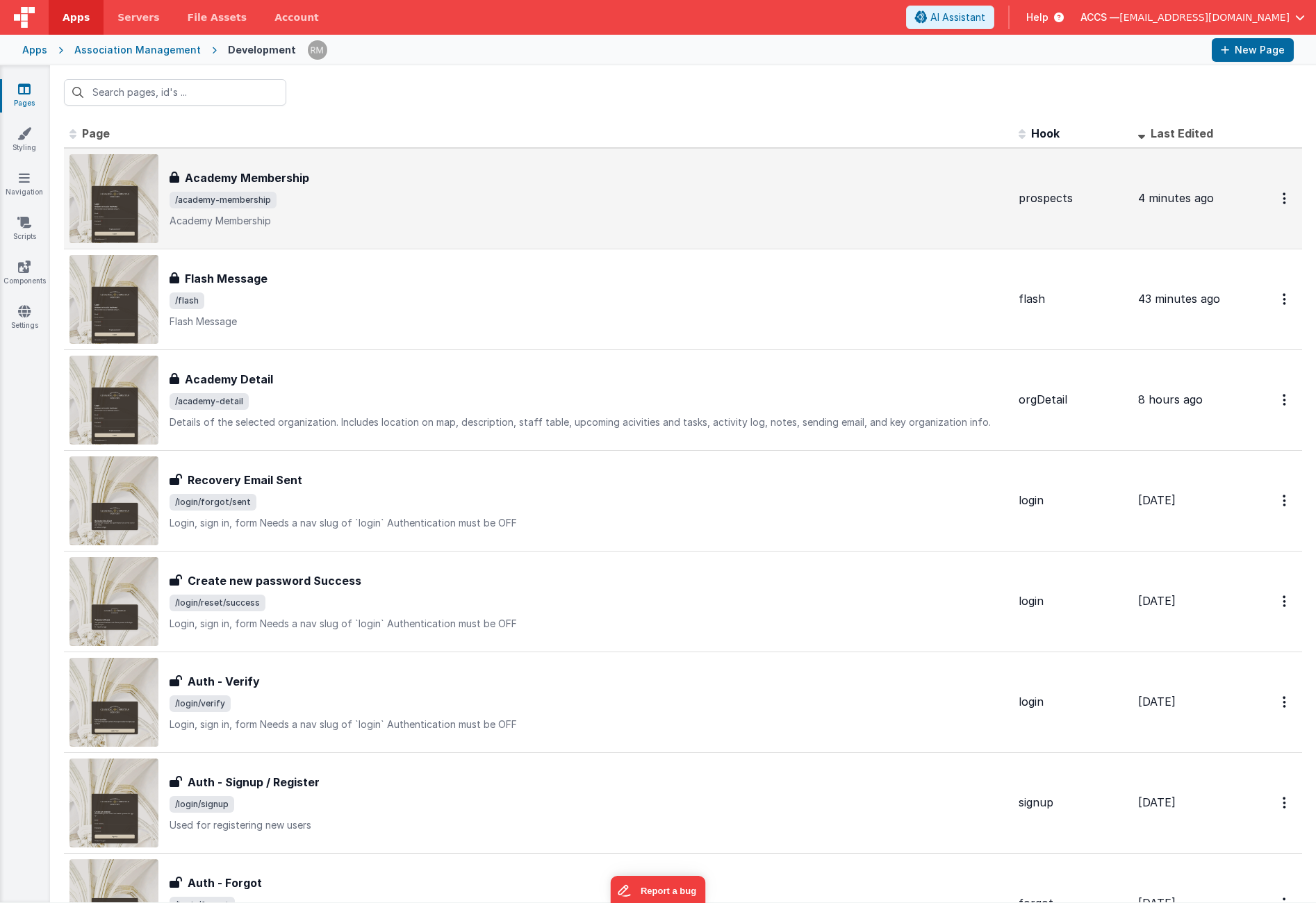
click at [547, 212] on div "Academy Membership Academy Membership /academy-membership Academy Membership" at bounding box center [588, 198] width 838 height 58
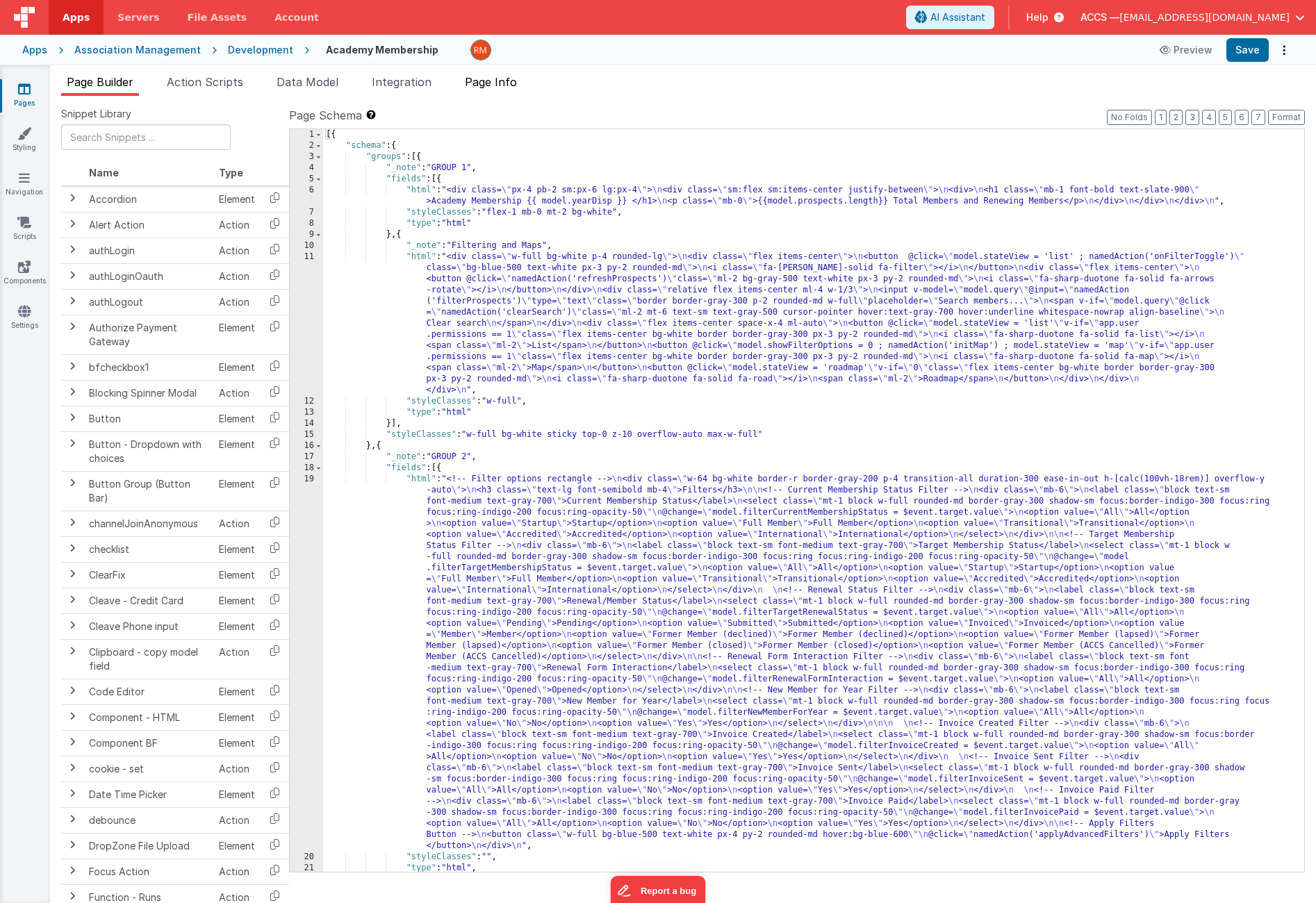
click at [502, 87] on span "Page Info" at bounding box center [491, 82] width 52 height 13
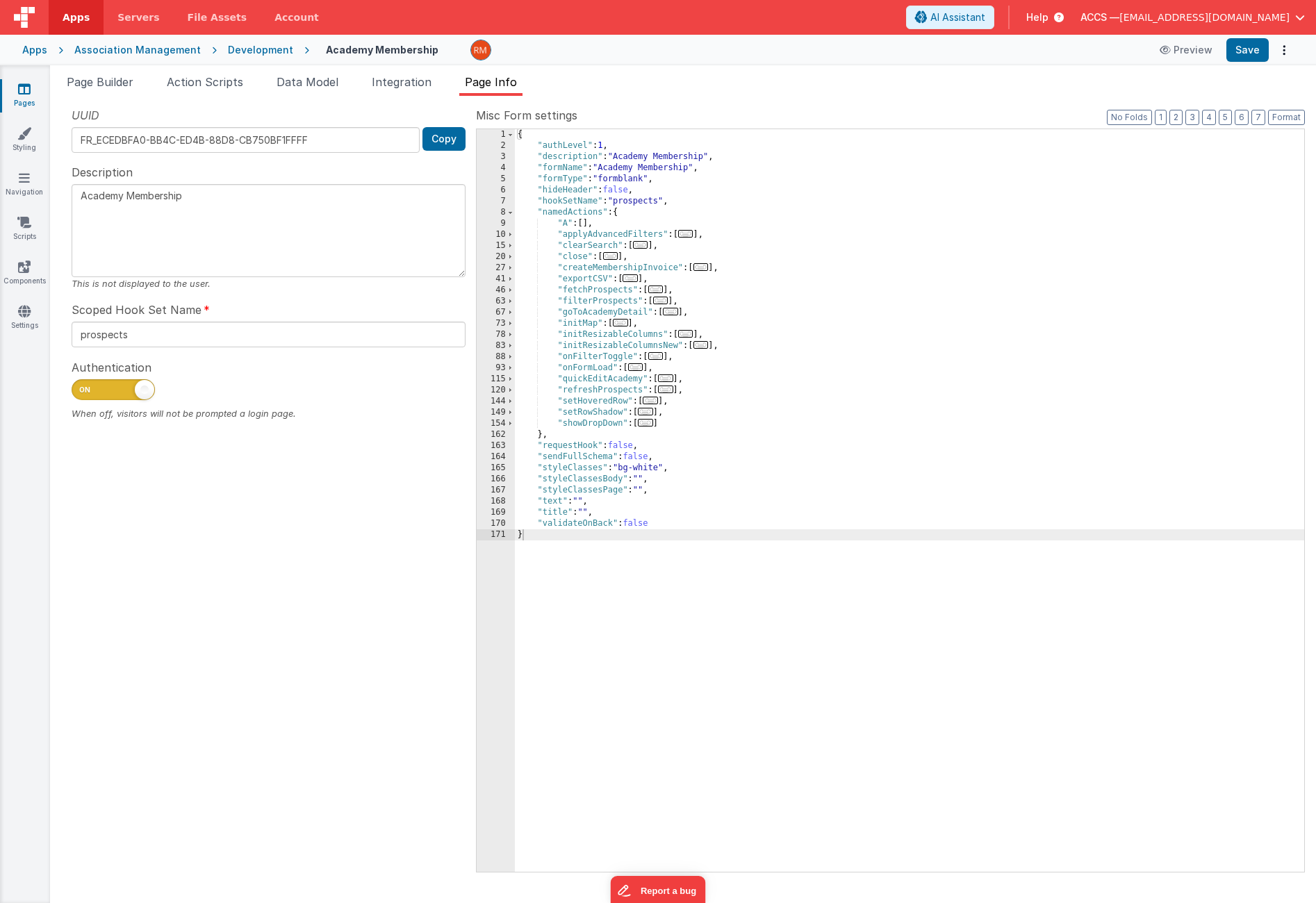
click at [610, 257] on span "..." at bounding box center [611, 255] width 15 height 8
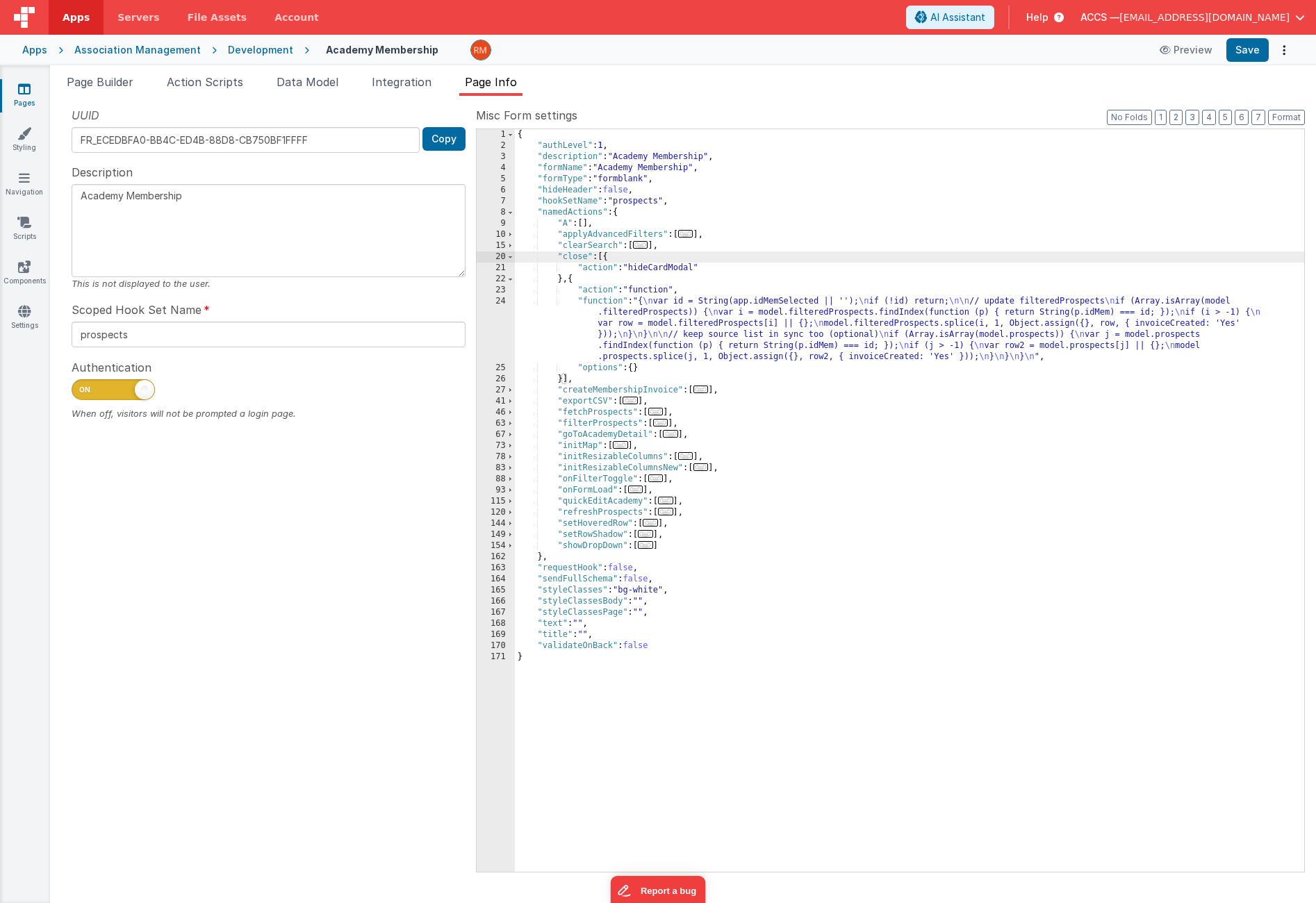
click at [604, 299] on div "{ "authLevel" : 1 , "description" : "Academy Membership" , "formName" : "Academ…" at bounding box center [909, 511] width 789 height 765
click at [496, 302] on div "24" at bounding box center [495, 329] width 38 height 67
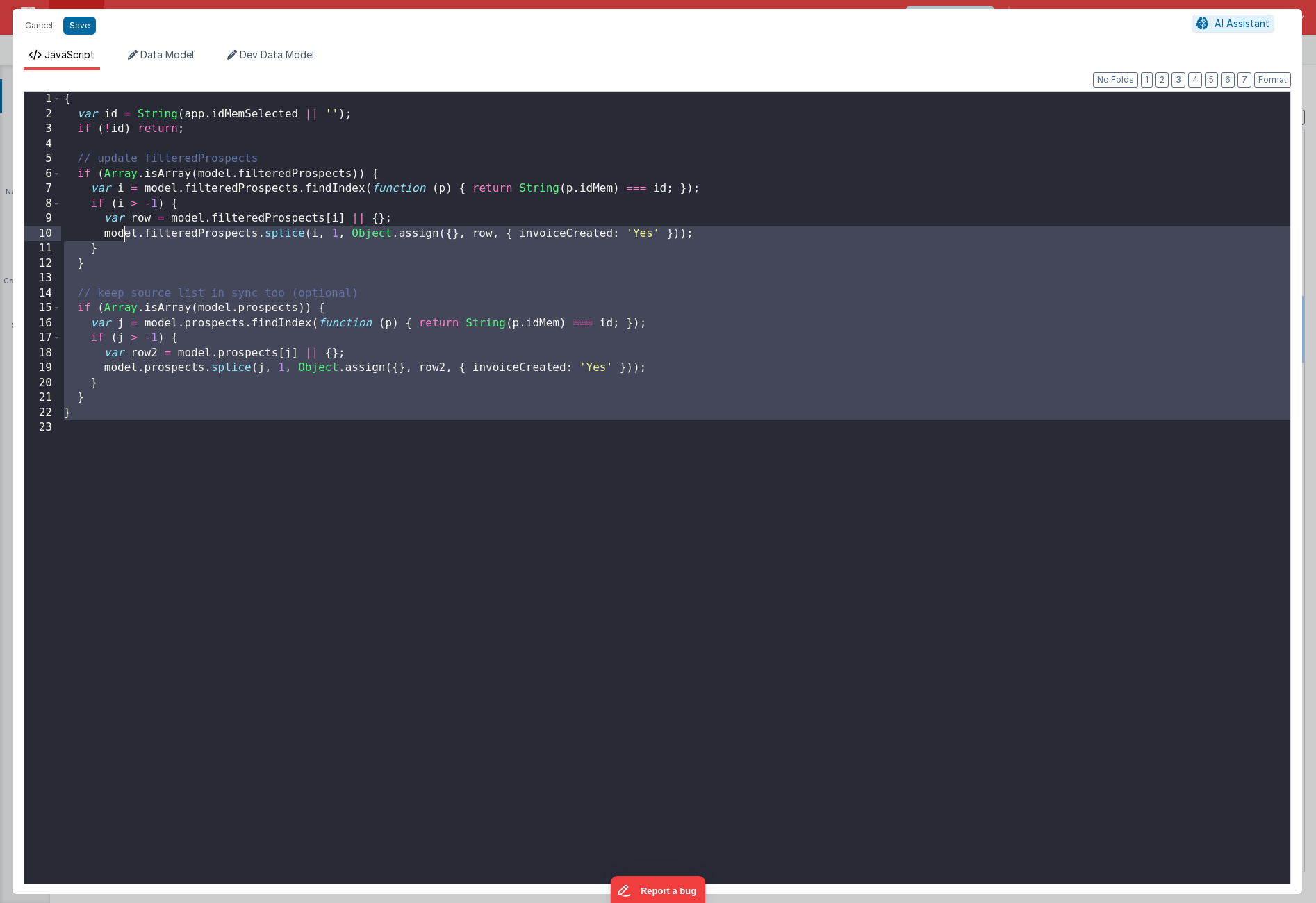
drag, startPoint x: 201, startPoint y: 435, endPoint x: 45, endPoint y: 61, distance: 405.2
click at [45, 61] on div "JavaScript Data Model Dev Data Model Format 7 6 5 4 3 2 1 No Folds 1 2 3 4 5 6 …" at bounding box center [657, 471] width 1290 height 847
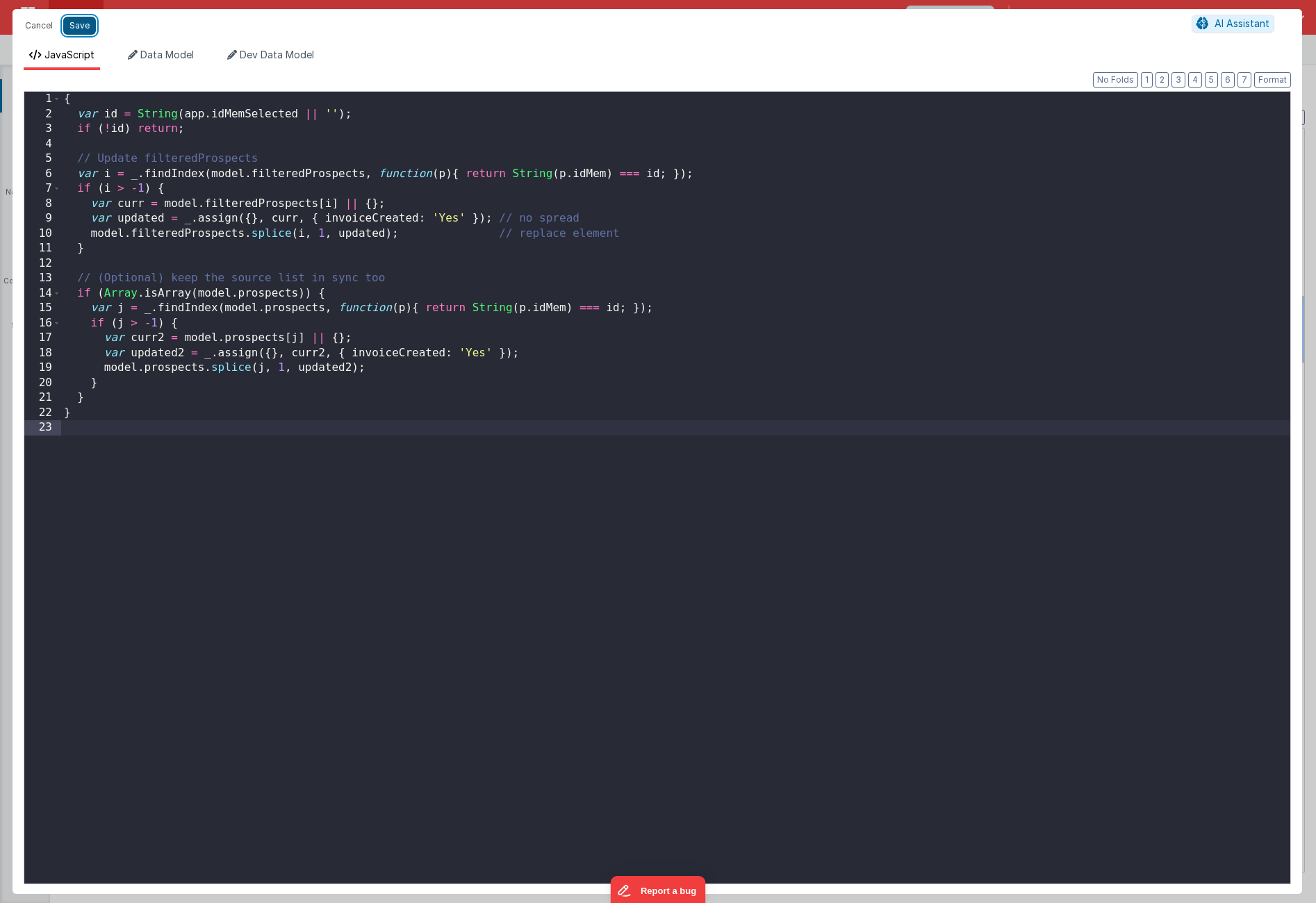
click at [85, 29] on button "Save" at bounding box center [79, 25] width 33 height 18
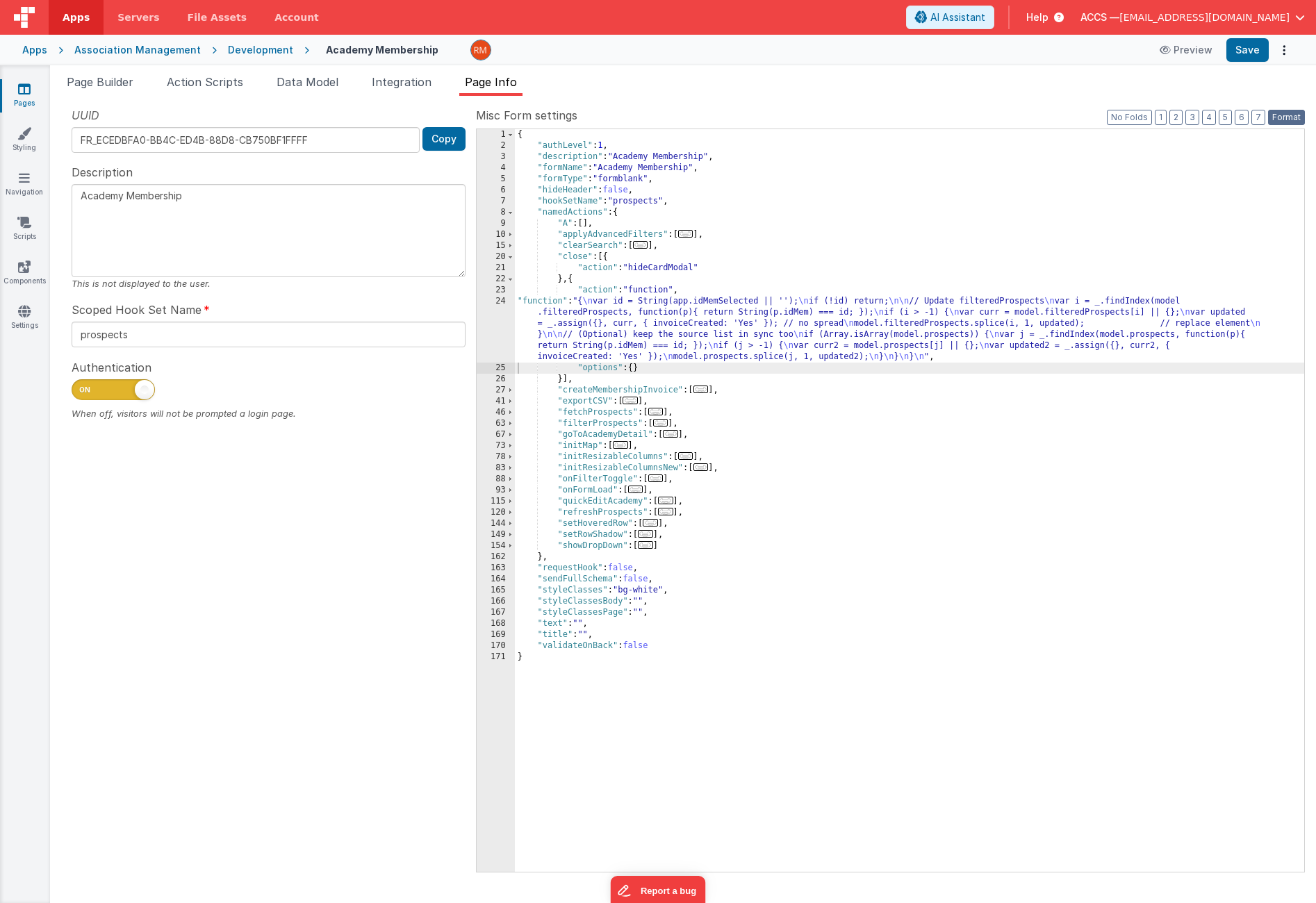
click at [1293, 120] on button "Format" at bounding box center [1287, 117] width 37 height 15
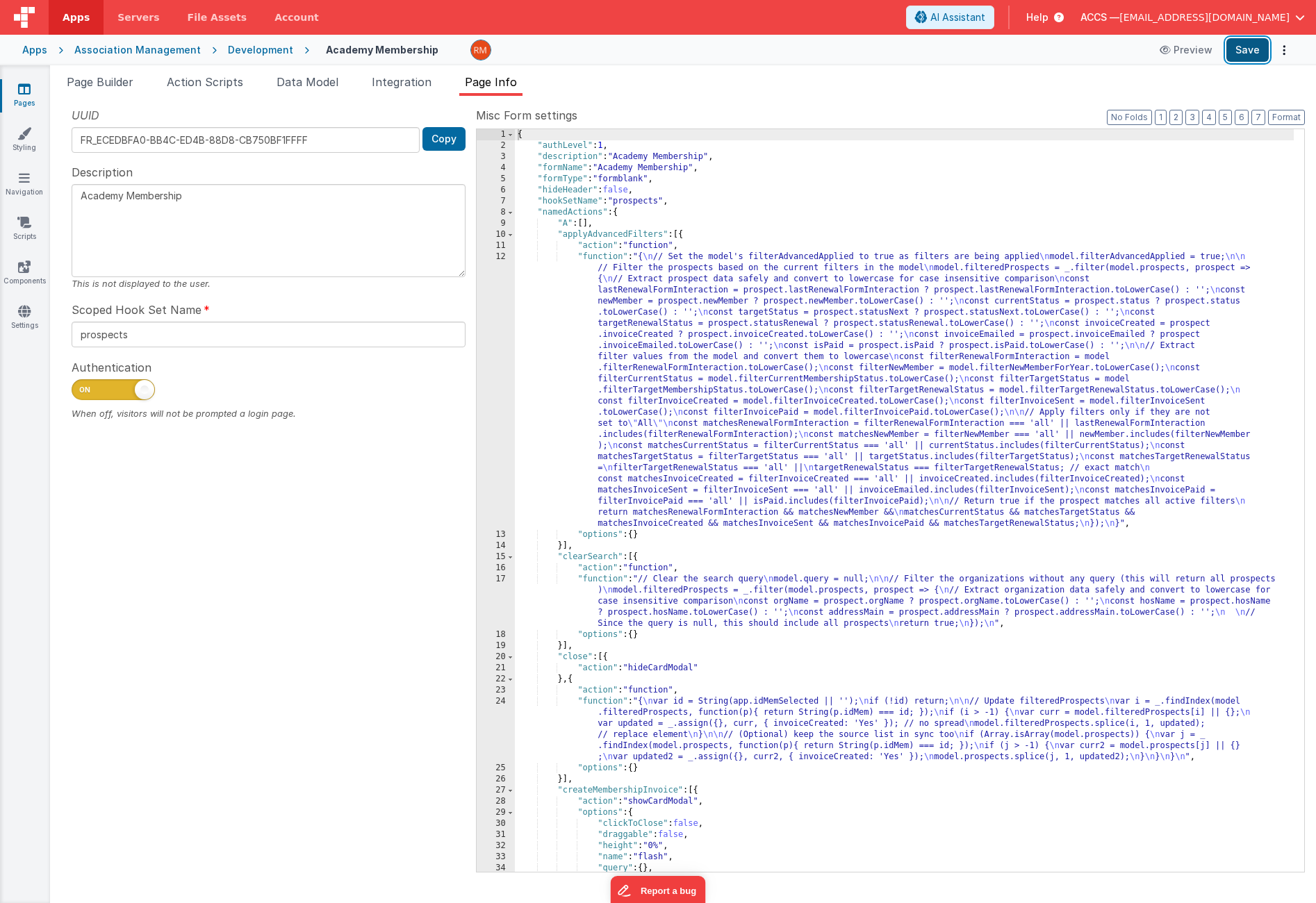
click at [1247, 56] on button "Save" at bounding box center [1248, 50] width 42 height 24
click at [1197, 118] on button "3" at bounding box center [1192, 117] width 13 height 15
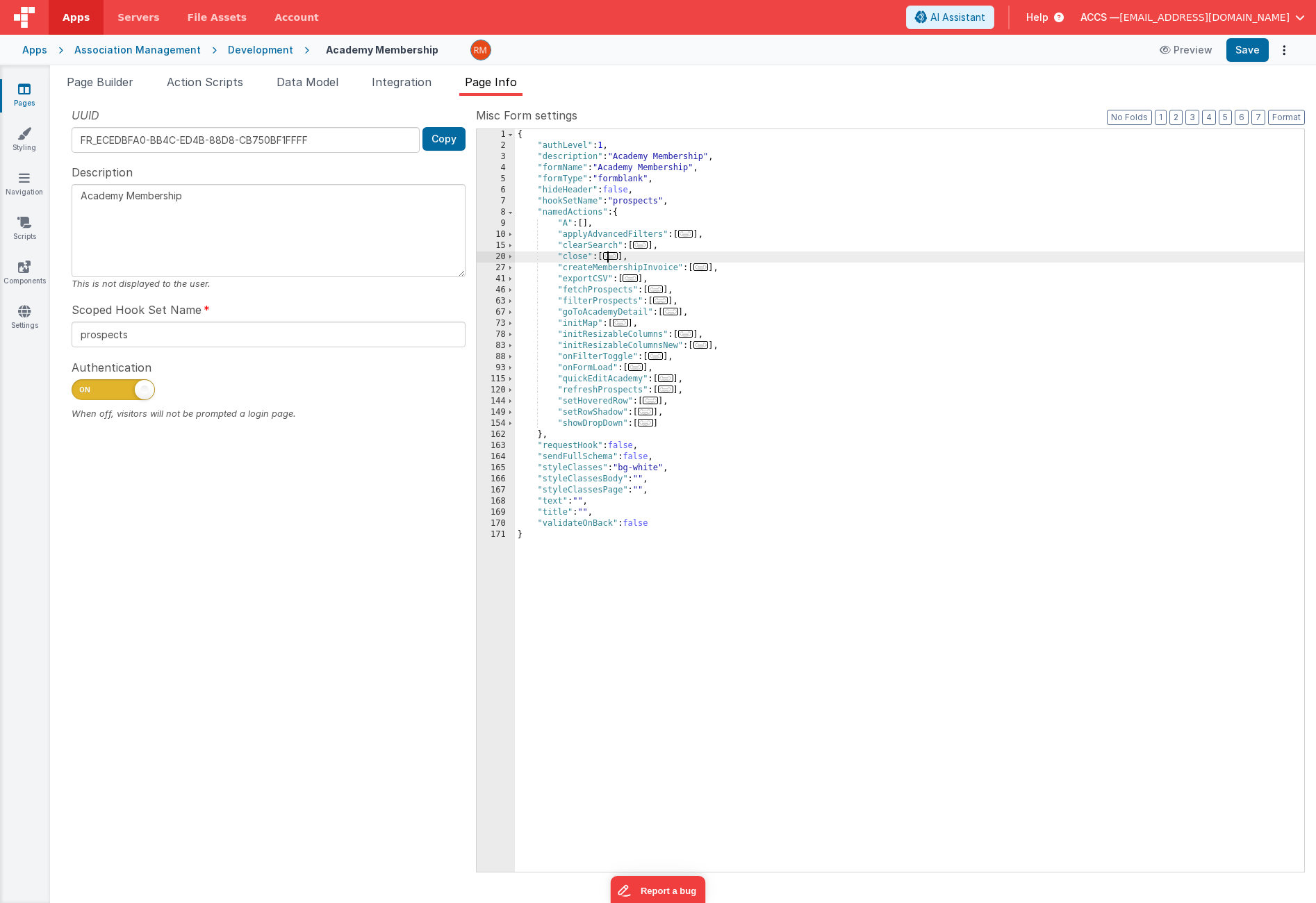
click at [613, 260] on span "..." at bounding box center [611, 255] width 15 height 8
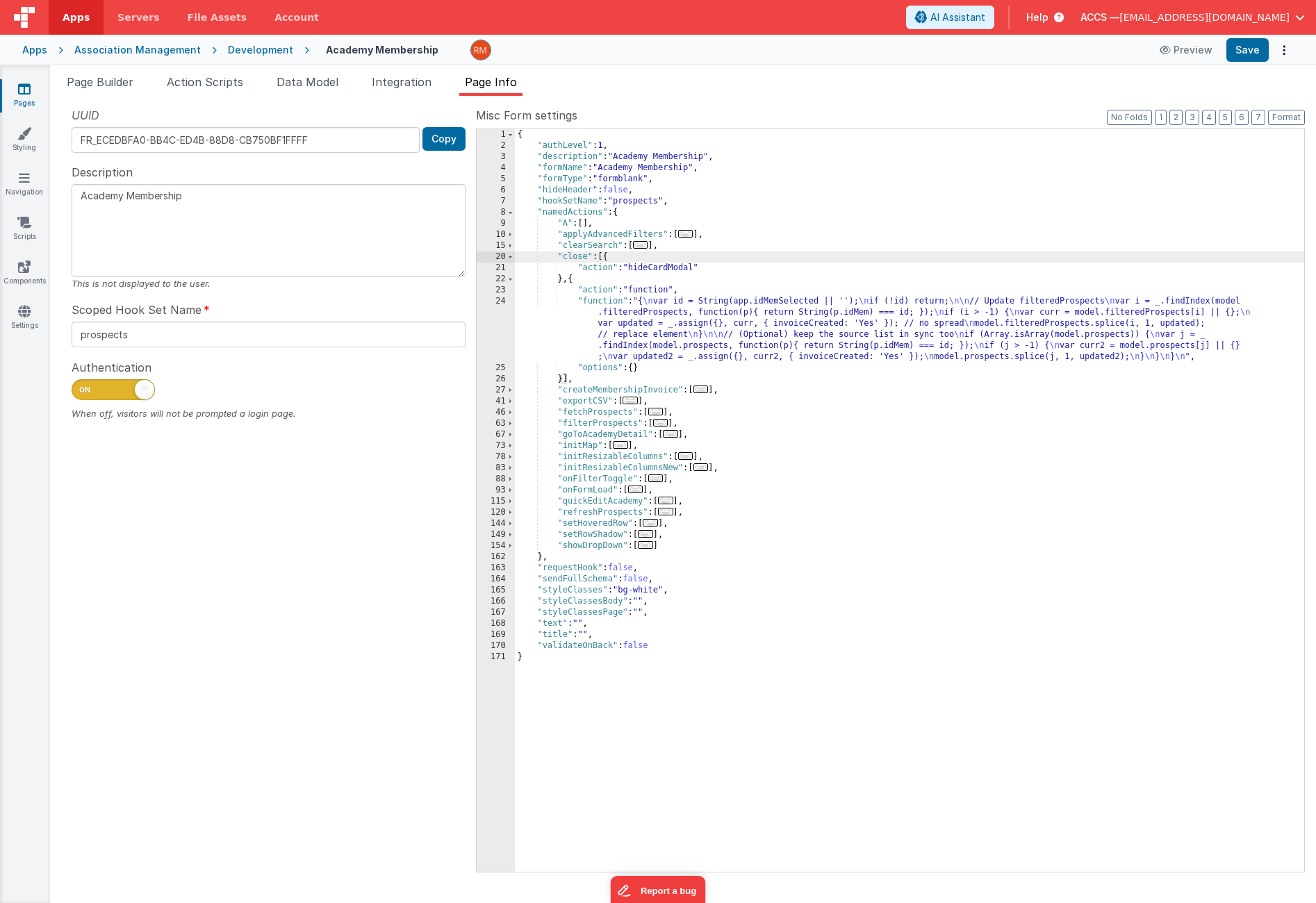
click at [610, 304] on div "{ "authLevel" : 1 , "description" : "Academy Membership" , "formName" : "Academ…" at bounding box center [909, 511] width 789 height 765
click at [506, 300] on div "24" at bounding box center [495, 329] width 38 height 67
click at [502, 299] on div "24" at bounding box center [495, 329] width 38 height 67
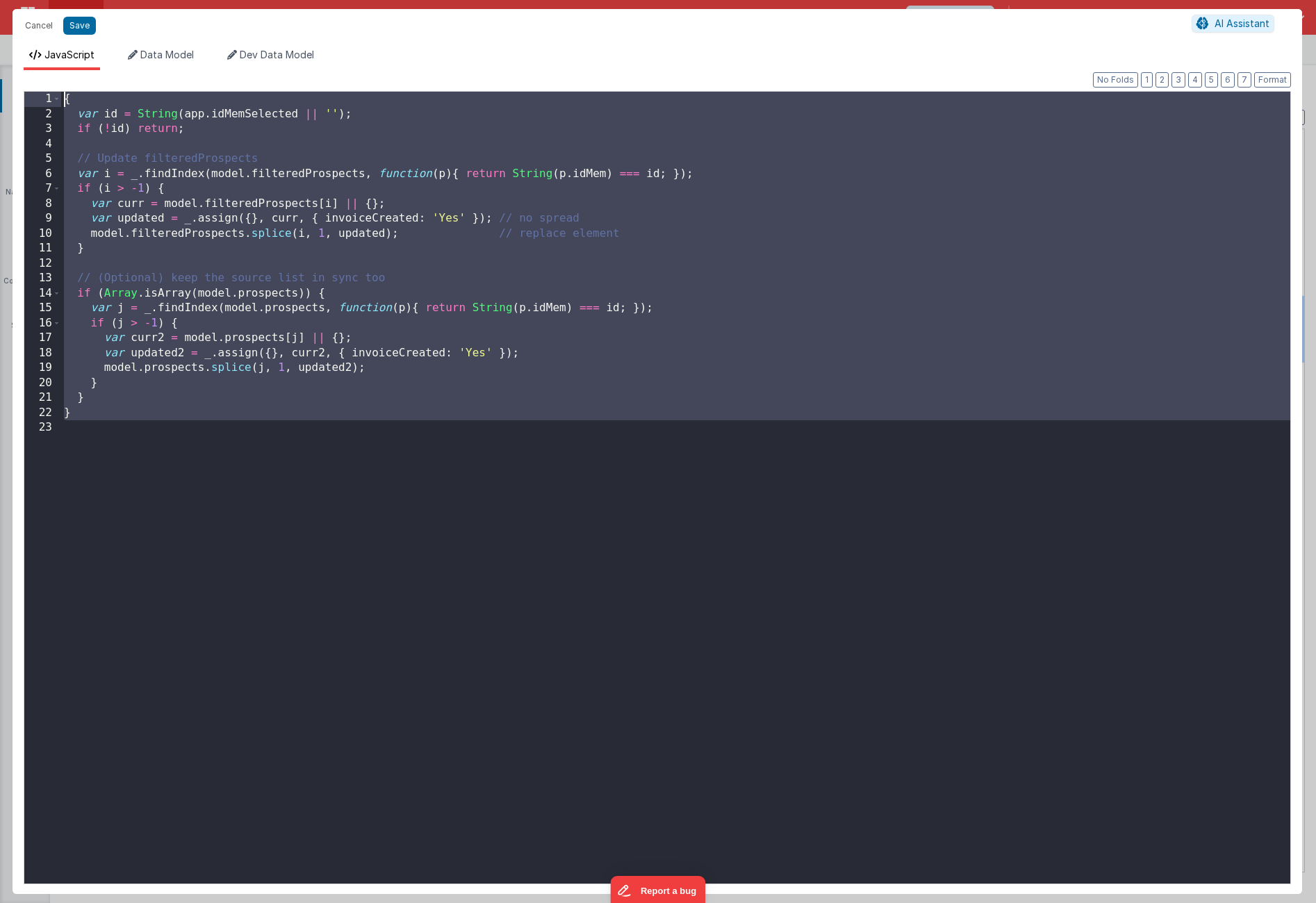
drag, startPoint x: 109, startPoint y: 423, endPoint x: 38, endPoint y: 58, distance: 371.8
click at [38, 58] on div "JavaScript Data Model Dev Data Model Format 7 6 5 4 3 2 1 No Folds 1 2 3 4 5 6 …" at bounding box center [657, 471] width 1290 height 847
click at [45, 29] on button "Cancel" at bounding box center [38, 25] width 41 height 19
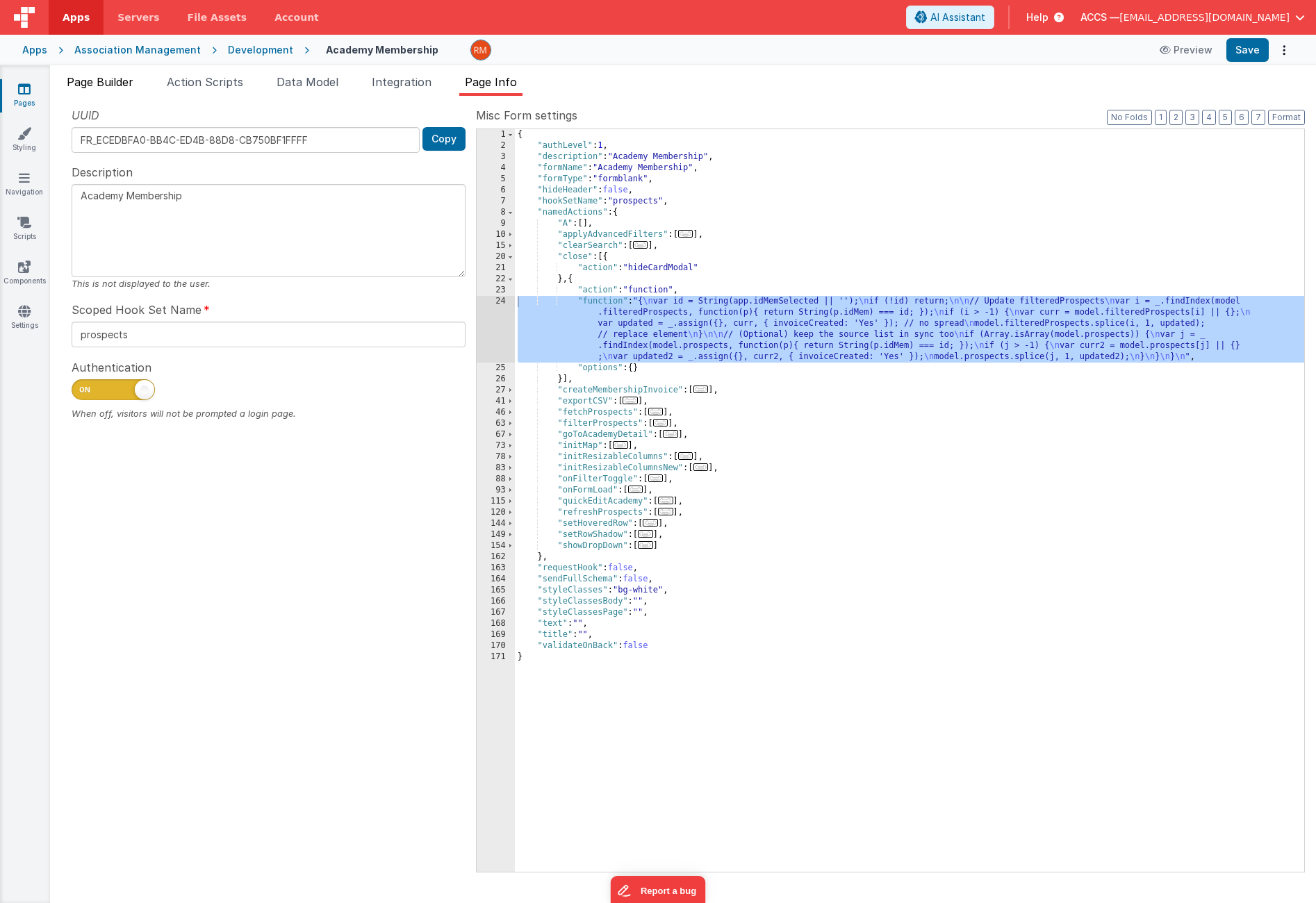
click at [111, 89] on li "Page Builder" at bounding box center [100, 84] width 78 height 22
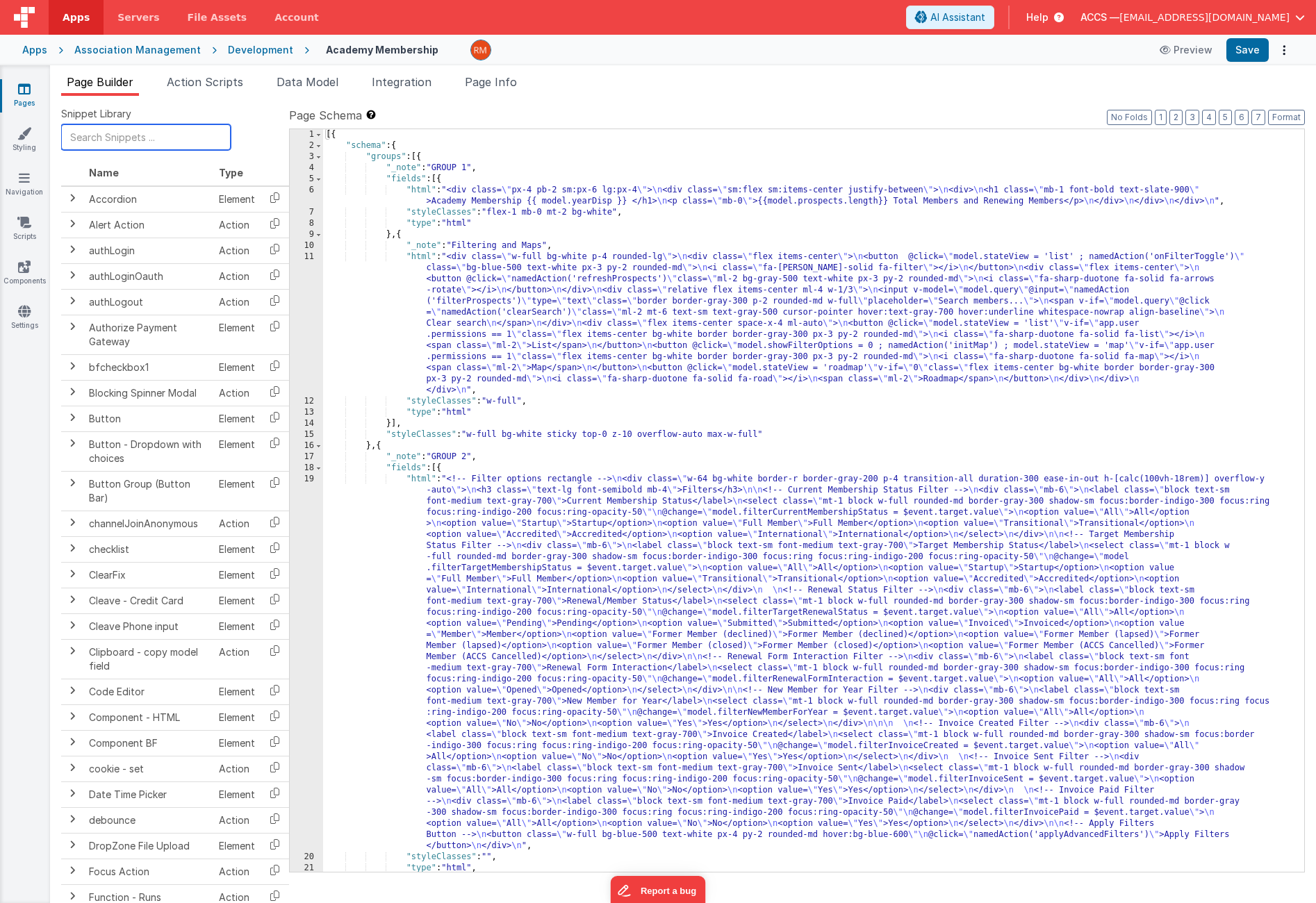
click at [128, 136] on input "text" at bounding box center [146, 137] width 169 height 26
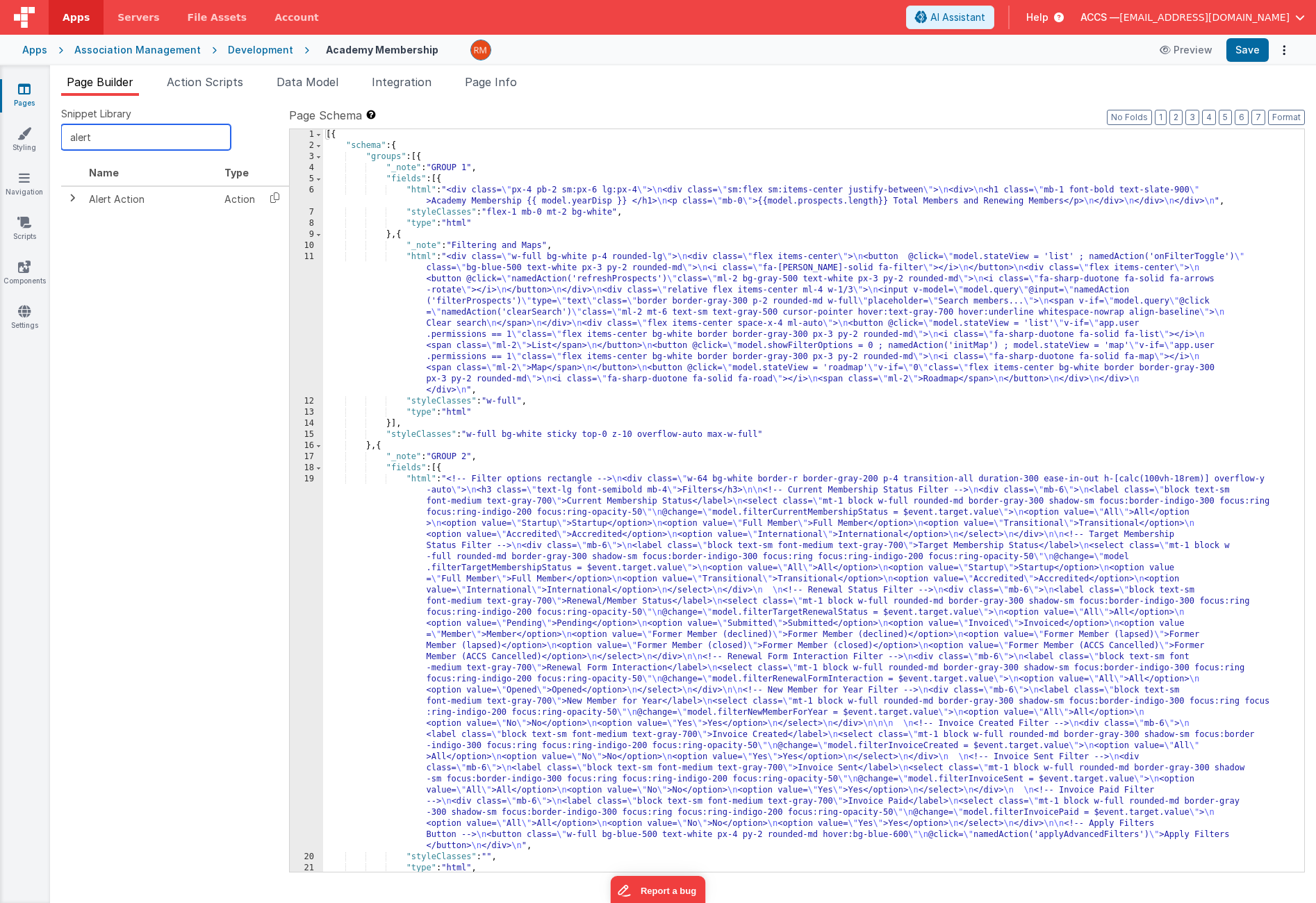
scroll to position [0, 10]
type input "alert"
click at [265, 202] on icon at bounding box center [265, 198] width 29 height 22
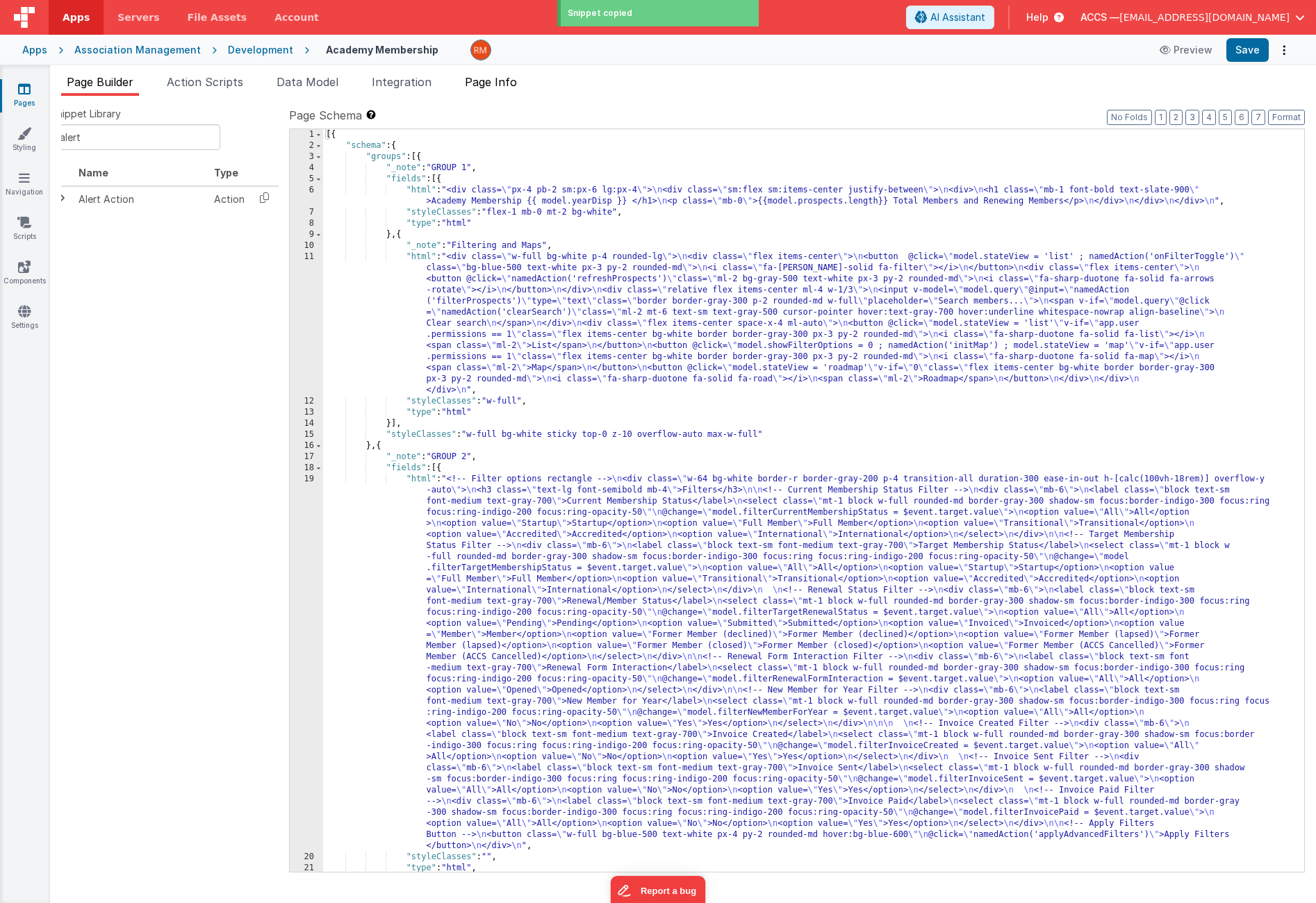
click at [491, 84] on span "Page Info" at bounding box center [491, 82] width 52 height 13
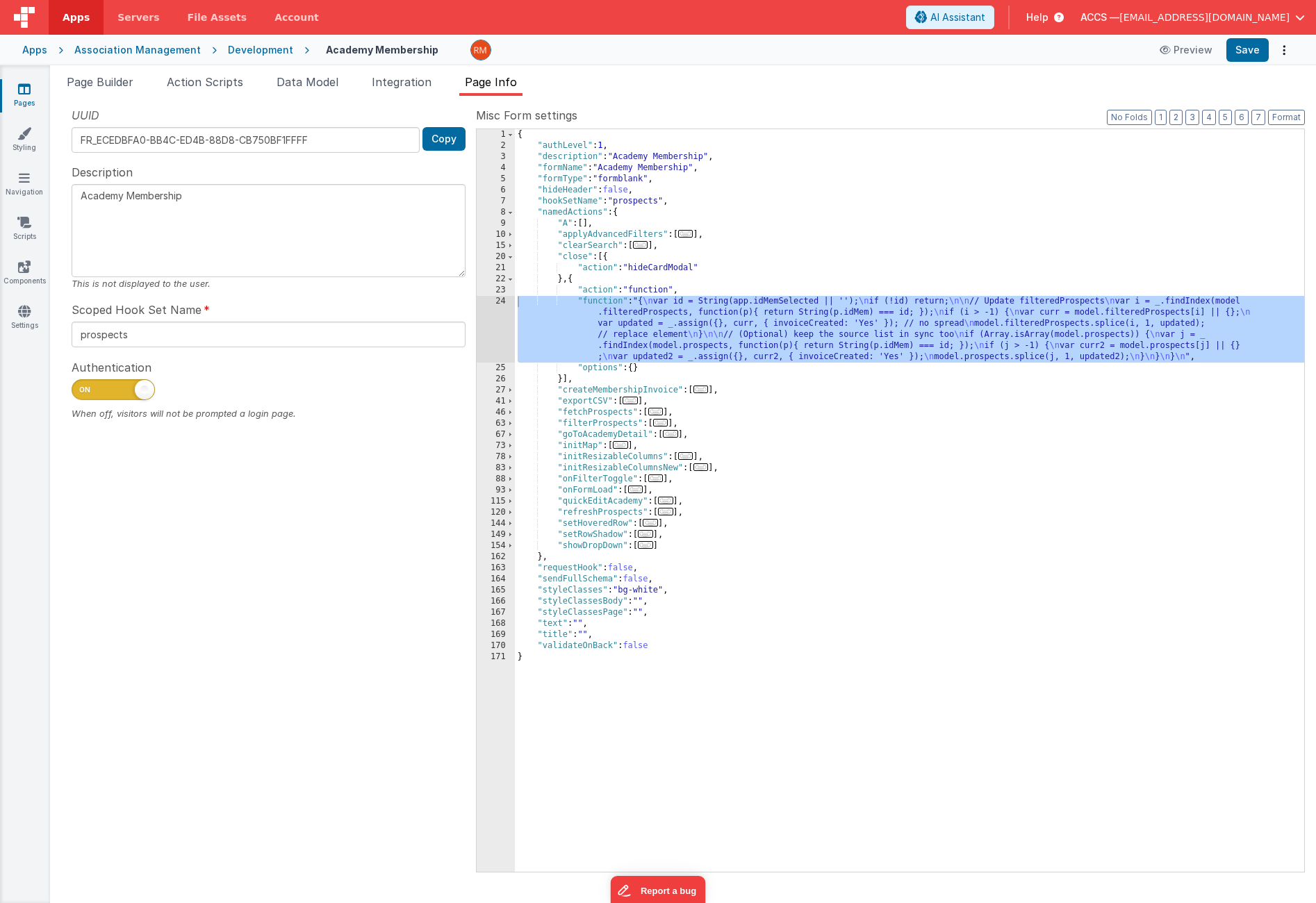
click at [574, 281] on div "{ "authLevel" : 1 , "description" : "Academy Membership" , "formName" : "Academ…" at bounding box center [909, 511] width 789 height 765
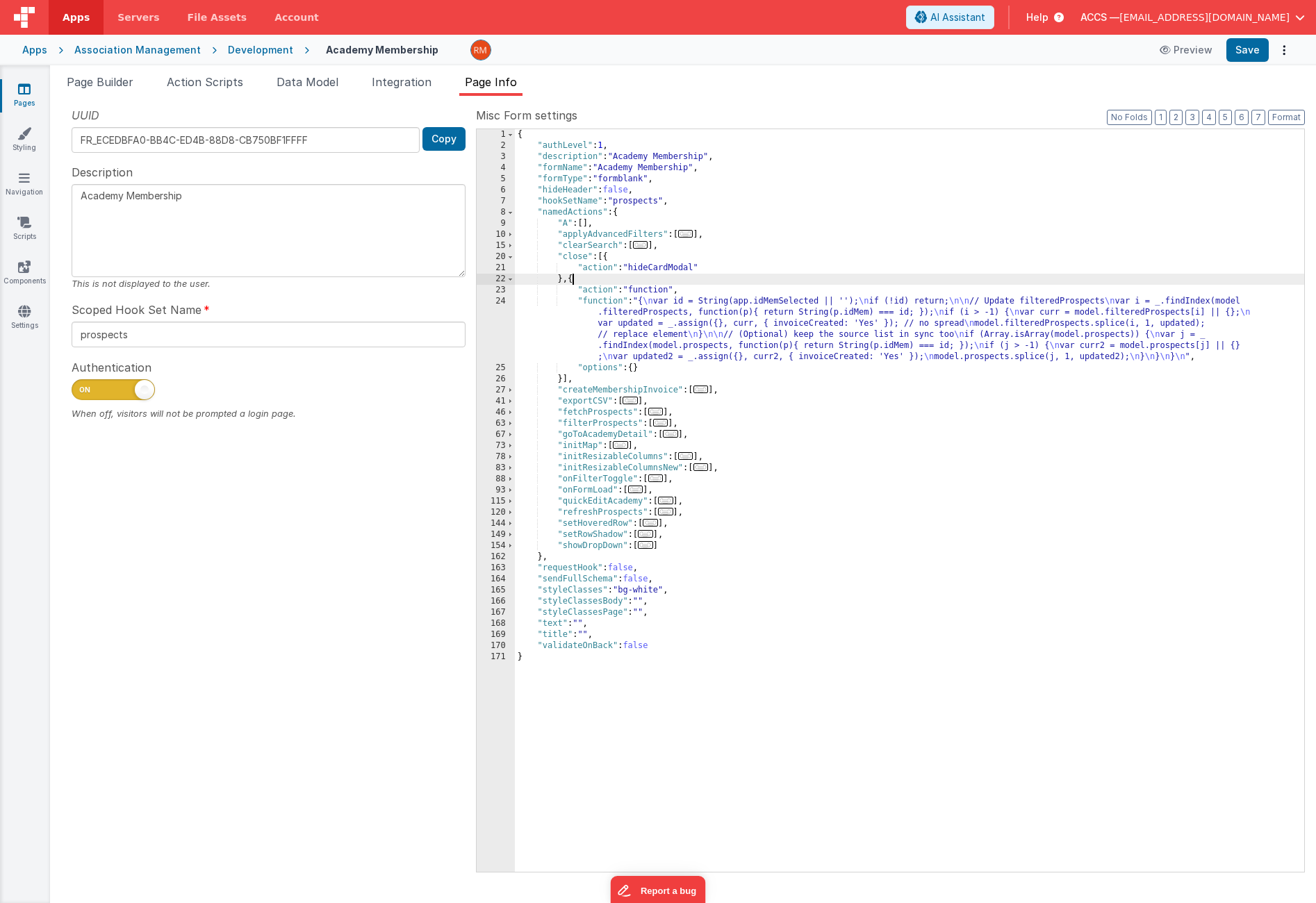
paste textarea
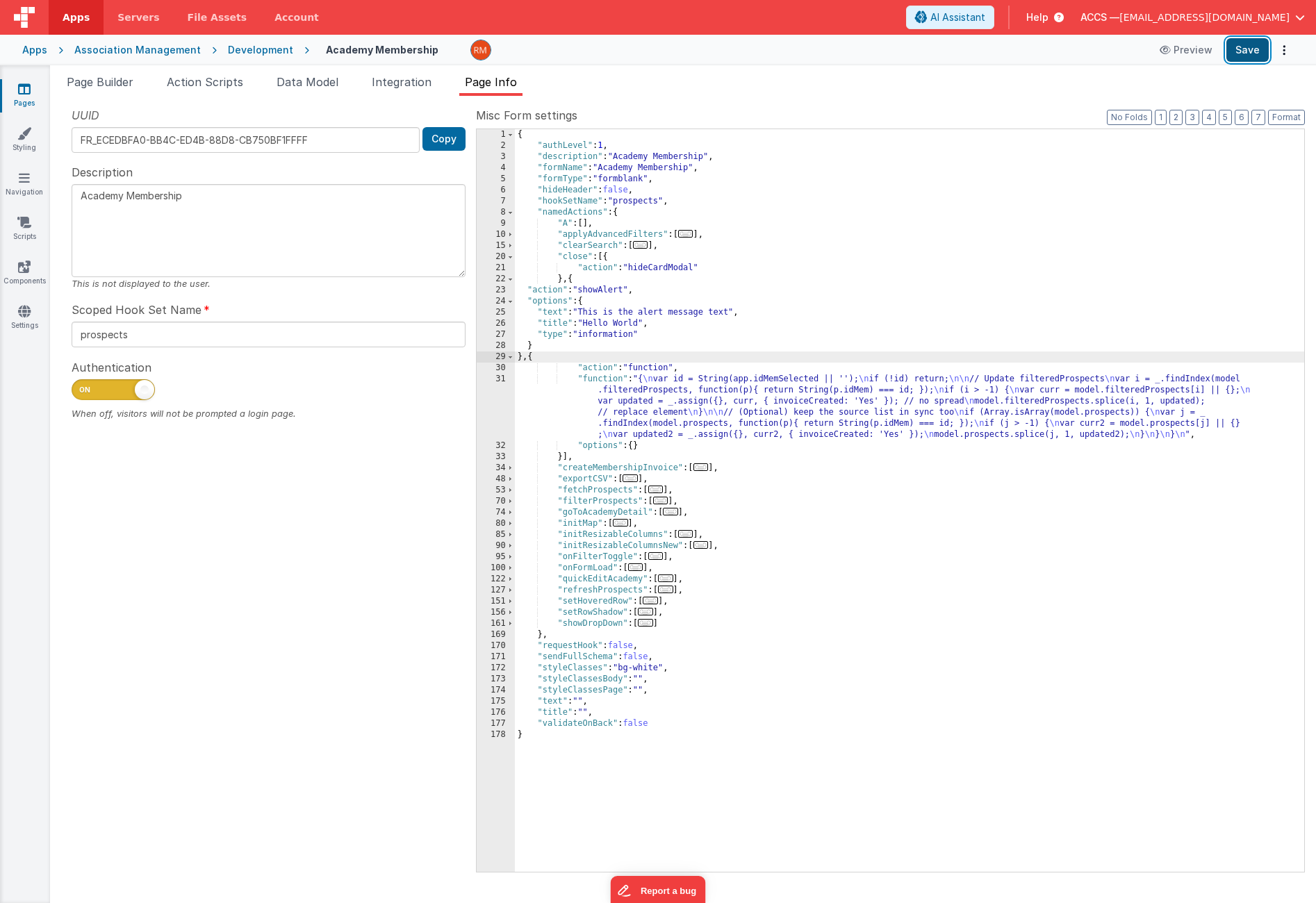
click at [1247, 56] on button "Save" at bounding box center [1248, 50] width 42 height 24
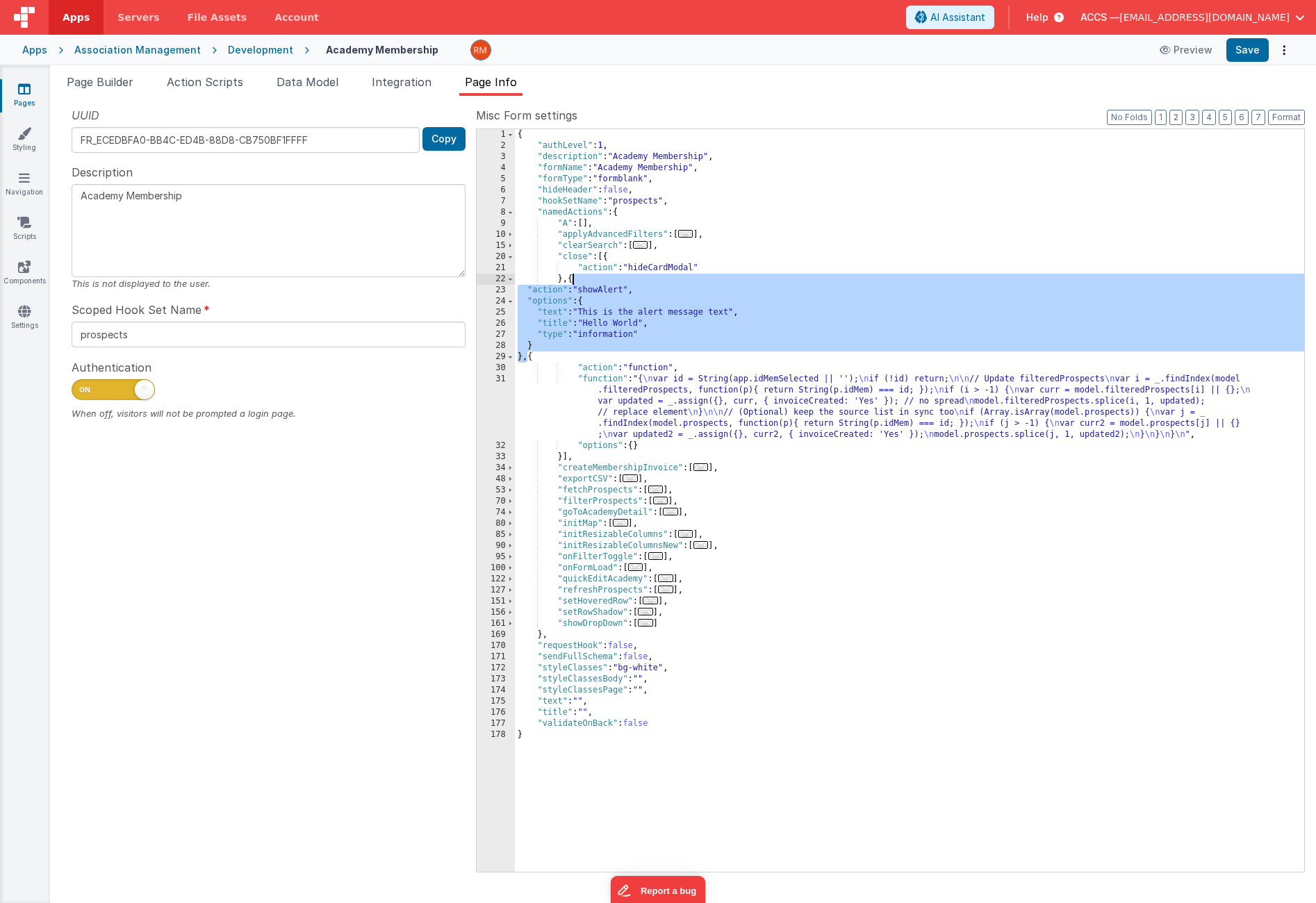
drag, startPoint x: 528, startPoint y: 359, endPoint x: 573, endPoint y: 284, distance: 87.5
click at [573, 284] on div "{ "authLevel" : 1 , "description" : "Academy Membership" , "formName" : "Academ…" at bounding box center [909, 511] width 789 height 765
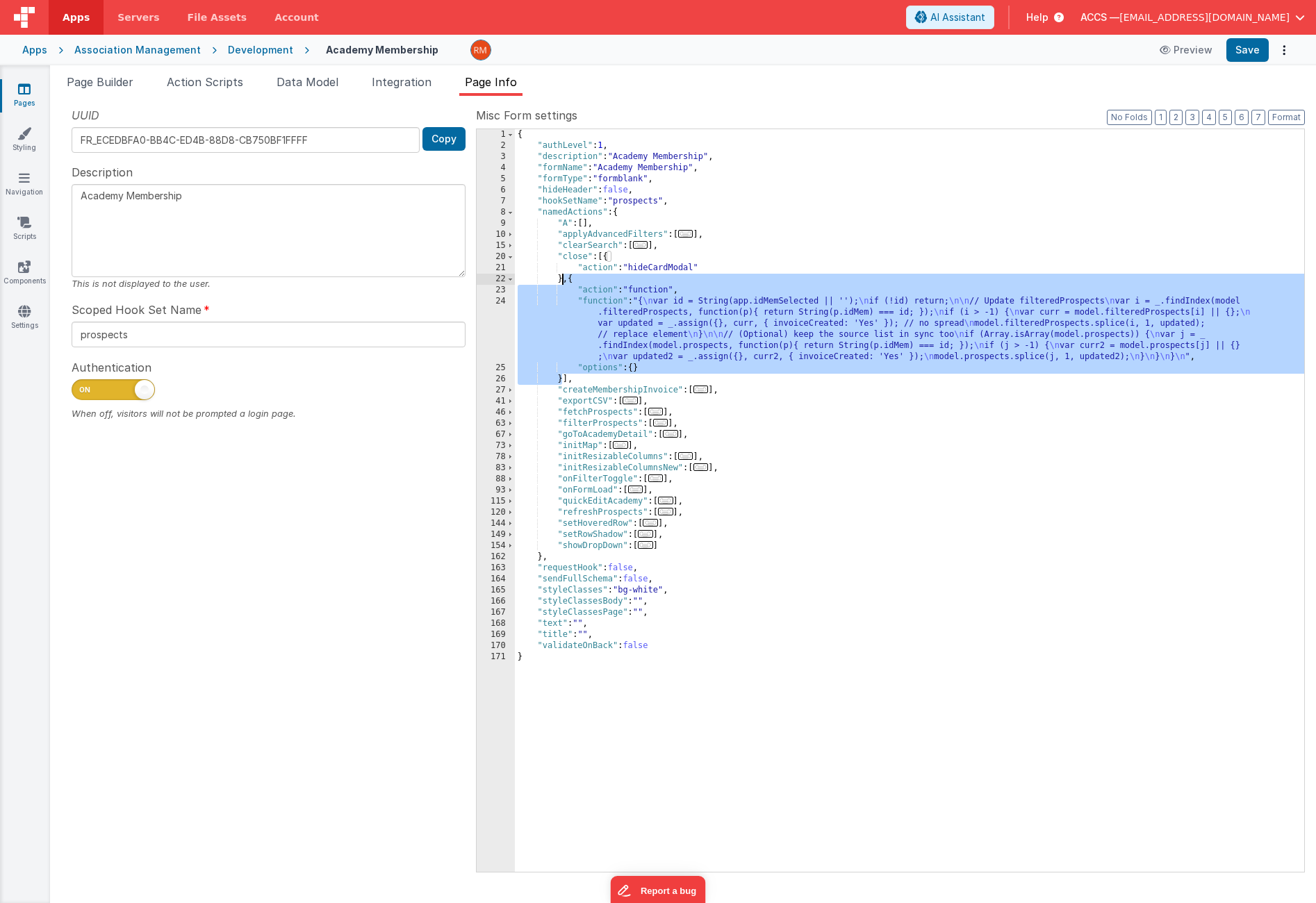
drag, startPoint x: 563, startPoint y: 378, endPoint x: 562, endPoint y: 281, distance: 97.0
click at [562, 281] on div "{ "authLevel" : 1 , "description" : "Academy Membership" , "formName" : "Academ…" at bounding box center [909, 511] width 789 height 765
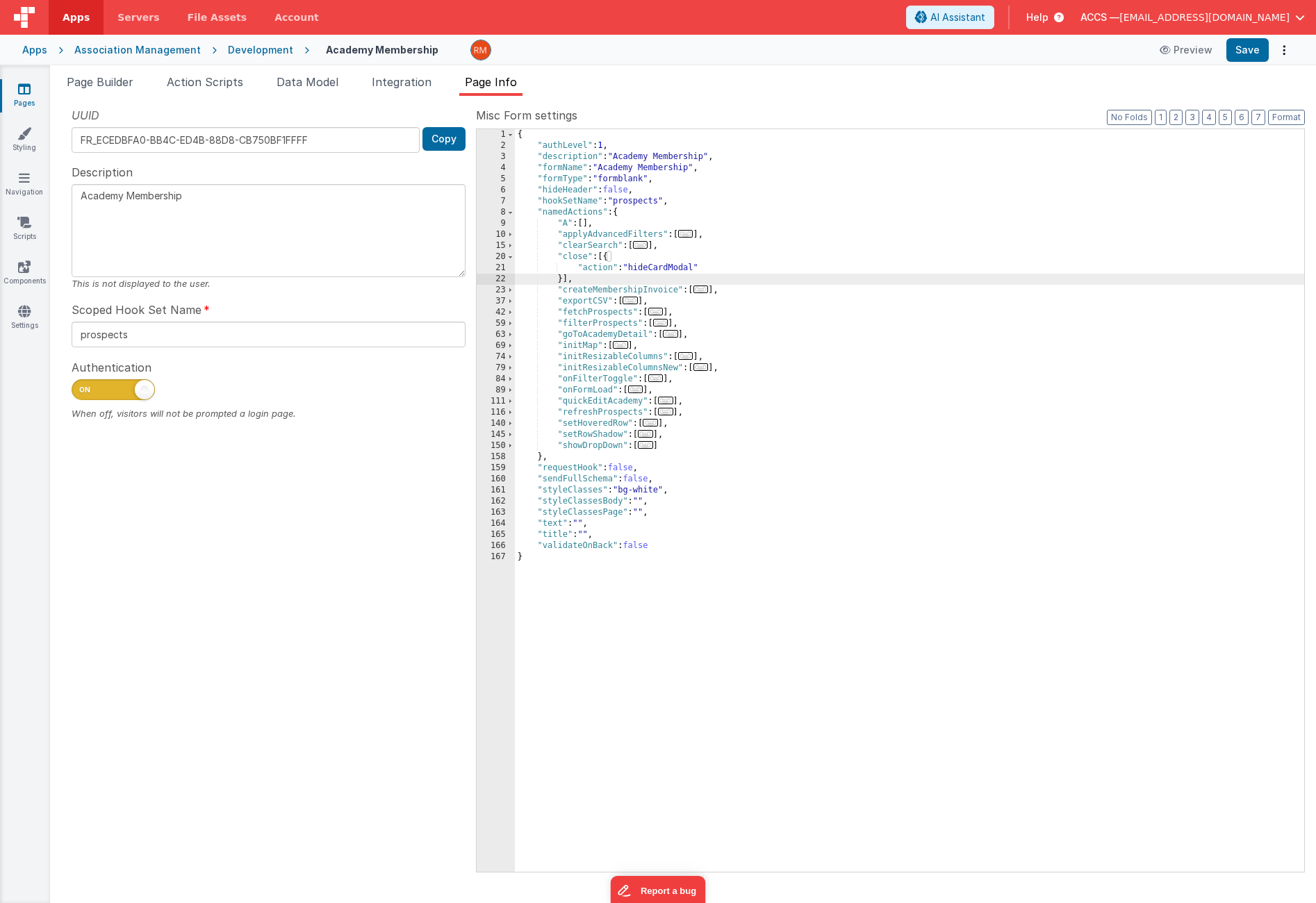
click at [1224, 51] on div "Preview Save" at bounding box center [1222, 50] width 142 height 24
click at [1245, 45] on button "Save" at bounding box center [1248, 50] width 42 height 24
click at [34, 89] on link "Pages" at bounding box center [24, 95] width 50 height 28
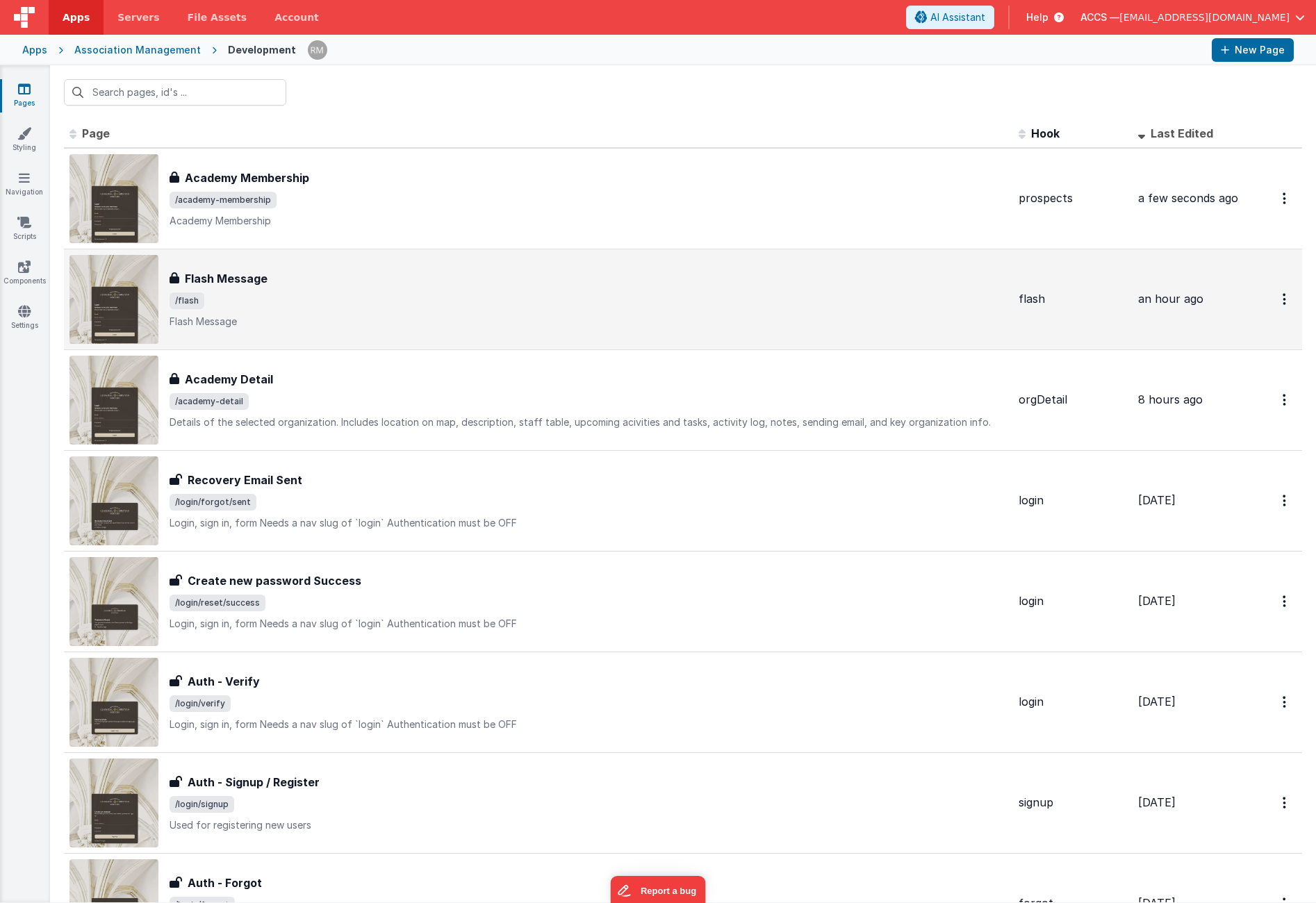
click at [306, 284] on div "Flash Message" at bounding box center [588, 279] width 838 height 17
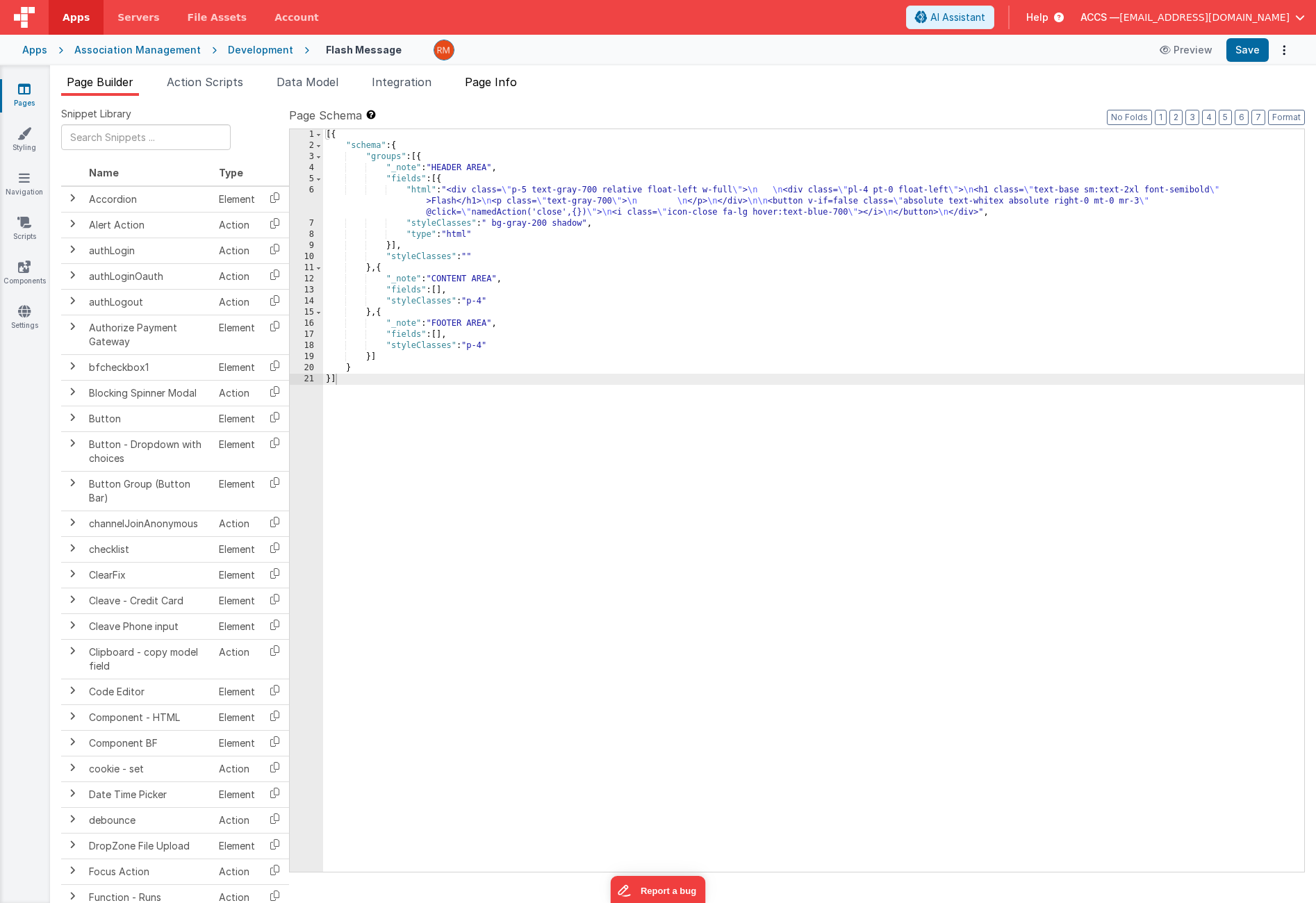
click at [495, 85] on span "Page Info" at bounding box center [491, 82] width 52 height 13
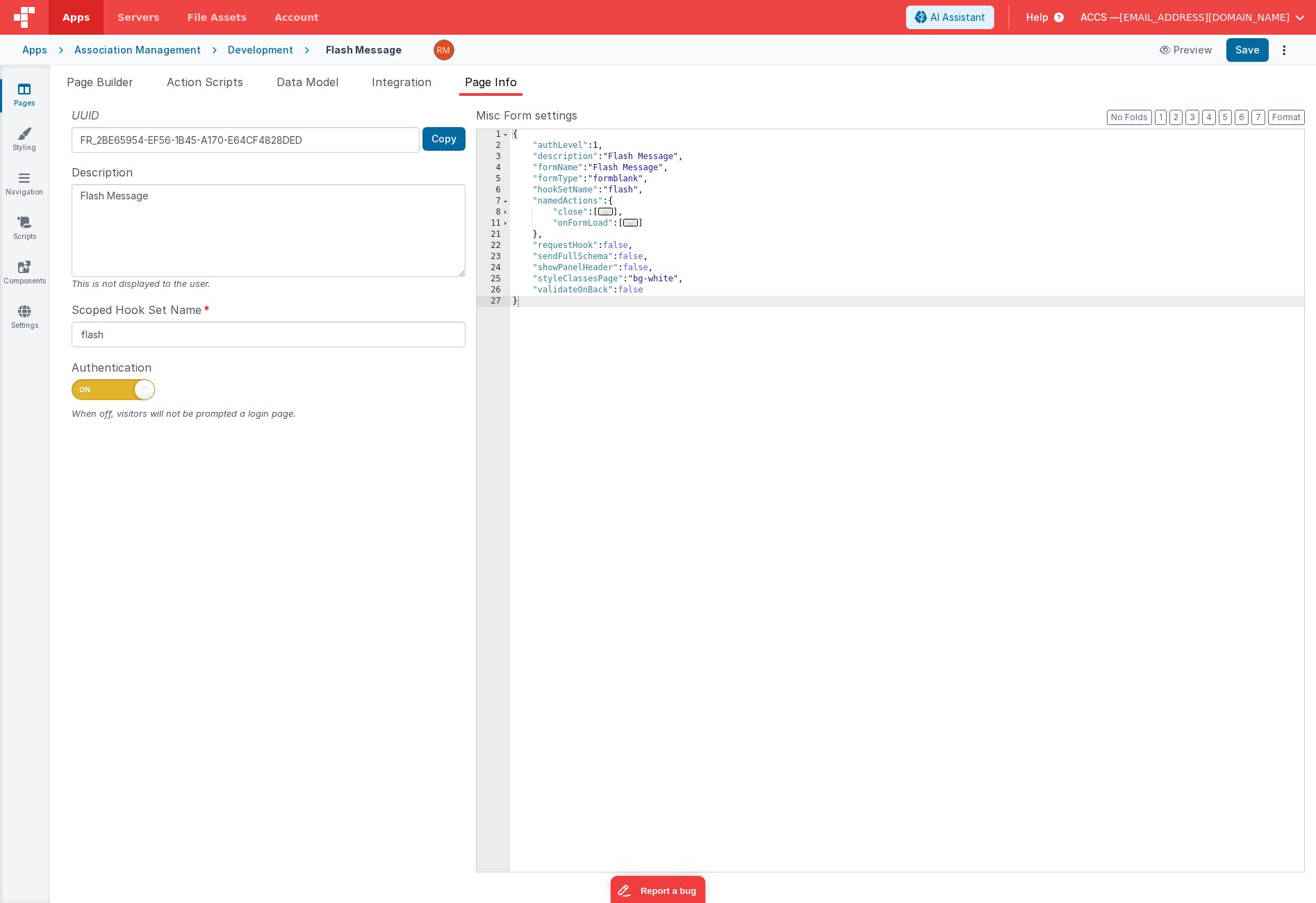
click at [610, 215] on span "..." at bounding box center [606, 211] width 15 height 8
click at [559, 233] on div "{ "authLevel" : 1 , "description" : "Flash Message" , "formName" : "Flash Messa…" at bounding box center [907, 511] width 794 height 765
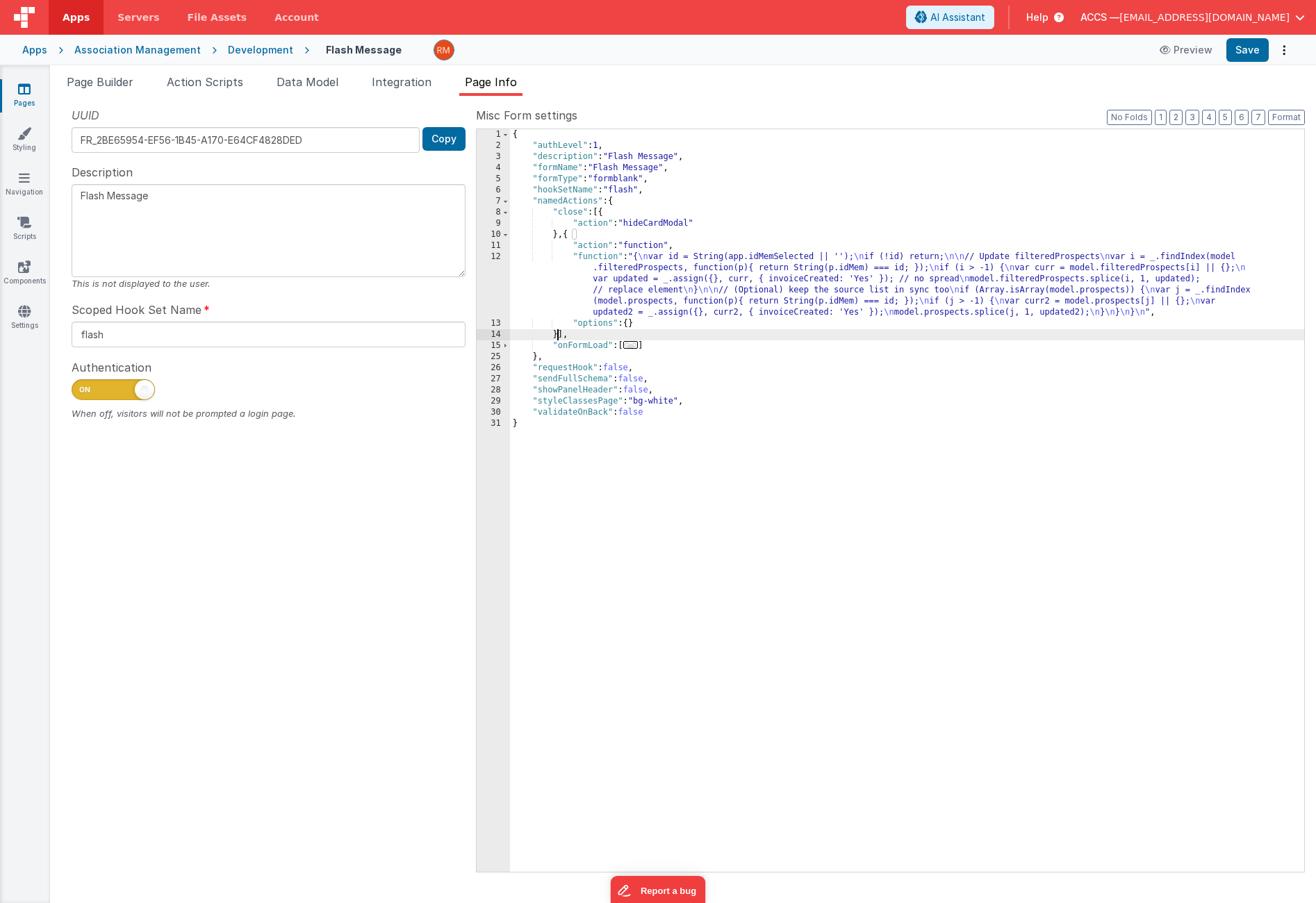
click at [571, 239] on div "{ "authLevel" : 1 , "description" : "Flash Message" , "formName" : "Flash Messa…" at bounding box center [907, 511] width 794 height 765
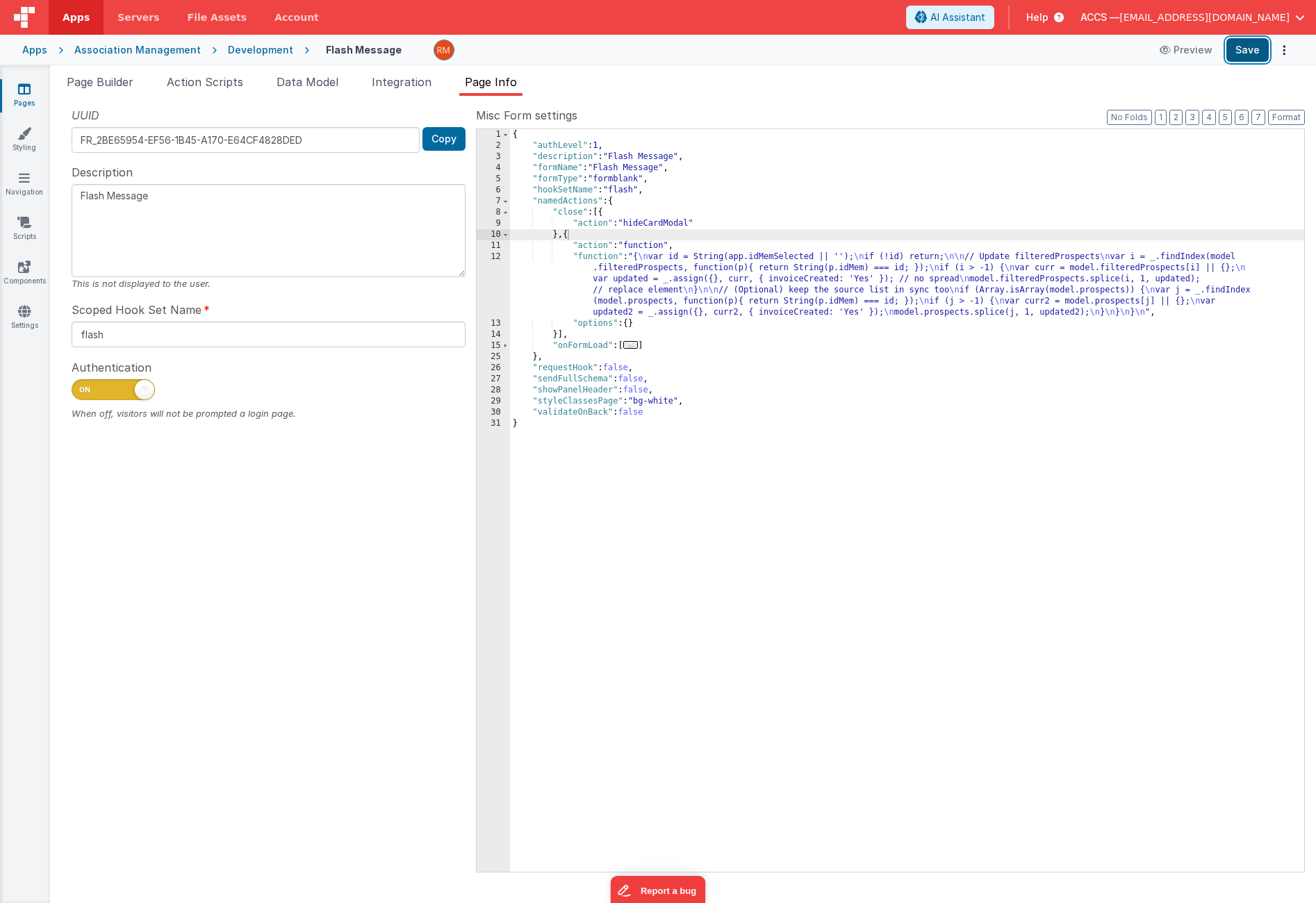
click at [1243, 53] on button "Save" at bounding box center [1248, 50] width 42 height 24
click at [110, 89] on li "Page Builder" at bounding box center [100, 84] width 78 height 22
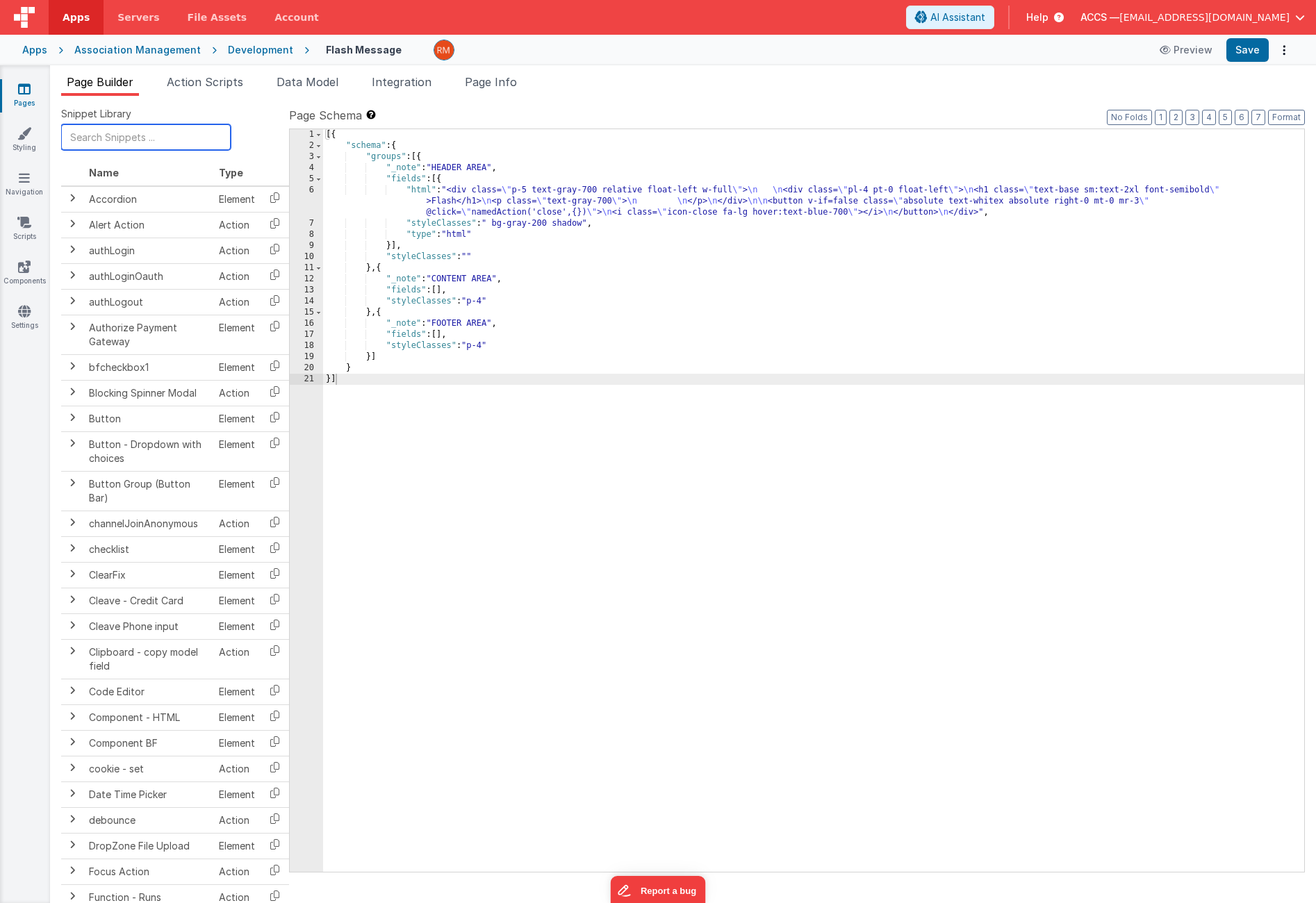
click at [123, 141] on input "text" at bounding box center [146, 137] width 169 height 26
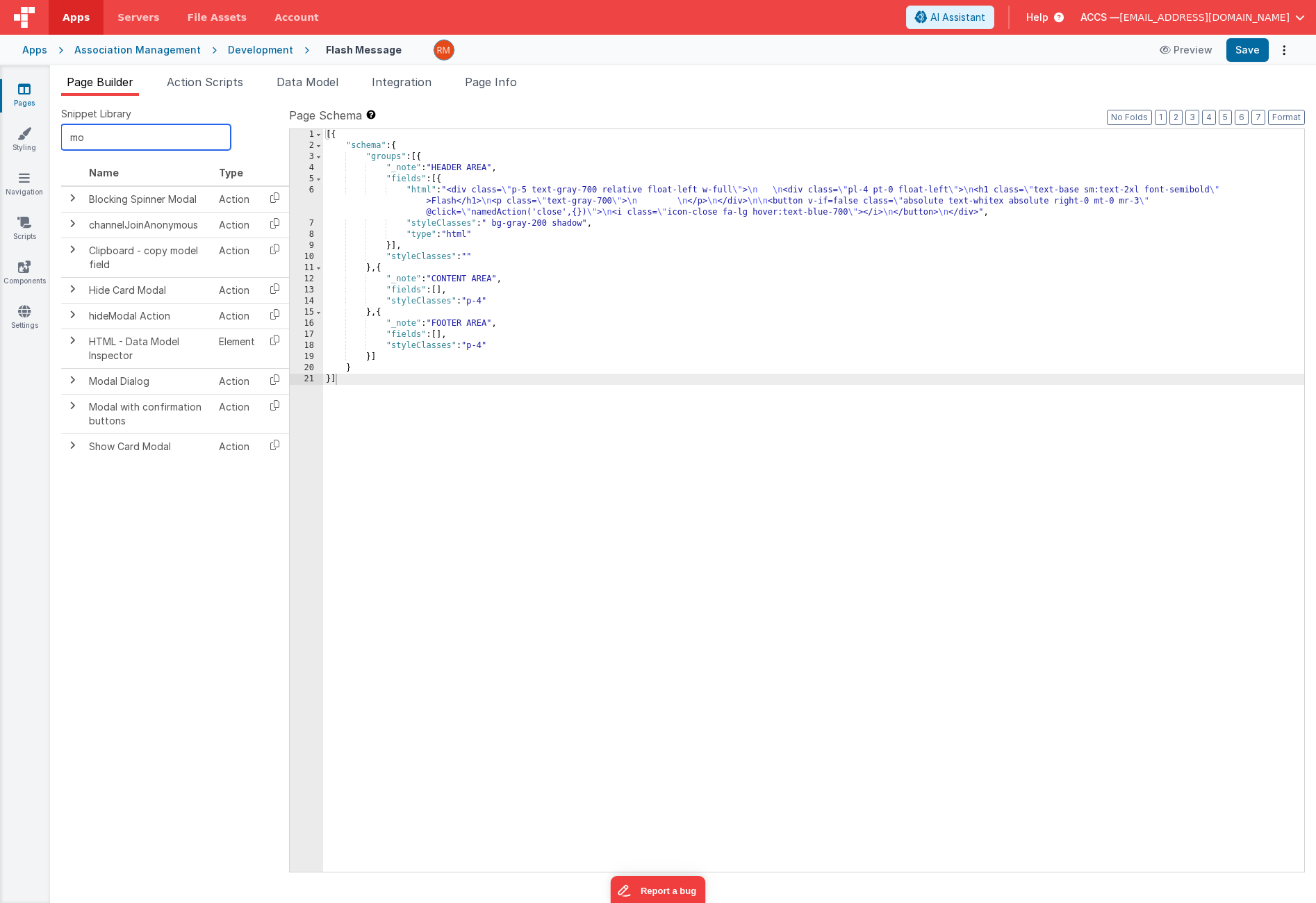
type input "m"
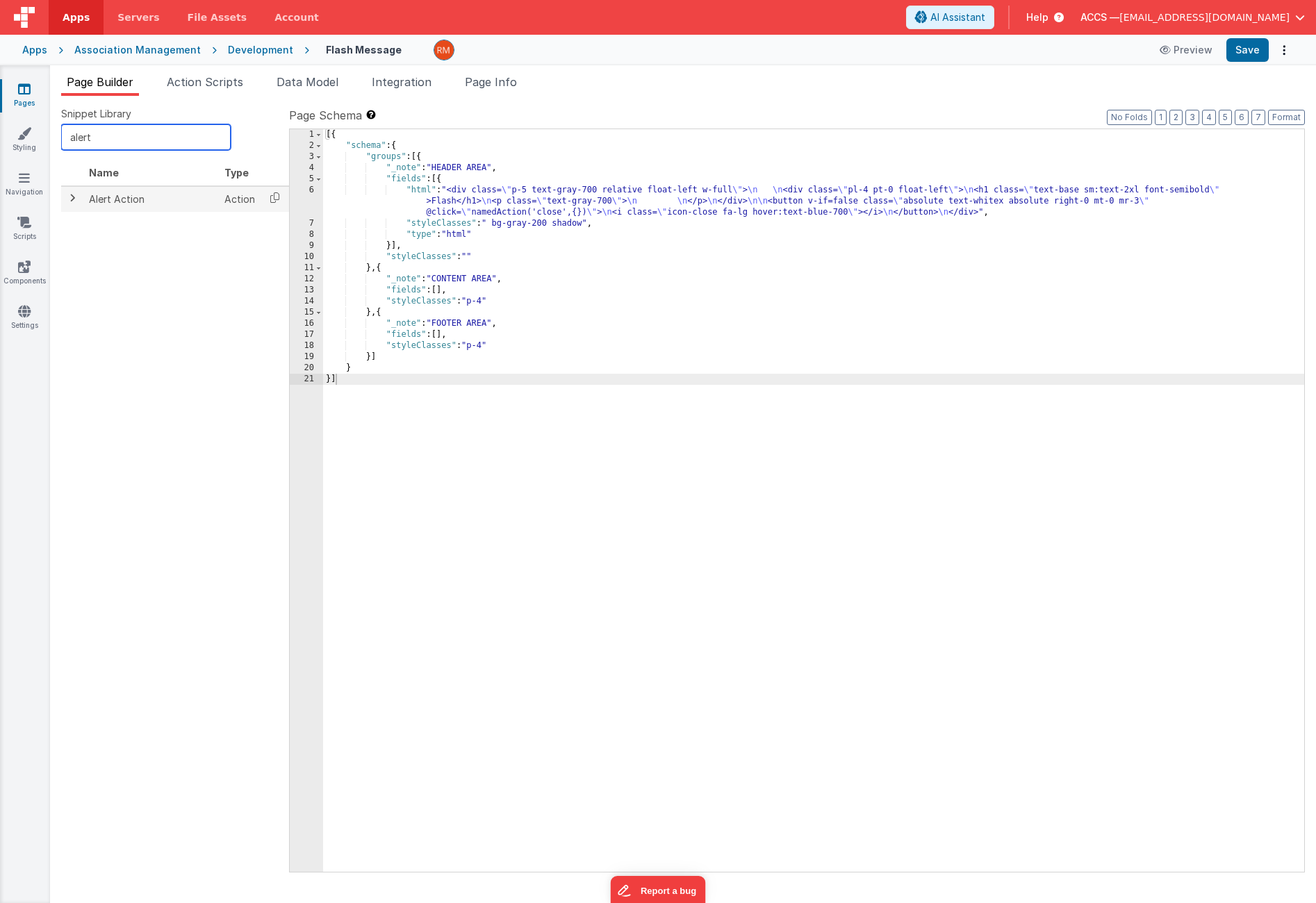
type input "alert"
click at [72, 200] on span at bounding box center [72, 198] width 11 height 11
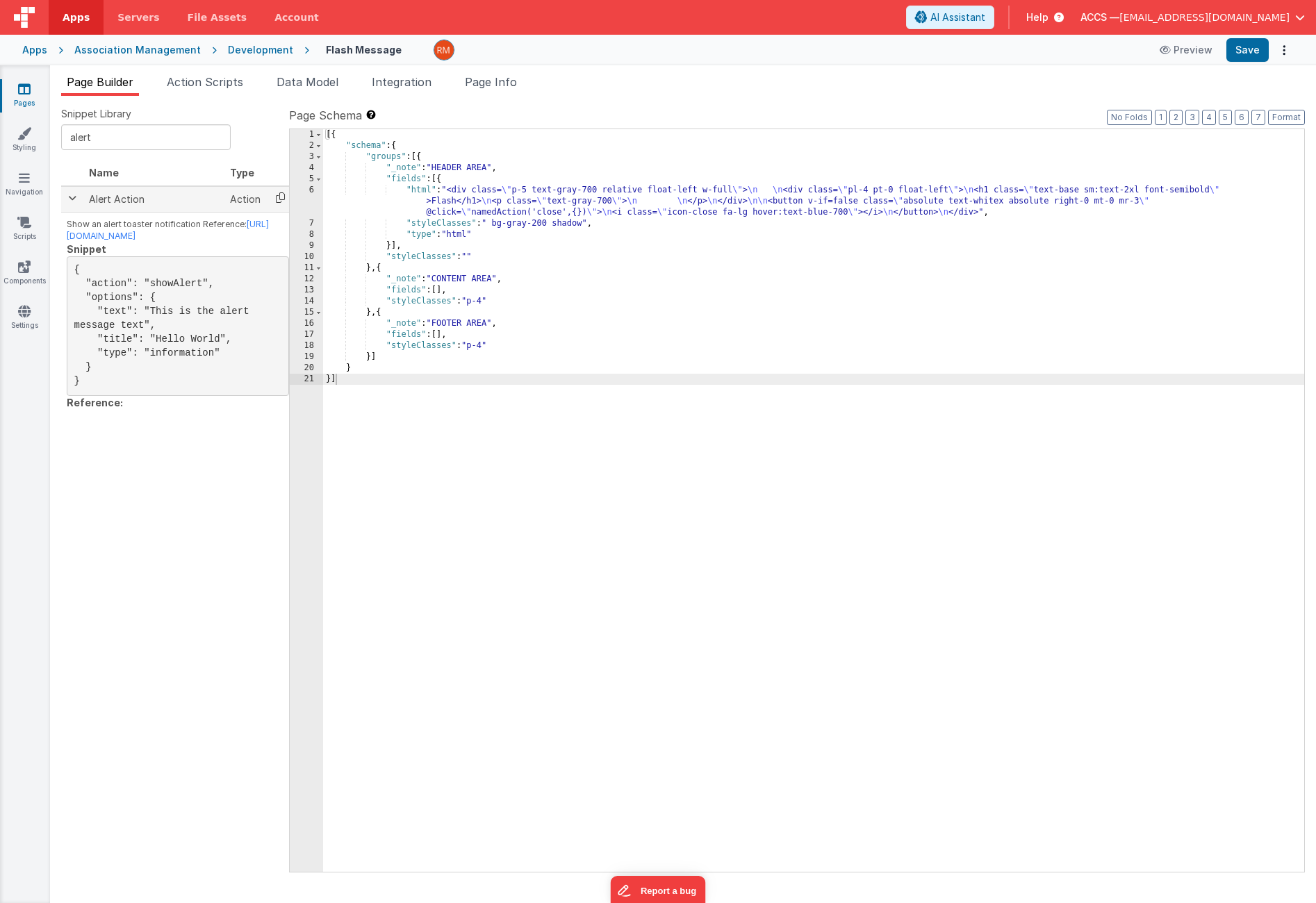
click at [277, 200] on icon at bounding box center [281, 198] width 29 height 22
click at [506, 87] on span "Page Info" at bounding box center [491, 82] width 52 height 13
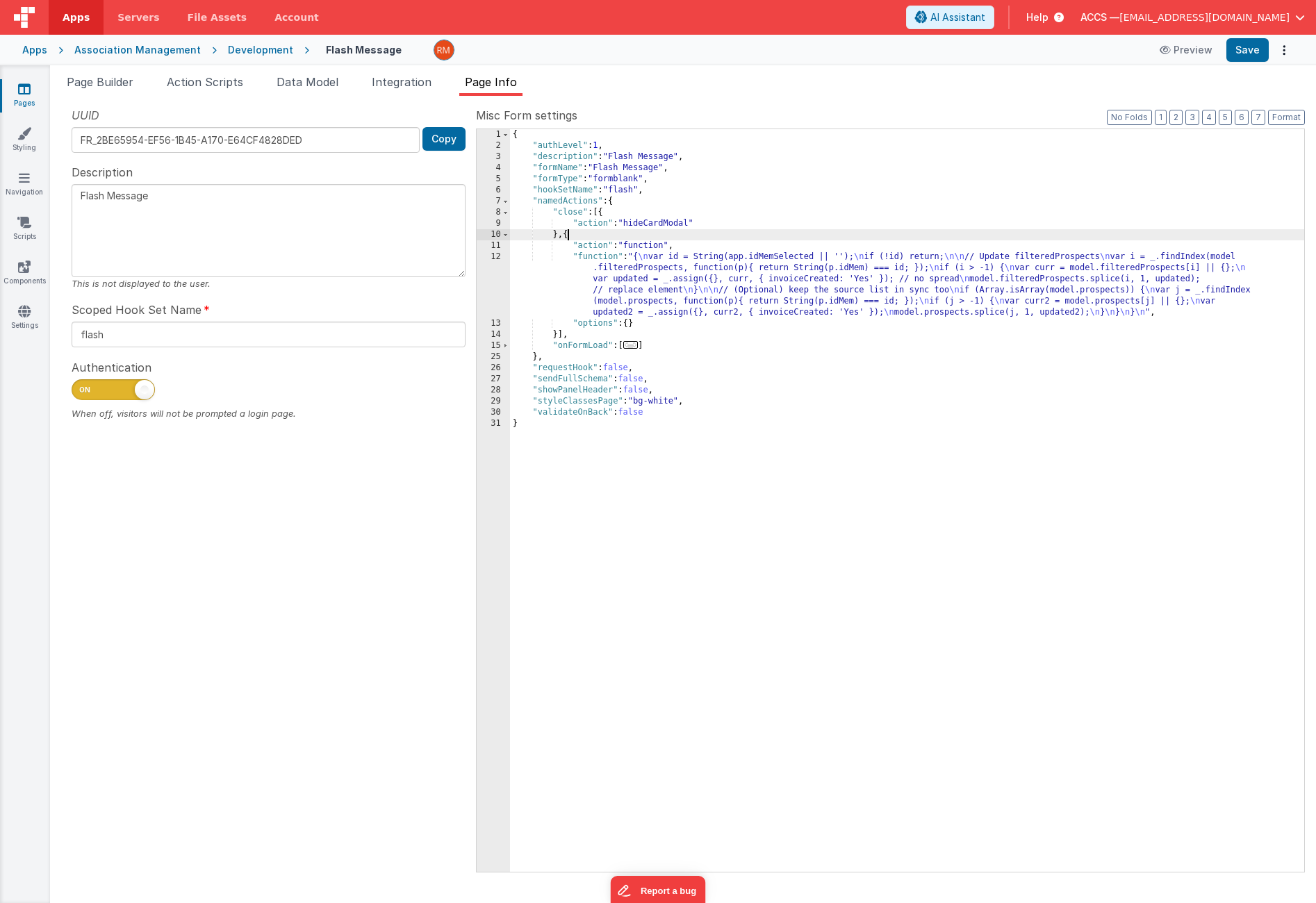
click at [569, 238] on div "{ "authLevel" : 1 , "description" : "Flash Message" , "formName" : "Flash Messa…" at bounding box center [907, 511] width 794 height 765
paste textarea
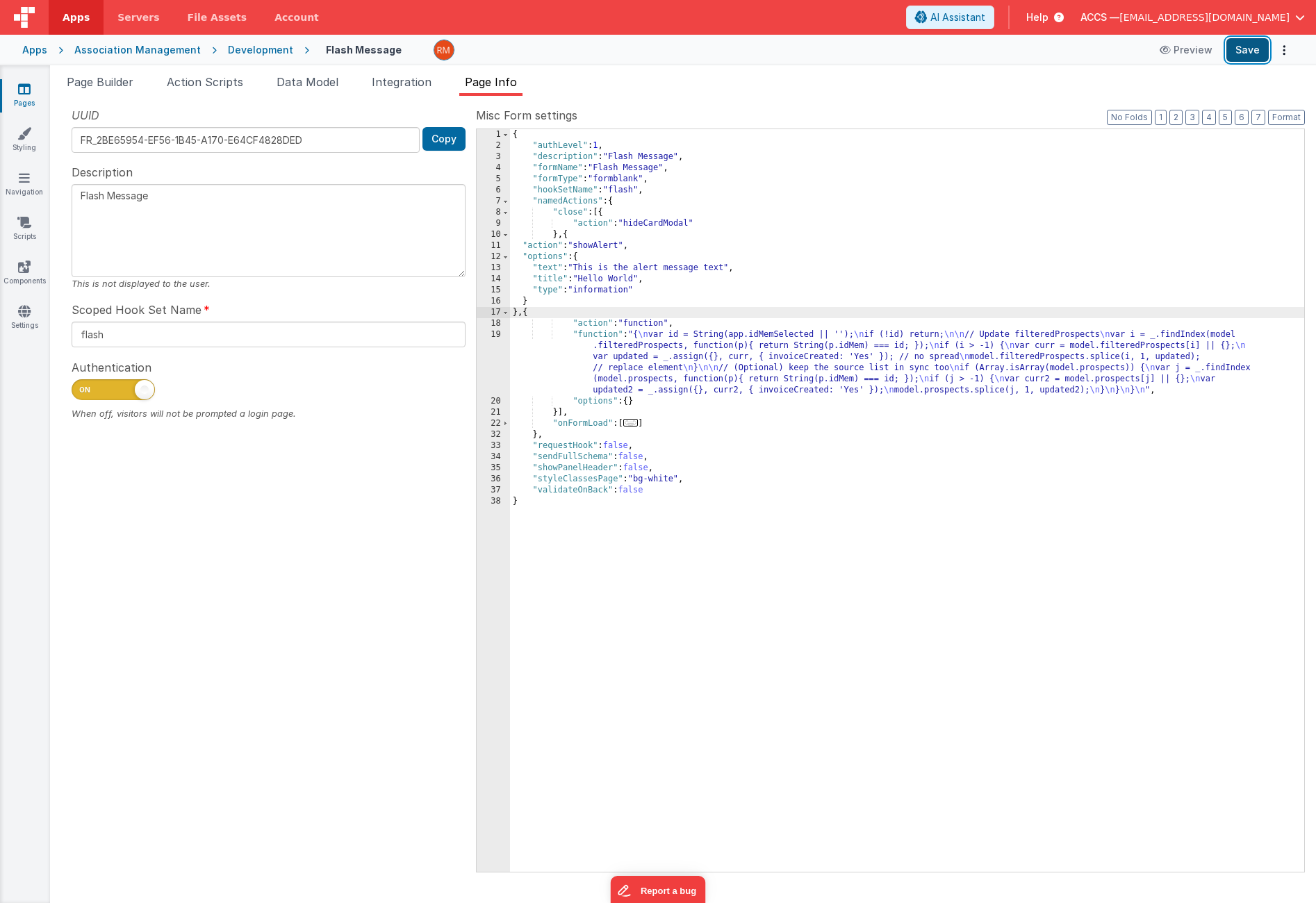
click at [1243, 53] on button "Save" at bounding box center [1248, 50] width 42 height 24
click at [120, 69] on div "Page Builder Action Scripts Data Model Integration Page Info Snippet Library al…" at bounding box center [682, 484] width 1266 height 838
click at [117, 88] on span "Page Builder" at bounding box center [99, 82] width 67 height 13
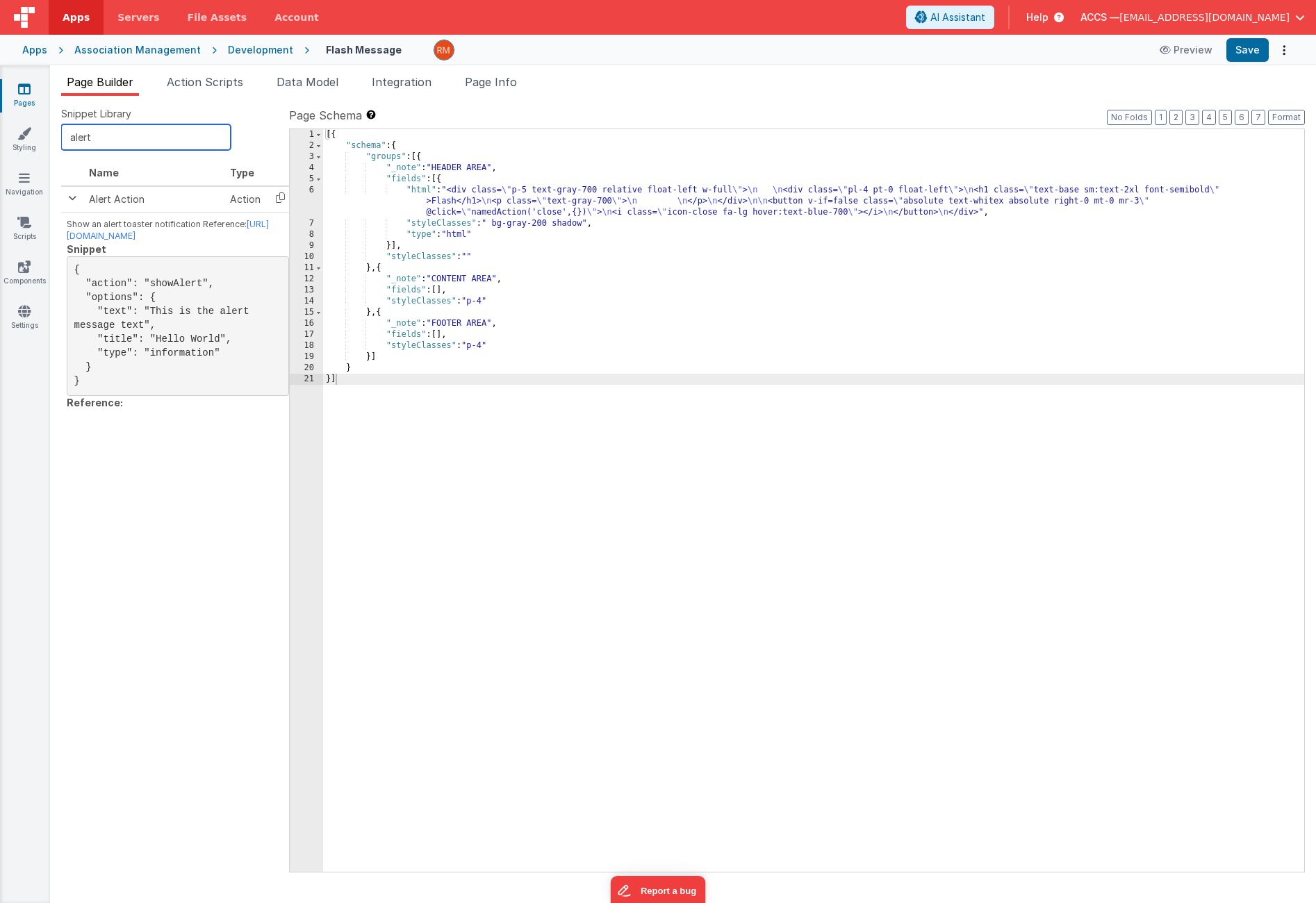
drag, startPoint x: 135, startPoint y: 143, endPoint x: 3, endPoint y: 110, distance: 136.1
click at [3, 110] on section "Pages Styling Navigation Scripts Components Settings Page Builder Action Script…" at bounding box center [658, 484] width 1316 height 838
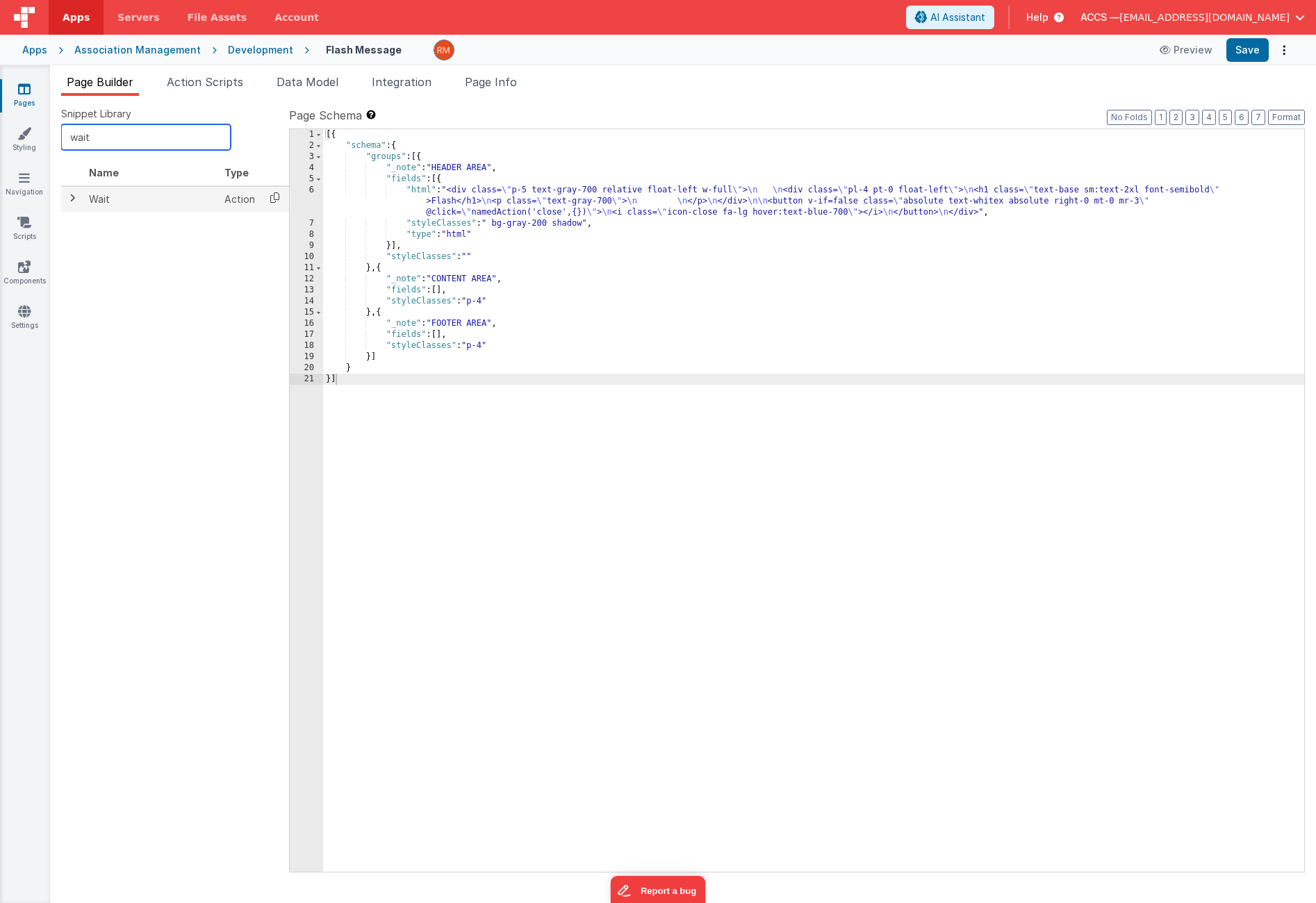
type input "wait"
click at [269, 202] on icon at bounding box center [275, 198] width 29 height 22
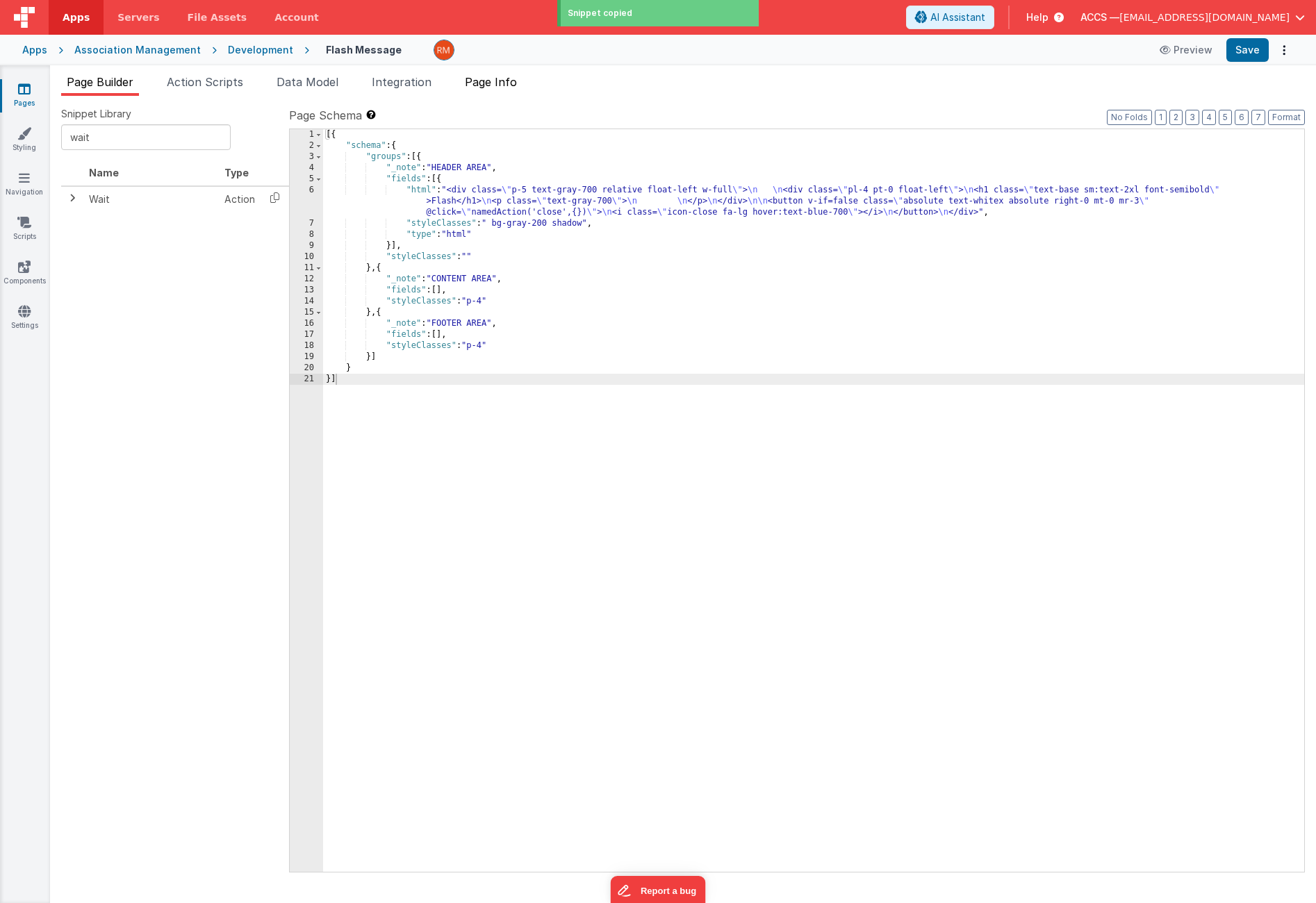
click at [484, 85] on span "Page Info" at bounding box center [491, 82] width 52 height 13
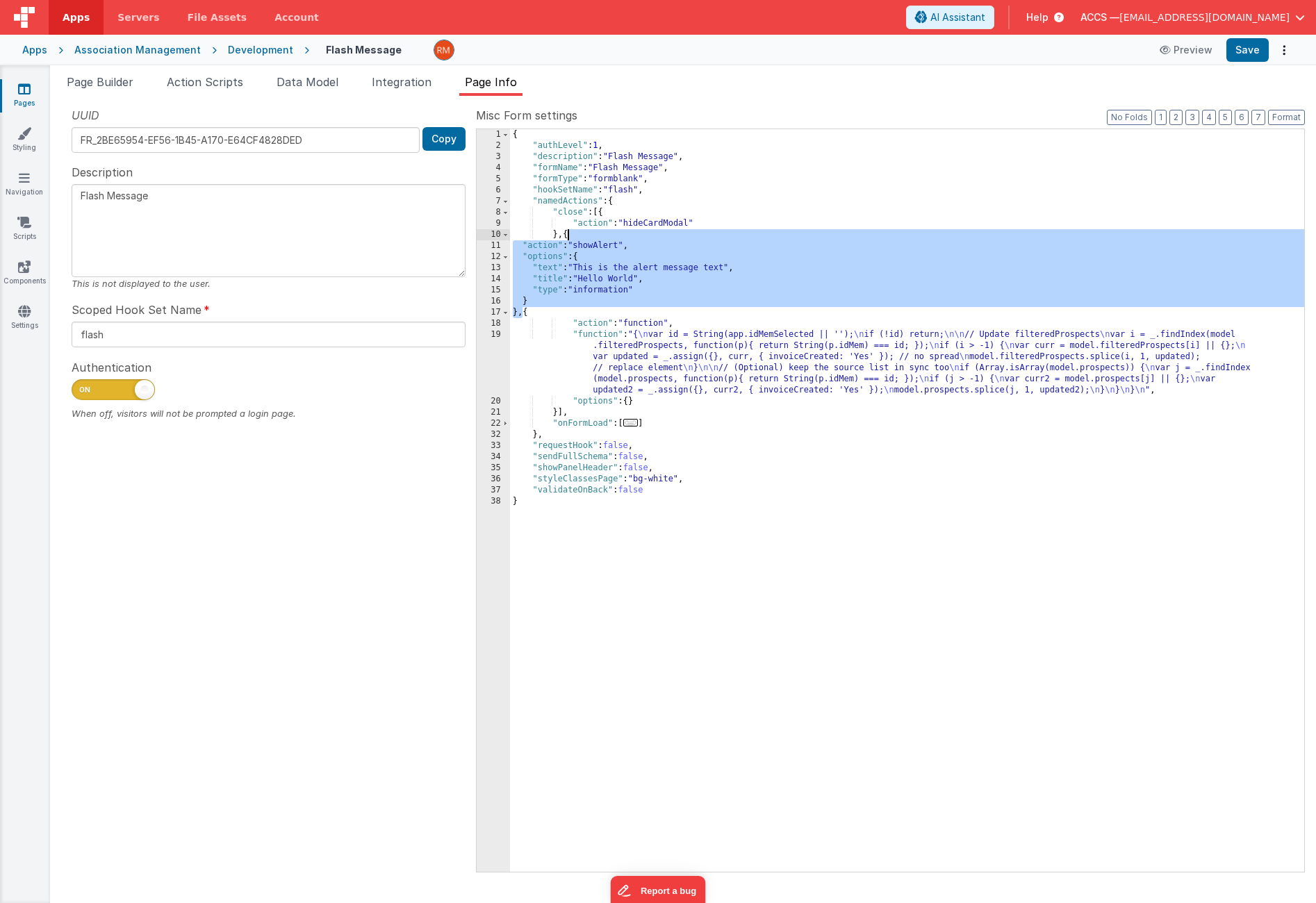
drag, startPoint x: 525, startPoint y: 318, endPoint x: 570, endPoint y: 229, distance: 99.7
click at [570, 229] on div "{ "authLevel" : 1 , "description" : "Flash Message" , "formName" : "Flash Messa…" at bounding box center [907, 511] width 794 height 765
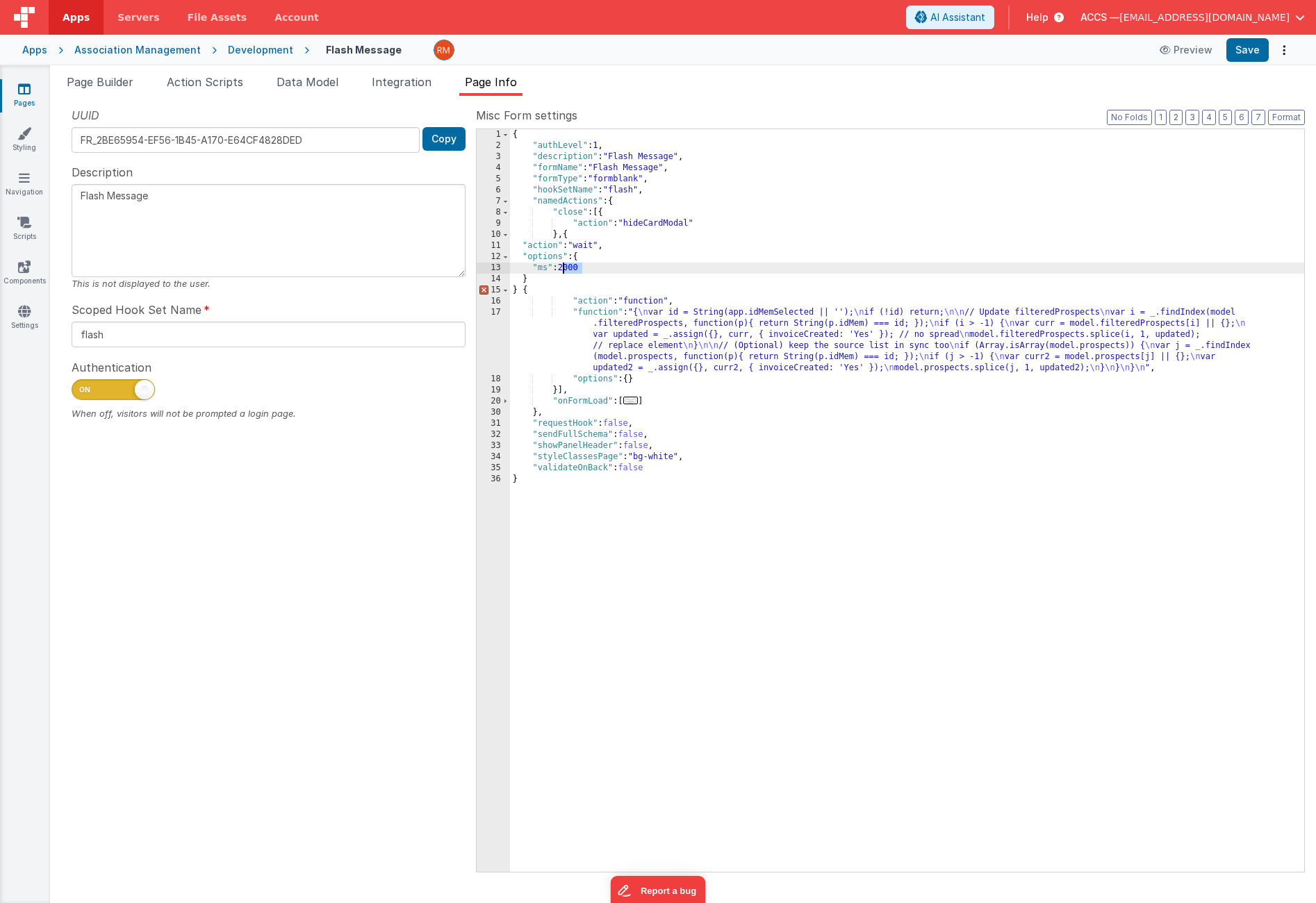
drag, startPoint x: 584, startPoint y: 270, endPoint x: 563, endPoint y: 269, distance: 21.0
click at [563, 269] on div "{ "authLevel" : 1 , "description" : "Flash Message" , "formName" : "Flash Messa…" at bounding box center [907, 511] width 794 height 765
click at [518, 293] on div "{ "authLevel" : 1 , "description" : "Flash Message" , "formName" : "Flash Messa…" at bounding box center [907, 511] width 794 height 765
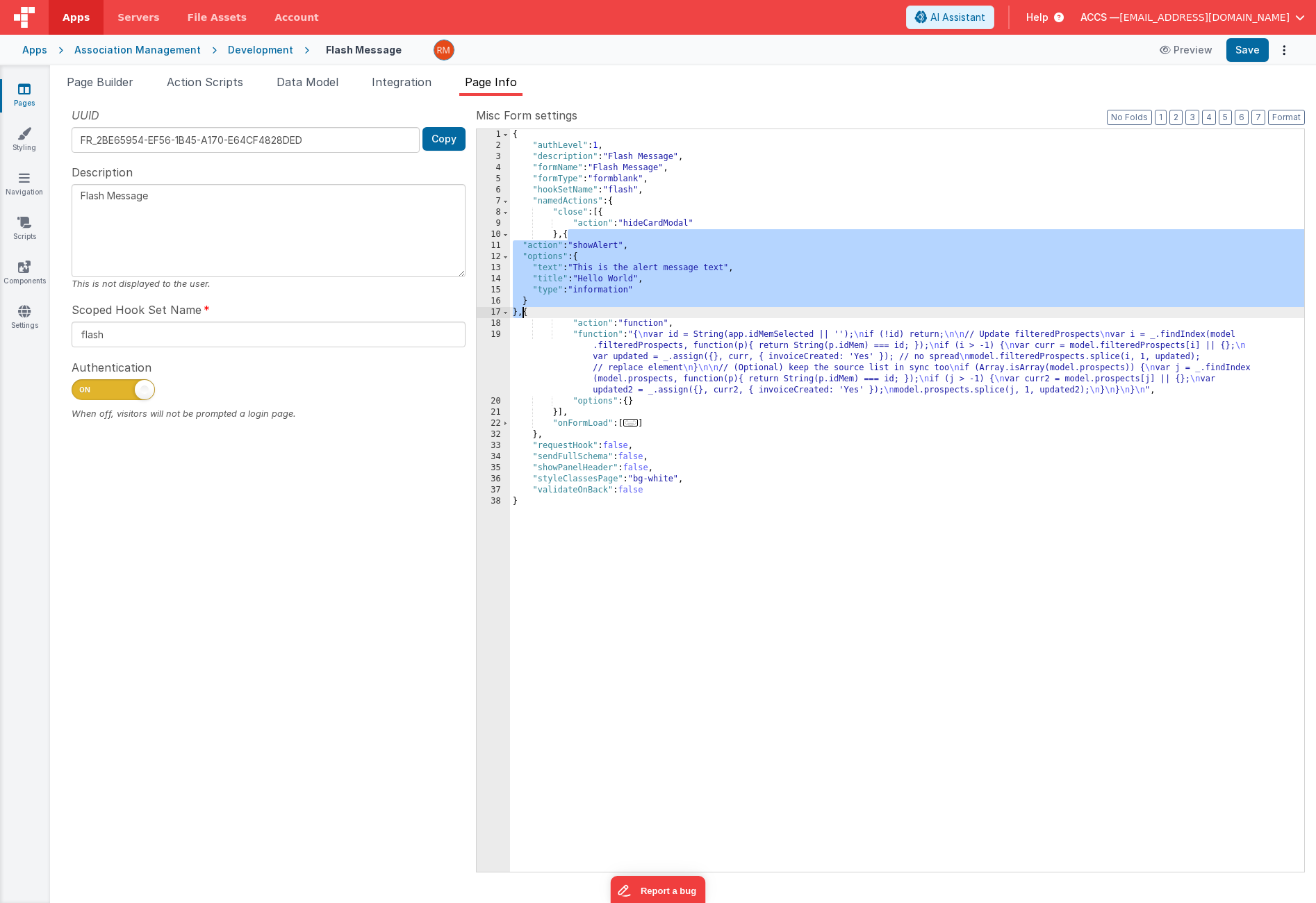
click at [533, 355] on div "{ "authLevel" : 1 , "description" : "Flash Message" , "formName" : "Flash Messa…" at bounding box center [907, 511] width 794 height 765
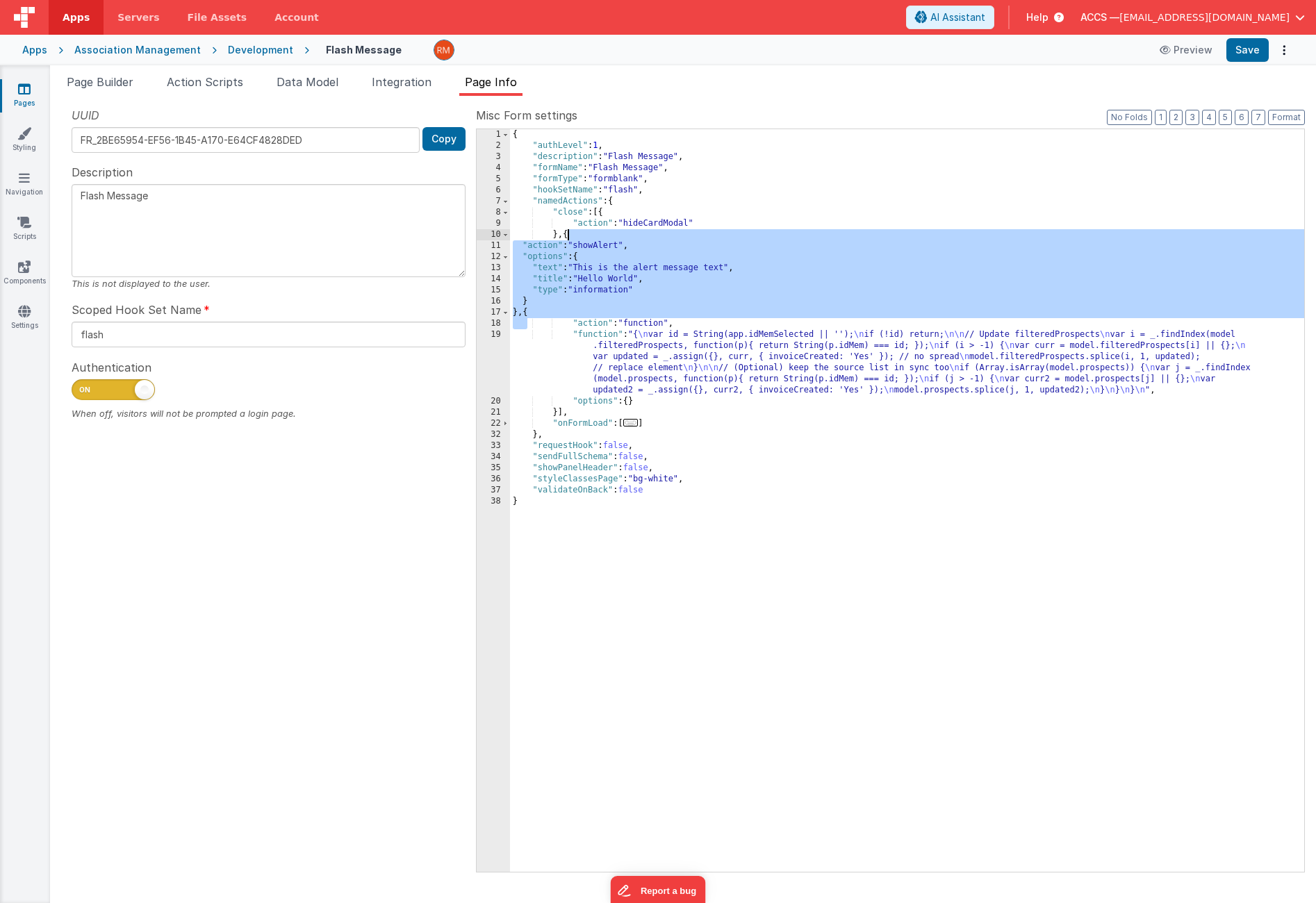
drag, startPoint x: 529, startPoint y: 318, endPoint x: 567, endPoint y: 238, distance: 88.6
click at [567, 238] on div "{ "authLevel" : 1 , "description" : "Flash Message" , "formName" : "Flash Messa…" at bounding box center [907, 511] width 794 height 765
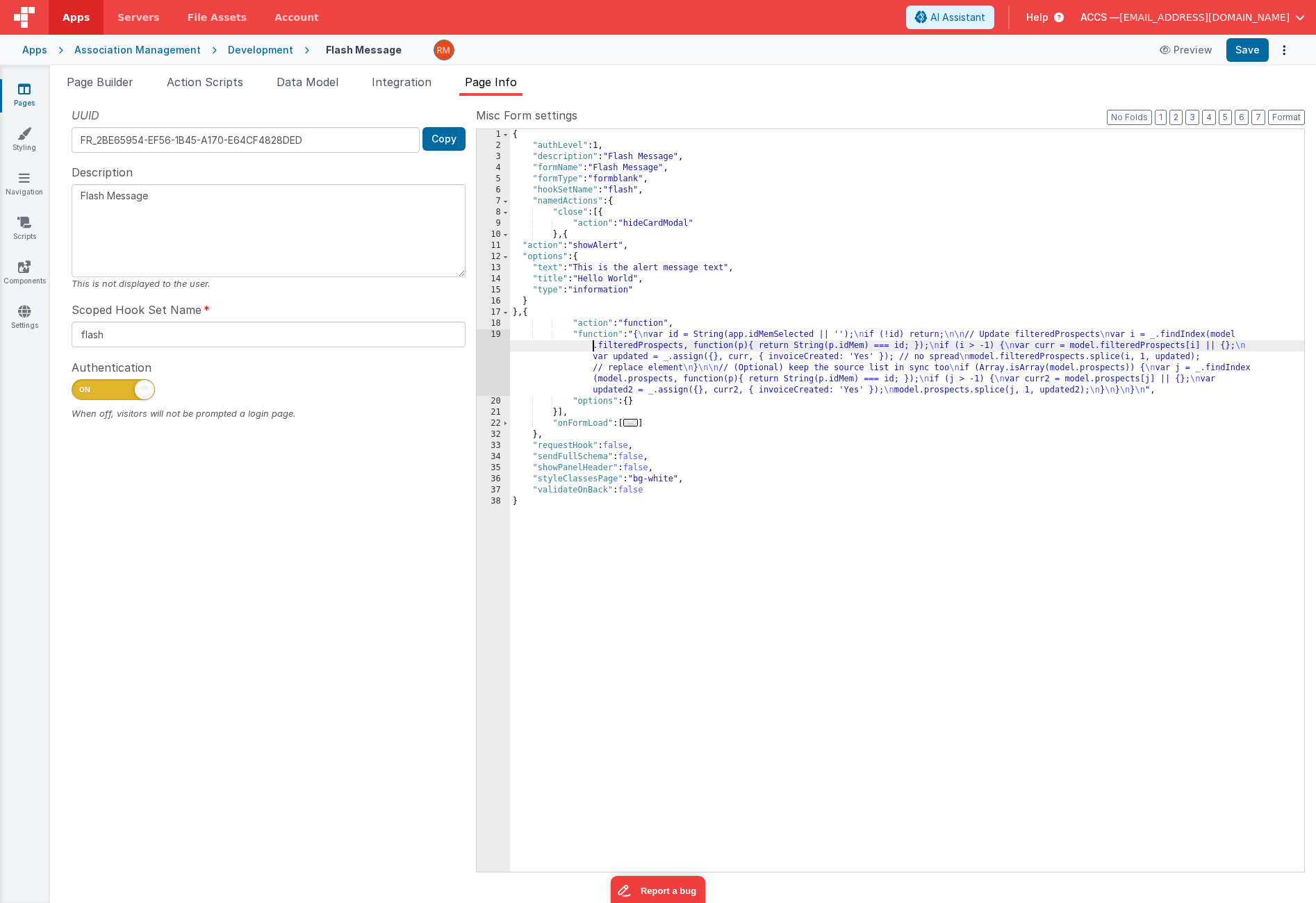
click at [525, 346] on div "{ "authLevel" : 1 , "description" : "Flash Message" , "formName" : "Flash Messa…" at bounding box center [907, 511] width 794 height 765
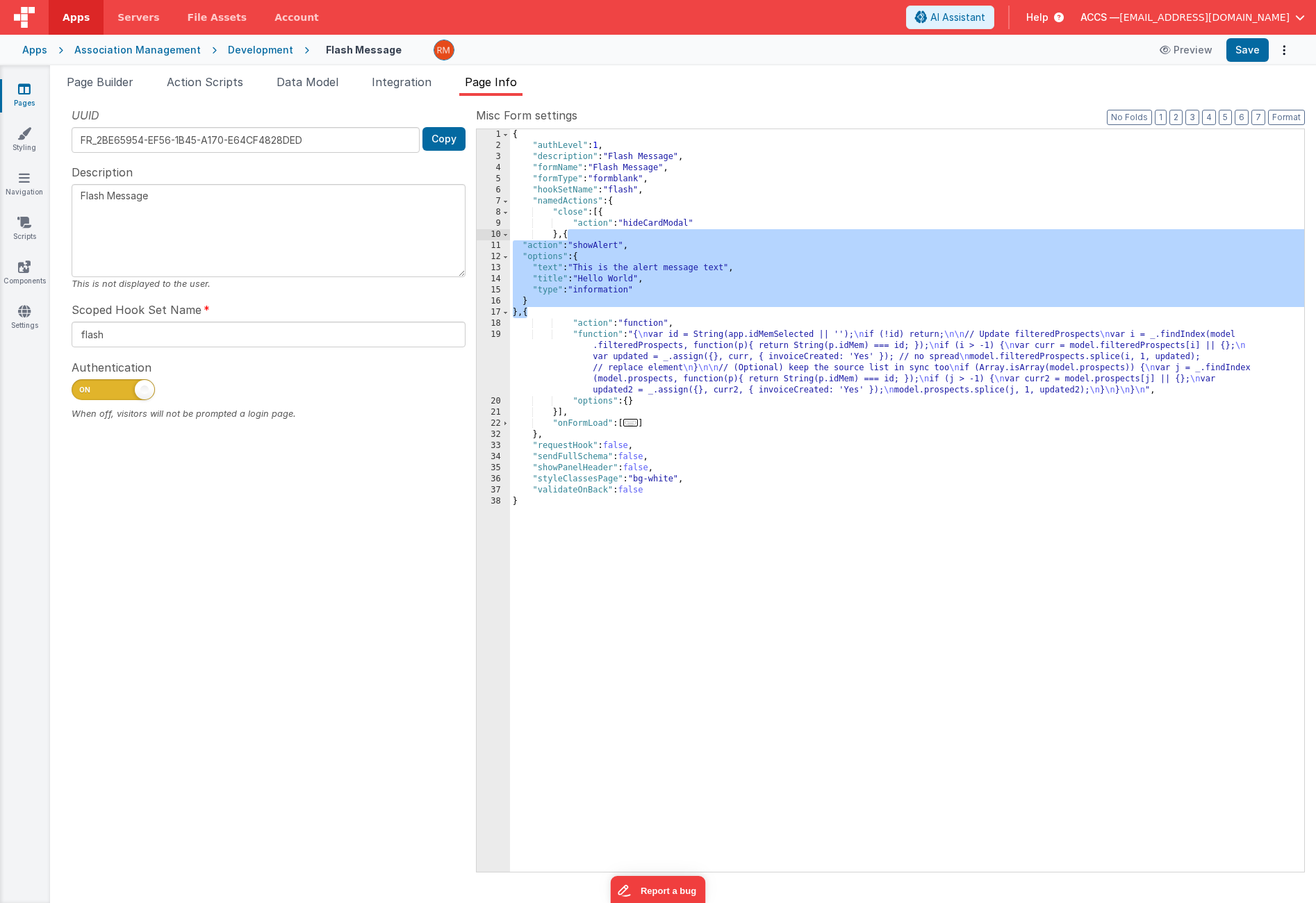
drag, startPoint x: 527, startPoint y: 313, endPoint x: 569, endPoint y: 236, distance: 87.7
click at [569, 236] on div "{ "authLevel" : 1 , "description" : "Flash Message" , "formName" : "Flash Messa…" at bounding box center [907, 511] width 794 height 765
paste textarea
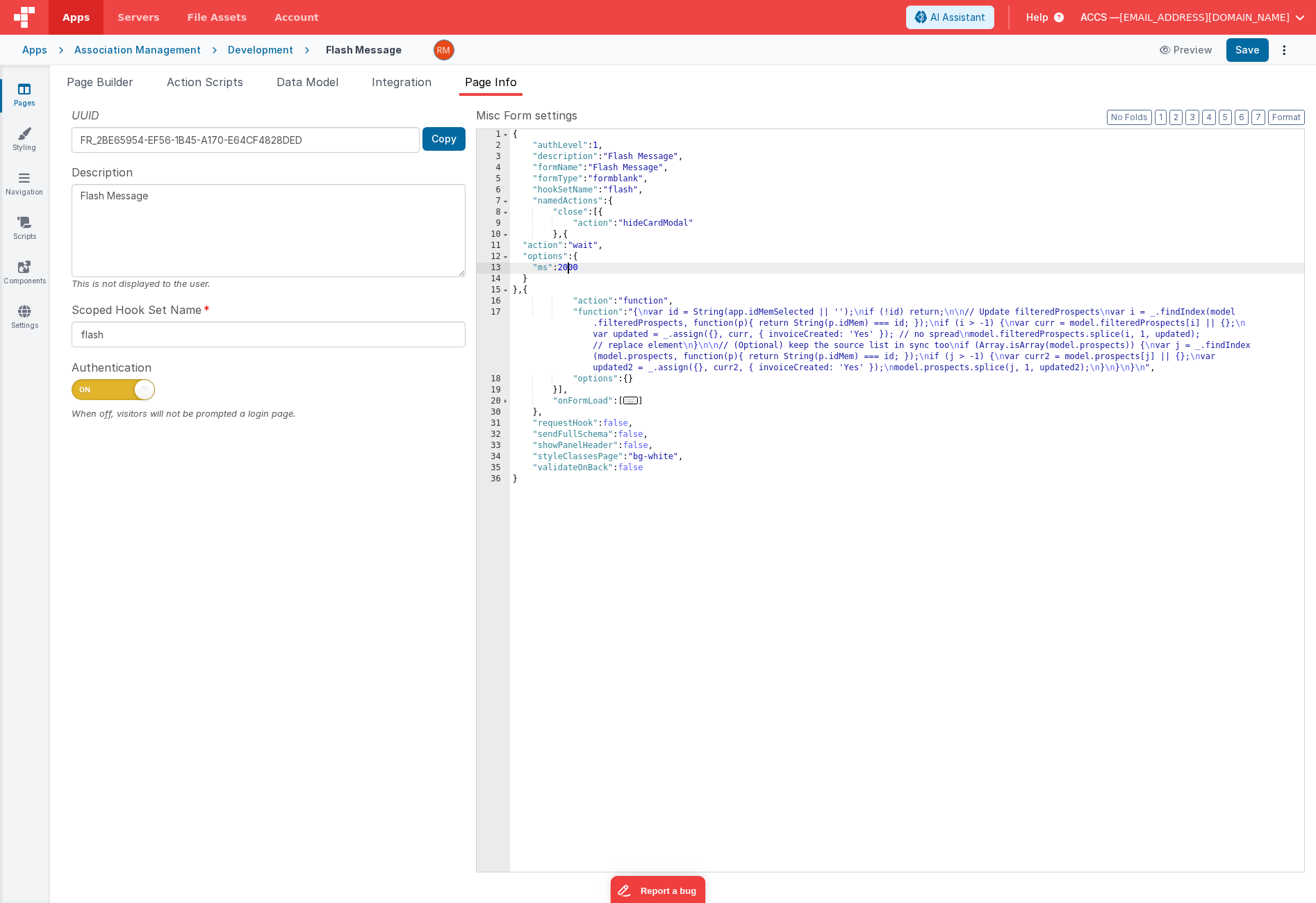
click at [568, 270] on div "{ "authLevel" : 1 , "description" : "Flash Message" , "formName" : "Flash Messa…" at bounding box center [907, 511] width 794 height 765
click at [1245, 48] on button "Save" at bounding box center [1248, 50] width 42 height 24
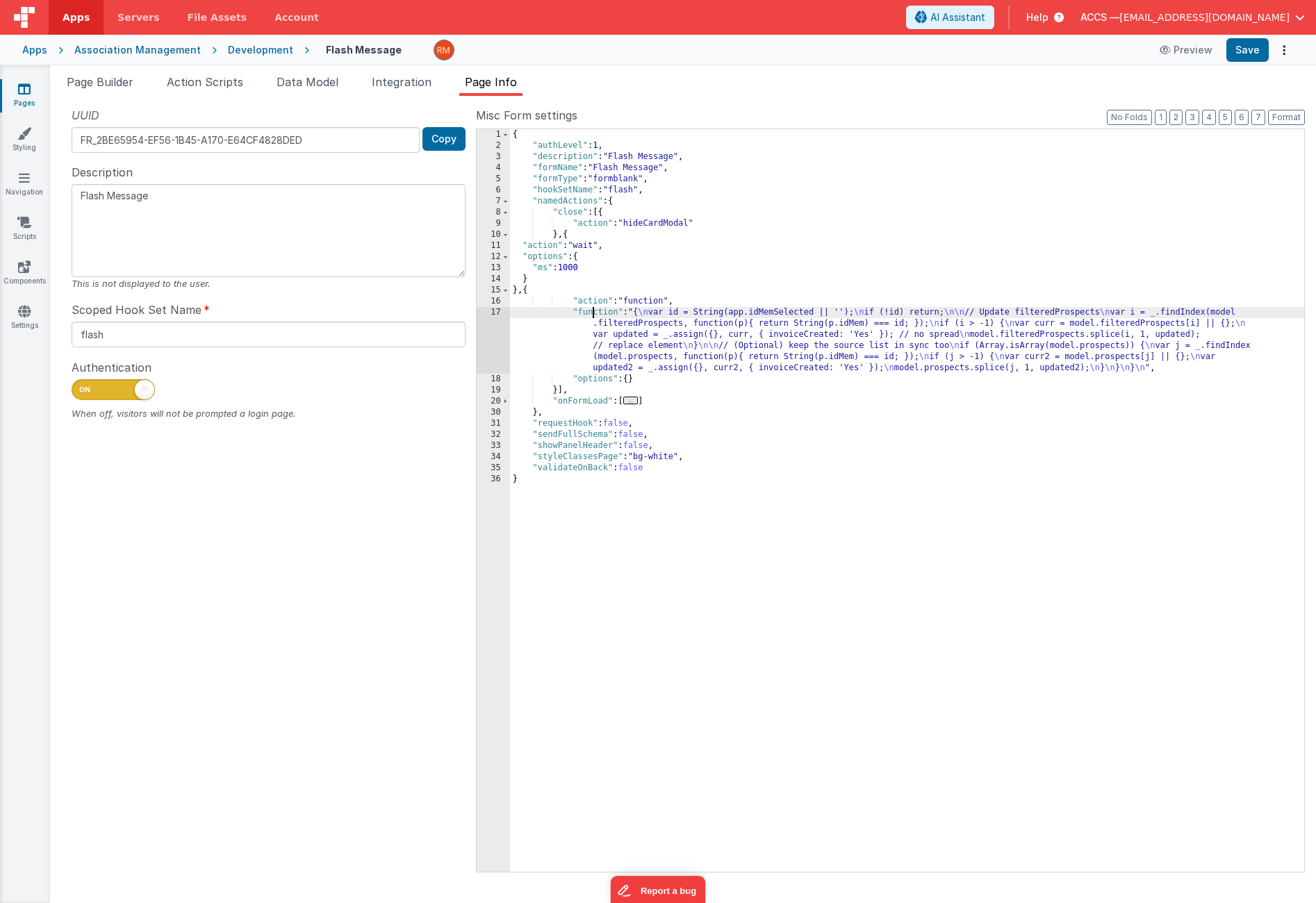
click at [591, 313] on div "{ "authLevel" : 1 , "description" : "Flash Message" , "formName" : "Flash Messa…" at bounding box center [907, 511] width 794 height 765
click at [502, 312] on div "17" at bounding box center [494, 340] width 34 height 67
click at [495, 312] on div "17" at bounding box center [494, 340] width 34 height 67
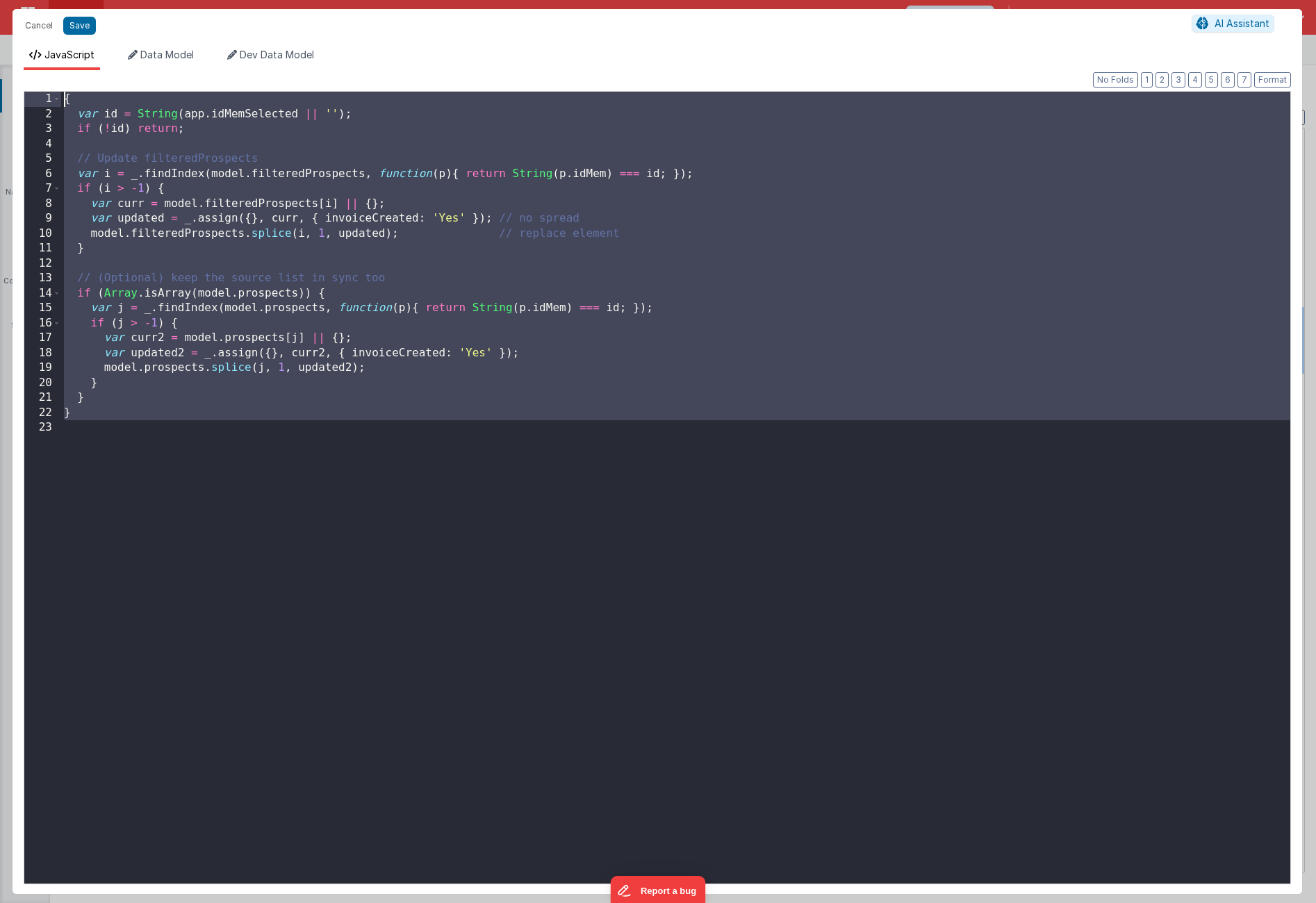
drag, startPoint x: 103, startPoint y: 439, endPoint x: 43, endPoint y: 46, distance: 397.6
click at [43, 46] on div "JavaScript Data Model Dev Data Model Format 7 6 5 4 3 2 1 No Folds 1 2 3 4 5 6 …" at bounding box center [657, 468] width 1290 height 852
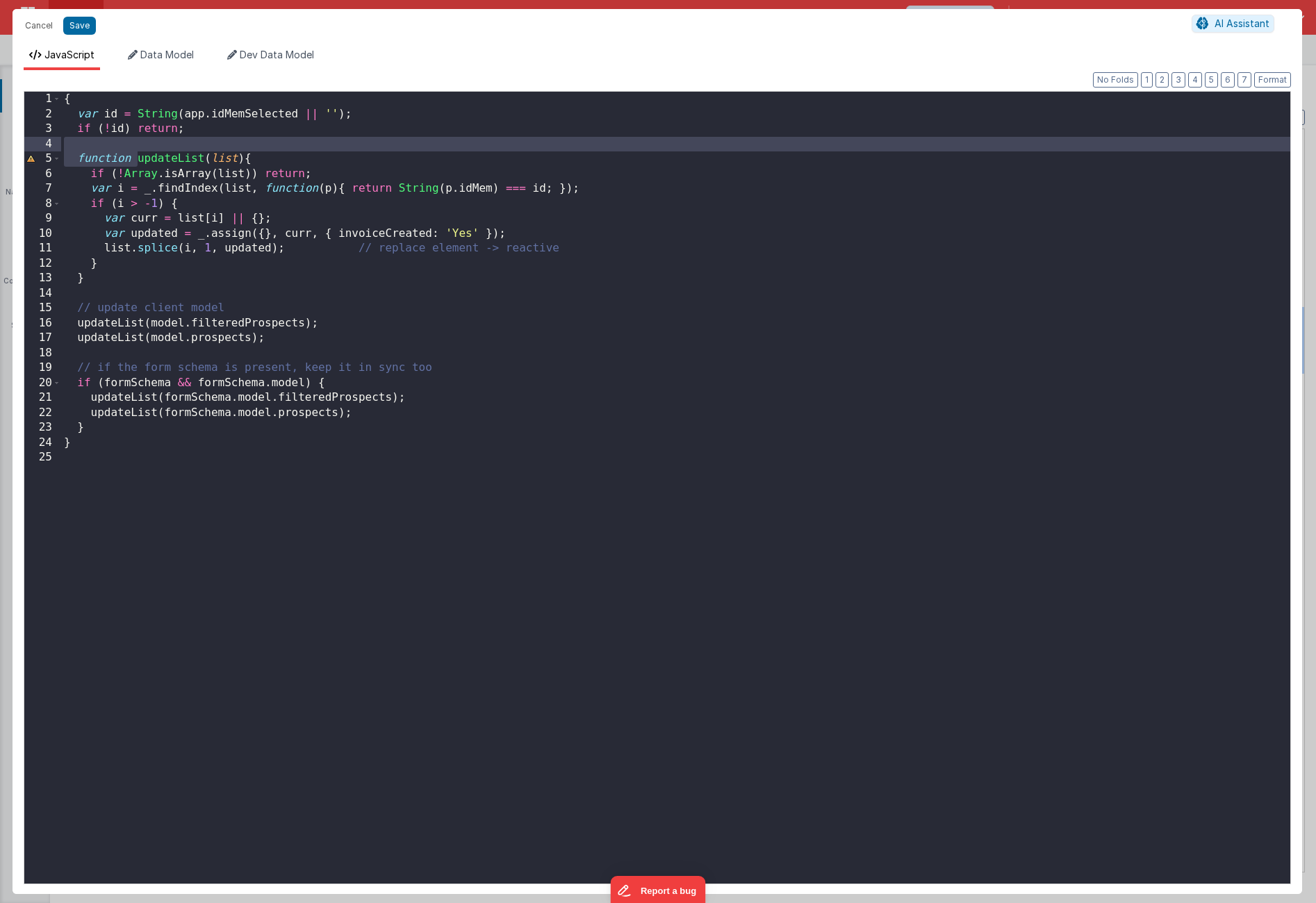
drag, startPoint x: 136, startPoint y: 157, endPoint x: 29, endPoint y: 142, distance: 108.0
click at [29, 142] on div "1 2 3 4 5 6 7 8 9 10 11 12 13 14 15 16 17 18 19 20 21 22 23 24 25 { var id = St…" at bounding box center [657, 488] width 1268 height 793
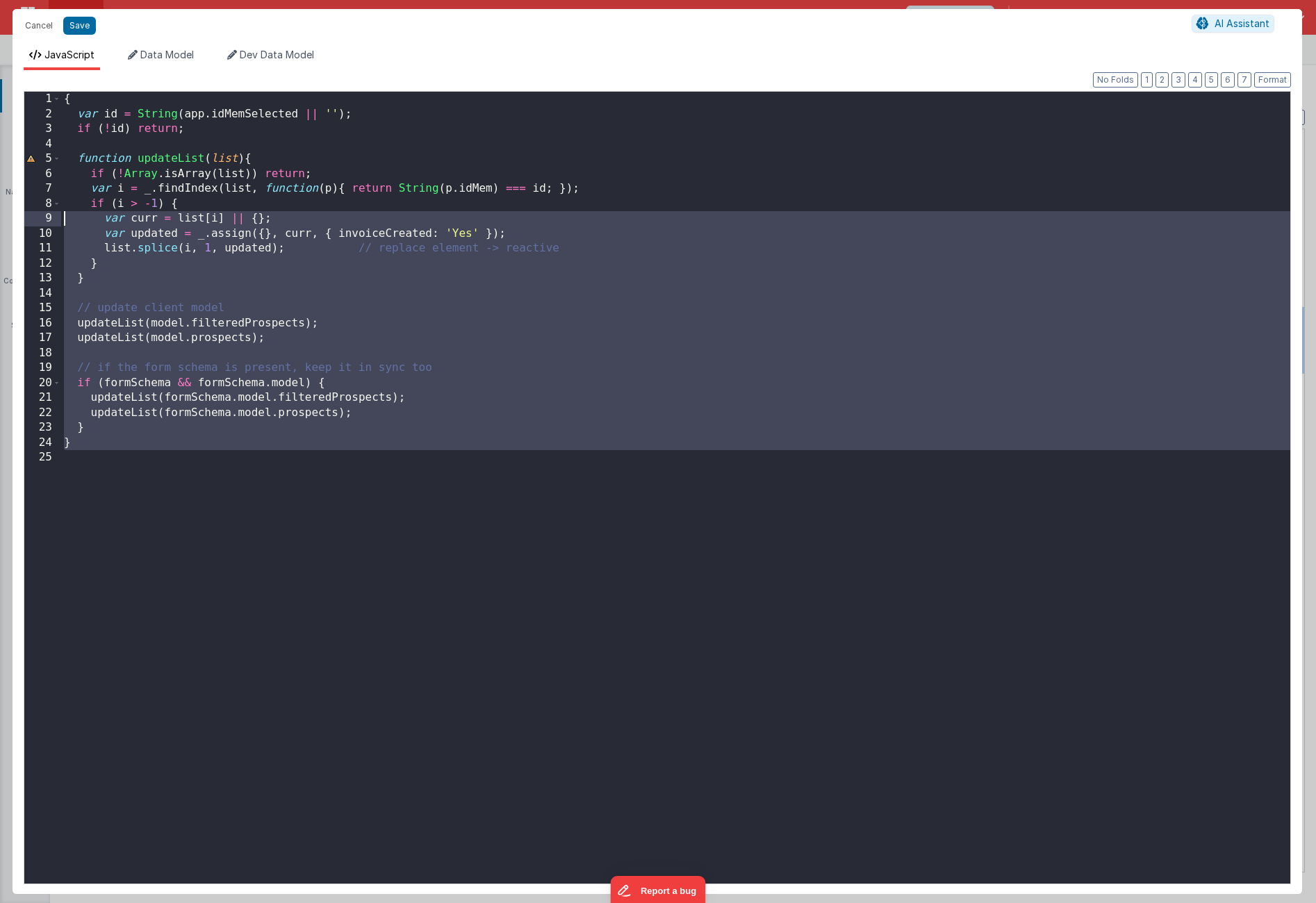
drag, startPoint x: 292, startPoint y: 534, endPoint x: -41, endPoint y: 13, distance: 618.3
click at [0, 13] on html "Cancel Save AI Assistant JavaScript Data Model Dev Data Model Format 7 6 5 4 3 …" at bounding box center [658, 452] width 1316 height 903
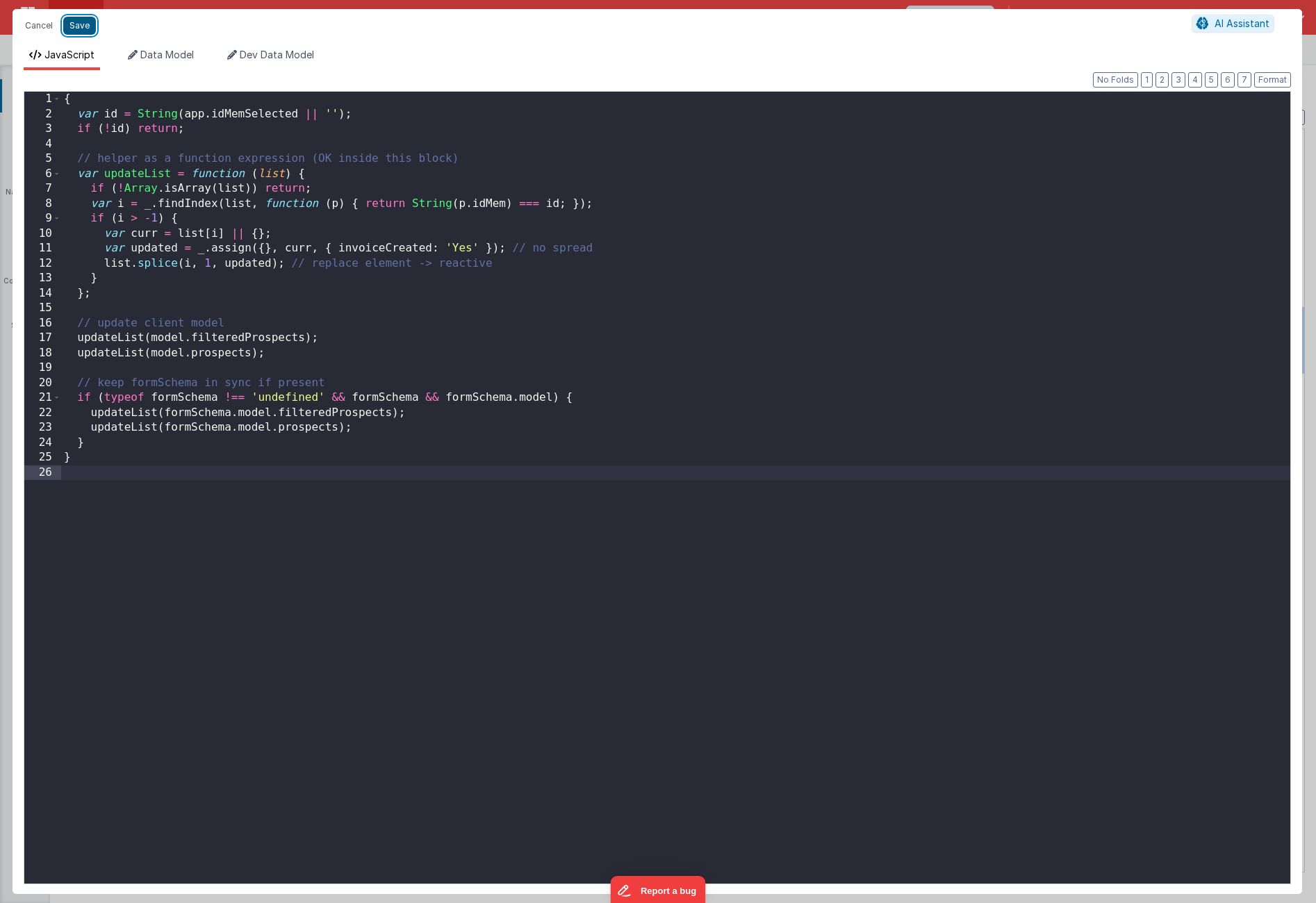
click at [89, 29] on button "Save" at bounding box center [79, 25] width 33 height 18
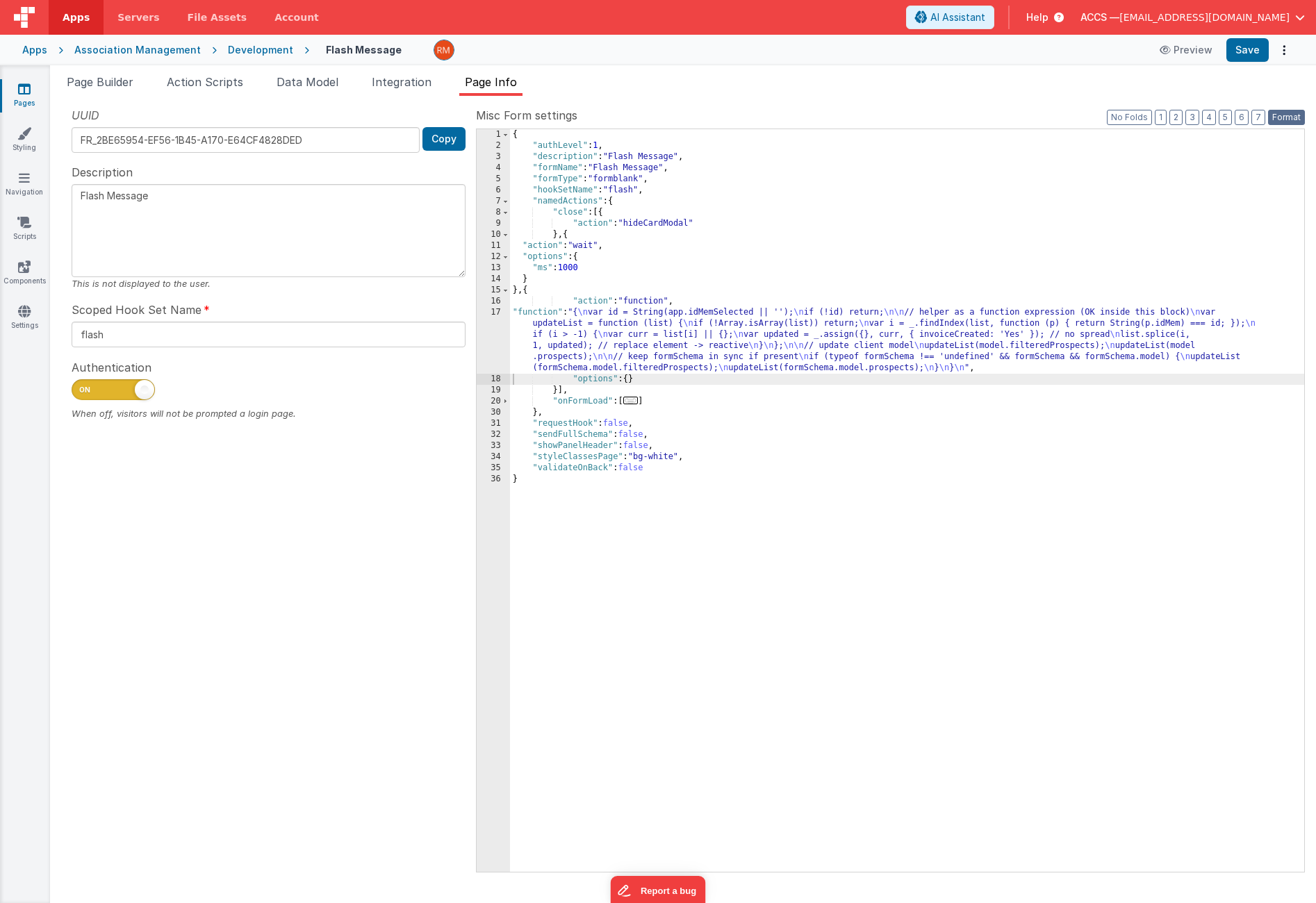
click at [1275, 119] on button "Format" at bounding box center [1287, 117] width 37 height 15
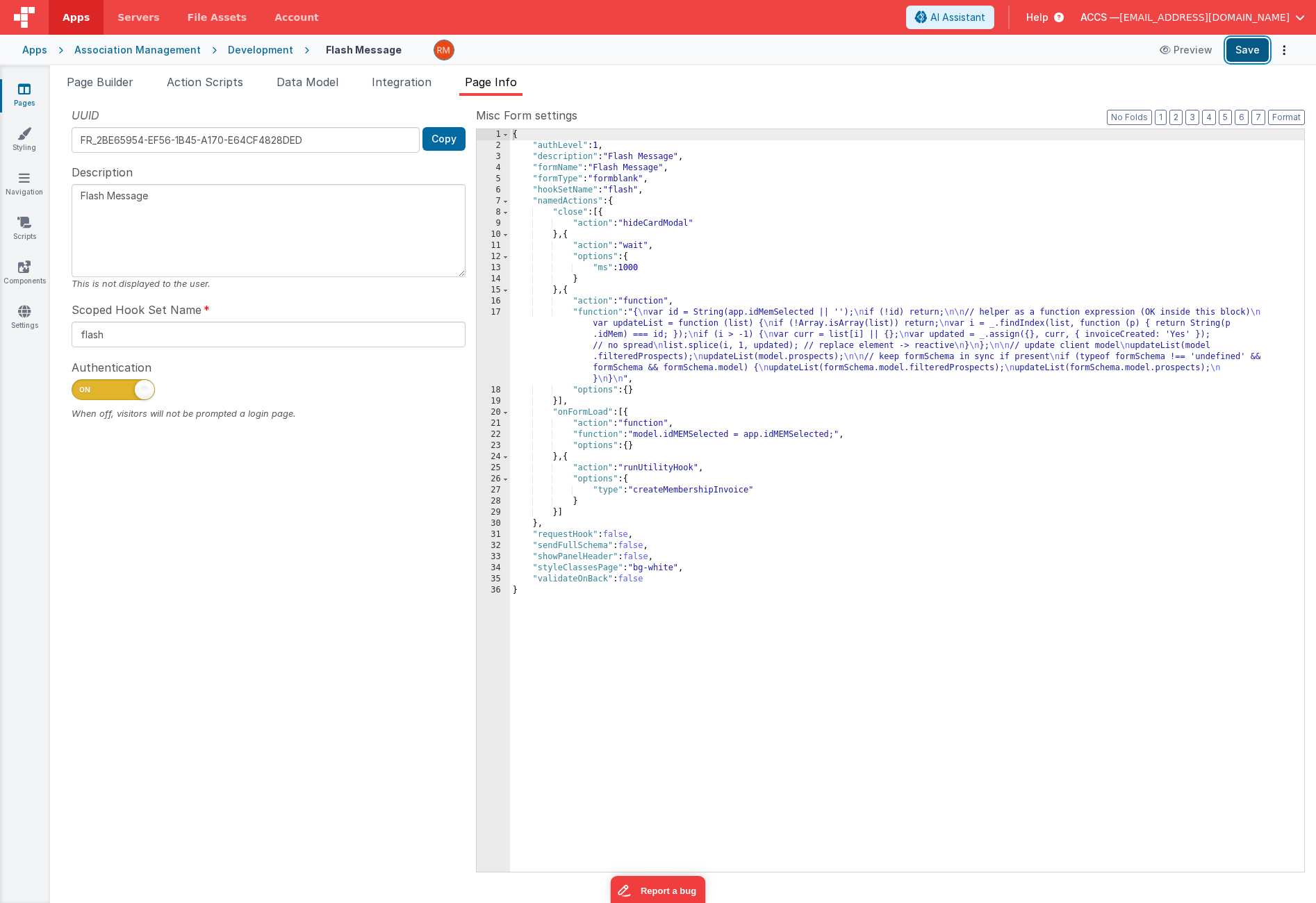
click at [1252, 49] on button "Save" at bounding box center [1248, 50] width 42 height 24
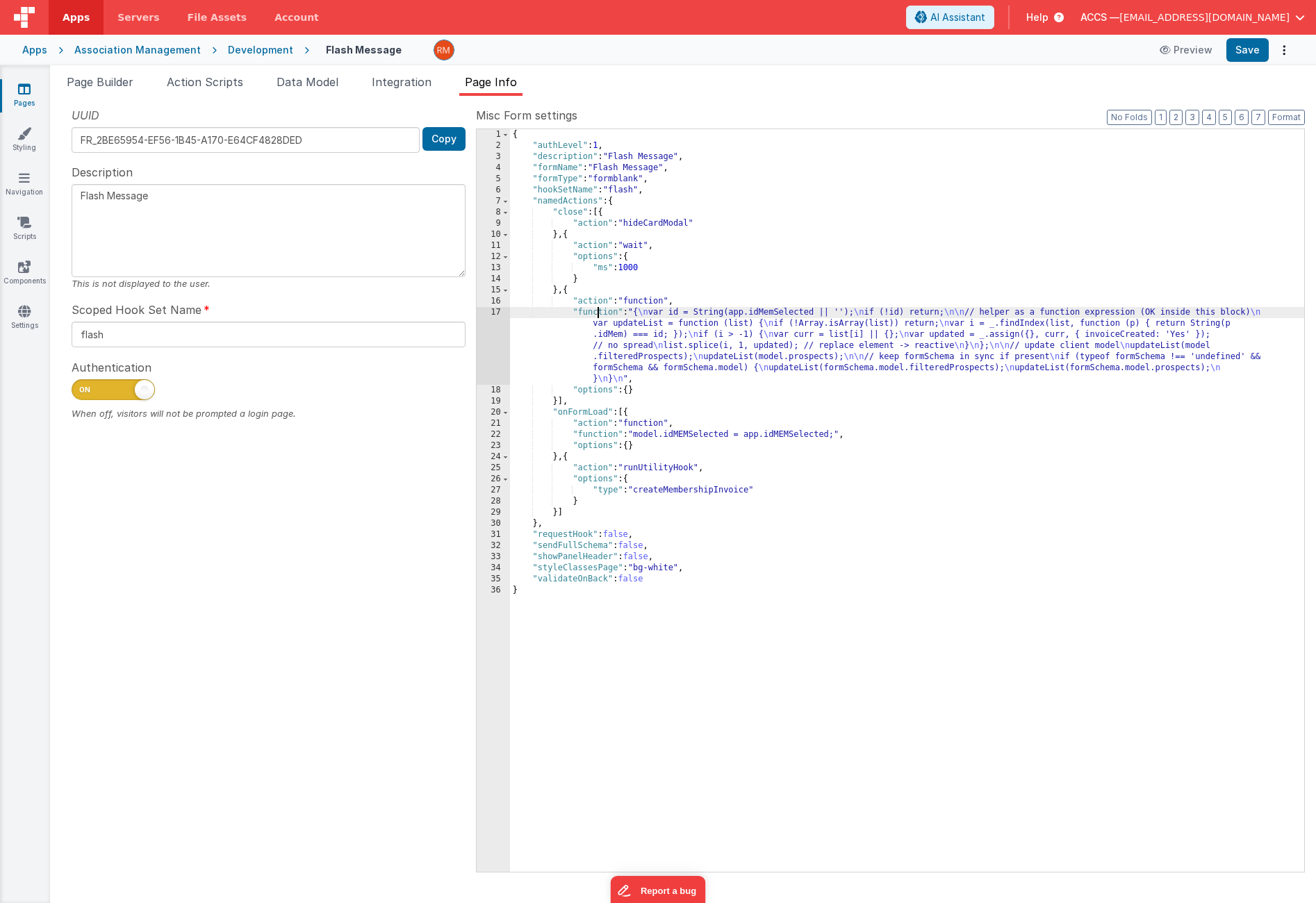
click at [596, 313] on div "{ "authLevel" : 1 , "description" : "Flash Message" , "formName" : "Flash Messa…" at bounding box center [907, 511] width 794 height 765
click at [495, 314] on div "17" at bounding box center [494, 346] width 34 height 77
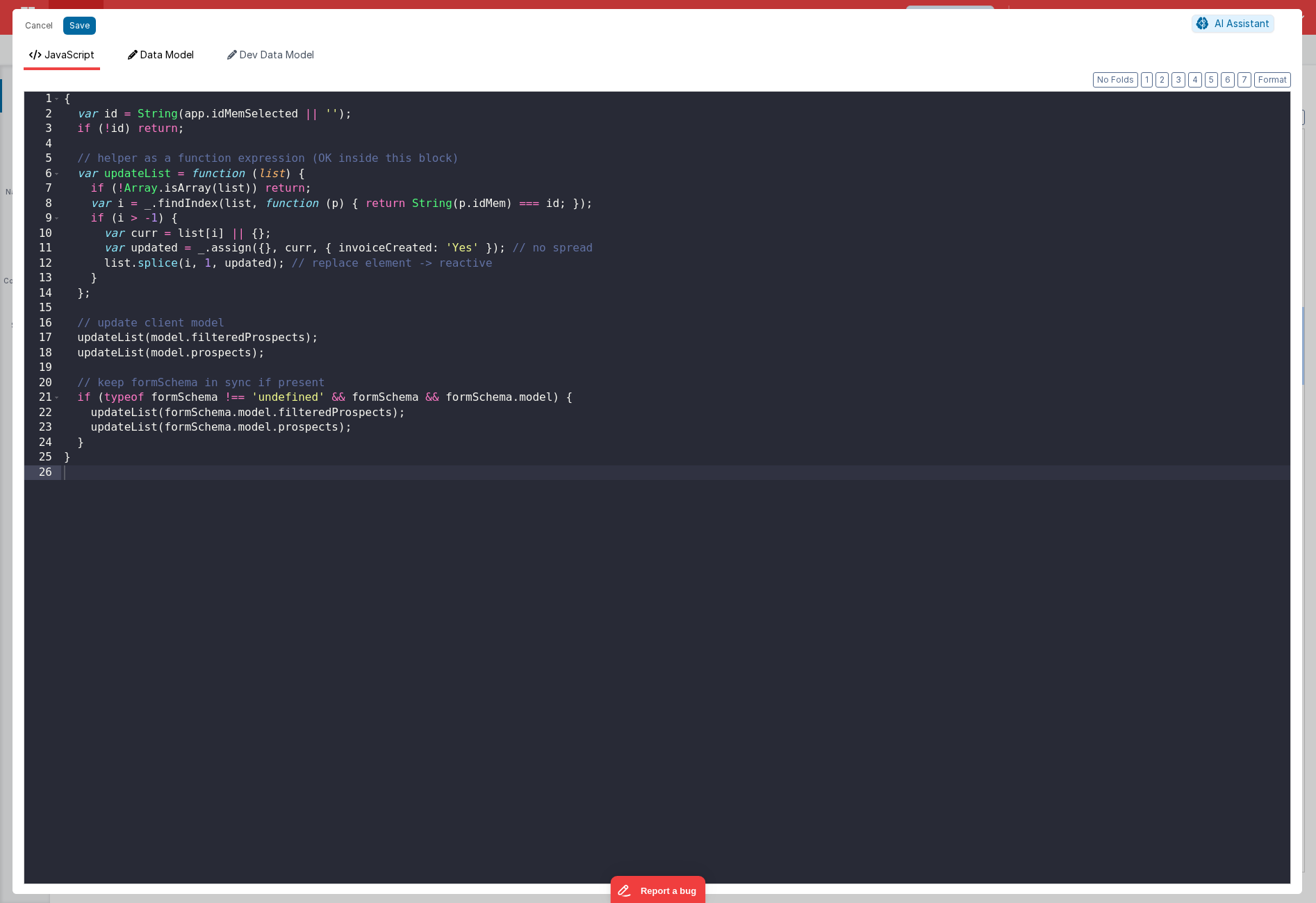
click at [157, 51] on span "Data Model" at bounding box center [168, 55] width 54 height 12
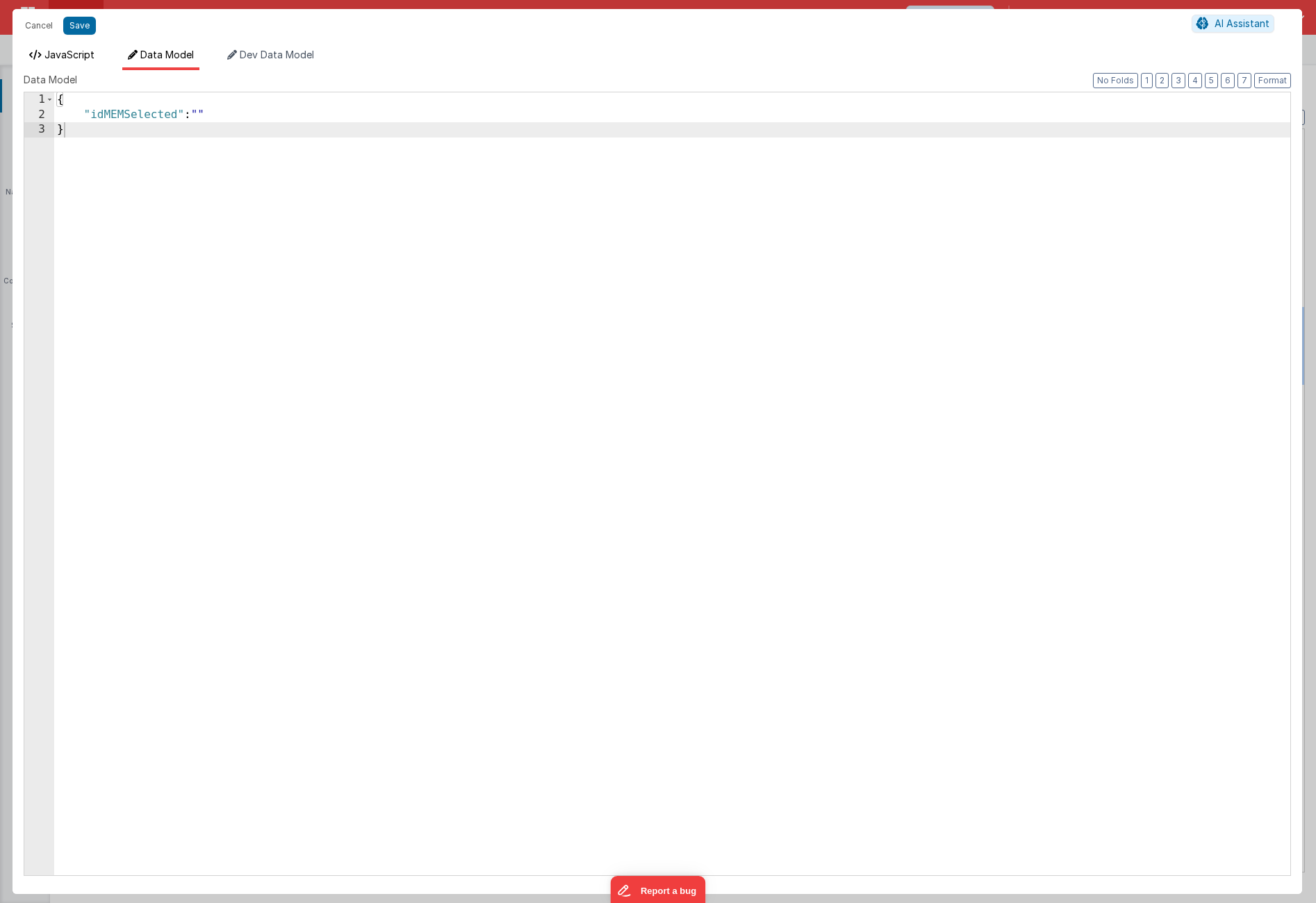
click at [69, 56] on span "JavaScript" at bounding box center [69, 55] width 50 height 12
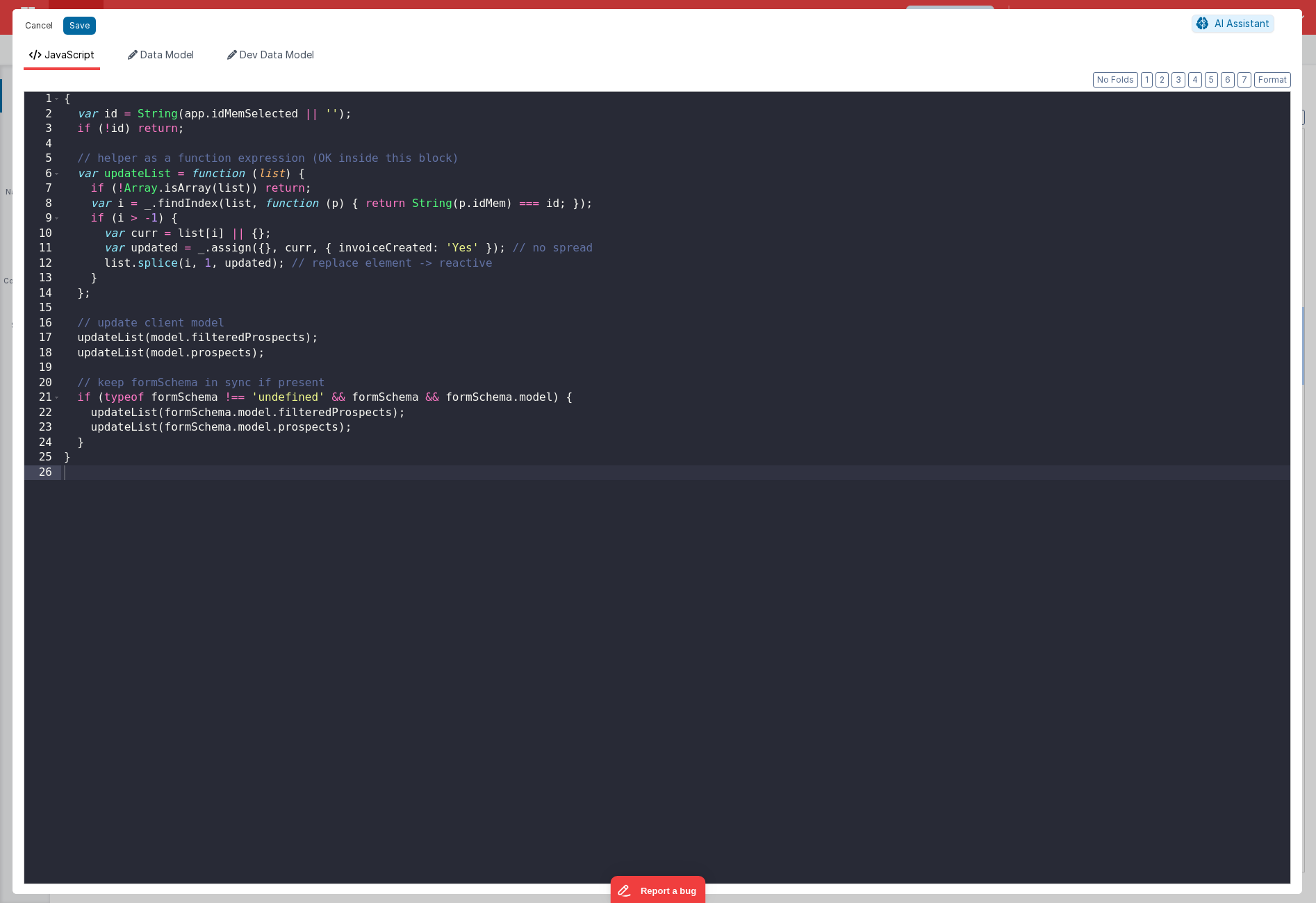
click at [33, 29] on button "Cancel" at bounding box center [38, 25] width 41 height 19
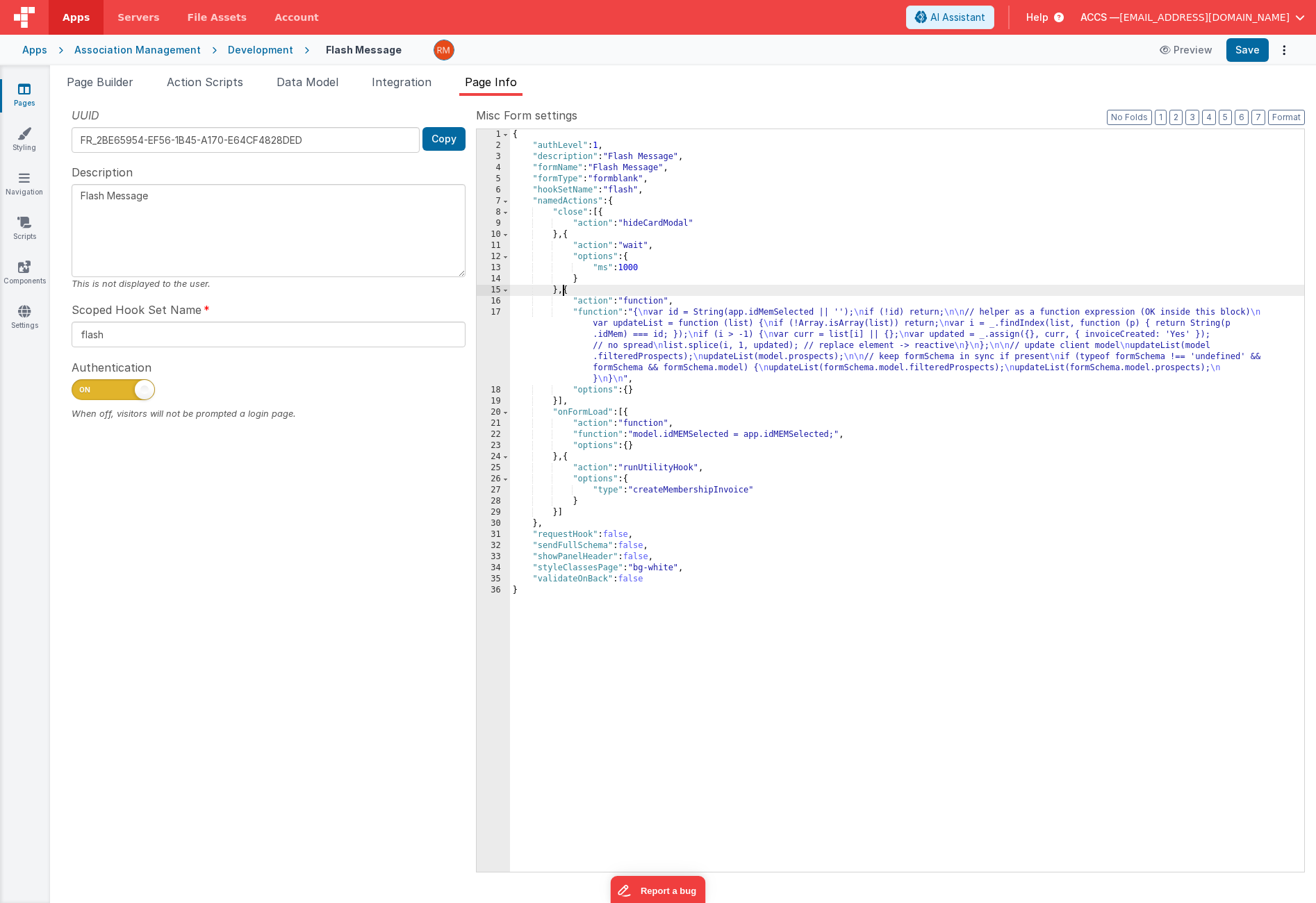
click at [565, 294] on div "{ "authLevel" : 1 , "description" : "Flash Message" , "formName" : "Flash Messa…" at bounding box center [907, 511] width 794 height 765
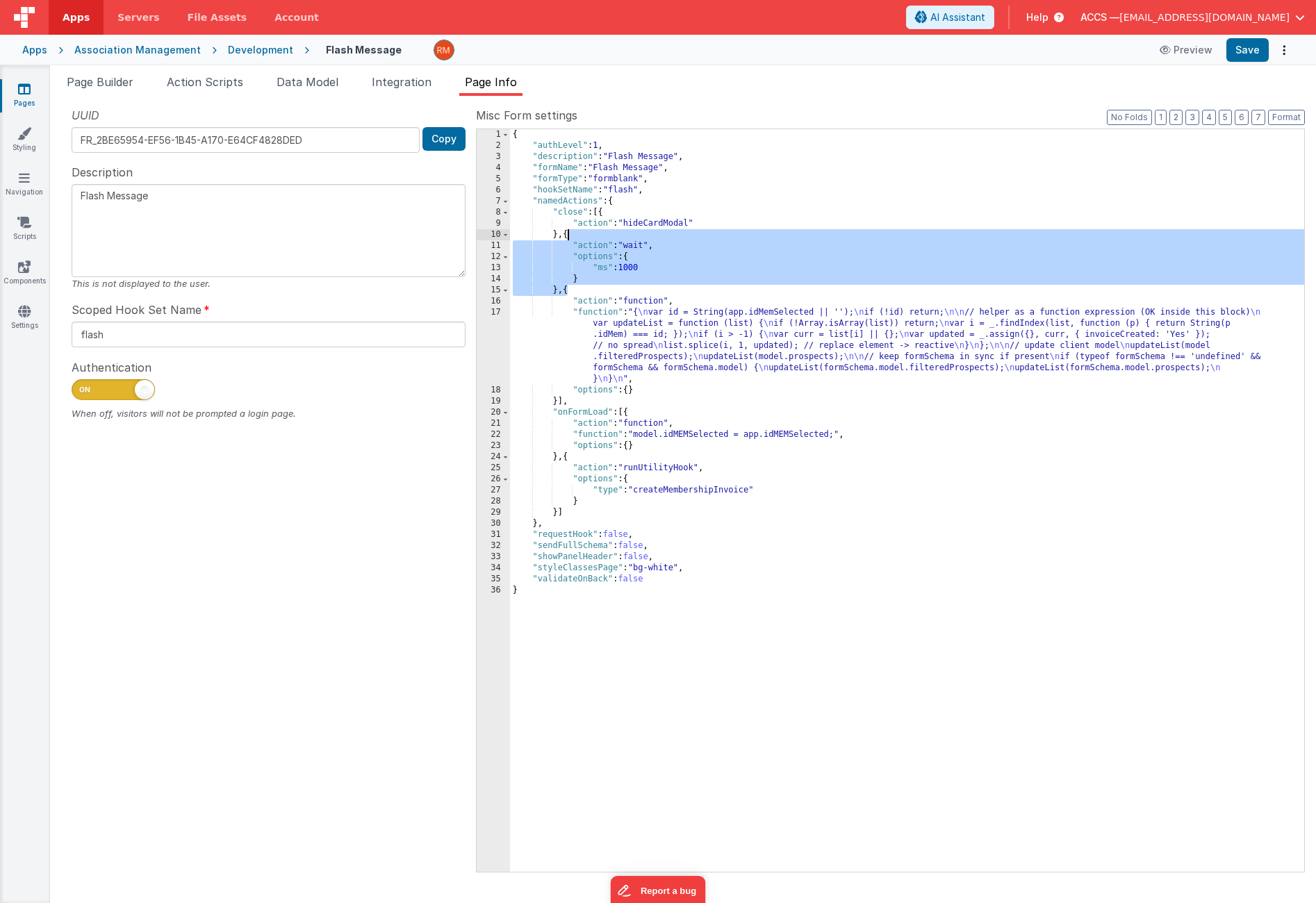
drag, startPoint x: 568, startPoint y: 294, endPoint x: 568, endPoint y: 239, distance: 55.0
click at [568, 239] on div "{ "authLevel" : 1 , "description" : "Flash Message" , "formName" : "Flash Messa…" at bounding box center [907, 511] width 794 height 765
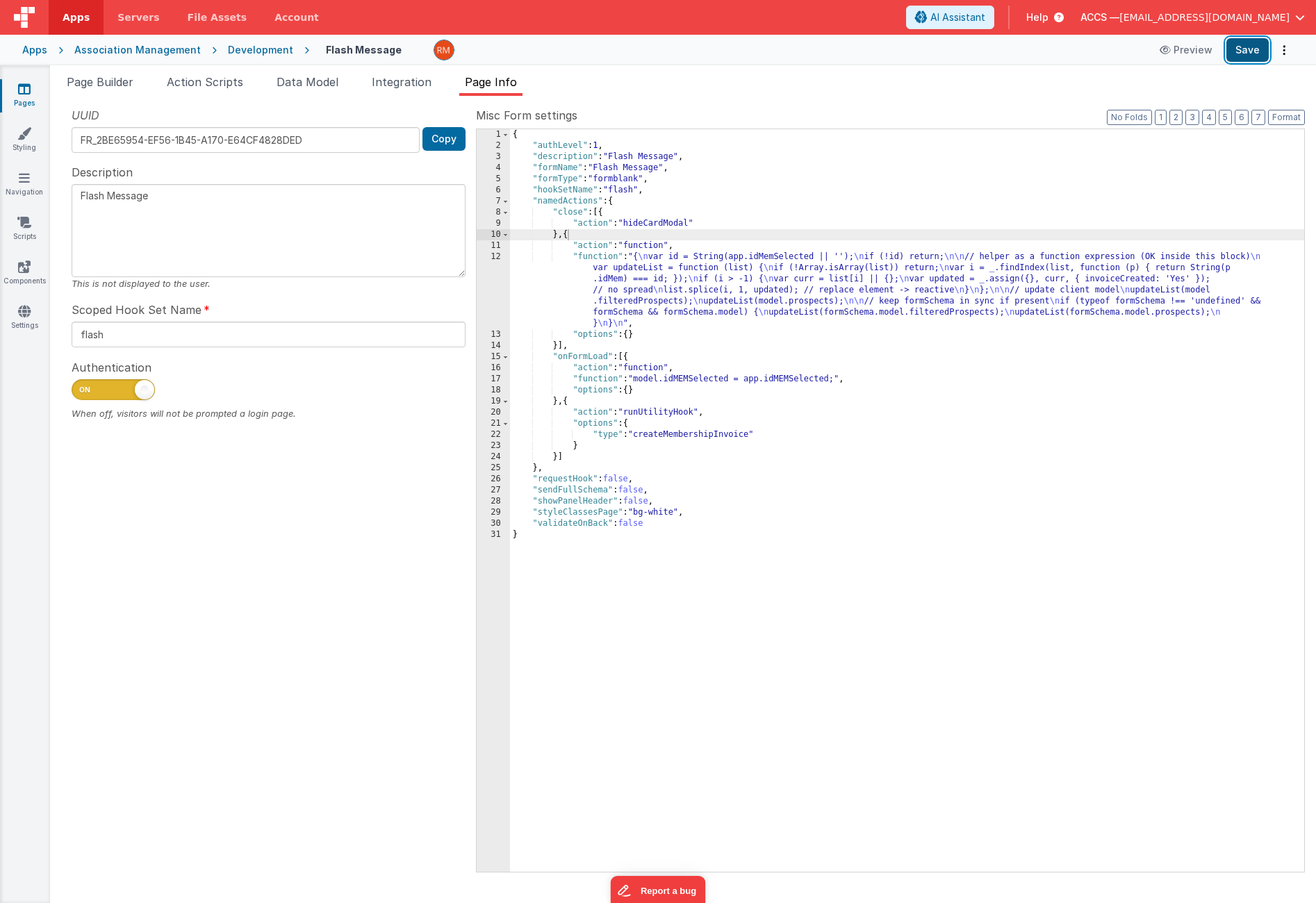
click at [1260, 56] on button "Save" at bounding box center [1248, 50] width 42 height 24
click at [502, 212] on span at bounding box center [506, 212] width 8 height 11
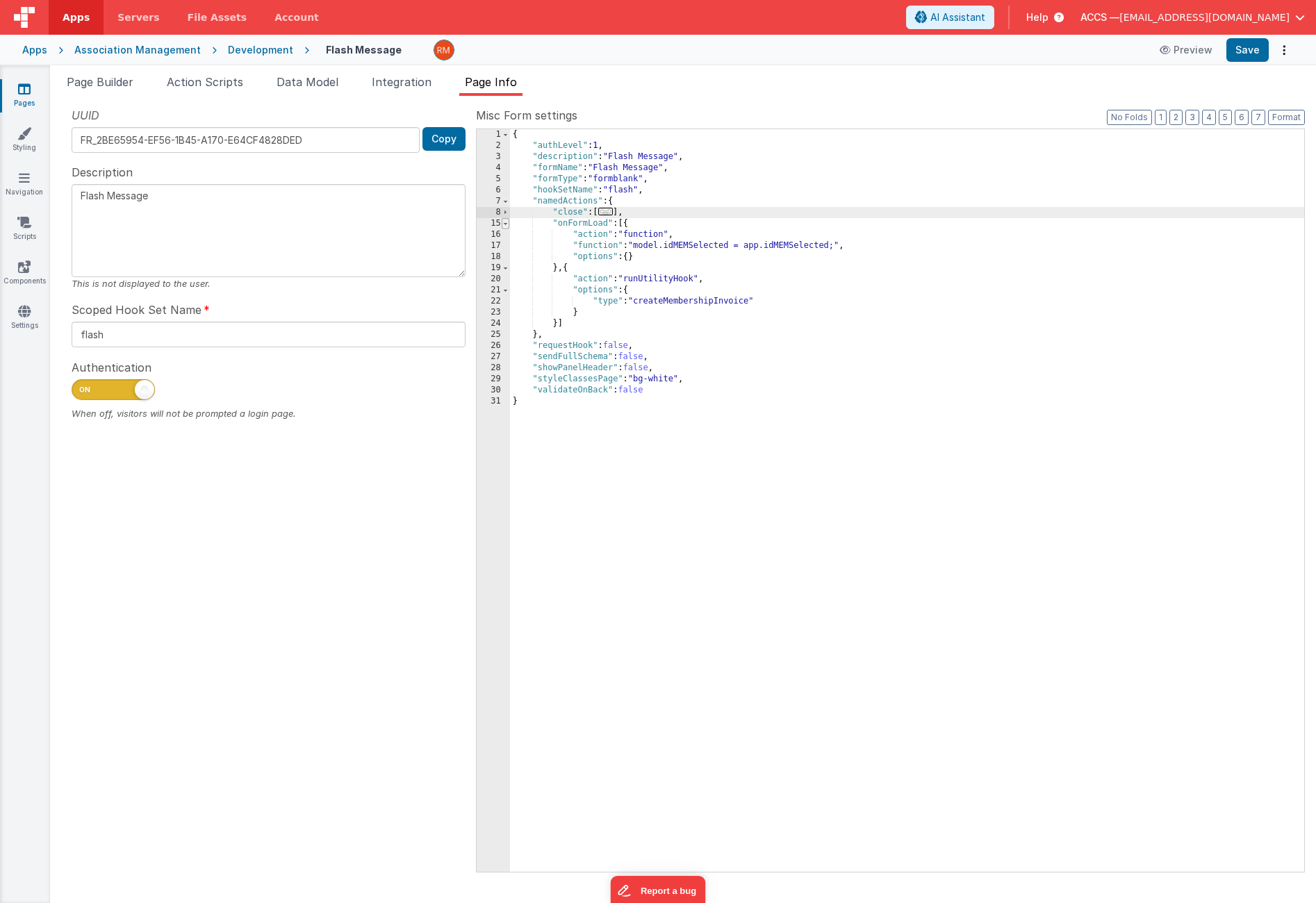
click at [506, 221] on span at bounding box center [506, 223] width 8 height 11
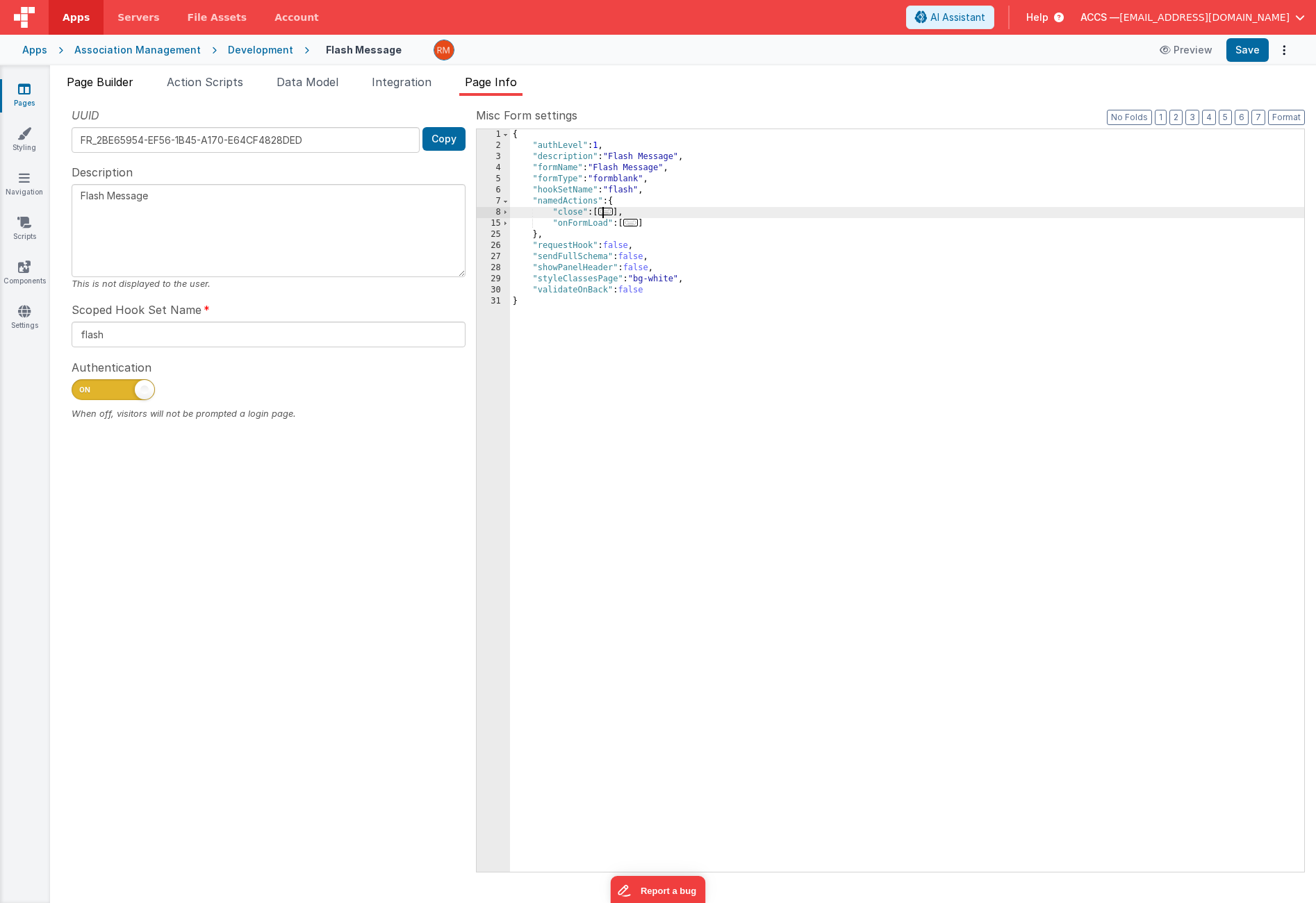
click at [133, 83] on span "Page Builder" at bounding box center [99, 82] width 67 height 13
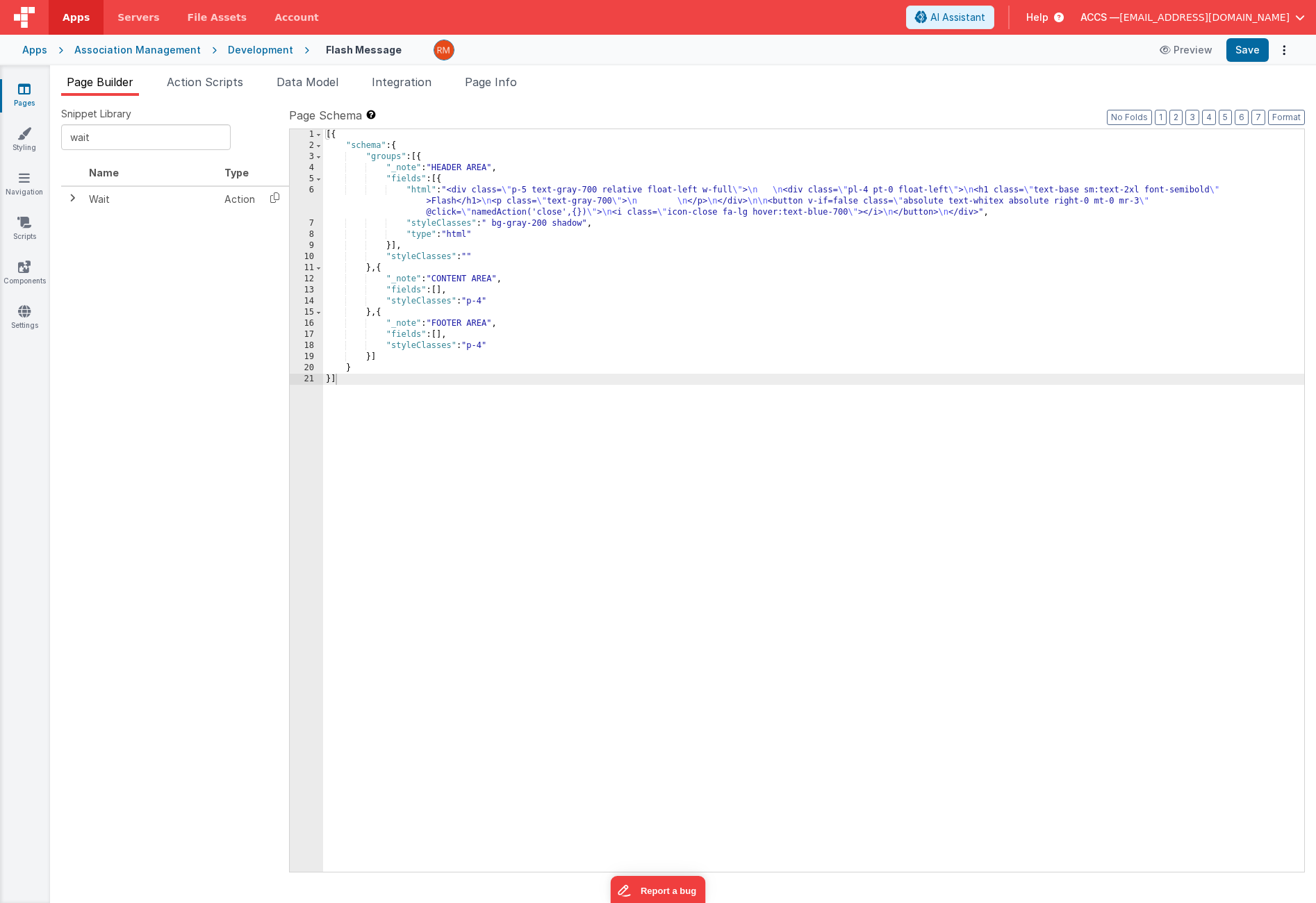
click at [29, 92] on icon at bounding box center [24, 88] width 13 height 13
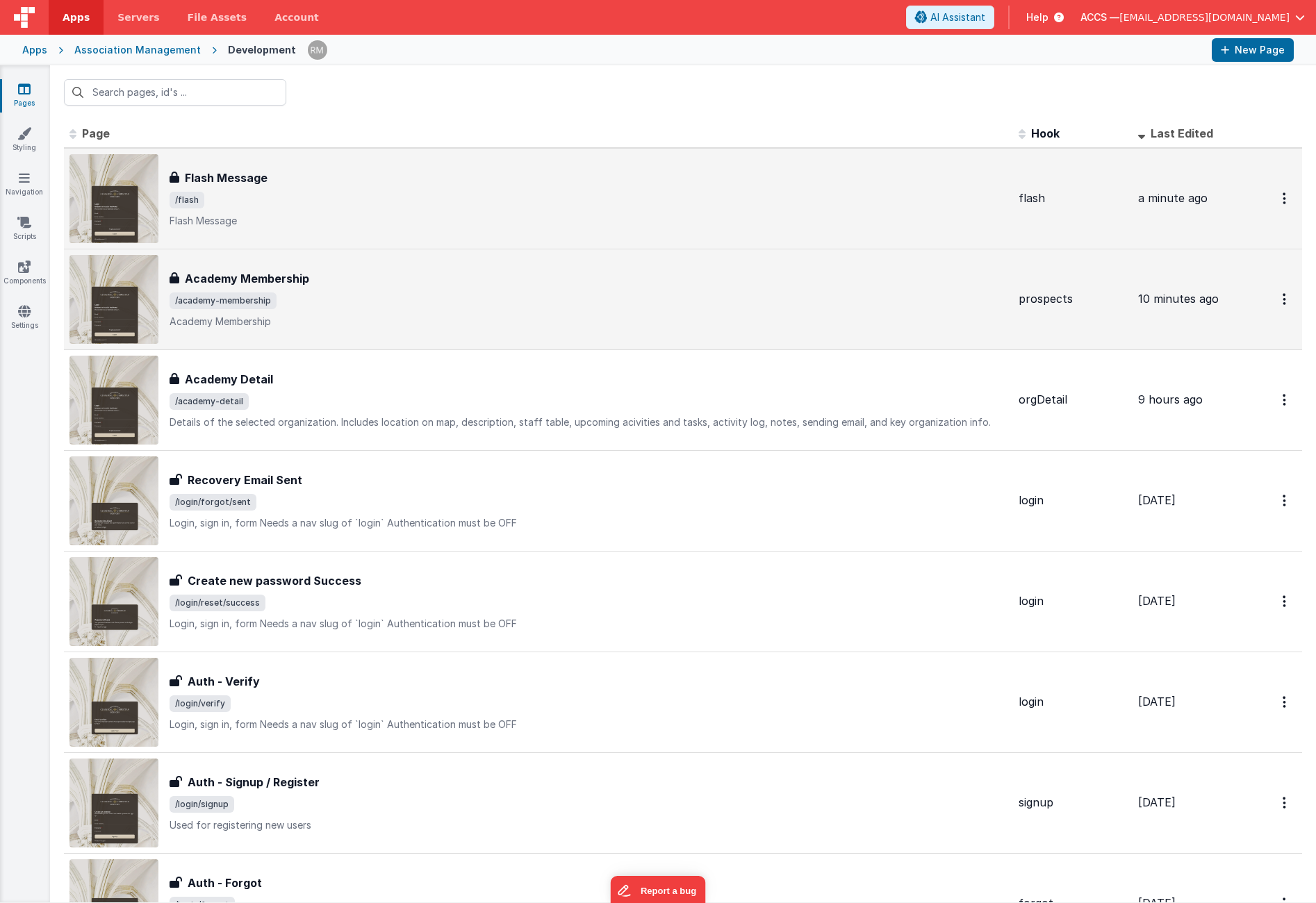
click at [491, 283] on div "Academy Membership" at bounding box center [588, 279] width 838 height 17
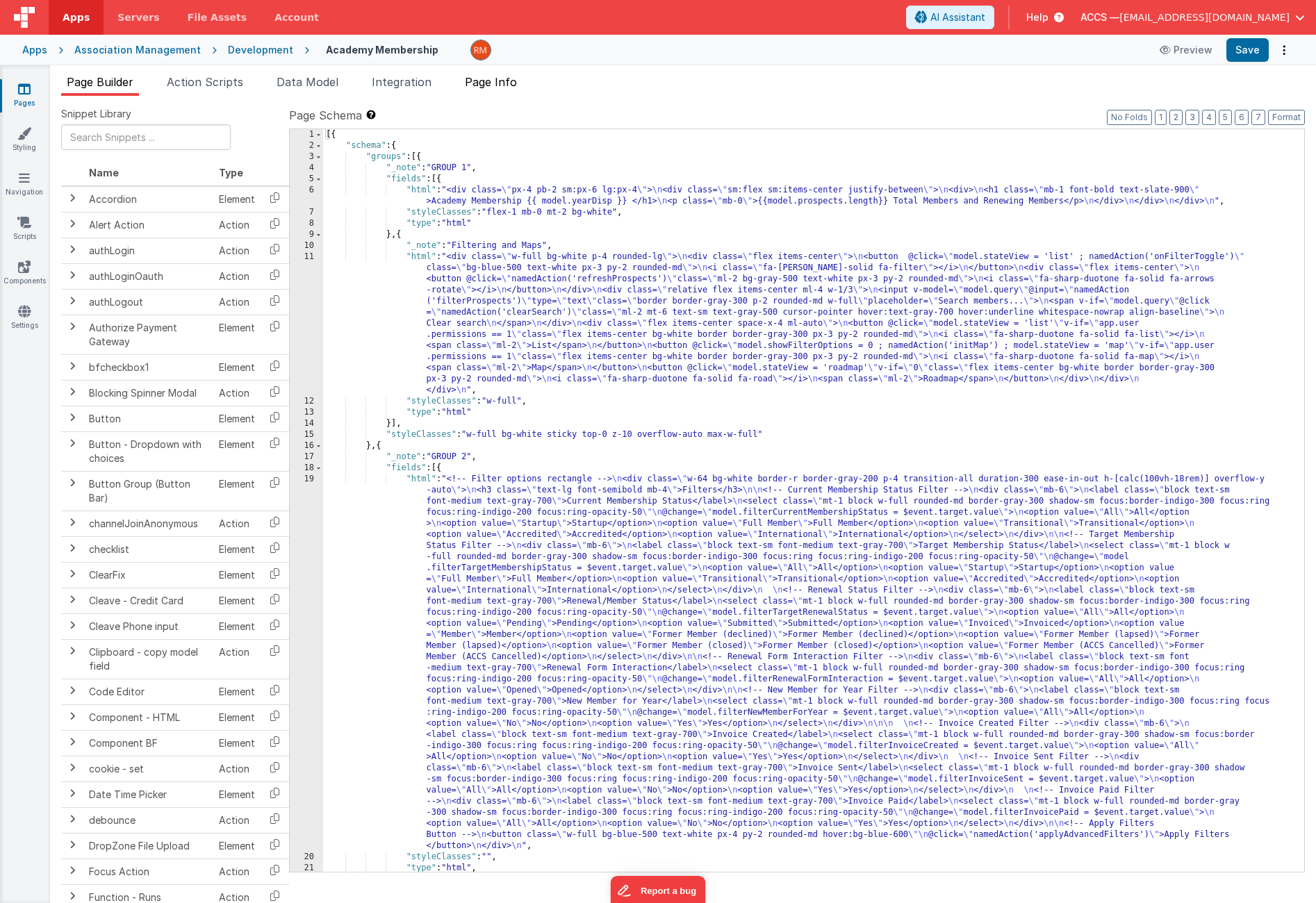
click at [514, 82] on span "Page Info" at bounding box center [491, 82] width 52 height 13
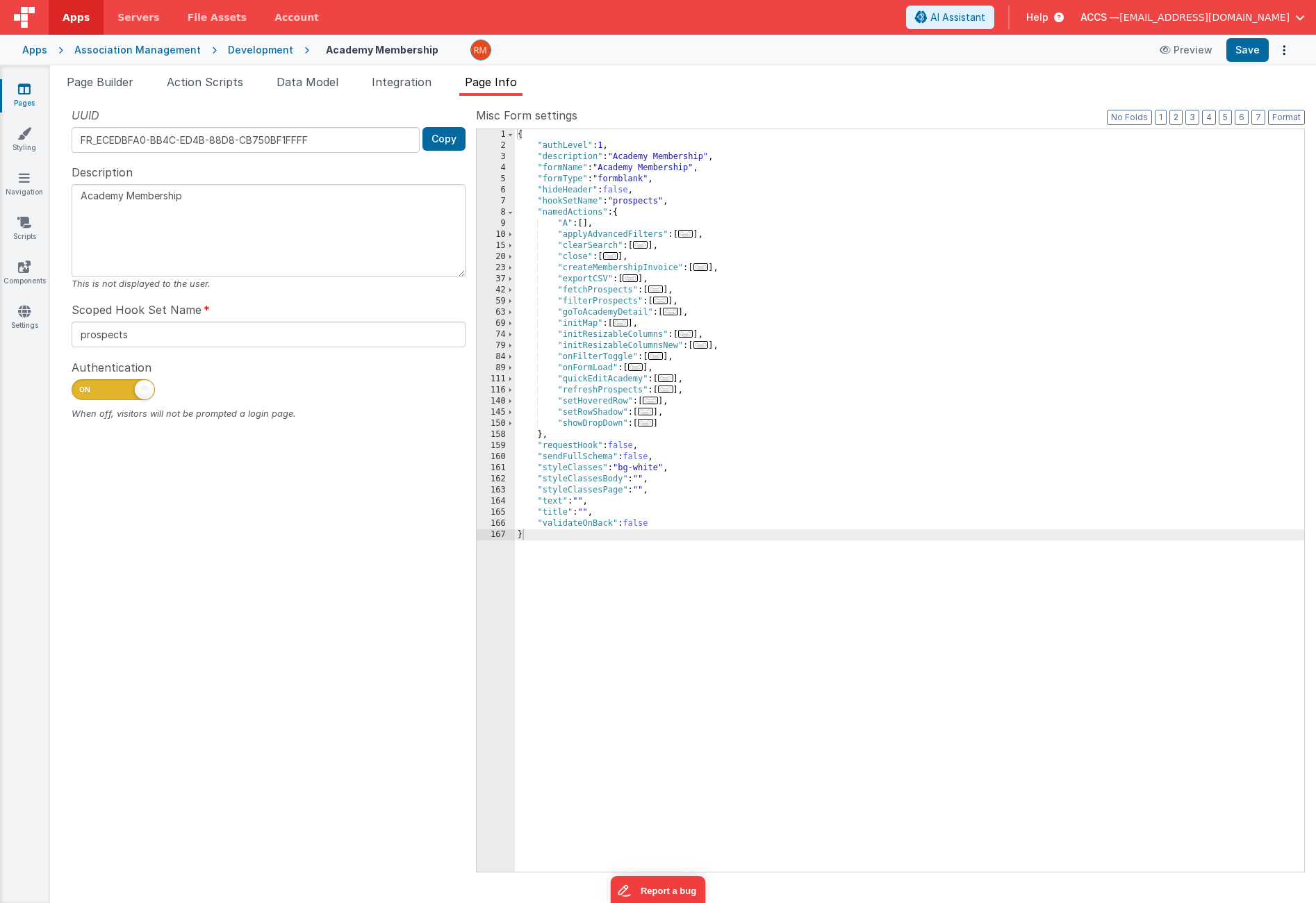
click at [618, 256] on span "..." at bounding box center [611, 255] width 15 height 8
click at [610, 258] on span "..." at bounding box center [611, 255] width 15 height 8
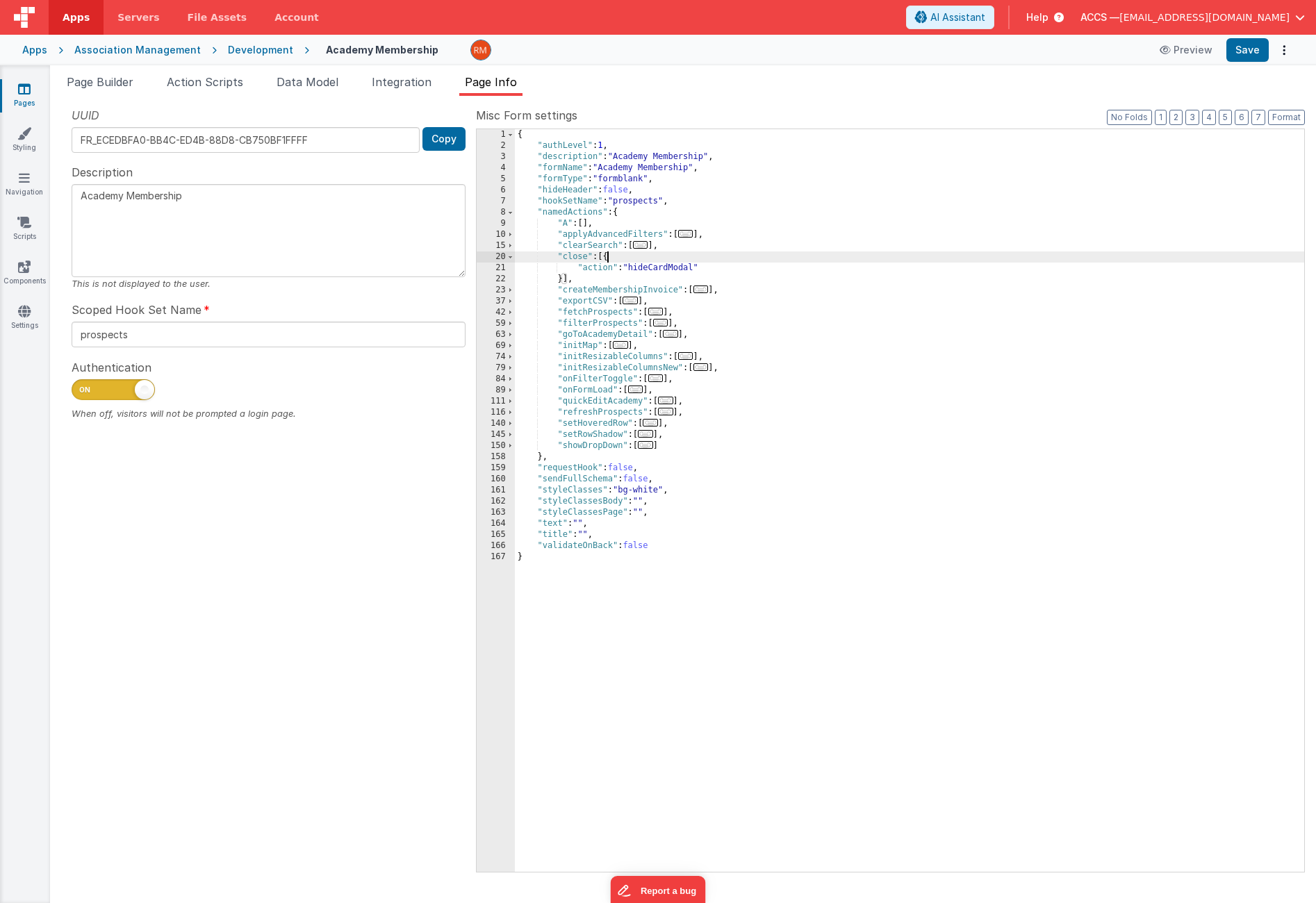
click at [506, 257] on div "20" at bounding box center [495, 257] width 38 height 11
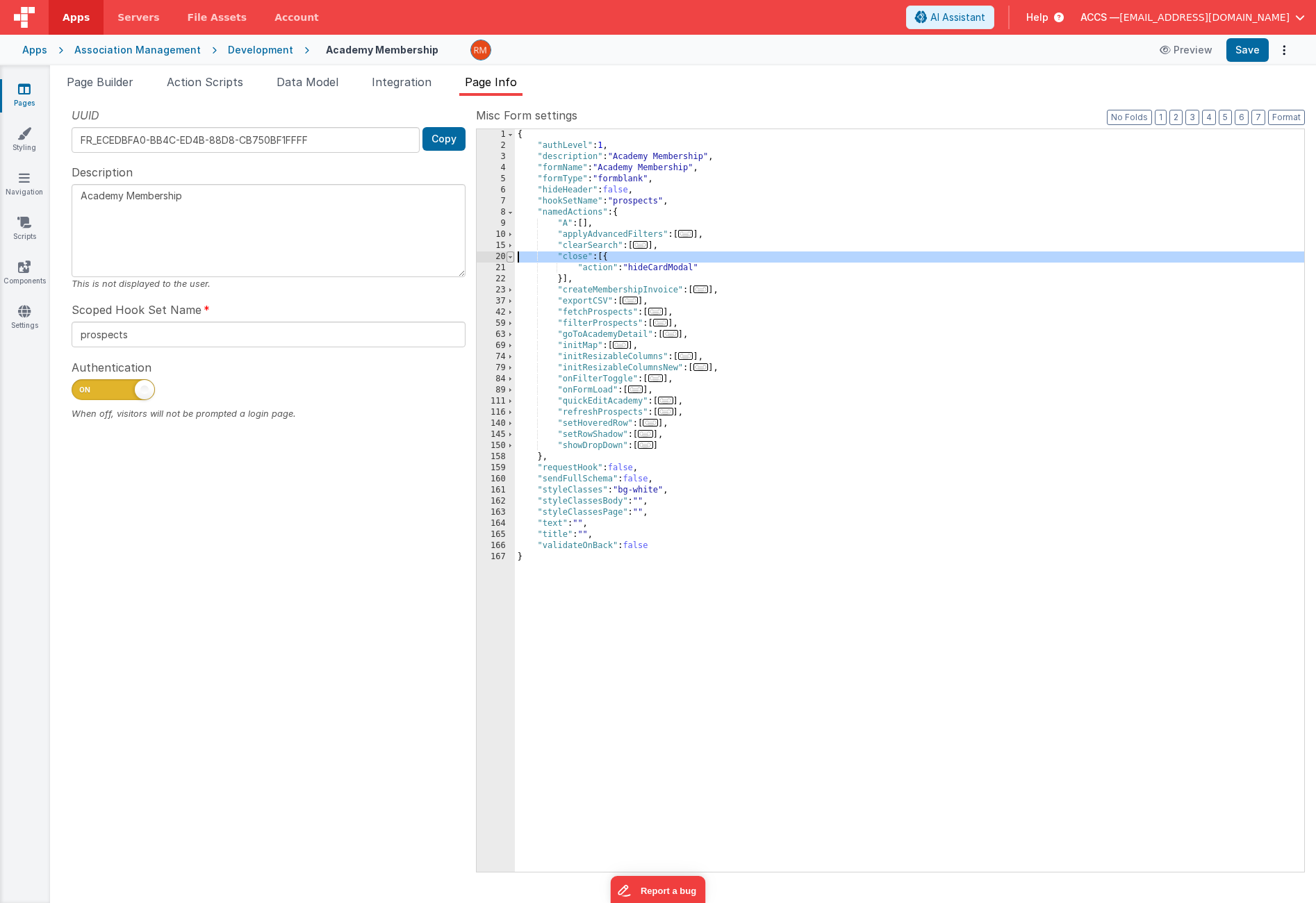
click at [508, 256] on span at bounding box center [510, 257] width 8 height 11
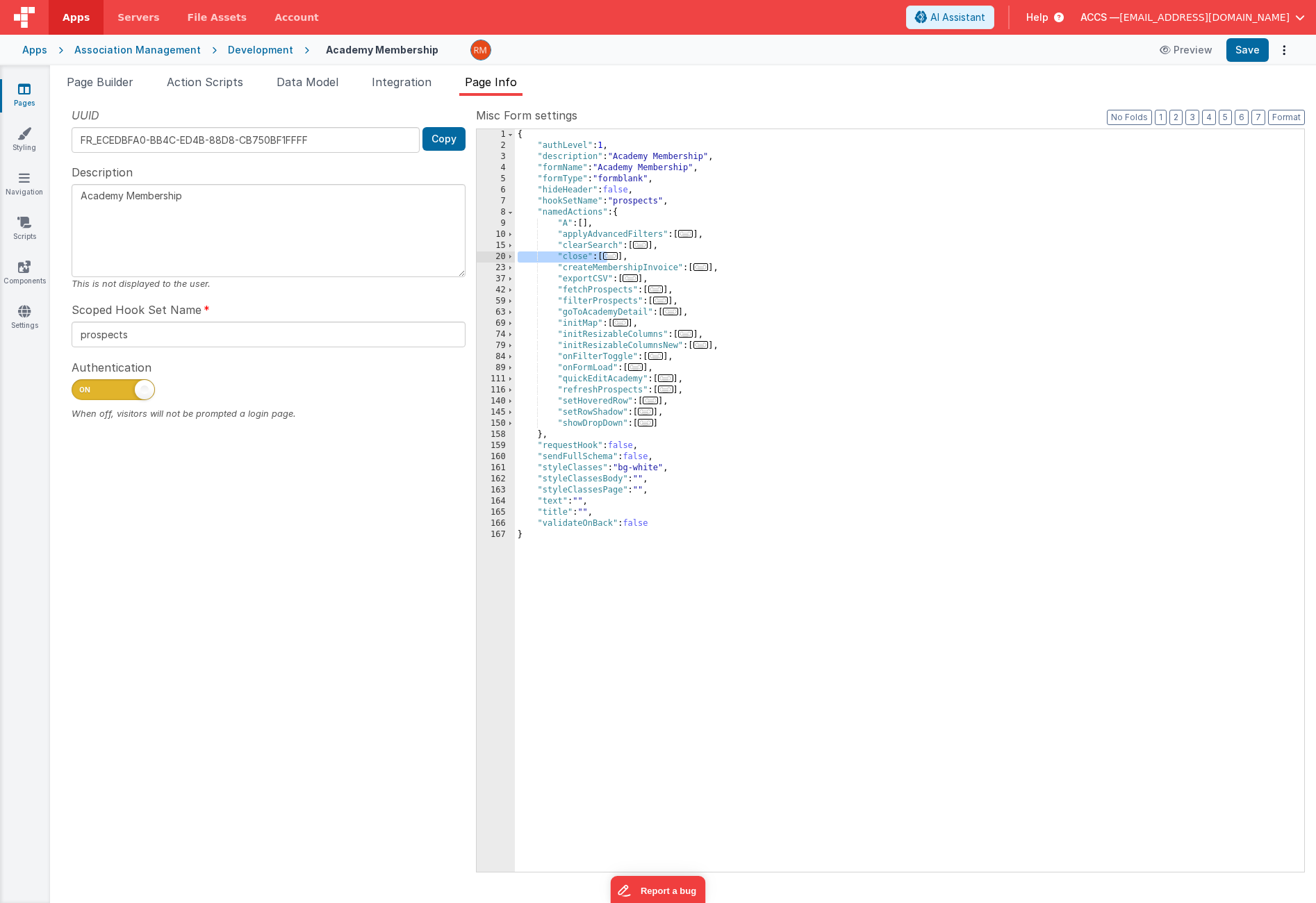
click at [639, 260] on div "{ "authLevel" : 1 , "description" : "Academy Membership" , "formName" : "Academ…" at bounding box center [909, 511] width 789 height 765
click at [589, 259] on div "{ "authLevel" : 1 , "description" : "Academy Membership" , "formName" : "Academ…" at bounding box center [909, 511] width 789 height 765
click at [1238, 53] on button "Save" at bounding box center [1248, 50] width 42 height 24
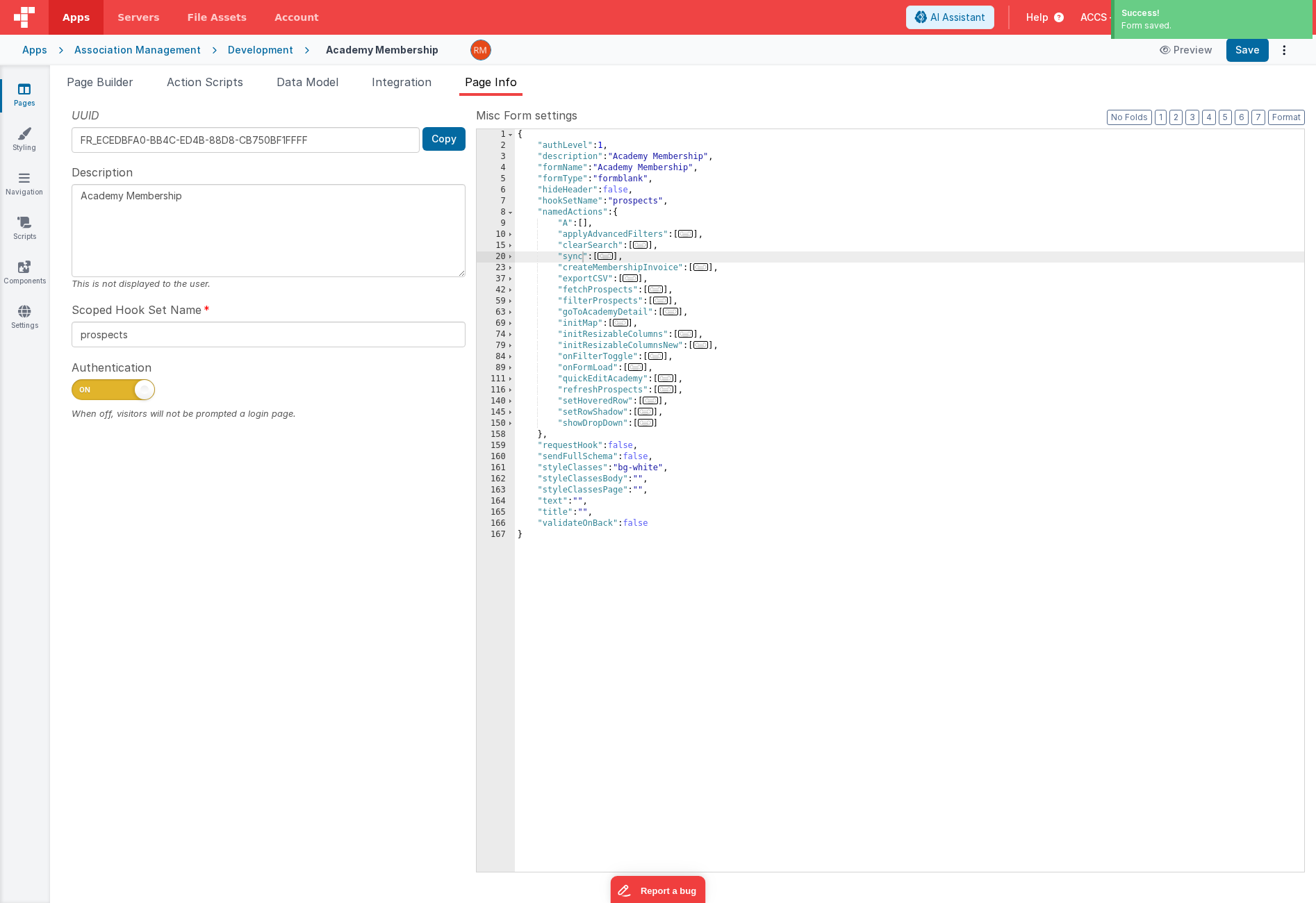
click at [26, 86] on icon at bounding box center [24, 88] width 13 height 13
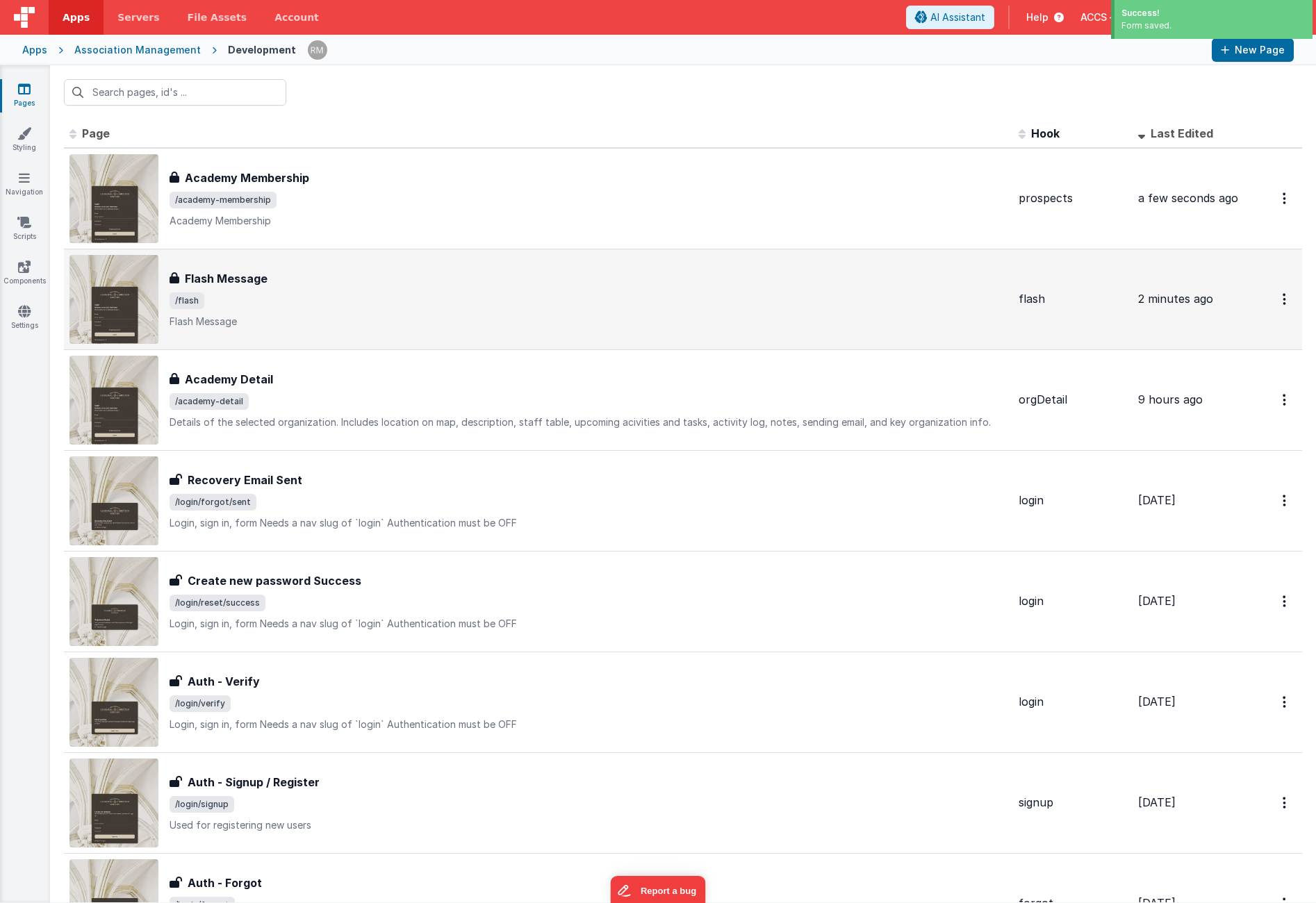
click at [340, 292] on span "/flash" at bounding box center [588, 301] width 838 height 17
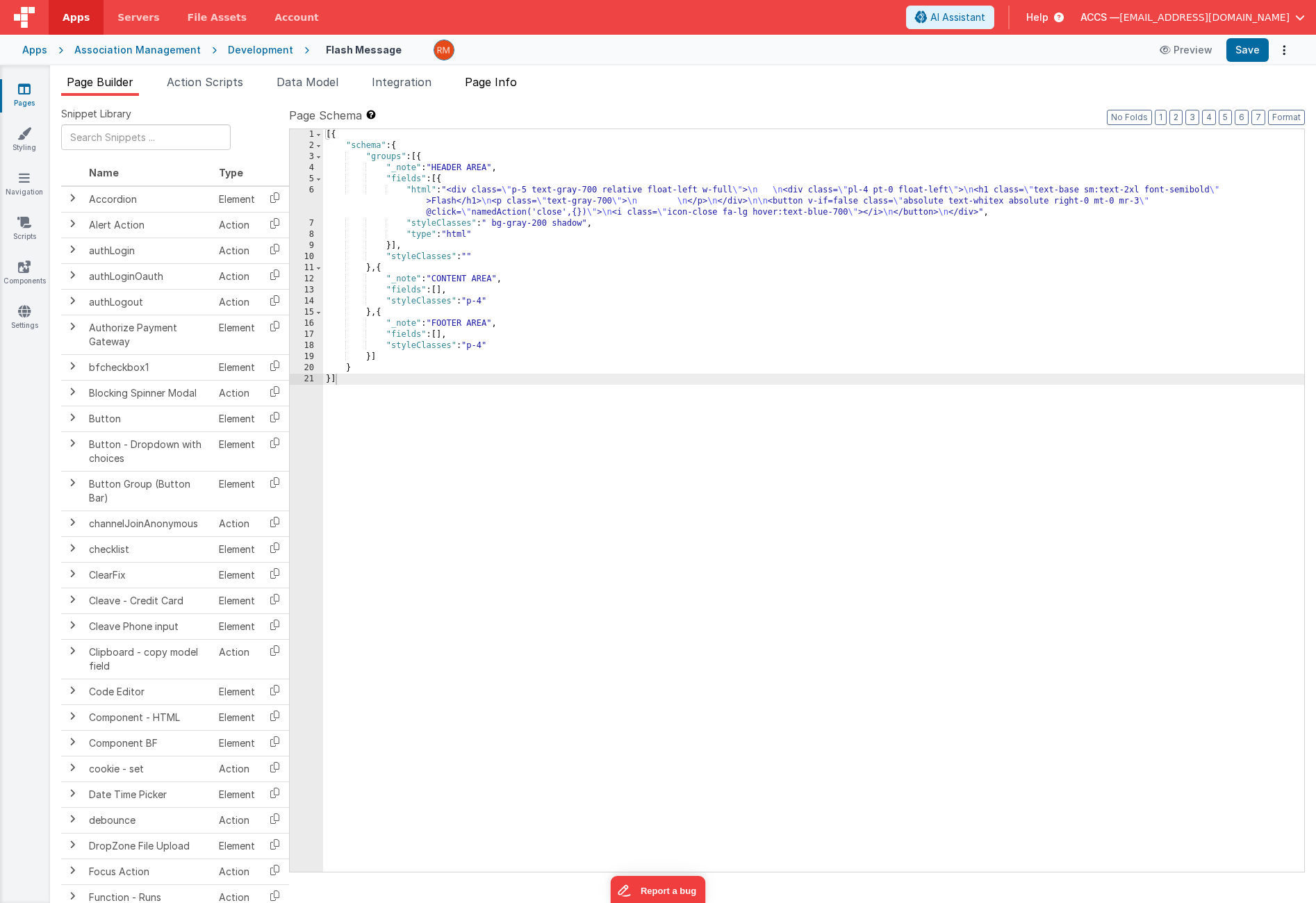
click at [497, 89] on li "Page Info" at bounding box center [490, 84] width 63 height 22
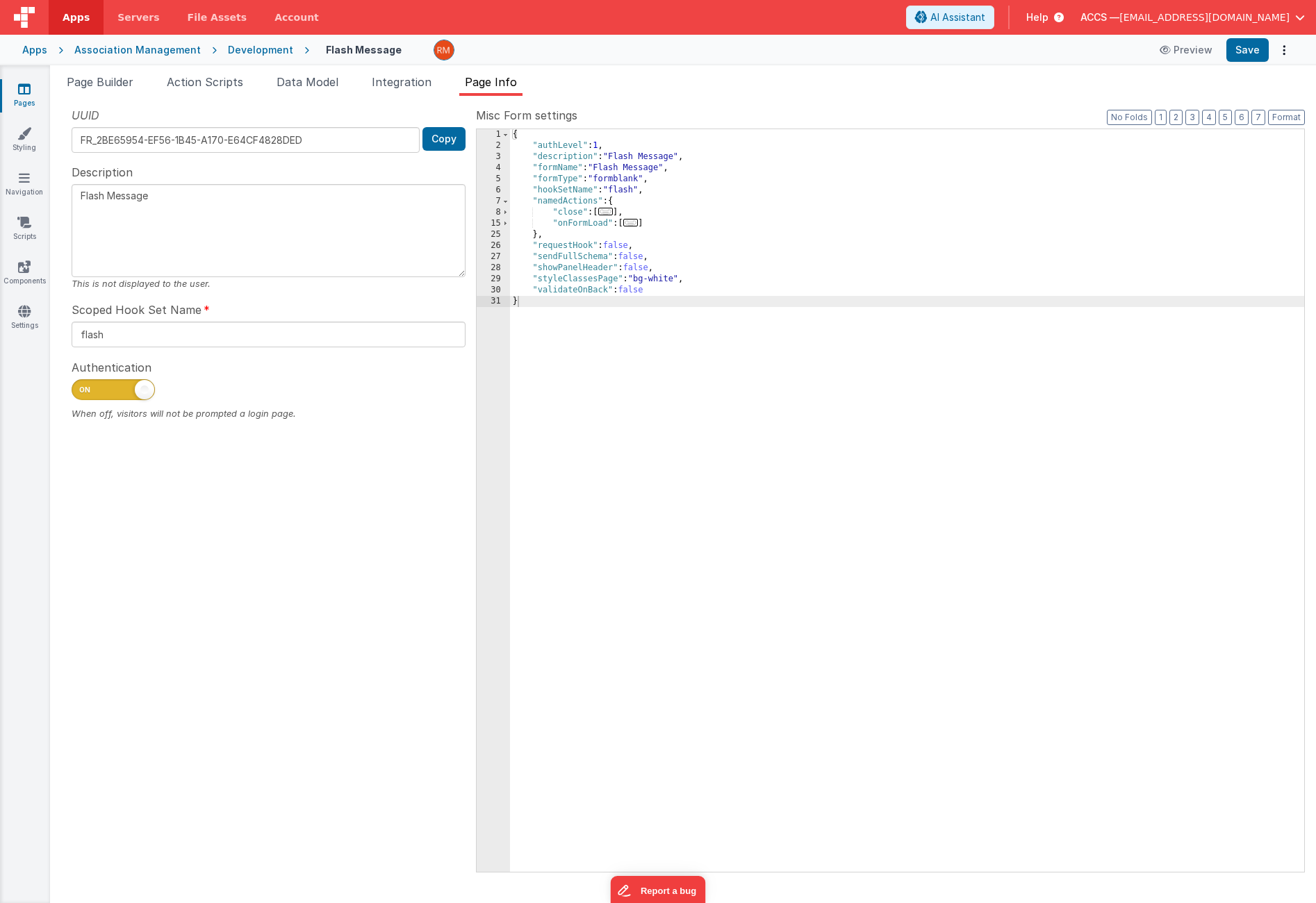
click at [611, 212] on span "..." at bounding box center [606, 211] width 15 height 8
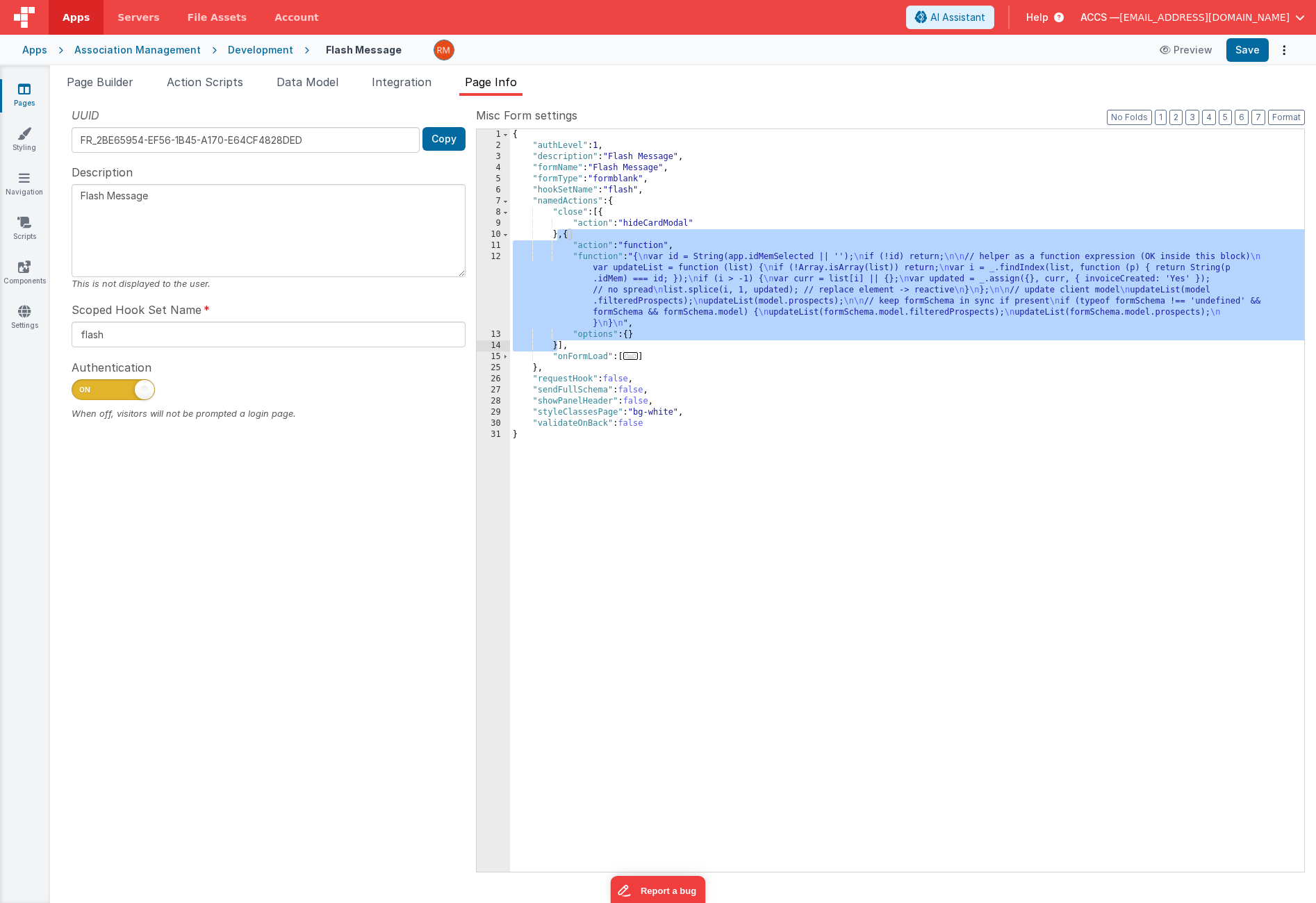
drag, startPoint x: 558, startPoint y: 236, endPoint x: 558, endPoint y: 344, distance: 108.0
click at [558, 344] on div "{ "authLevel" : 1 , "description" : "Flash Message" , "formName" : "Flash Messa…" at bounding box center [907, 511] width 794 height 765
click at [557, 346] on div "{ "authLevel" : 1 , "description" : "Flash Message" , "formName" : "Flash Messa…" at bounding box center [907, 511] width 794 height 765
drag, startPoint x: 558, startPoint y: 347, endPoint x: 567, endPoint y: 238, distance: 109.4
click at [567, 238] on div "{ "authLevel" : 1 , "description" : "Flash Message" , "formName" : "Flash Messa…" at bounding box center [907, 511] width 794 height 765
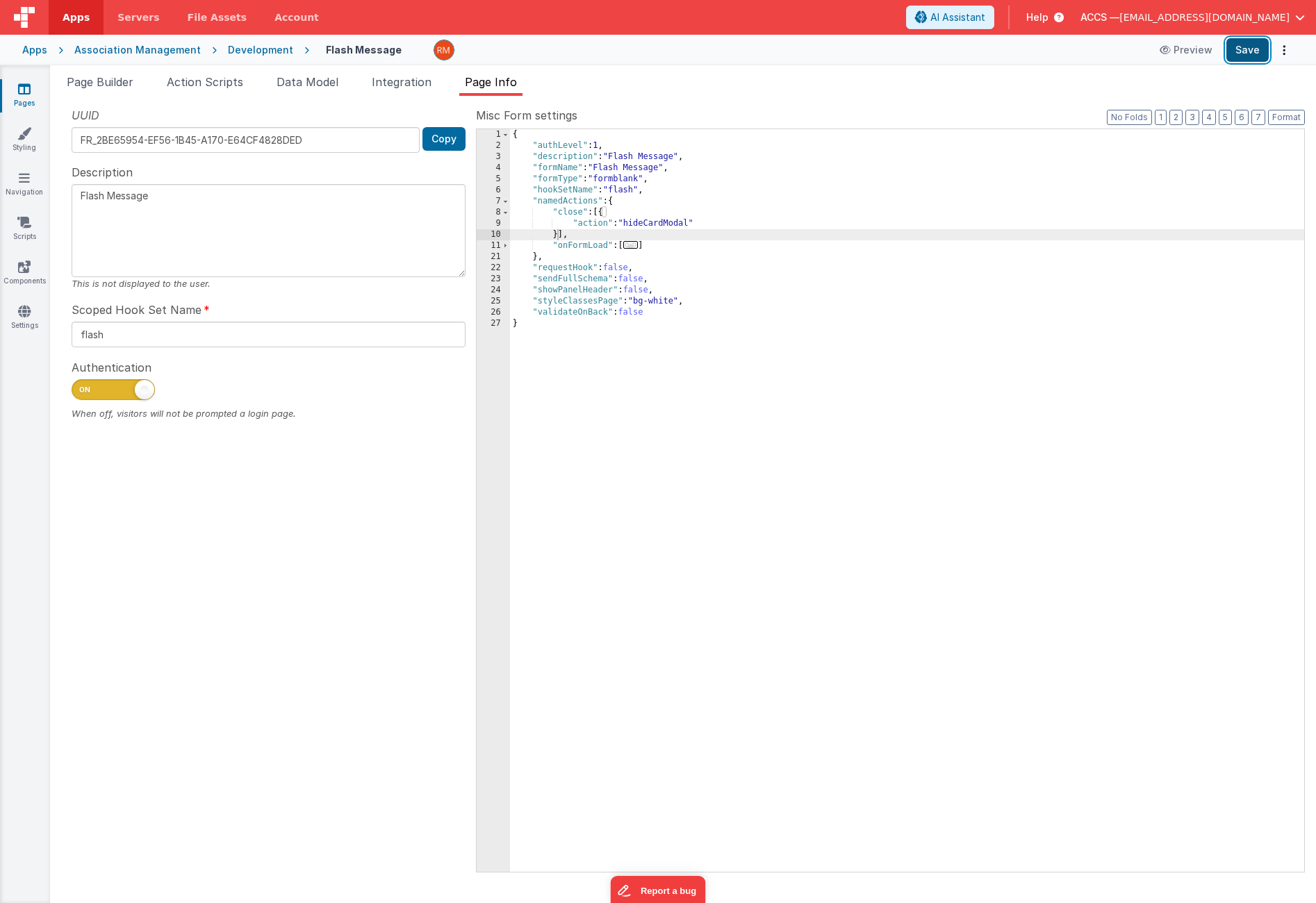
click at [1238, 54] on button "Save" at bounding box center [1248, 50] width 42 height 24
click at [29, 101] on link "Pages" at bounding box center [24, 95] width 50 height 28
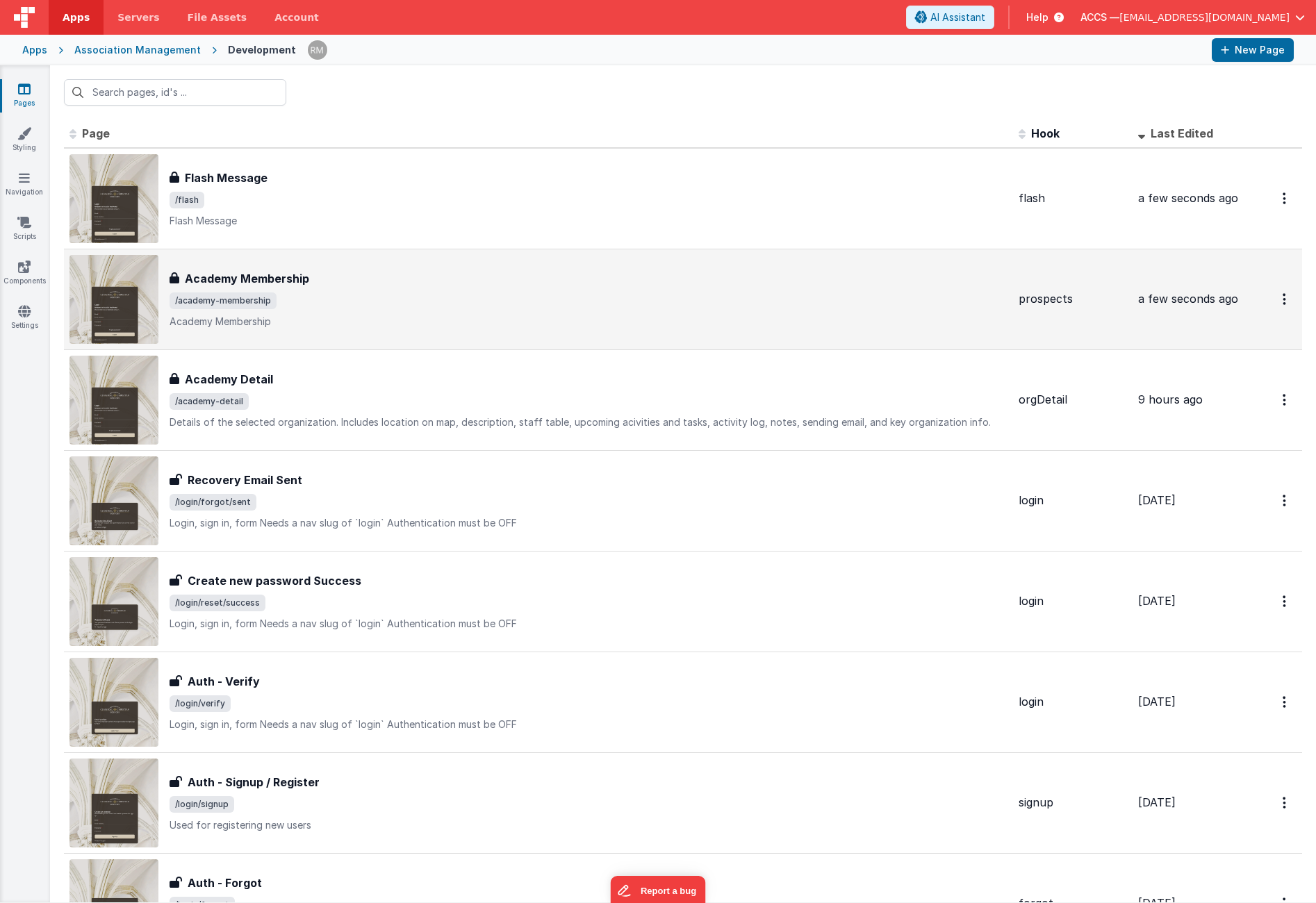
click at [270, 282] on h3 "Academy Membership" at bounding box center [247, 279] width 125 height 17
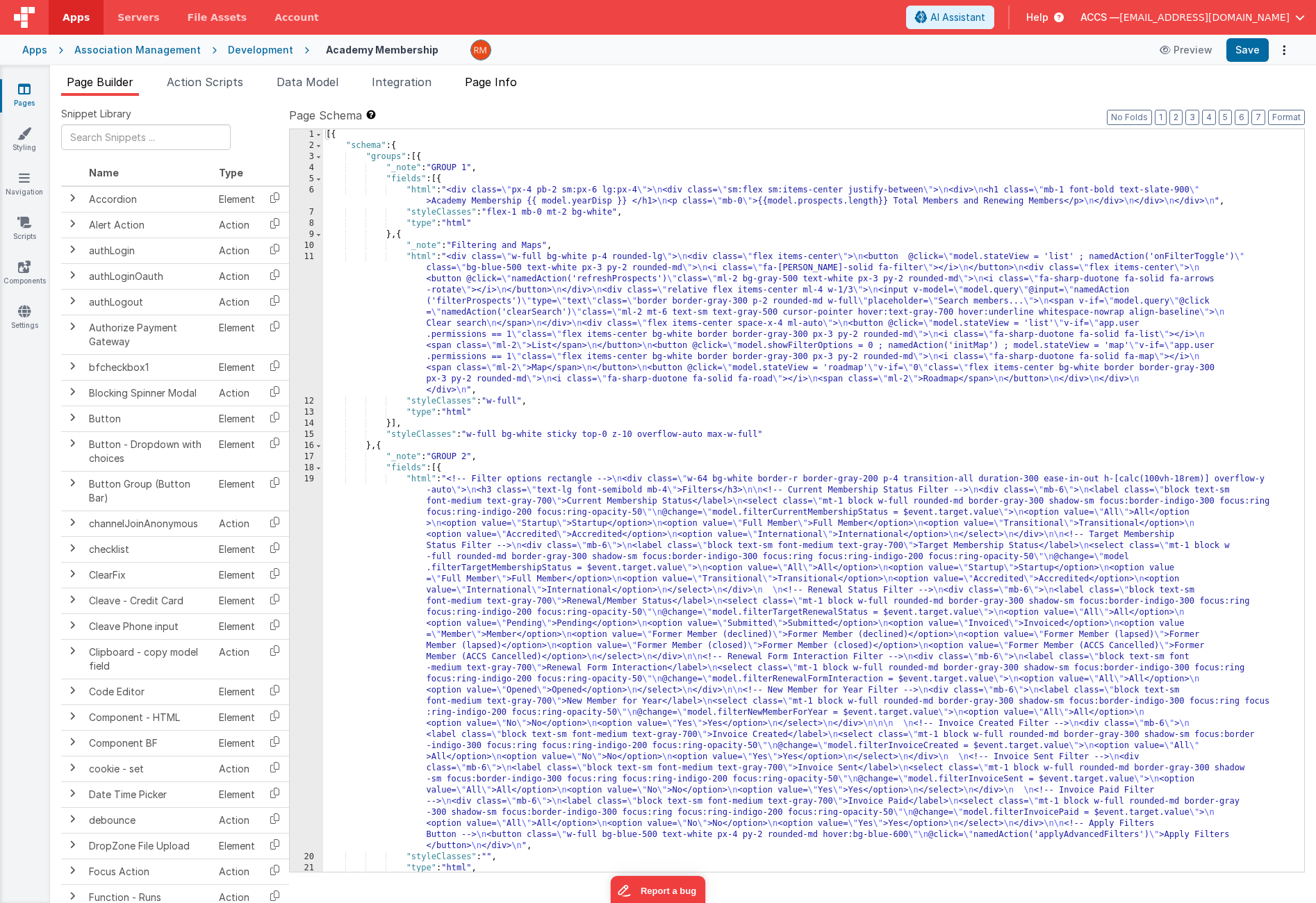
click at [499, 86] on span "Page Info" at bounding box center [491, 82] width 52 height 13
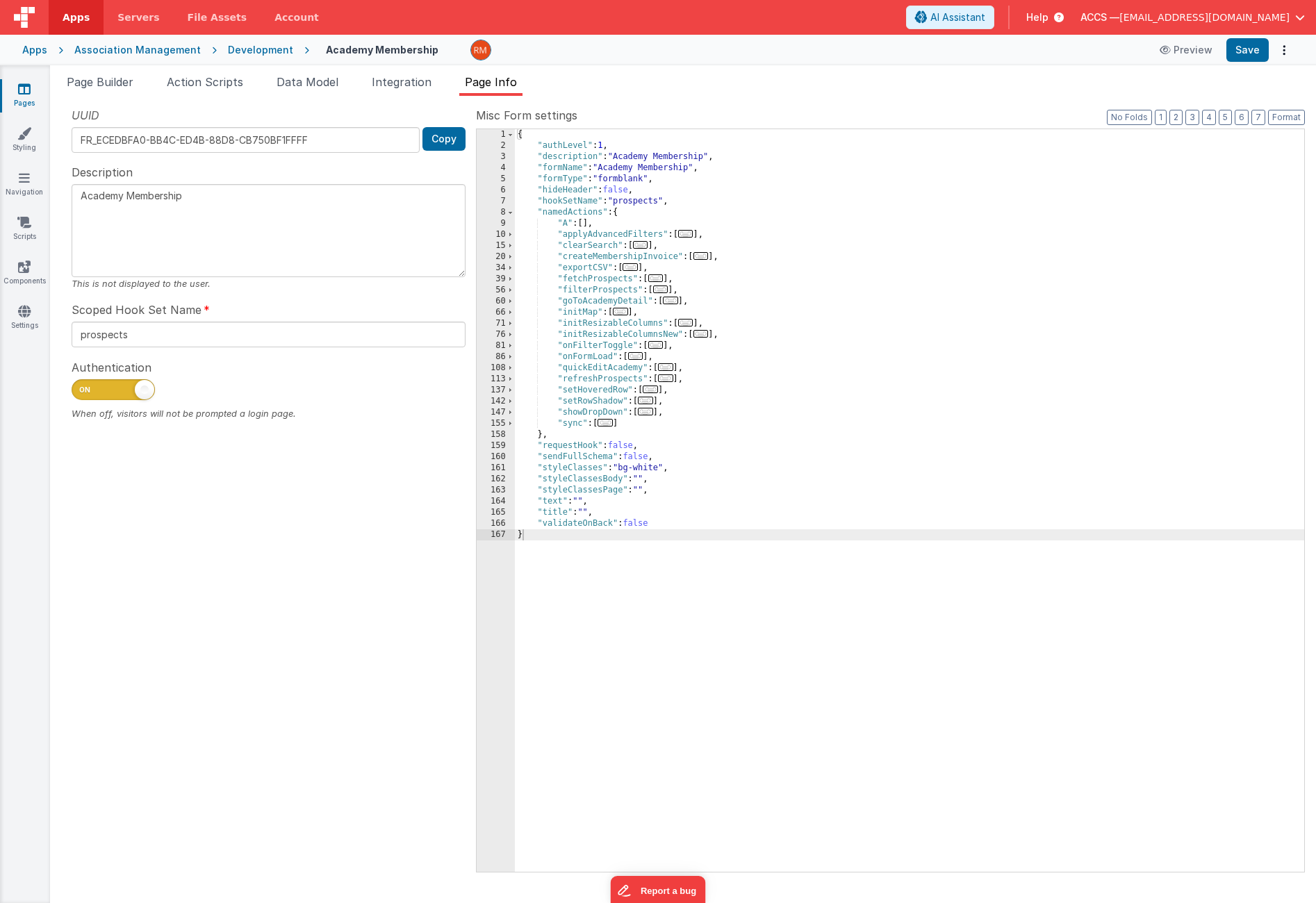
click at [612, 427] on span "..." at bounding box center [605, 422] width 15 height 8
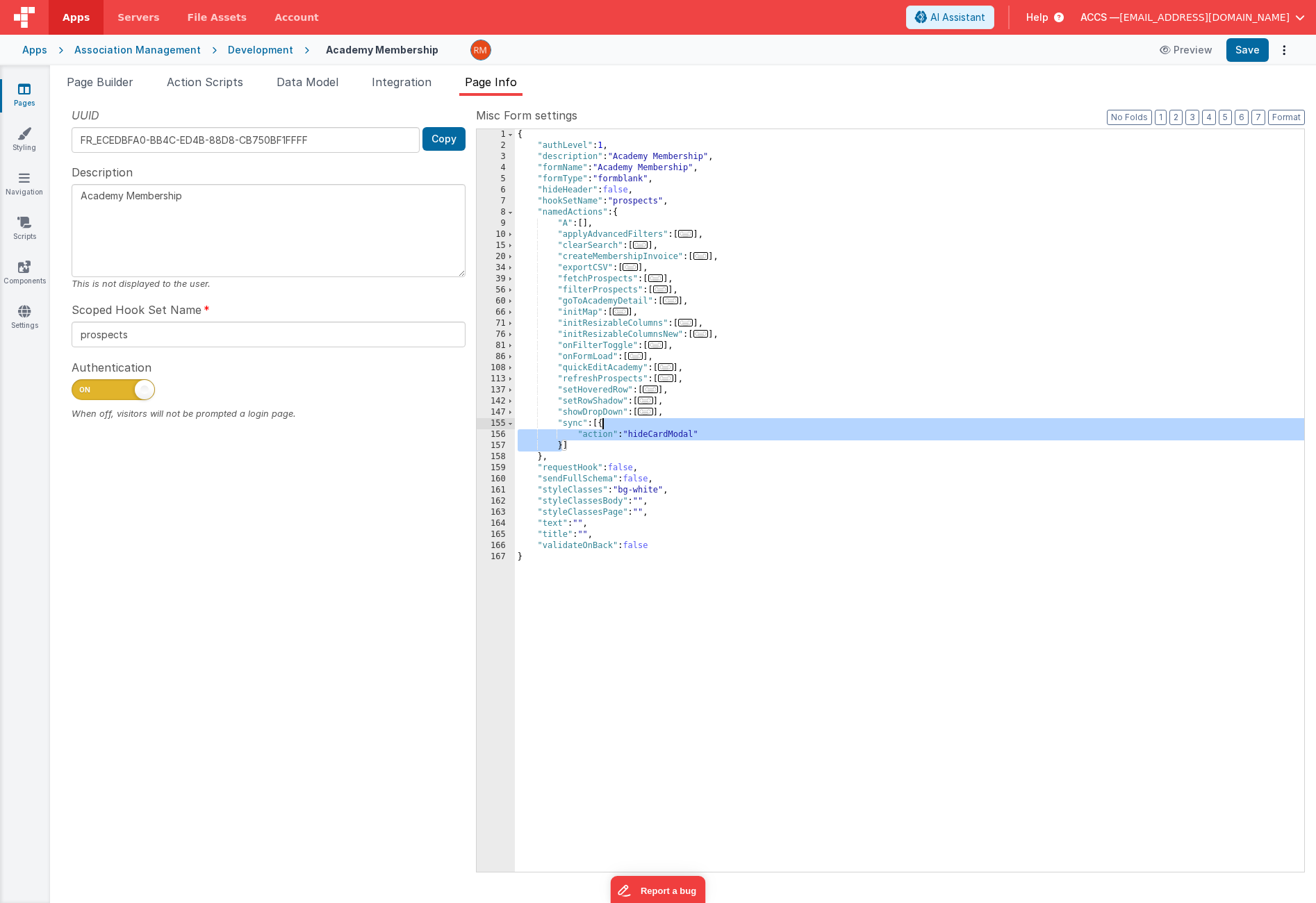
drag, startPoint x: 563, startPoint y: 447, endPoint x: 602, endPoint y: 425, distance: 44.8
click at [602, 425] on div "{ "authLevel" : 1 , "description" : "Academy Membership" , "formName" : "Academ…" at bounding box center [909, 511] width 789 height 765
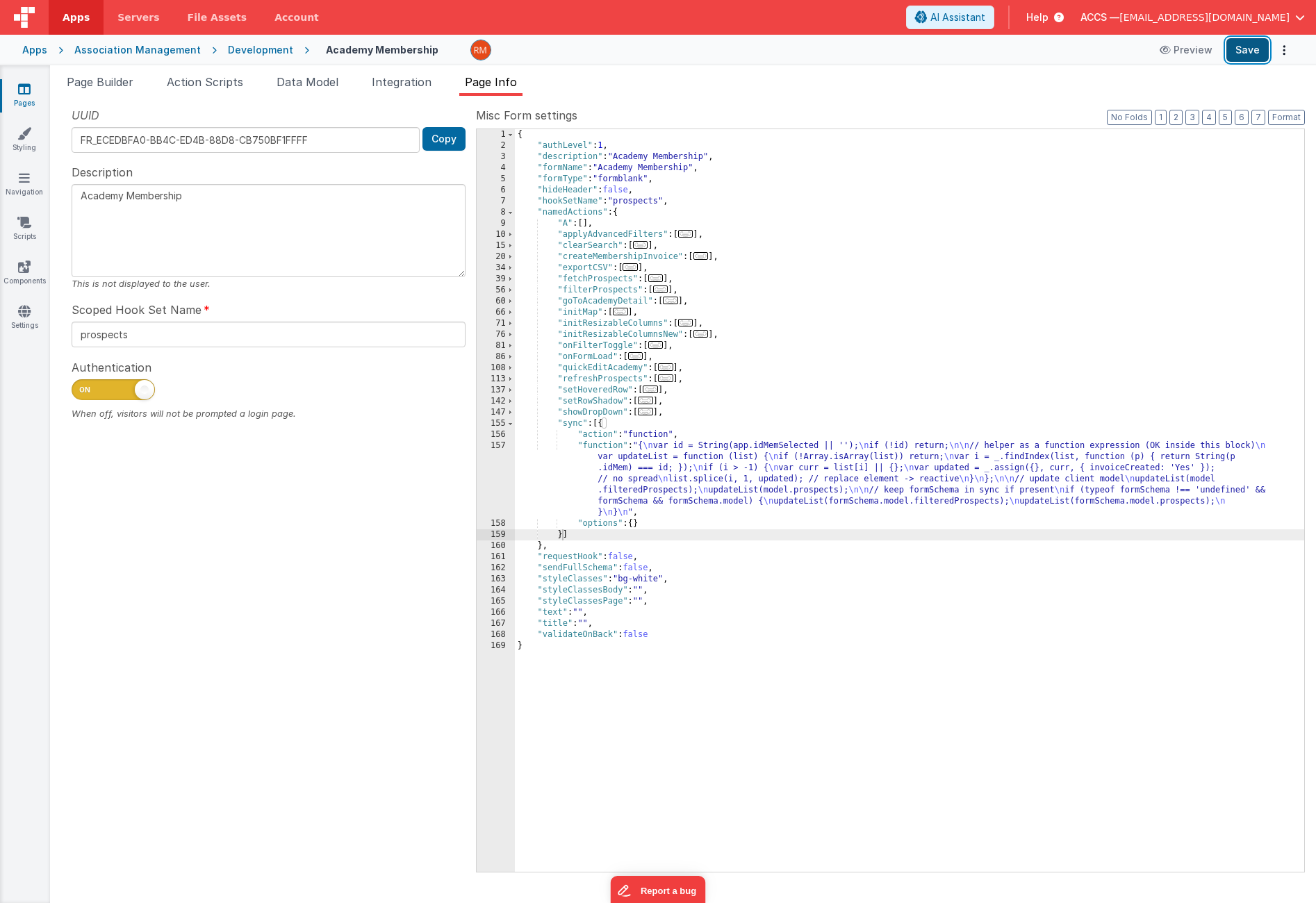
click at [1254, 53] on button "Save" at bounding box center [1248, 50] width 42 height 24
click at [35, 97] on link "Pages" at bounding box center [24, 95] width 50 height 28
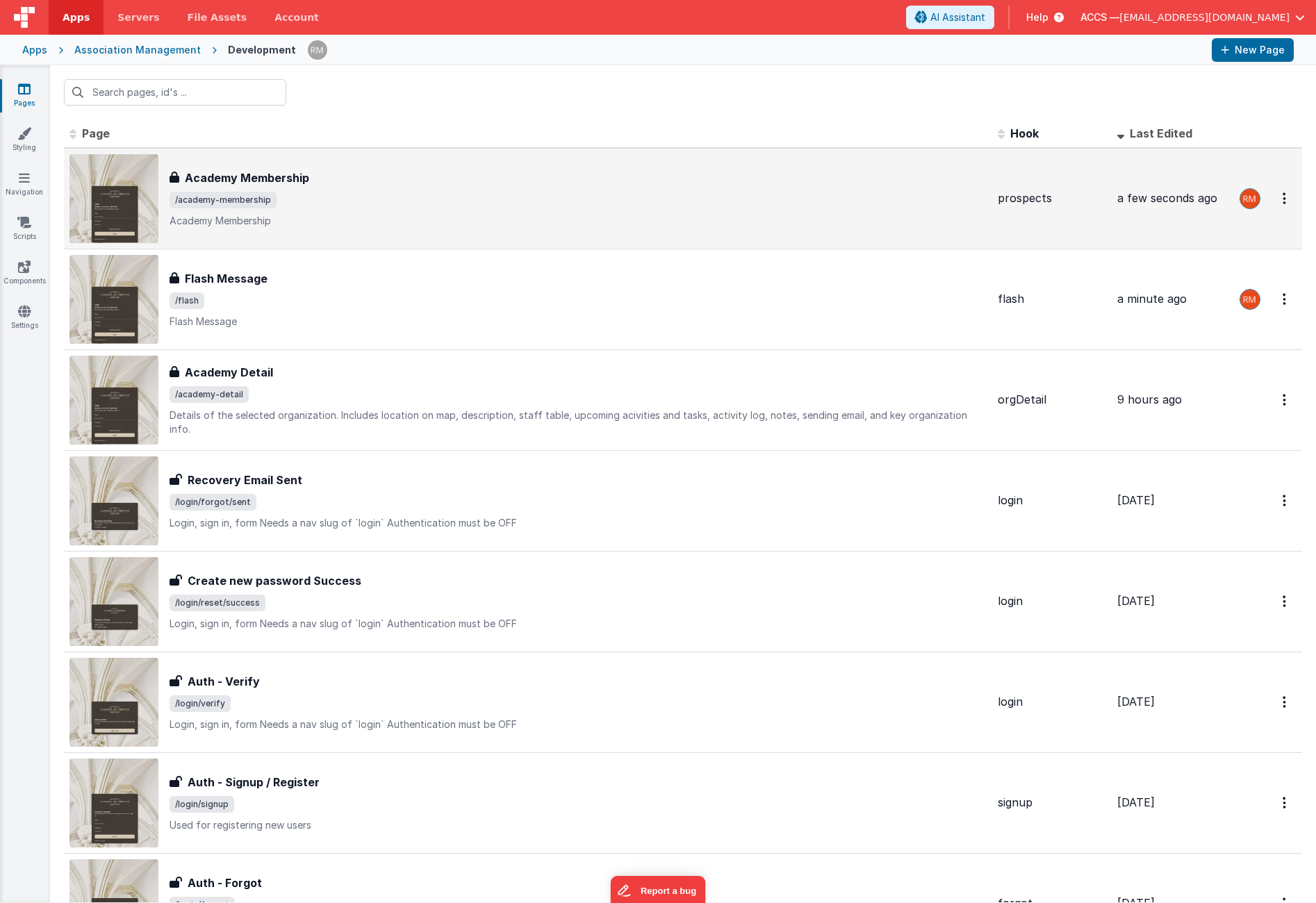
click at [308, 189] on div "Academy Membership Academy Membership /academy-membership Academy Membership" at bounding box center [578, 198] width 817 height 58
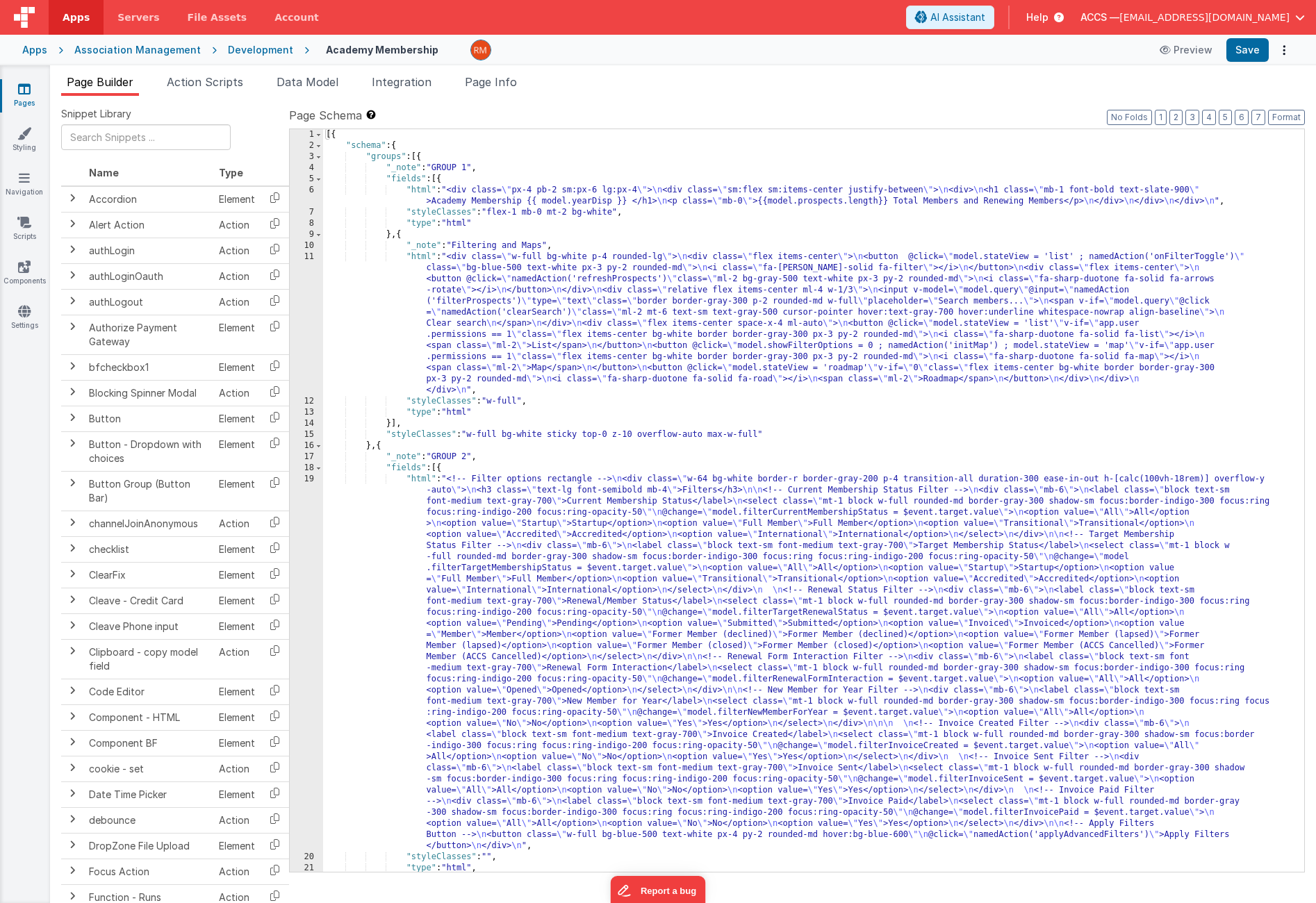
click at [29, 97] on link "Pages" at bounding box center [24, 95] width 50 height 28
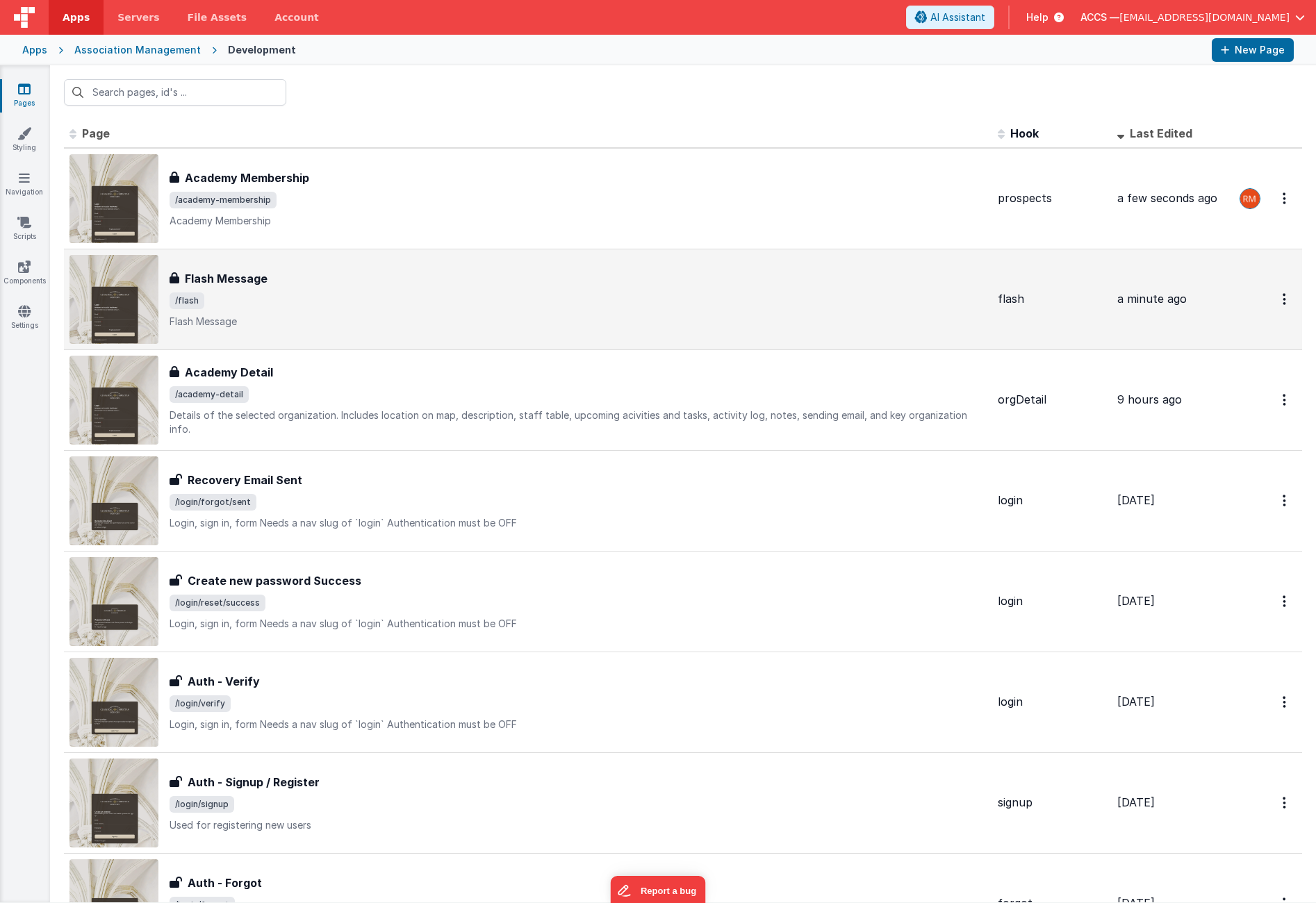
click at [276, 304] on span "/flash" at bounding box center [578, 301] width 817 height 17
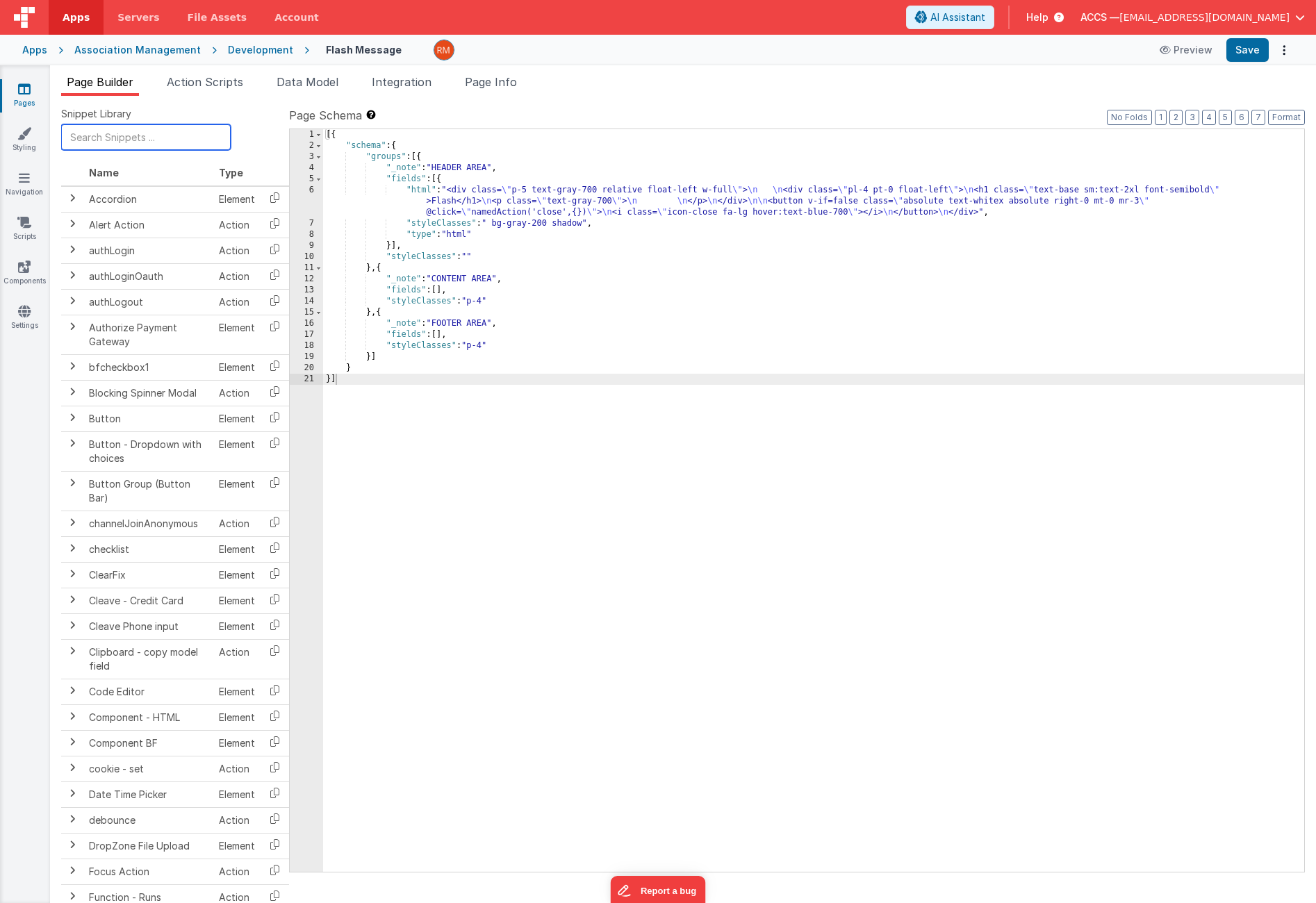
click at [136, 141] on input "text" at bounding box center [146, 137] width 169 height 26
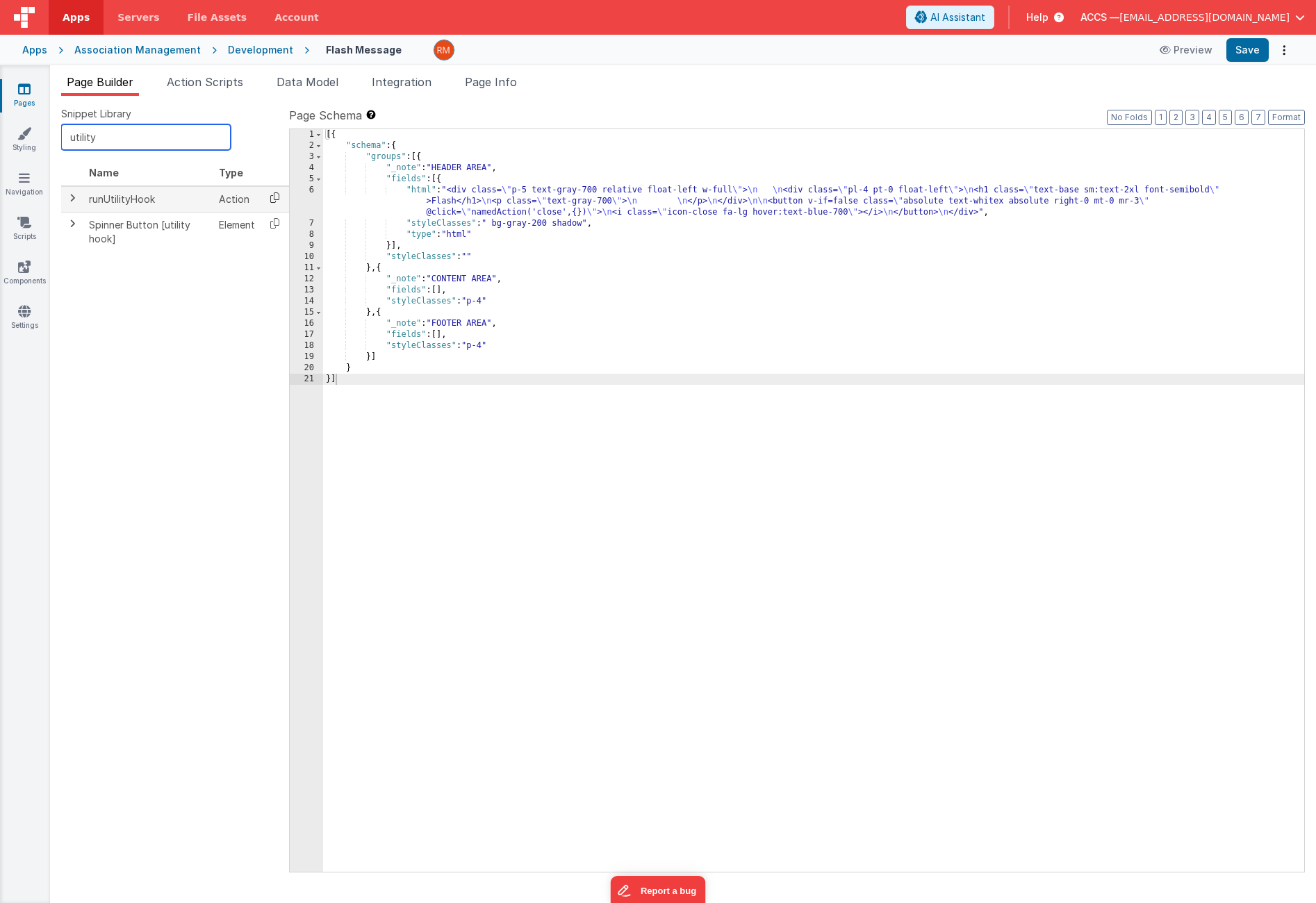
type input "utility"
click at [281, 200] on icon at bounding box center [275, 198] width 29 height 22
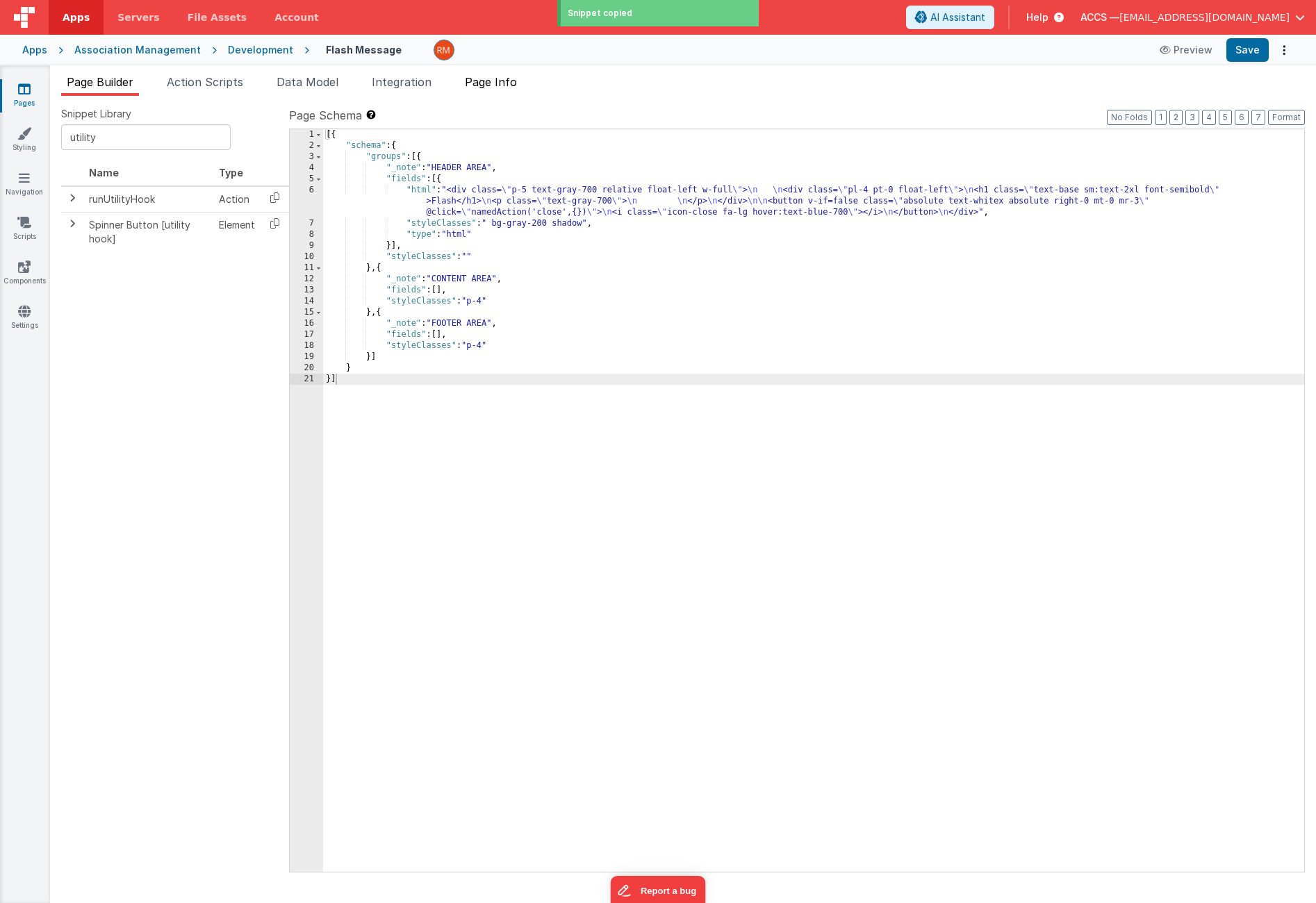
click at [484, 88] on li "Page Info" at bounding box center [490, 84] width 63 height 22
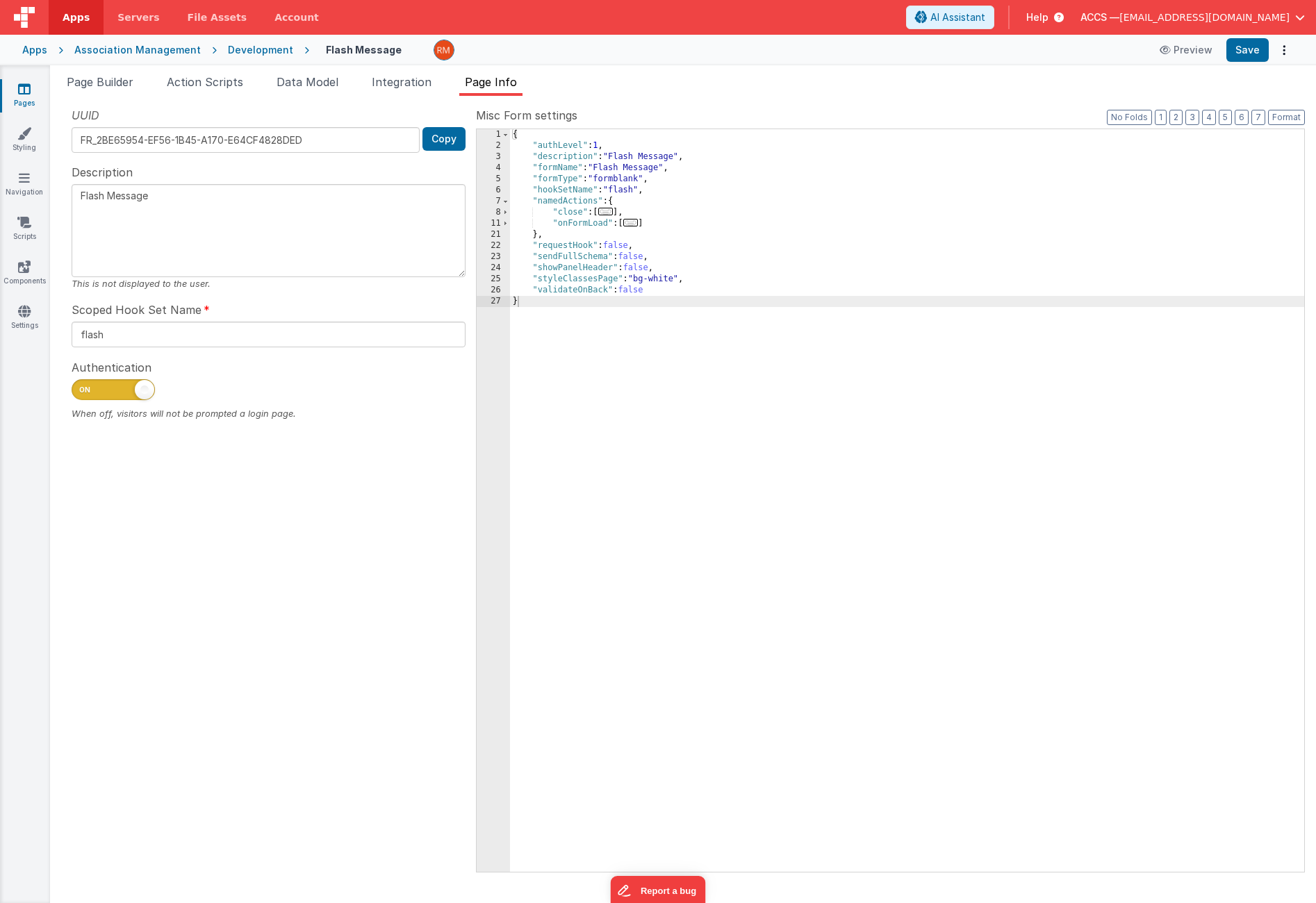
click at [613, 216] on span "..." at bounding box center [606, 211] width 15 height 8
click at [559, 238] on div "{ "authLevel" : 1 , "description" : "Flash Message" , "formName" : "Flash Messa…" at bounding box center [907, 511] width 794 height 765
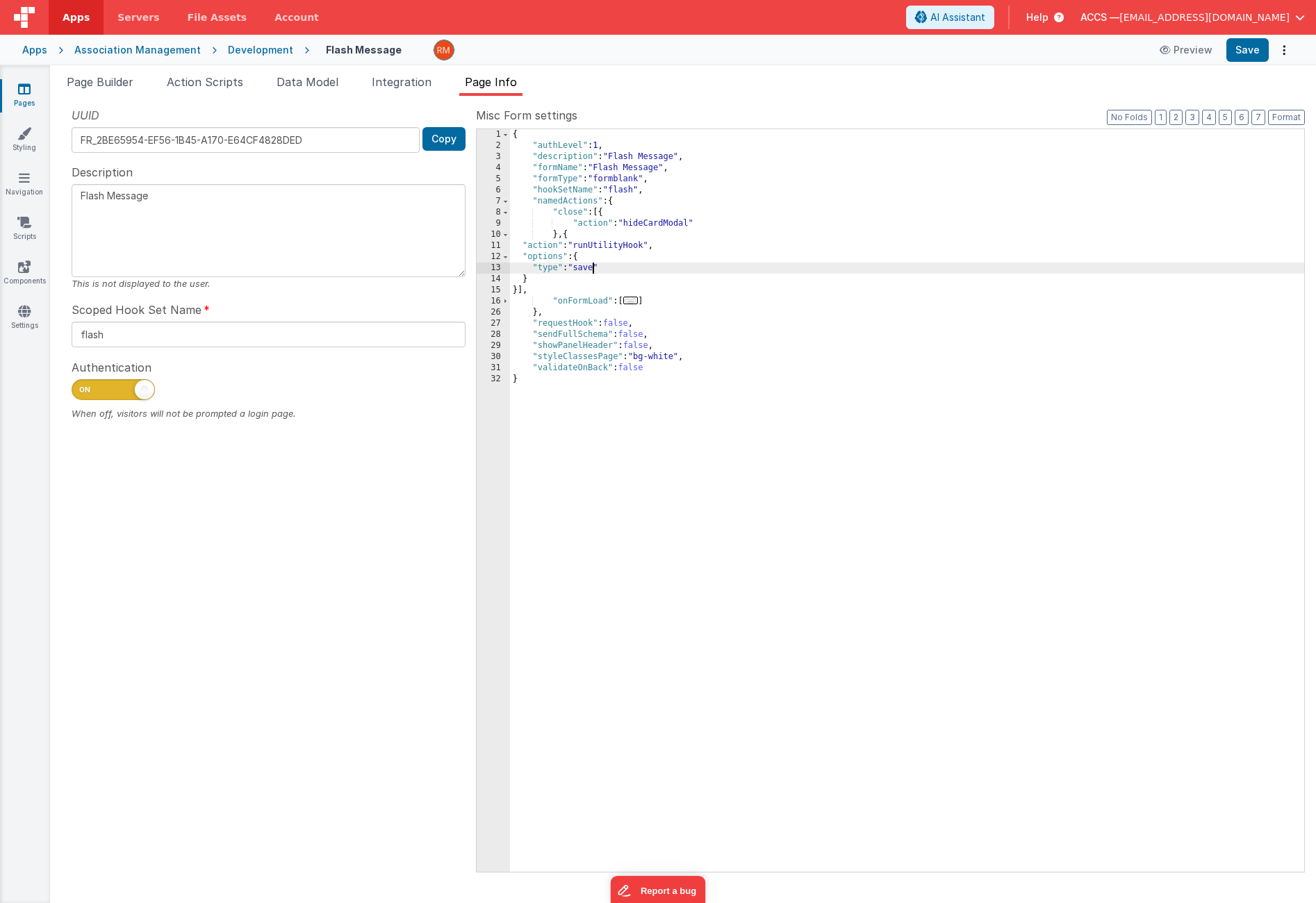
click at [595, 270] on div "{ "authLevel" : 1 , "description" : "Flash Message" , "formName" : "Flash Messa…" at bounding box center [907, 511] width 794 height 765
click at [596, 271] on div "{ "authLevel" : 1 , "description" : "Flash Message" , "formName" : "Flash Messa…" at bounding box center [907, 511] width 794 height 765
click at [1254, 50] on button "Save" at bounding box center [1248, 50] width 42 height 24
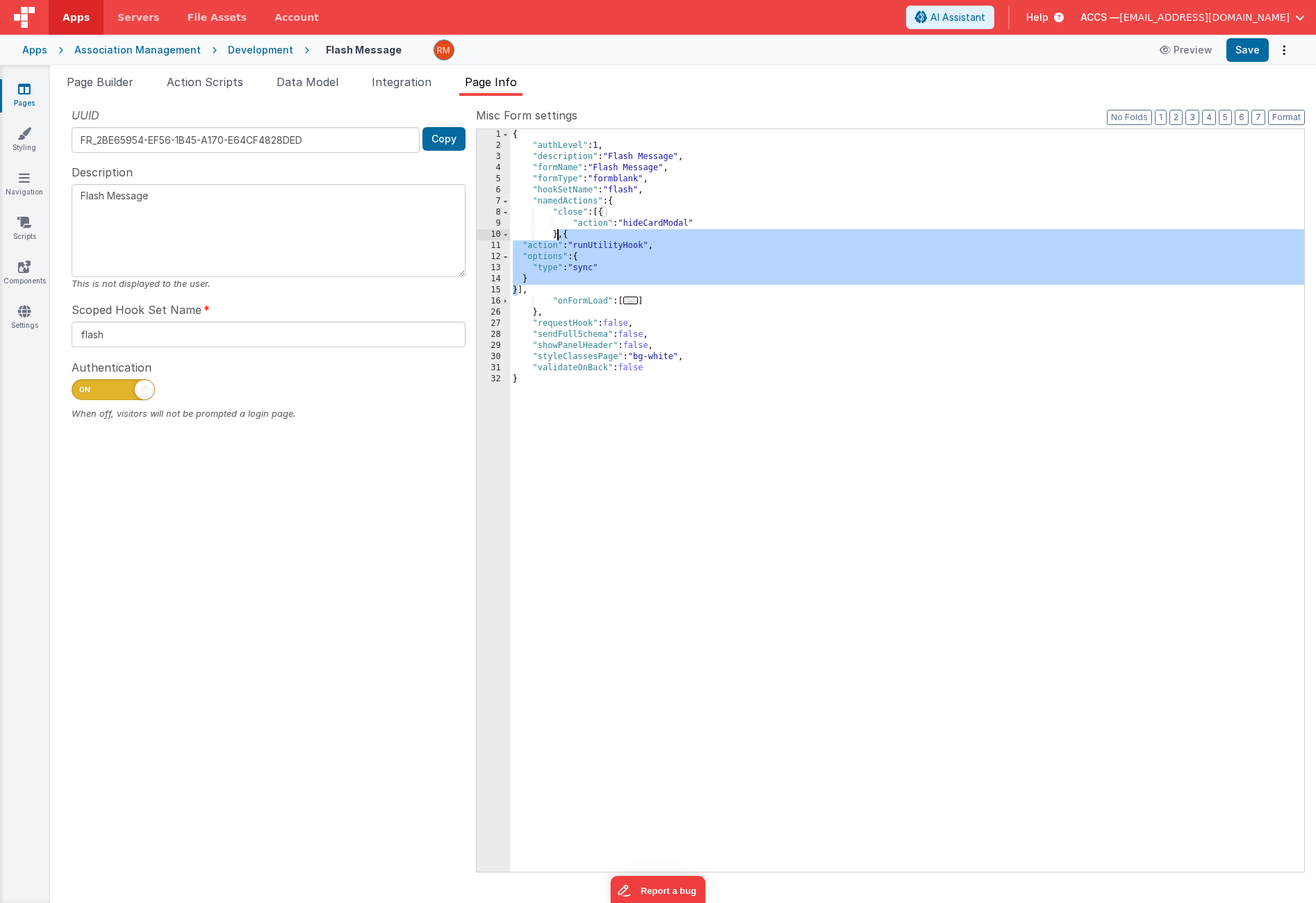
drag, startPoint x: 518, startPoint y: 291, endPoint x: 558, endPoint y: 237, distance: 67.2
click at [558, 237] on div "{ "authLevel" : 1 , "description" : "Flash Message" , "formName" : "Flash Messa…" at bounding box center [907, 511] width 794 height 765
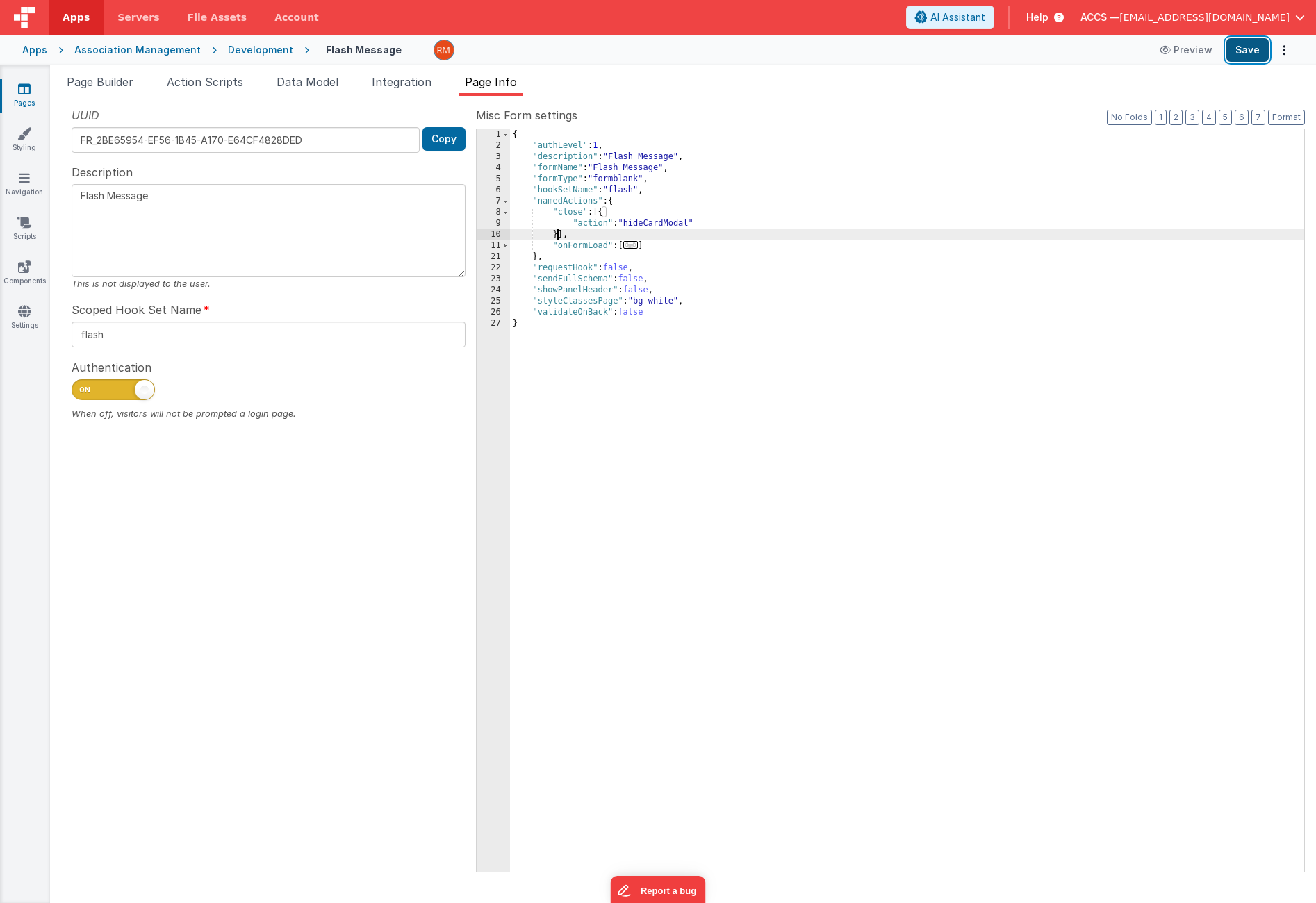
click at [1260, 55] on button "Save" at bounding box center [1248, 50] width 42 height 24
click at [99, 89] on li "Page Builder" at bounding box center [100, 84] width 78 height 22
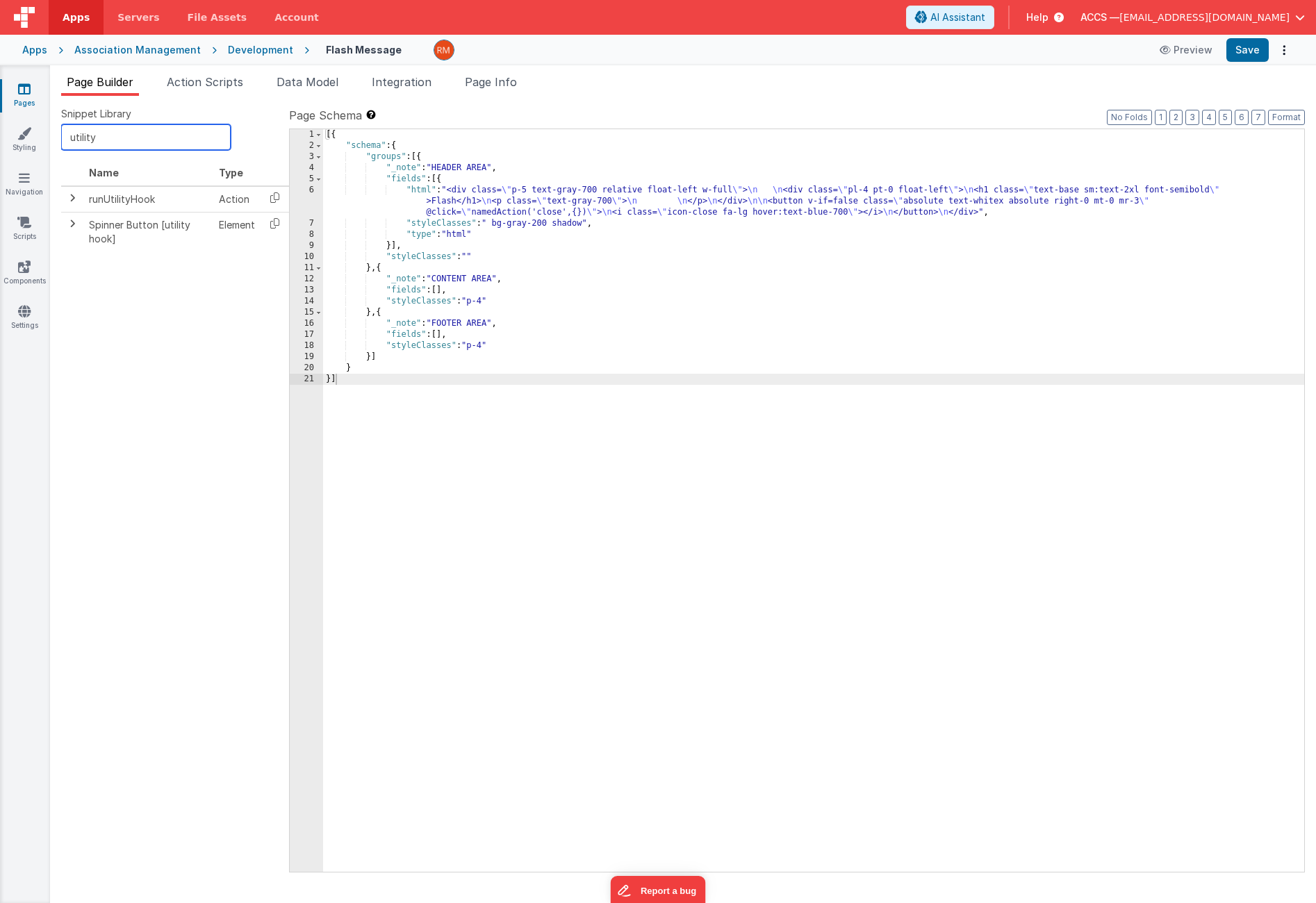
drag, startPoint x: 127, startPoint y: 141, endPoint x: 13, endPoint y: 125, distance: 115.1
click at [13, 125] on section "Pages Styling Navigation Scripts Components Settings Page Builder Action Script…" at bounding box center [658, 484] width 1316 height 838
type input "named"
click at [266, 198] on icon at bounding box center [275, 198] width 29 height 22
click at [511, 86] on span "Page Info" at bounding box center [491, 82] width 52 height 13
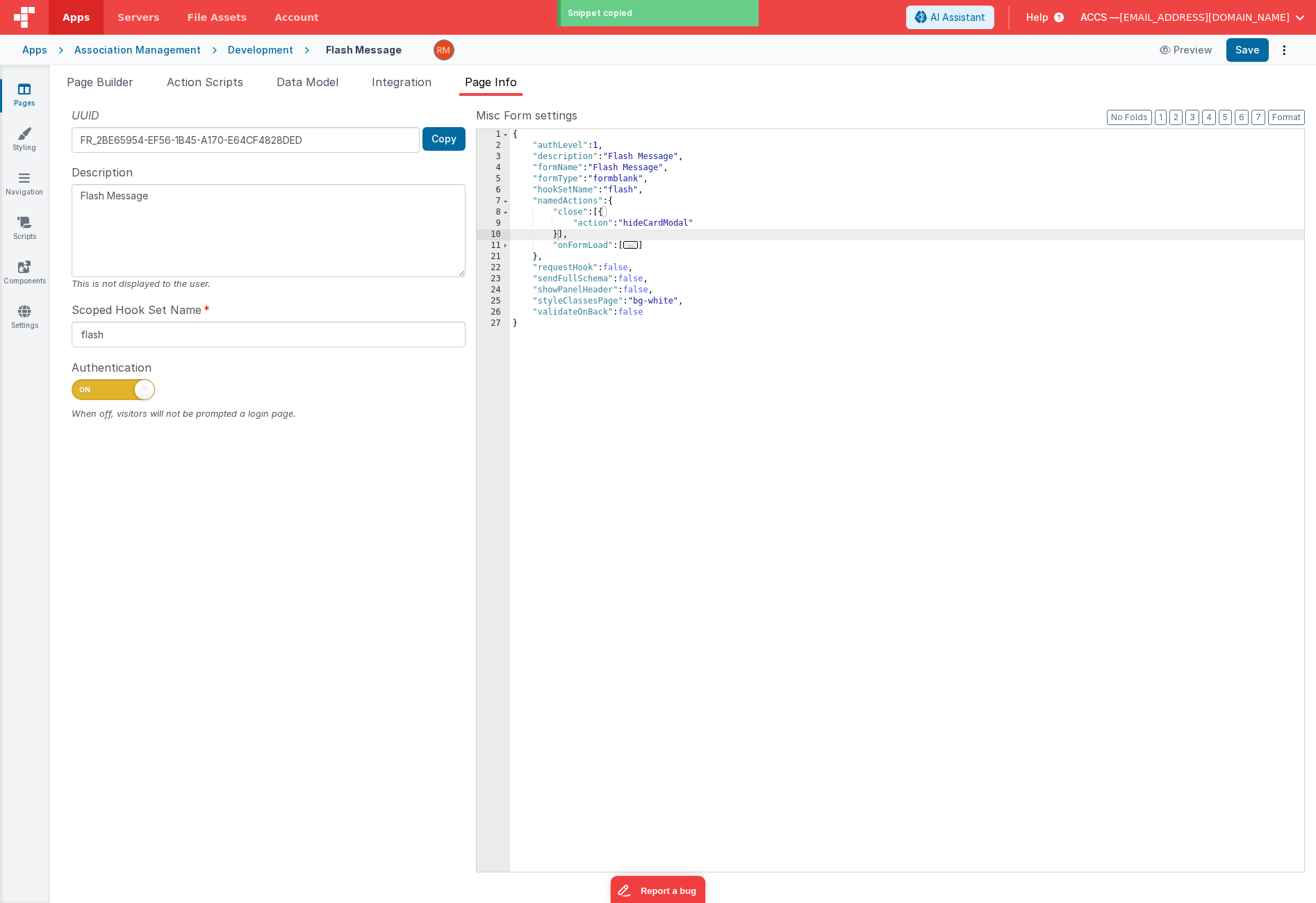
click at [557, 236] on div "{ "authLevel" : 1 , "description" : "Flash Message" , "formName" : "Flash Messa…" at bounding box center [907, 511] width 794 height 765
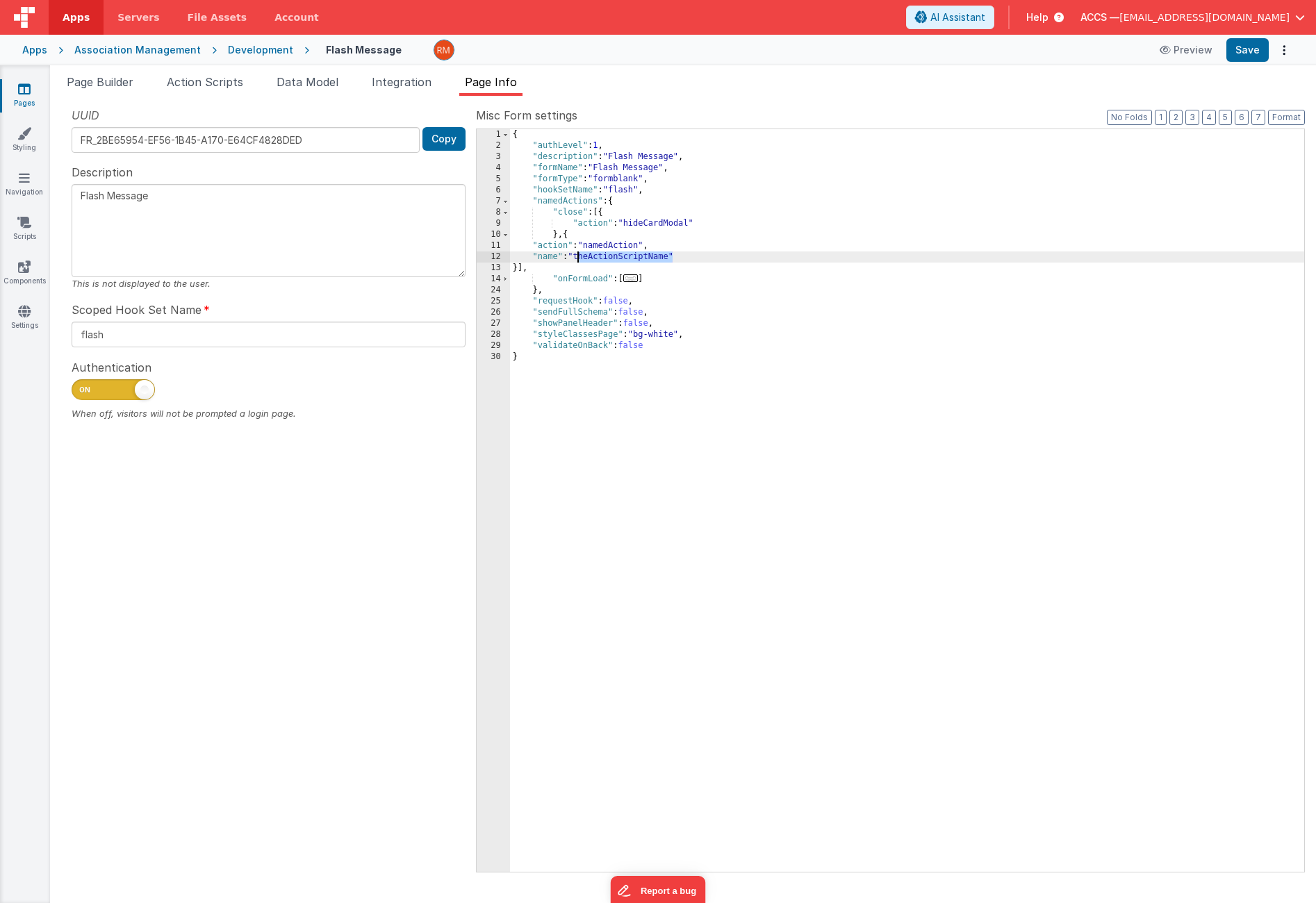
drag, startPoint x: 673, startPoint y: 259, endPoint x: 578, endPoint y: 256, distance: 95.0
click at [578, 256] on div "{ "authLevel" : 1 , "description" : "Flash Message" , "formName" : "Flash Messa…" at bounding box center [907, 511] width 794 height 765
click at [1243, 48] on button "Save" at bounding box center [1248, 50] width 42 height 24
click at [20, 95] on link "Pages" at bounding box center [24, 95] width 50 height 28
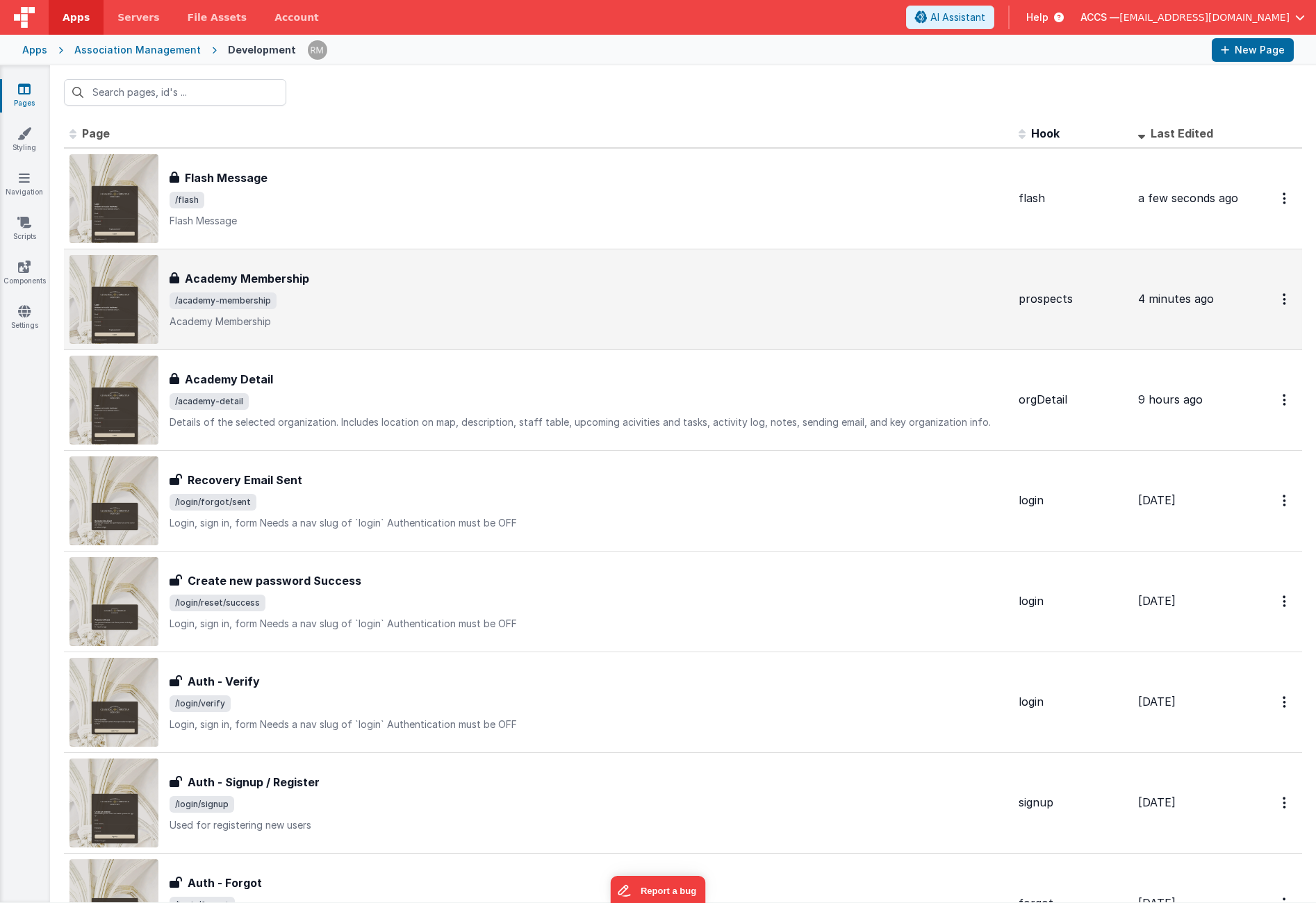
click at [368, 300] on span "/academy-membership" at bounding box center [588, 301] width 838 height 17
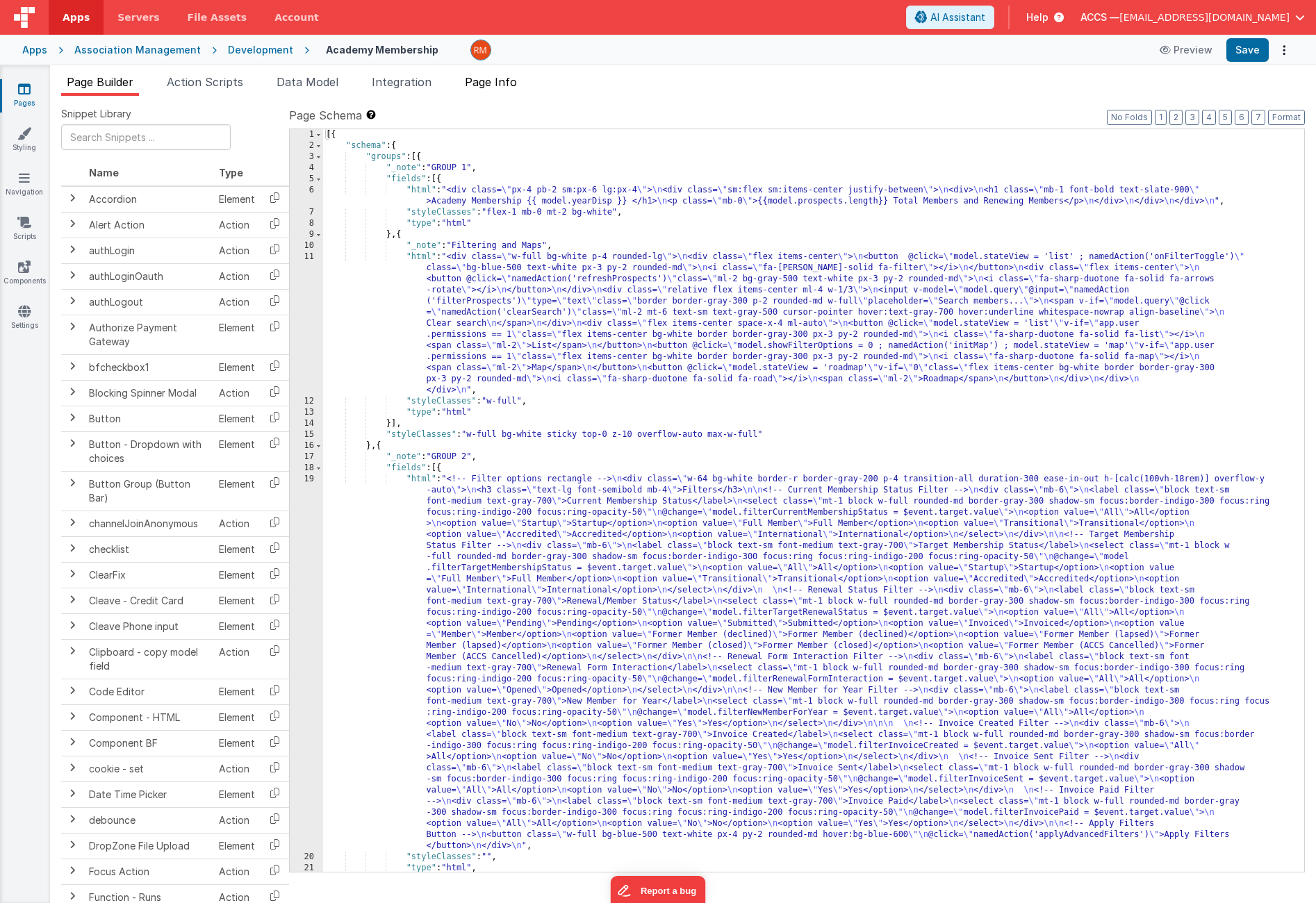
click at [495, 85] on span "Page Info" at bounding box center [491, 82] width 52 height 13
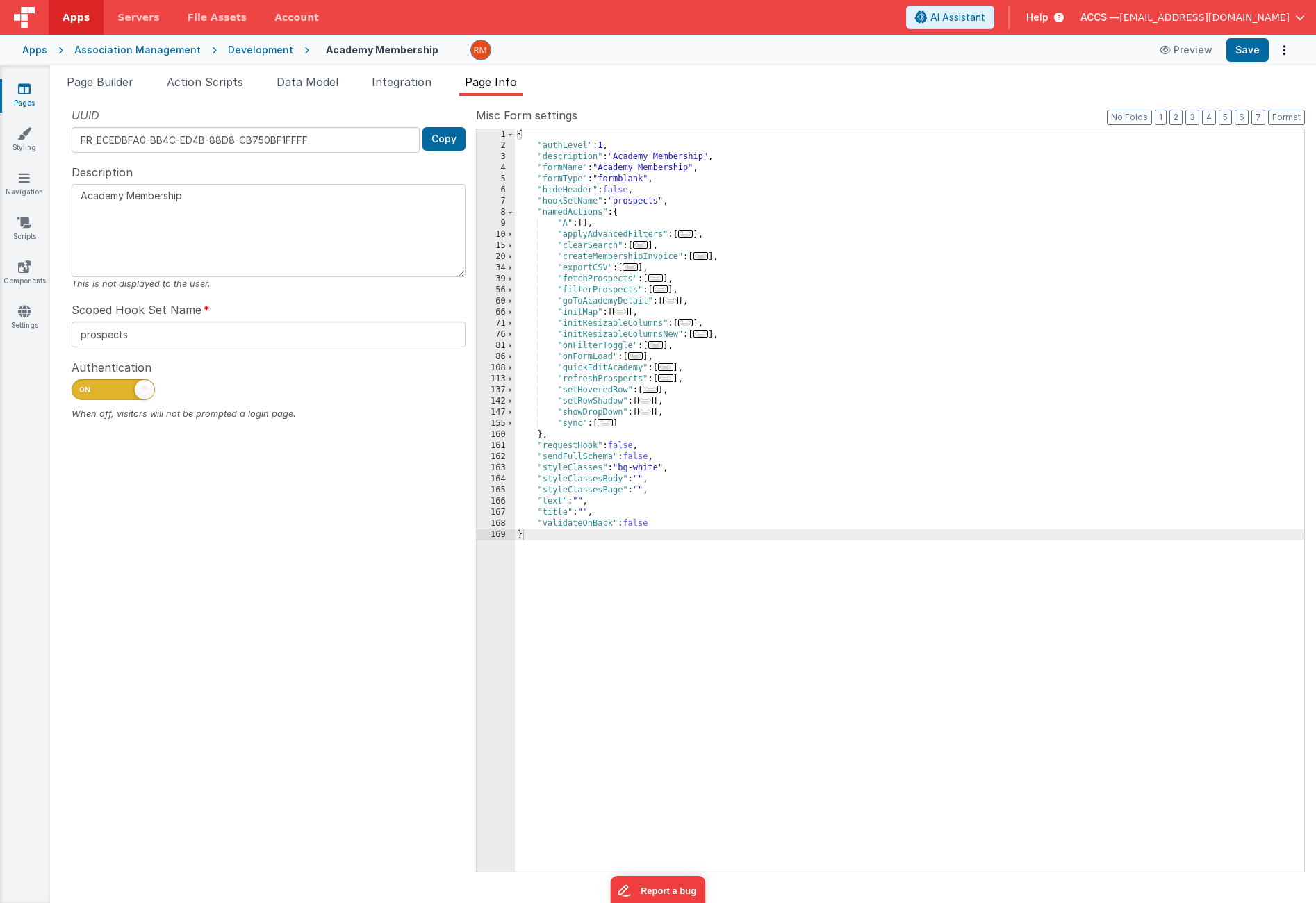
click at [606, 427] on span "..." at bounding box center [605, 422] width 15 height 8
click at [607, 425] on span "..." at bounding box center [605, 422] width 15 height 8
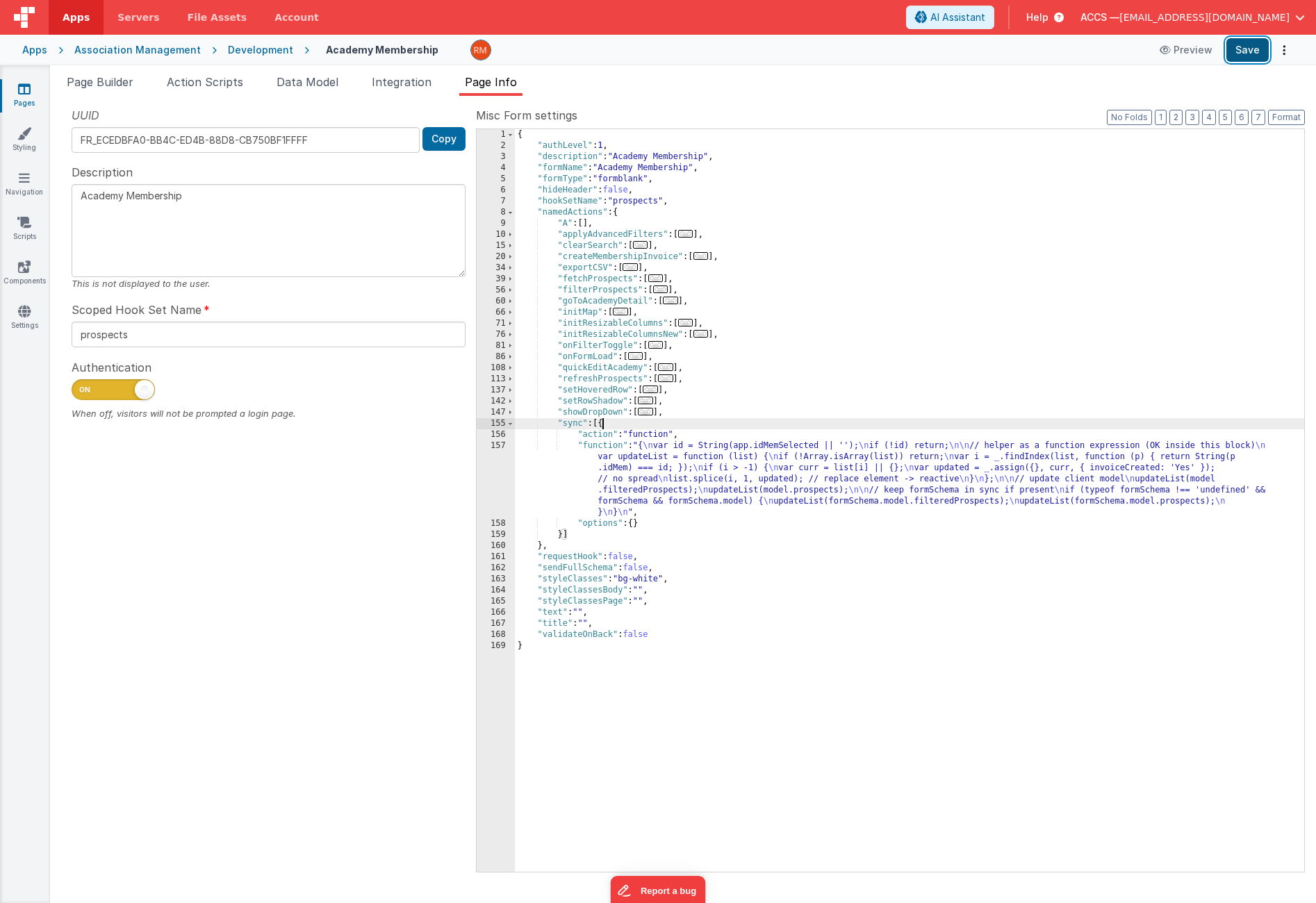
click at [1239, 52] on button "Save" at bounding box center [1248, 50] width 42 height 24
click at [99, 85] on span "Page Builder" at bounding box center [99, 82] width 67 height 13
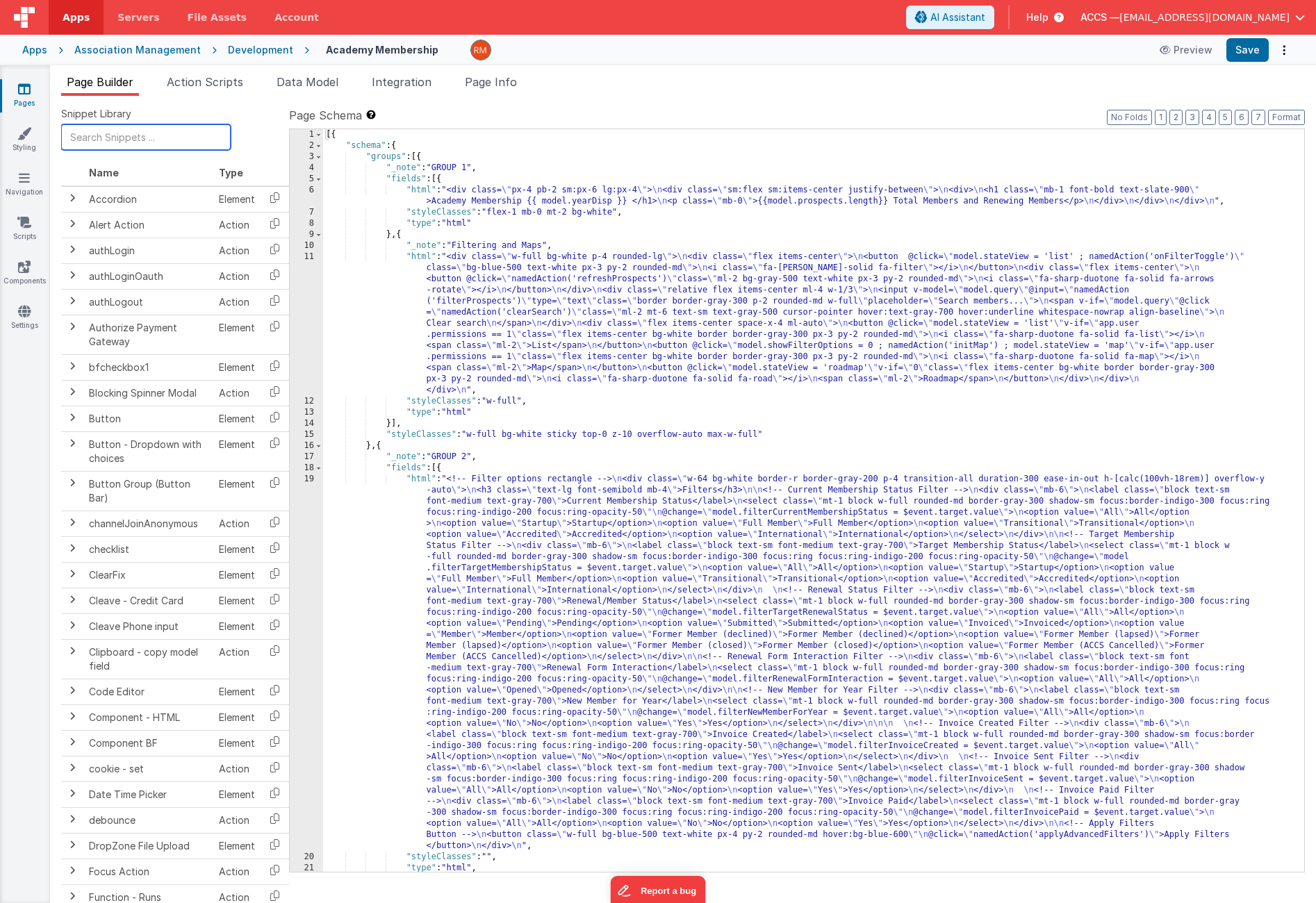
click at [131, 141] on input "text" at bounding box center [146, 137] width 169 height 26
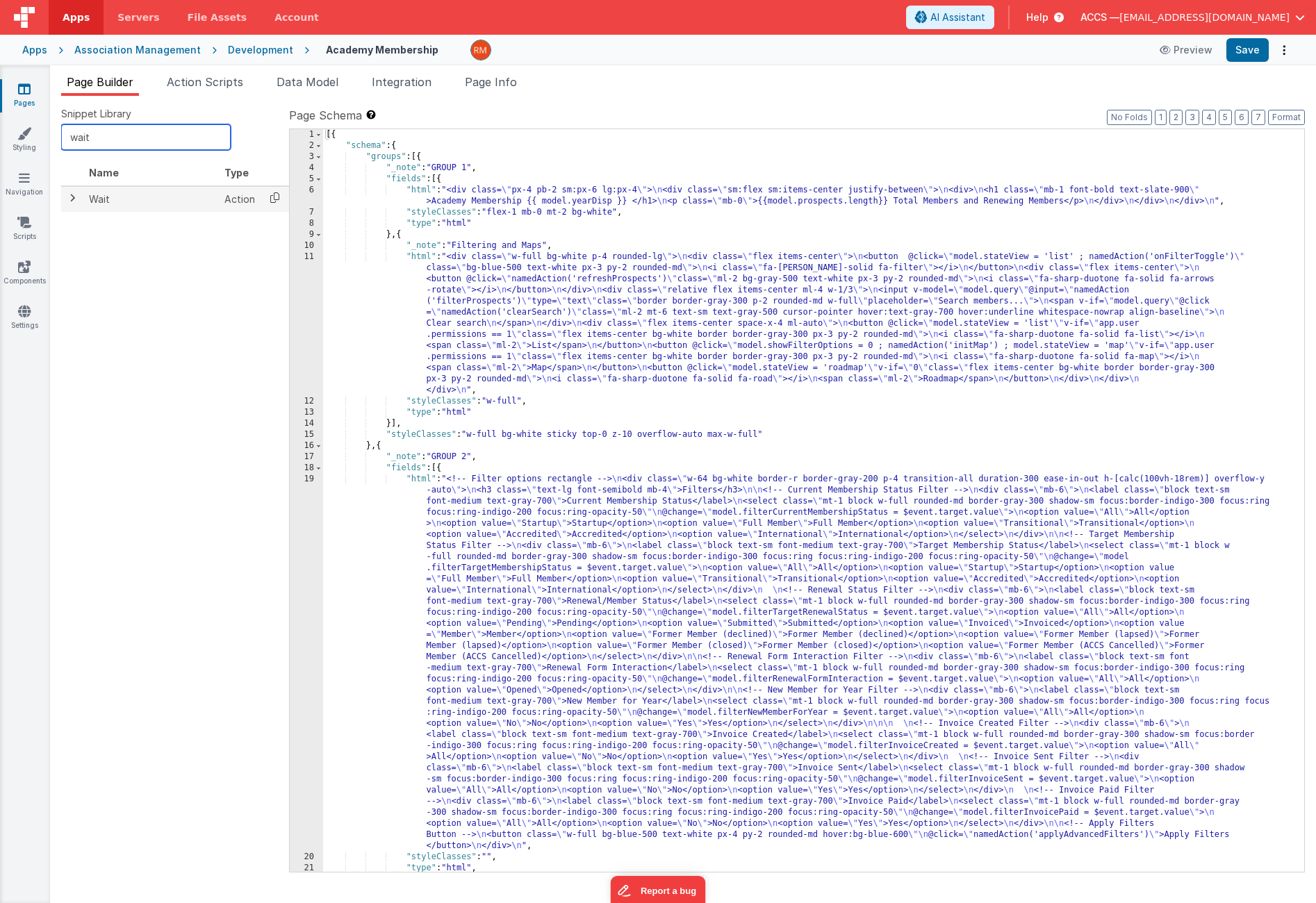
type input "wait"
click at [280, 196] on icon at bounding box center [275, 198] width 29 height 22
click at [479, 89] on li "Page Info" at bounding box center [490, 84] width 63 height 22
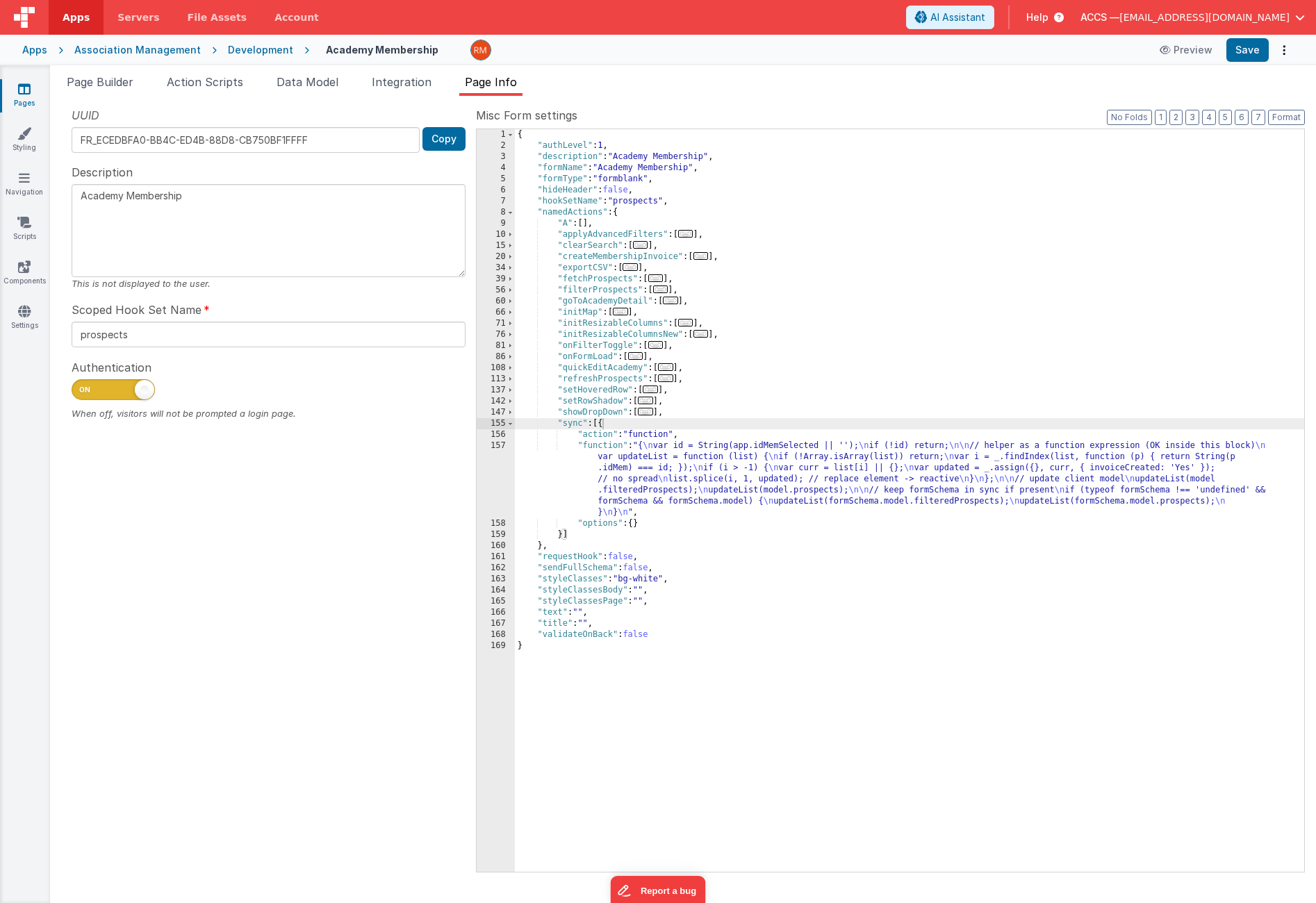
click at [602, 425] on div "{ "authLevel" : 1 , "description" : "Academy Membership" , "formName" : "Academ…" at bounding box center [909, 511] width 789 height 765
paste textarea
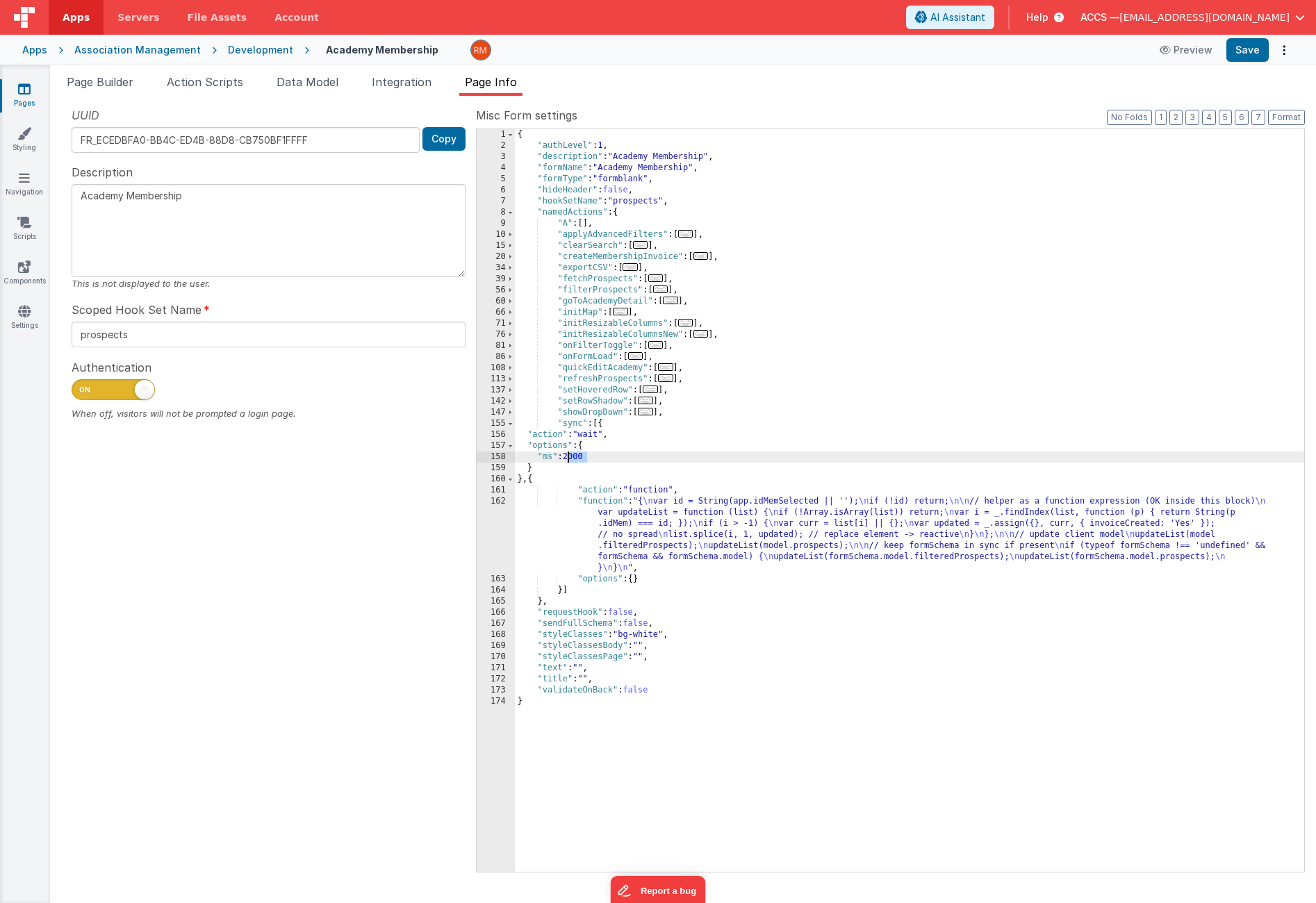
drag, startPoint x: 589, startPoint y: 458, endPoint x: 568, endPoint y: 458, distance: 21.0
click at [568, 458] on div "{ "authLevel" : 1 , "description" : "Academy Membership" , "formName" : "Academ…" at bounding box center [909, 511] width 789 height 765
click at [1241, 45] on button "Save" at bounding box center [1248, 50] width 42 height 24
click at [615, 502] on div "{ "authLevel" : 1 , "description" : "Academy Membership" , "formName" : "Academ…" at bounding box center [909, 511] width 789 height 765
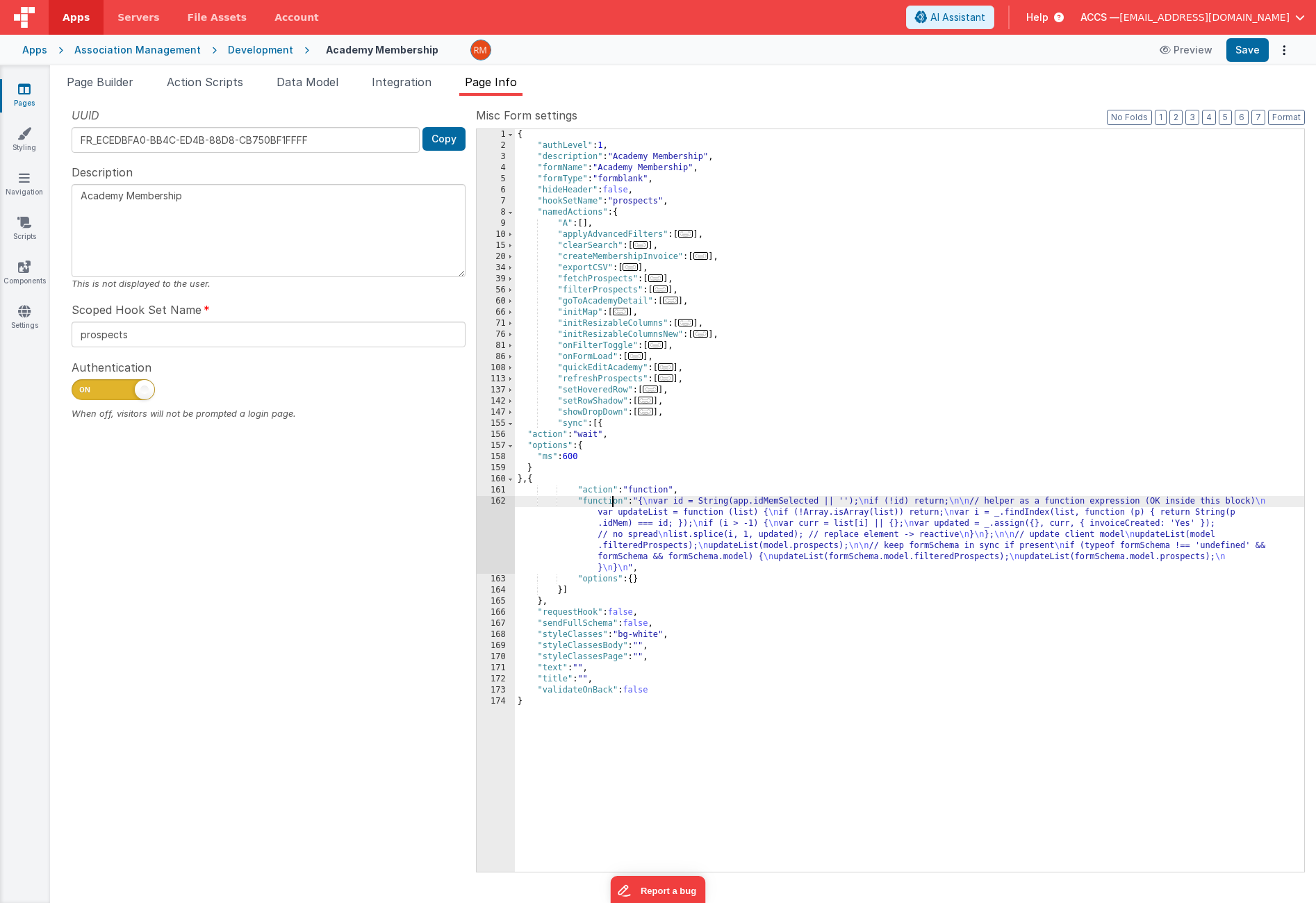
click at [499, 503] on div "162" at bounding box center [495, 535] width 38 height 77
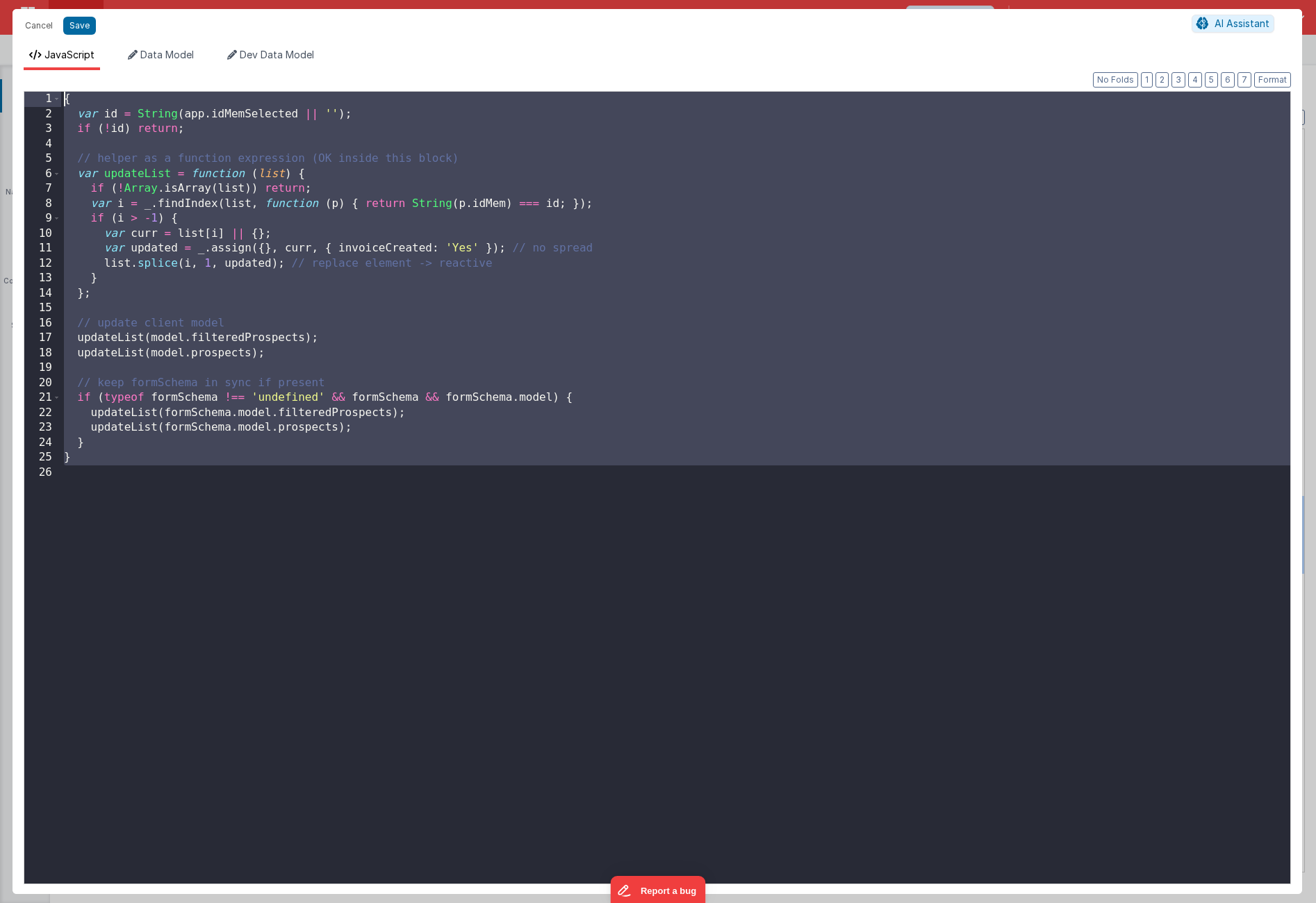
drag, startPoint x: 136, startPoint y: 489, endPoint x: 9, endPoint y: 50, distance: 457.0
click at [9, 50] on div "Cancel Save AI Assistant JavaScript Data Model Dev Data Model Format 7 6 5 4 3 …" at bounding box center [658, 452] width 1316 height 903
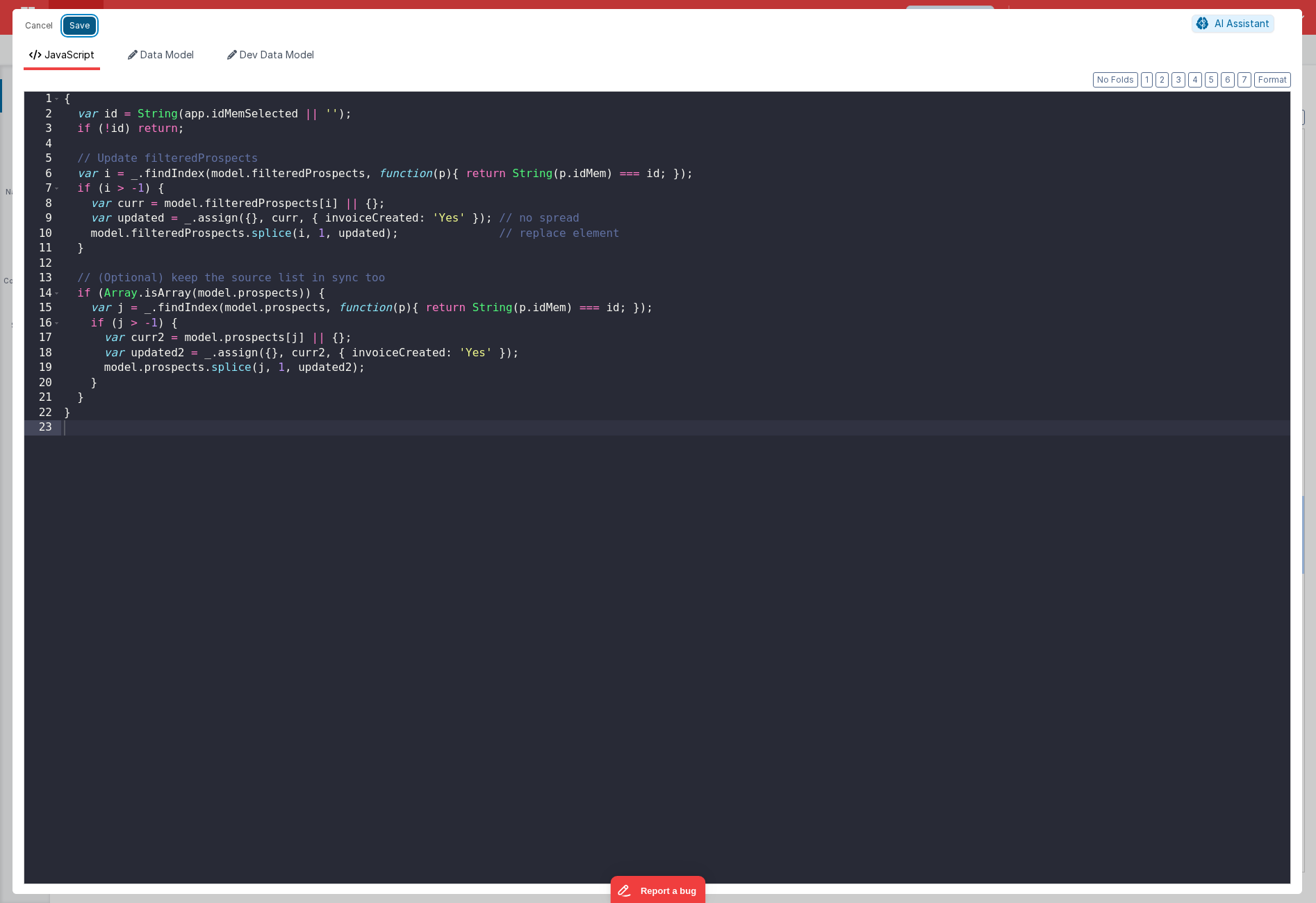
click at [82, 25] on button "Save" at bounding box center [79, 25] width 33 height 18
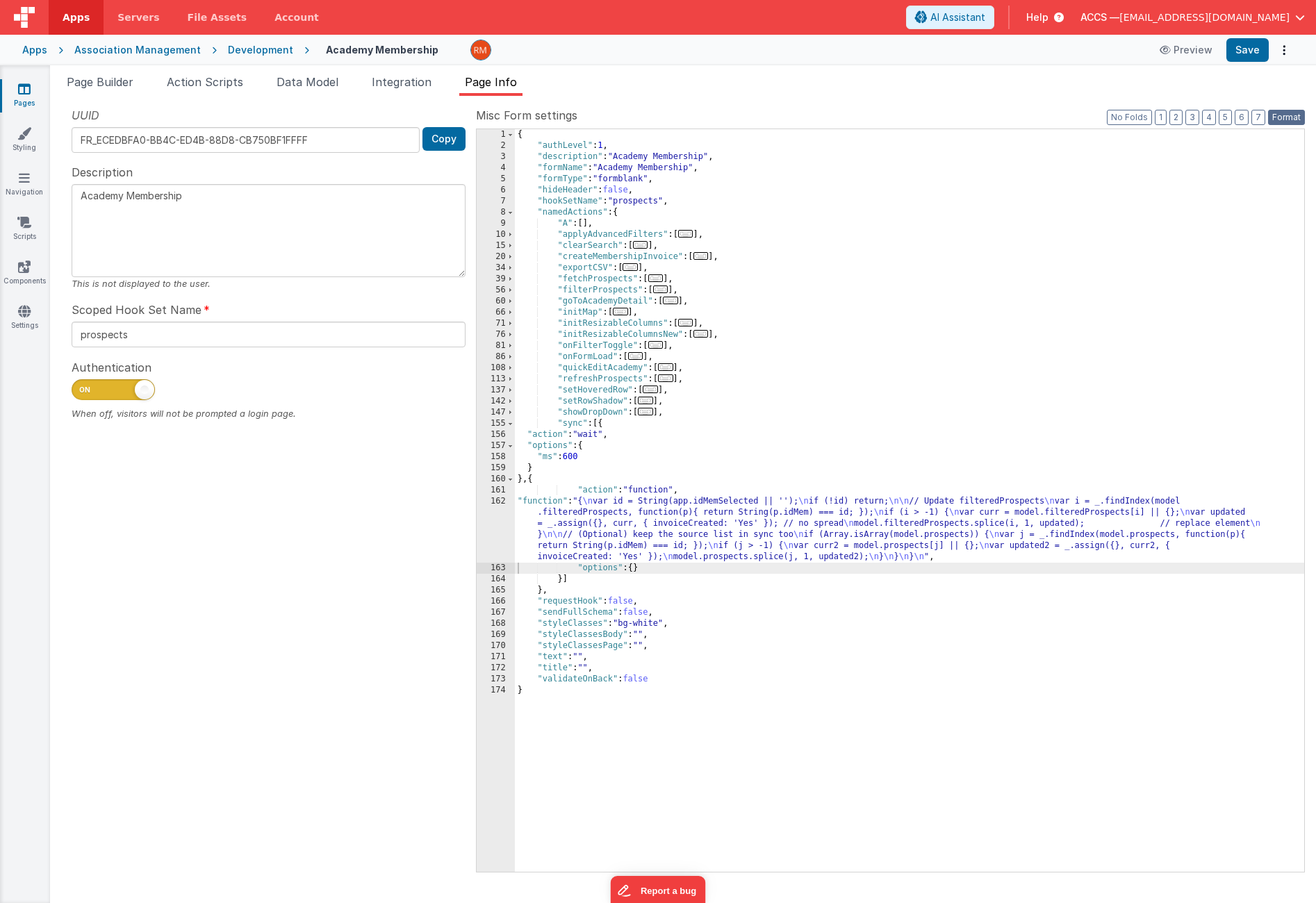
click at [1296, 119] on button "Format" at bounding box center [1287, 117] width 37 height 15
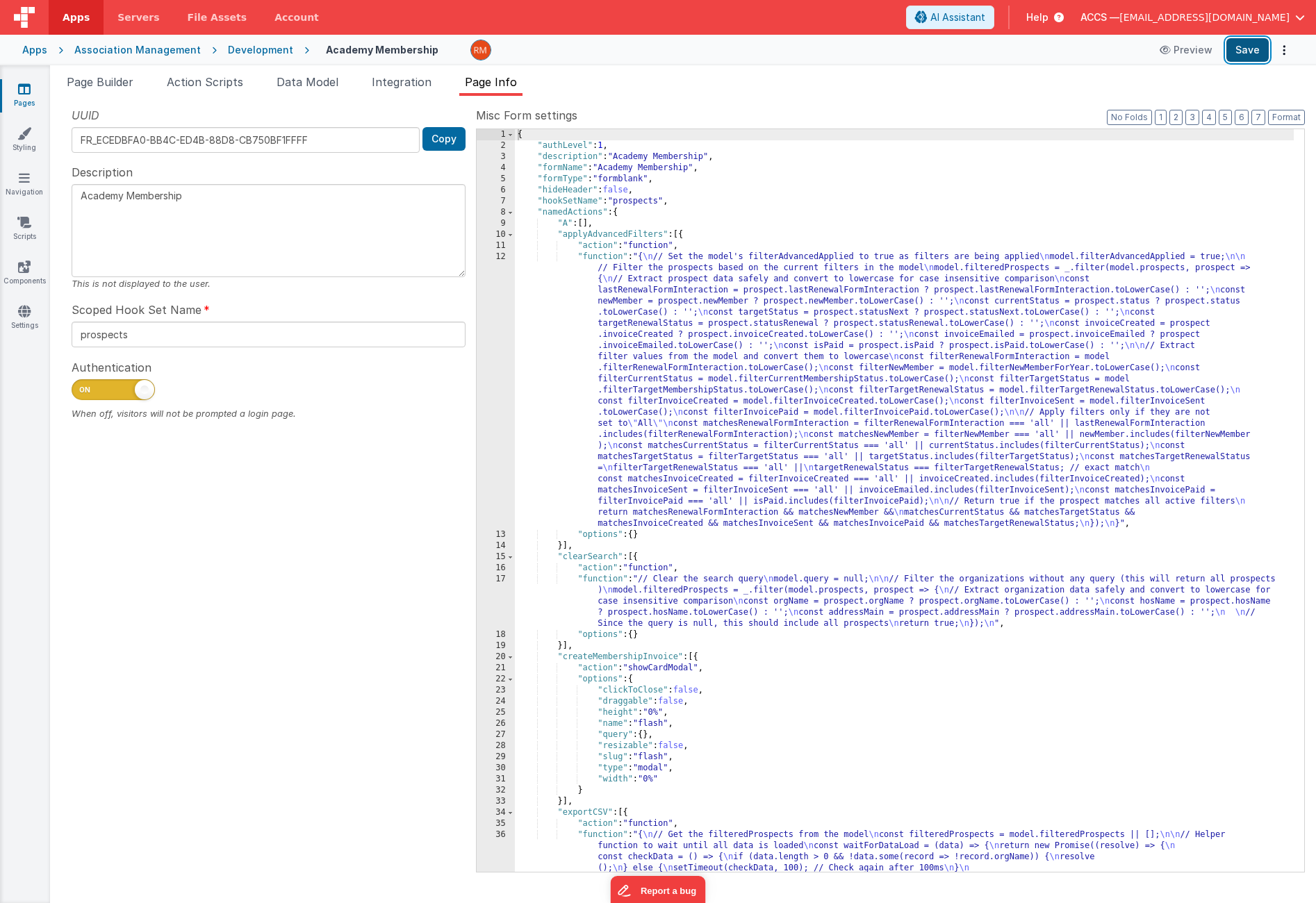
click at [1246, 53] on button "Save" at bounding box center [1248, 50] width 42 height 24
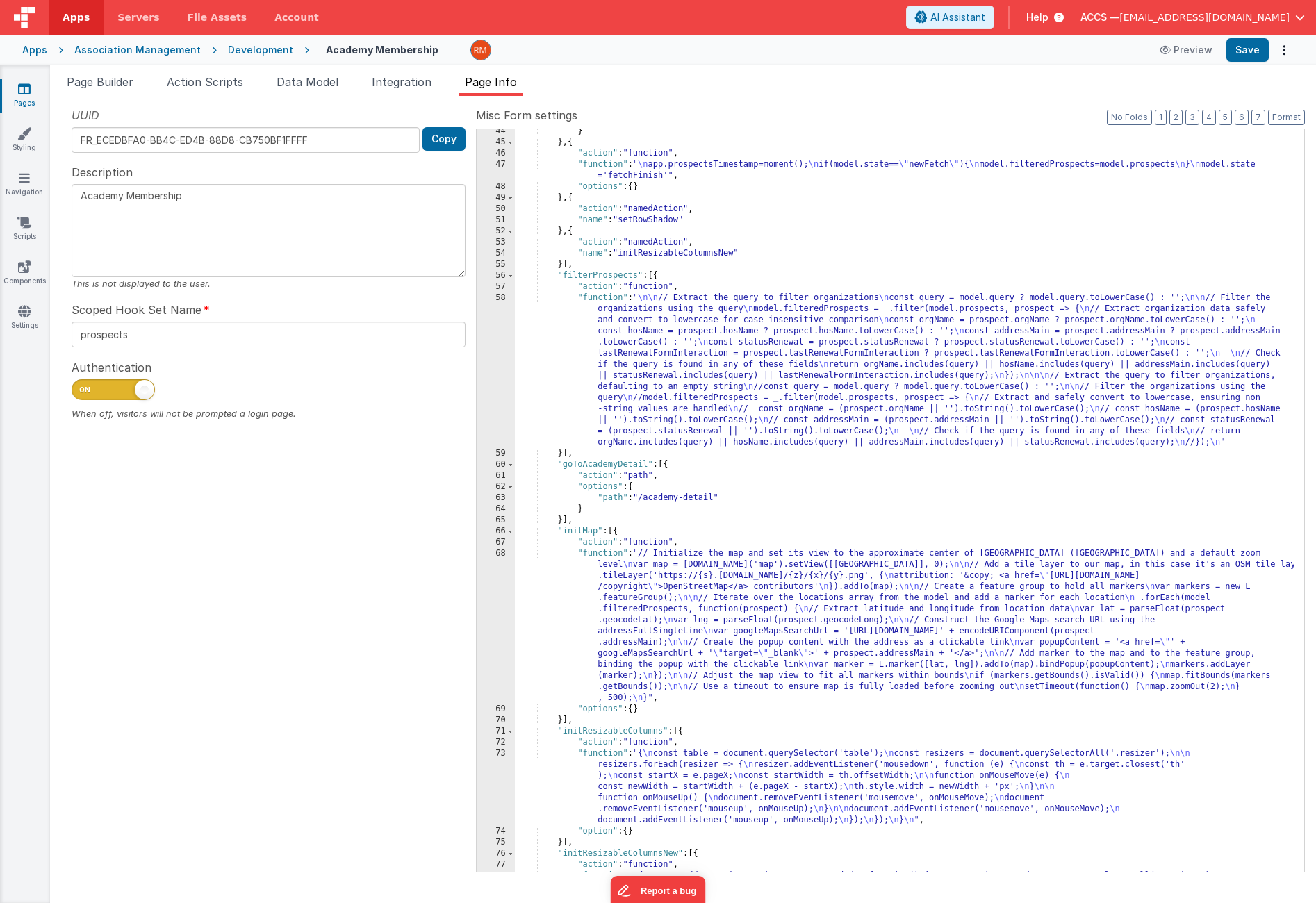
scroll to position [1689, 0]
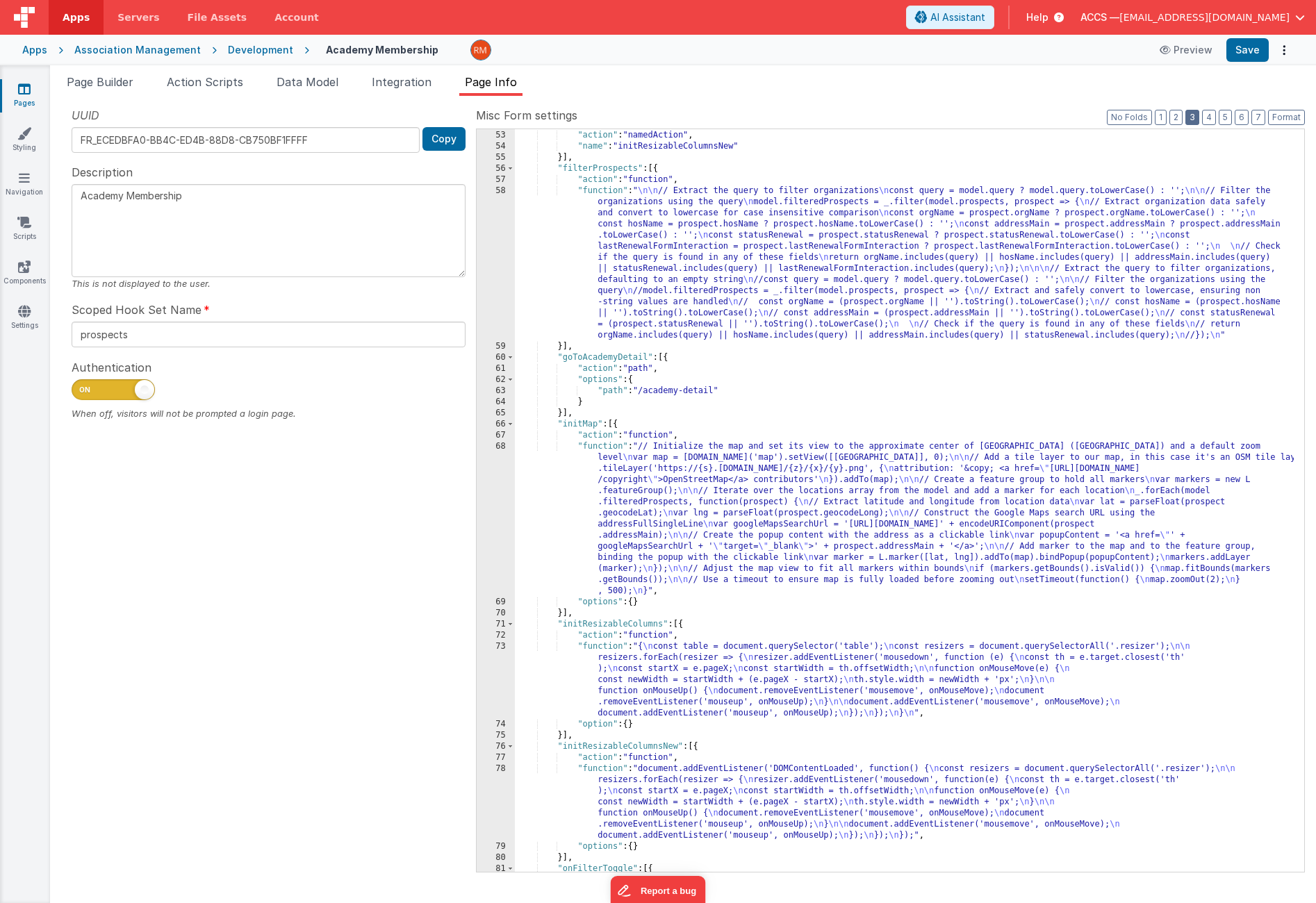
click at [1196, 117] on button "3" at bounding box center [1192, 117] width 13 height 15
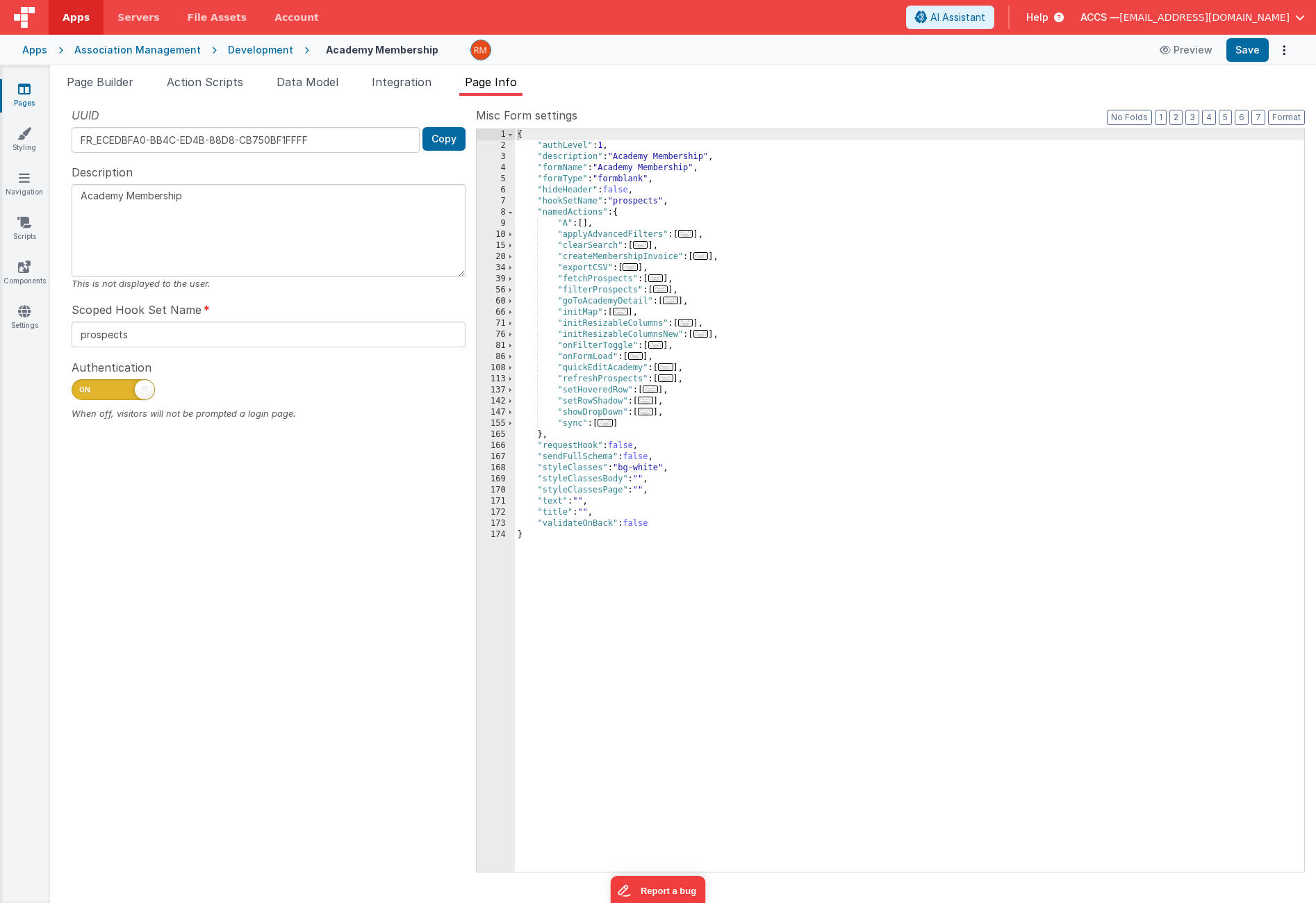
click at [611, 424] on span "..." at bounding box center [605, 422] width 15 height 8
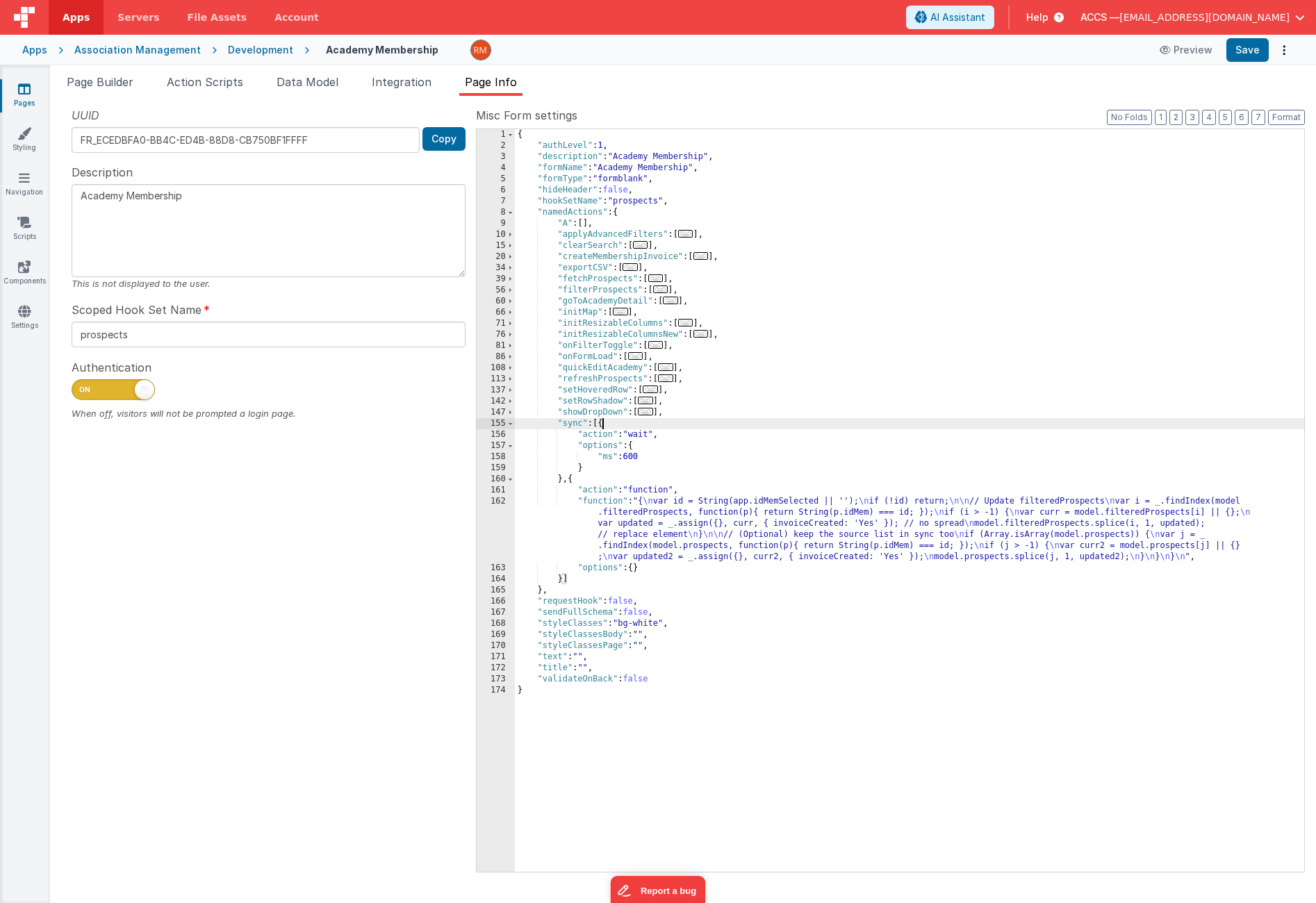
click at [597, 505] on div "{ "authLevel" : 1 , "description" : "Academy Membership" , "formName" : "Academ…" at bounding box center [909, 511] width 789 height 765
click at [495, 503] on div "162" at bounding box center [495, 529] width 38 height 67
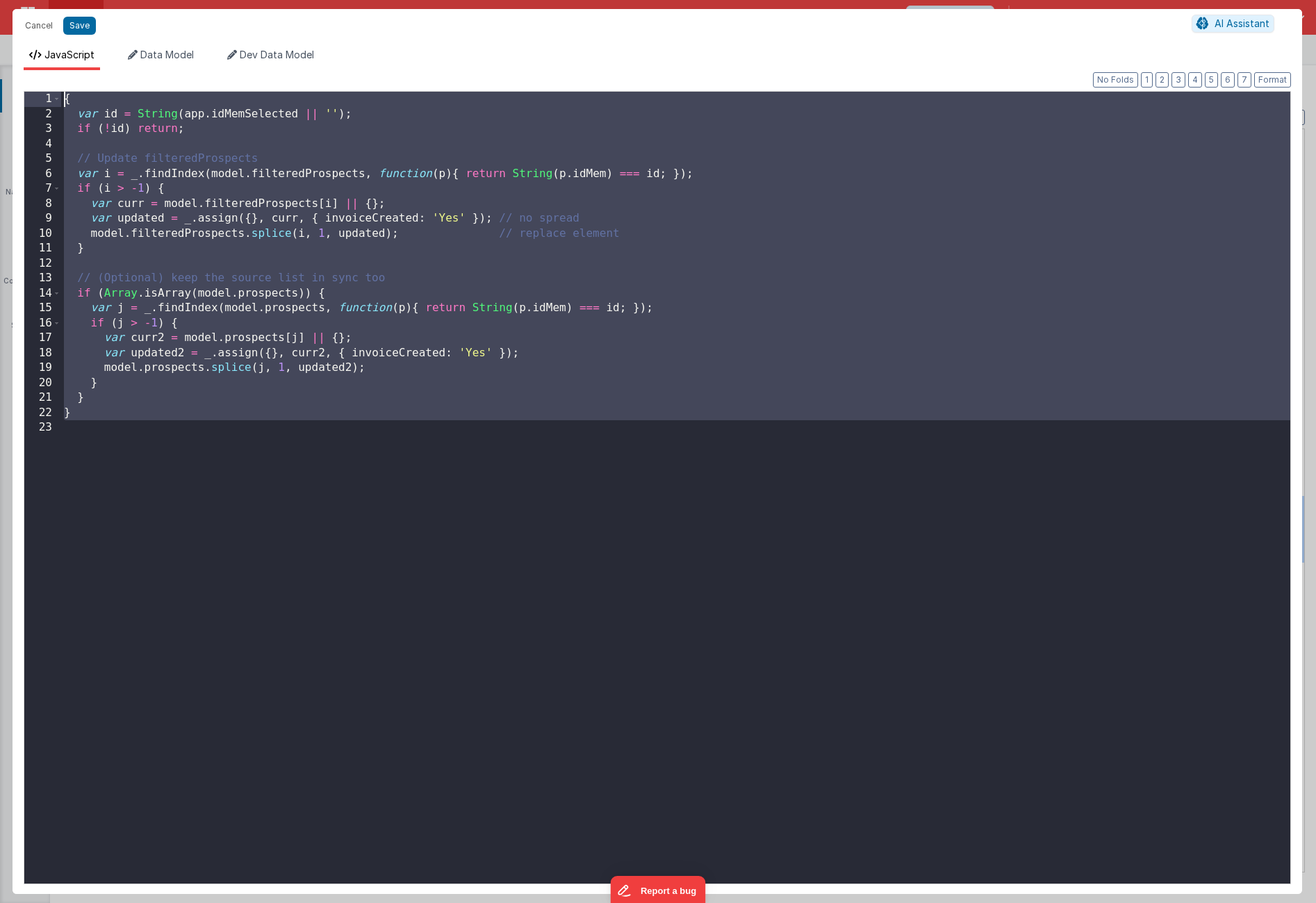
drag, startPoint x: 171, startPoint y: 447, endPoint x: 55, endPoint y: 76, distance: 388.7
click at [55, 76] on div "Format 7 6 5 4 3 2 1 No Folds 1 2 3 4 5 6 7 8 9 10 11 12 13 14 15 16 17 18 19 2…" at bounding box center [657, 482] width 1290 height 824
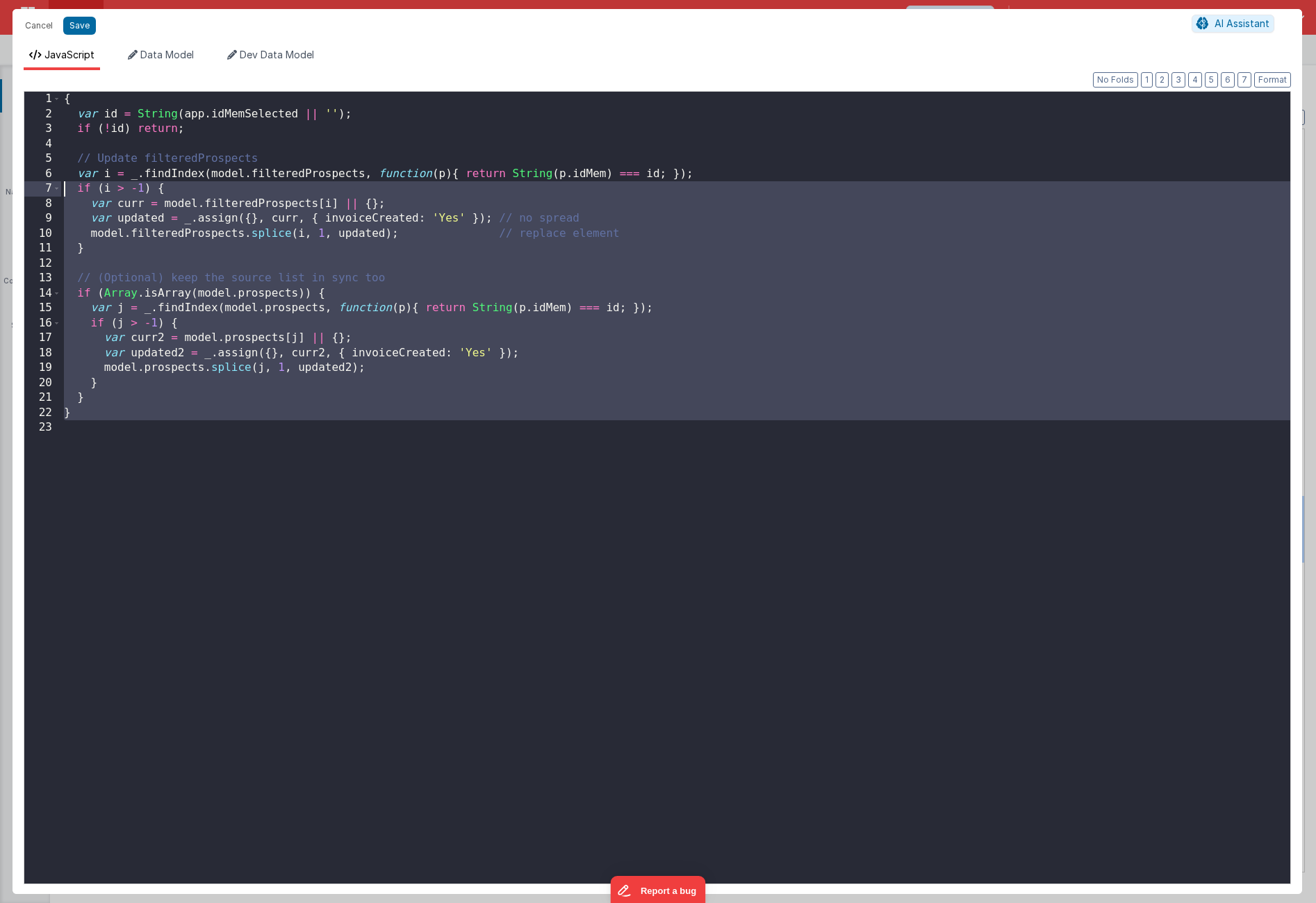
drag, startPoint x: 245, startPoint y: 452, endPoint x: 19, endPoint y: -24, distance: 526.9
click at [19, 0] on html "Cancel Save AI Assistant JavaScript Data Model Dev Data Model Format 7 6 5 4 3 …" at bounding box center [658, 452] width 1316 height 903
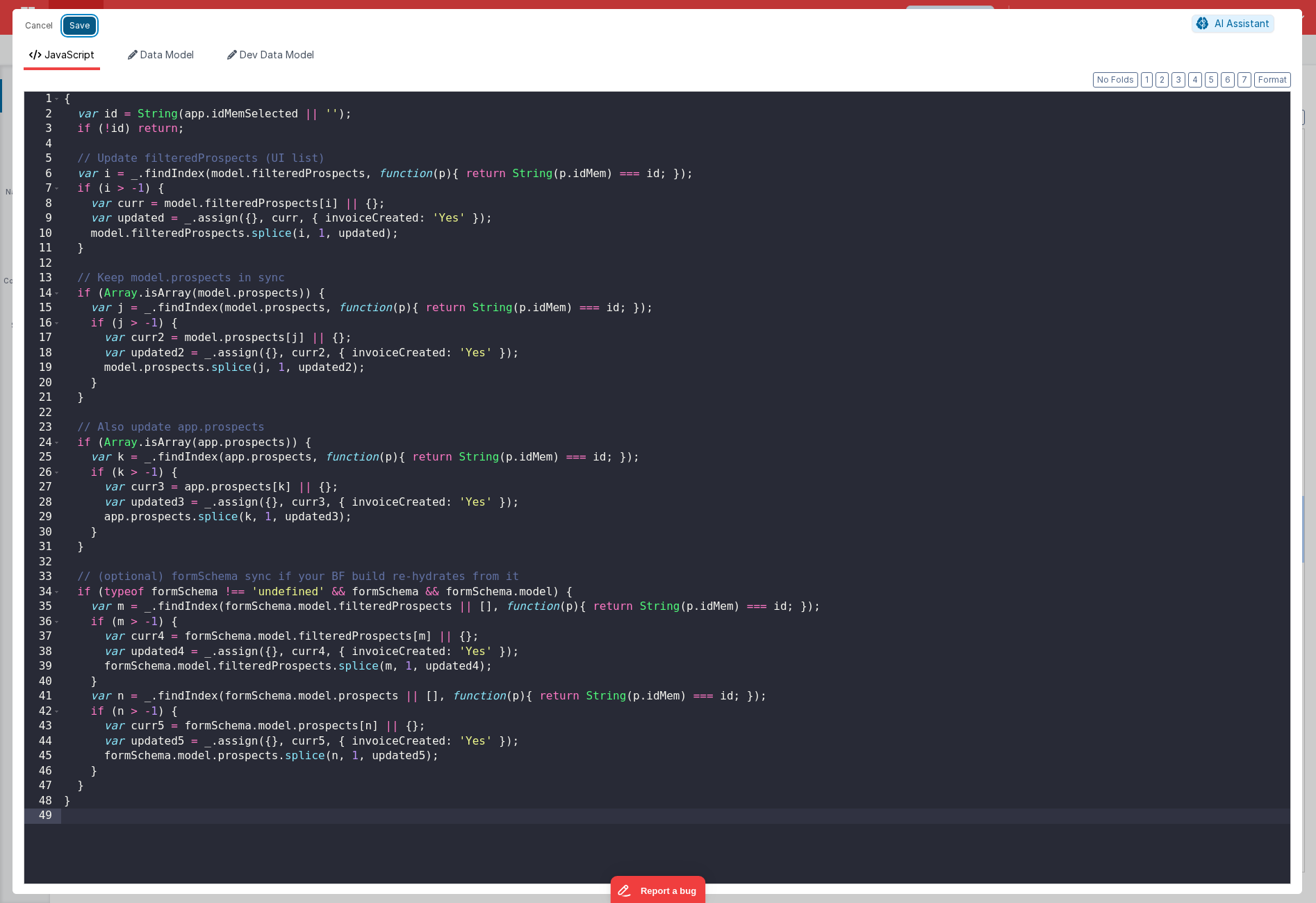
click at [72, 31] on button "Save" at bounding box center [79, 25] width 33 height 18
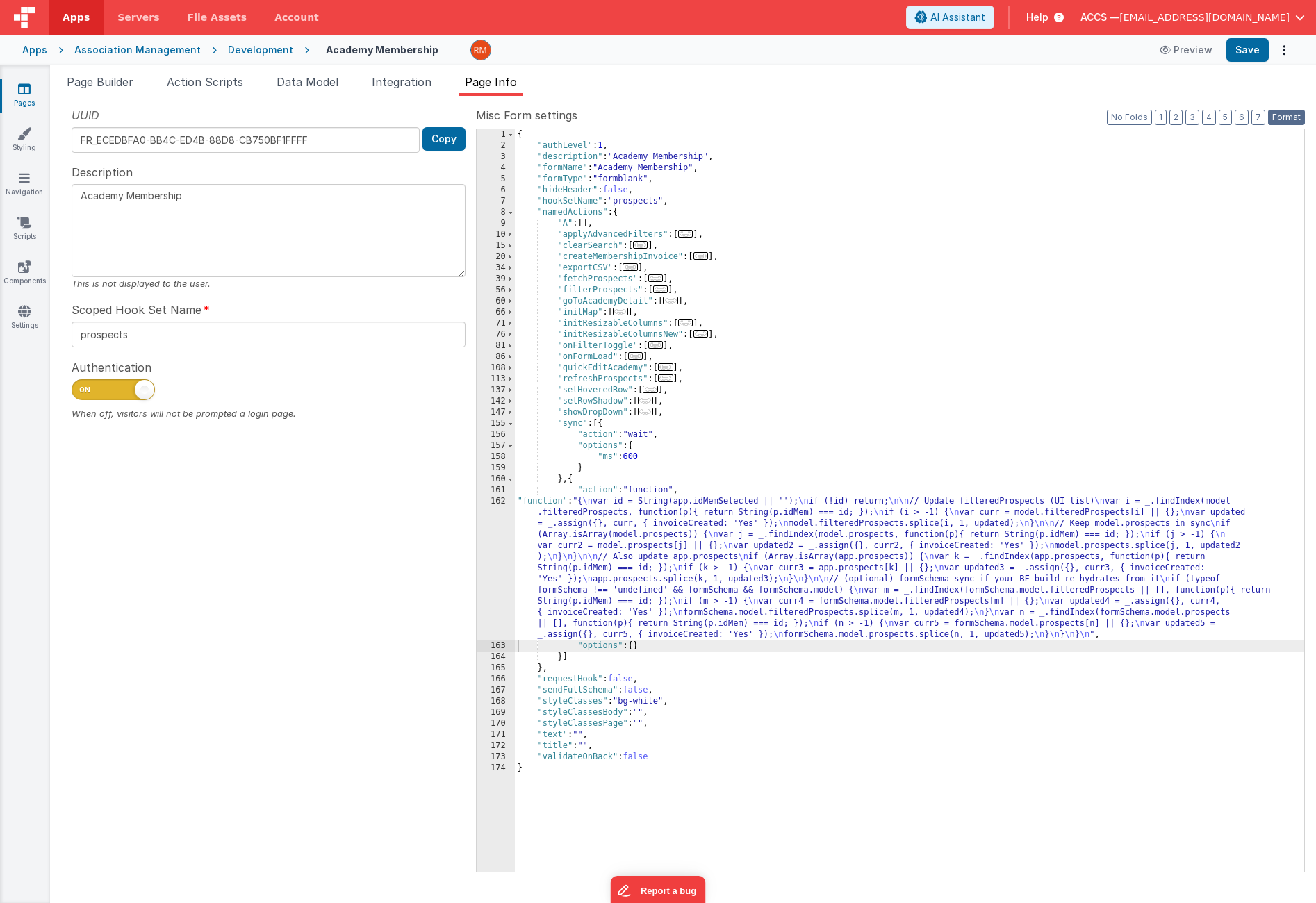
click at [1286, 117] on button "Format" at bounding box center [1287, 117] width 37 height 15
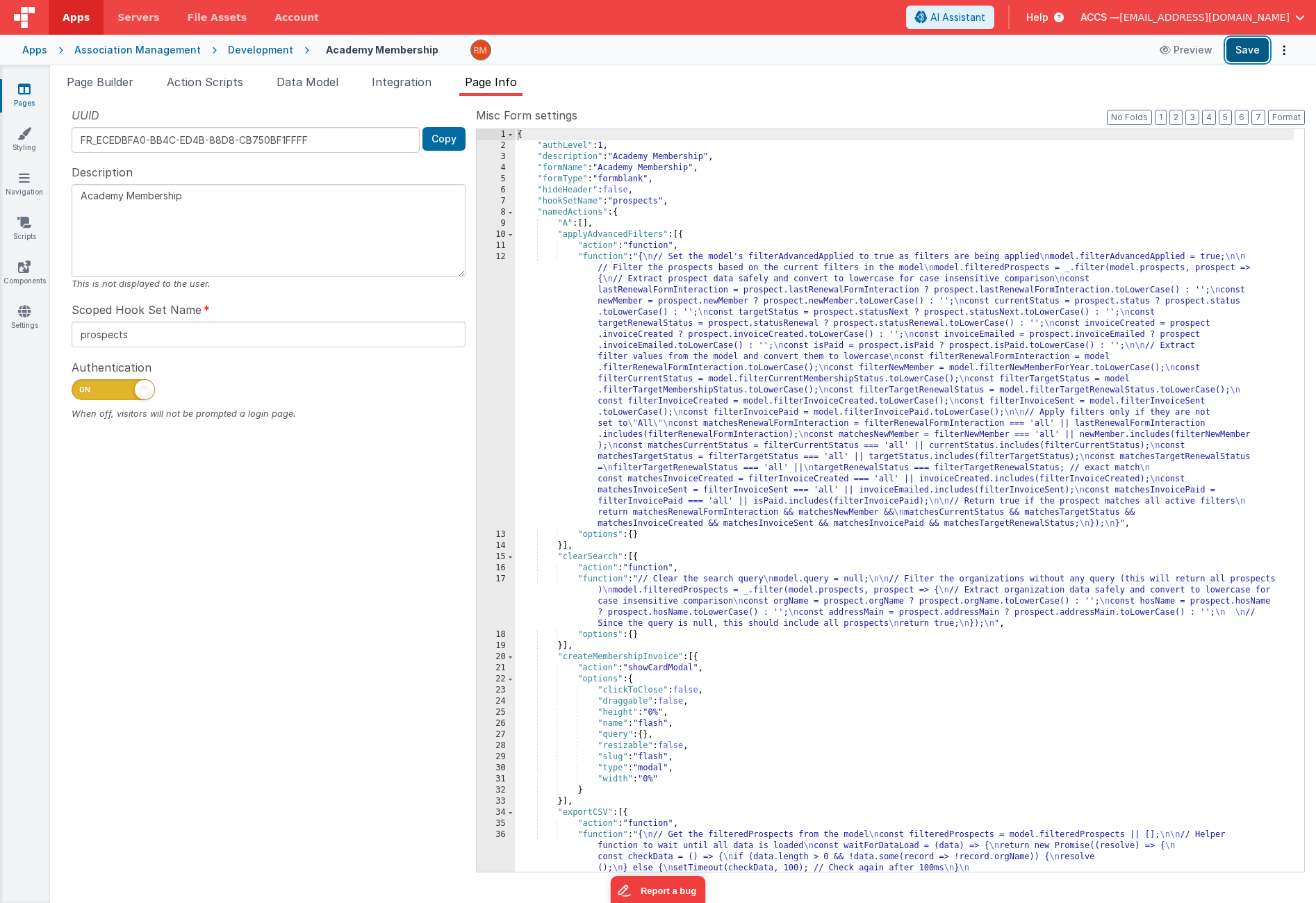
click at [1240, 50] on button "Save" at bounding box center [1248, 50] width 42 height 24
click at [97, 89] on li "Page Builder" at bounding box center [100, 84] width 78 height 22
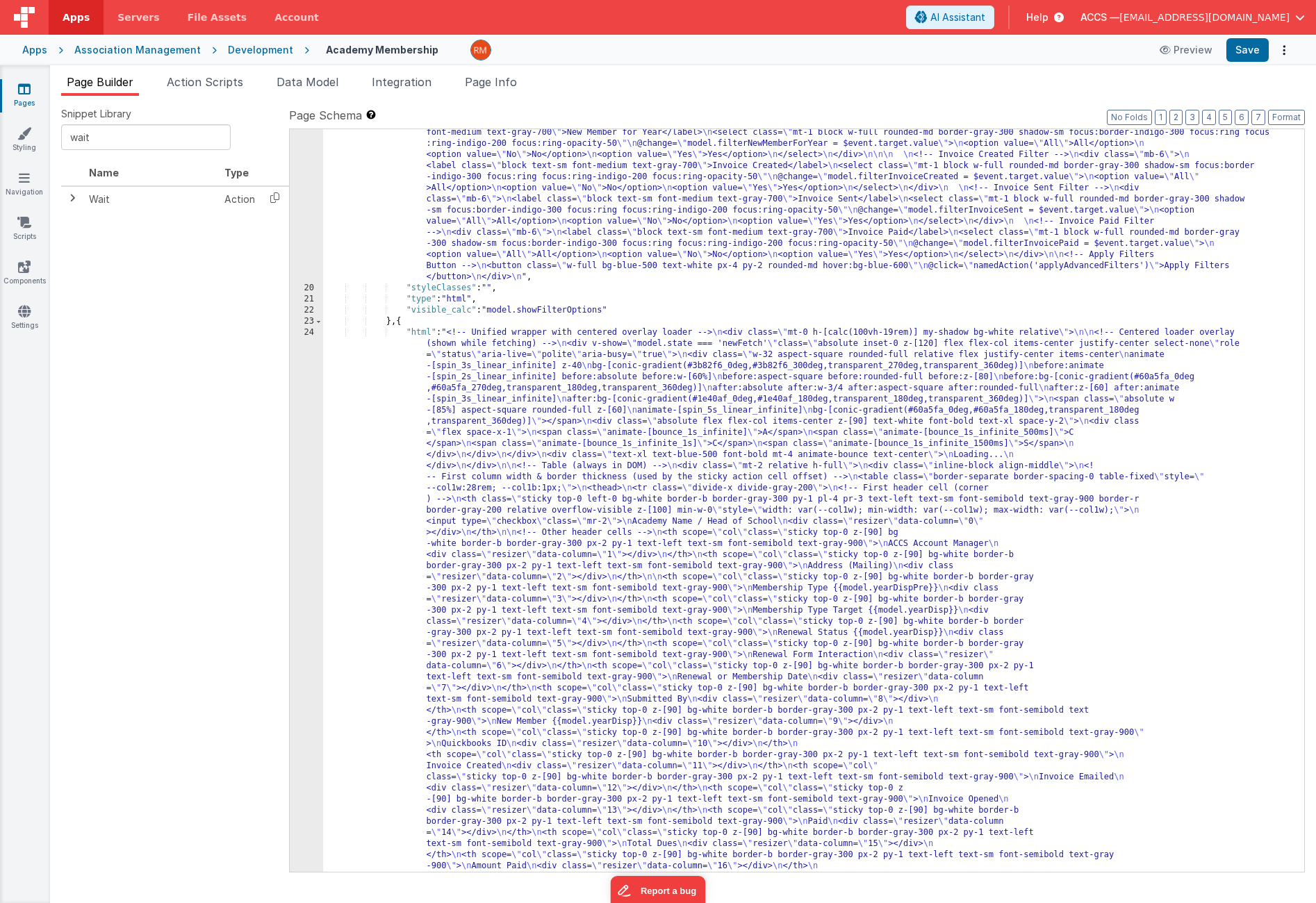
scroll to position [569, 0]
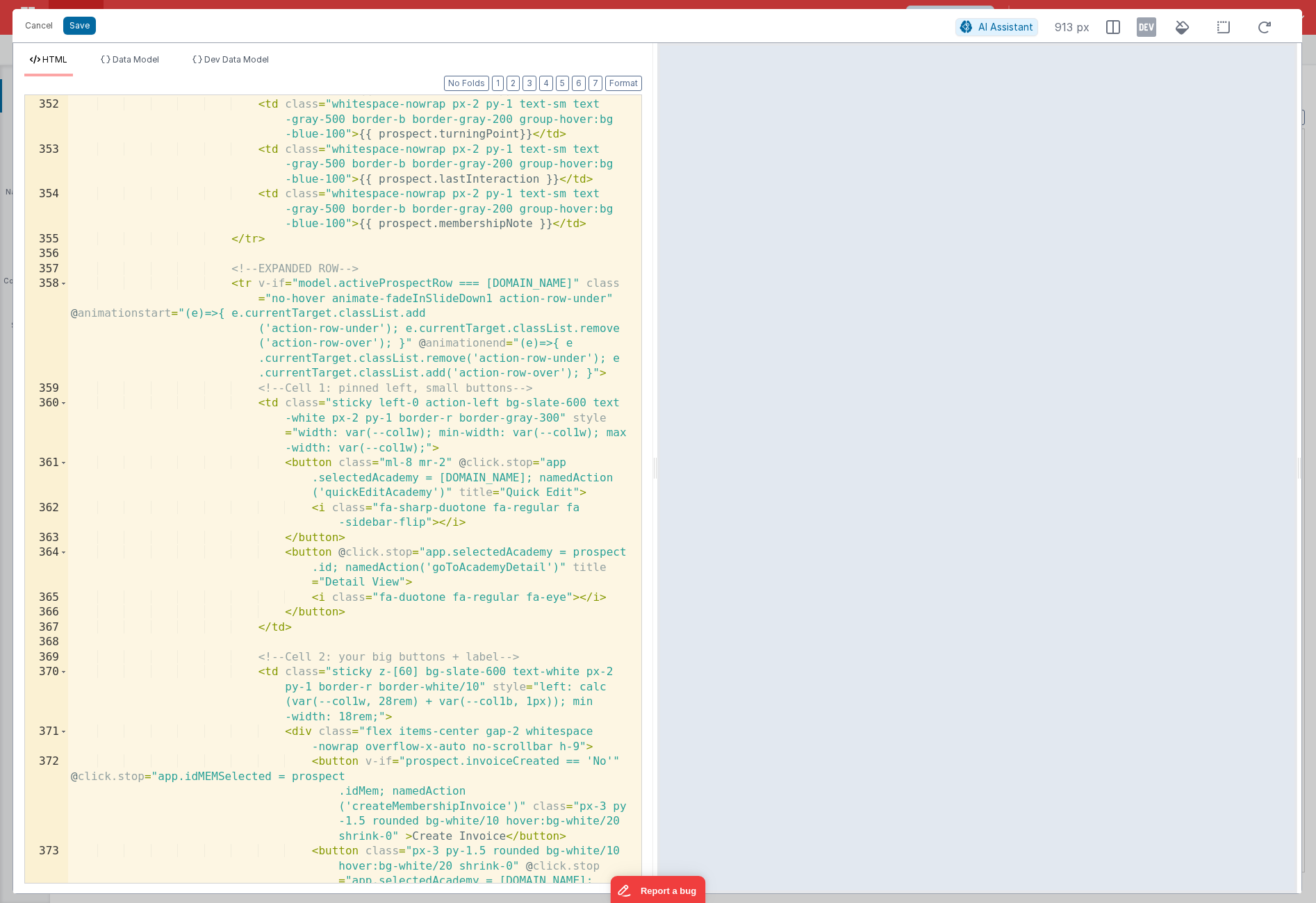
scroll to position [9296, 0]
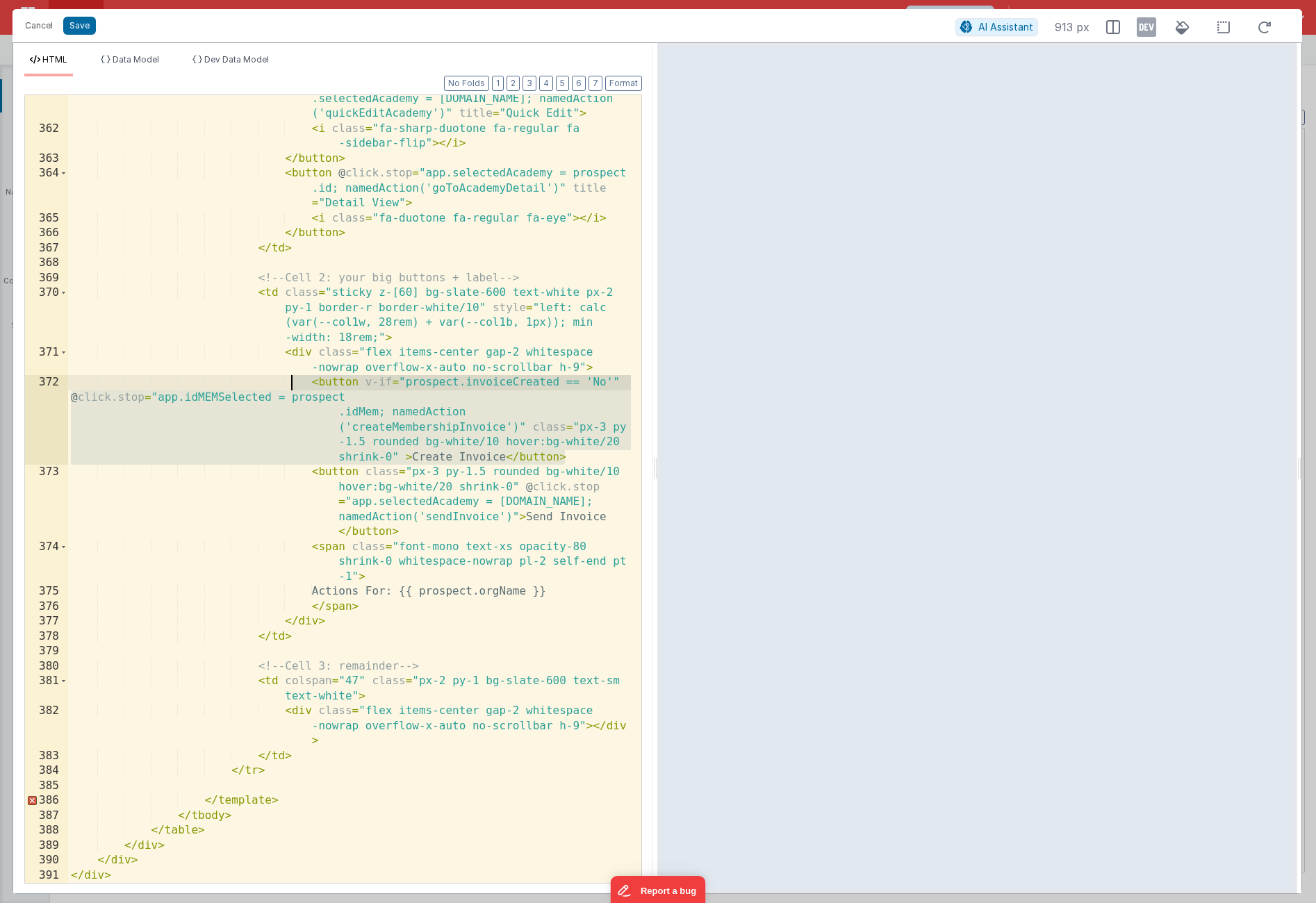
drag, startPoint x: 575, startPoint y: 457, endPoint x: 290, endPoint y: 388, distance: 293.2
click at [290, 388] on div "< button class = "ml-8 mr-2" @ click.stop = "app .selectedAcademy = [DOMAIN_NAM…" at bounding box center [350, 500] width 563 height 847
click at [393, 454] on div "< button class = "ml-8 mr-2" @ click.stop = "app .selectedAcademy = [DOMAIN_NAM…" at bounding box center [350, 500] width 563 height 847
drag, startPoint x: 581, startPoint y: 455, endPoint x: 97, endPoint y: 390, distance: 488.3
click at [97, 390] on div "< button class = "ml-8 mr-2" @ click.stop = "app .selectedAcademy = [DOMAIN_NAM…" at bounding box center [350, 500] width 563 height 847
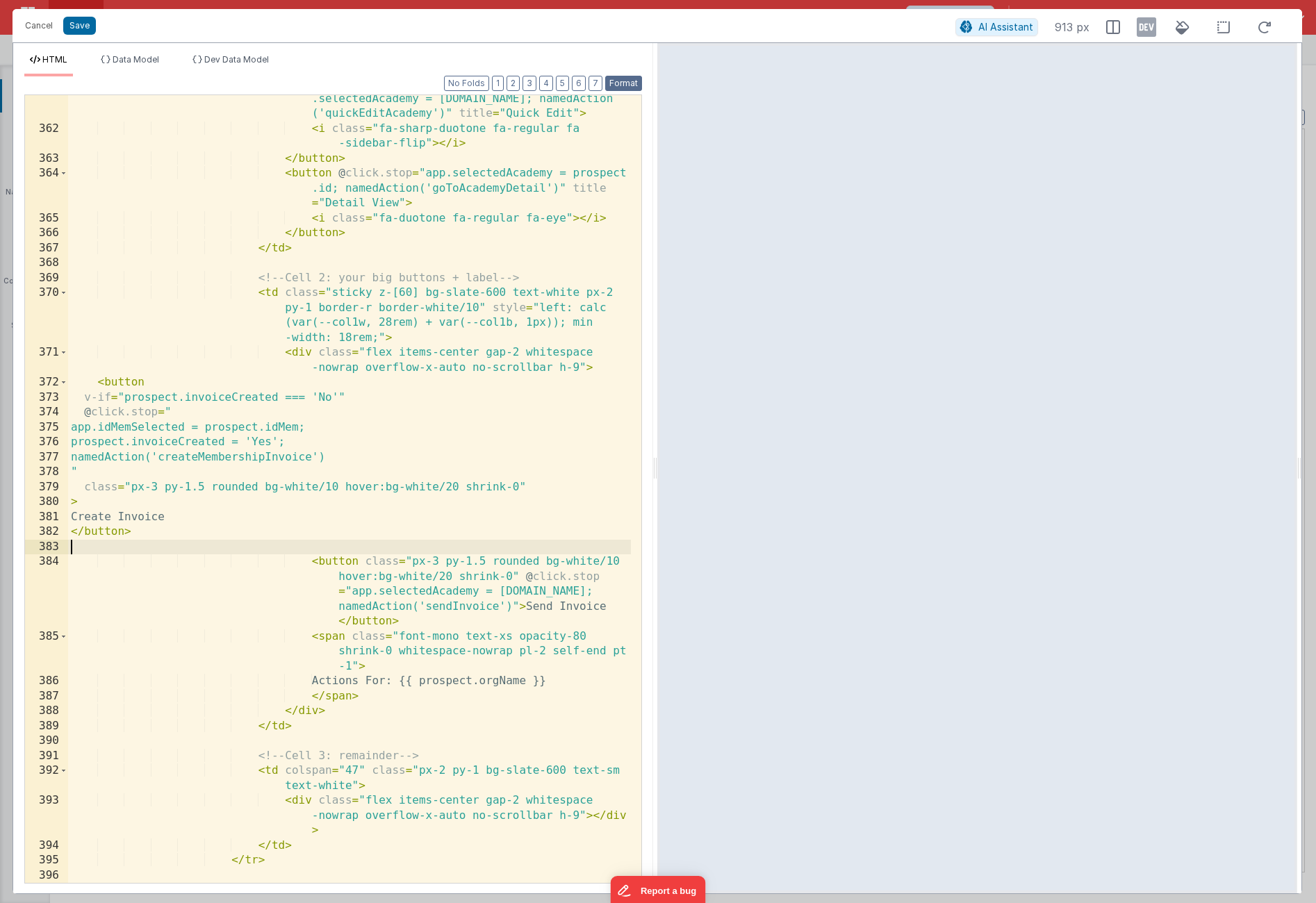
click at [627, 88] on button "Format" at bounding box center [624, 83] width 37 height 15
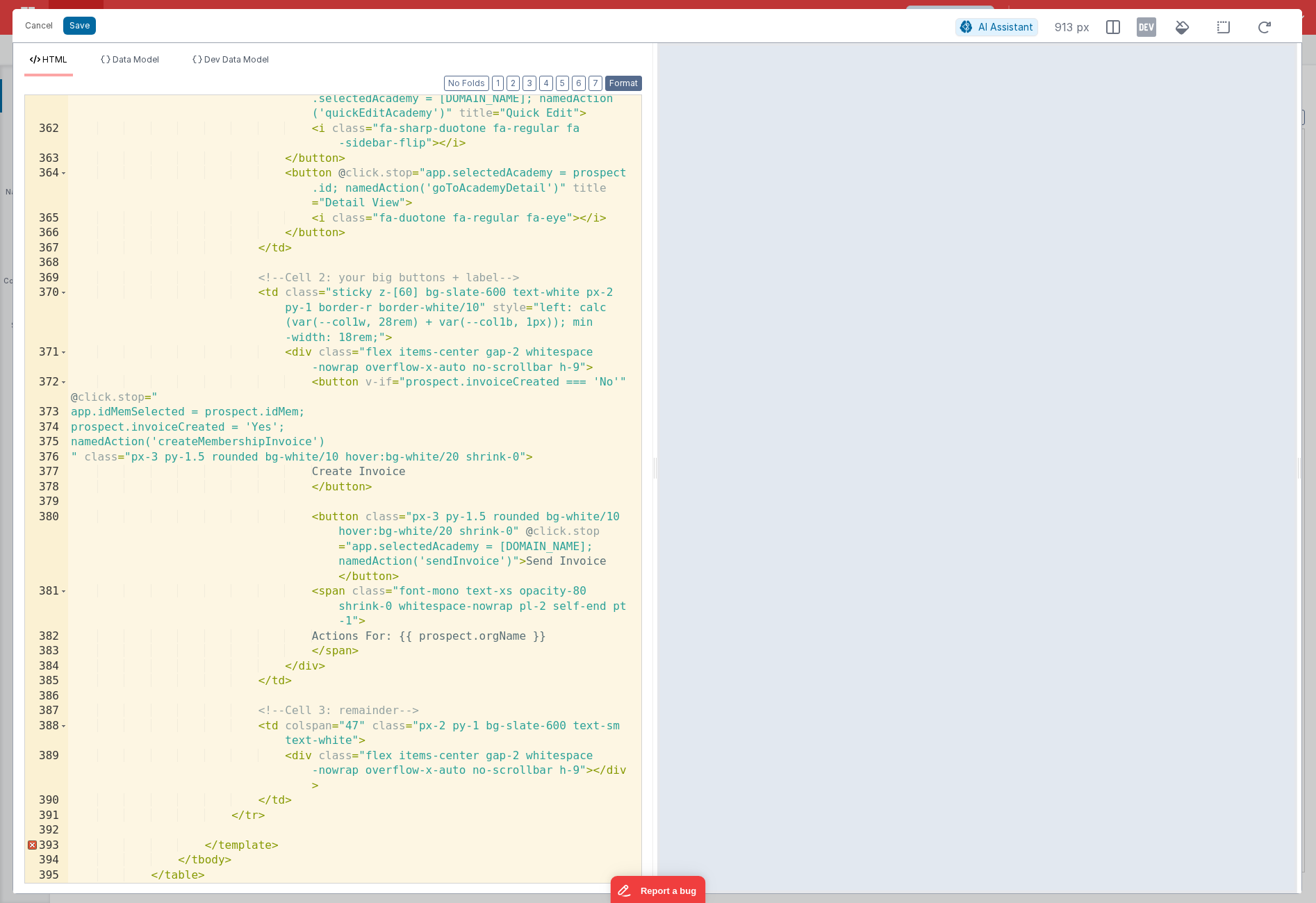
click at [623, 84] on button "Format" at bounding box center [624, 83] width 37 height 15
click at [82, 26] on button "Save" at bounding box center [79, 25] width 33 height 18
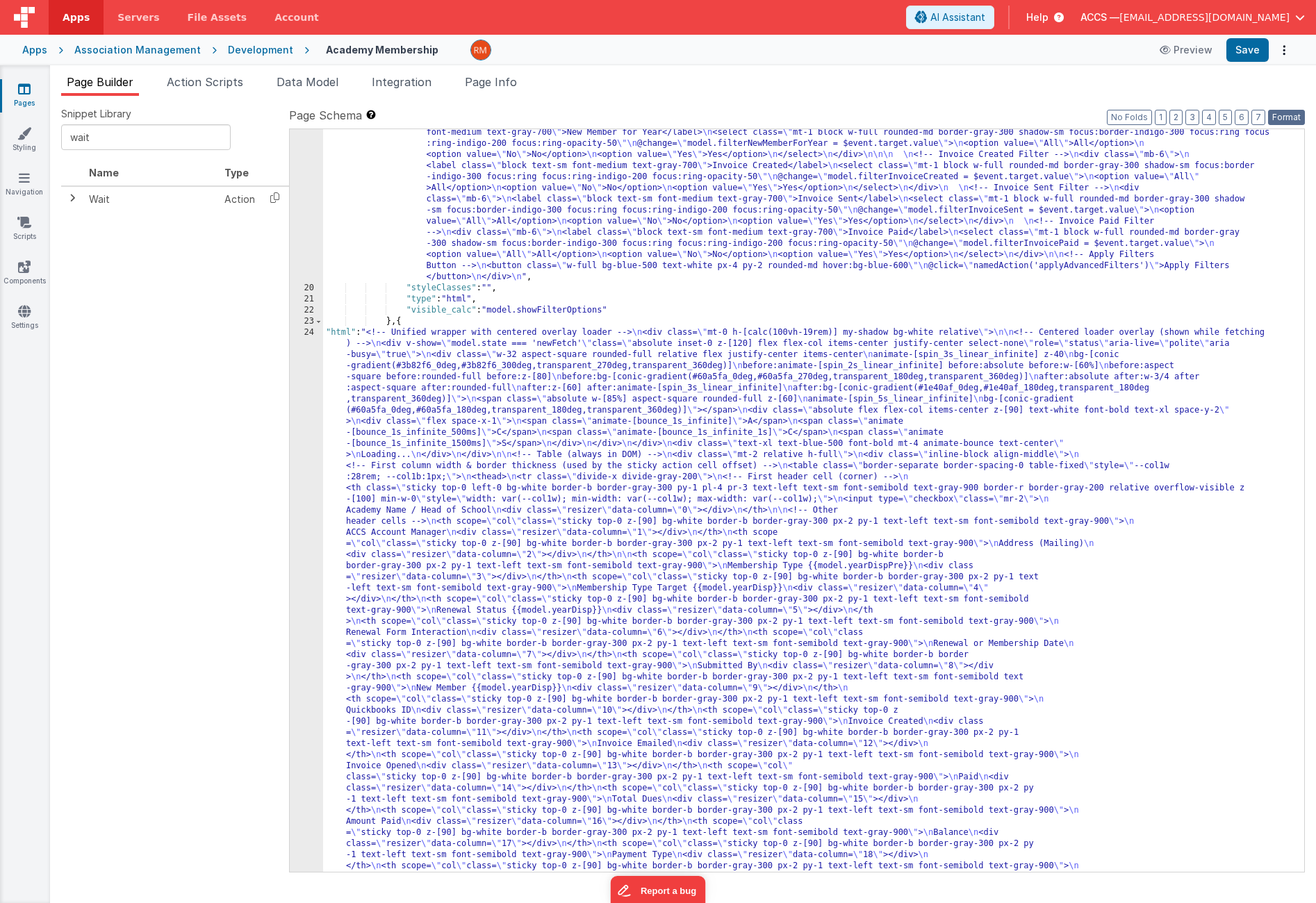
click at [1291, 117] on button "Format" at bounding box center [1287, 117] width 37 height 15
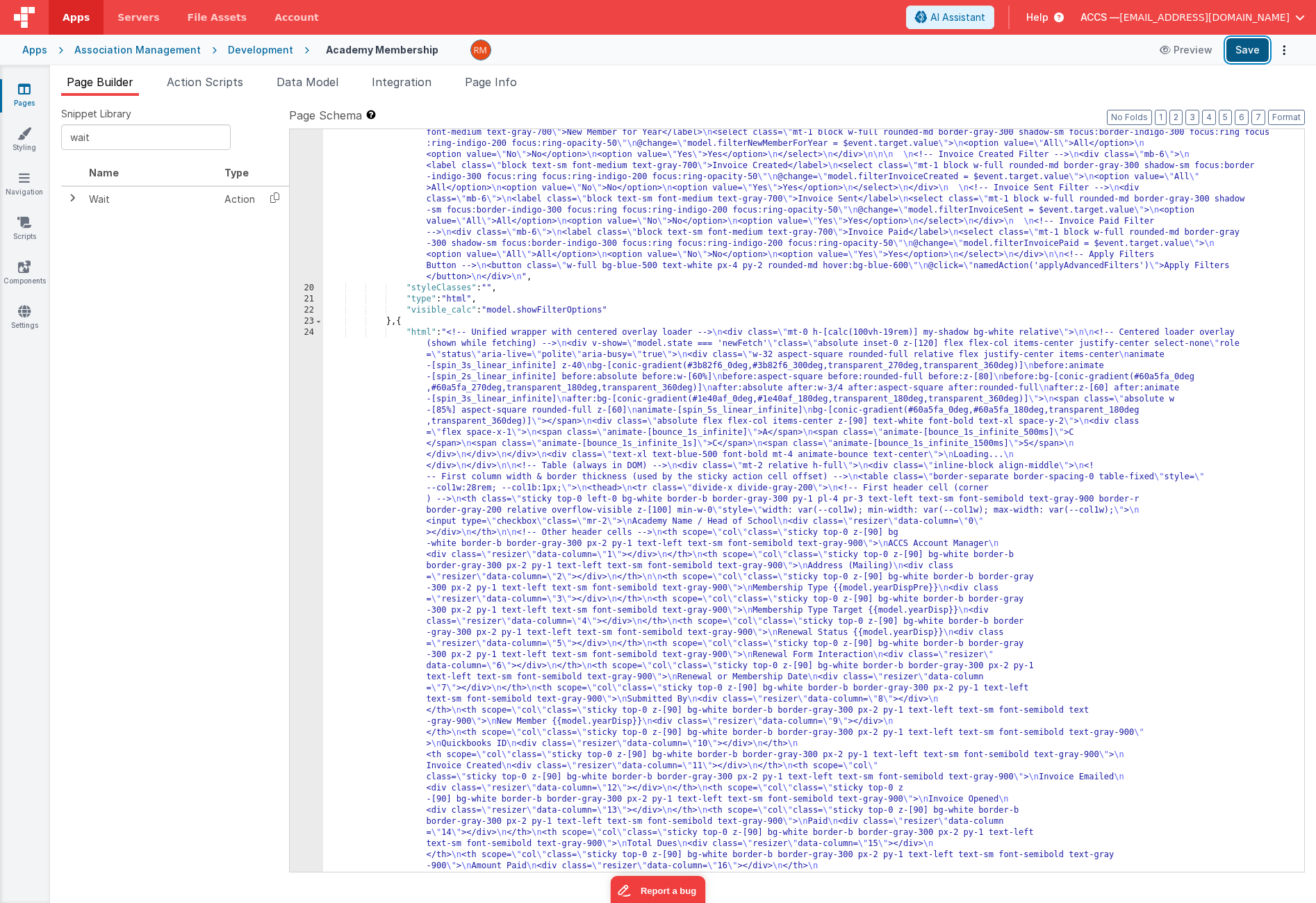
click at [1254, 40] on button "Save" at bounding box center [1248, 50] width 42 height 24
